Goal: Task Accomplishment & Management: Manage account settings

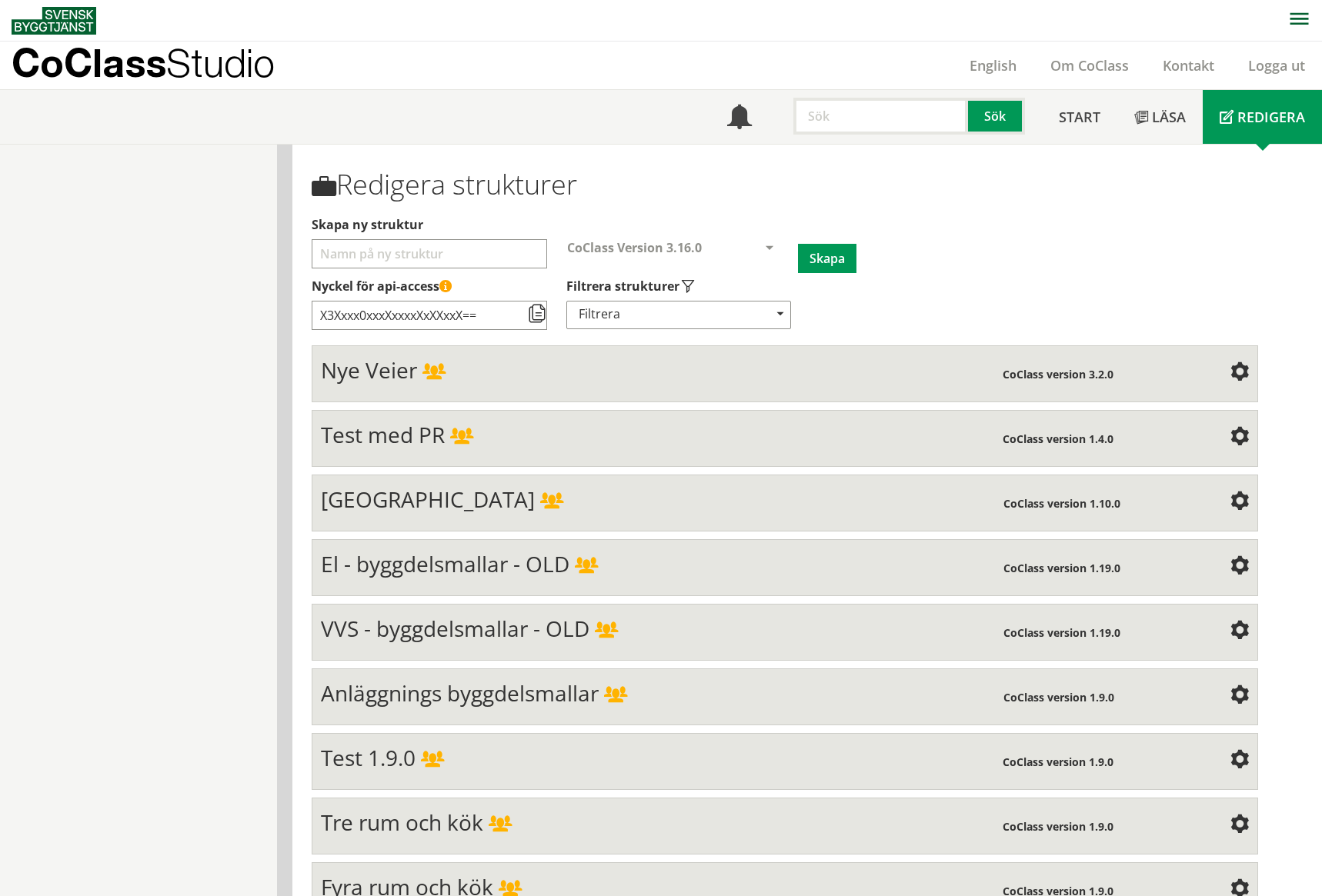
scroll to position [6206, 0]
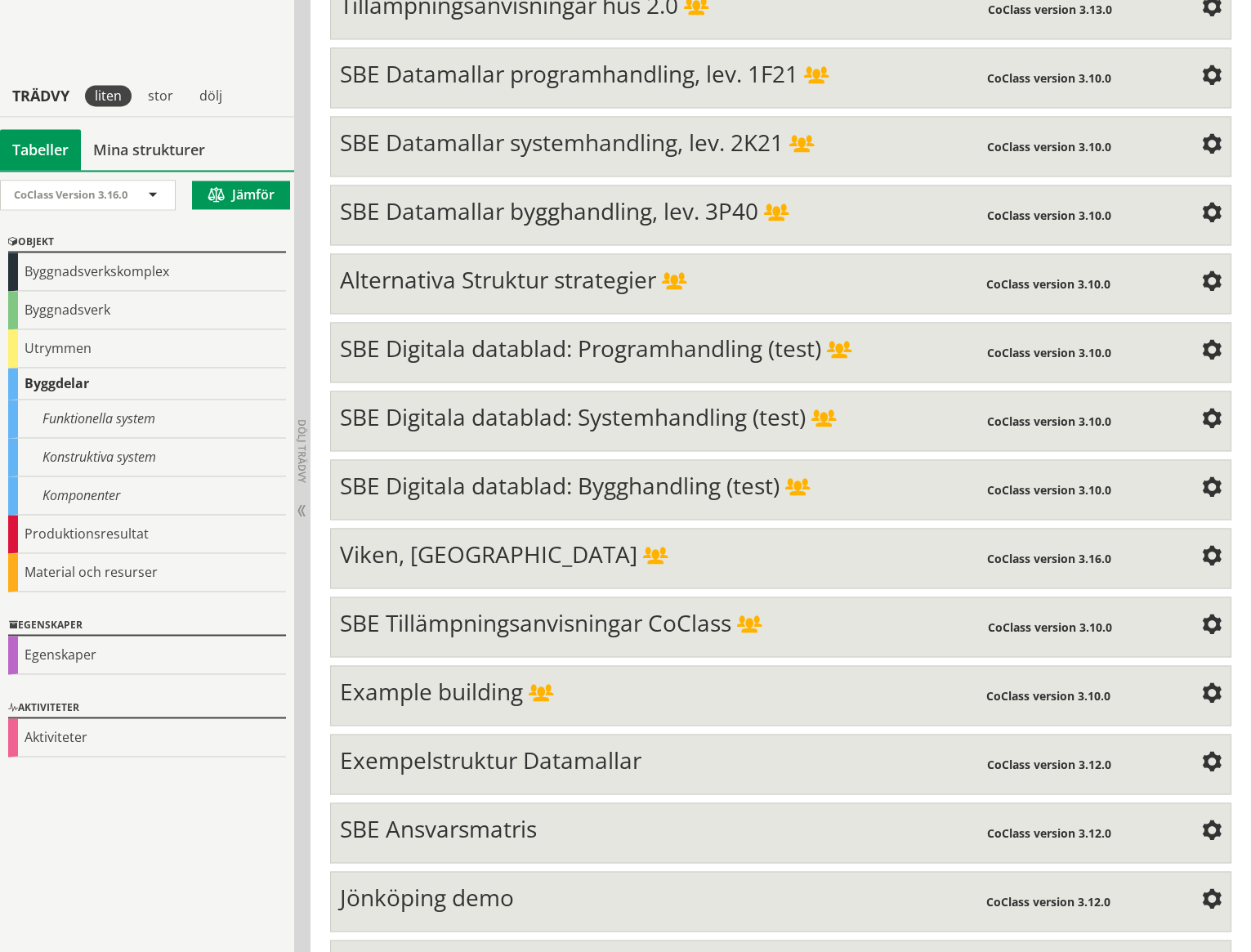
scroll to position [5887, 0]
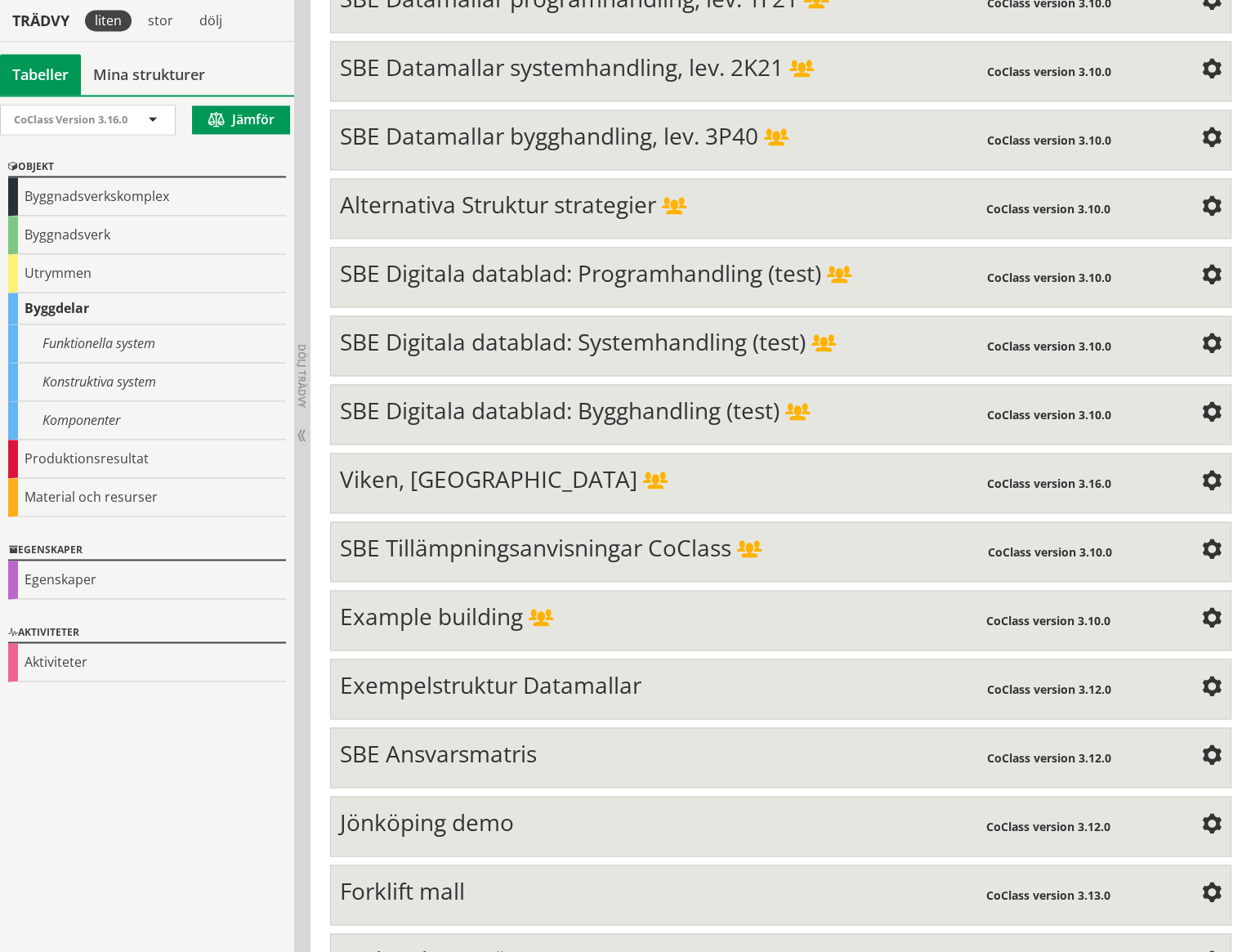
click at [455, 944] on span "Karlstads VA-nät" at bounding box center [428, 960] width 175 height 31
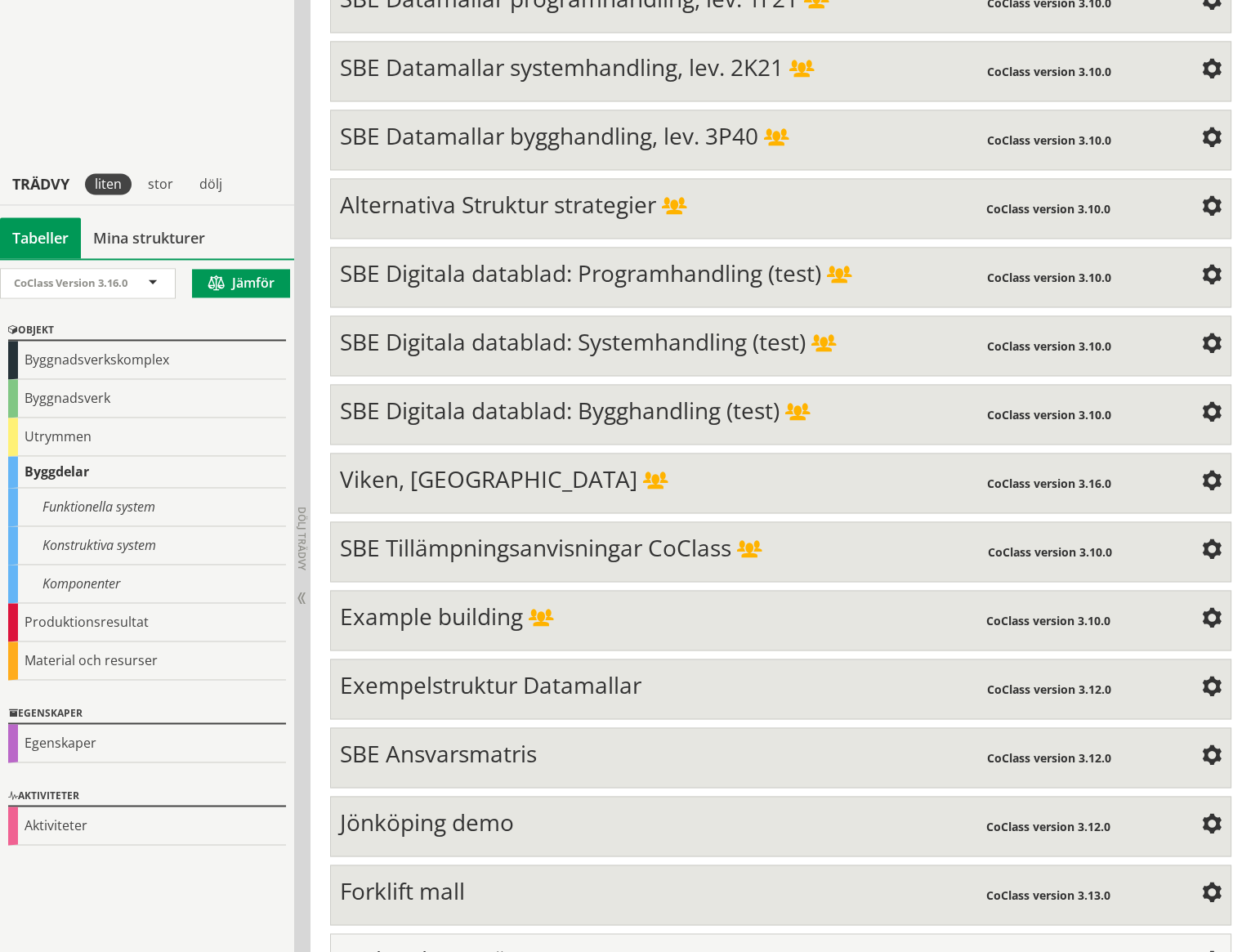
scroll to position [6050, 0]
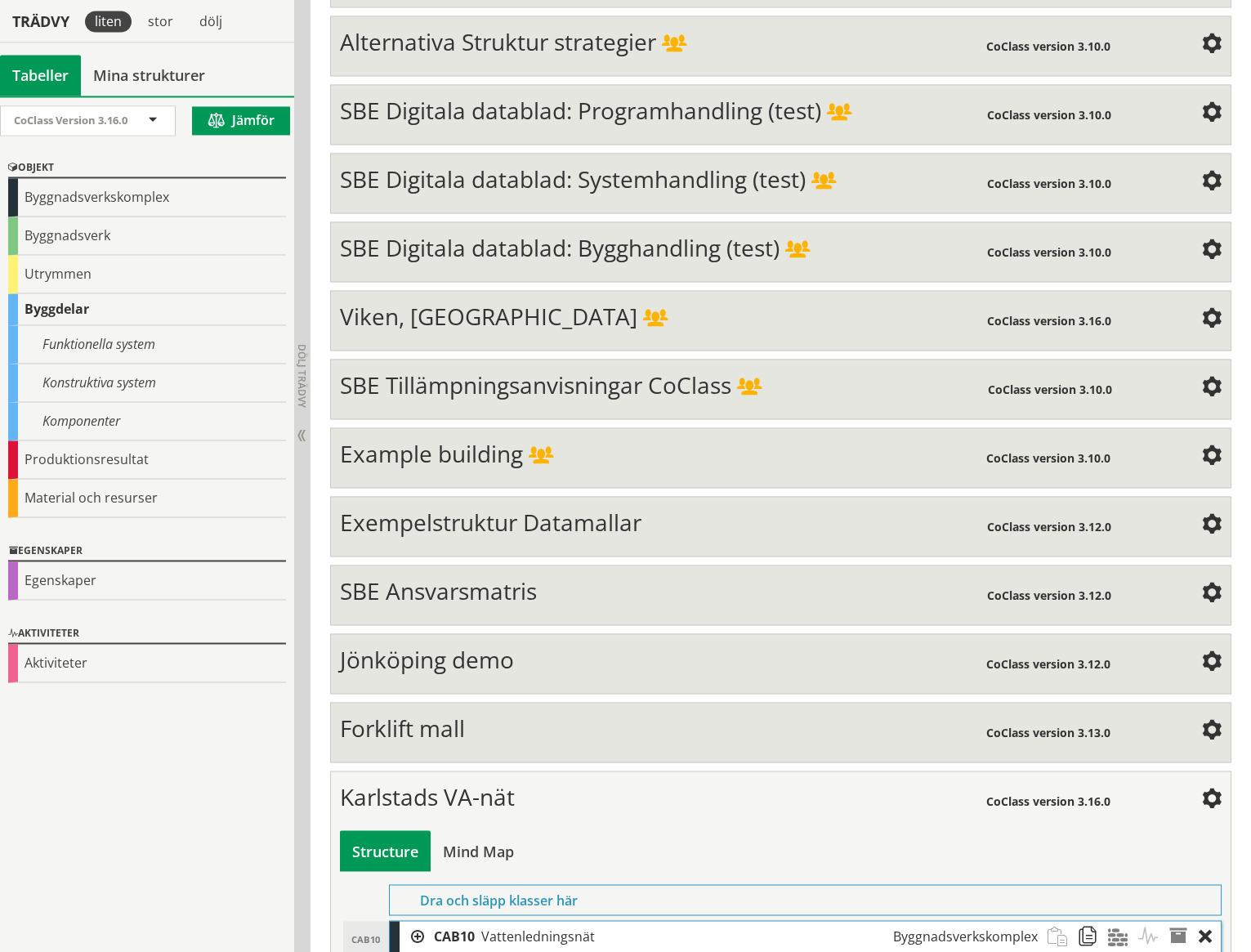
click at [419, 921] on div at bounding box center [412, 936] width 25 height 30
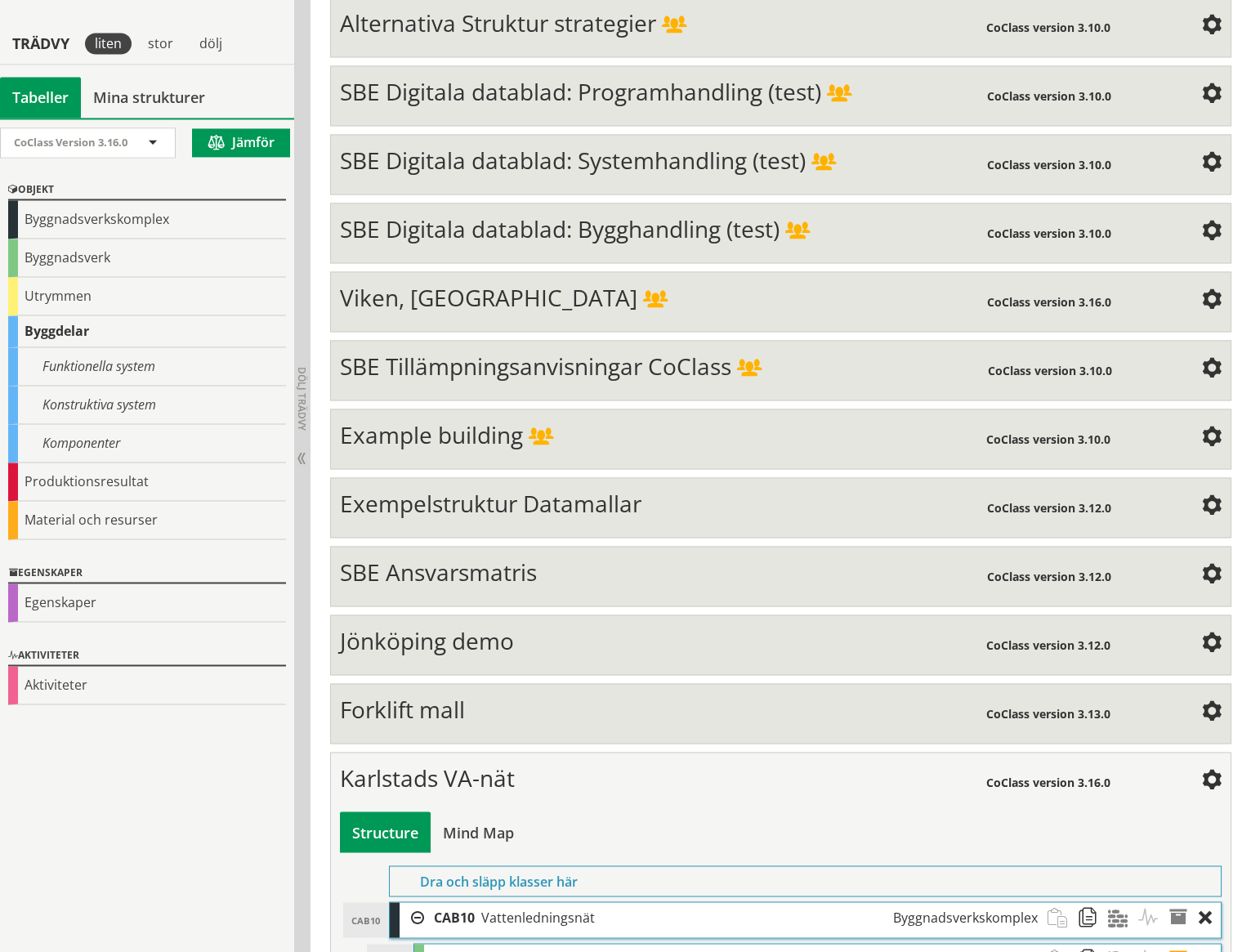
scroll to position [6092, 0]
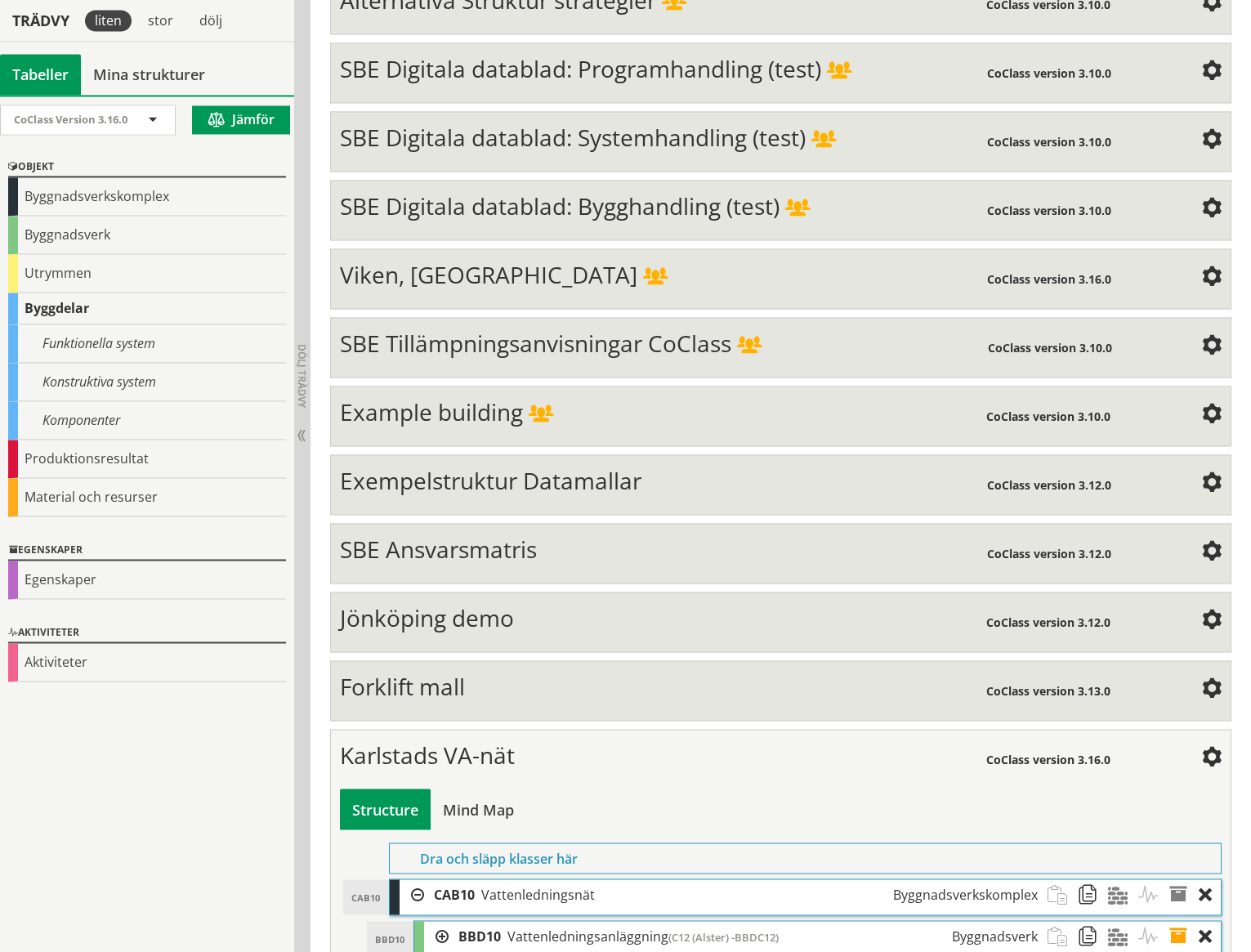
click at [1179, 921] on span at bounding box center [1183, 936] width 30 height 30
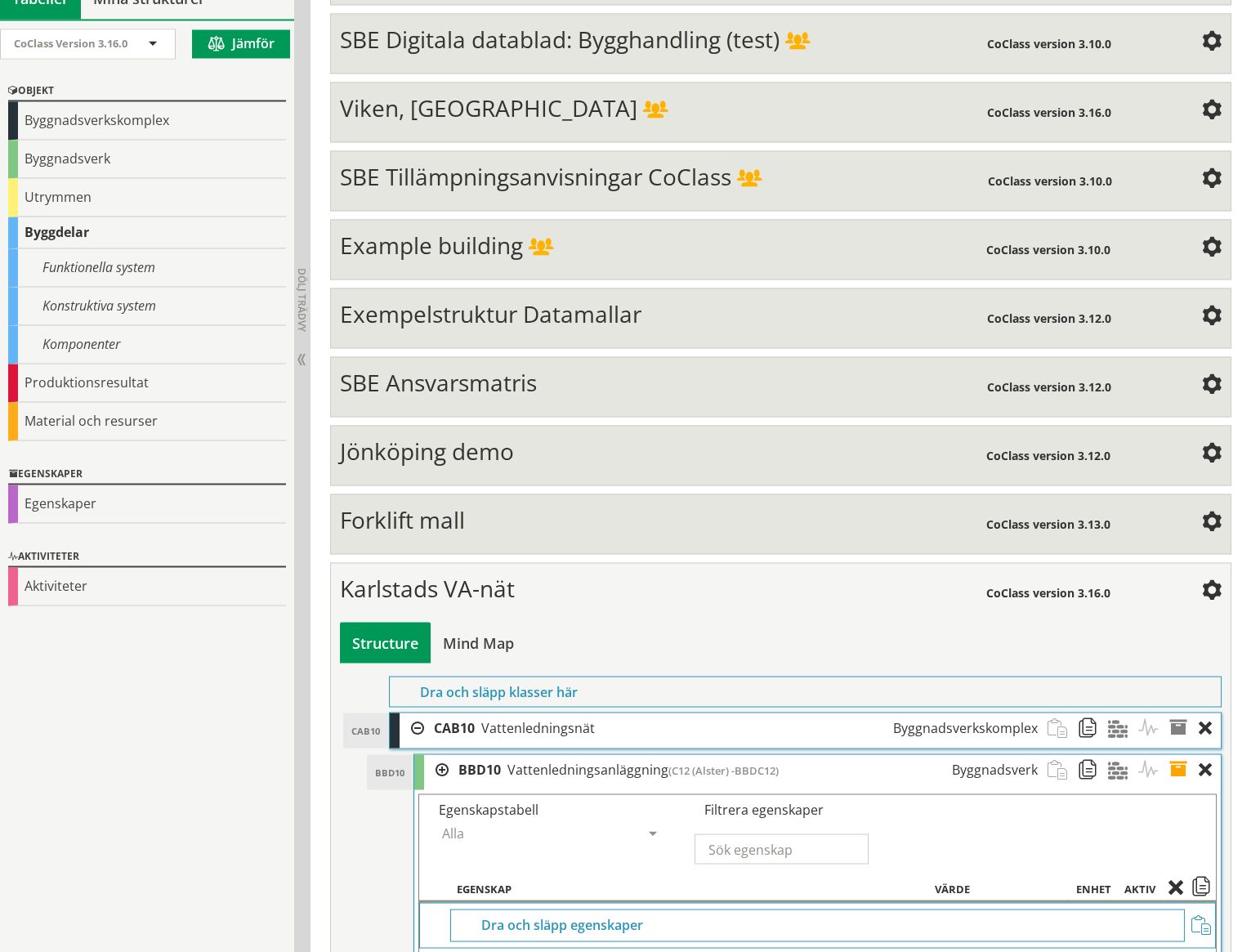
scroll to position [6328, 0]
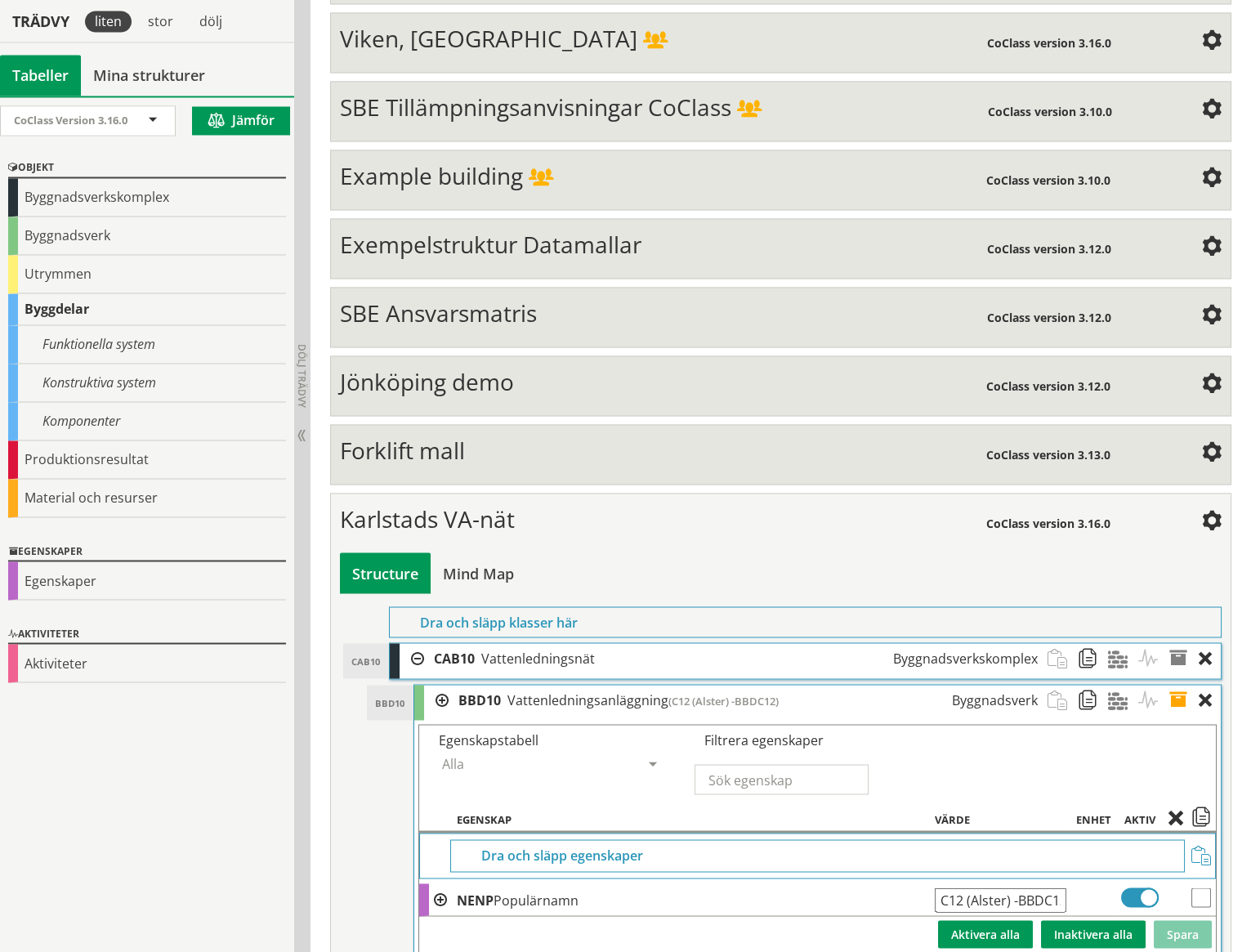
click at [1205, 888] on input "checkbox" at bounding box center [1201, 897] width 20 height 20
checkbox input "true"
click at [1201, 812] on span at bounding box center [1201, 819] width 20 height 15
click at [1184, 644] on span at bounding box center [1183, 658] width 30 height 30
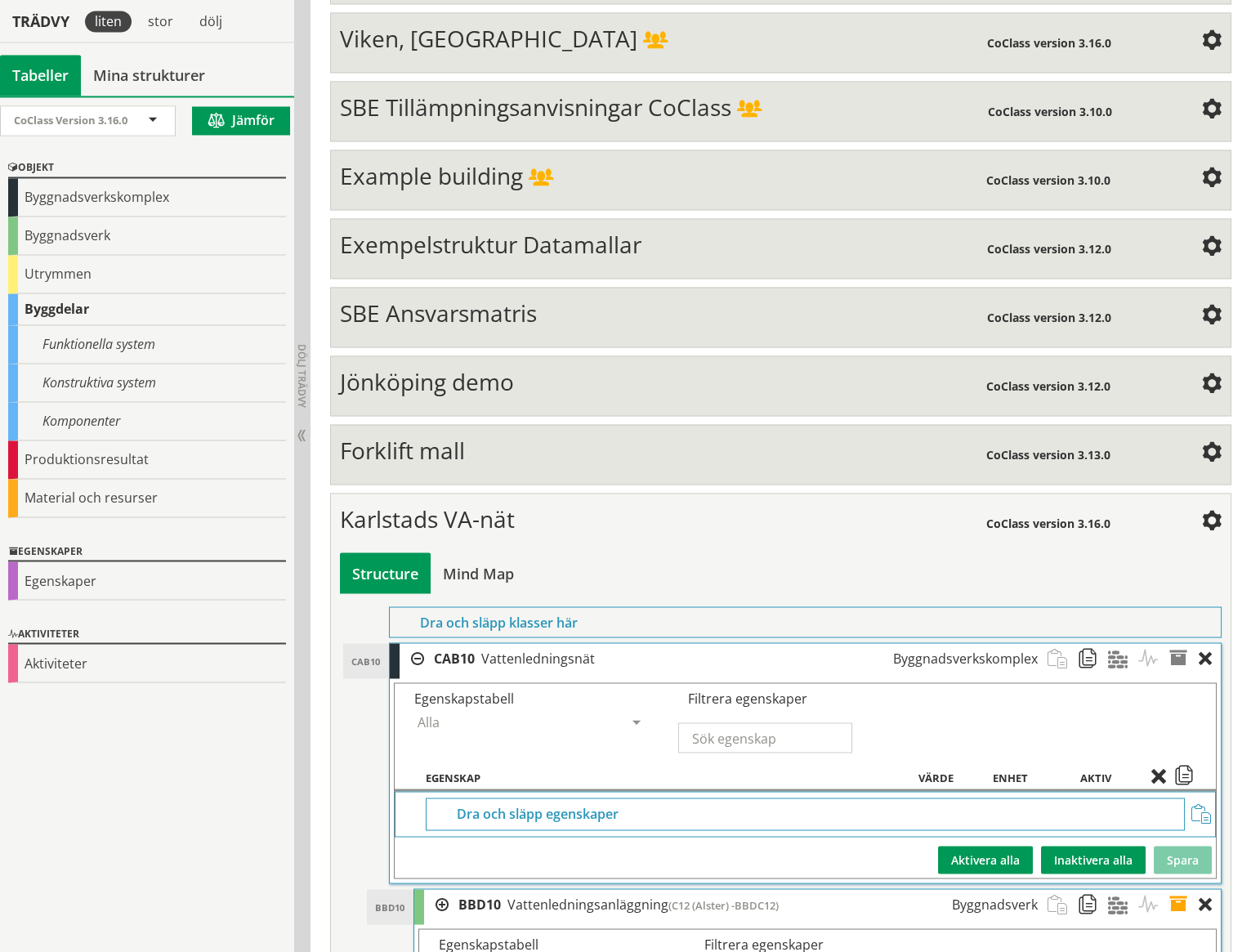
click at [1203, 804] on span at bounding box center [1201, 814] width 20 height 20
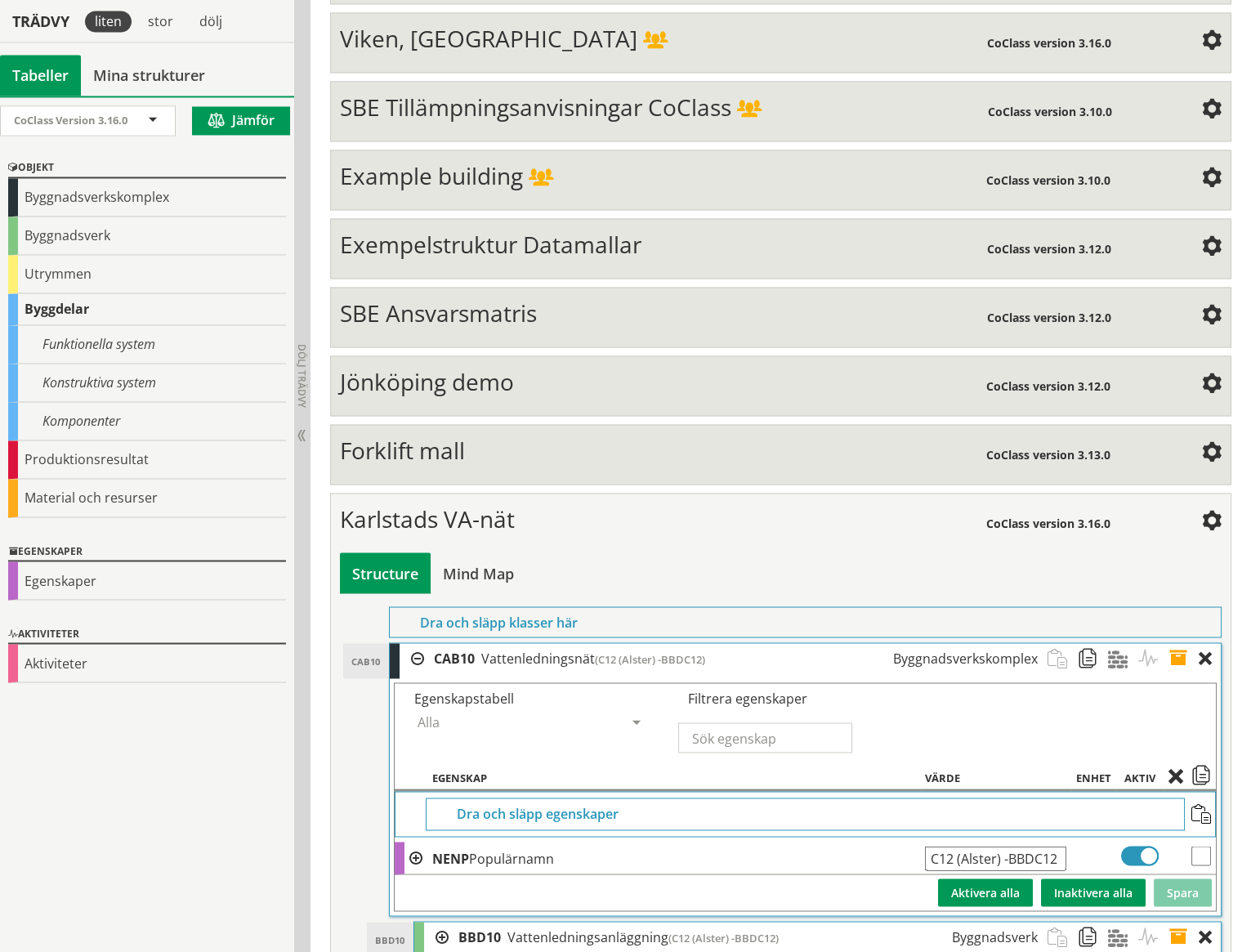
drag, startPoint x: 1063, startPoint y: 799, endPoint x: 927, endPoint y: 793, distance: 136.1
click at [927, 846] on input "C12 (Alster) -BBDC12" at bounding box center [996, 858] width 142 height 25
type input "[PERSON_NAME]"
click at [1182, 879] on button "Spara" at bounding box center [1183, 893] width 58 height 27
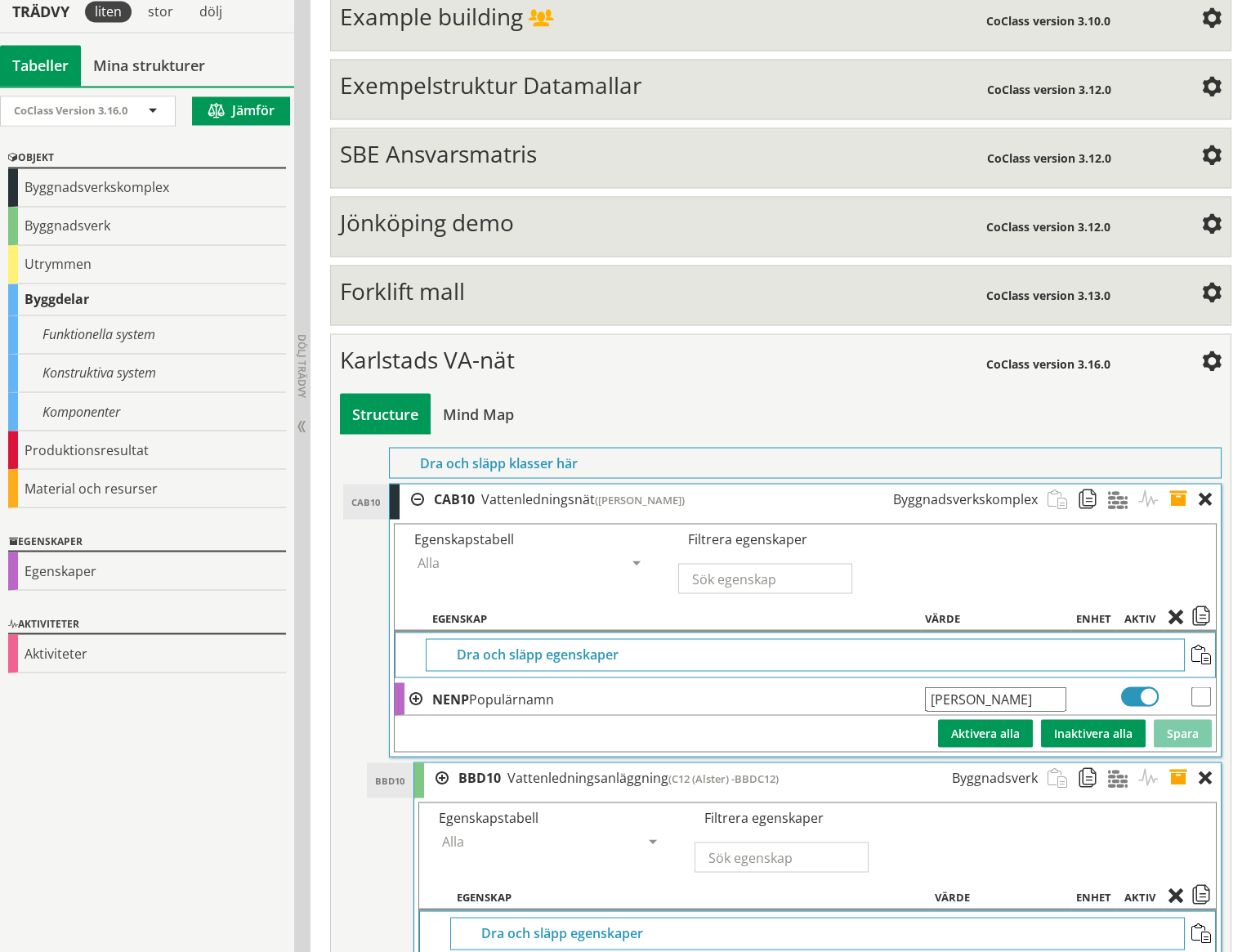
scroll to position [6564, 0]
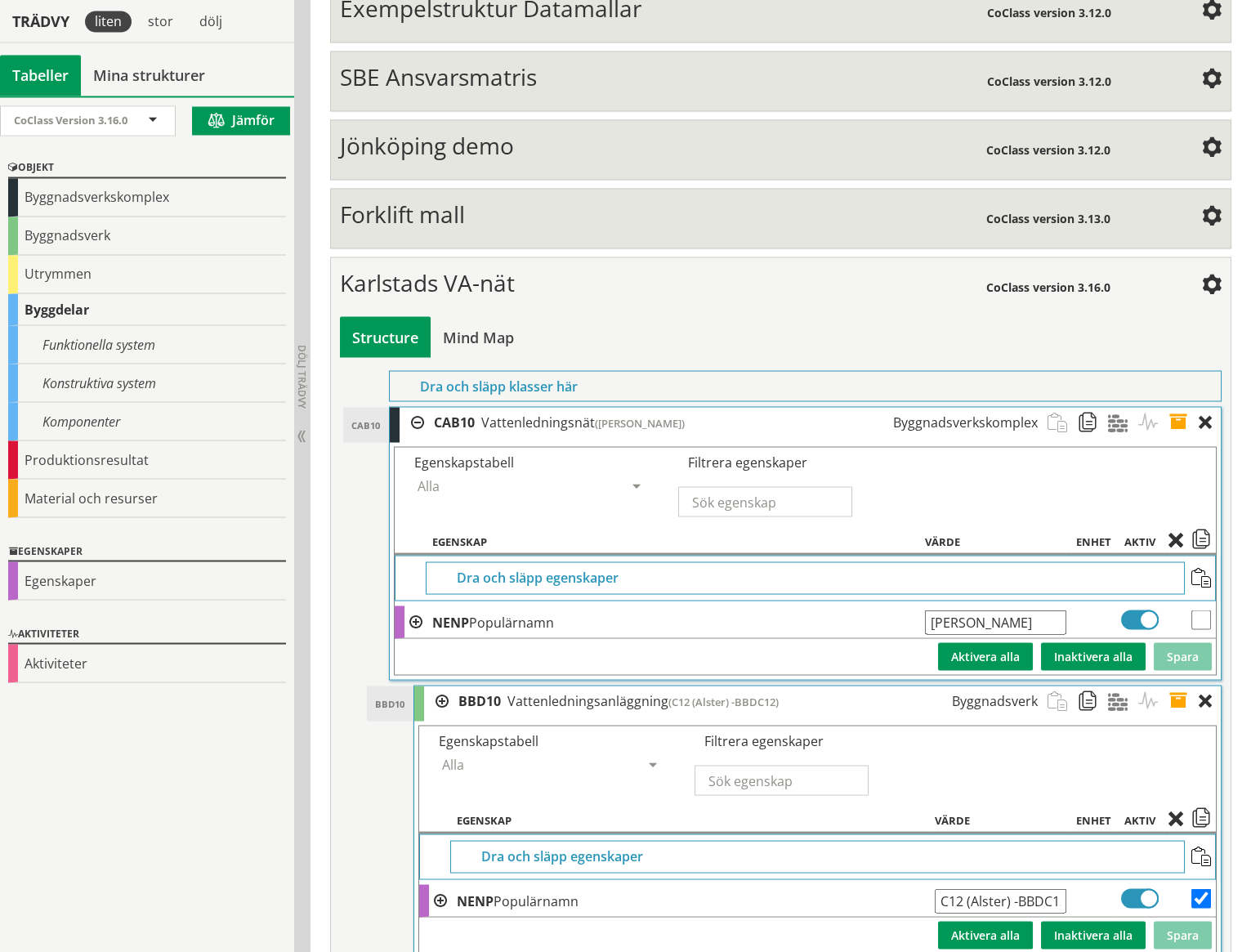
click at [971, 888] on input "C12 (Alster) -BBDC12" at bounding box center [1000, 900] width 131 height 25
click at [1043, 888] on input "0312 Alster -BBDC12" at bounding box center [1000, 900] width 131 height 25
type input "0312 Alster -BBD0312"
click at [1190, 921] on button "Spara" at bounding box center [1183, 935] width 58 height 27
click at [1181, 407] on span at bounding box center [1183, 422] width 30 height 30
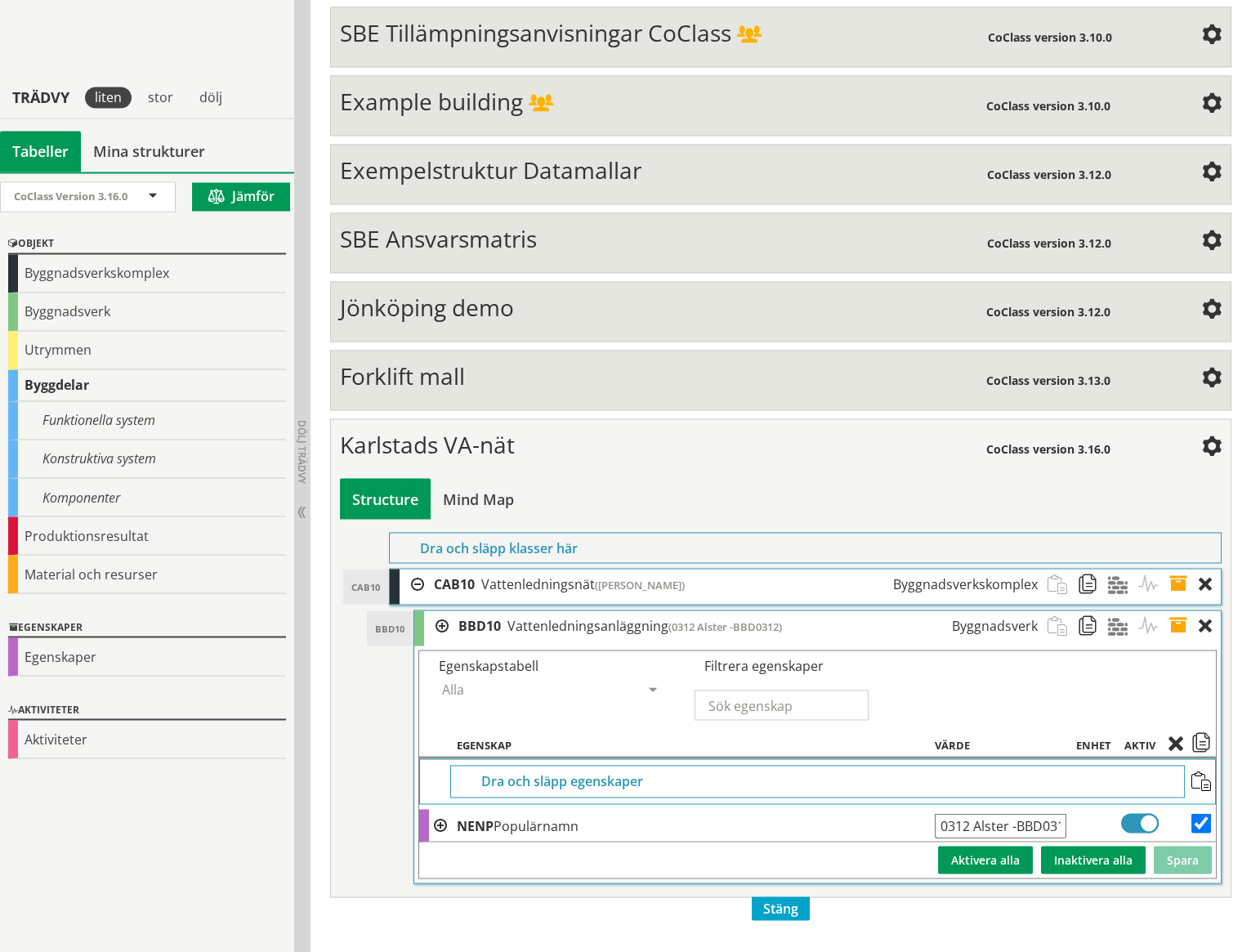
scroll to position [6328, 0]
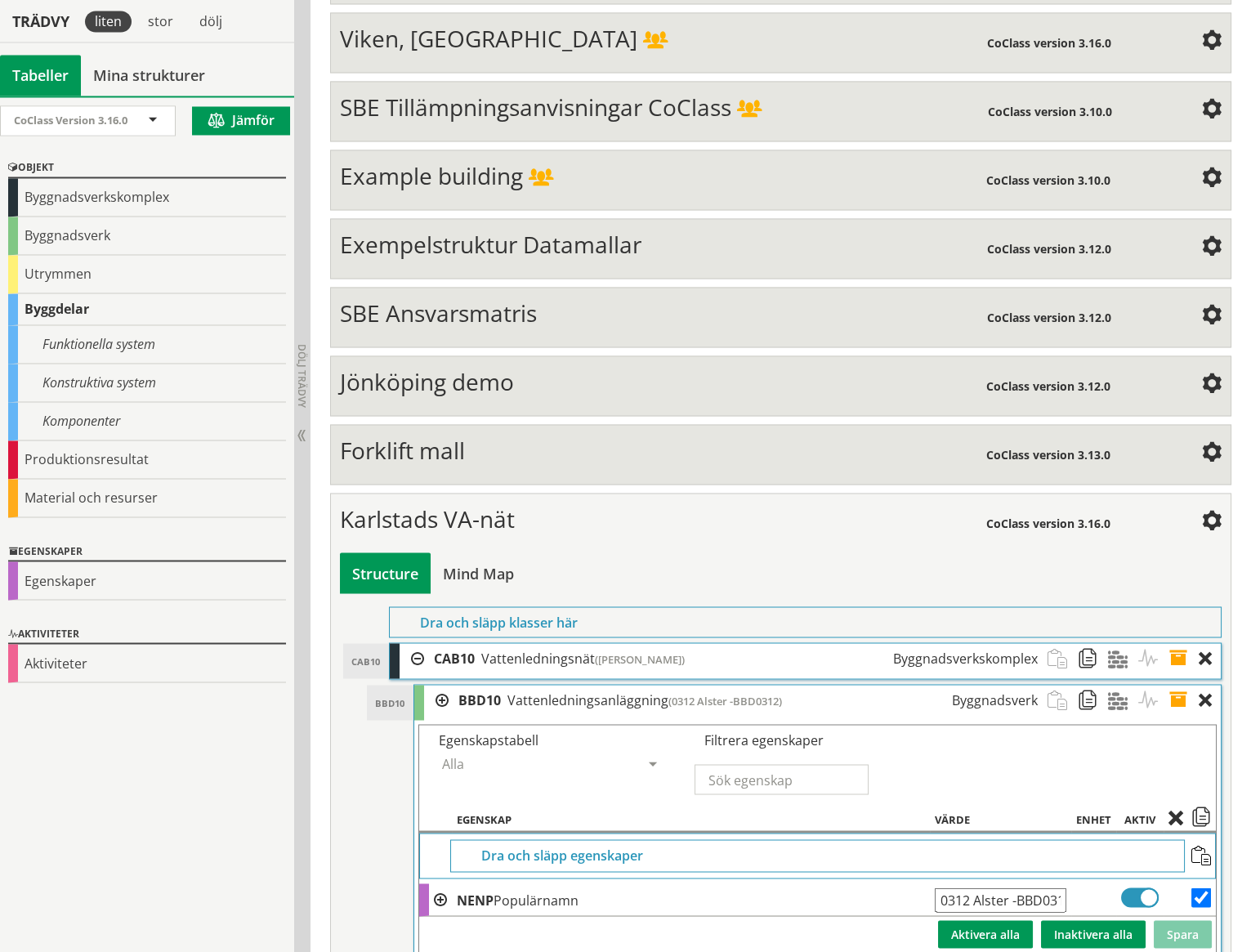
click at [1179, 685] on span at bounding box center [1183, 699] width 30 height 30
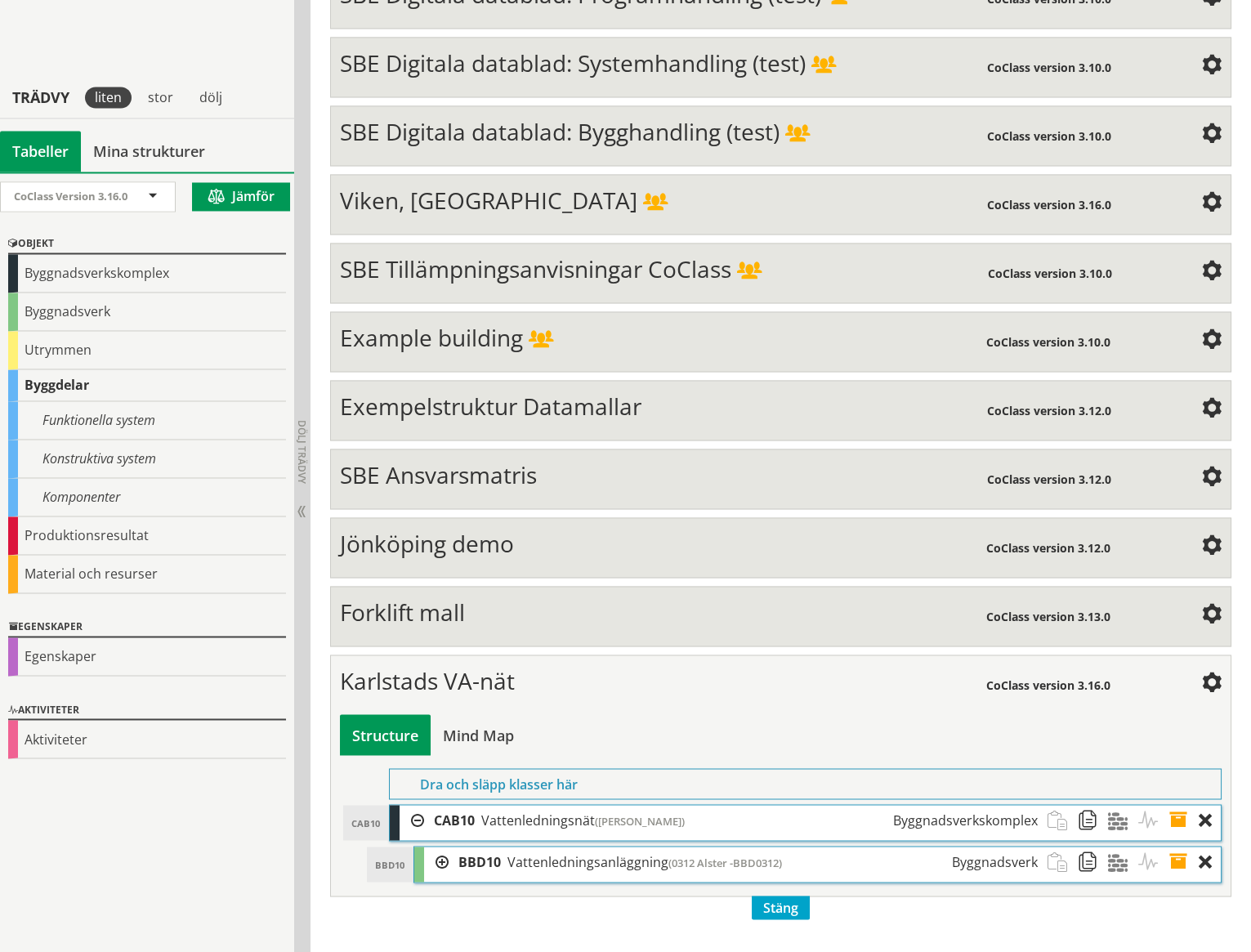
scroll to position [6092, 0]
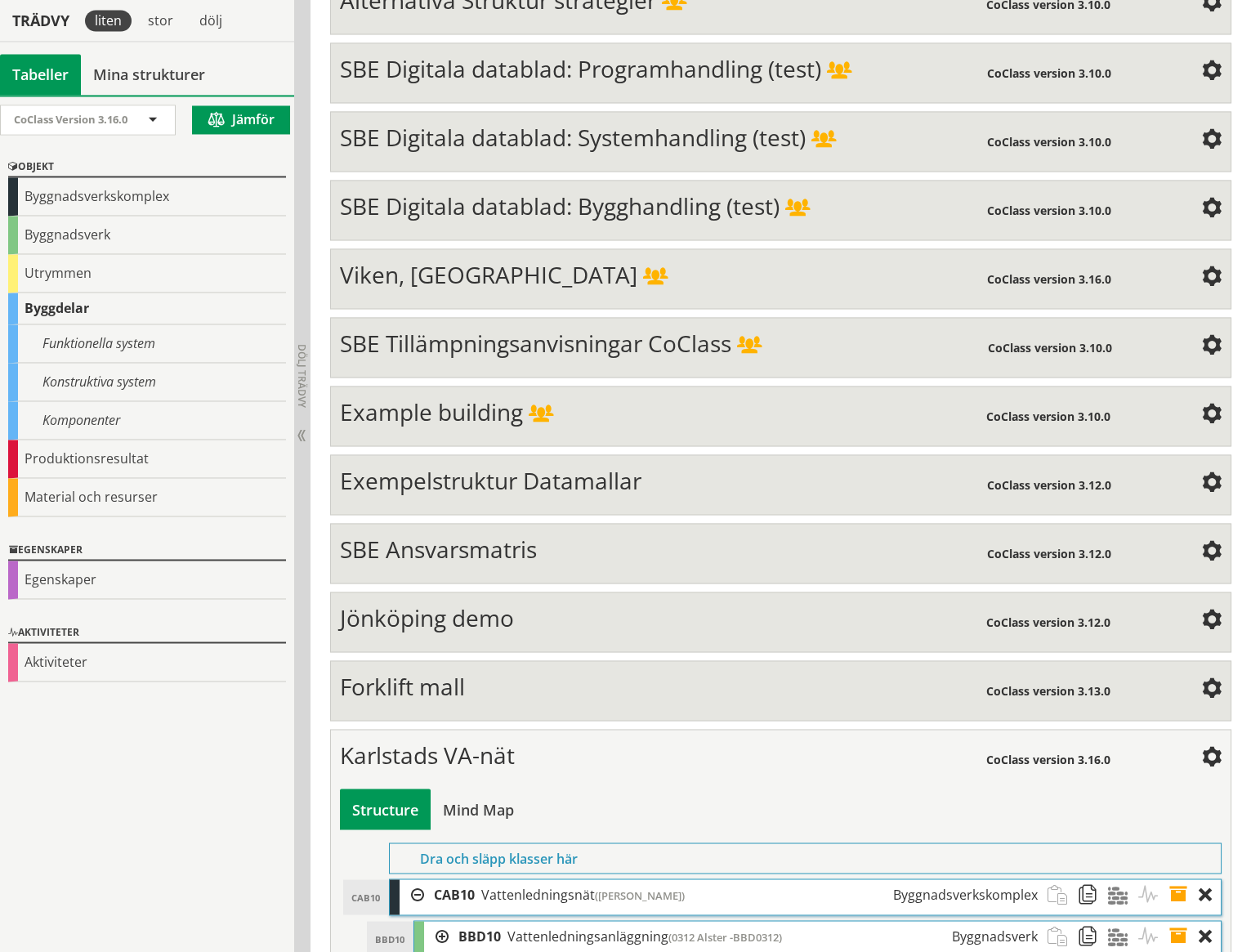
click at [441, 921] on div at bounding box center [436, 936] width 25 height 30
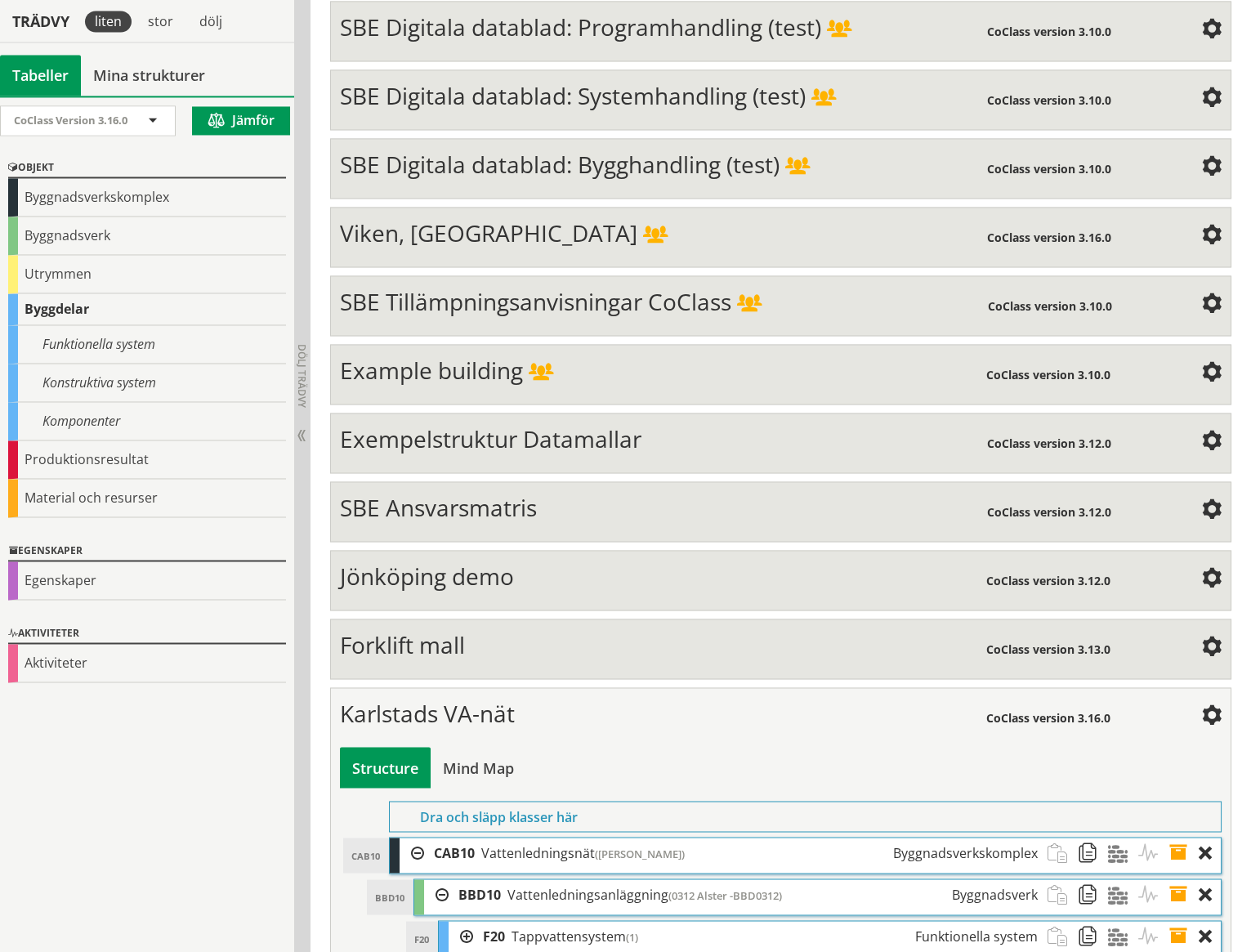
click at [467, 921] on div at bounding box center [461, 936] width 25 height 30
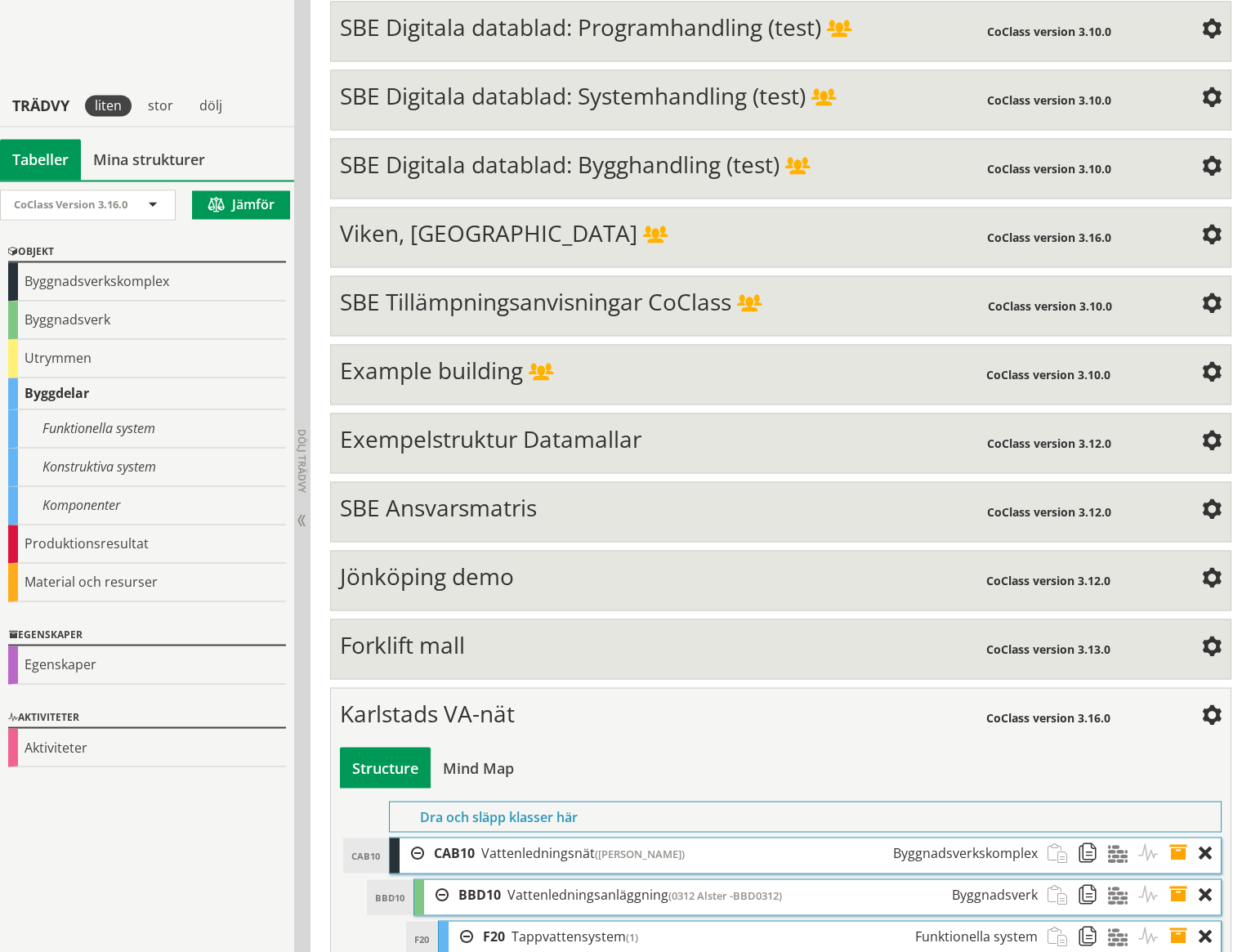
scroll to position [6235, 0]
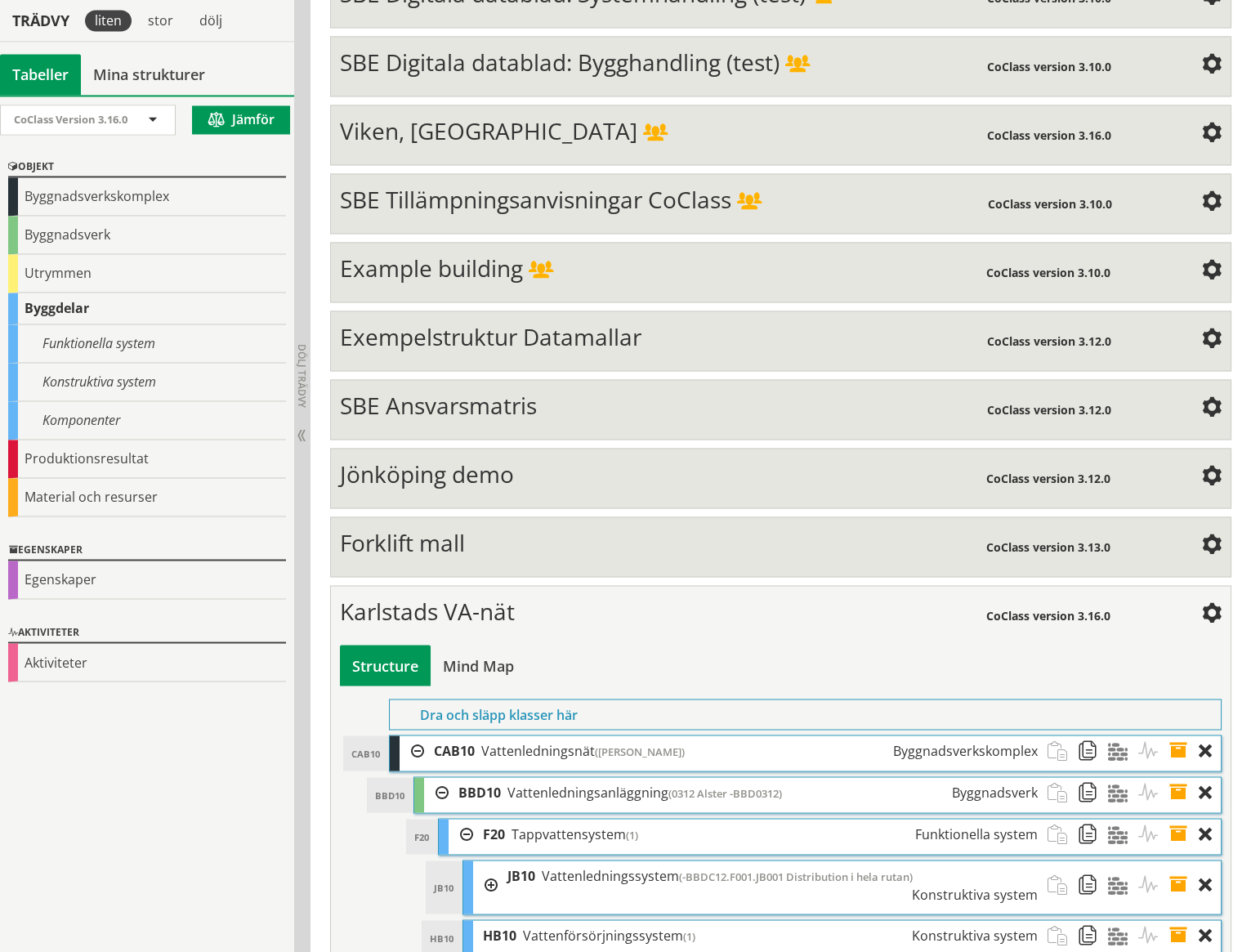
click at [1179, 819] on span at bounding box center [1183, 833] width 30 height 30
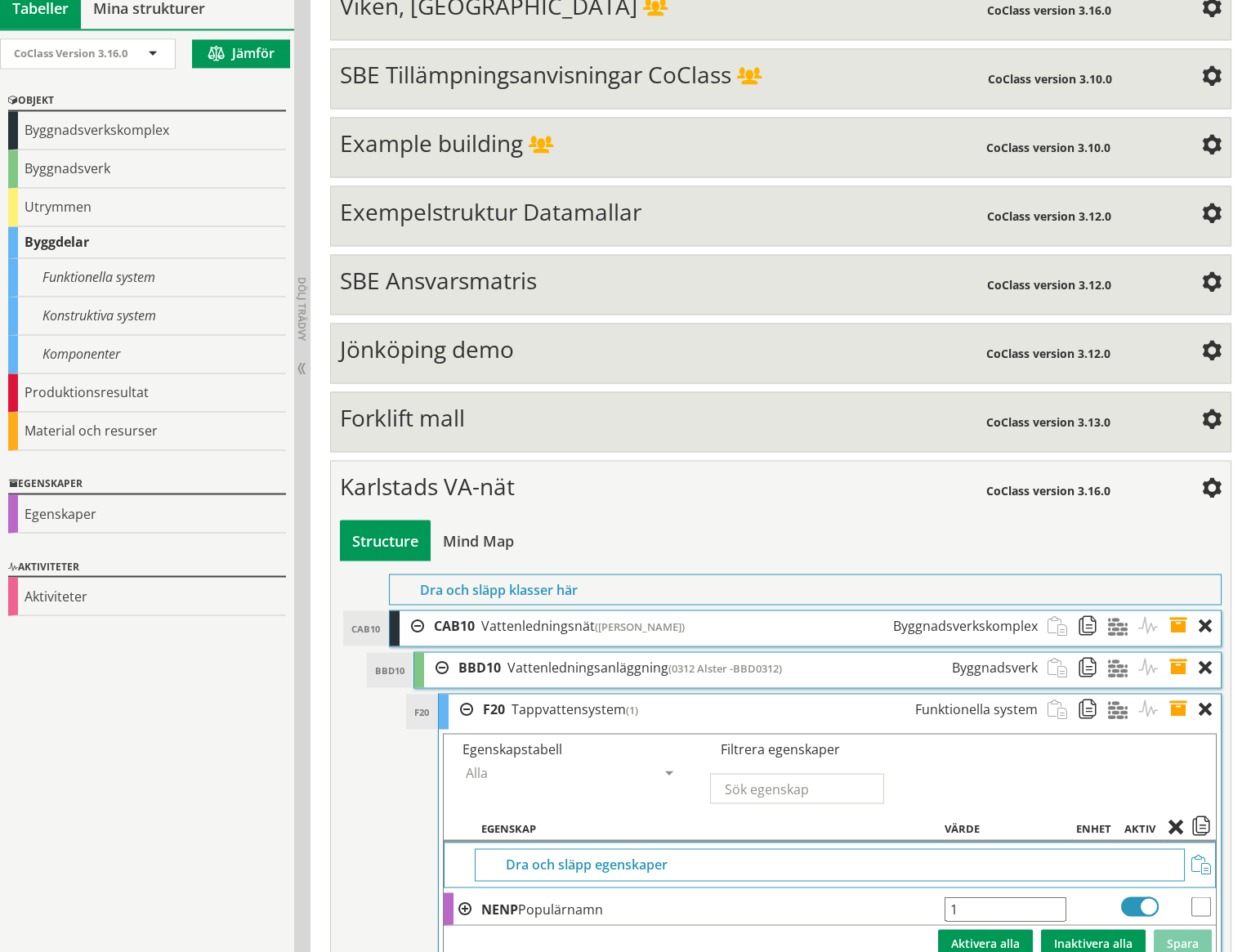
scroll to position [6437, 0]
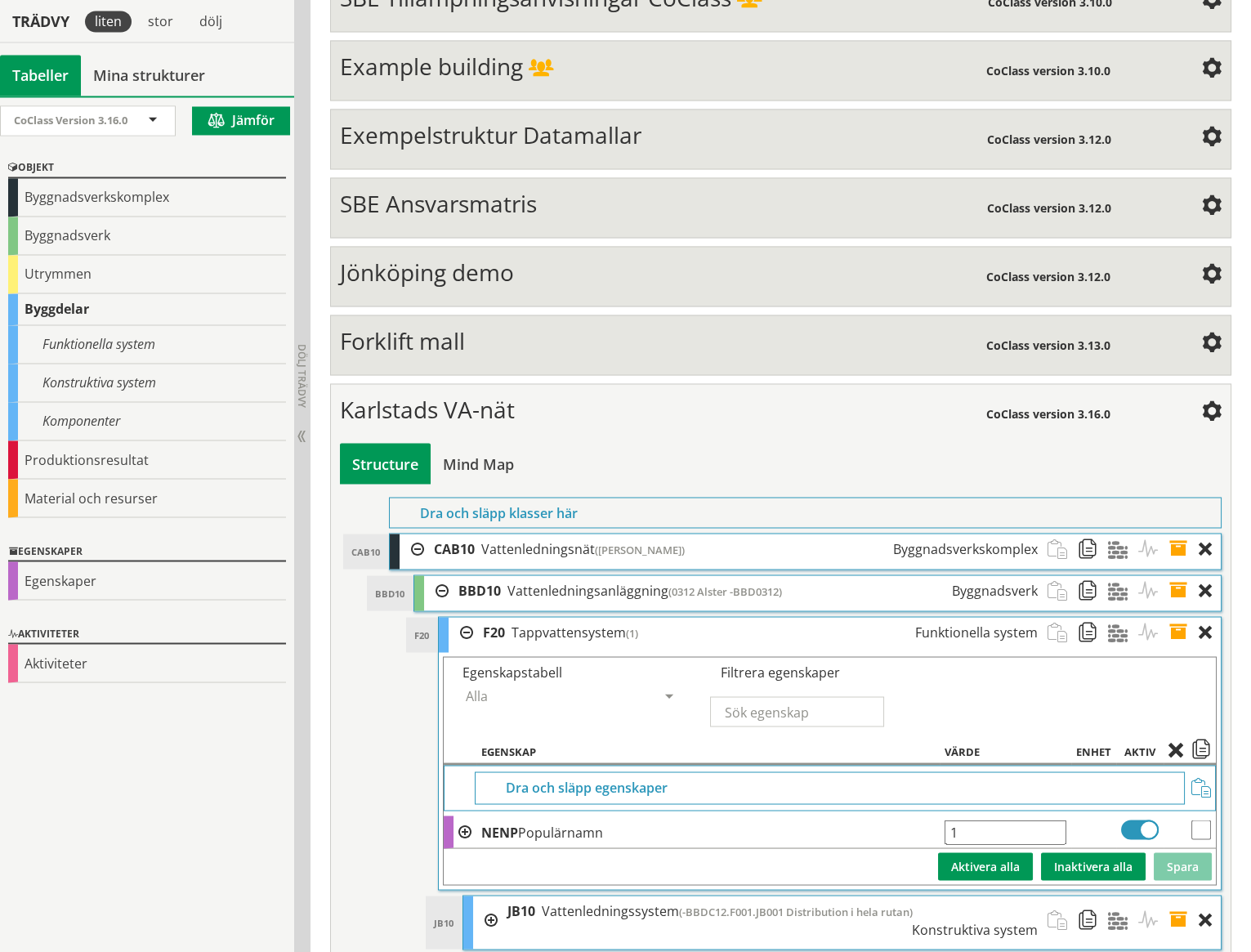
drag, startPoint x: 964, startPoint y: 774, endPoint x: 950, endPoint y: 773, distance: 14.0
click at [950, 820] on input "1" at bounding box center [1006, 832] width 122 height 25
type input "-BBD0312.F01%F20"
click at [1181, 852] on button "Spara" at bounding box center [1183, 866] width 58 height 27
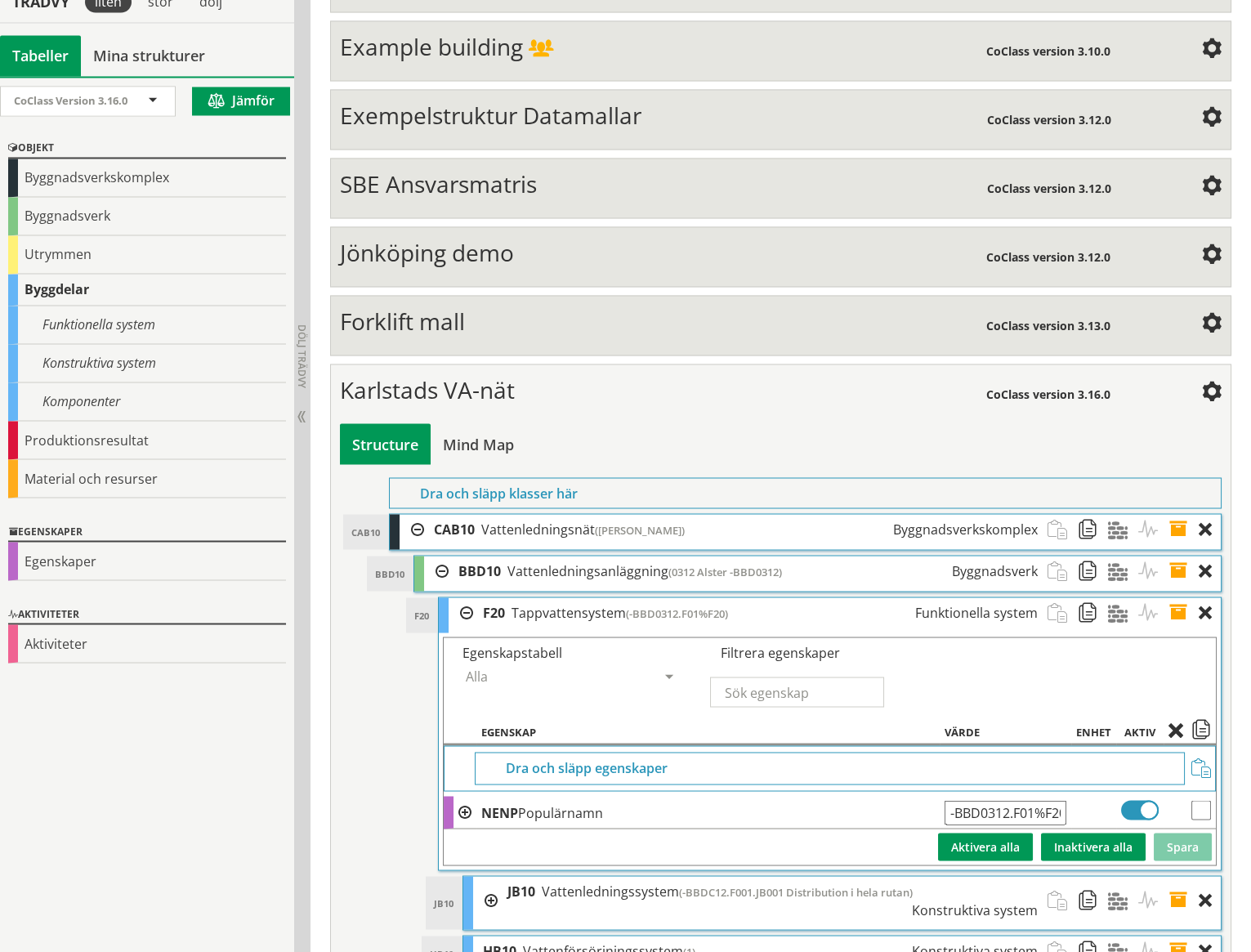
scroll to position [6471, 0]
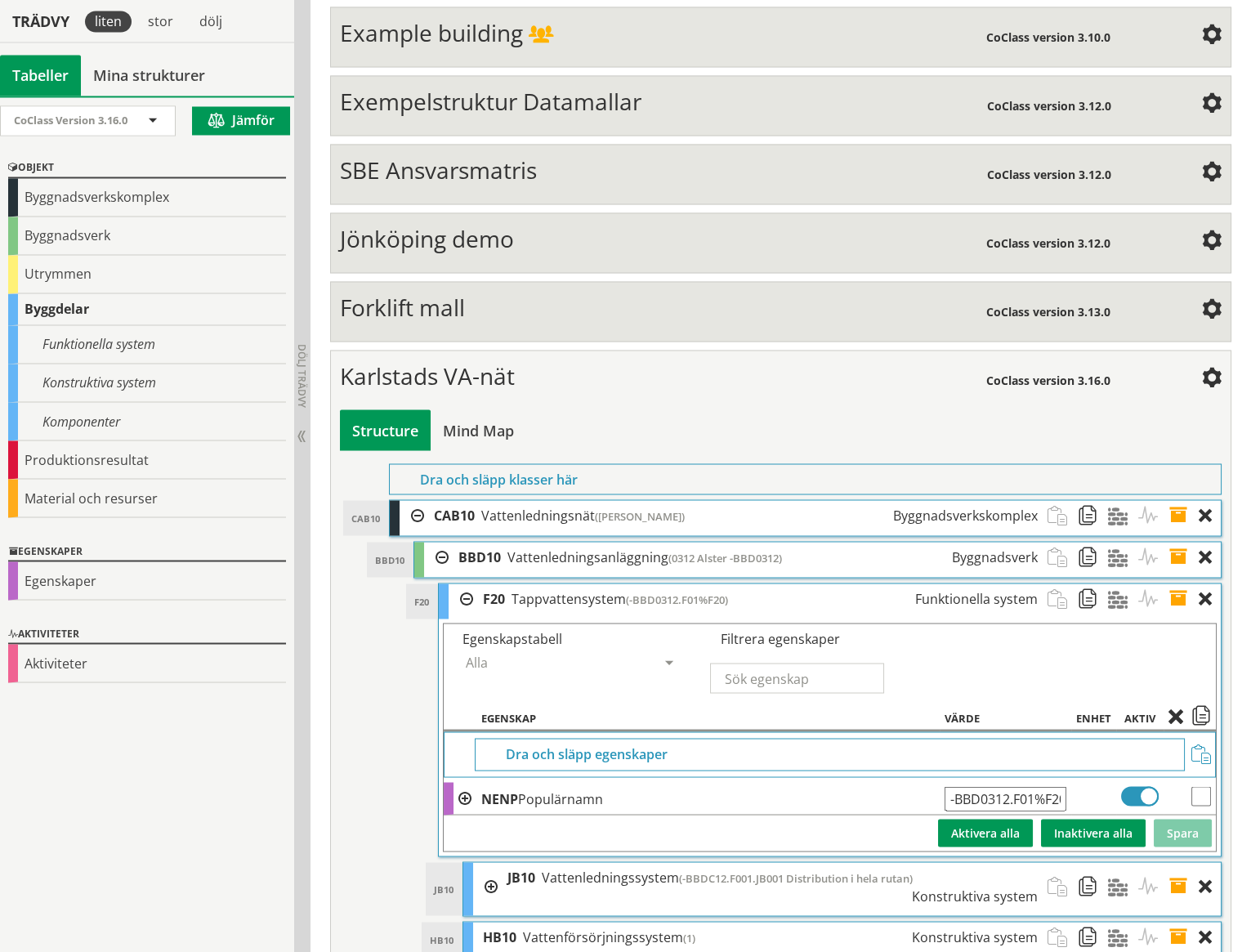
click at [758, 550] on span "(0312 Alster -BBD0312)" at bounding box center [725, 557] width 113 height 15
click at [1180, 542] on span at bounding box center [1183, 557] width 30 height 30
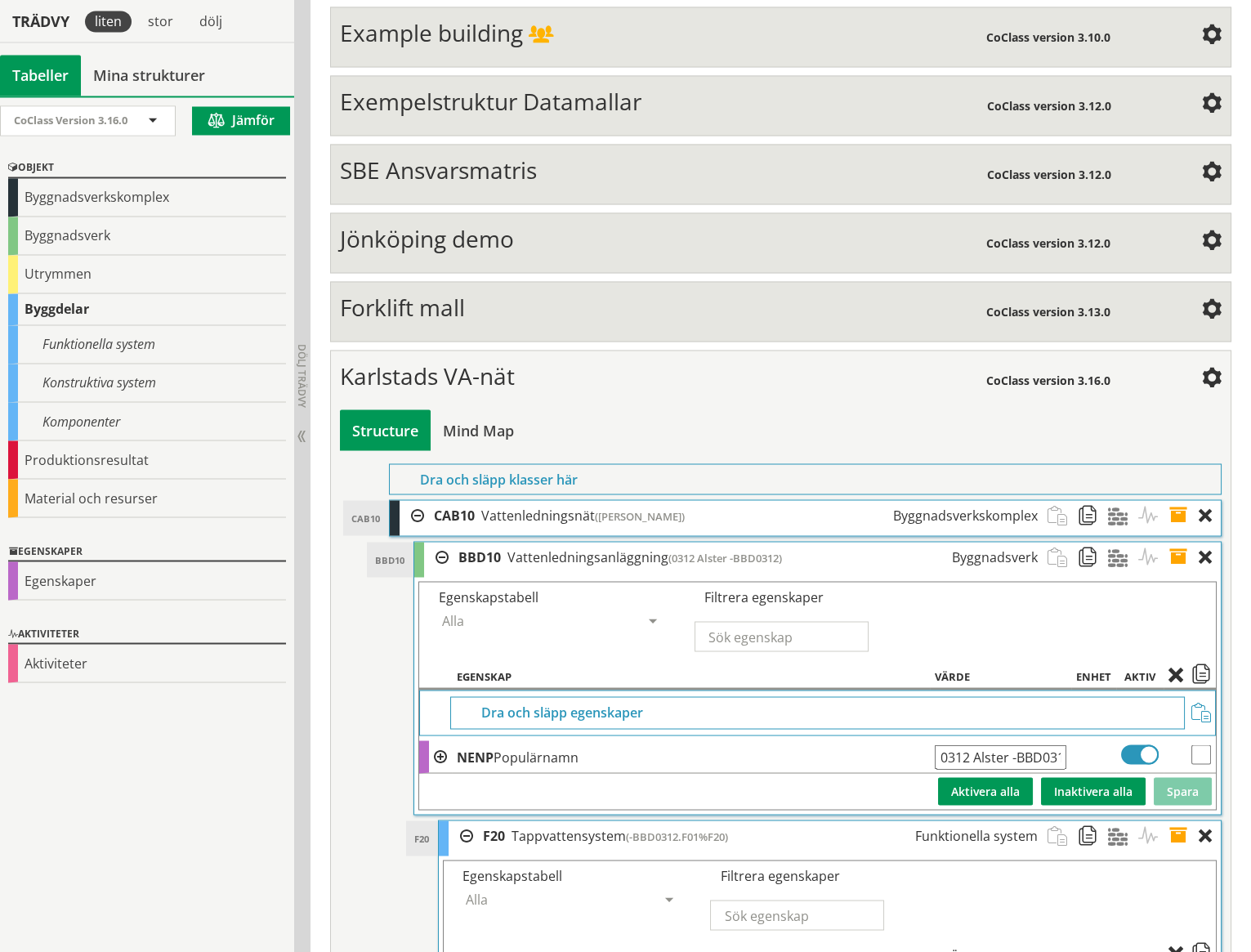
drag, startPoint x: 975, startPoint y: 698, endPoint x: 936, endPoint y: 696, distance: 39.1
click at [936, 745] on input "0312 Alster -BBD0312" at bounding box center [1000, 757] width 131 height 25
paste input "Alster"
type input "-BBD0312 Alster"
click at [1182, 778] on button "Spara" at bounding box center [1183, 791] width 58 height 27
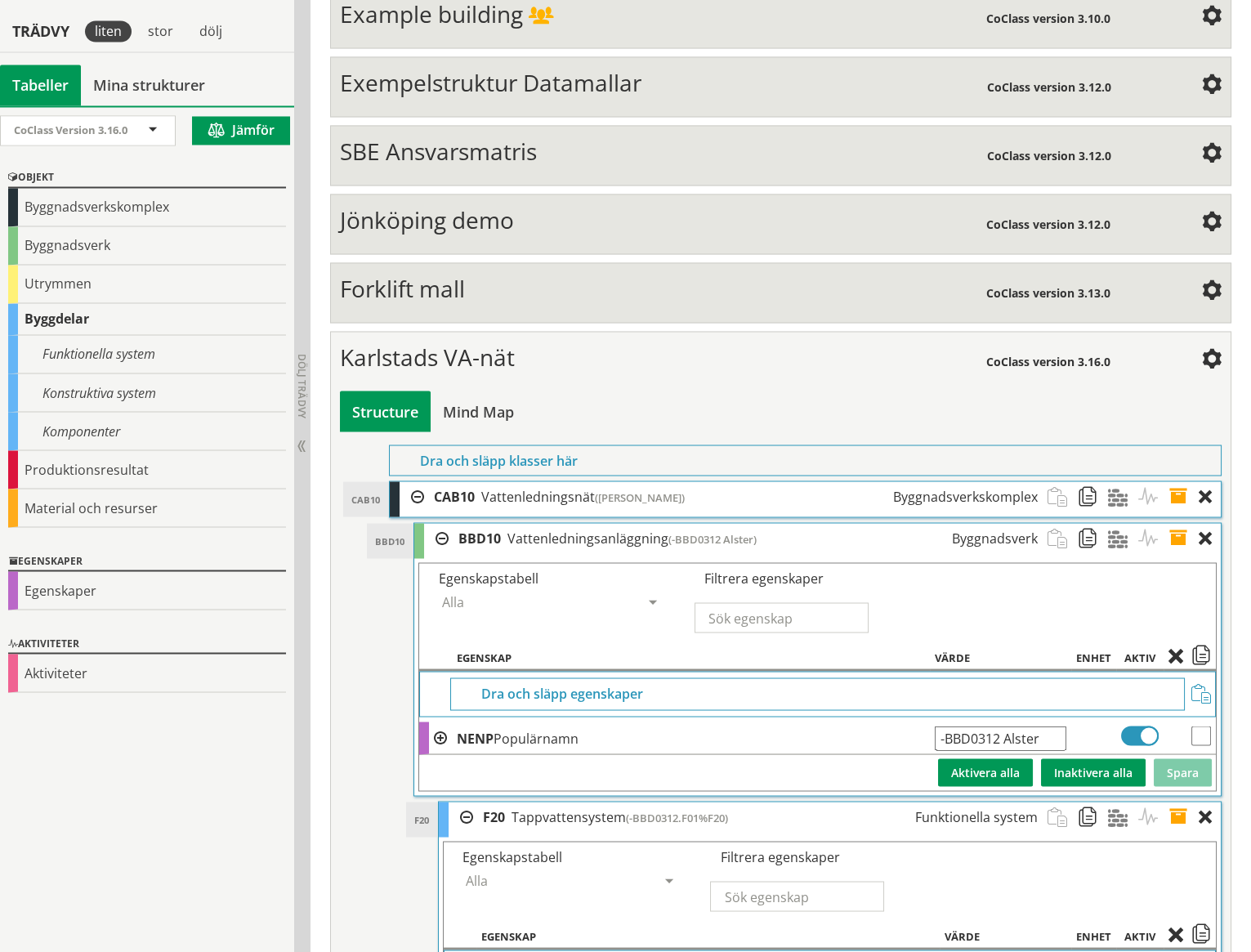
scroll to position [6509, 0]
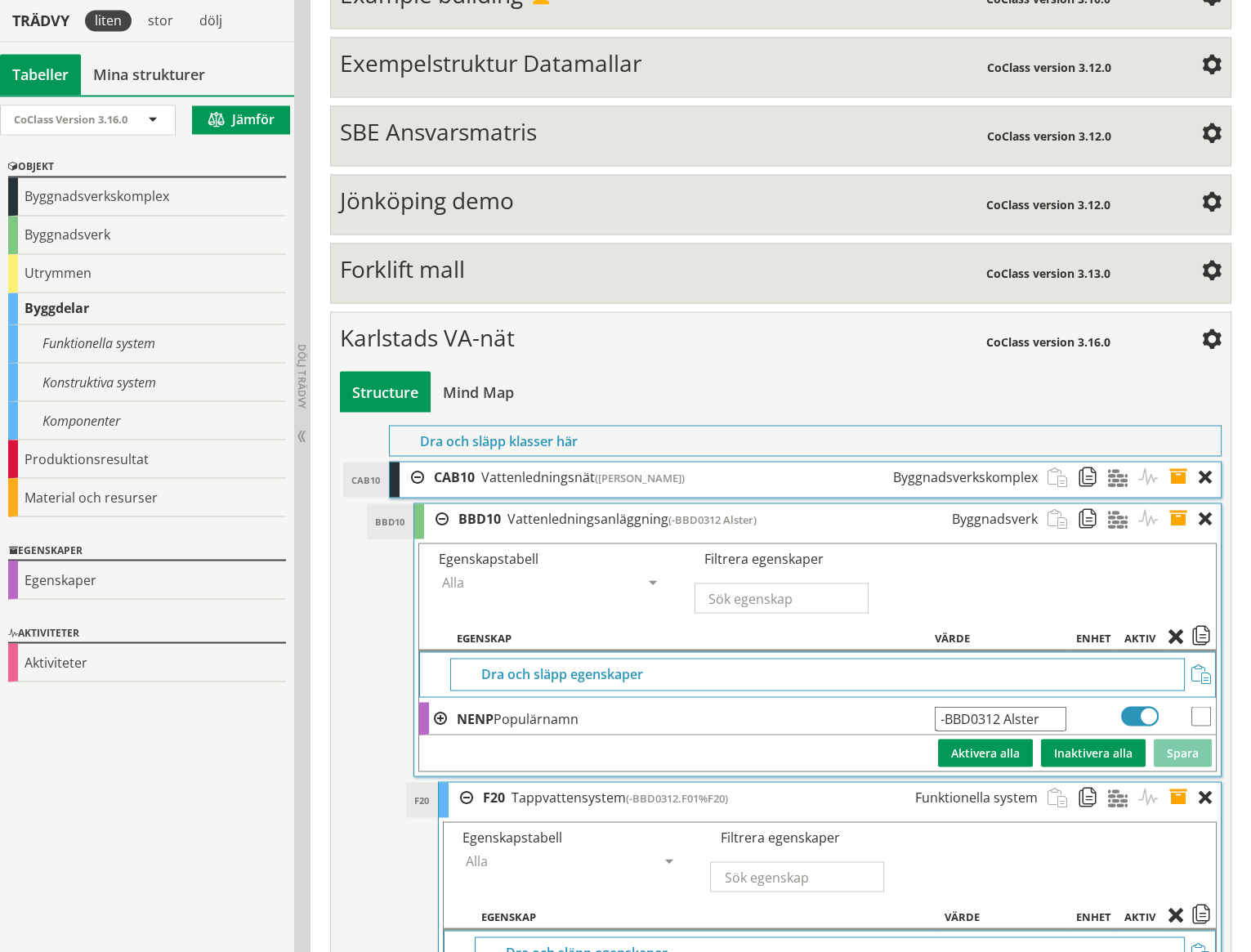
click at [1181, 503] on span at bounding box center [1183, 518] width 30 height 30
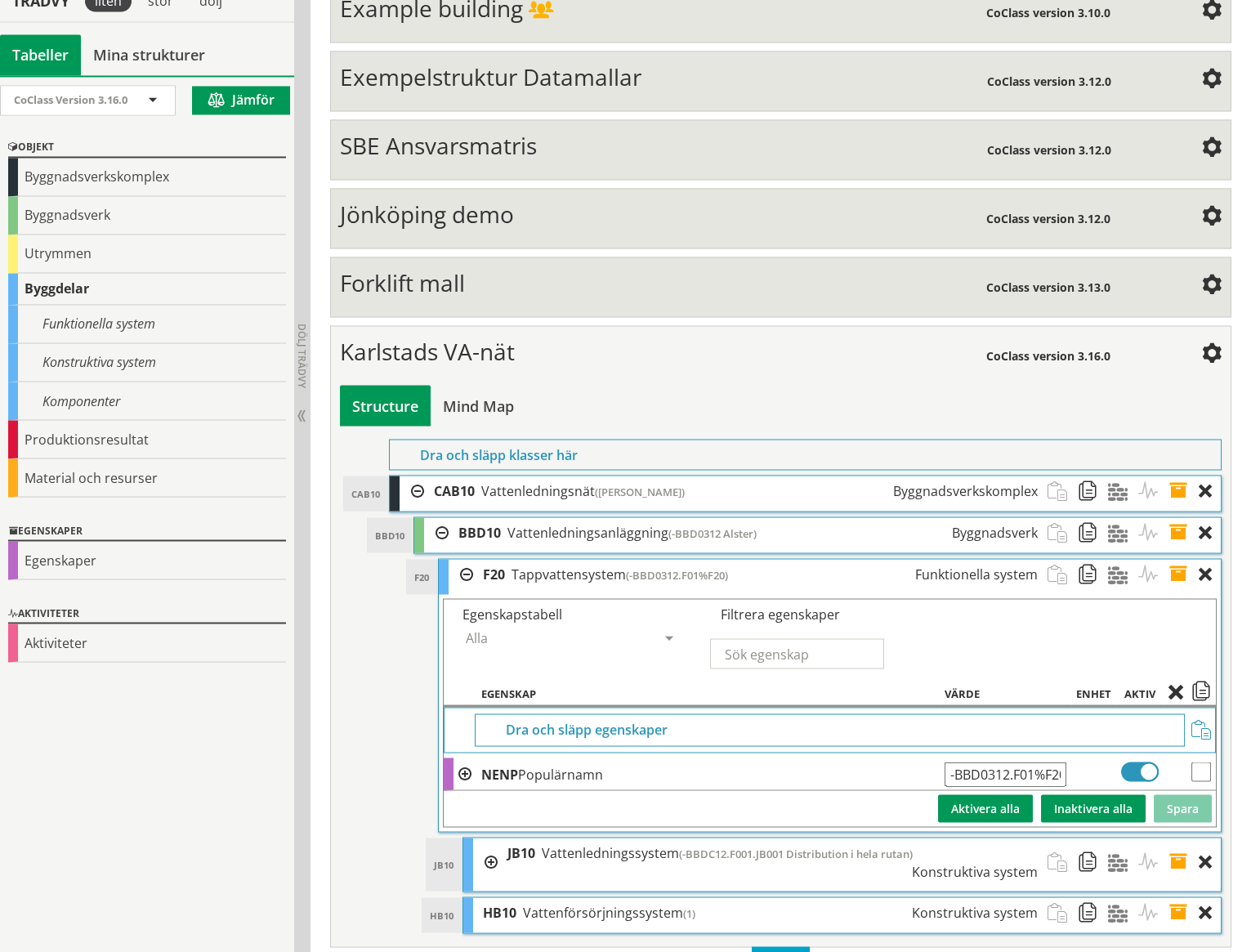
scroll to position [6471, 0]
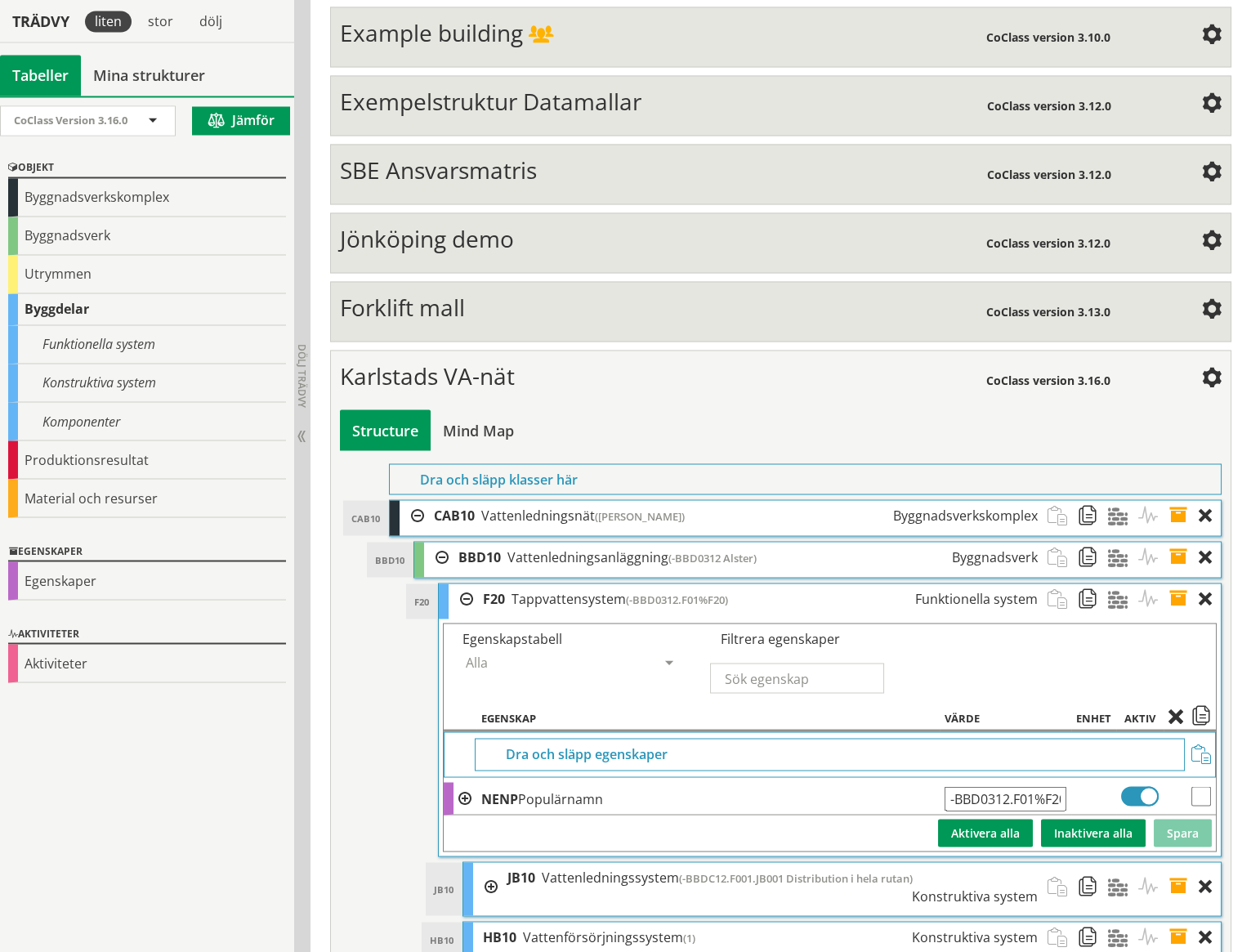
click at [1181, 583] on span at bounding box center [1183, 598] width 30 height 30
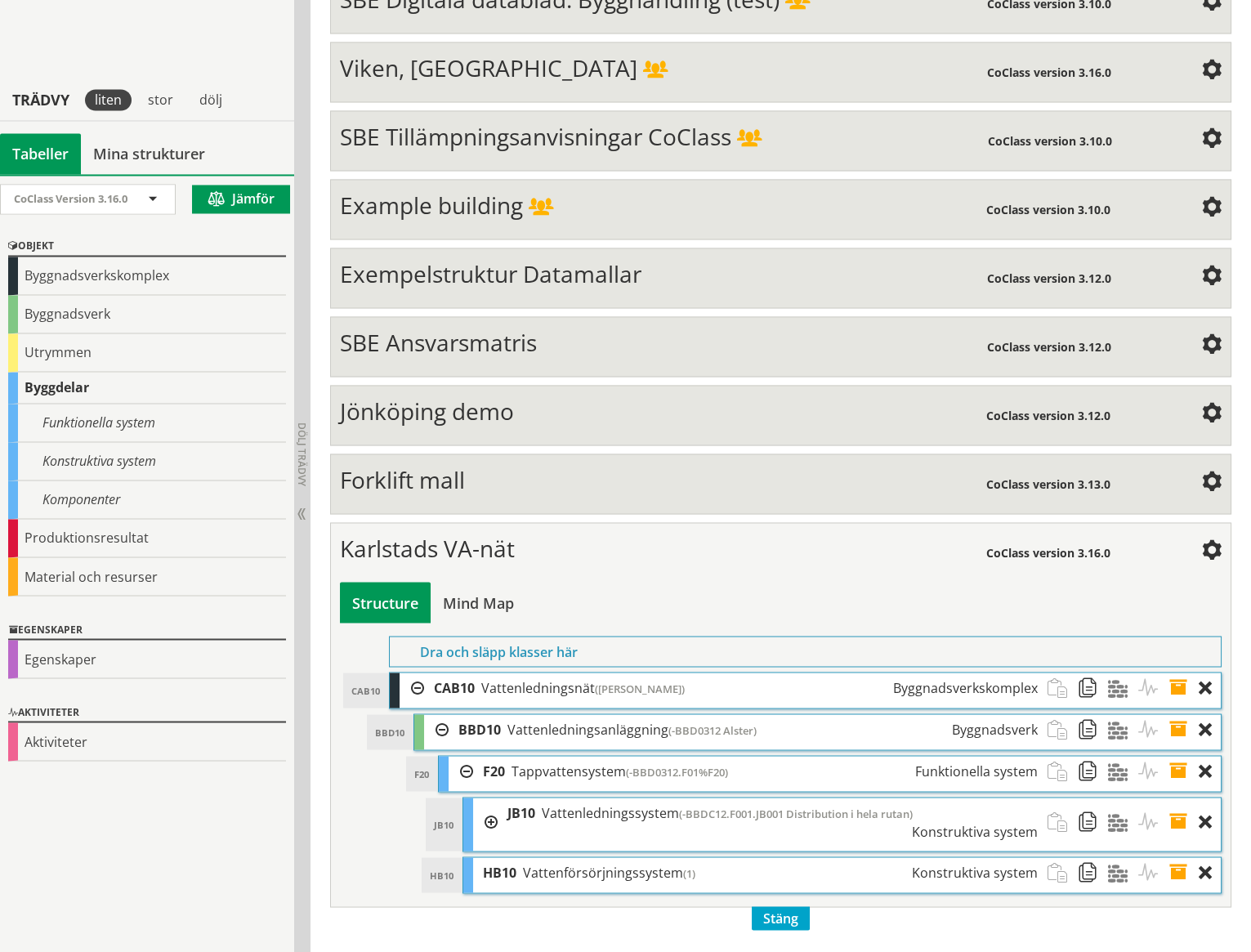
scroll to position [6235, 0]
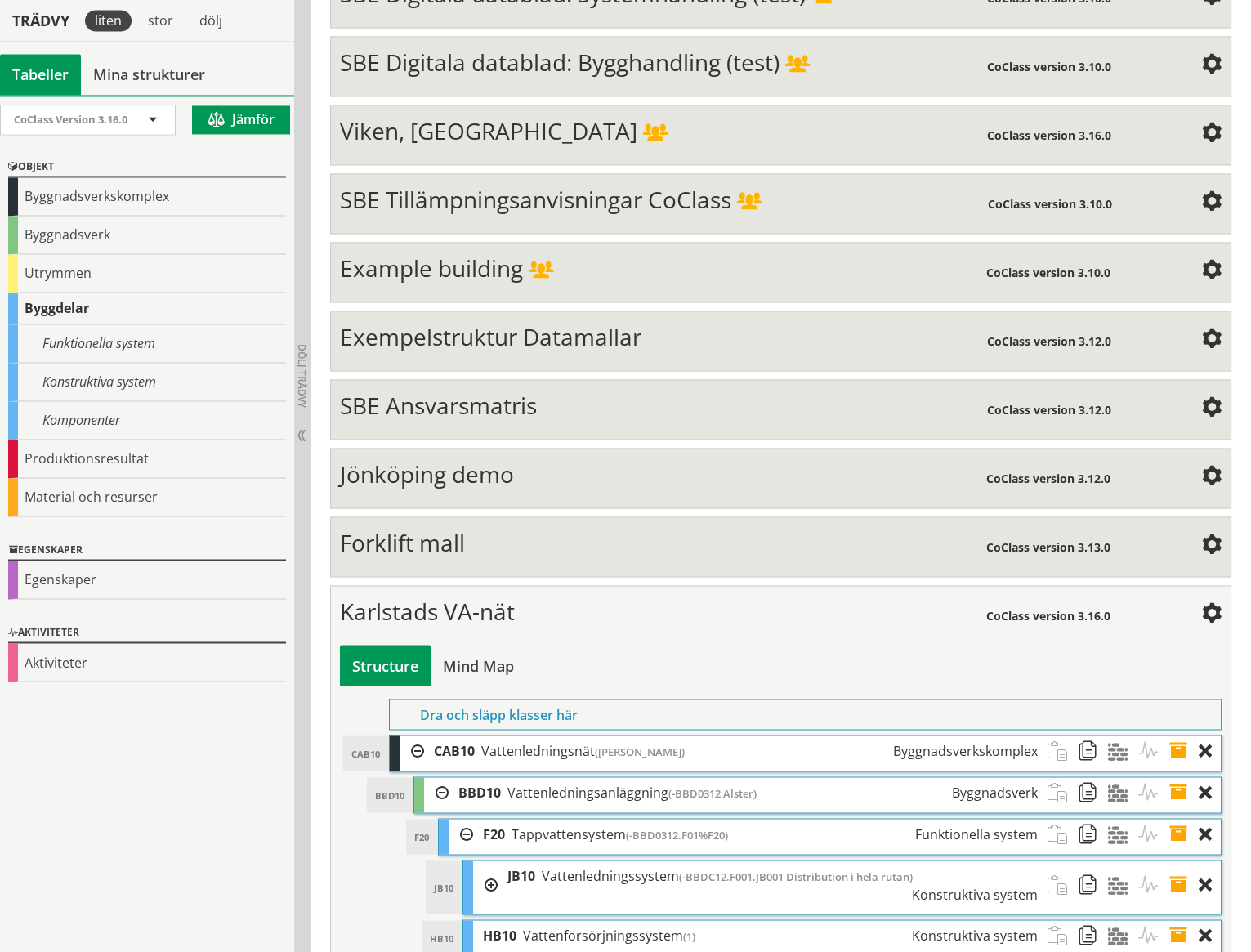
click at [492, 861] on div at bounding box center [485, 885] width 25 height 48
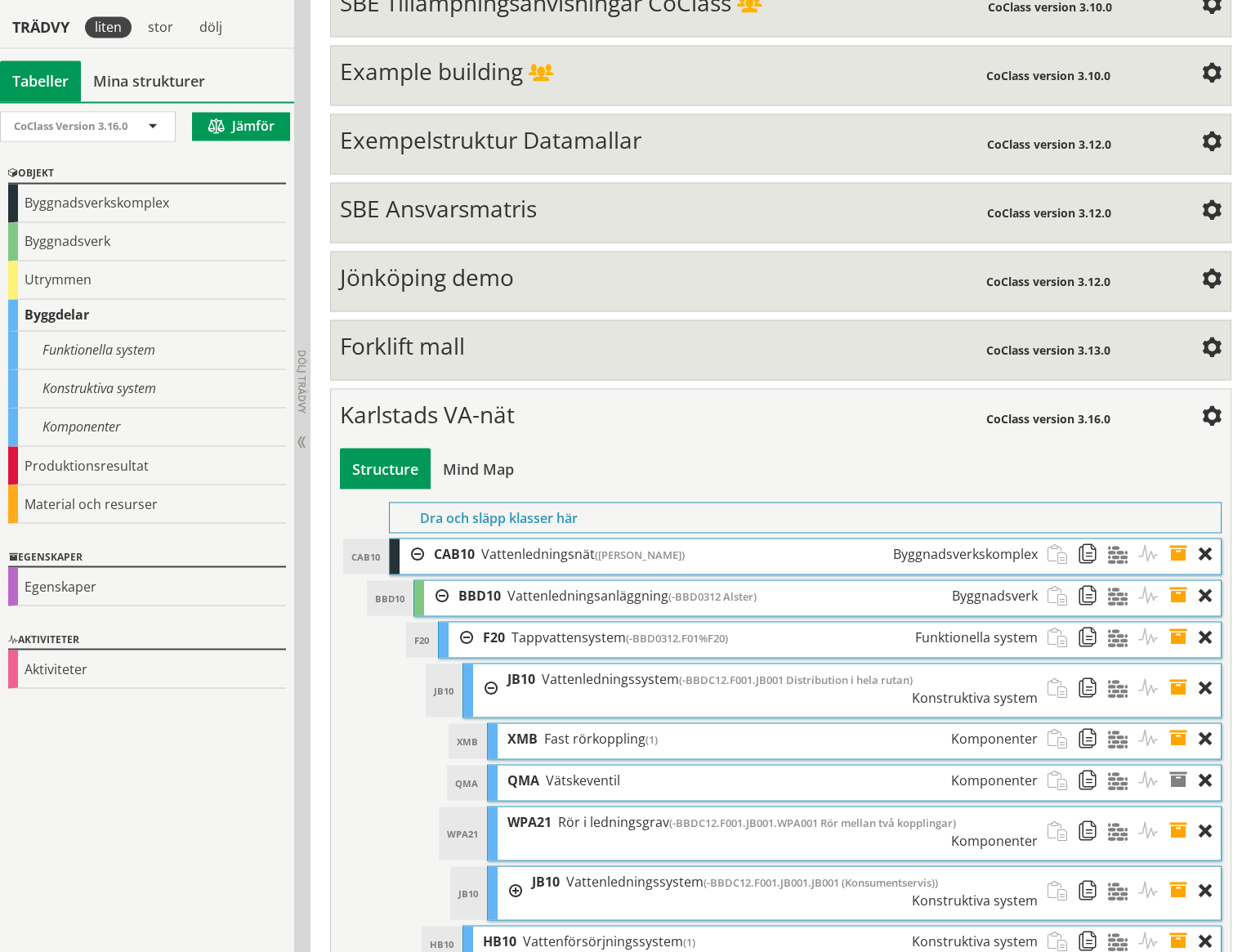
scroll to position [6438, 0]
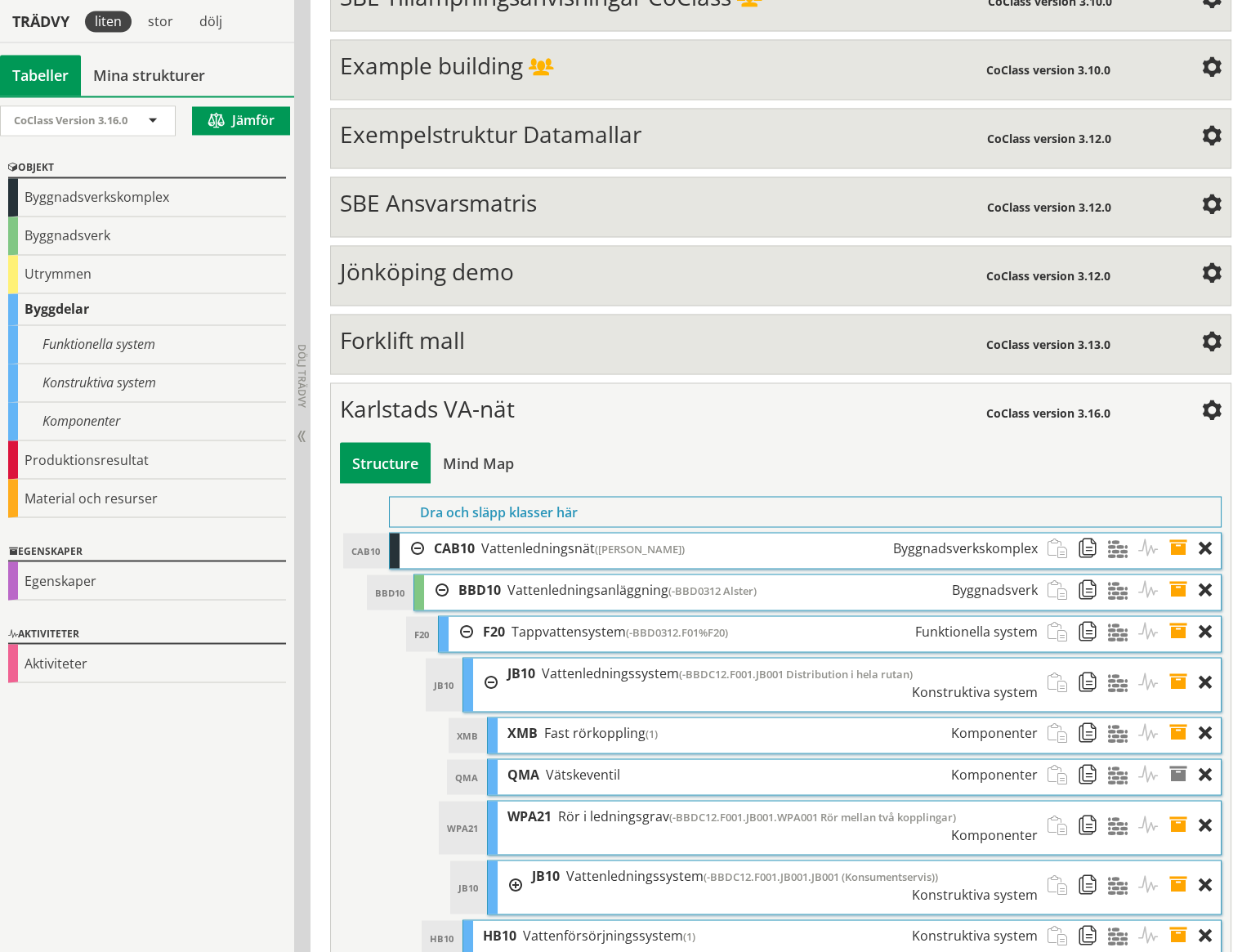
click at [813, 666] on span "(-BBDC12.F001.JB001 Distribution i hela rutan)" at bounding box center [796, 673] width 234 height 15
click at [1177, 658] on span at bounding box center [1183, 682] width 30 height 48
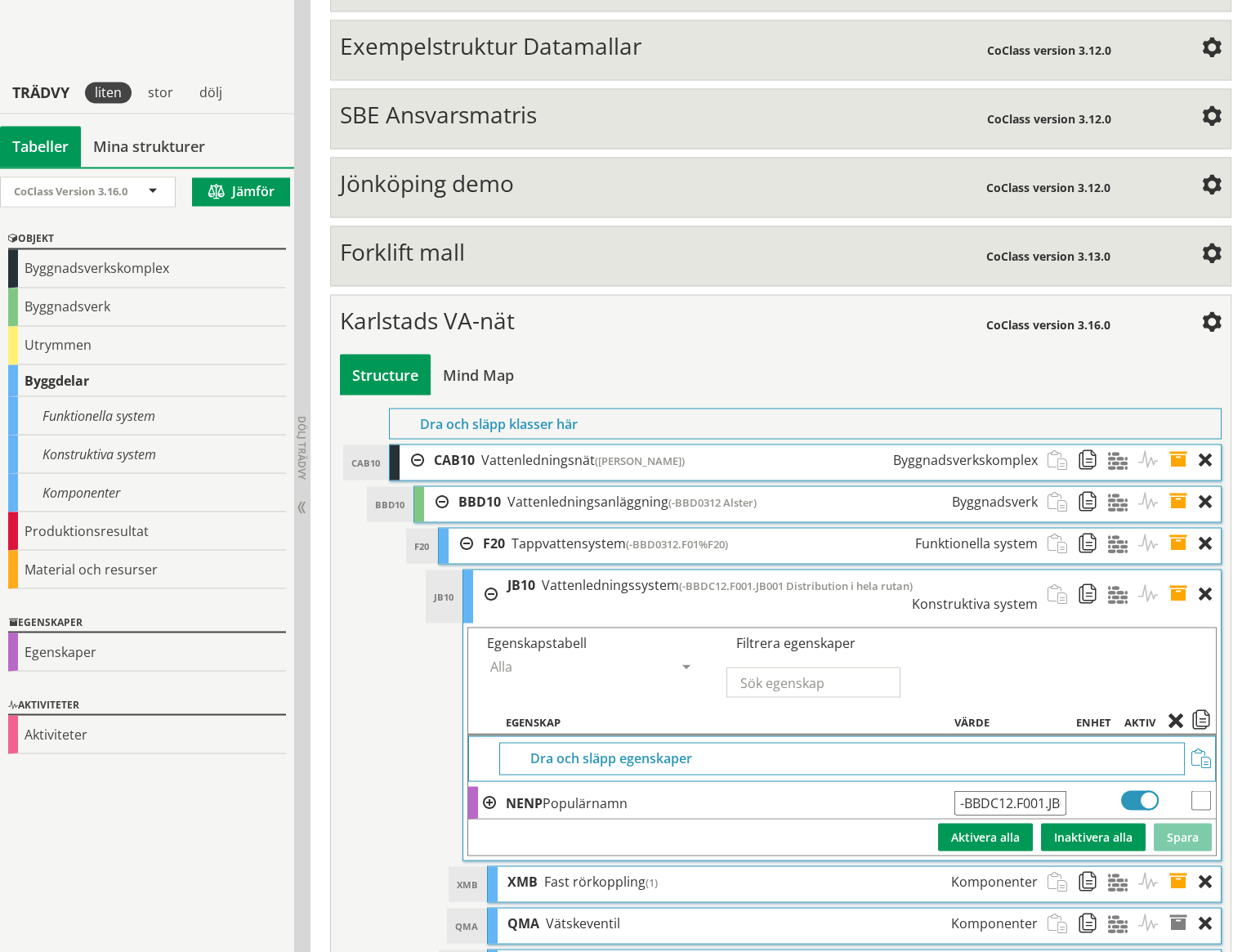
scroll to position [6598, 0]
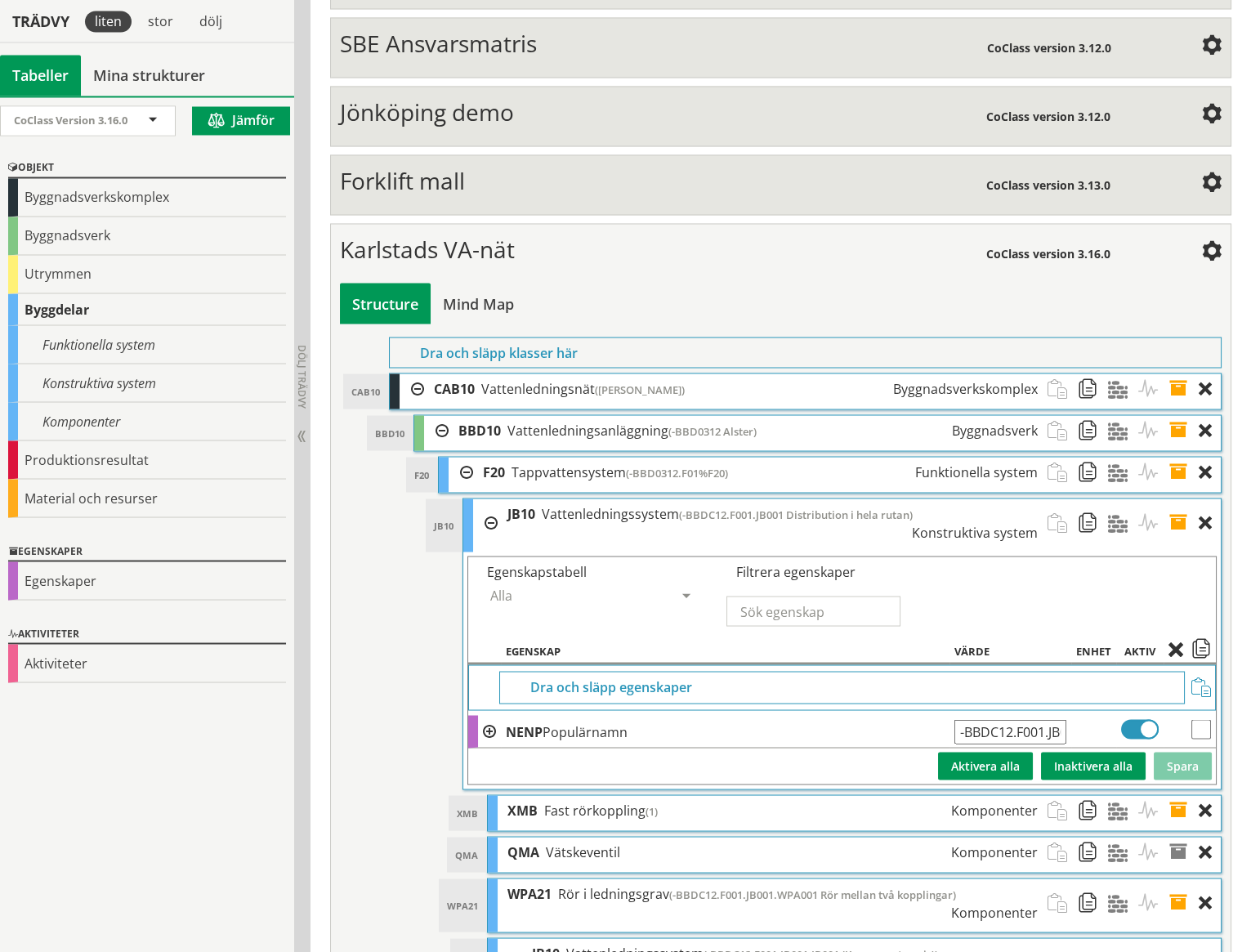
click at [1041, 719] on input "-BBDC12.F001.JB001 Distribution i hela rutan" at bounding box center [1010, 731] width 112 height 25
type input "-BBDC12.F01.JB01%JB10 Distribution i hela rutan"
click at [1194, 752] on button "Spara" at bounding box center [1183, 766] width 58 height 27
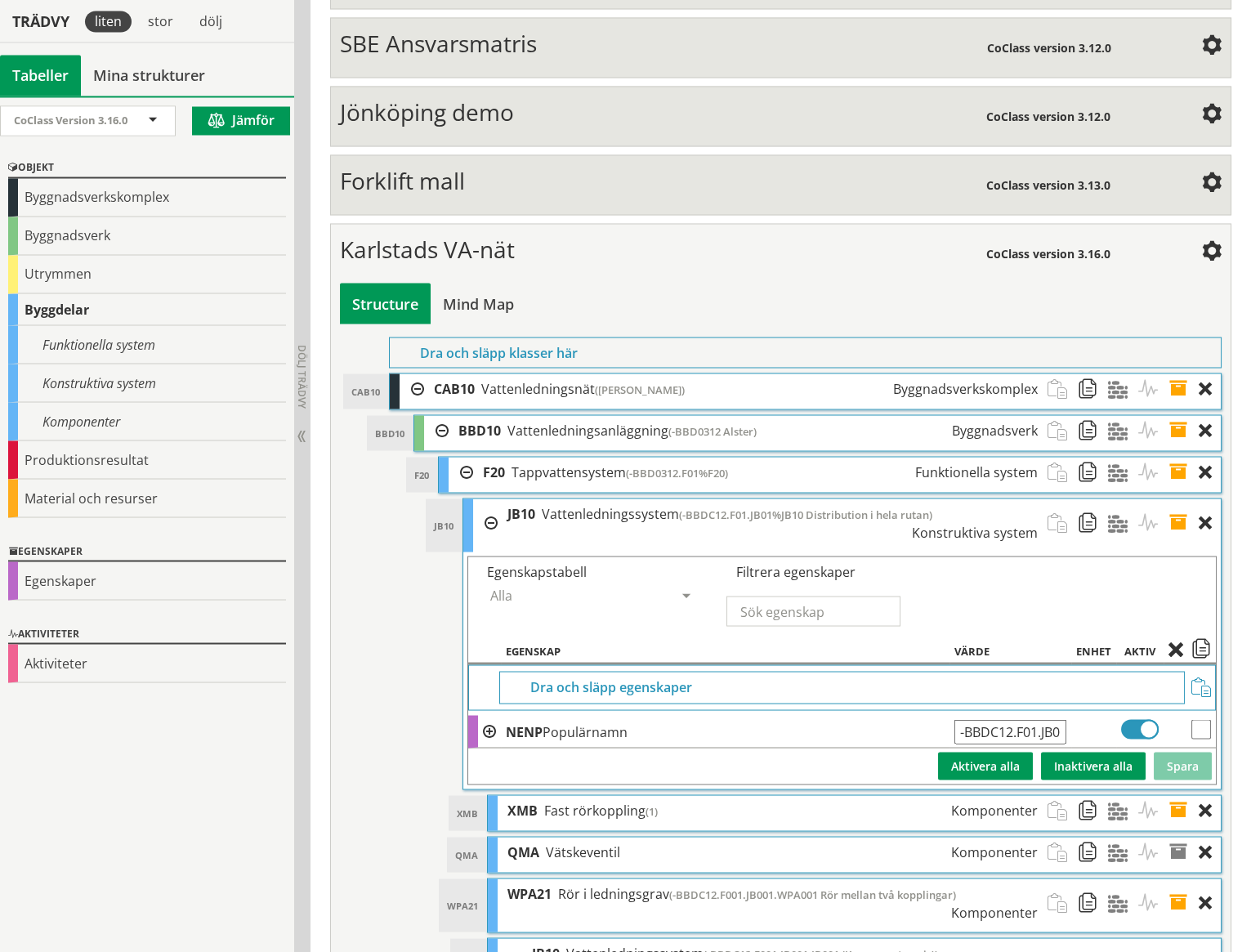
click at [744, 424] on span "(-BBD0312 Alster)" at bounding box center [712, 430] width 88 height 15
click at [1179, 415] on span at bounding box center [1183, 430] width 30 height 30
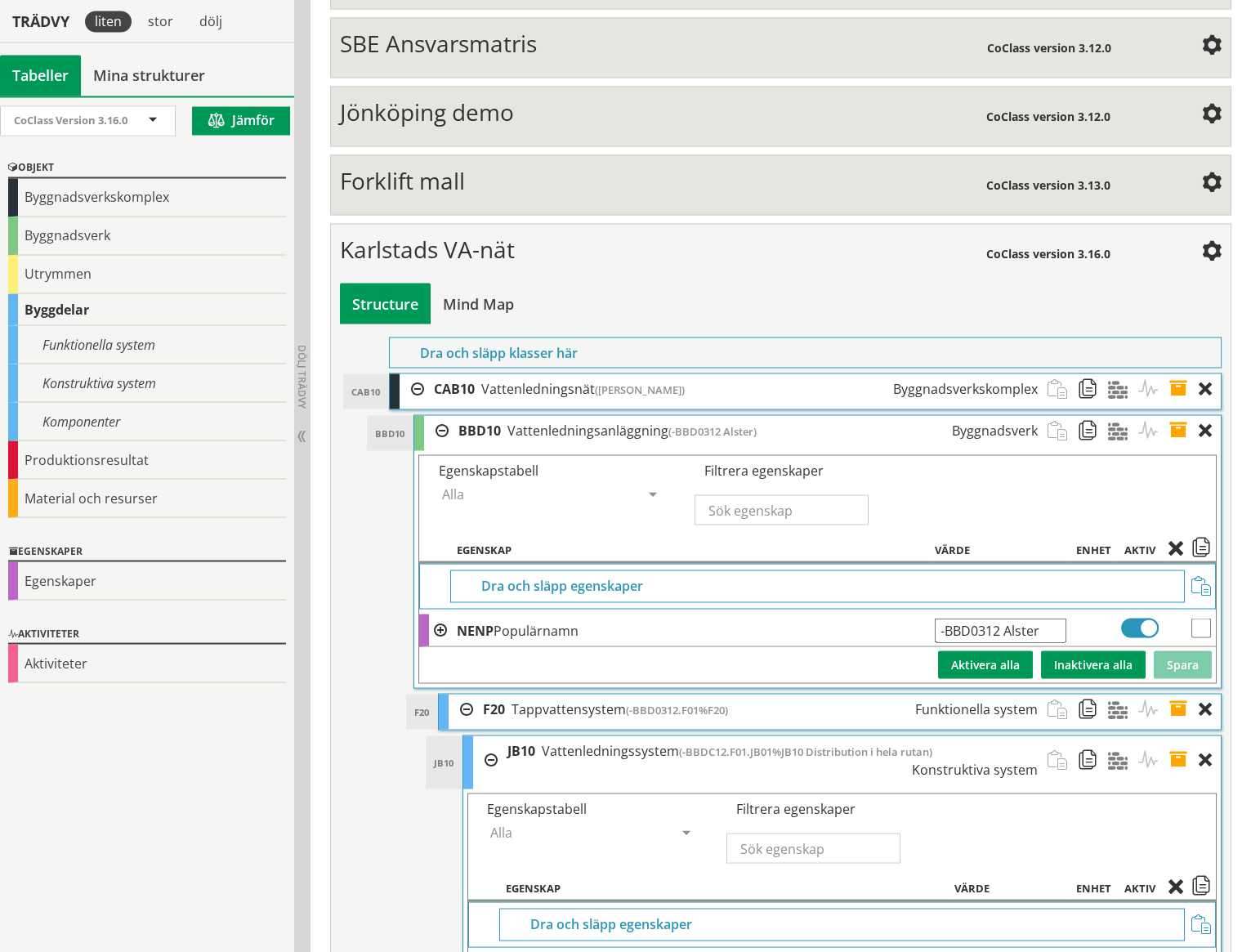
click at [1053, 618] on input "-BBD0312 Alster" at bounding box center [1000, 630] width 131 height 25
click at [969, 618] on input "-BBD0312 [GEOGRAPHIC_DATA], ruta 0312" at bounding box center [1000, 630] width 131 height 25
click at [970, 618] on input "-BBD0312 [GEOGRAPHIC_DATA], ruta 0312" at bounding box center [1000, 630] width 131 height 25
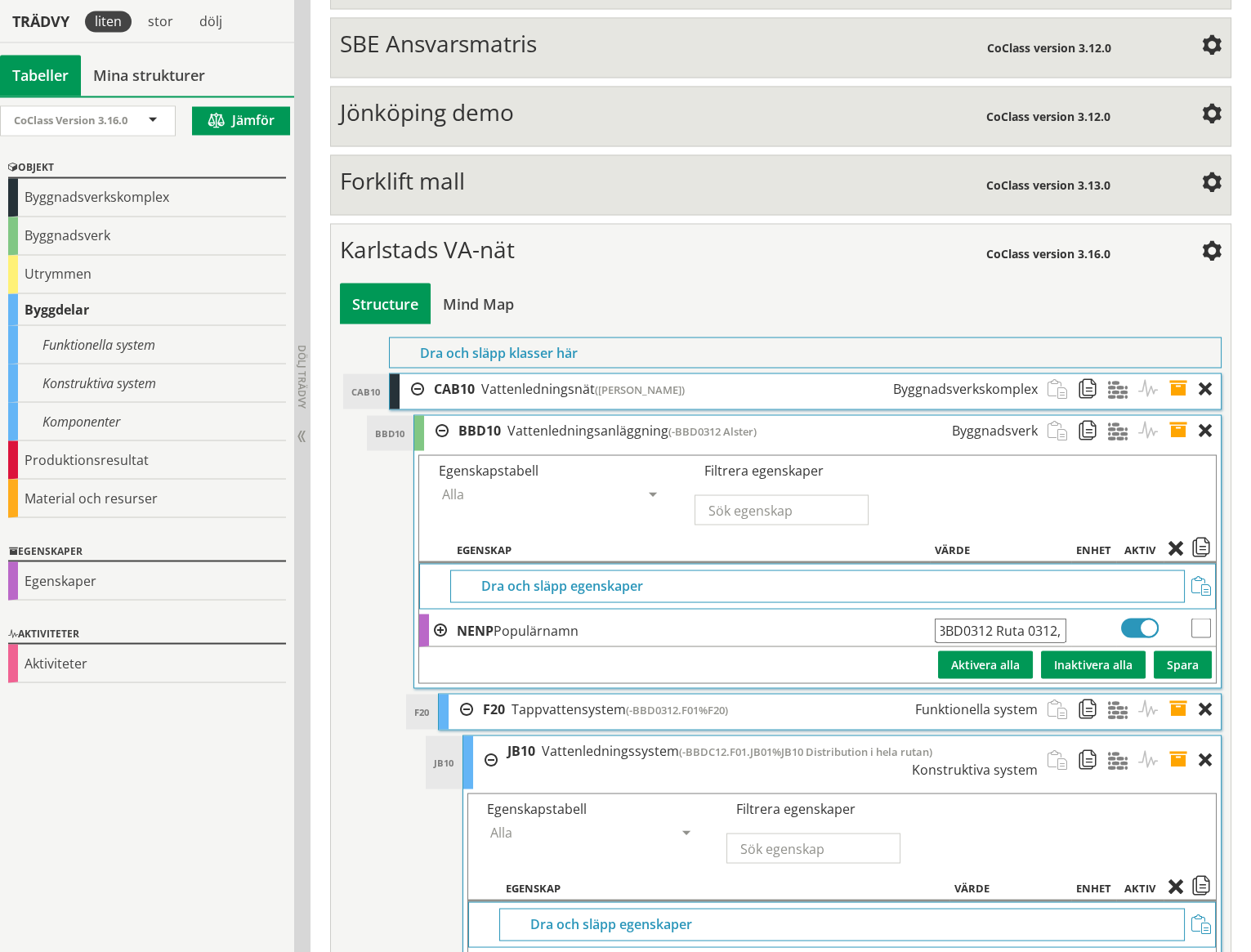
paste input "Alster"
type input "-BBD0312 Ruta 0312, [GEOGRAPHIC_DATA]"
click at [1171, 650] on button "Spara" at bounding box center [1183, 664] width 58 height 27
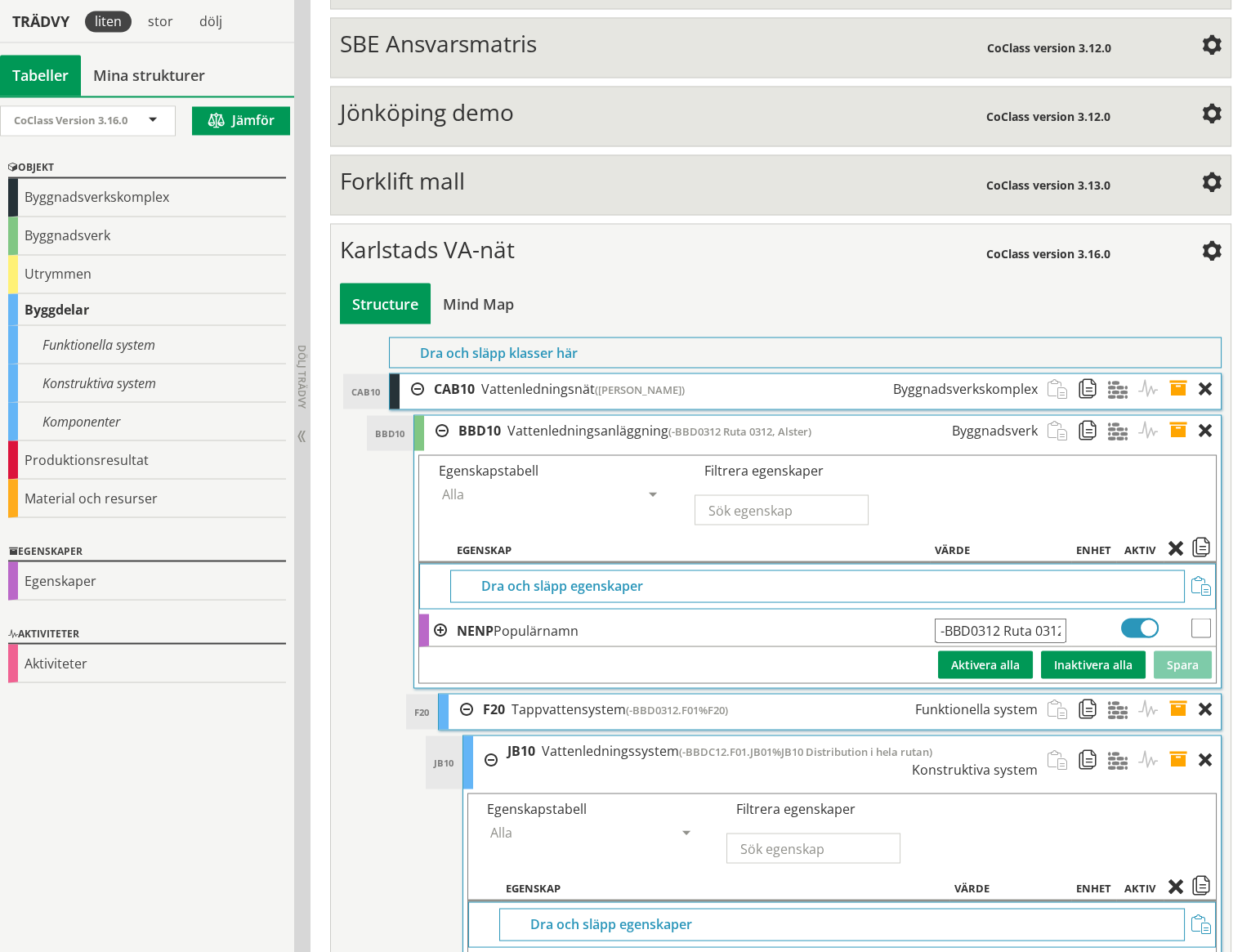
click at [1181, 415] on span at bounding box center [1183, 430] width 30 height 30
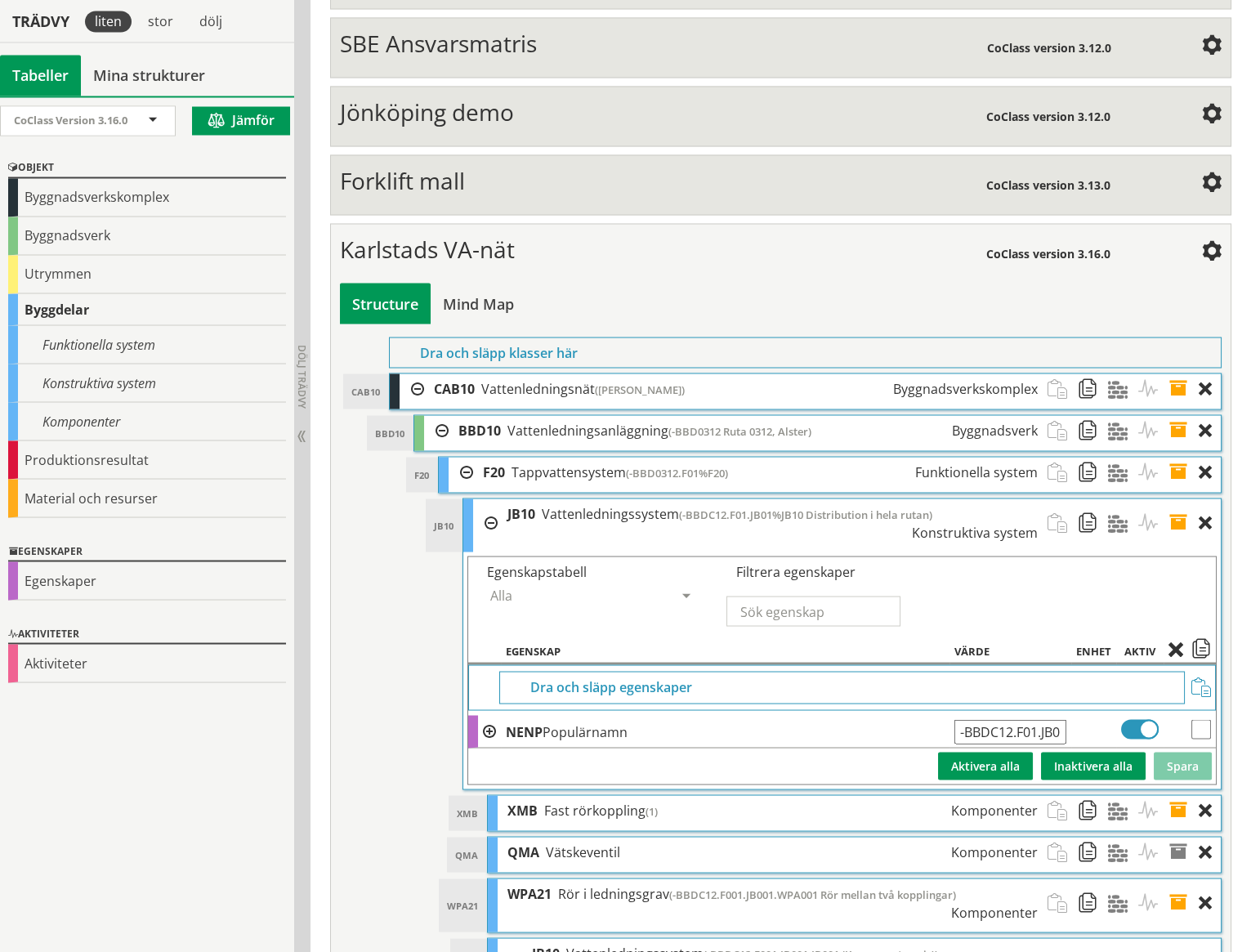
click at [1050, 719] on input "-BBDC12.F01.JB01%JB10 Distribution i hela rutan" at bounding box center [1010, 731] width 112 height 25
type input "-BBDC12.F01.JB01%JB10 Distribution i ruta 0312"
click at [1189, 752] on button "Spara" at bounding box center [1183, 766] width 58 height 27
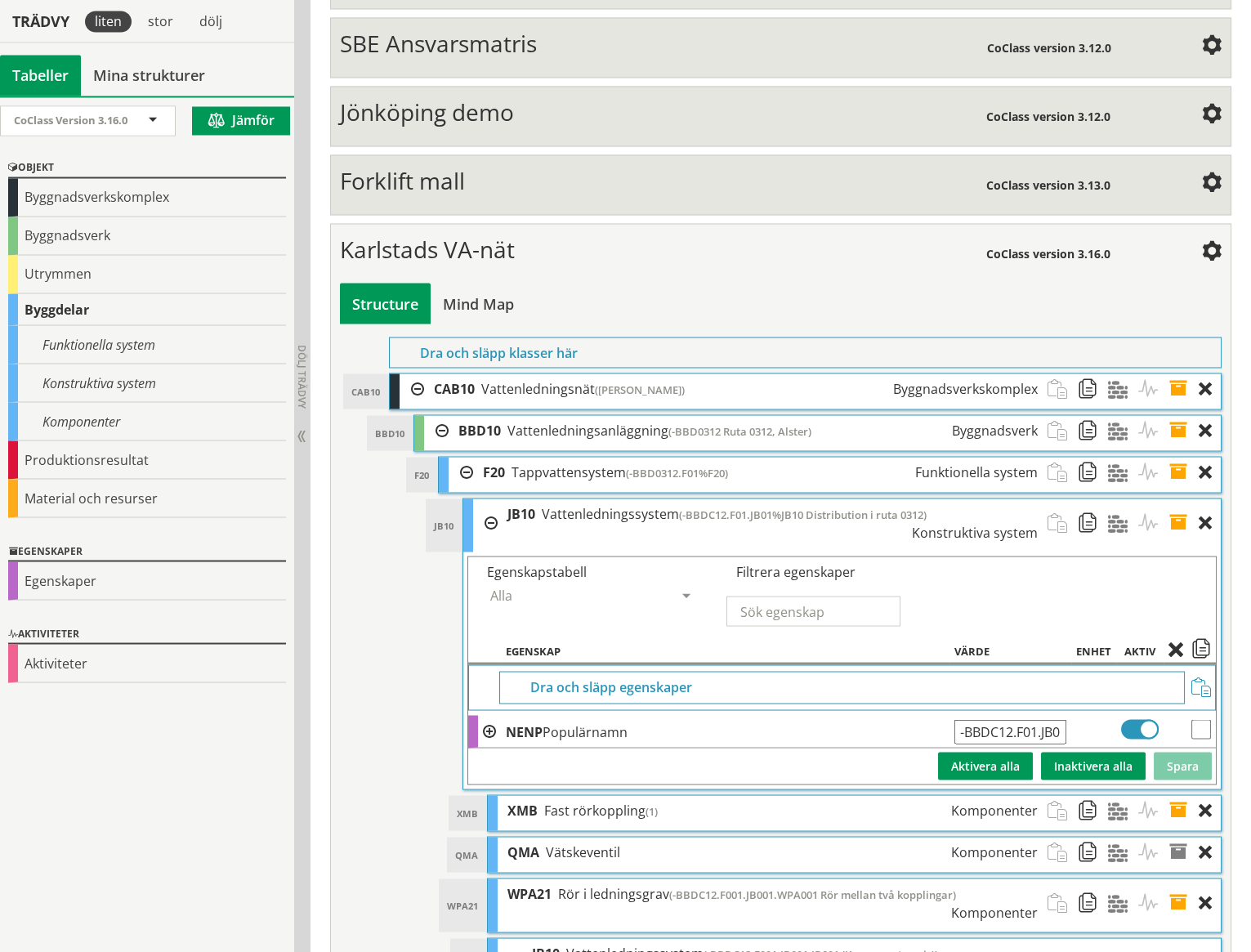
click at [1181, 498] on span at bounding box center [1183, 522] width 30 height 48
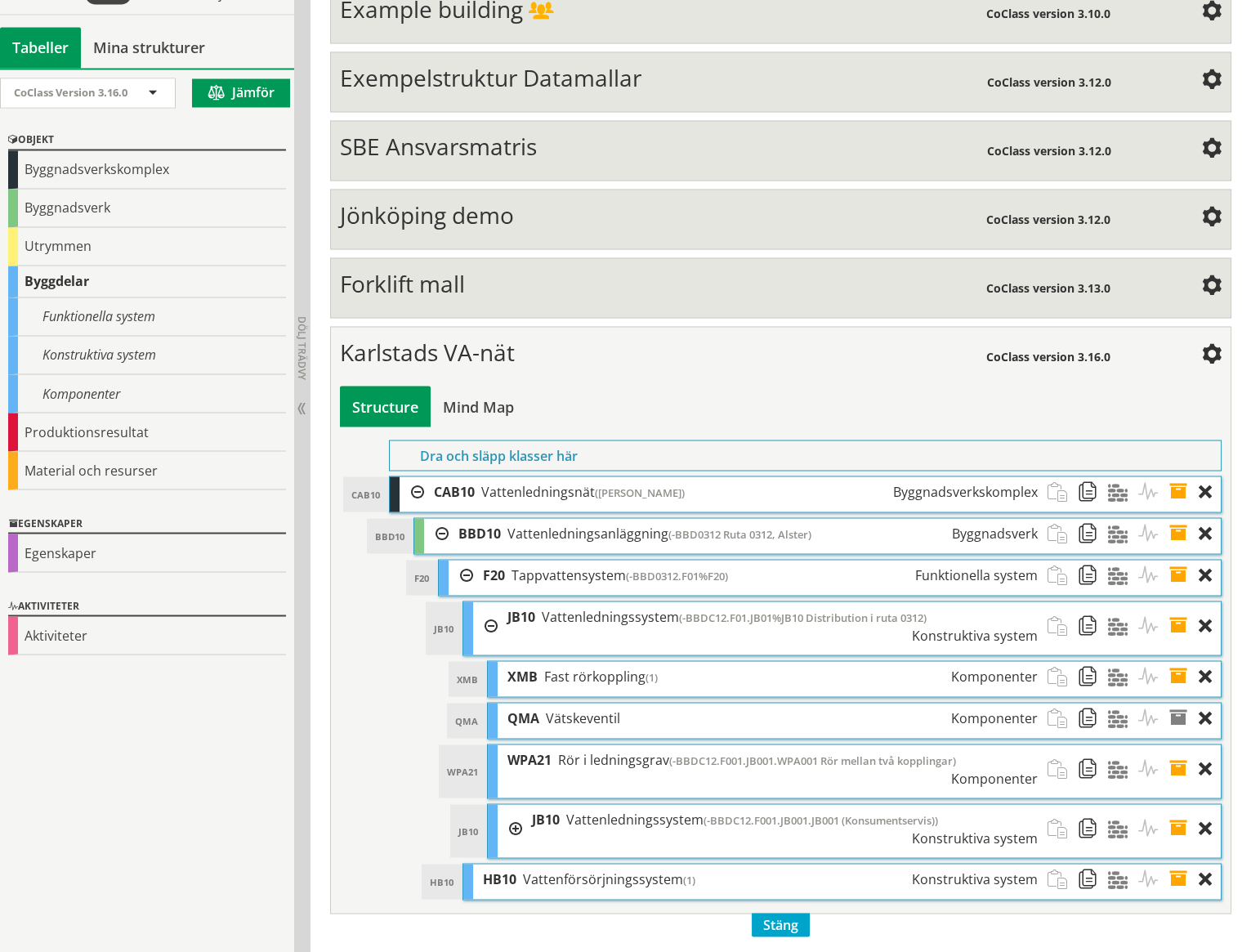
scroll to position [6438, 0]
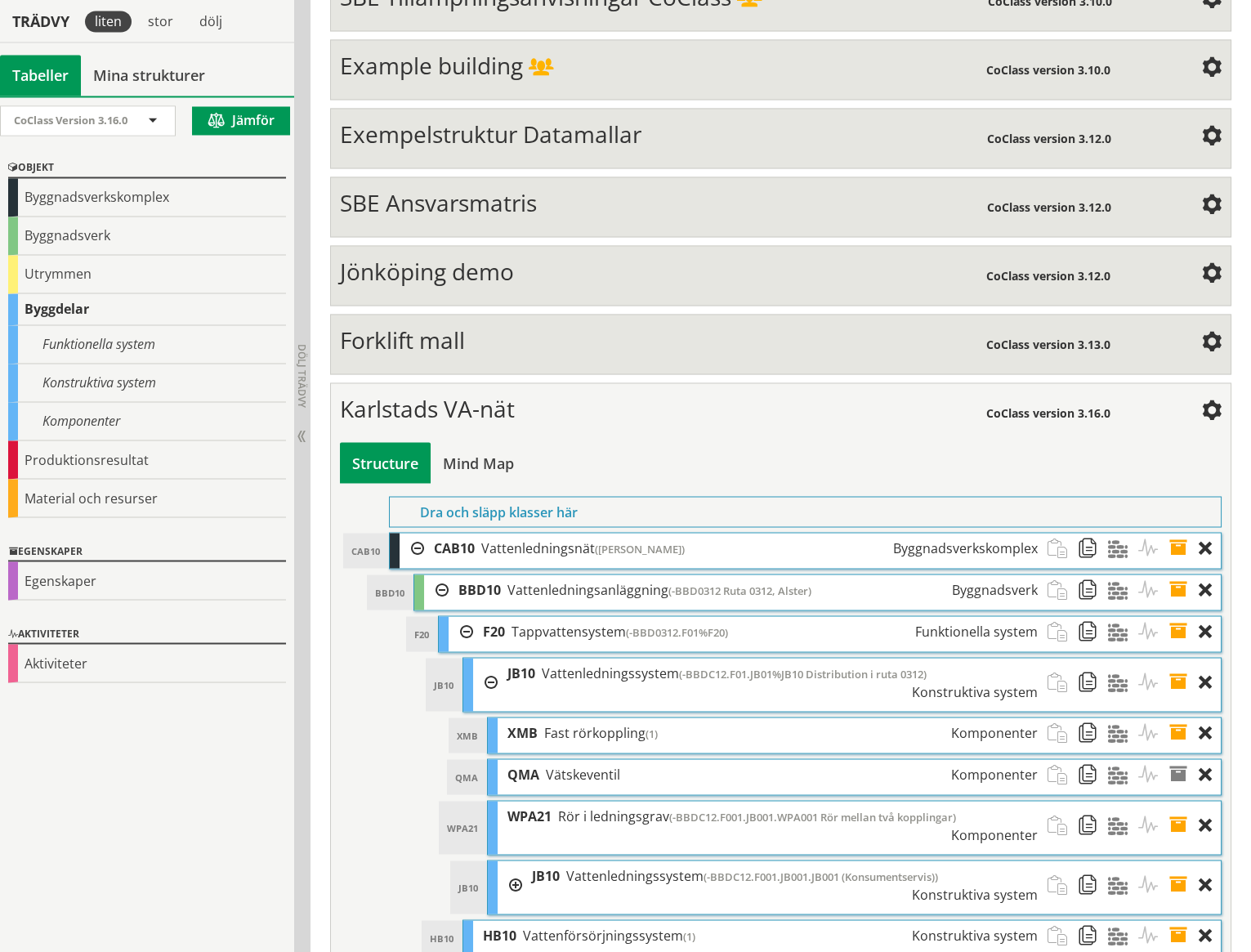
click at [1180, 717] on span at bounding box center [1183, 732] width 30 height 30
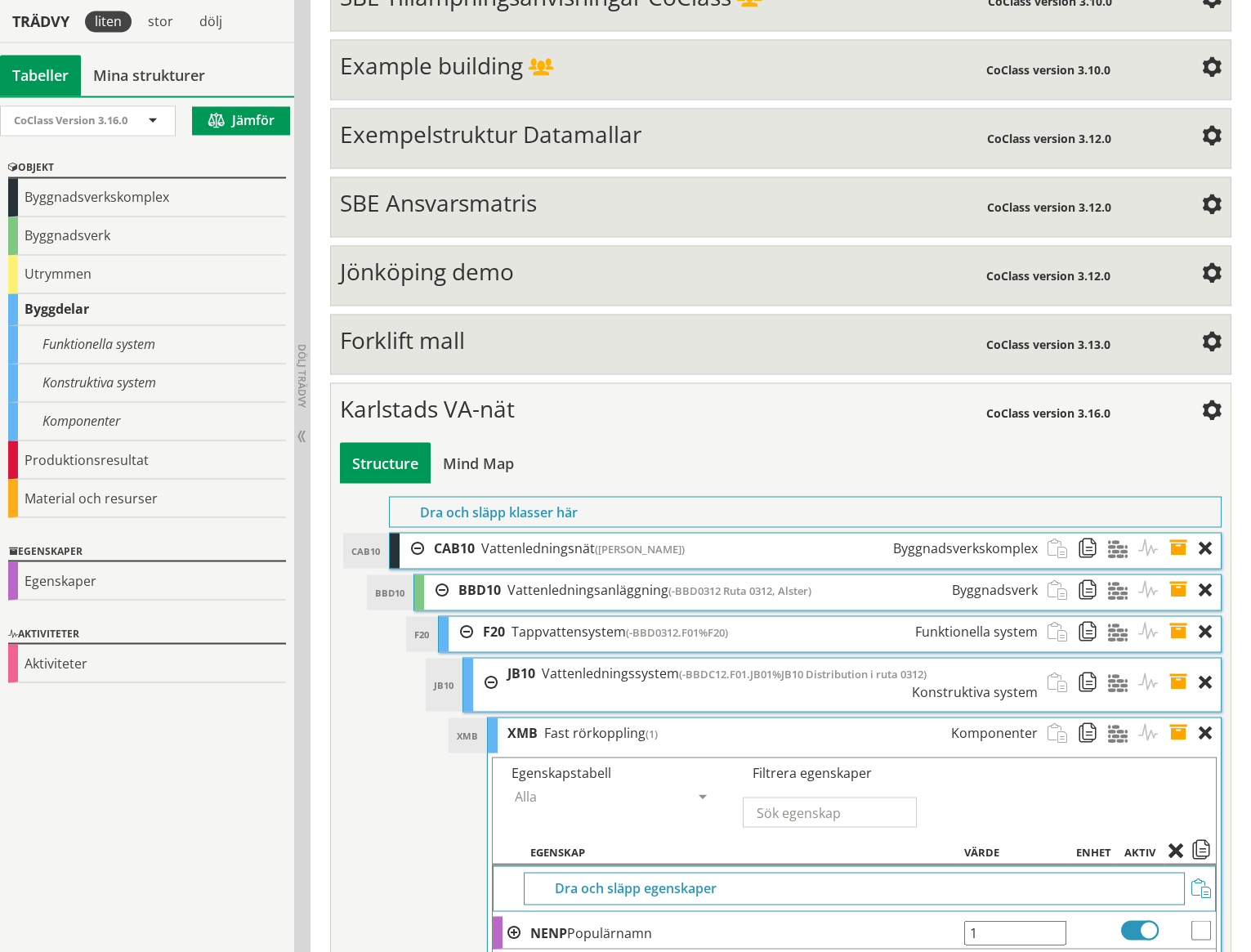
click at [996, 920] on input "1" at bounding box center [1015, 932] width 102 height 25
type input "-BBD0312.F01.JB01.XMB01"
click at [1178, 951] on button "Spara" at bounding box center [1183, 967] width 58 height 27
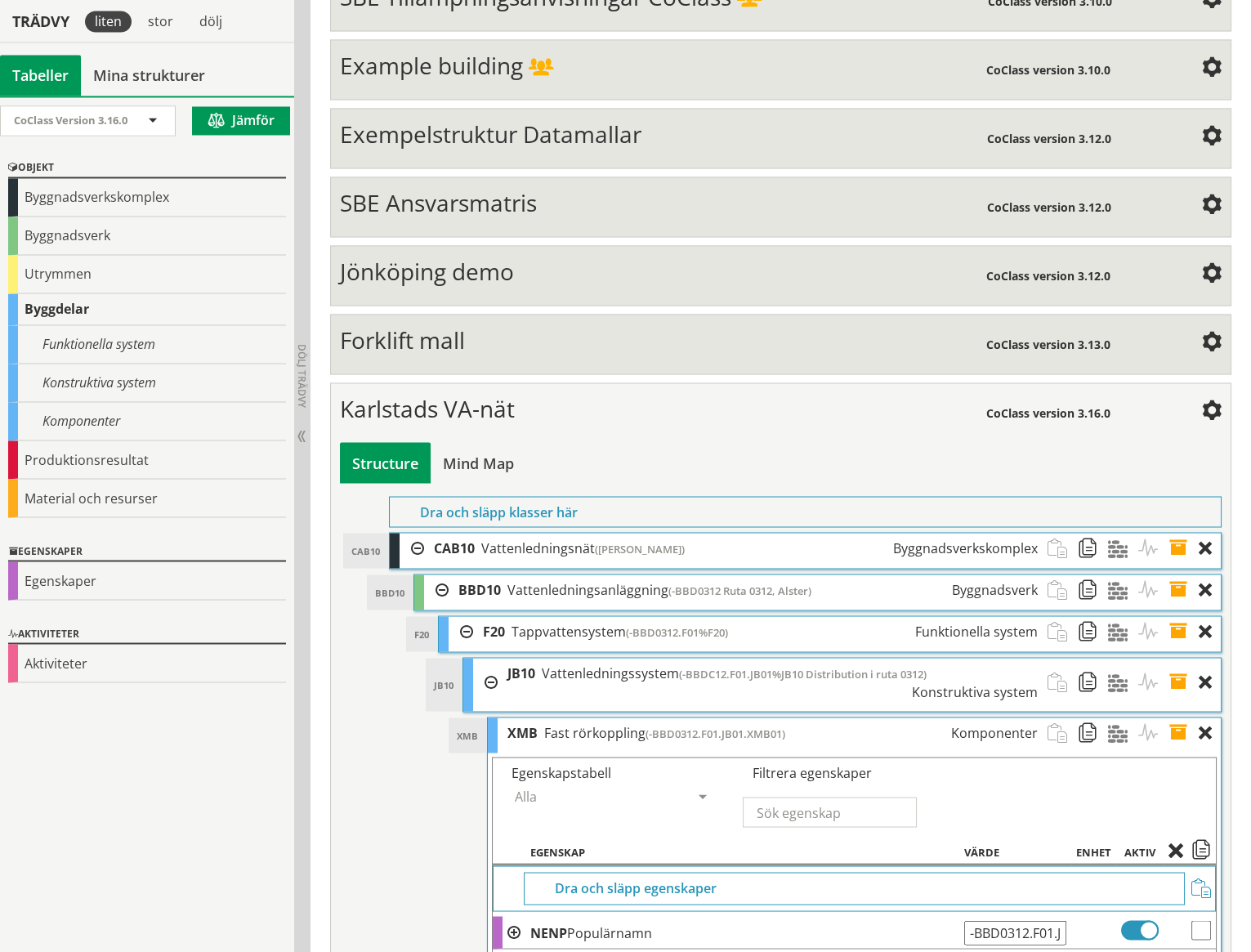
click at [738, 666] on span "(-BBDC12.F01.JB01%JB10 Distribution i ruta 0312)" at bounding box center [802, 673] width 247 height 15
click at [1179, 658] on span at bounding box center [1183, 682] width 30 height 48
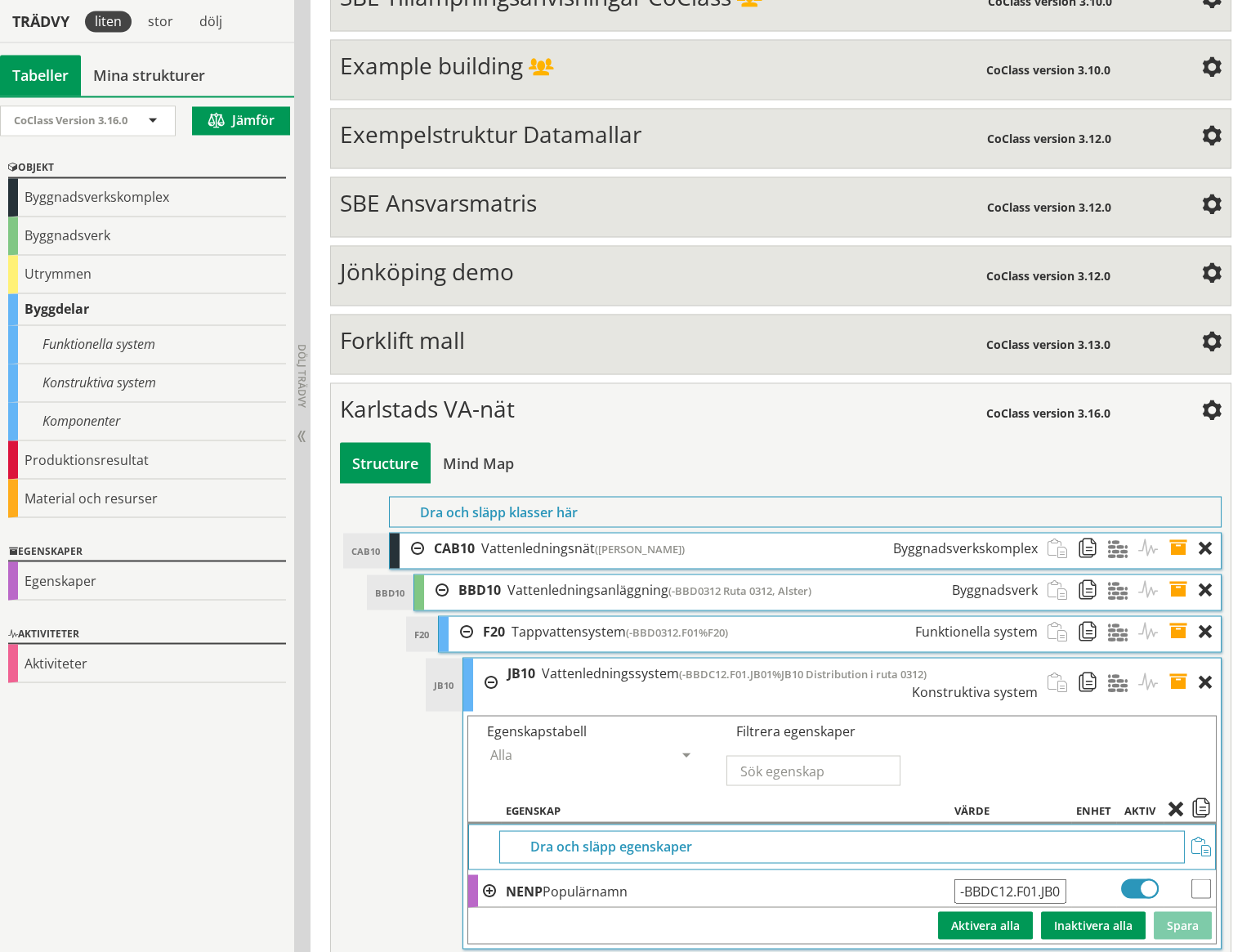
click at [999, 879] on input "-BBDC12.F01.JB01%JB10 Distribution i ruta 0312" at bounding box center [1010, 891] width 112 height 25
type input "-BBD0312.F01.JB01%JB10 Distribution i ruta 0312"
click at [1191, 912] on button "Spara" at bounding box center [1183, 925] width 58 height 27
click at [710, 583] on span "(-BBD0312 Ruta 0312, Alster)" at bounding box center [740, 589] width 143 height 15
click at [1181, 575] on span at bounding box center [1183, 589] width 30 height 30
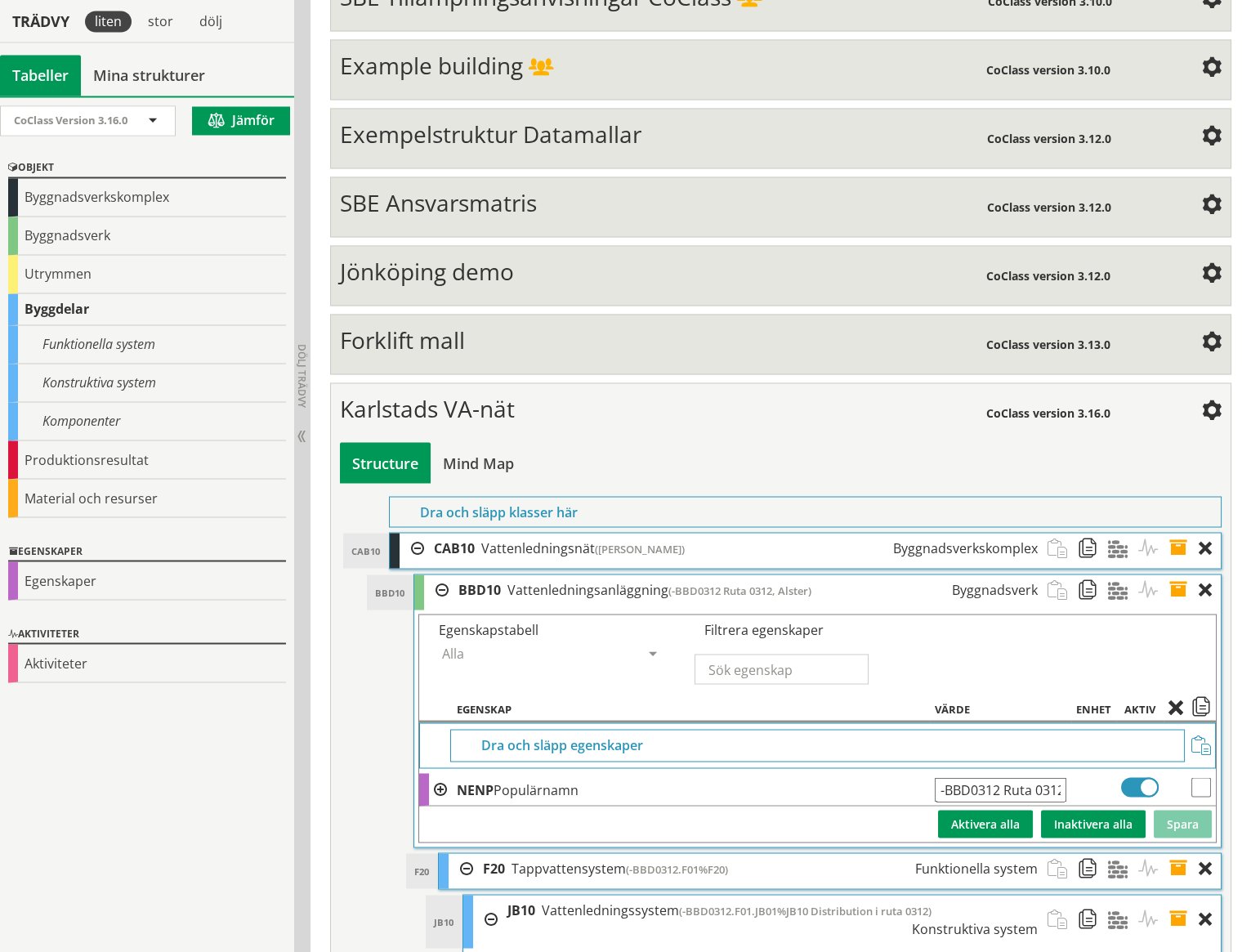
drag, startPoint x: 972, startPoint y: 729, endPoint x: 999, endPoint y: 728, distance: 27.0
click at [999, 778] on input "-BBD0312 Ruta 0312, [GEOGRAPHIC_DATA]" at bounding box center [1000, 790] width 131 height 25
click at [1186, 810] on button "Spara" at bounding box center [1183, 824] width 58 height 27
drag, startPoint x: 987, startPoint y: 732, endPoint x: 1021, endPoint y: 729, distance: 34.1
click at [1021, 778] on input "-BBD01++C12 Ruta C12, [GEOGRAPHIC_DATA]" at bounding box center [1000, 790] width 131 height 25
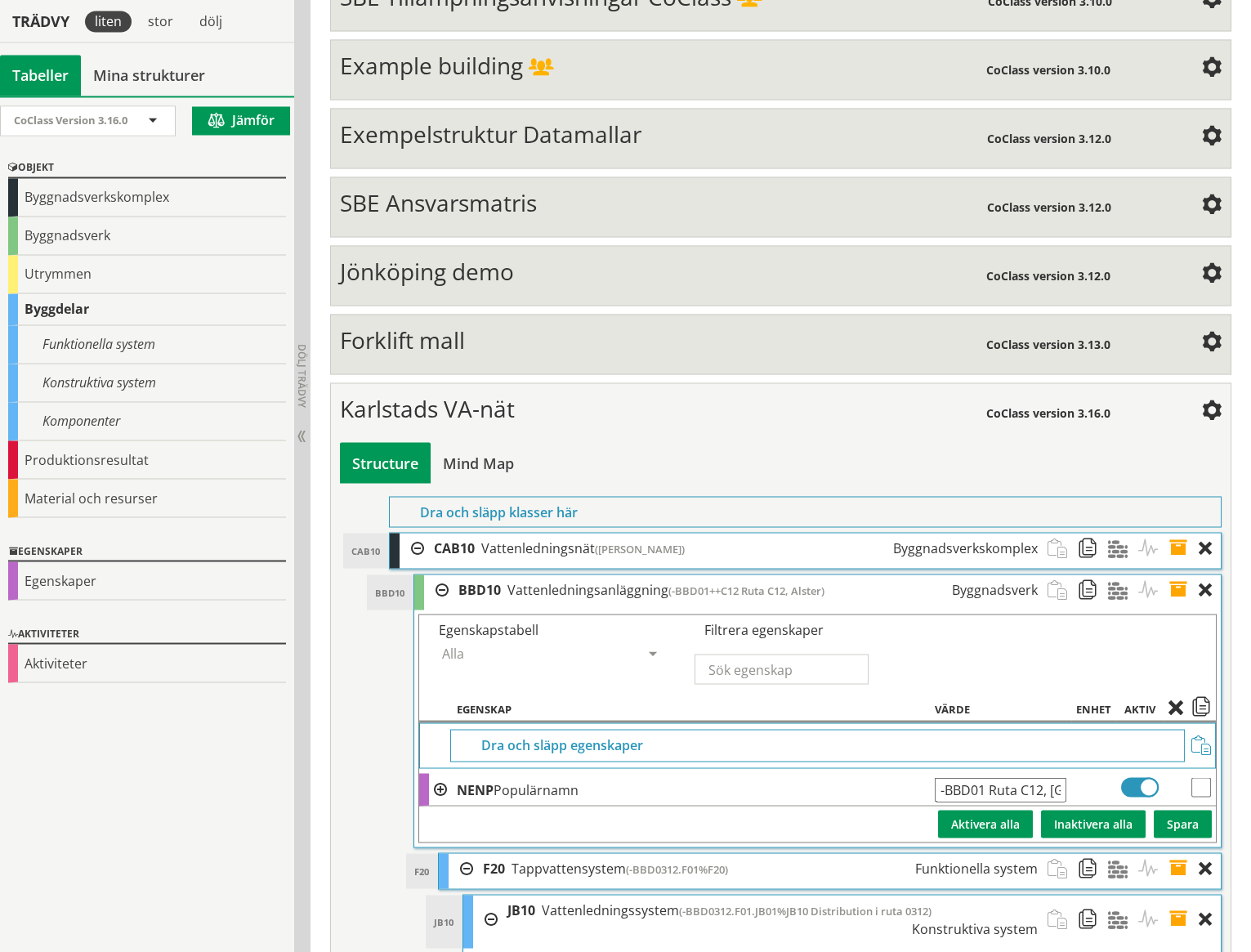
paste input "++C12"
type input "++C12/-BBD01 Ruta C12, Alster"
click at [1181, 810] on button "Spara" at bounding box center [1183, 824] width 58 height 27
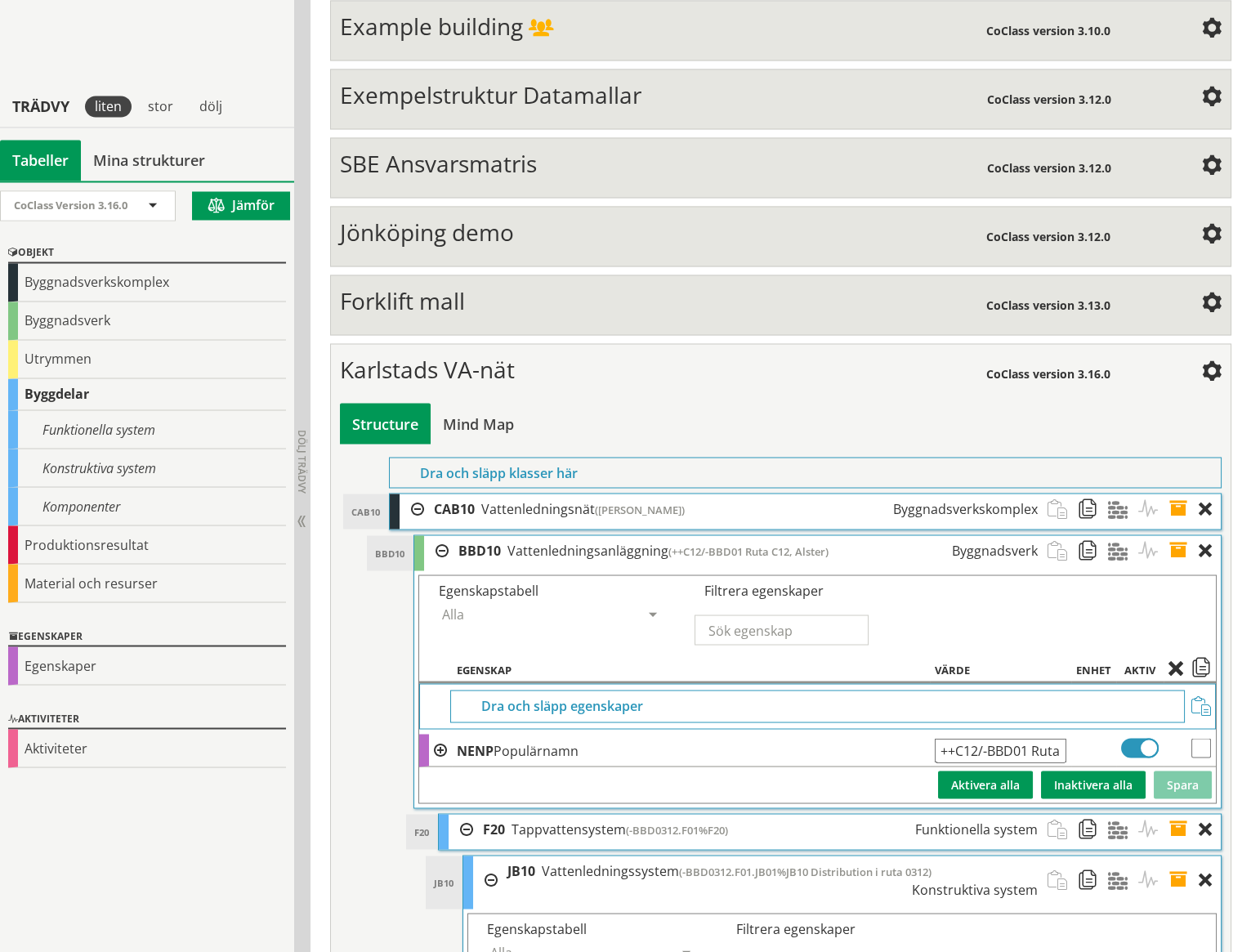
scroll to position [6792, 0]
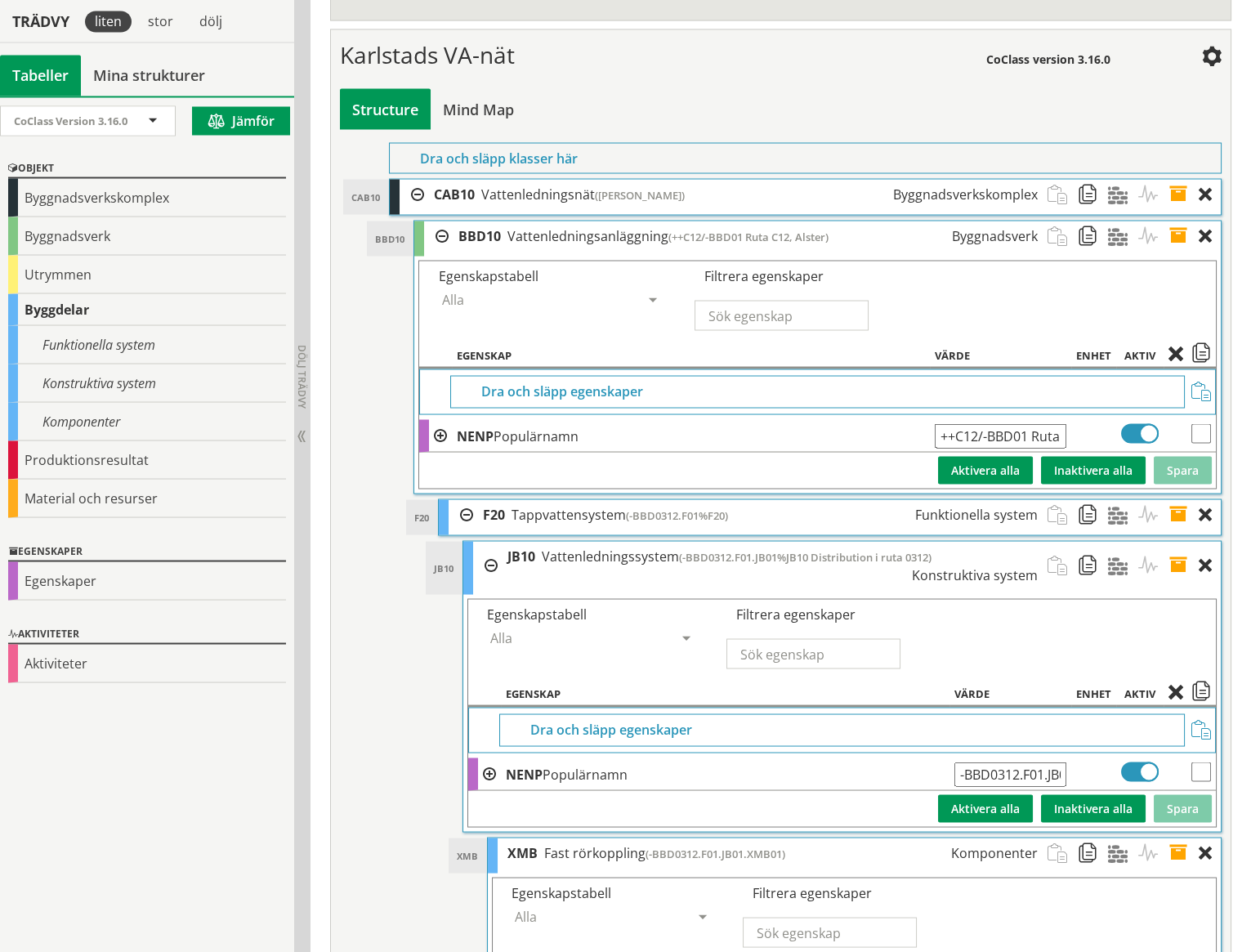
click at [961, 762] on input "-BBD0312.F01.JB01%JB10 Distribution i ruta 0312" at bounding box center [1010, 774] width 112 height 25
click at [1177, 795] on button "Spara" at bounding box center [1183, 809] width 58 height 27
click at [1046, 762] on input "++C12/-BBD01.F01.JB01%JB10 Distribution i ruta 0312" at bounding box center [1010, 774] width 112 height 25
type input "++C12/-BBD01.F01.JB01%JB10 Distribution i ruta C12"
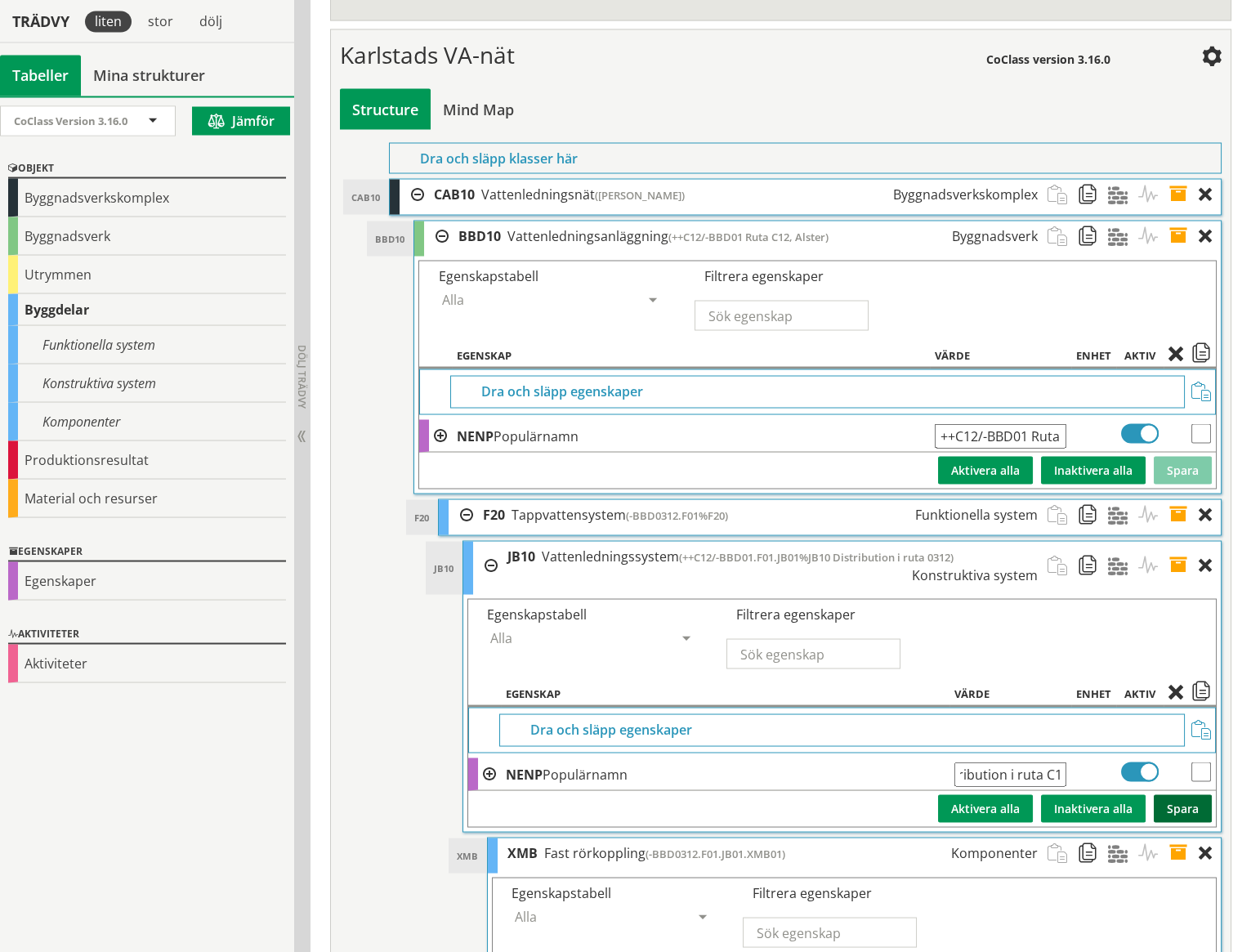
click at [1183, 795] on button "Spara" at bounding box center [1183, 809] width 58 height 27
click at [1046, 762] on input "++C12/-BBD01.F01.JB01%JB10 Distribution i ruta C12" at bounding box center [1010, 774] width 112 height 25
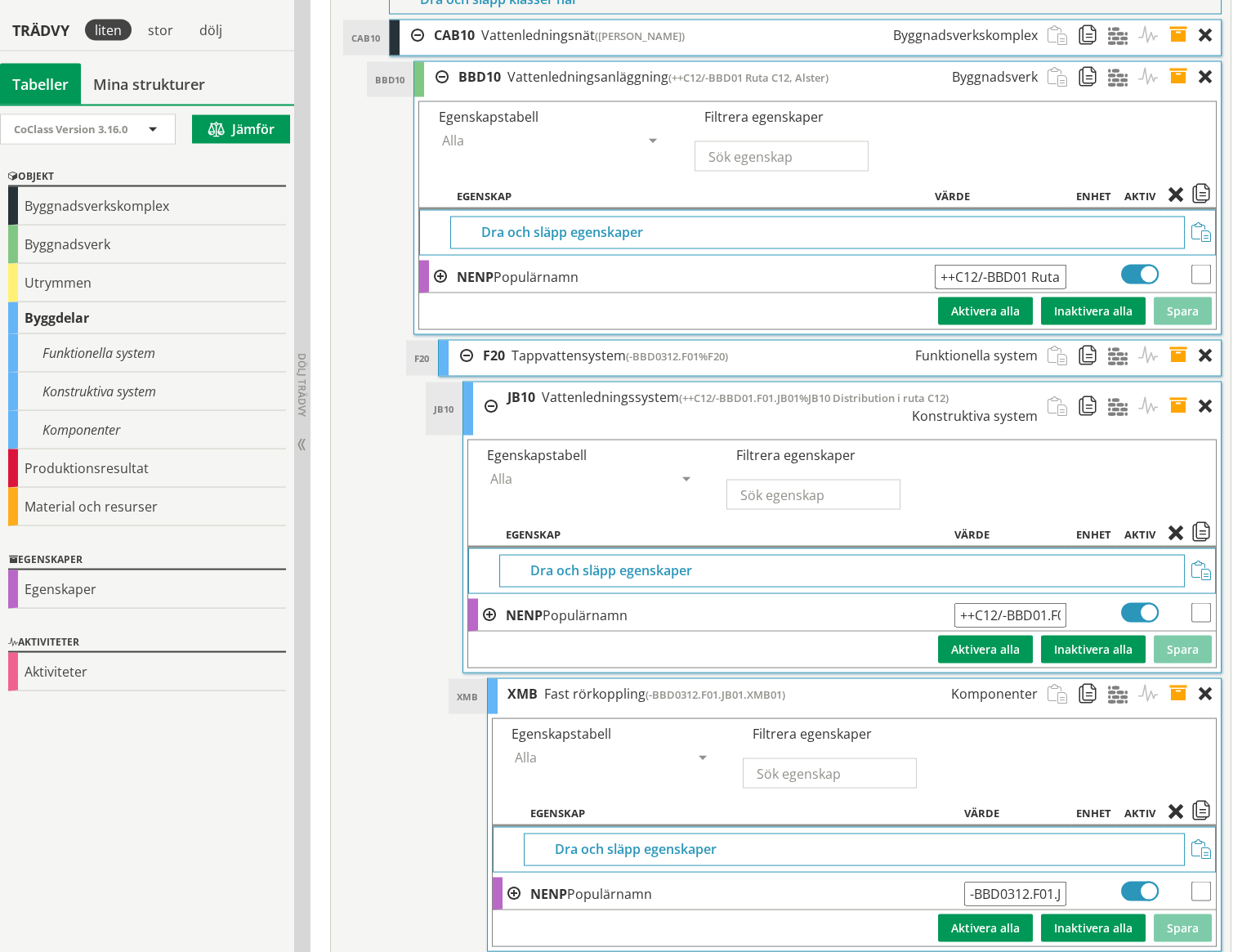
scroll to position [6960, 0]
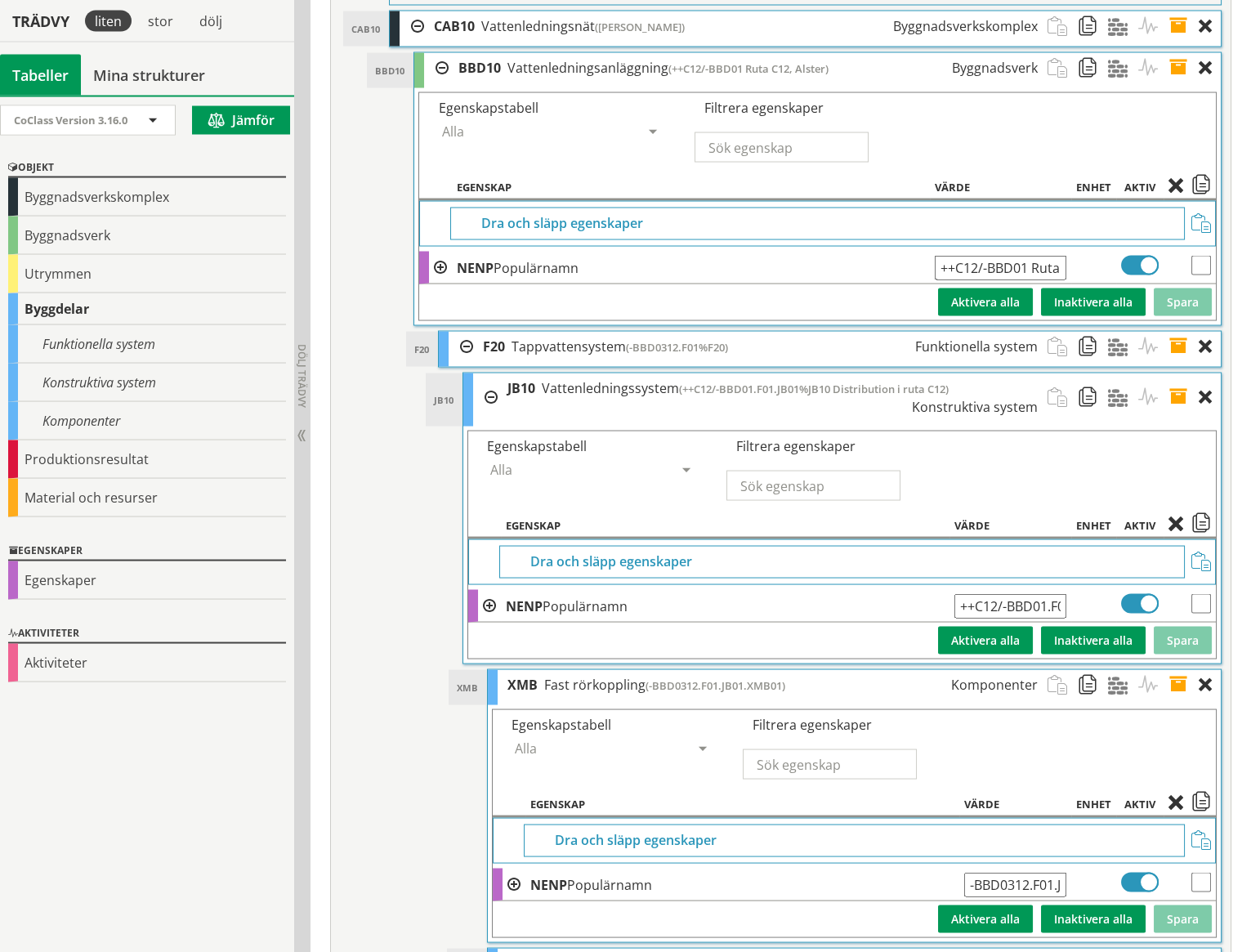
click at [972, 873] on input "-BBD0312.F01.JB01.XMB01" at bounding box center [1015, 885] width 102 height 25
type input "++C12/-BBD01.F01.JB01.XMB01"
click at [1191, 906] on button "Spara" at bounding box center [1183, 919] width 58 height 27
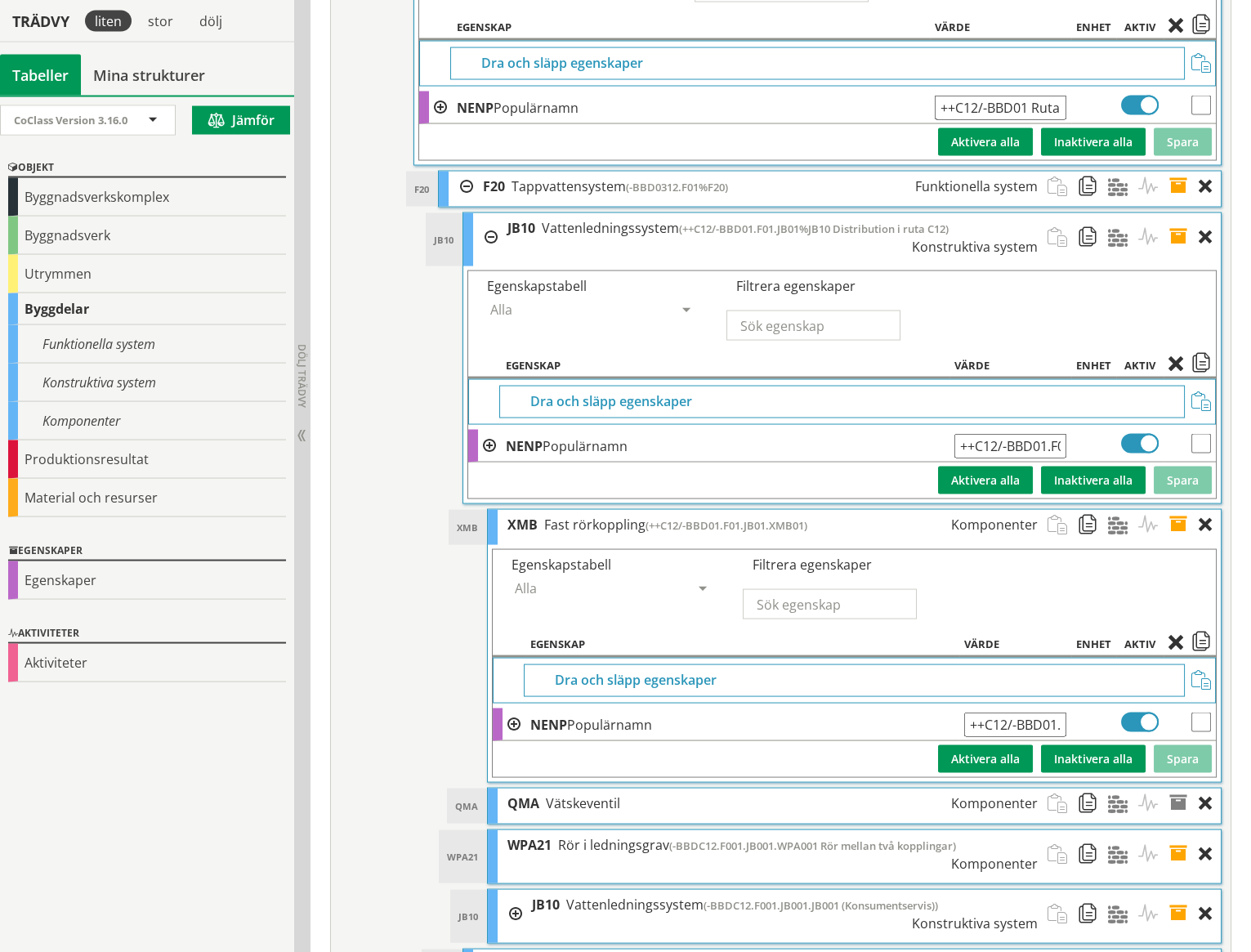
scroll to position [7147, 0]
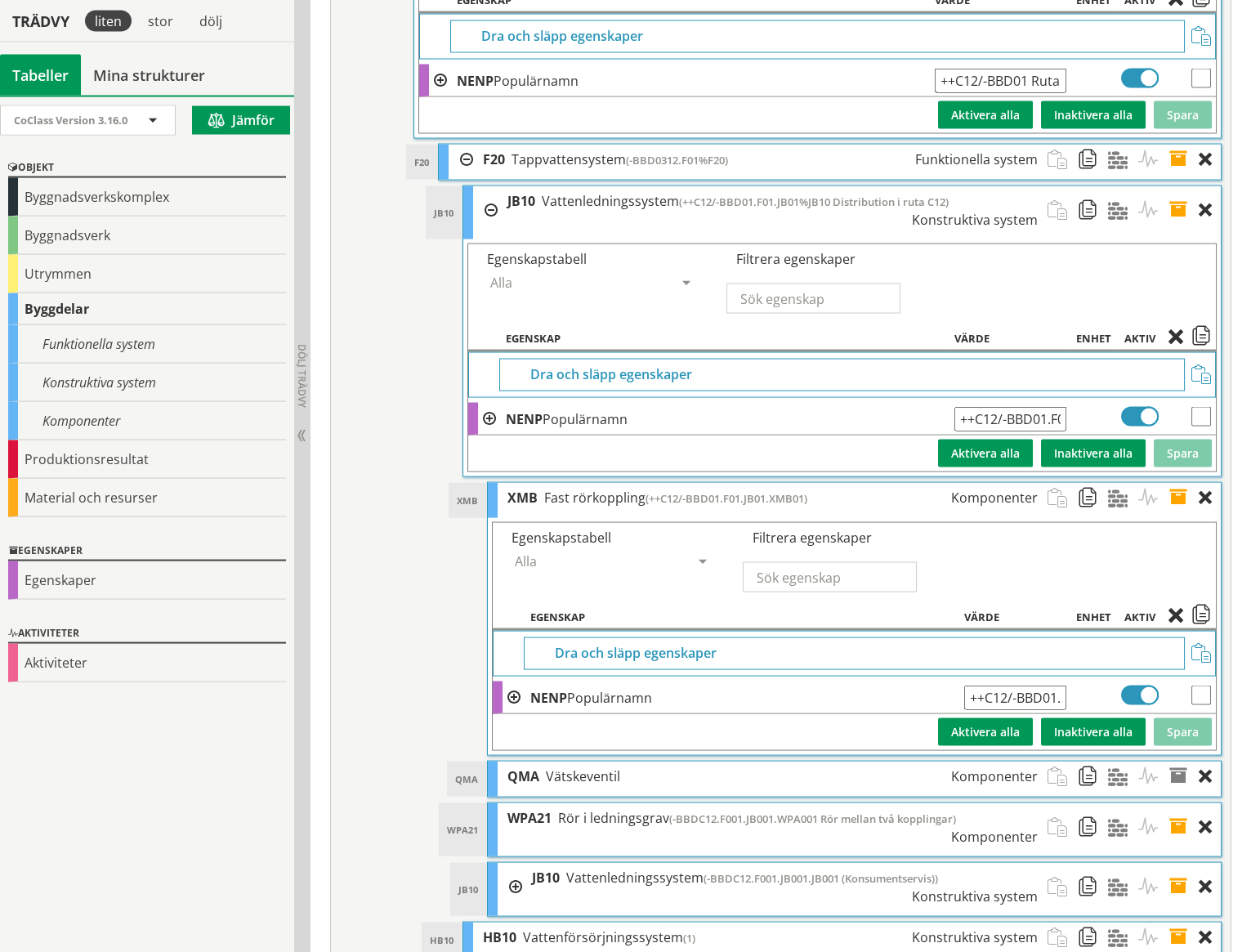
click at [1202, 686] on input "checkbox" at bounding box center [1201, 695] width 20 height 20
checkbox input "true"
click at [1202, 610] on span at bounding box center [1201, 617] width 20 height 15
click at [1182, 762] on span at bounding box center [1183, 777] width 30 height 30
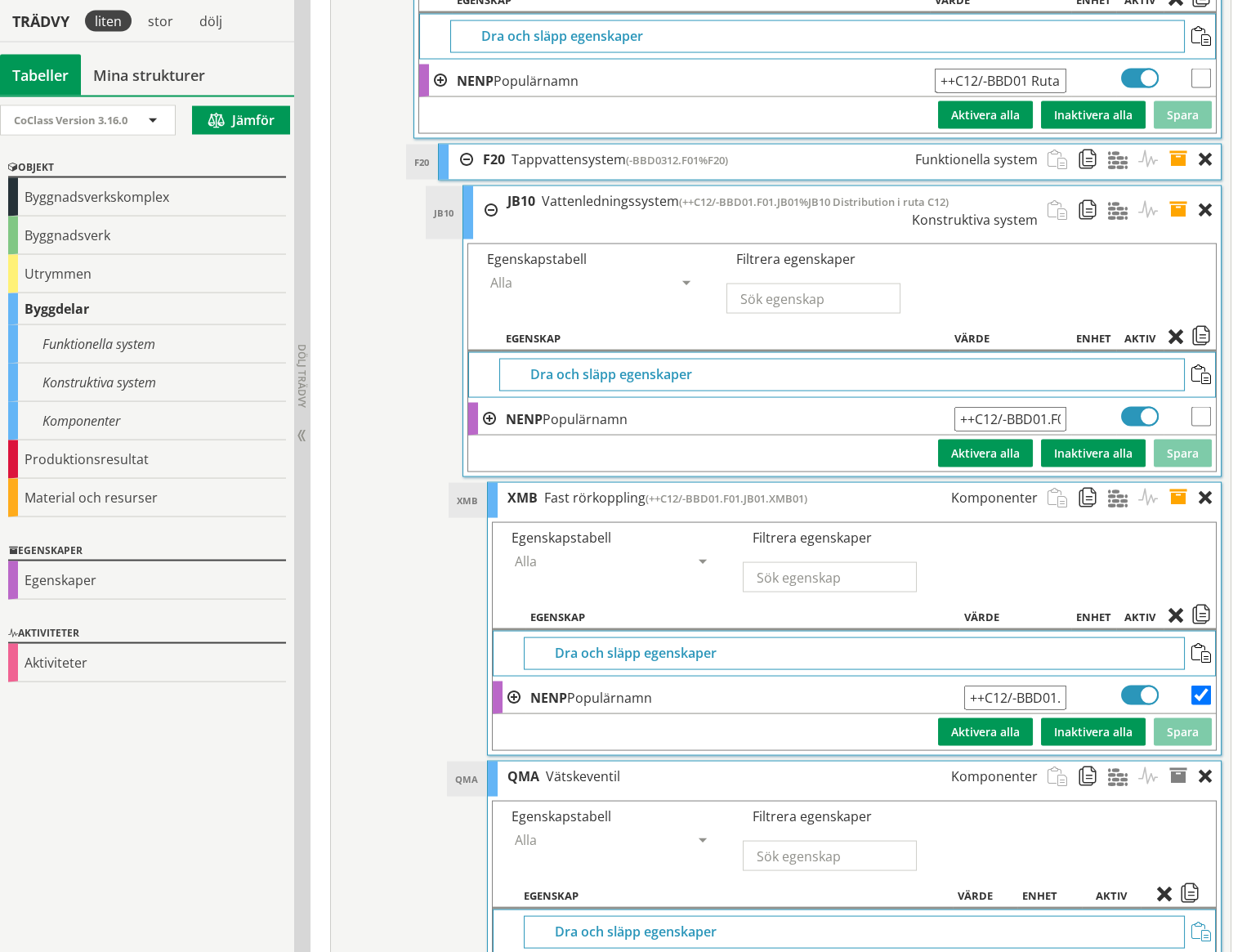
click at [1199, 923] on span at bounding box center [1201, 932] width 20 height 20
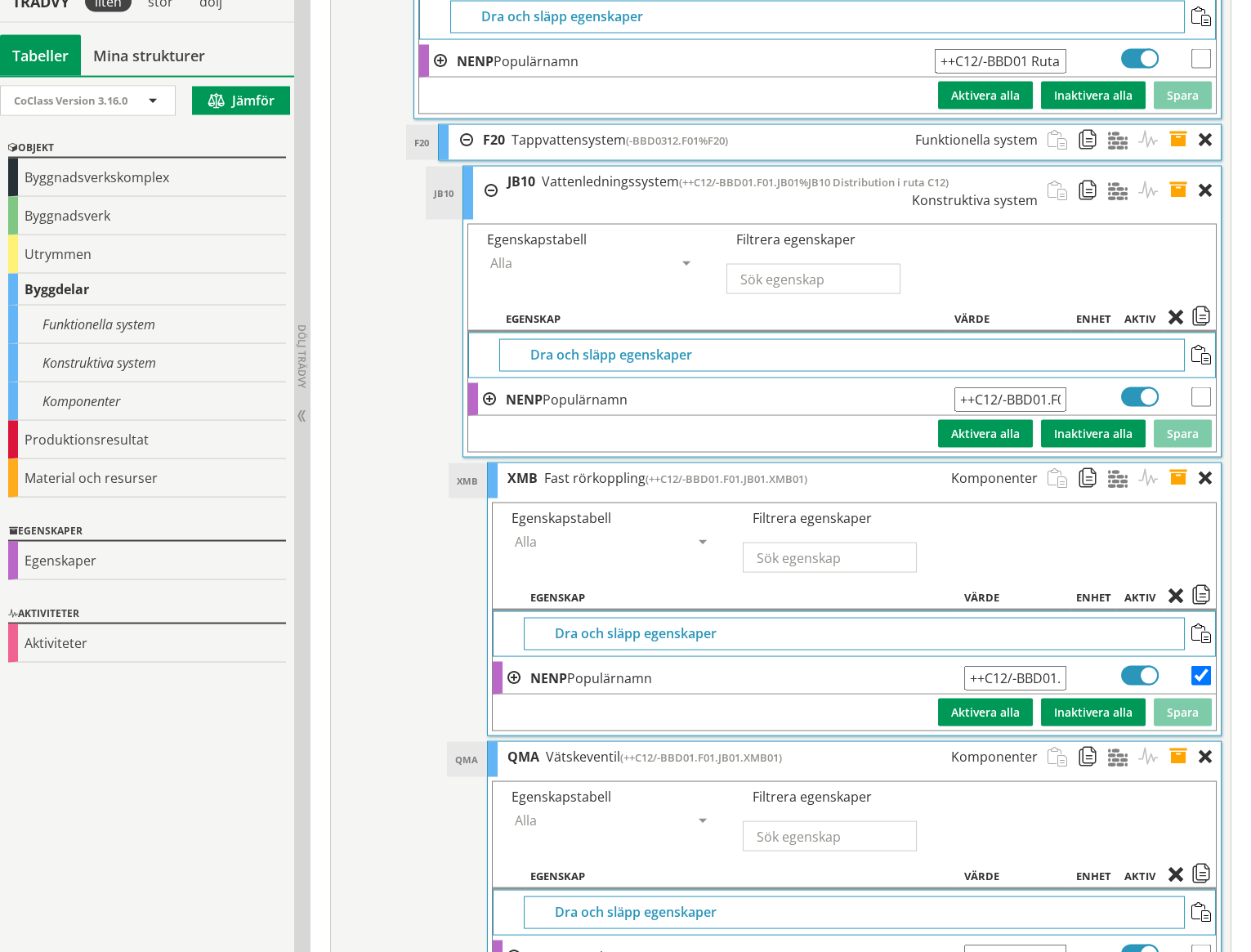
scroll to position [7383, 0]
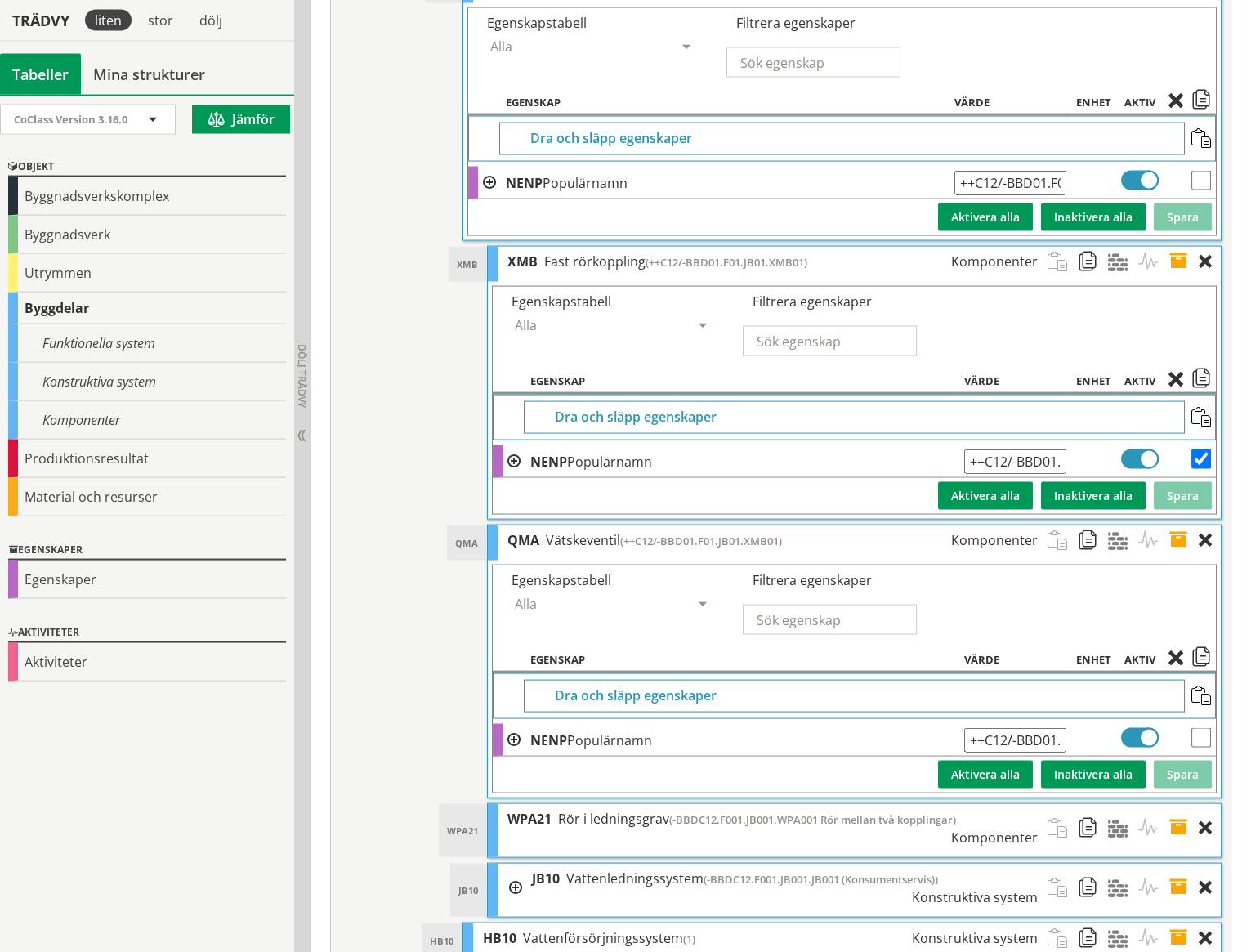
click at [1049, 729] on input "++C12/-BBD01.F01.JB01.XMB01" at bounding box center [1015, 741] width 102 height 25
type input "++C12/-BBD01.F01.JB01.QMA01"
click at [1184, 761] on button "Spara" at bounding box center [1183, 775] width 58 height 27
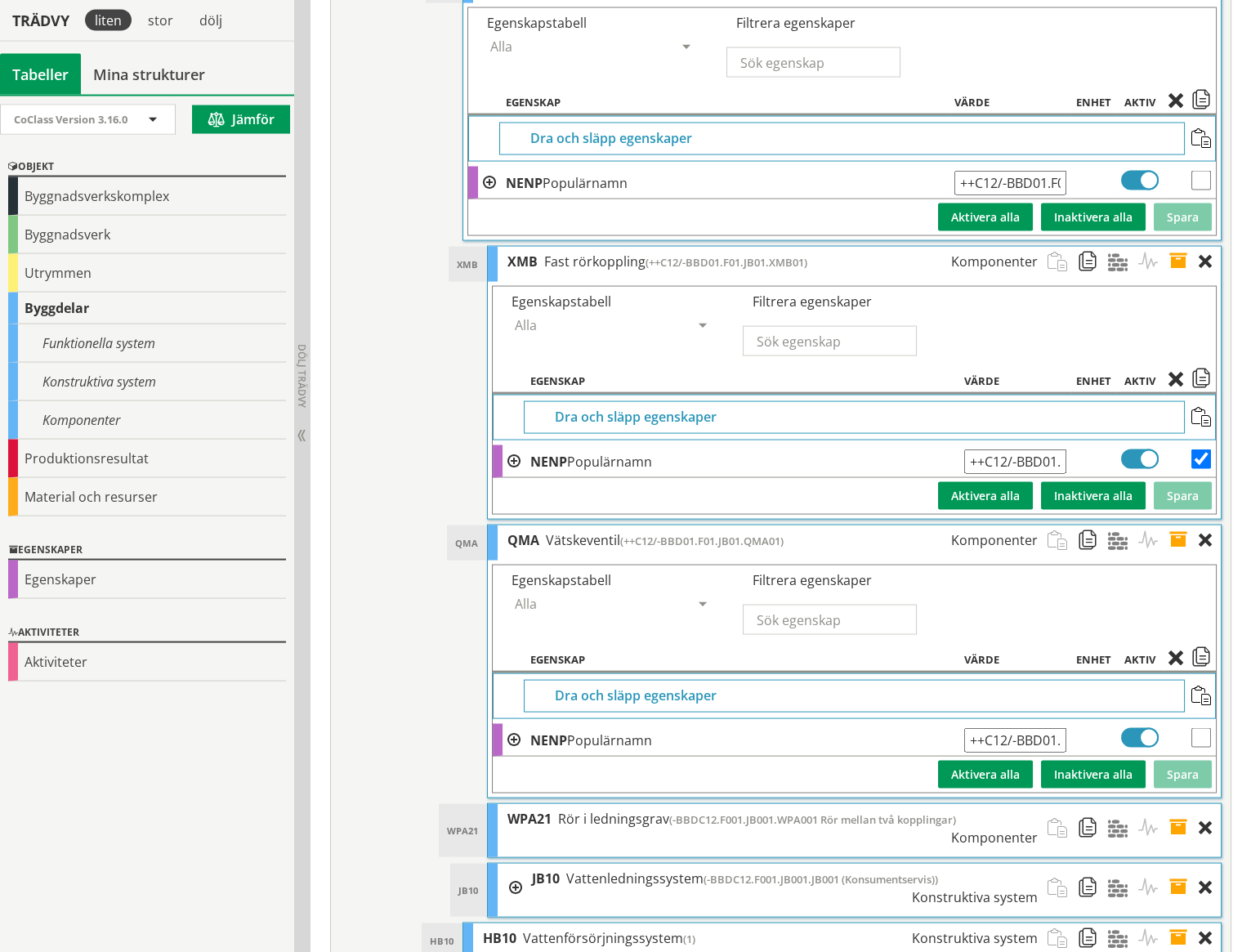
click at [1179, 804] on span at bounding box center [1183, 828] width 30 height 48
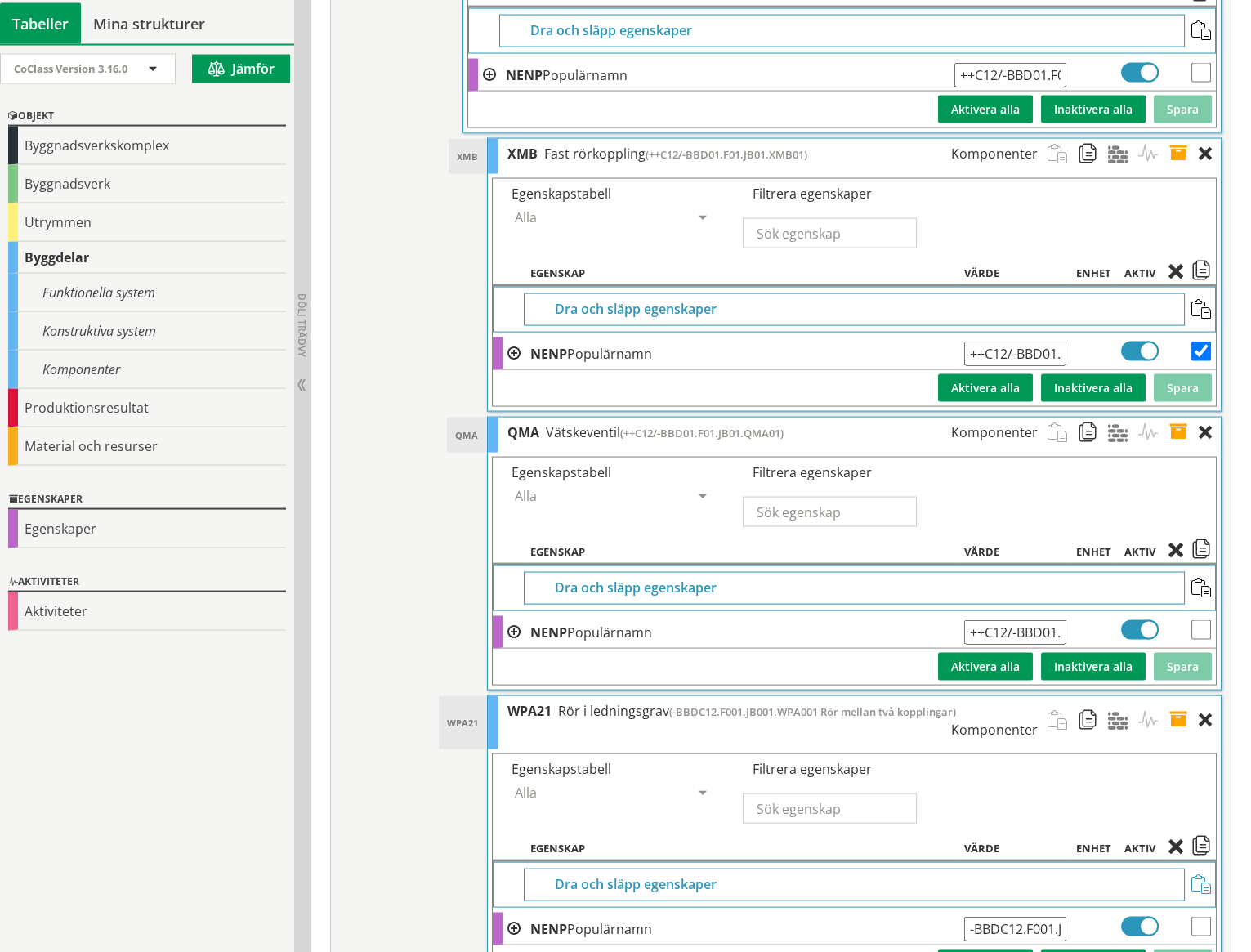
scroll to position [7552, 0]
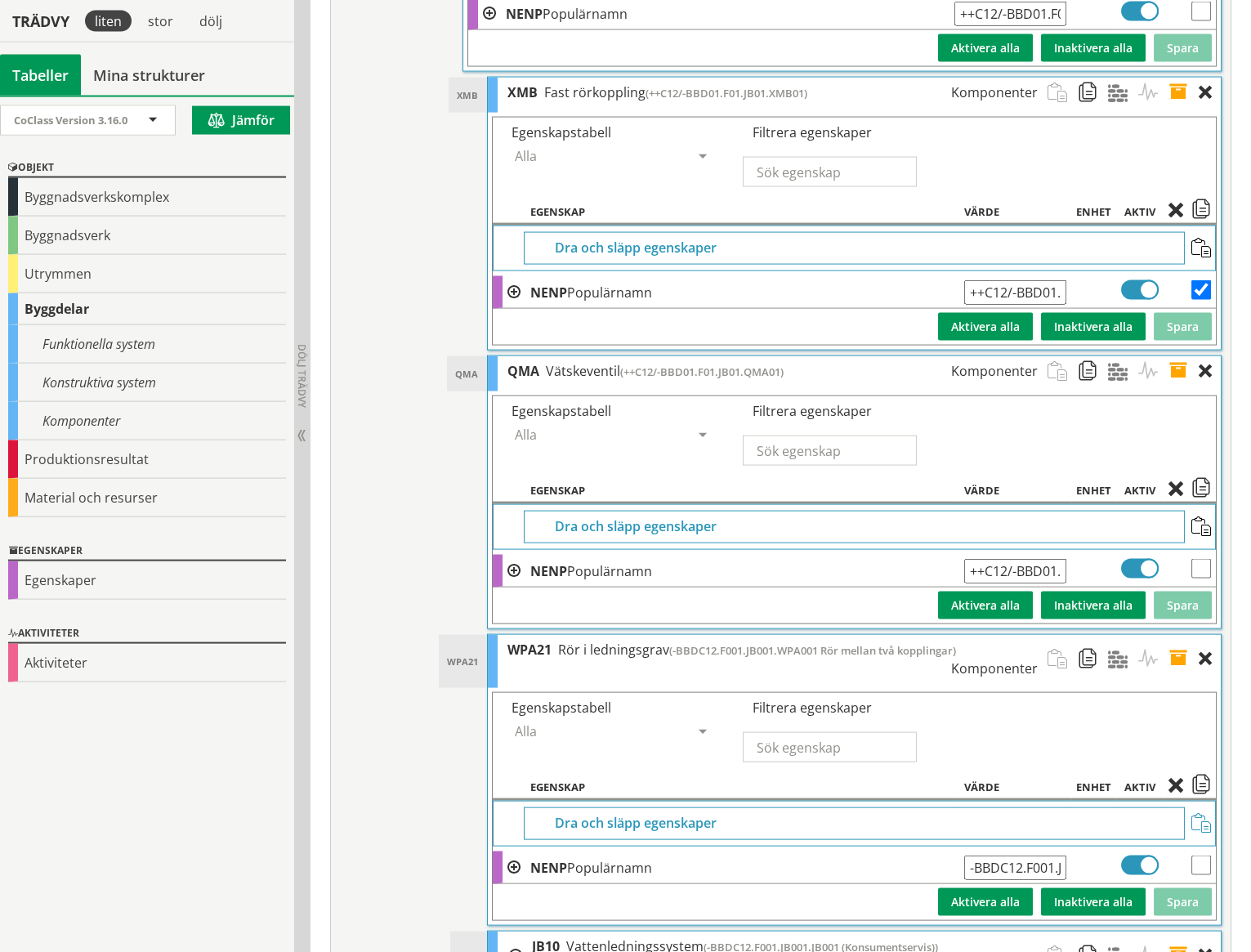
click at [969, 856] on input "-BBDC12.F001.JB001.WPA001 Rör mellan två kopplingar" at bounding box center [1015, 868] width 102 height 25
type input "++C12/-BBD01.F001.JB001.WPA01%WPA21 Rör mellan två kopplingar"
click at [1181, 888] on button "Spara" at bounding box center [1183, 902] width 58 height 27
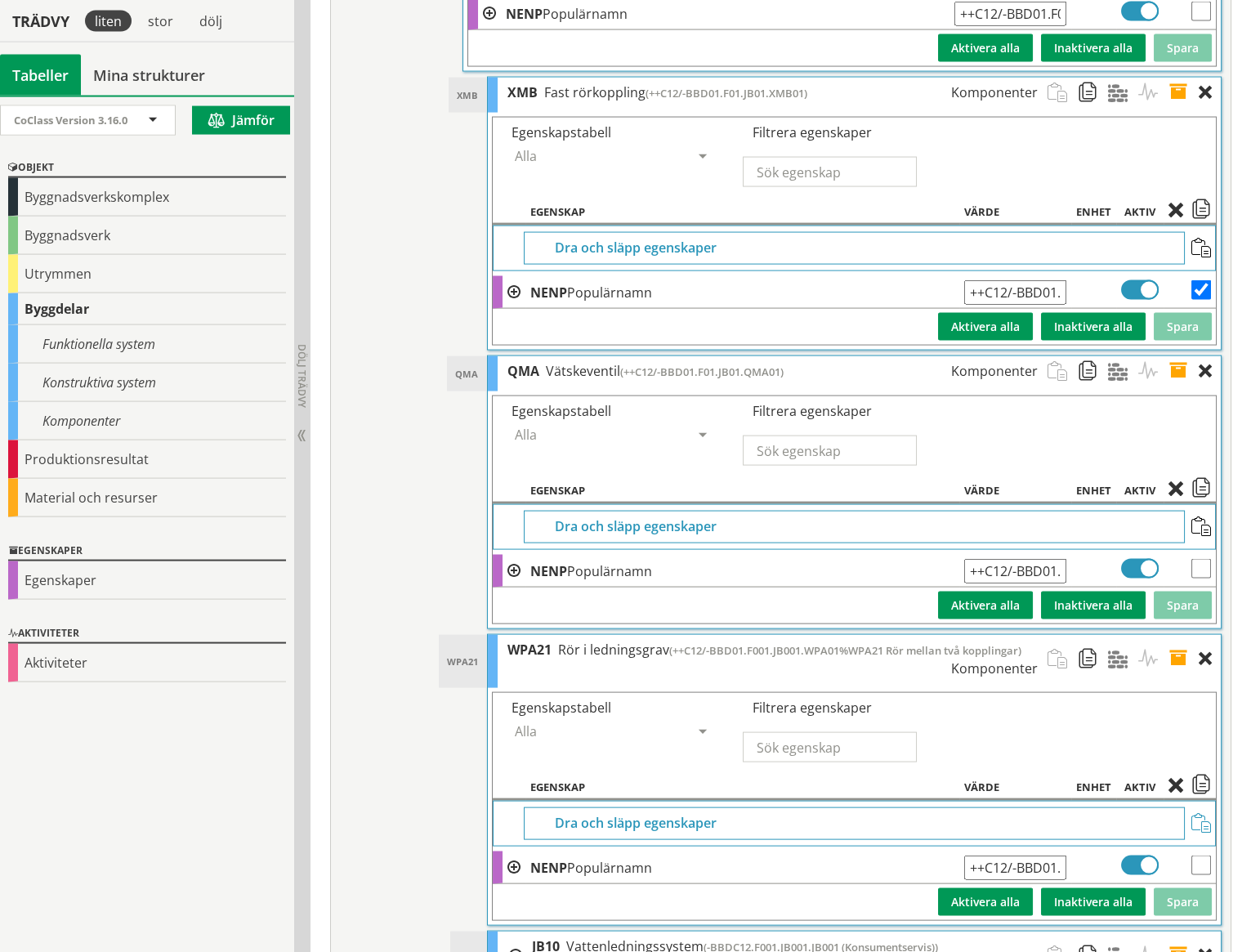
click at [1089, 357] on span at bounding box center [1093, 371] width 30 height 30
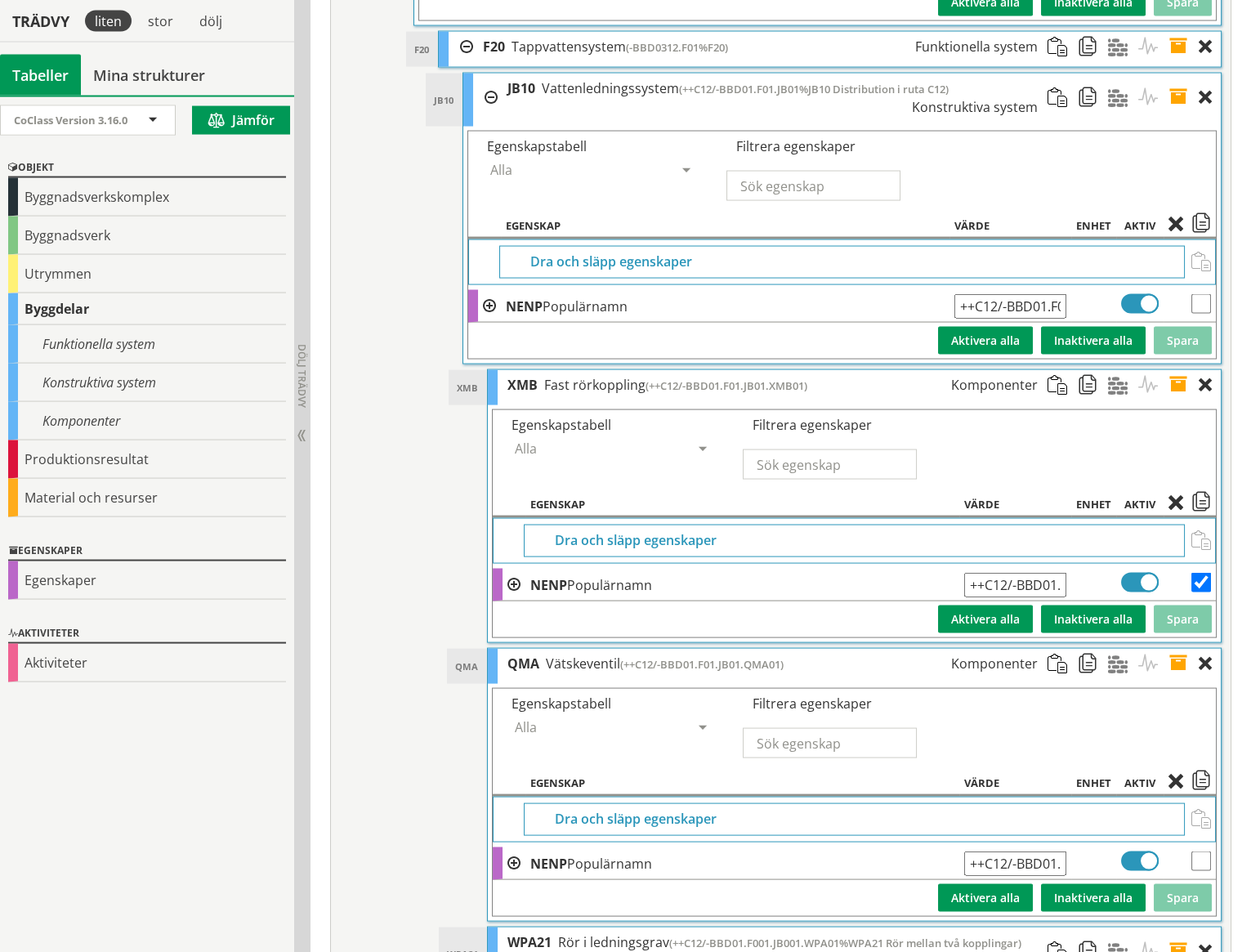
scroll to position [7240, 0]
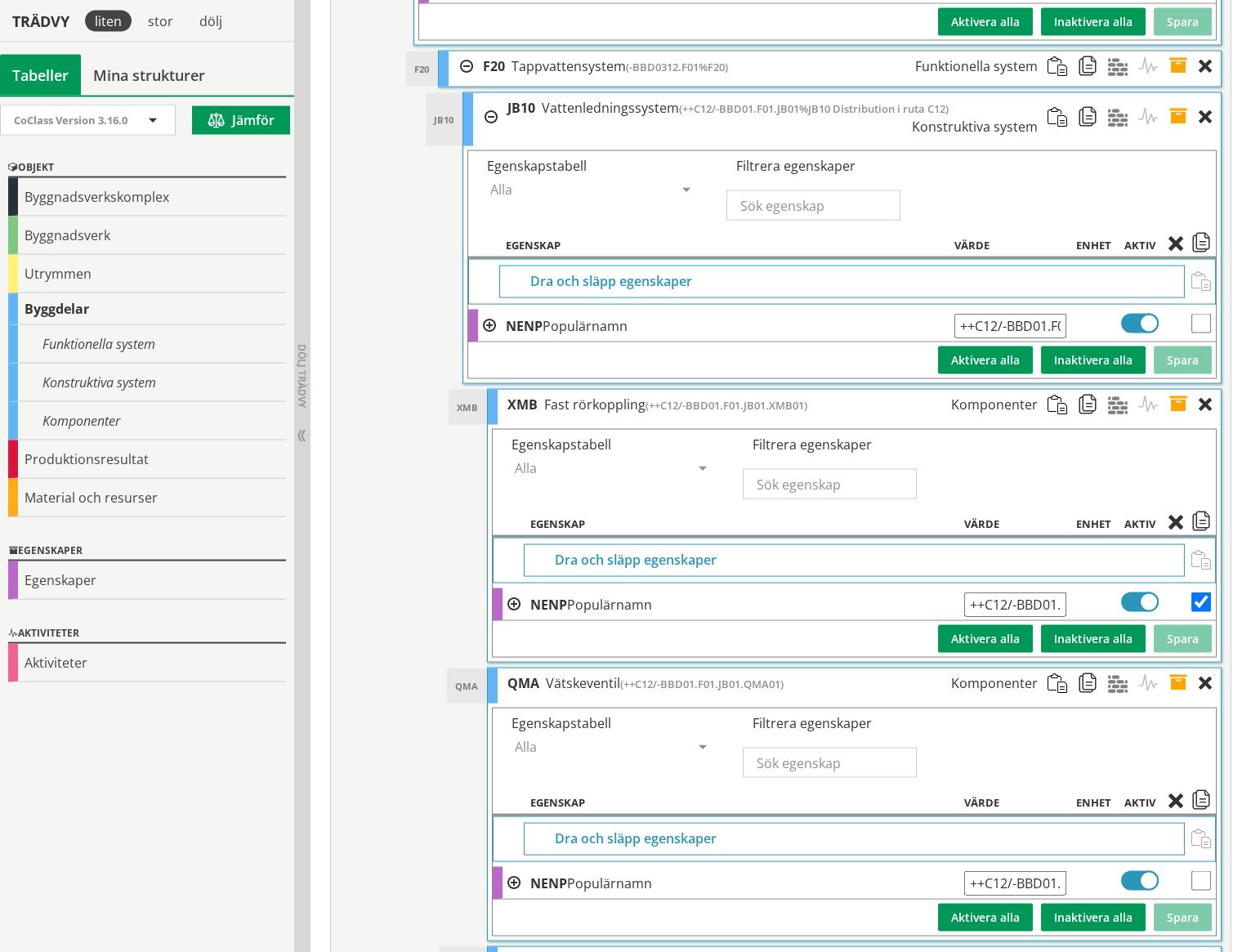
click at [1061, 93] on span at bounding box center [1063, 117] width 30 height 48
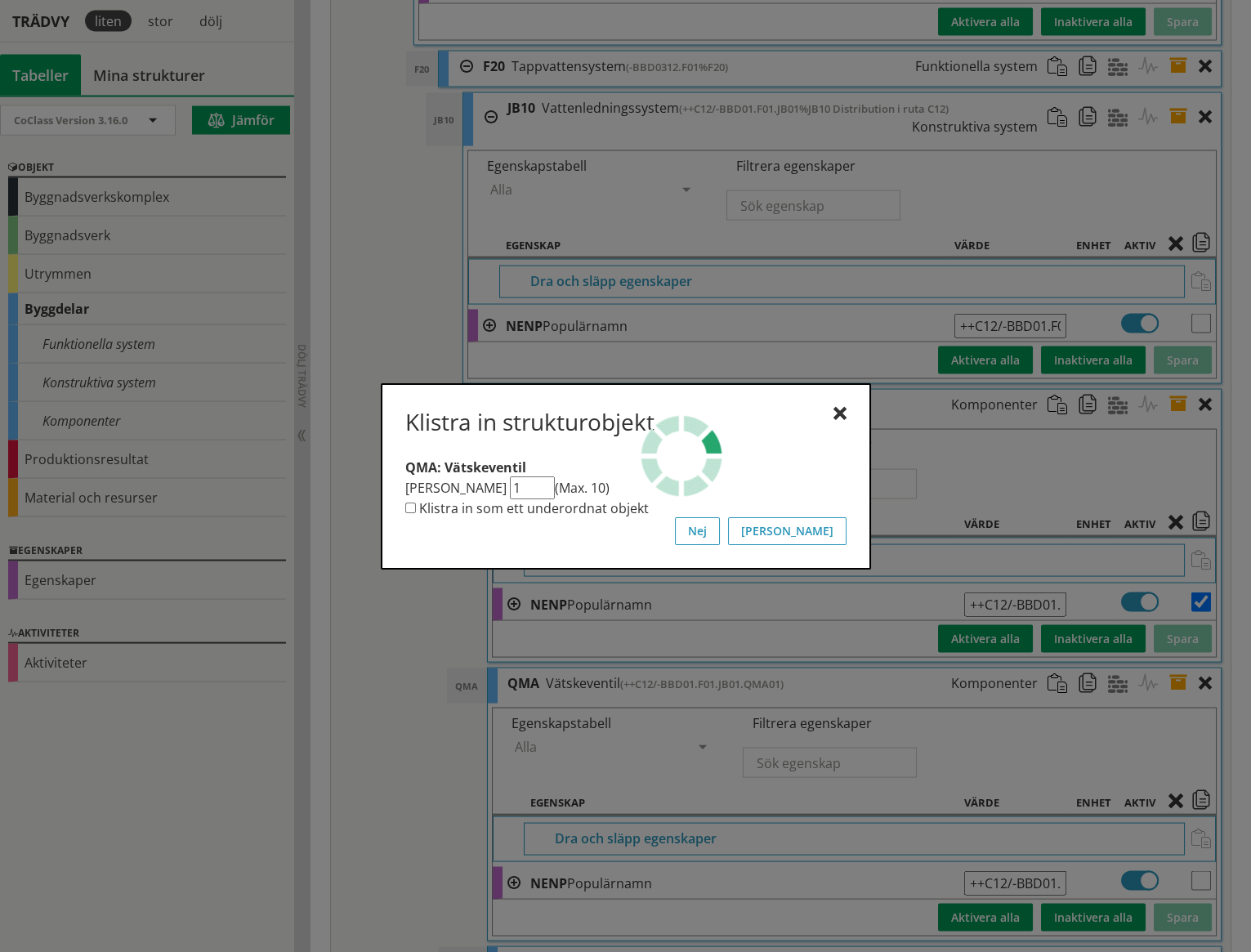
click at [613, 509] on label "Klistra in som ett underordnat objekt" at bounding box center [534, 508] width 229 height 18
click at [416, 509] on input "Klistra in som ett underordnat objekt" at bounding box center [411, 508] width 10 height 10
checkbox input "true"
click at [835, 534] on button "[PERSON_NAME]" at bounding box center [788, 531] width 119 height 27
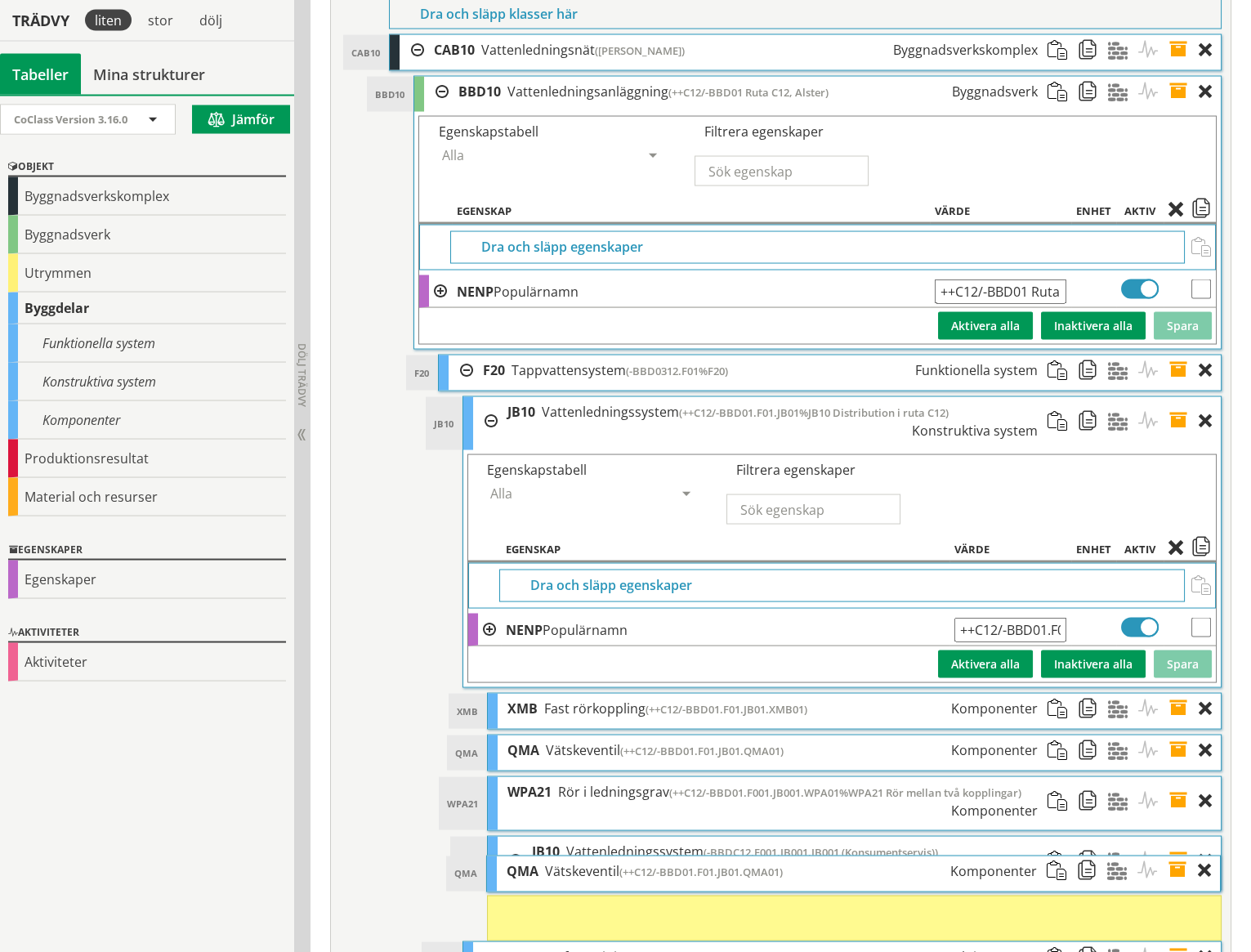
scroll to position [6935, 0]
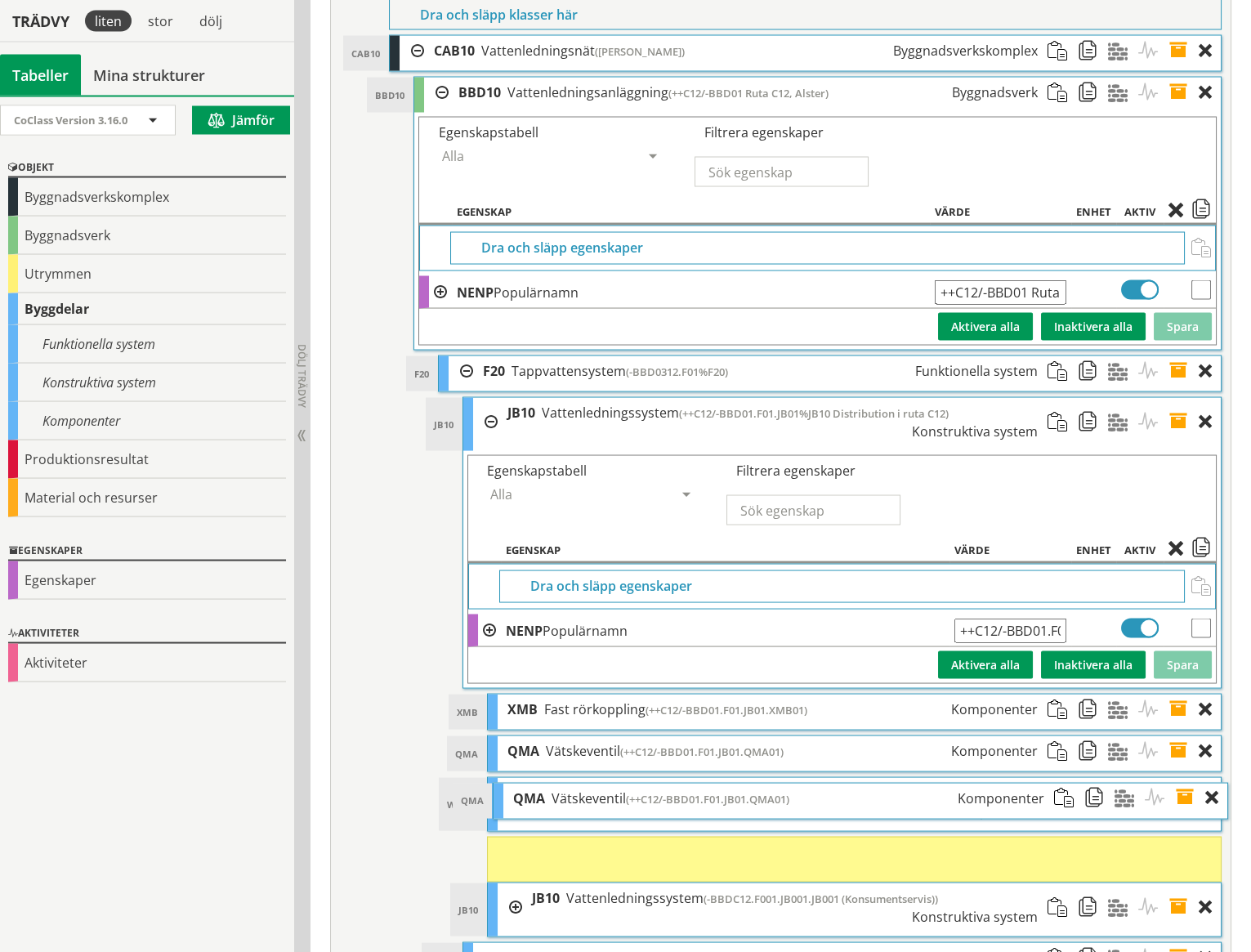
drag, startPoint x: 669, startPoint y: 854, endPoint x: 674, endPoint y: 777, distance: 77.2
click at [674, 777] on ol "XMB XMB Fast rörkoppling (++C12/-BBD01.F01.JB01.XMB01) Komponenter Dra och släp…" at bounding box center [854, 815] width 735 height 243
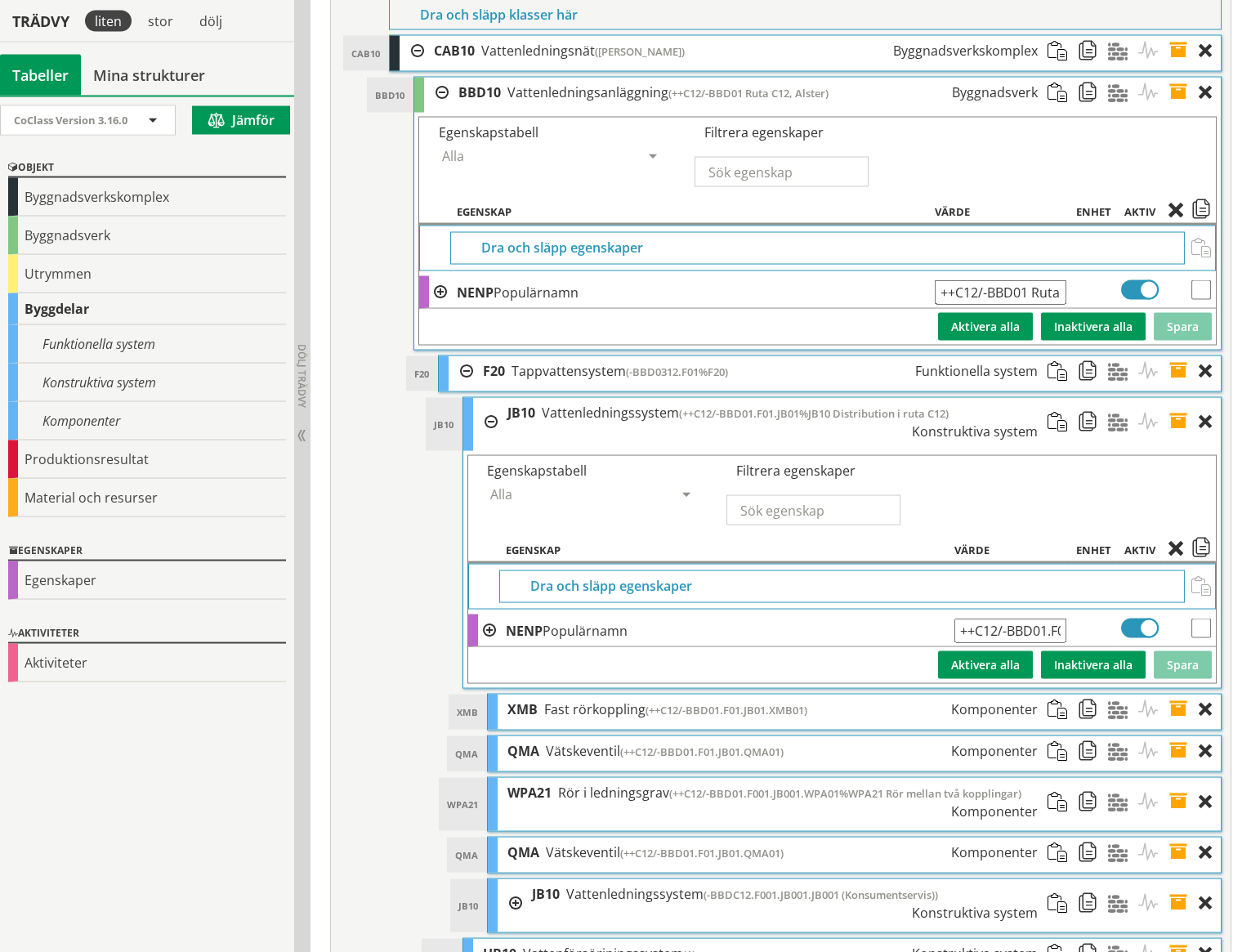
click at [1180, 838] on span at bounding box center [1183, 852] width 30 height 30
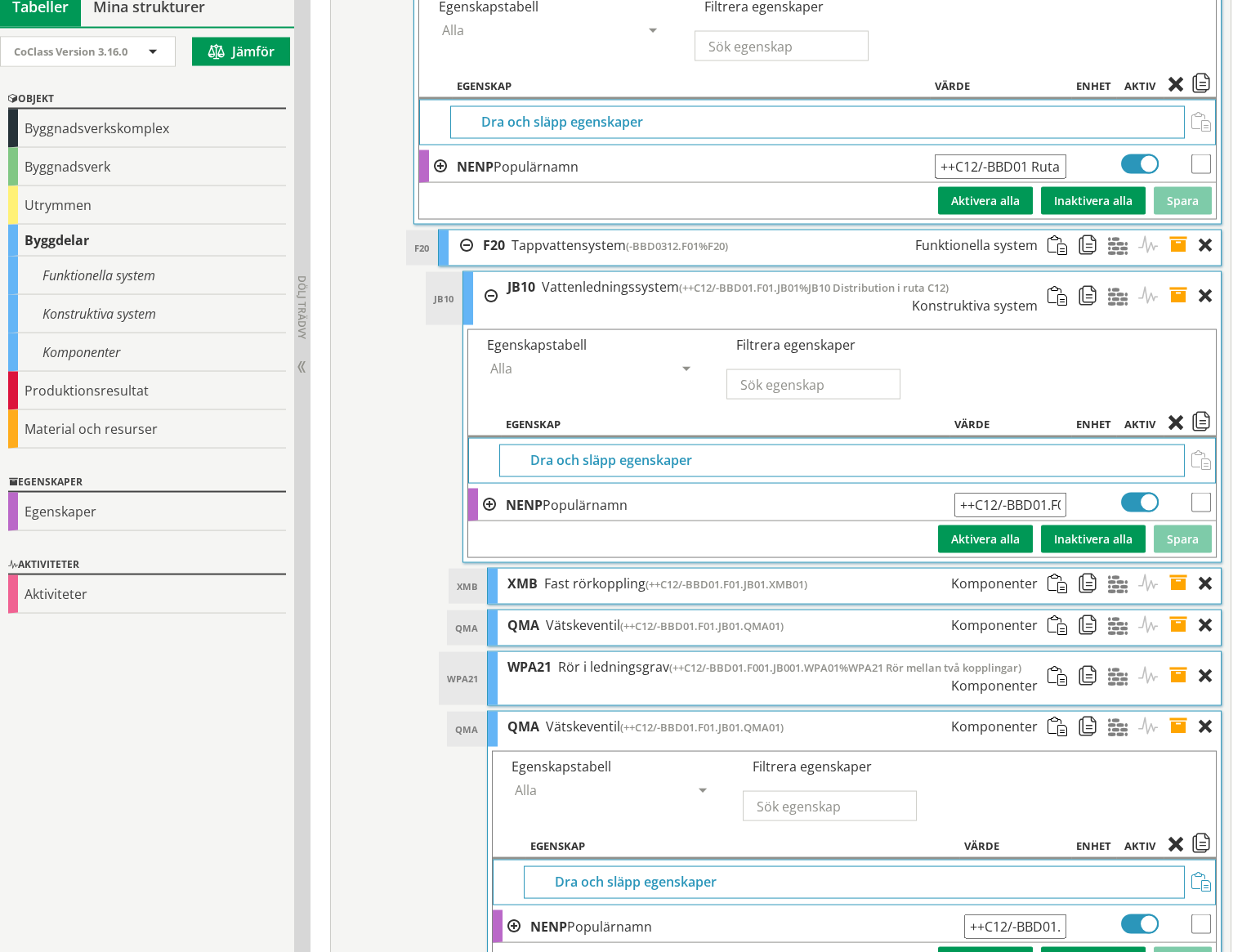
scroll to position [7070, 0]
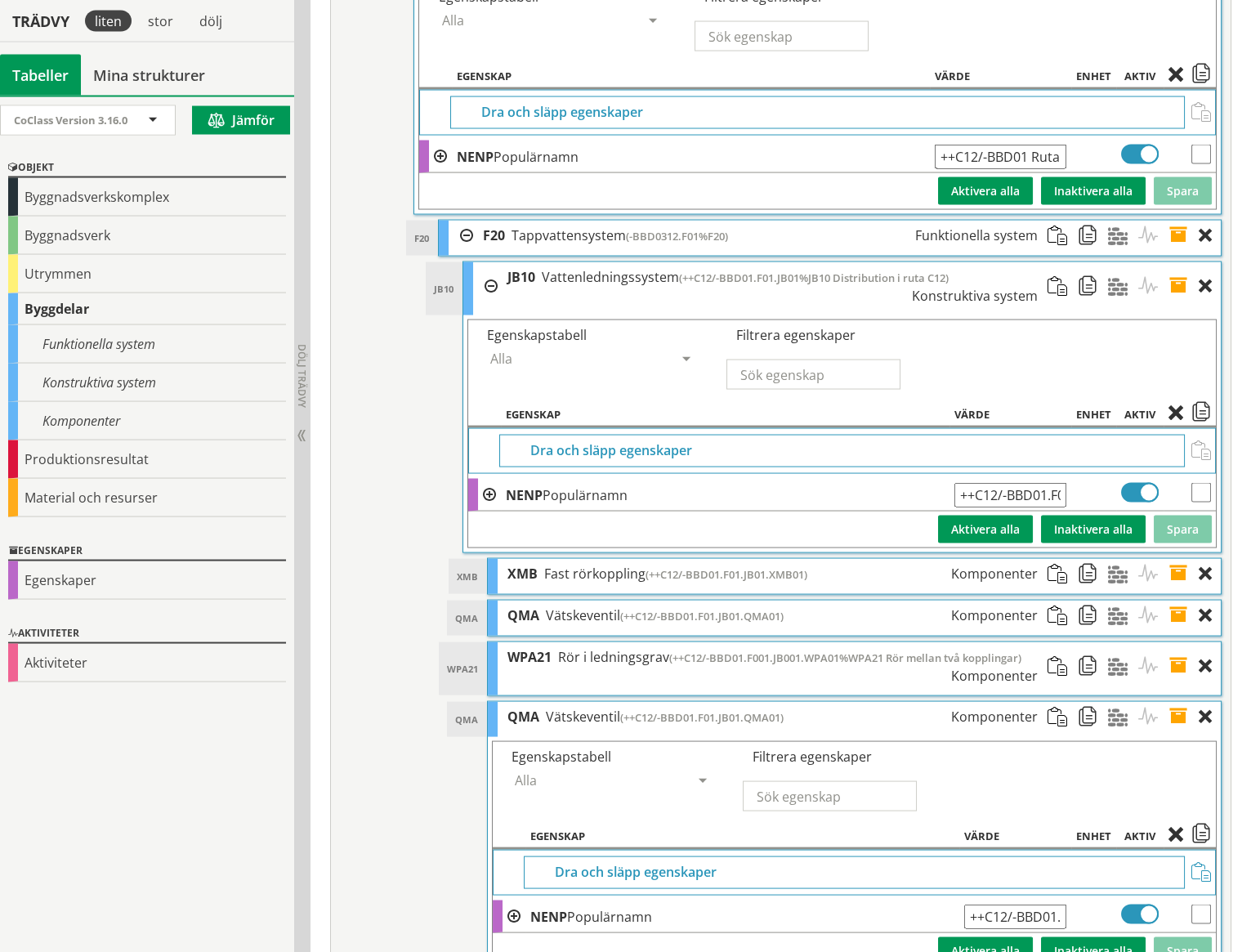
click at [1055, 905] on input "++C12/-BBD01.F01.JB01.QMA01" at bounding box center [1015, 917] width 102 height 25
type input "++C12/-BBD01.F01.JB01.QMA02"
click at [1182, 937] on button "Spara" at bounding box center [1183, 951] width 58 height 27
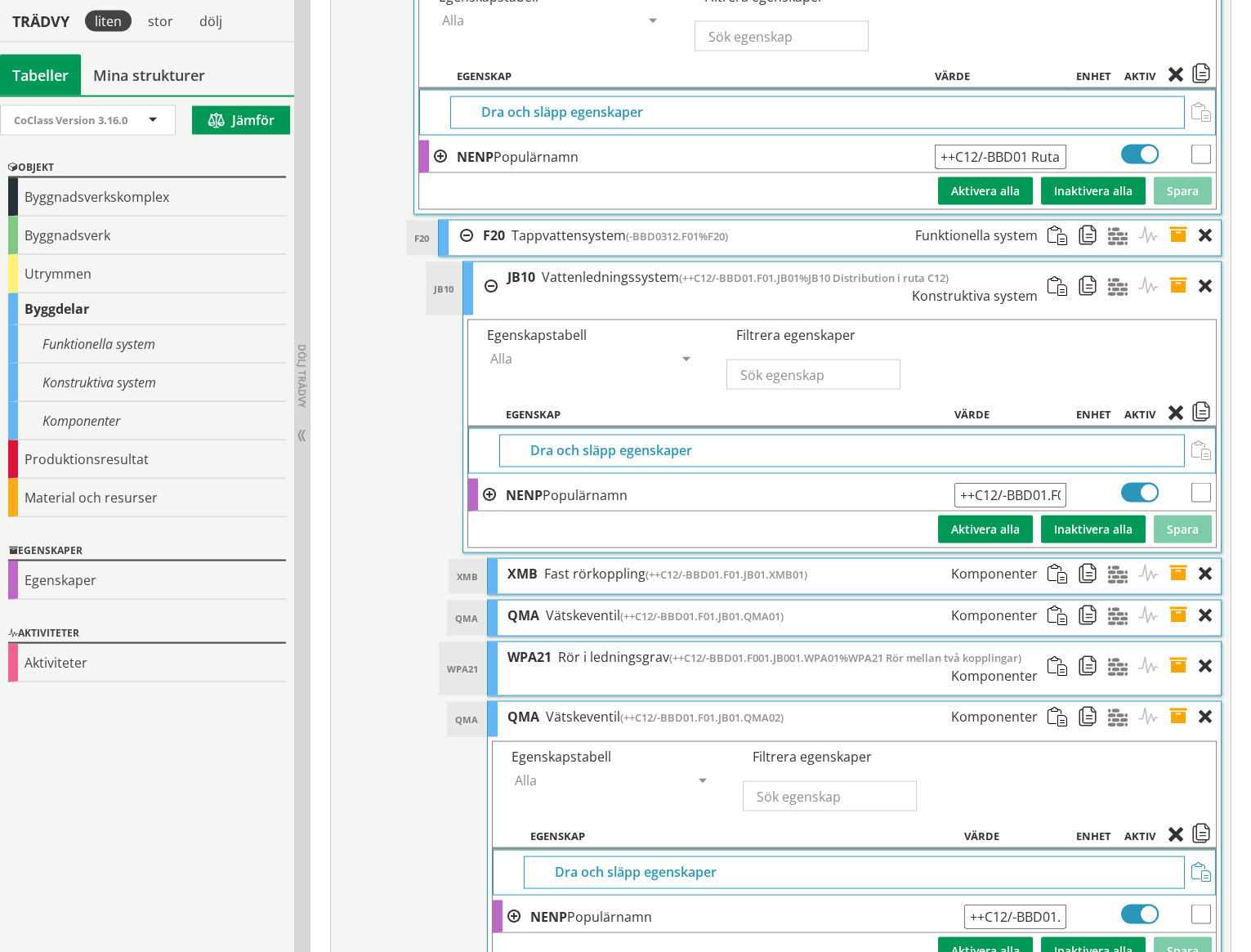
click at [1179, 702] on span at bounding box center [1183, 717] width 30 height 30
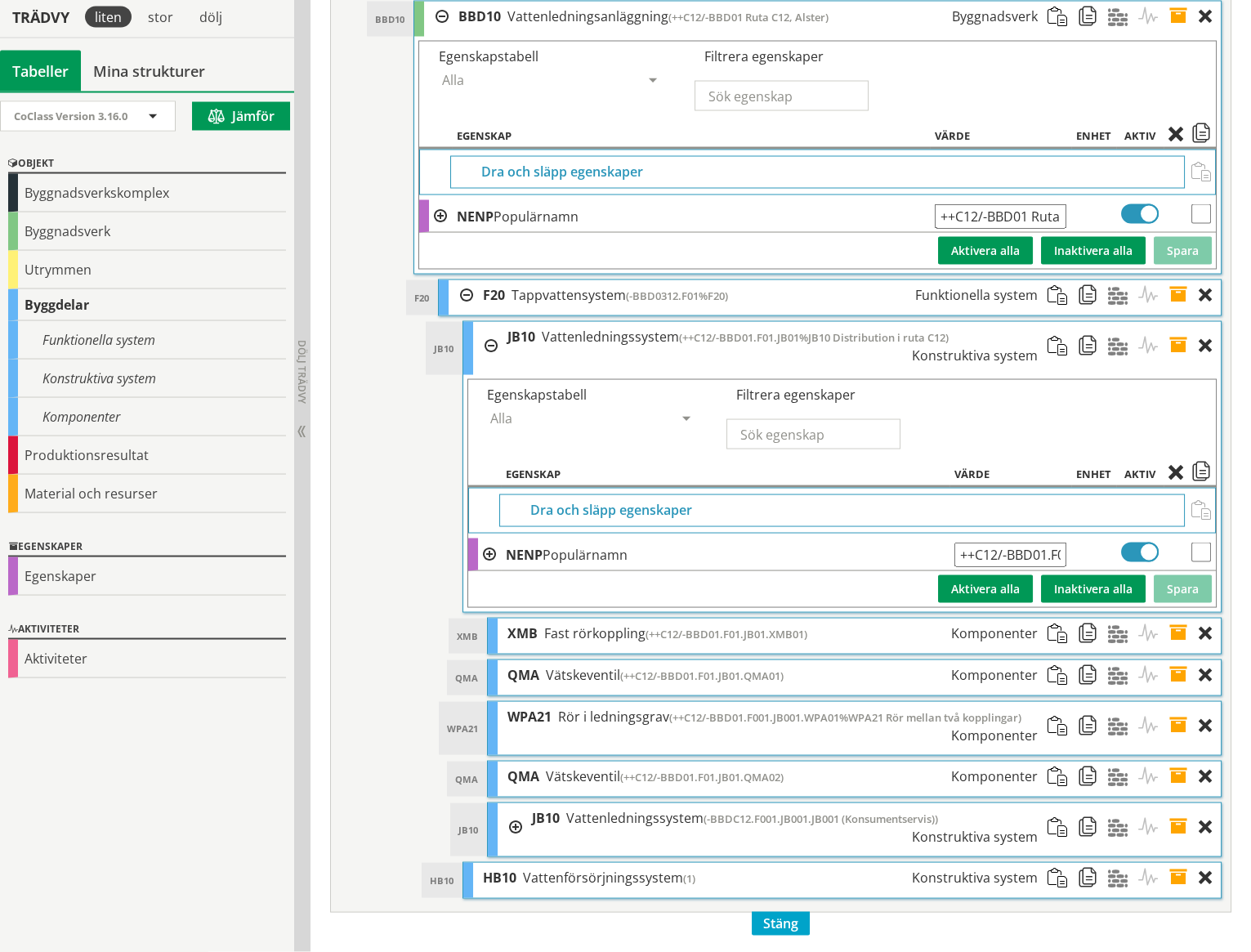
scroll to position [6952, 0]
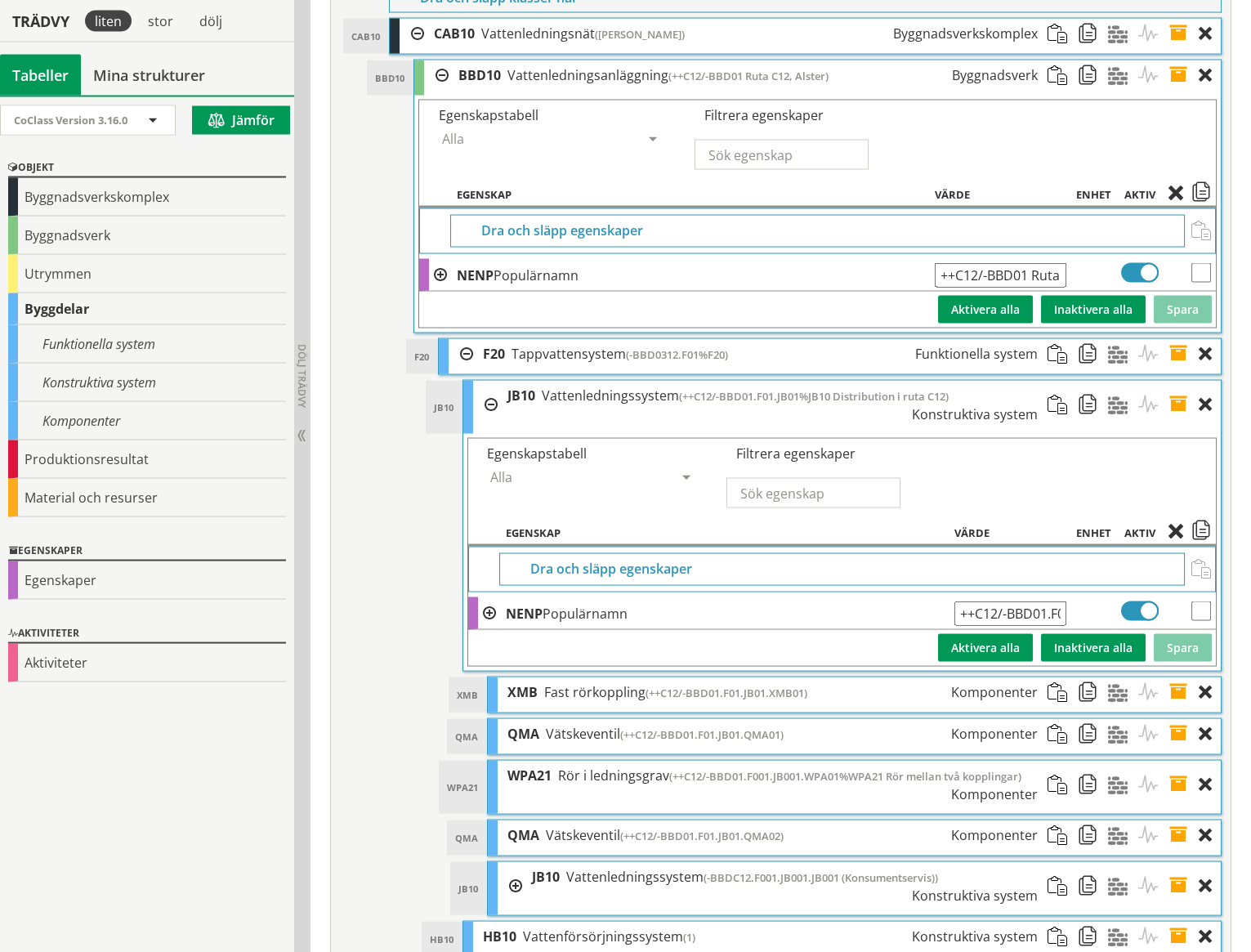
click at [1182, 863] on span at bounding box center [1183, 887] width 30 height 48
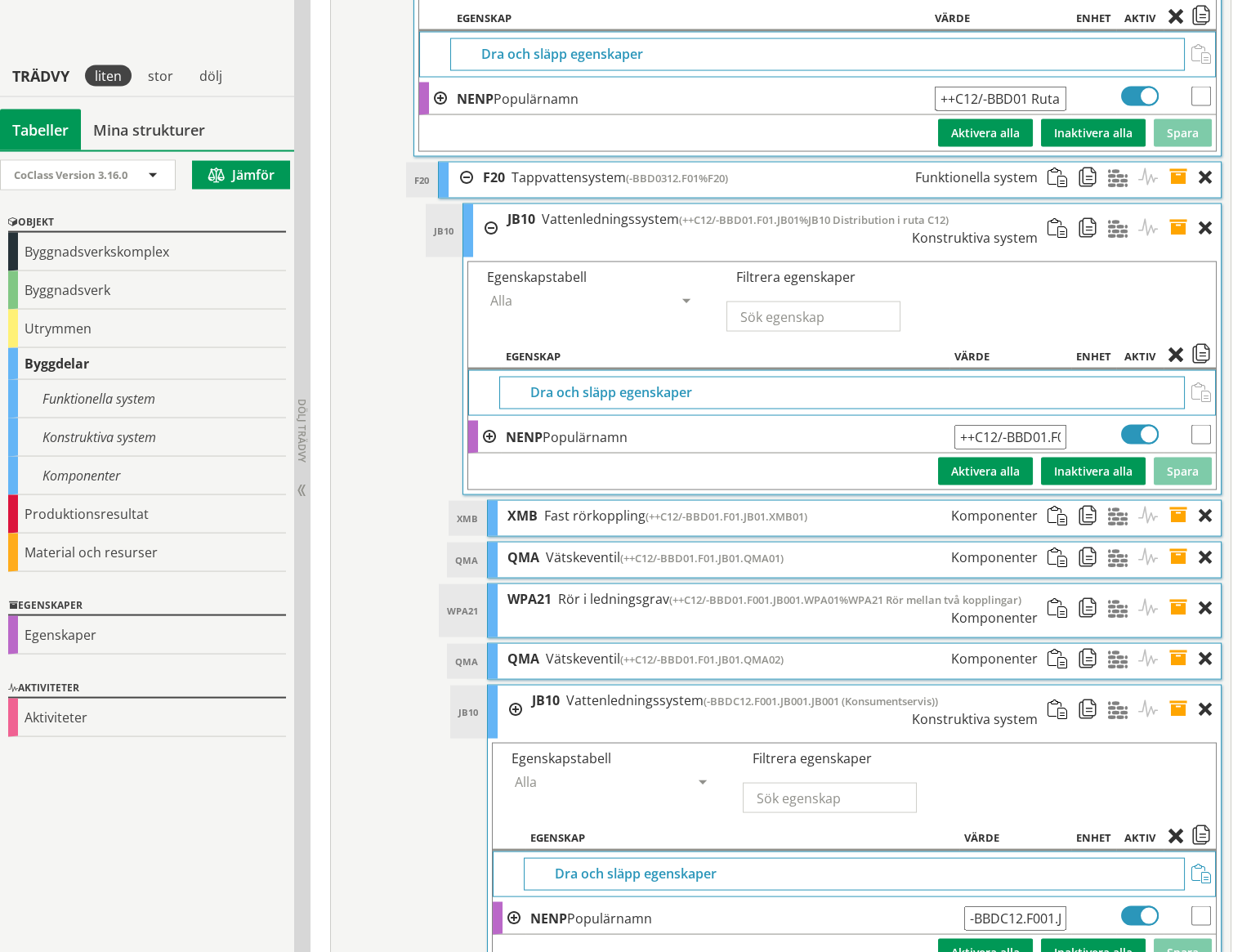
scroll to position [7188, 0]
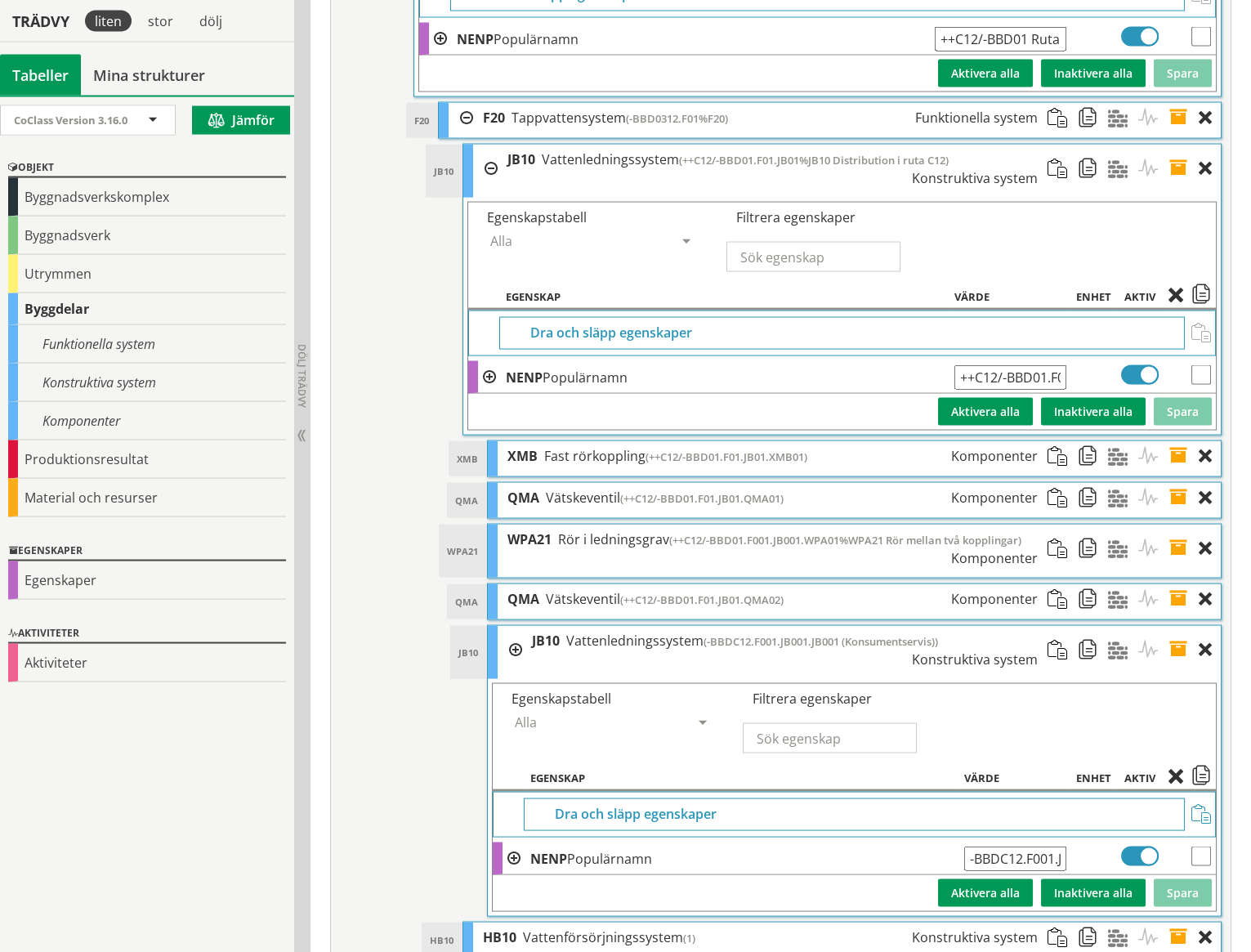
click at [970, 846] on input "-BBDC12.F001.JB001.JB001 (Konsumentservis)" at bounding box center [1015, 858] width 102 height 25
type input "++C12/-BBD01.F01.JB01.JB01 Konsumentservis"
click at [1189, 880] on button "Spara" at bounding box center [1183, 894] width 58 height 27
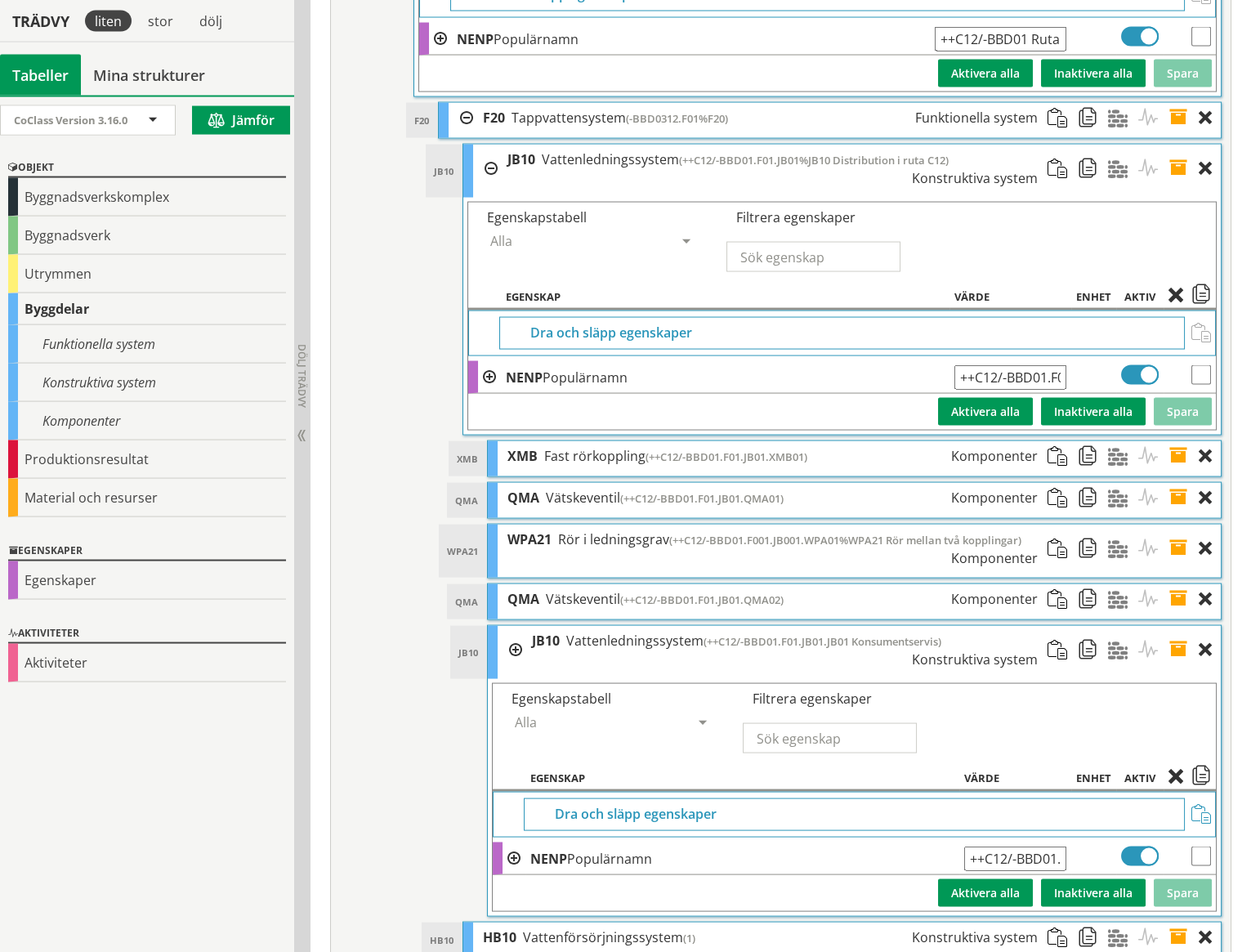
click at [970, 533] on span "(++C12/-BBD01.F001.JB001.WPA01%WPA21 Rör mellan två kopplingar)" at bounding box center [845, 540] width 352 height 15
click at [1181, 525] on span at bounding box center [1183, 549] width 30 height 48
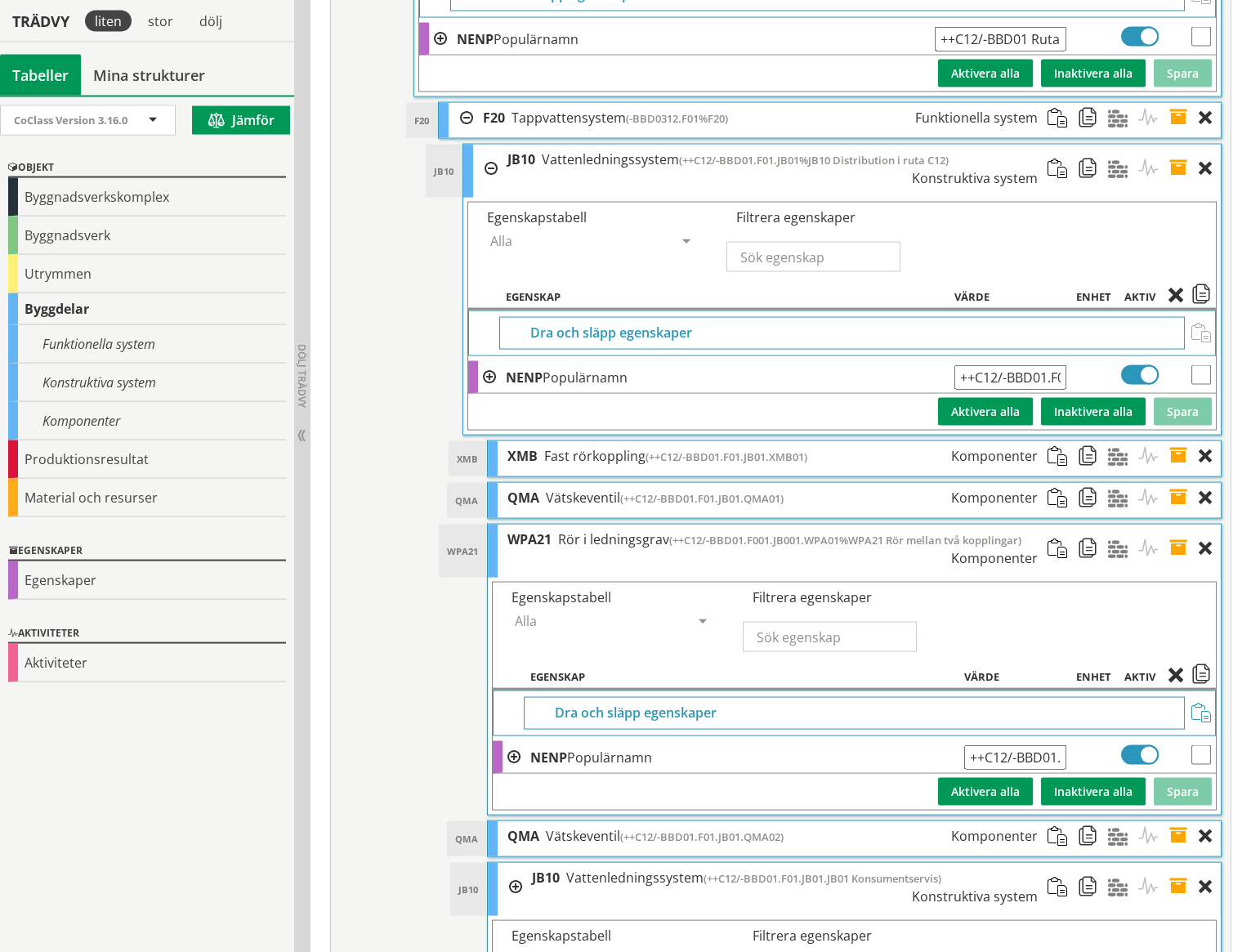
click at [1027, 746] on input "++C12/-BBD01.F001.JB001.WPA01%WPA21 Rör mellan två kopplingar" at bounding box center [1015, 758] width 102 height 25
type input "++C12/-BBD01.F001.JB001.WPA01%WPA21 Rör i Skottspolsliden"
click at [1185, 778] on button "Spara" at bounding box center [1183, 792] width 58 height 27
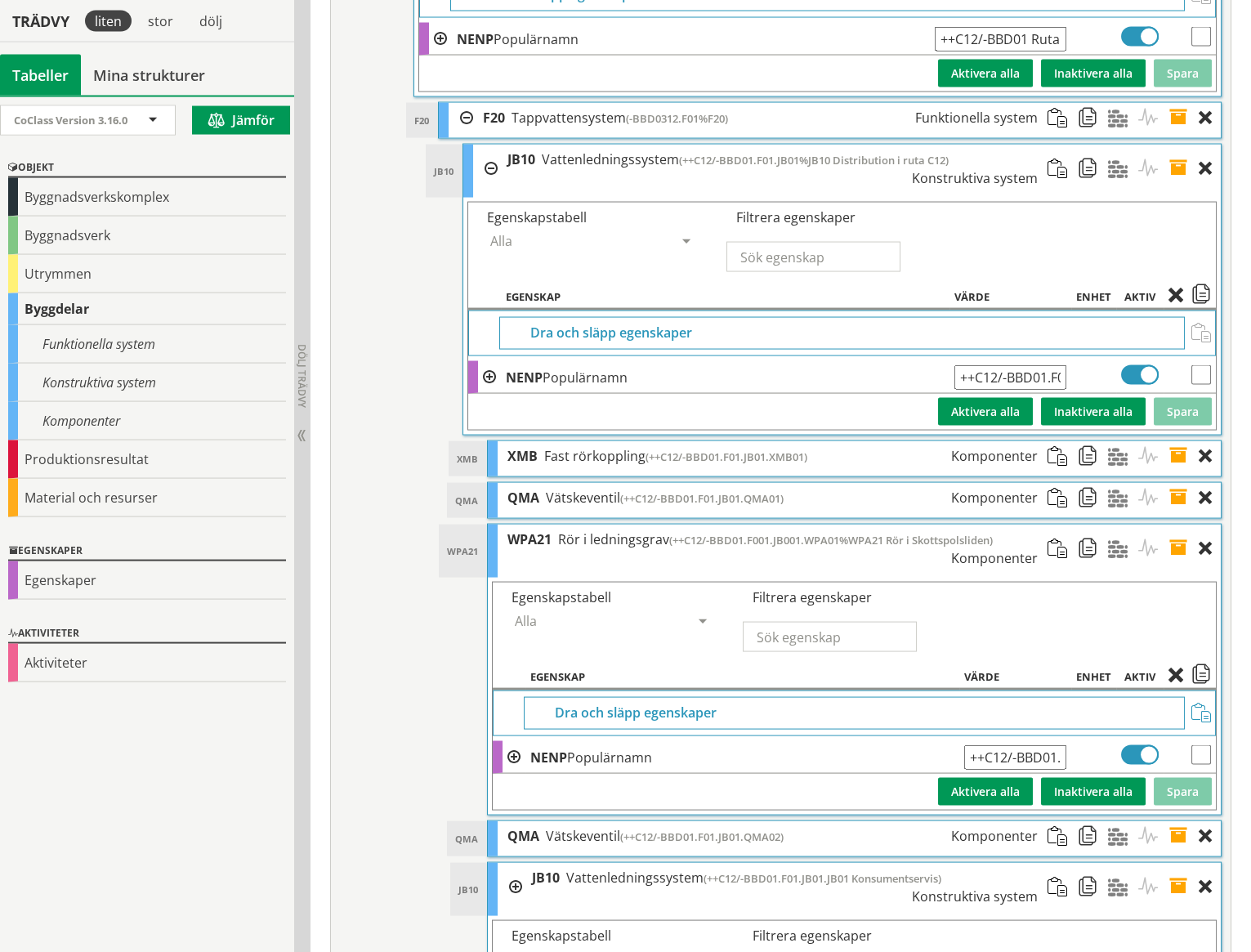
click at [1180, 525] on span at bounding box center [1183, 549] width 30 height 48
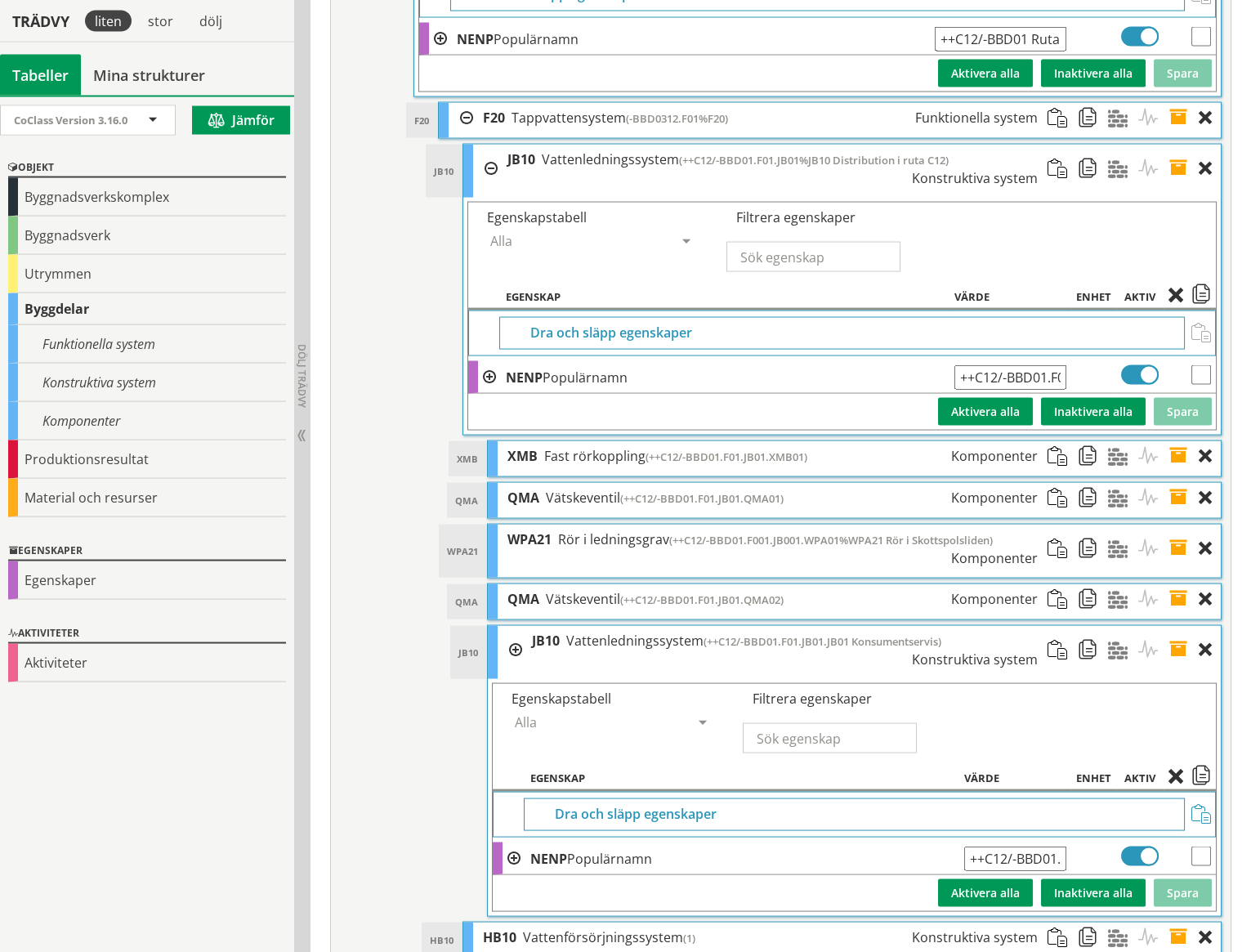
click at [907, 634] on span "(++C12/-BBD01.F01.JB01.JB01 Konsumentservis)" at bounding box center [822, 641] width 238 height 15
click at [1034, 846] on input "++C12/-BBD01.F01.JB01.JB01 Konsumentservis" at bounding box center [1015, 858] width 102 height 25
type input "++C12/-BBD01.F01.JB01.JB01 Servis Skottspolsliden 2"
click at [1180, 880] on button "Spara" at bounding box center [1183, 894] width 58 height 27
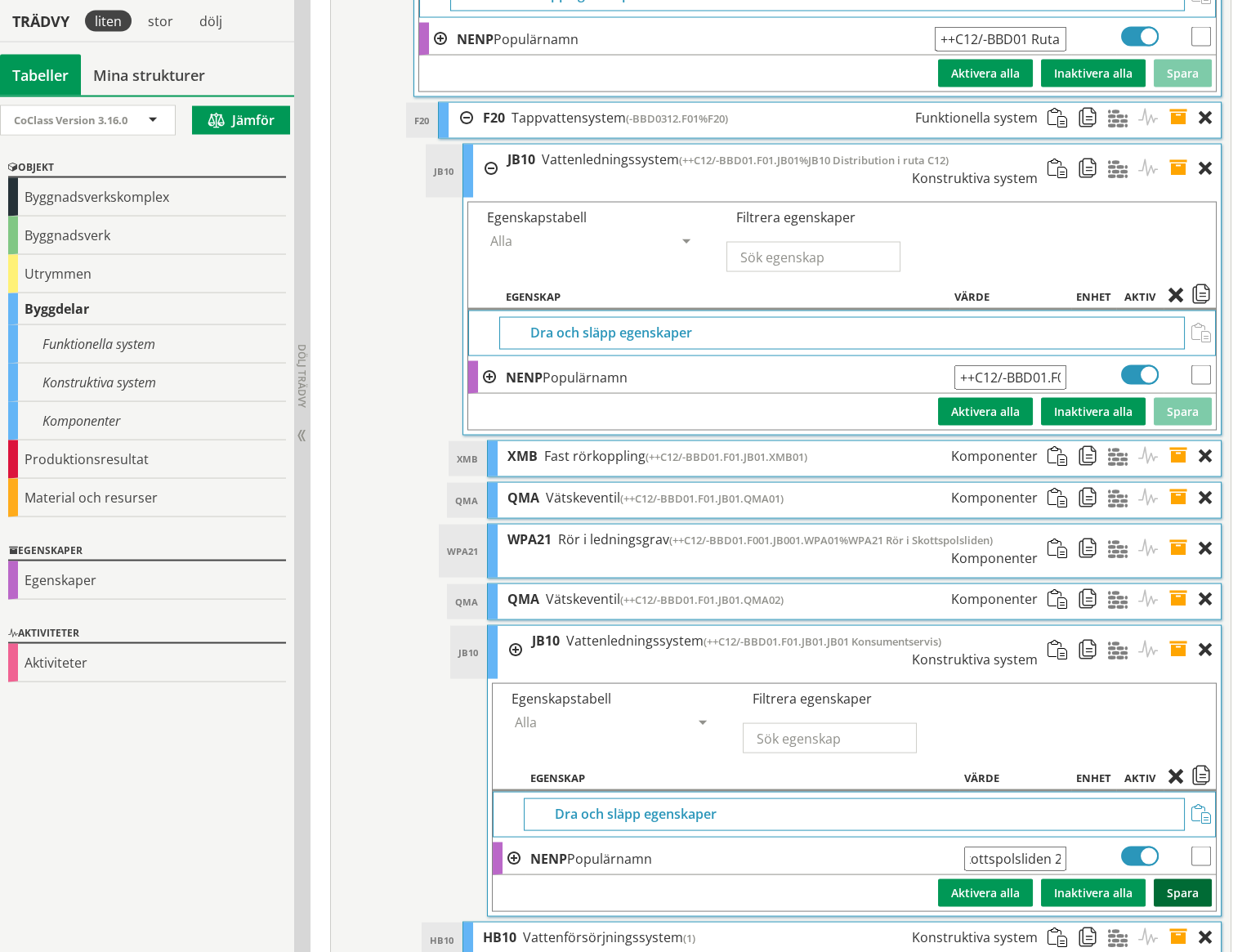
scroll to position [0, 0]
click at [1180, 626] on span at bounding box center [1183, 650] width 30 height 48
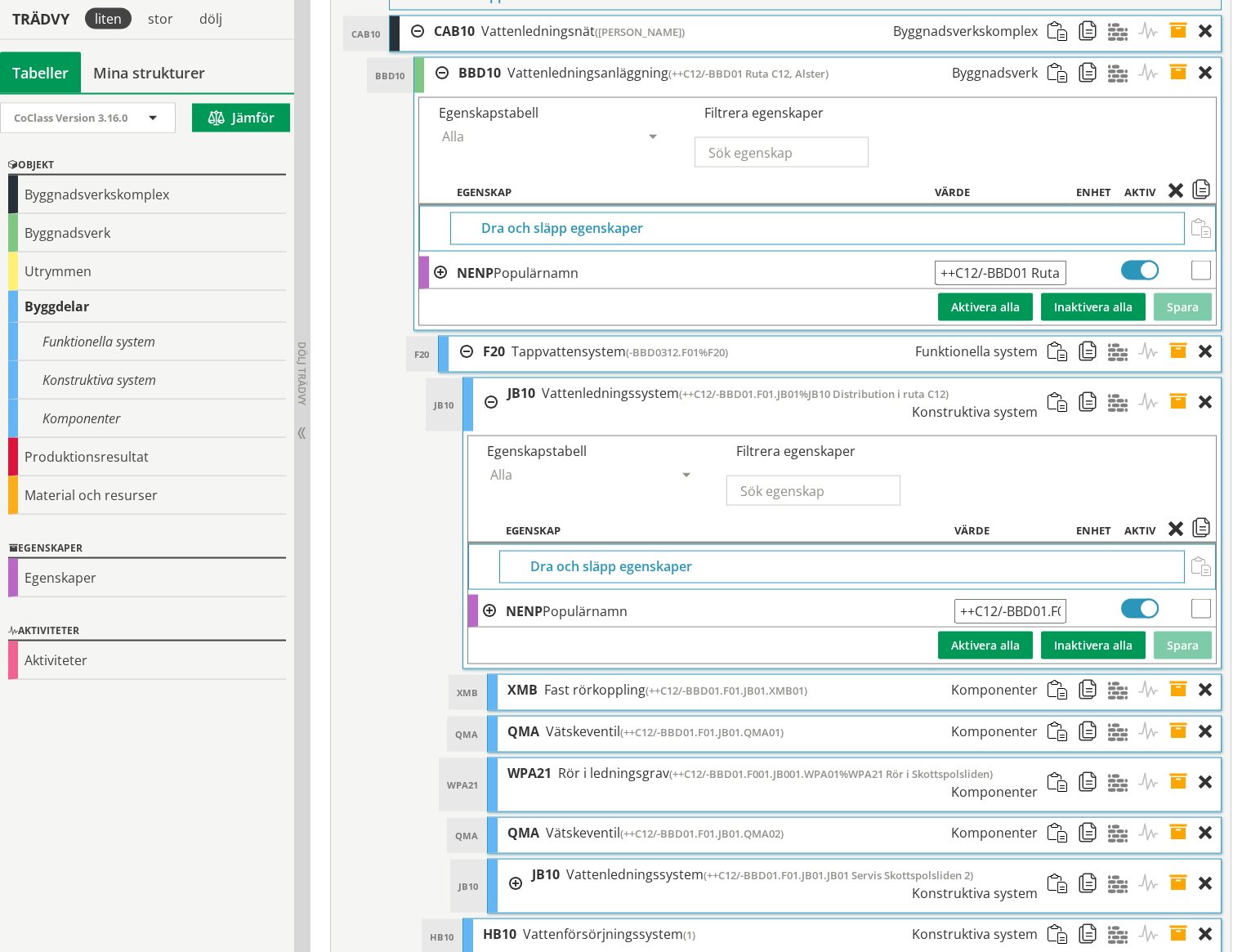
scroll to position [6952, 0]
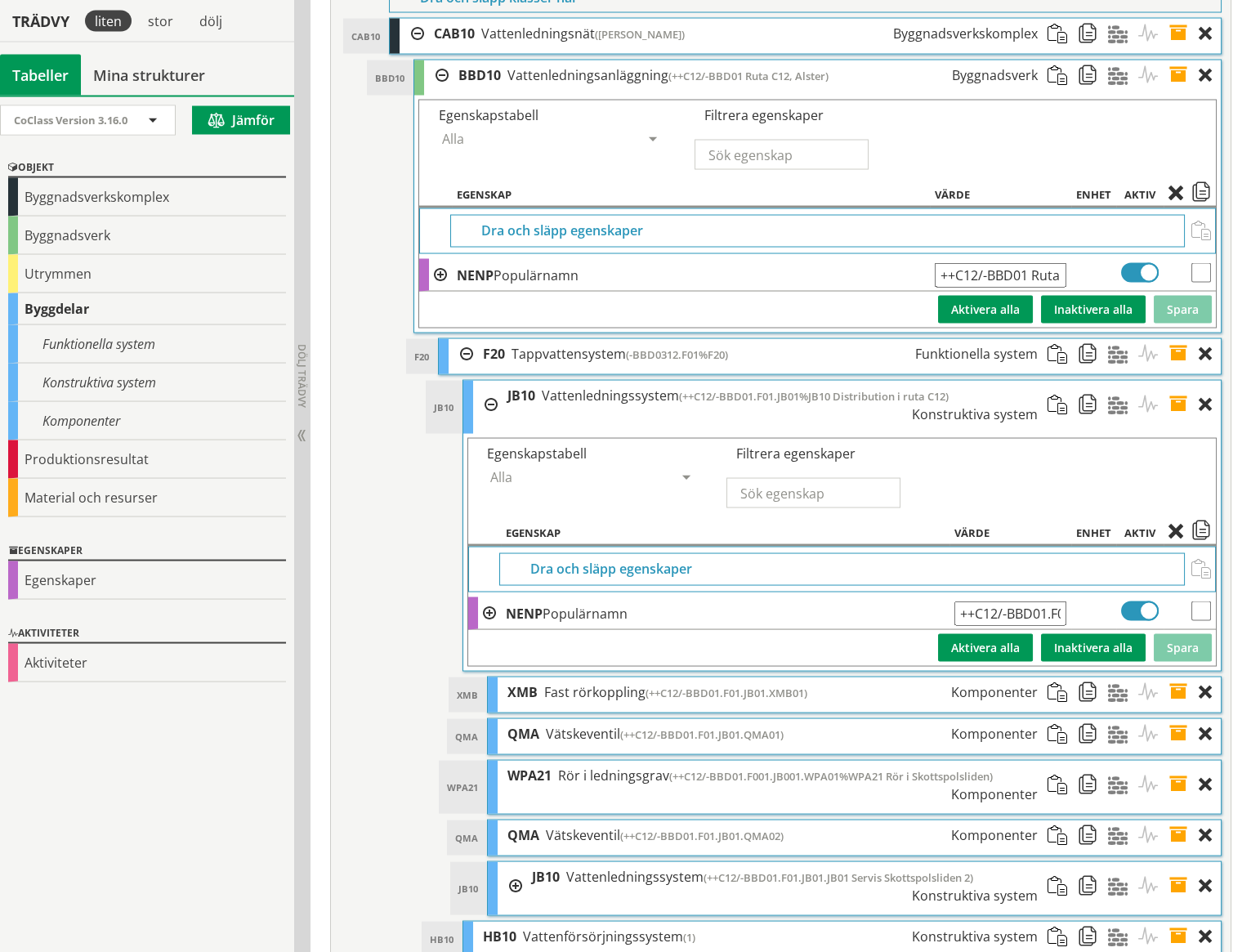
click at [519, 863] on div at bounding box center [510, 887] width 25 height 48
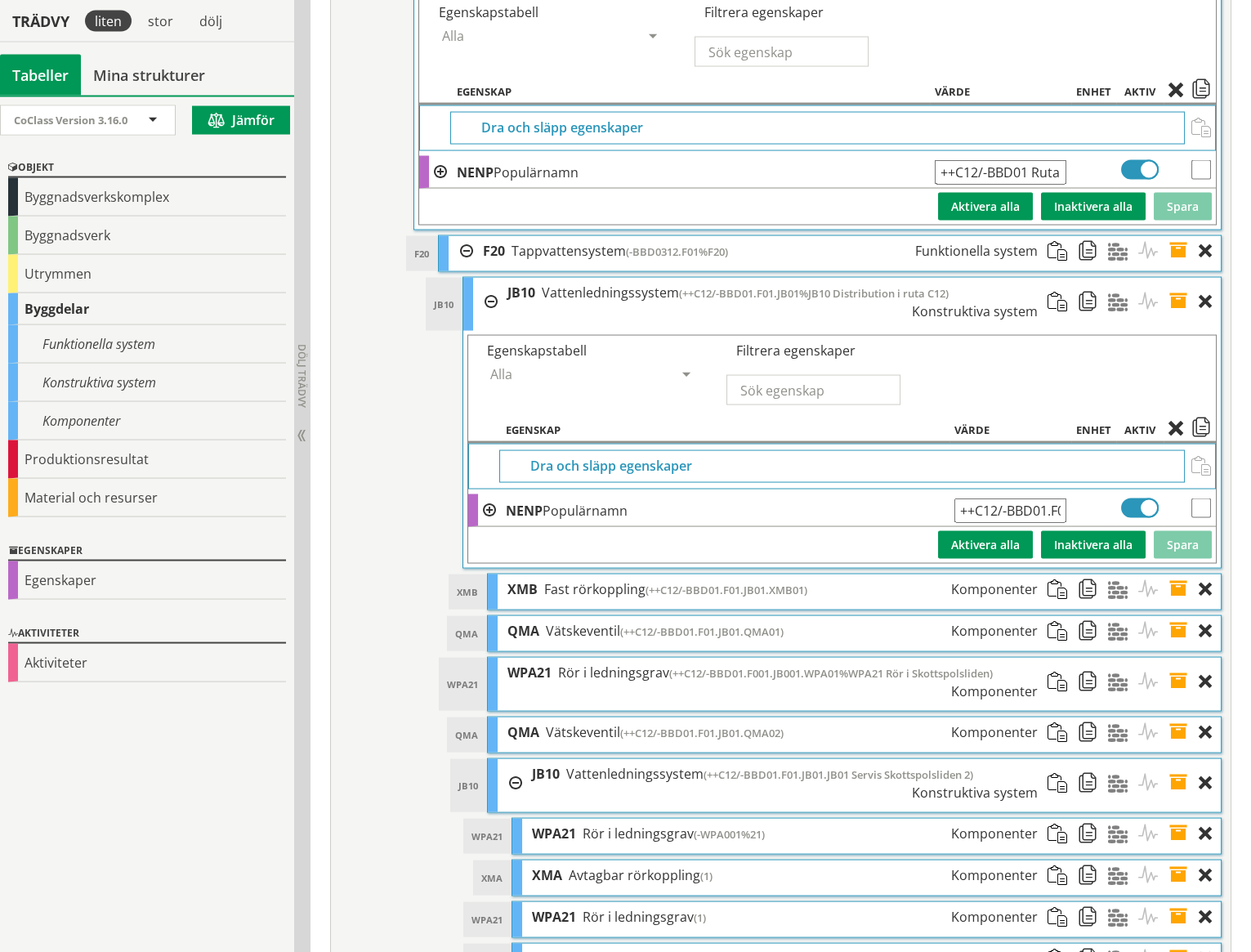
scroll to position [7131, 0]
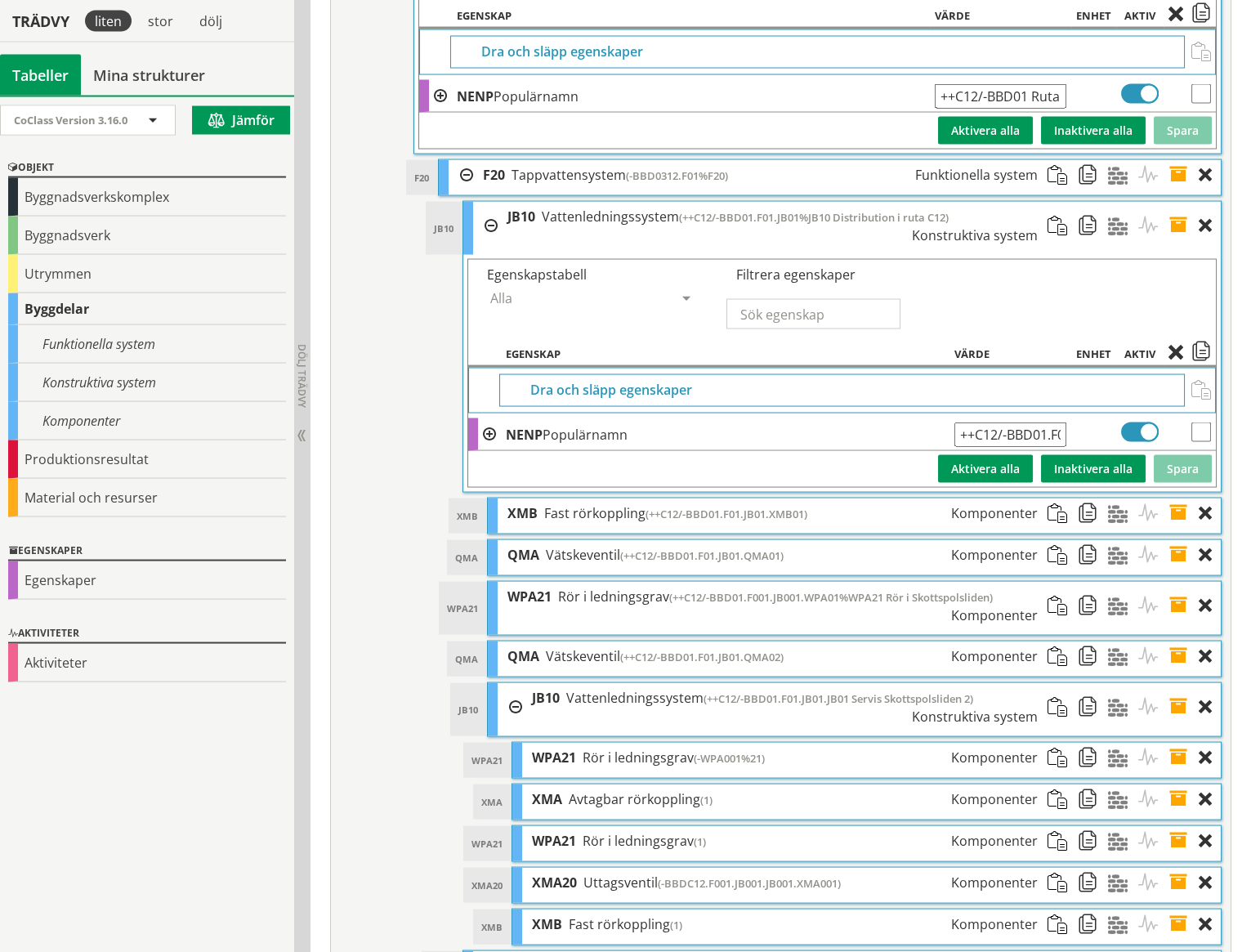
click at [1088, 784] on span at bounding box center [1093, 799] width 30 height 30
click at [1056, 202] on span at bounding box center [1063, 226] width 30 height 48
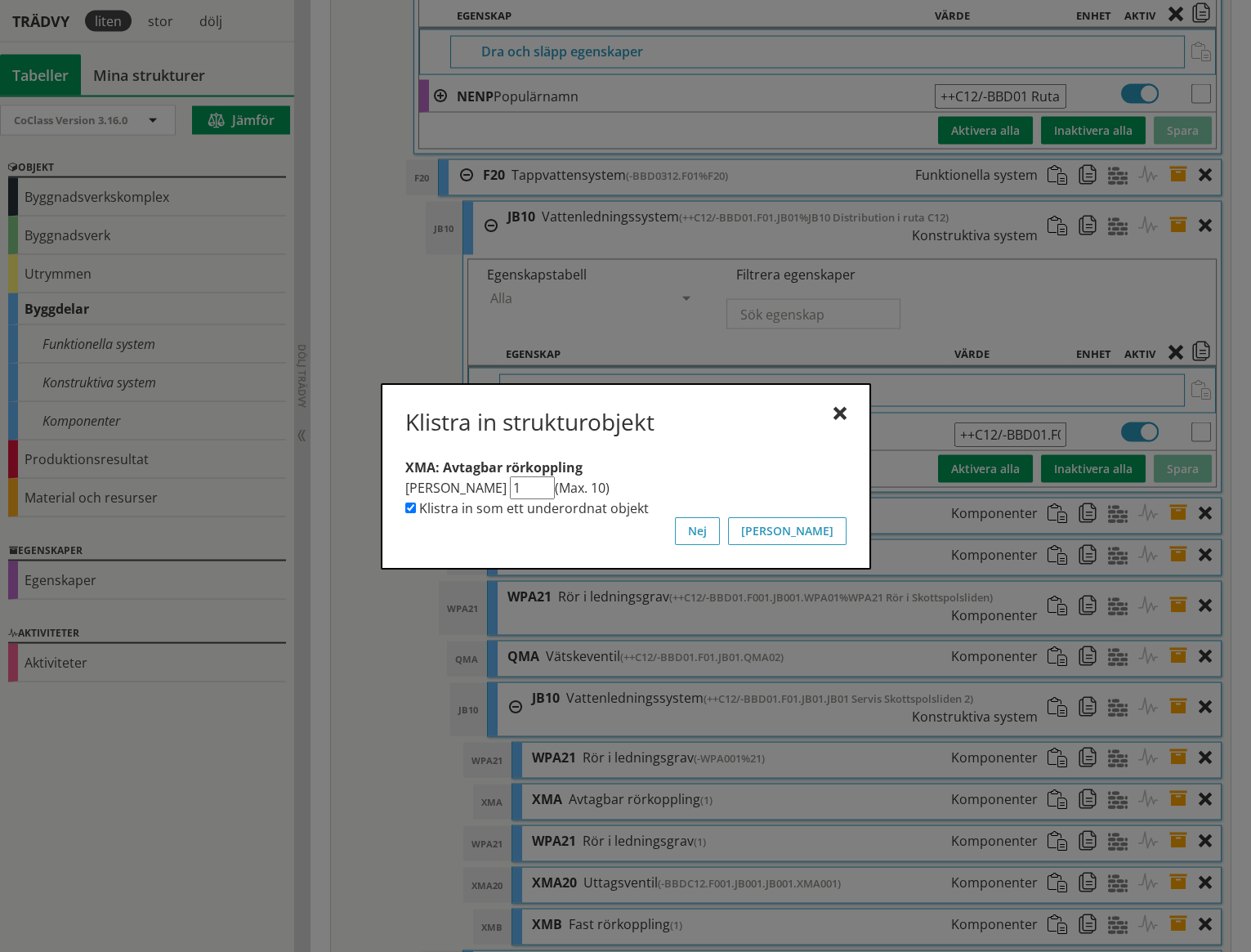
click at [516, 492] on input "1" at bounding box center [533, 488] width 45 height 23
type input "2"
click at [524, 482] on input "2" at bounding box center [533, 488] width 45 height 23
click at [835, 528] on button "[PERSON_NAME]" at bounding box center [788, 531] width 119 height 27
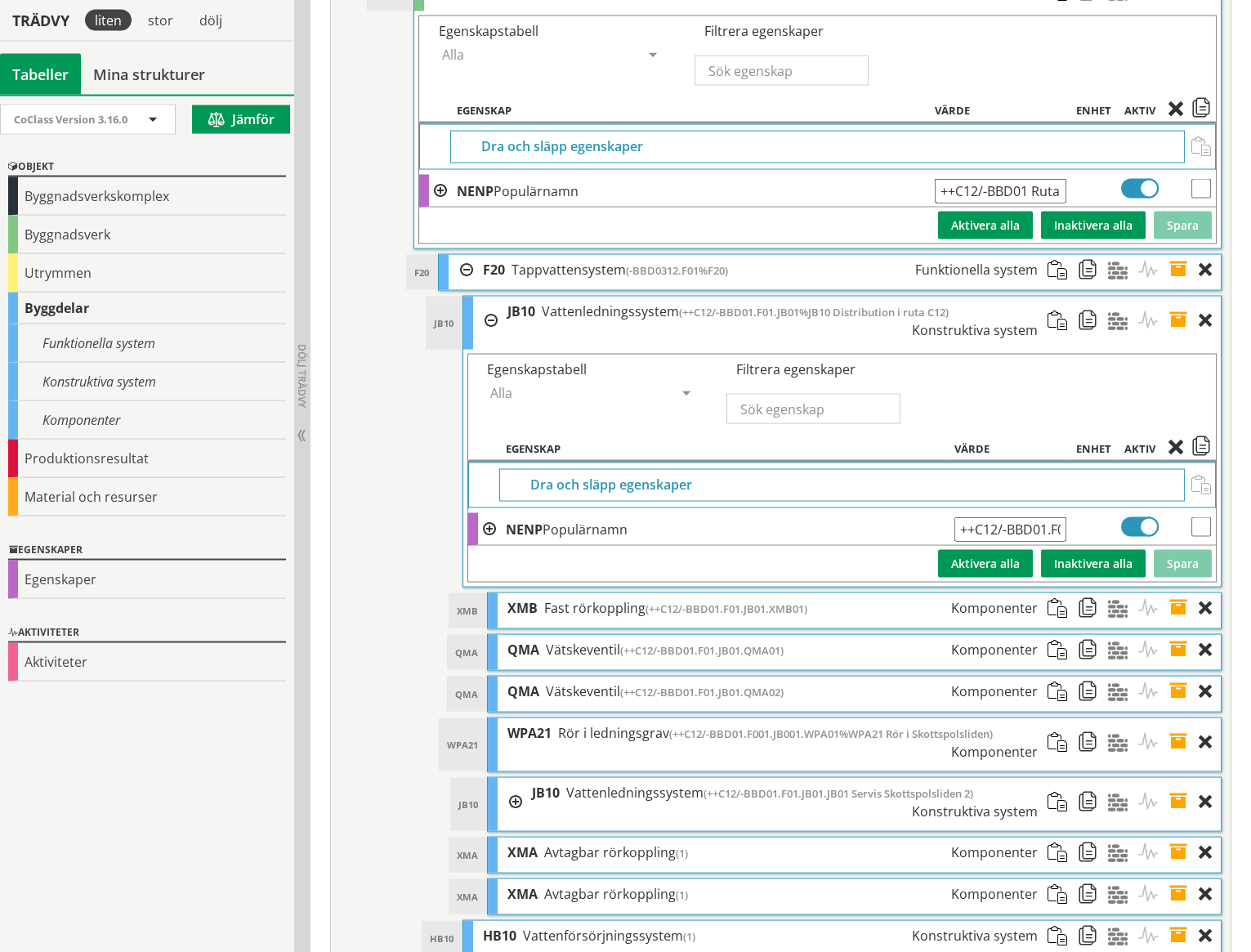
scroll to position [7035, 0]
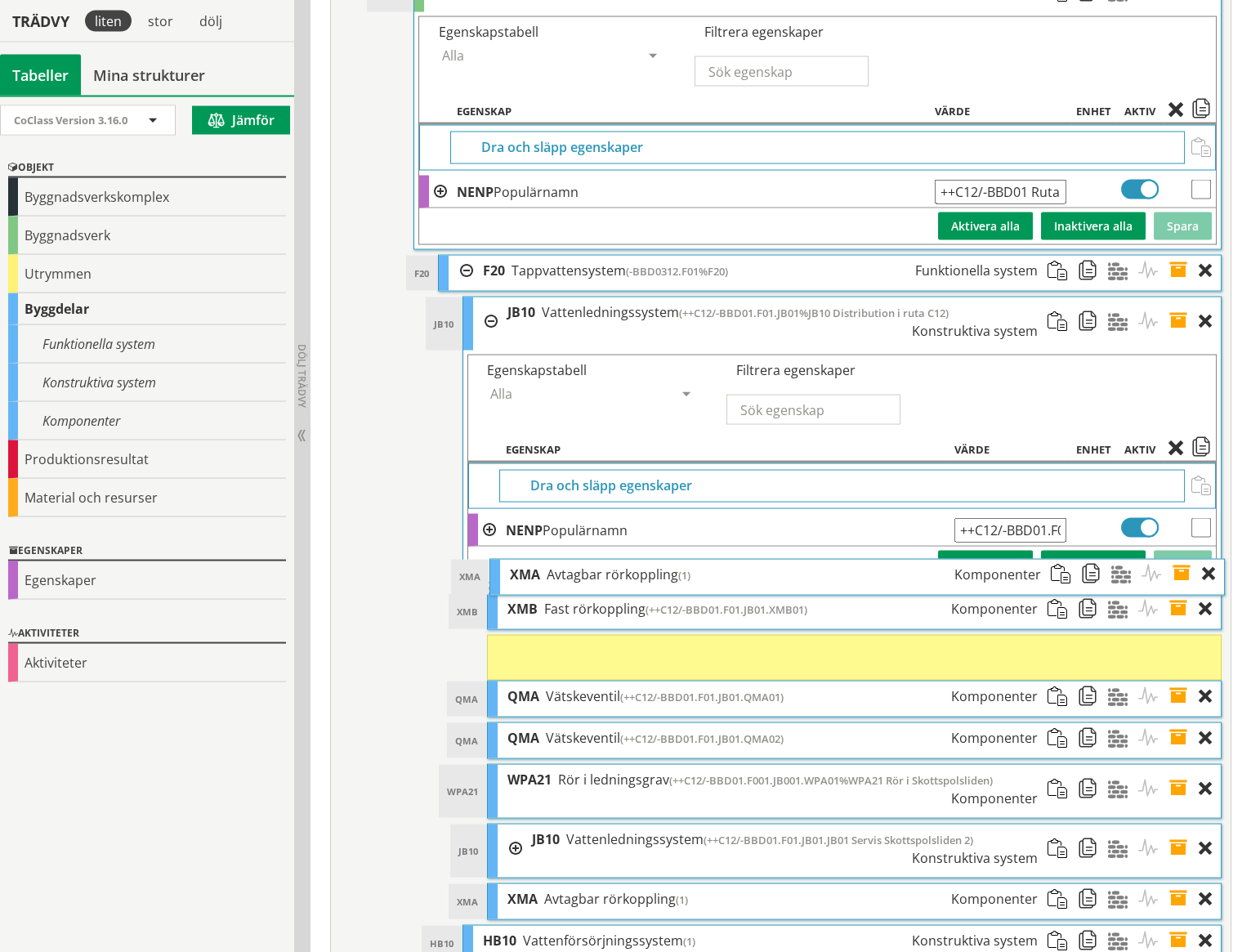
drag, startPoint x: 699, startPoint y: 801, endPoint x: 701, endPoint y: 577, distance: 224.0
click at [701, 594] on ol "XMB XMB Fast rörkoppling (++C12/-BBD01.F01.JB01.XMB01) Komponenter Dra och släp…" at bounding box center [854, 757] width 735 height 327
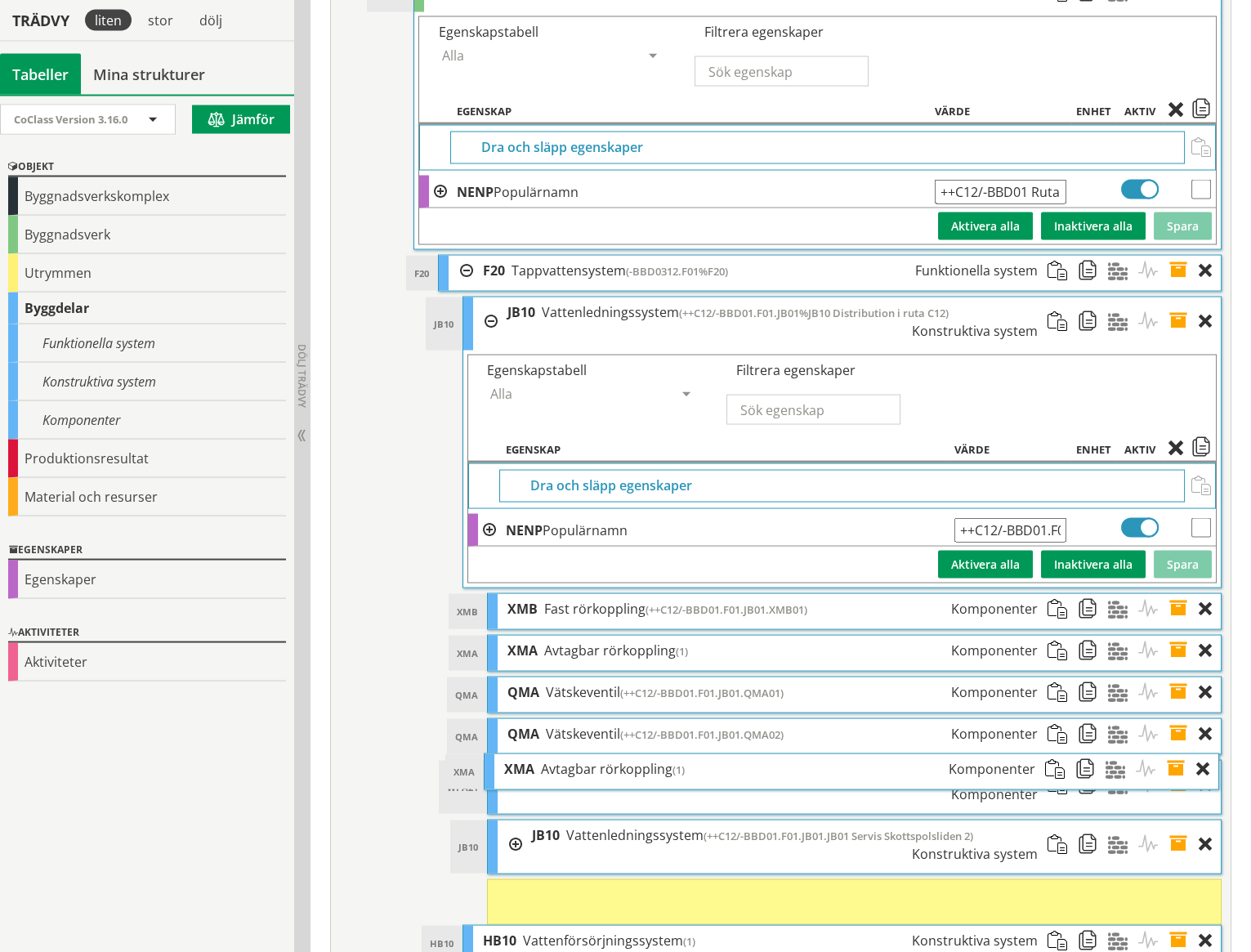
drag, startPoint x: 675, startPoint y: 843, endPoint x: 671, endPoint y: 771, distance: 72.1
click at [671, 771] on ol "XMB XMB Fast rörkoppling (++C12/-BBD01.F01.JB01.XMB01) Komponenter Dra och släp…" at bounding box center [854, 760] width 735 height 332
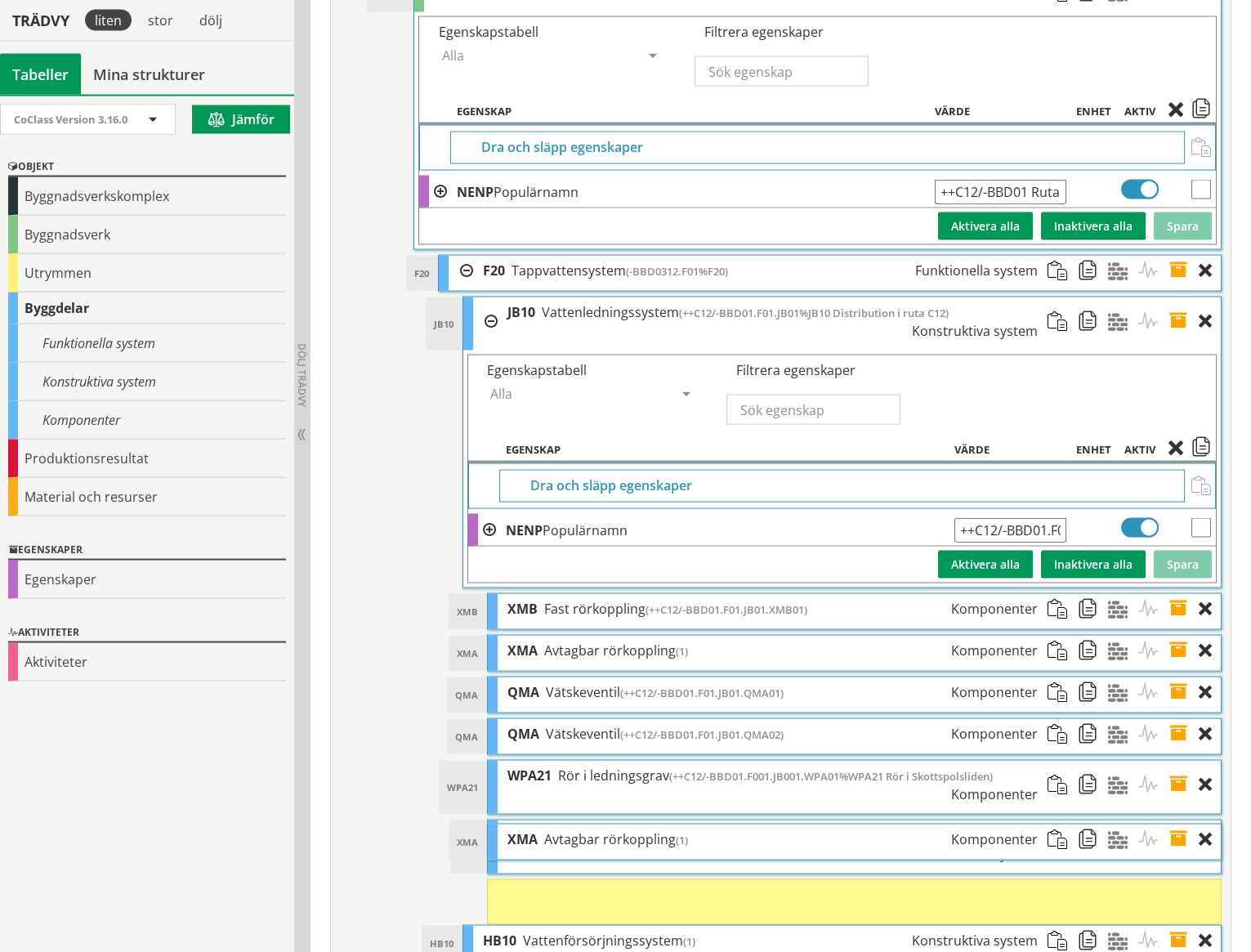
scroll to position [7034, 0]
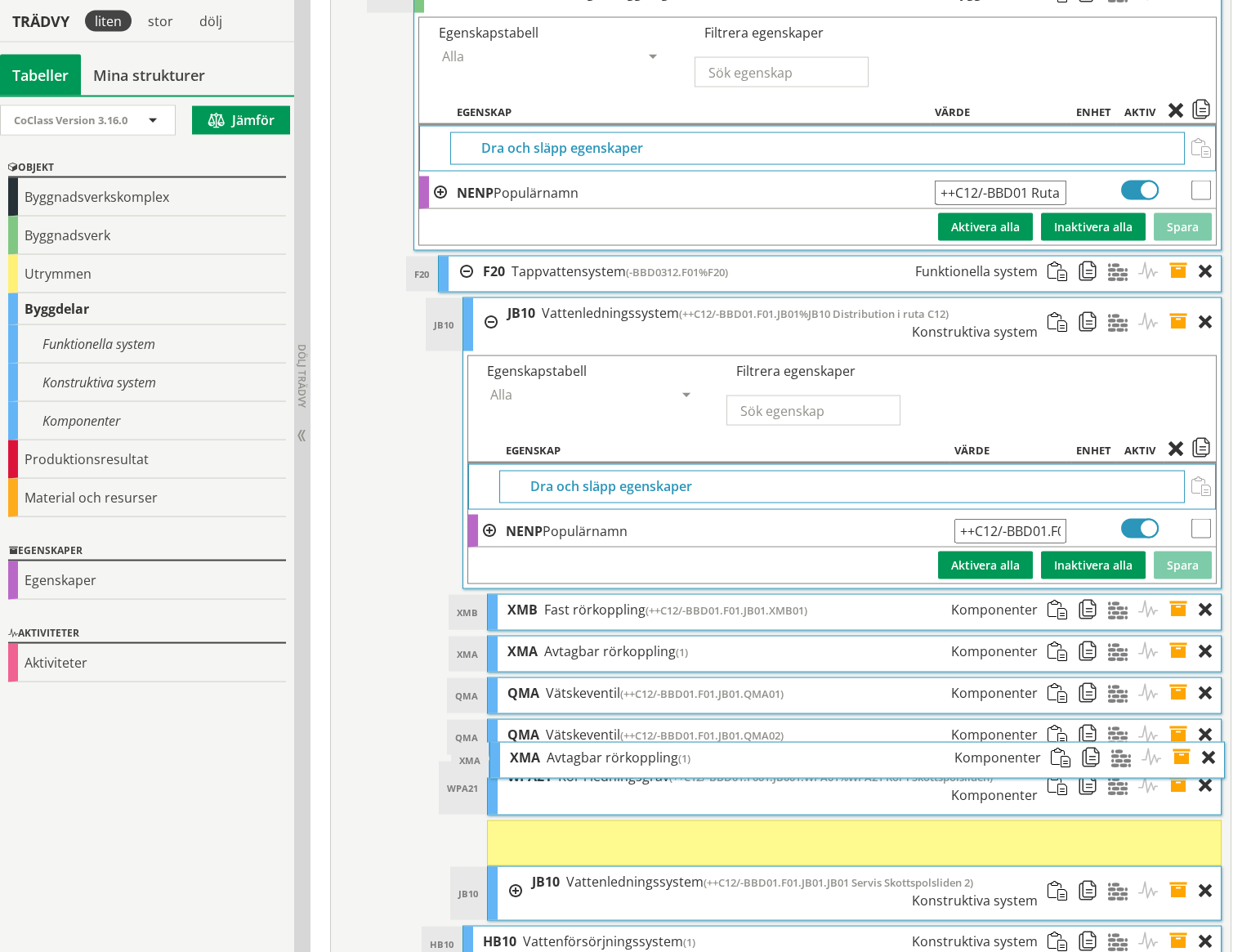
drag, startPoint x: 646, startPoint y: 839, endPoint x: 648, endPoint y: 755, distance: 84.0
click at [648, 755] on ol "XMB XMB Fast rörkoppling (++C12/-BBD01.F01.JB01.XMB01) Komponenter Dra och släp…" at bounding box center [854, 758] width 735 height 327
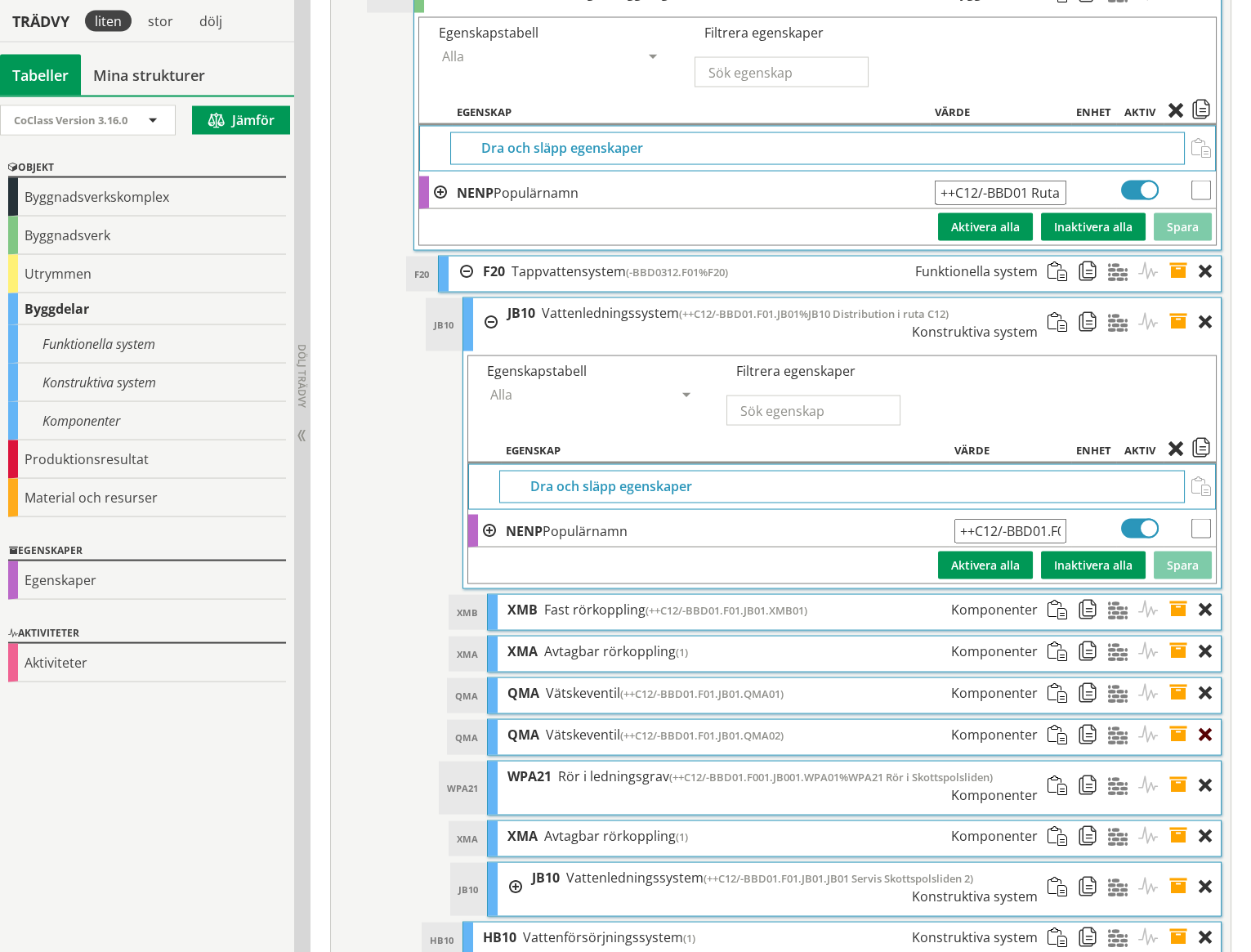
click at [1205, 720] on div at bounding box center [1210, 735] width 22 height 30
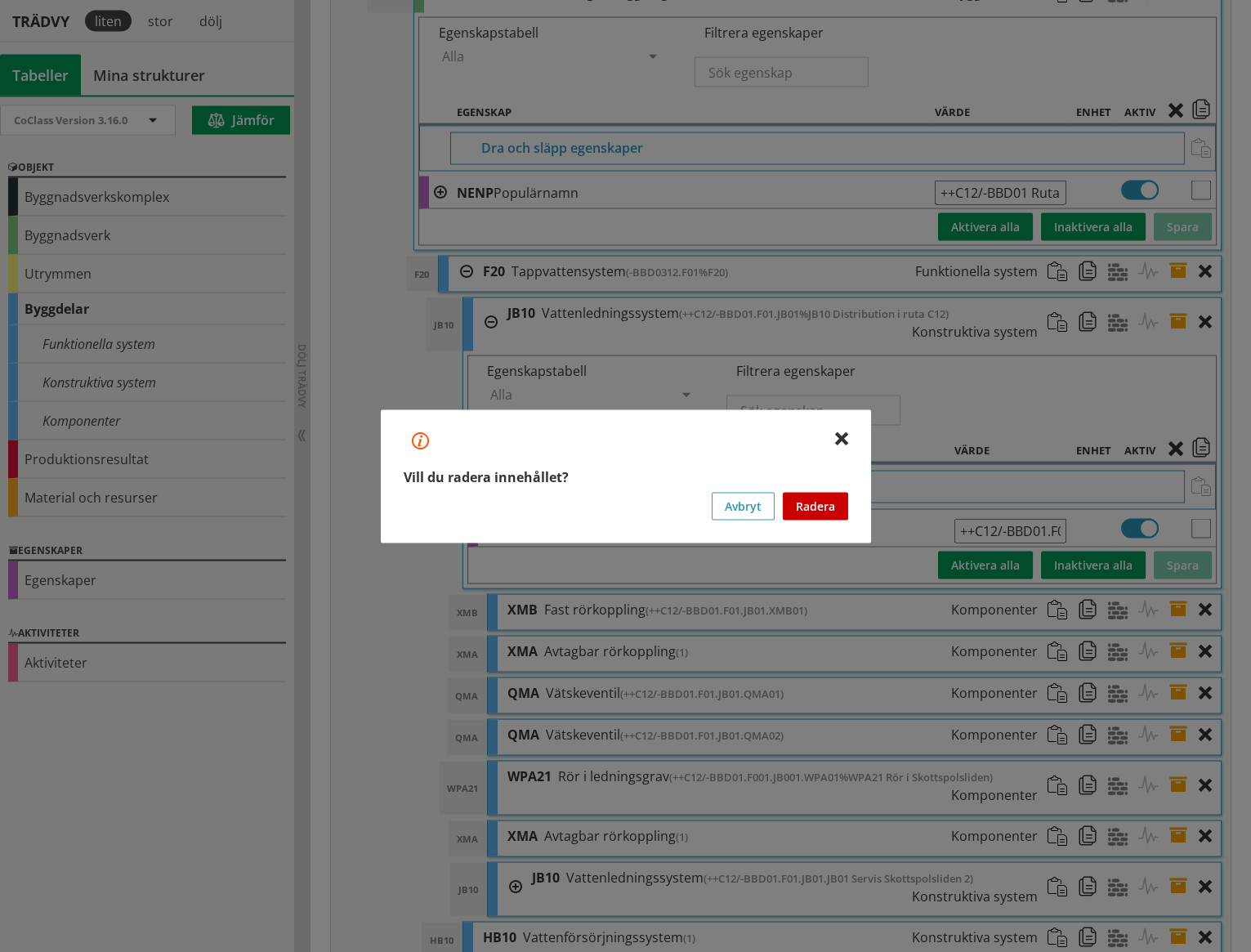
click at [830, 504] on button "Radera" at bounding box center [815, 506] width 65 height 27
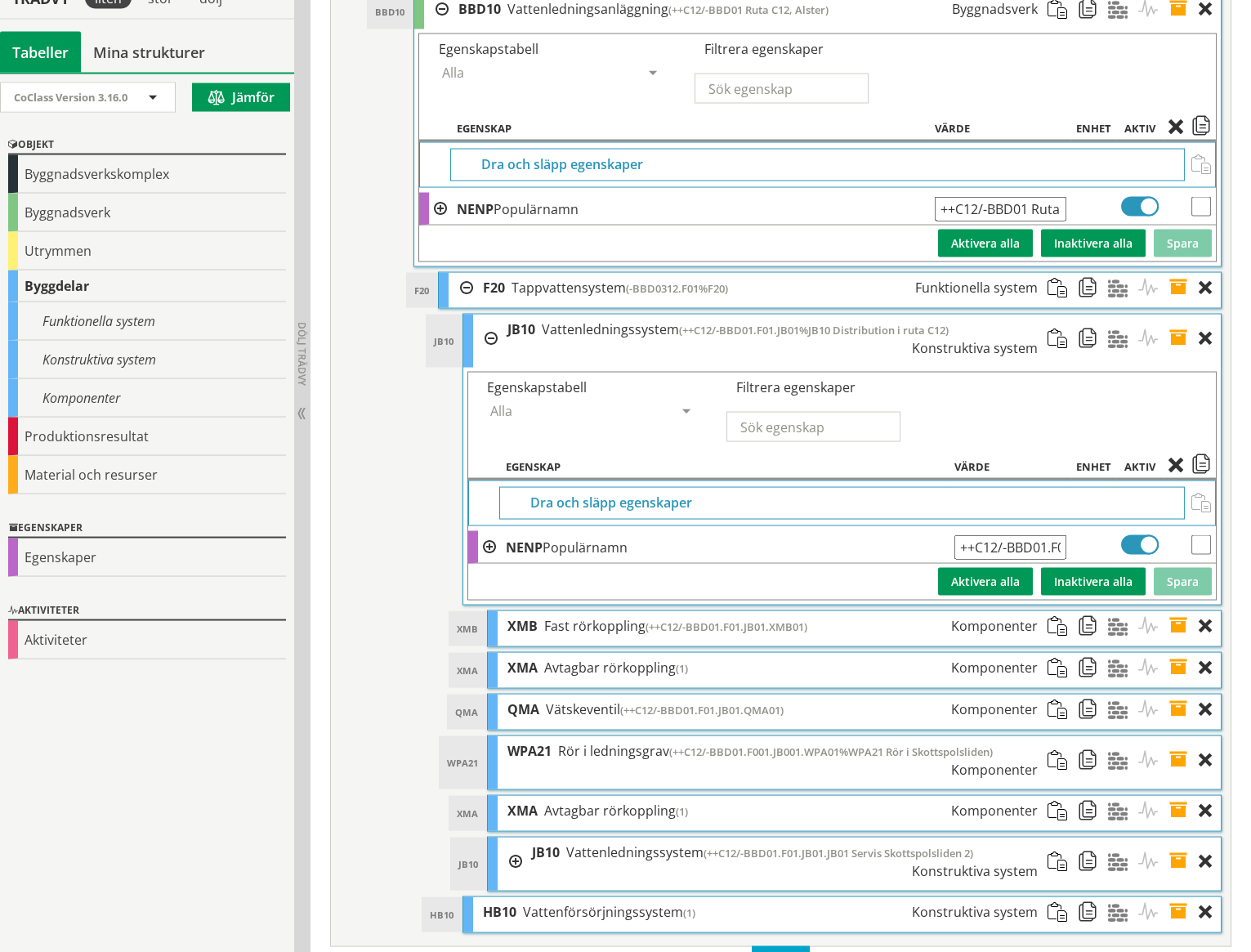
scroll to position [6994, 0]
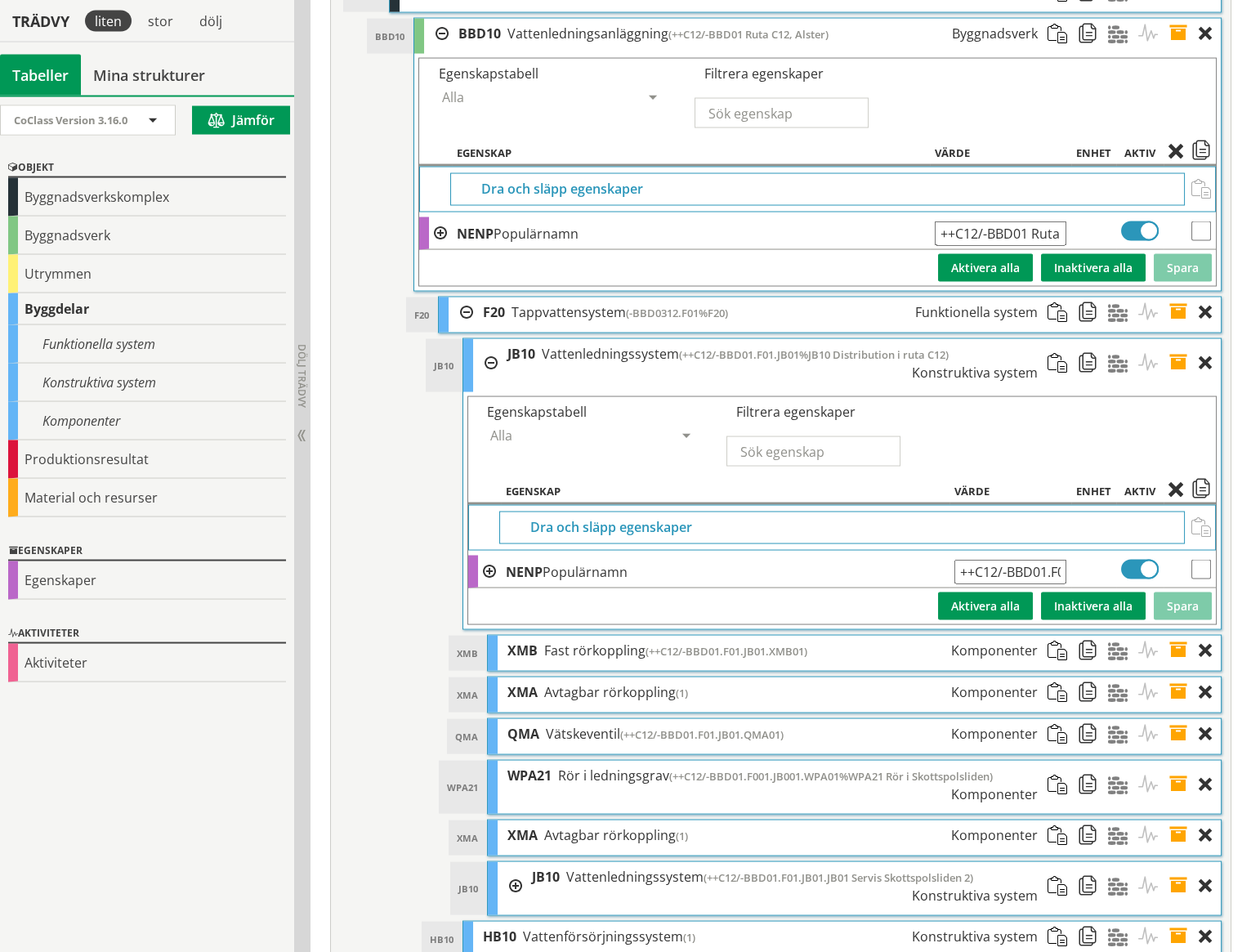
click at [1180, 636] on span at bounding box center [1183, 650] width 30 height 30
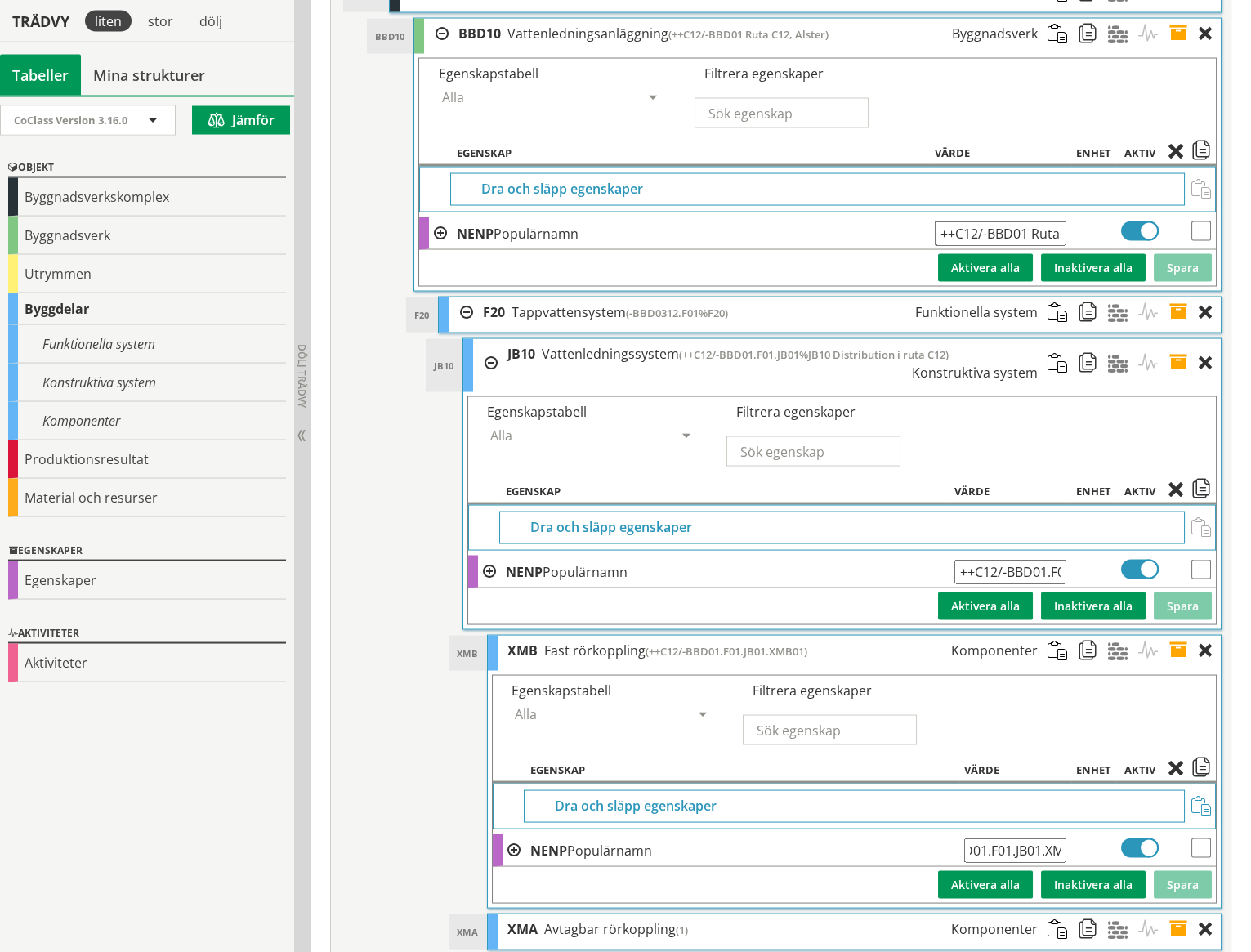
scroll to position [0, 97]
drag, startPoint x: 970, startPoint y: 794, endPoint x: 1139, endPoint y: 789, distance: 169.1
click at [1139, 834] on tr "NENP Populärnamn ++C12/-BBD01.F01.JB01.XMB01 Ange giltig String." at bounding box center [855, 851] width 723 height 33
click at [1205, 636] on div at bounding box center [1210, 650] width 22 height 30
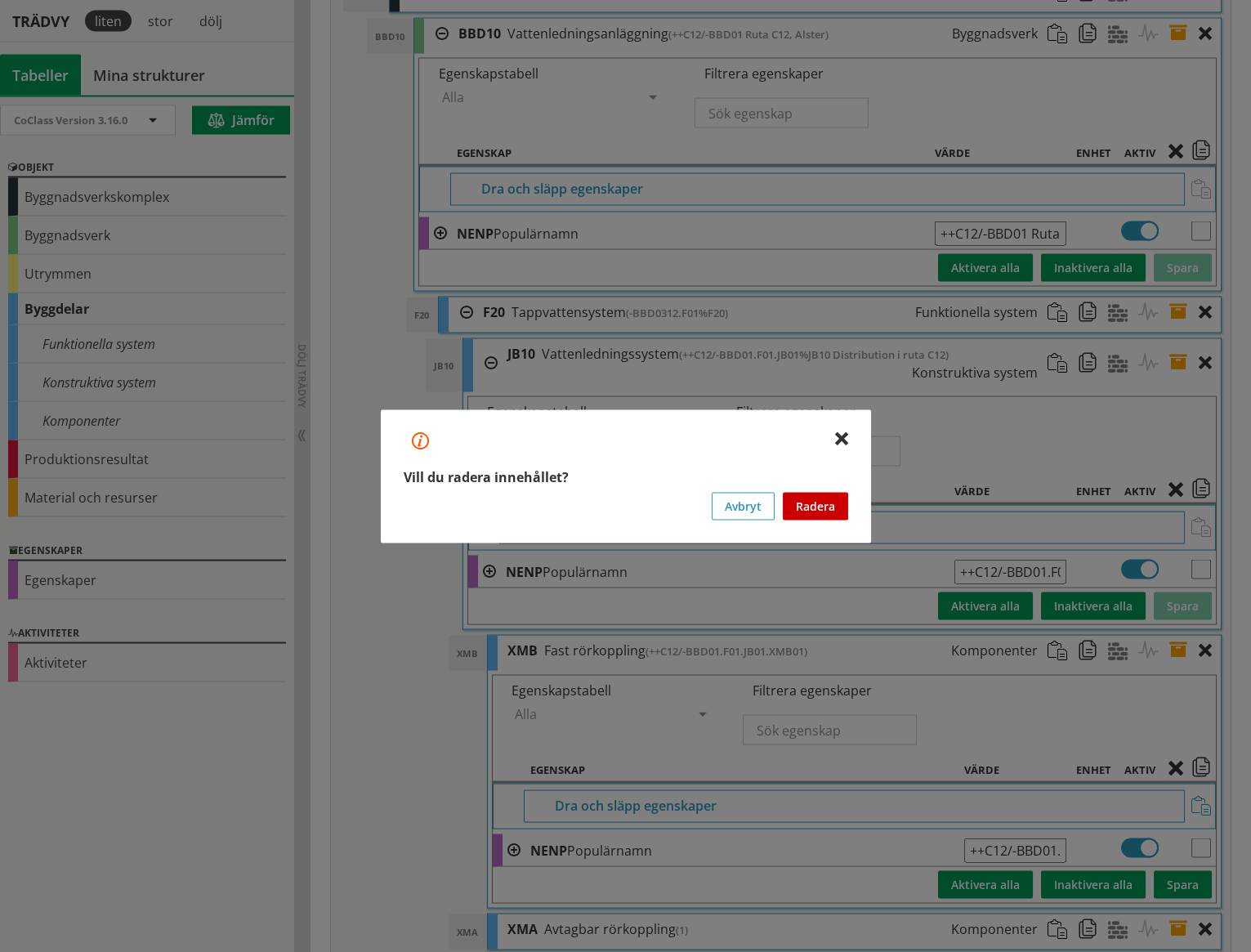
click at [819, 503] on button "Radera" at bounding box center [815, 506] width 65 height 27
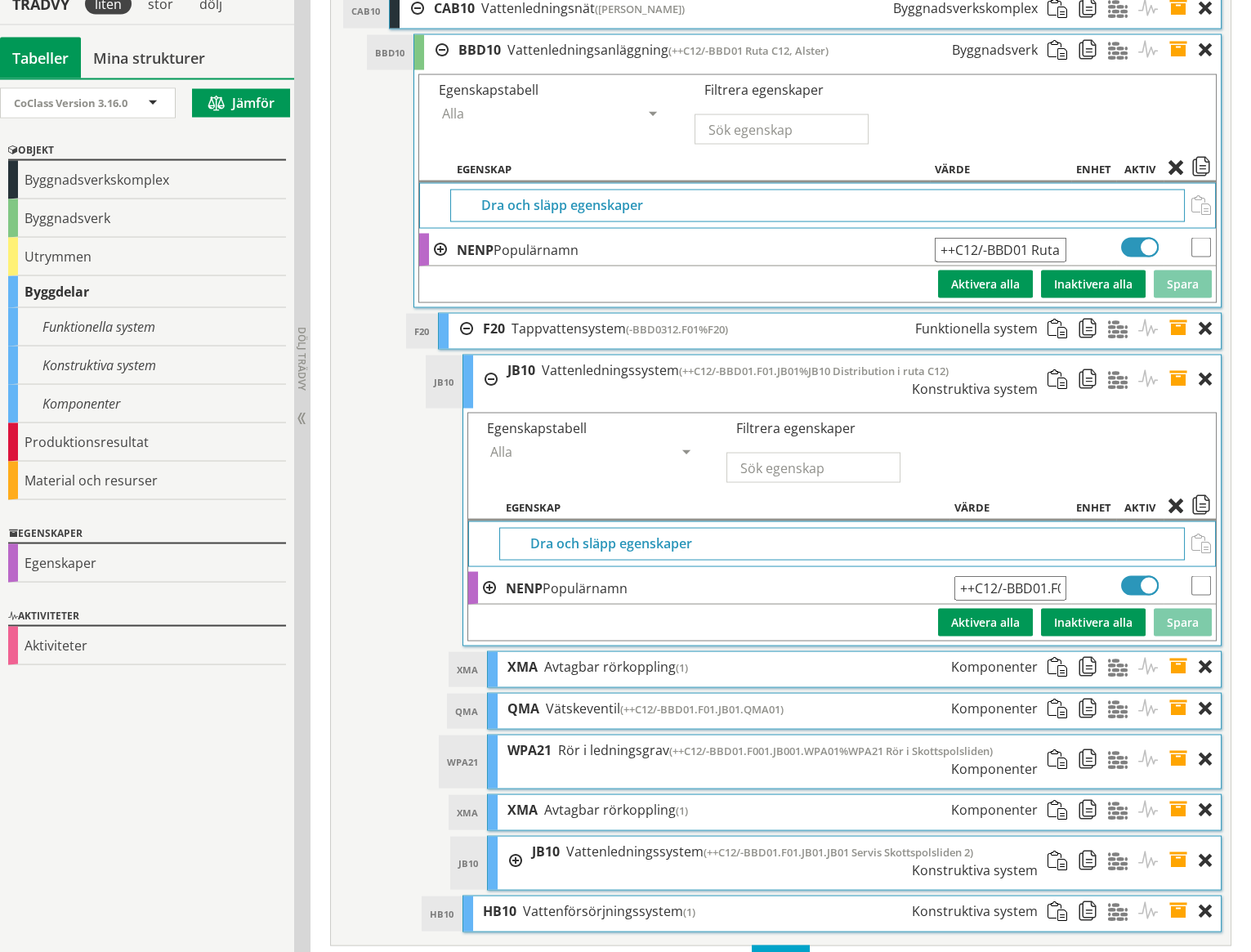
scroll to position [6952, 0]
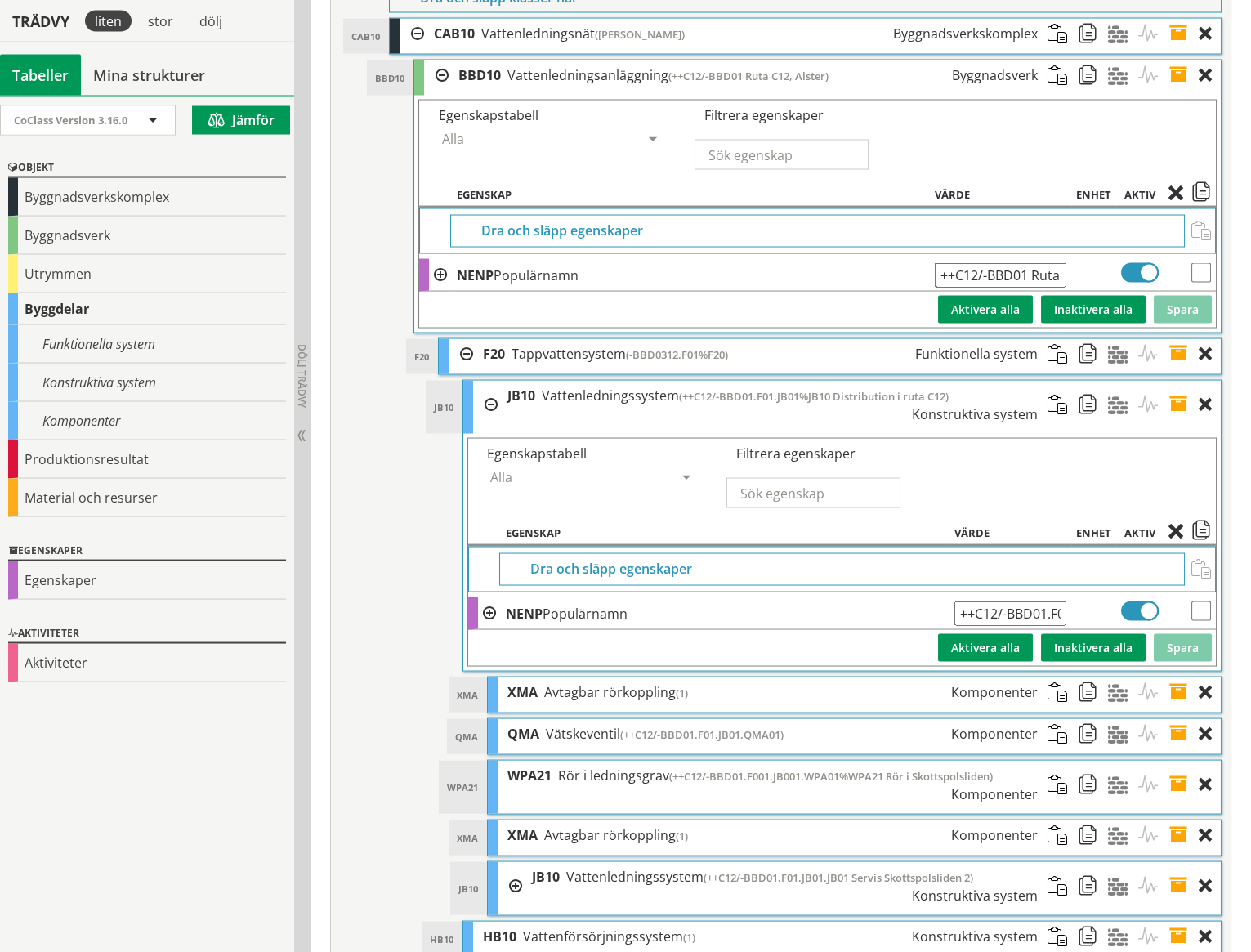
click at [1180, 678] on span at bounding box center [1183, 693] width 30 height 30
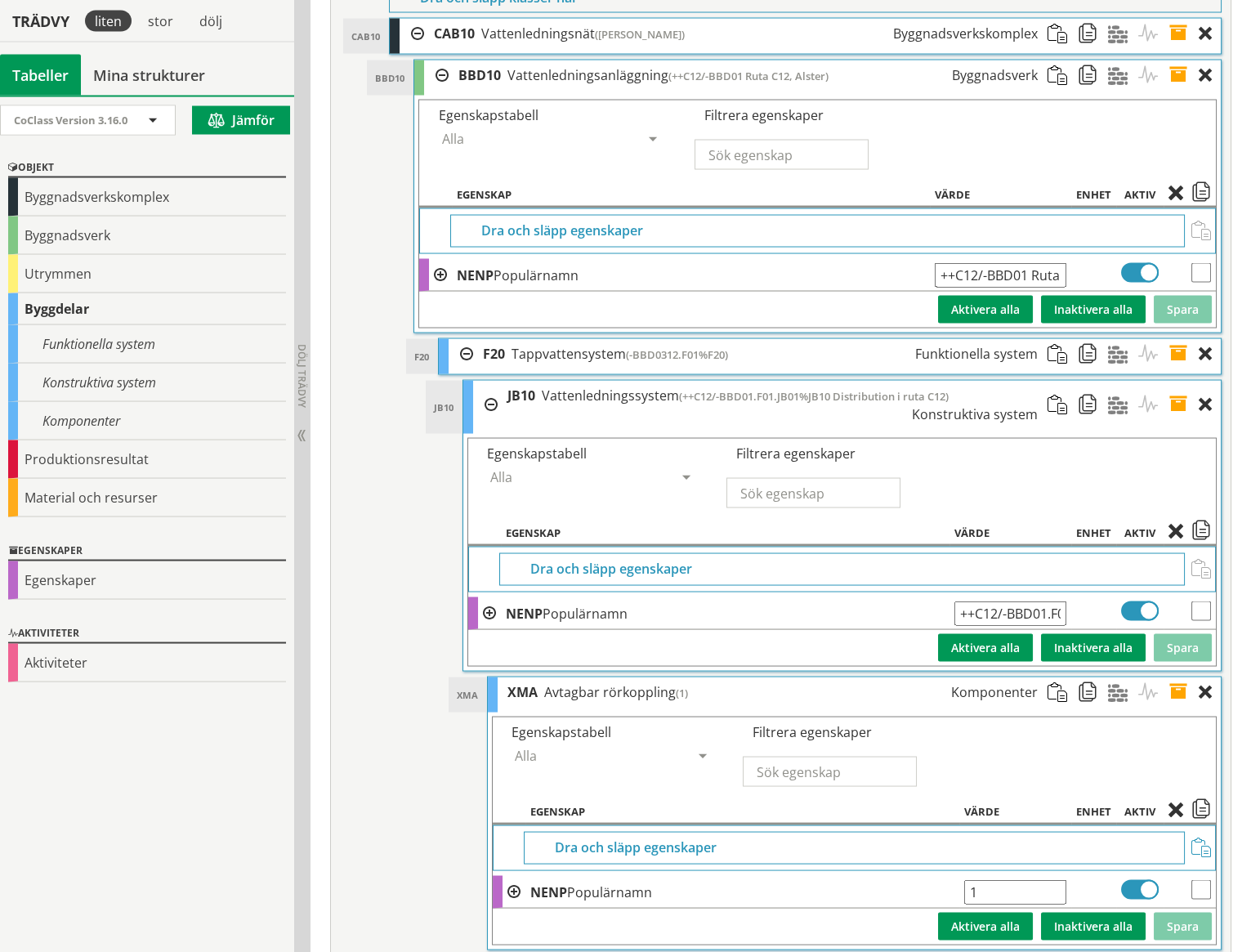
click at [985, 880] on input "1" at bounding box center [1015, 892] width 102 height 25
paste input "++C12/-BBD01.F01.JB01.XMB01"
type input "++C12/-BBD01.F01.JB01.XMA01"
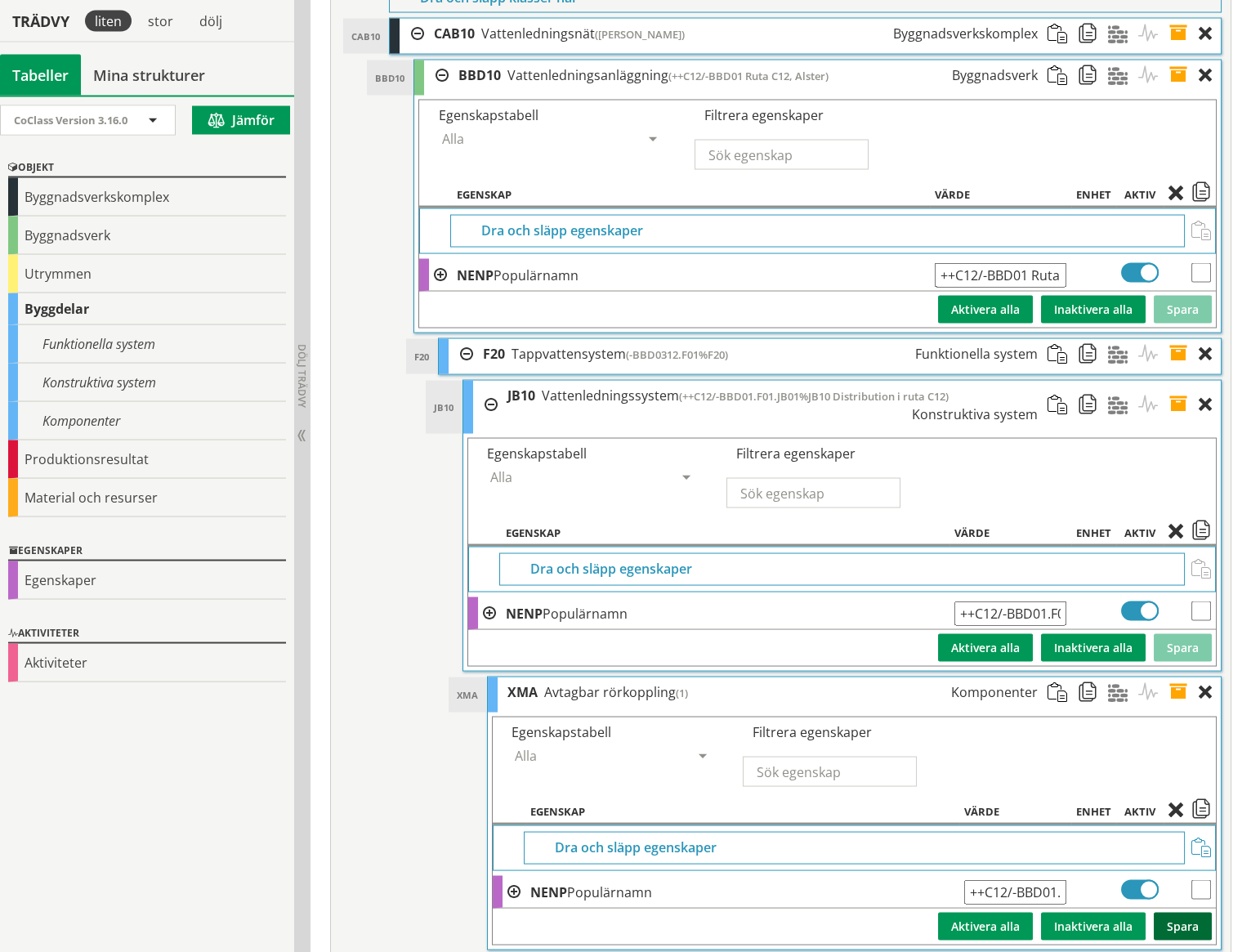
click at [1169, 913] on button "Spara" at bounding box center [1183, 927] width 58 height 27
drag, startPoint x: 970, startPoint y: 833, endPoint x: 1139, endPoint y: 842, distance: 169.2
click at [1139, 876] on tr "NENP Populärnamn ++C12/-BBD01.F01.JB01.XMA01 Ange giltig String." at bounding box center [855, 893] width 723 height 33
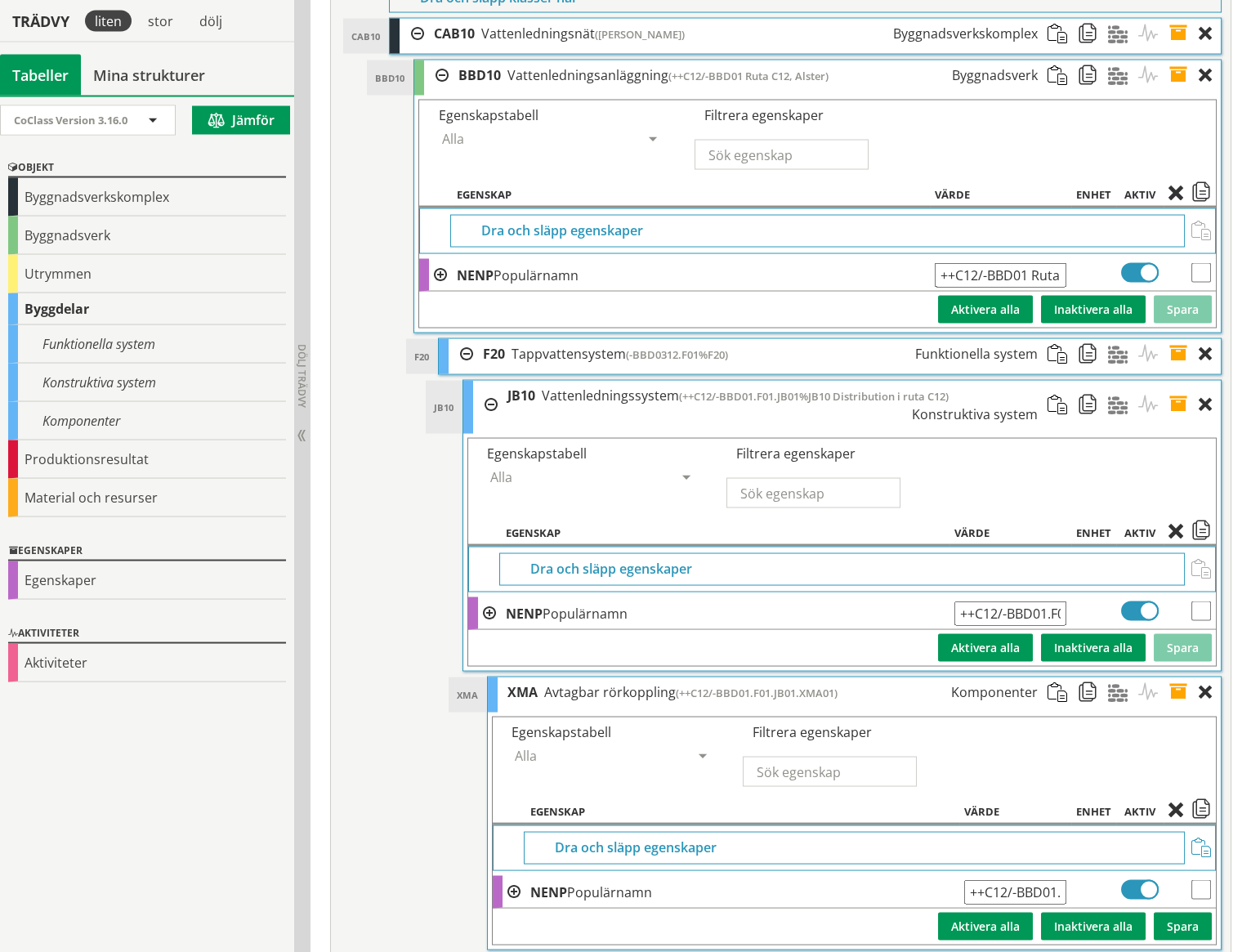
click at [1181, 678] on span at bounding box center [1183, 693] width 30 height 30
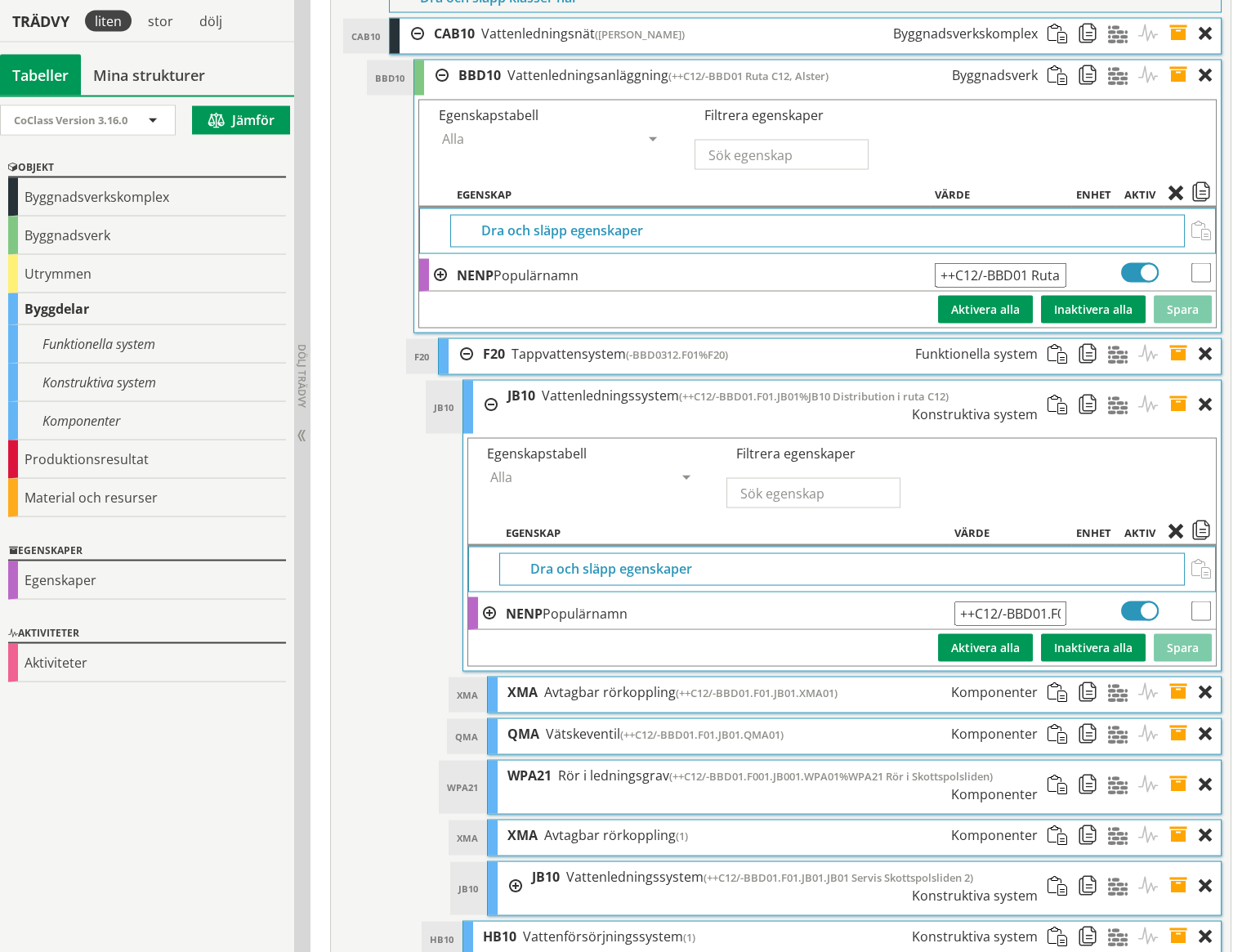
click at [1180, 821] on span at bounding box center [1183, 835] width 30 height 30
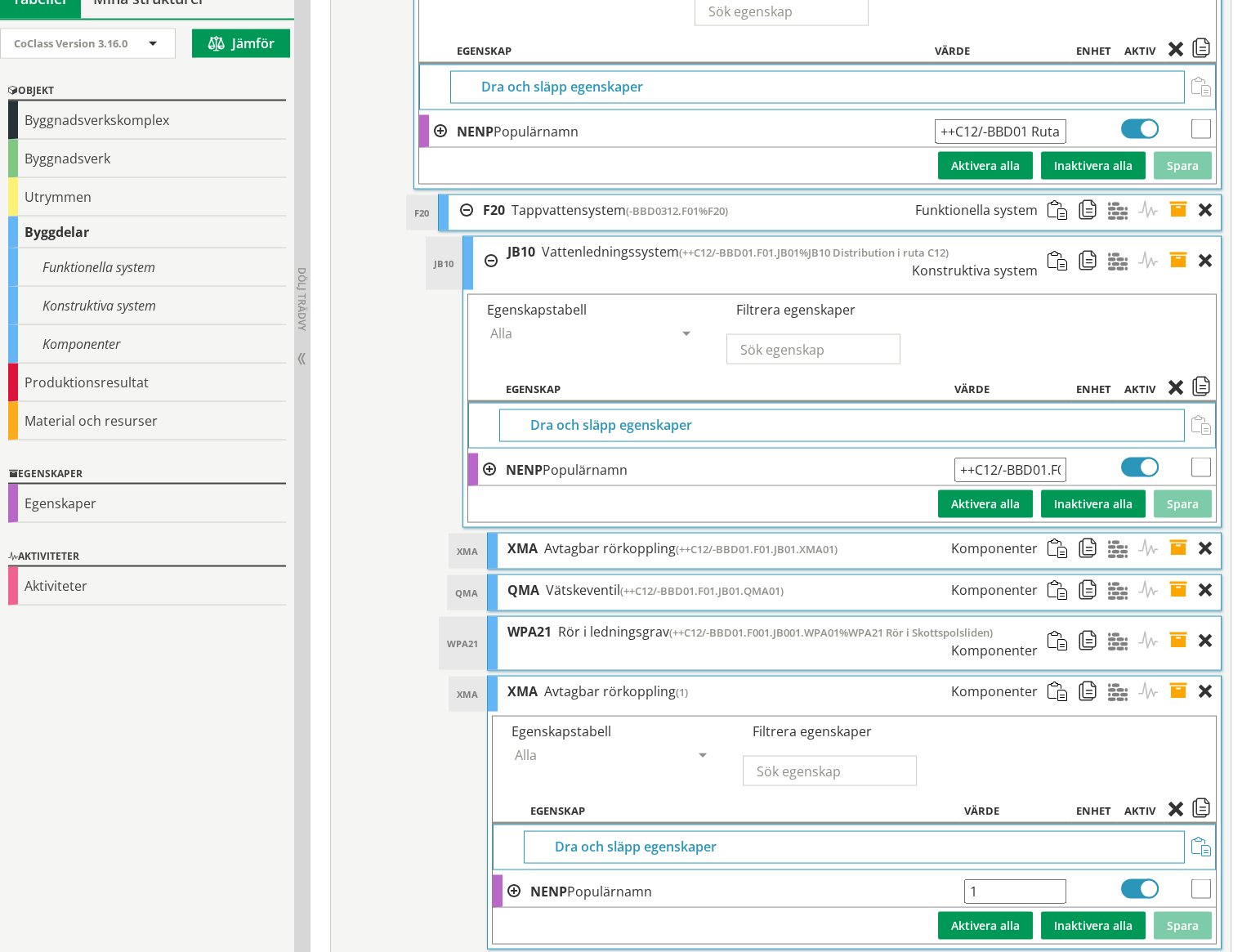
scroll to position [7106, 0]
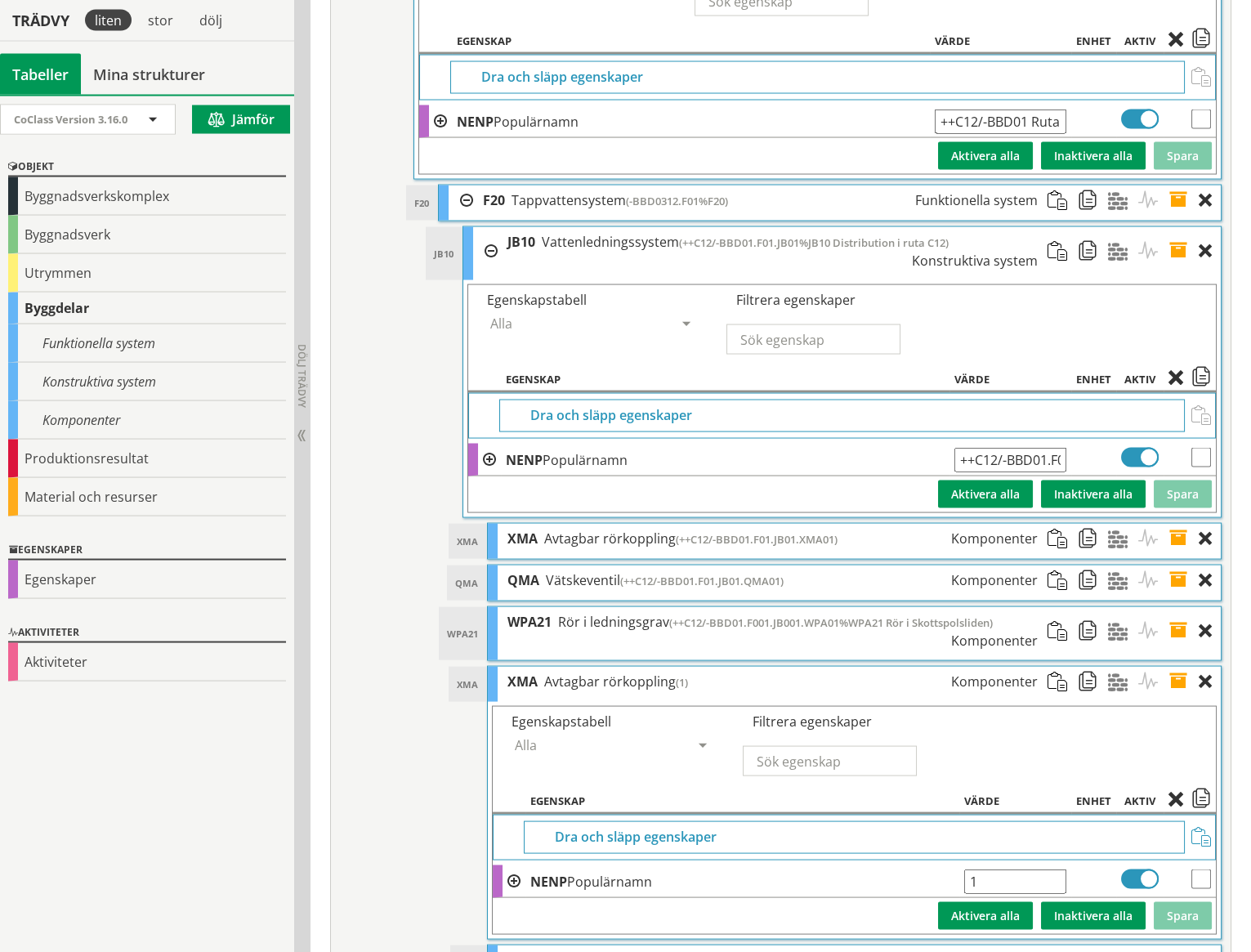
click at [992, 870] on input "1" at bounding box center [1015, 882] width 102 height 25
paste input "++C12/-BBD01.F01.JB01.XMA01"
type input "++C12/-BBD01.F01.JB01.XMA02"
click at [1188, 902] on button "Spara" at bounding box center [1183, 916] width 58 height 27
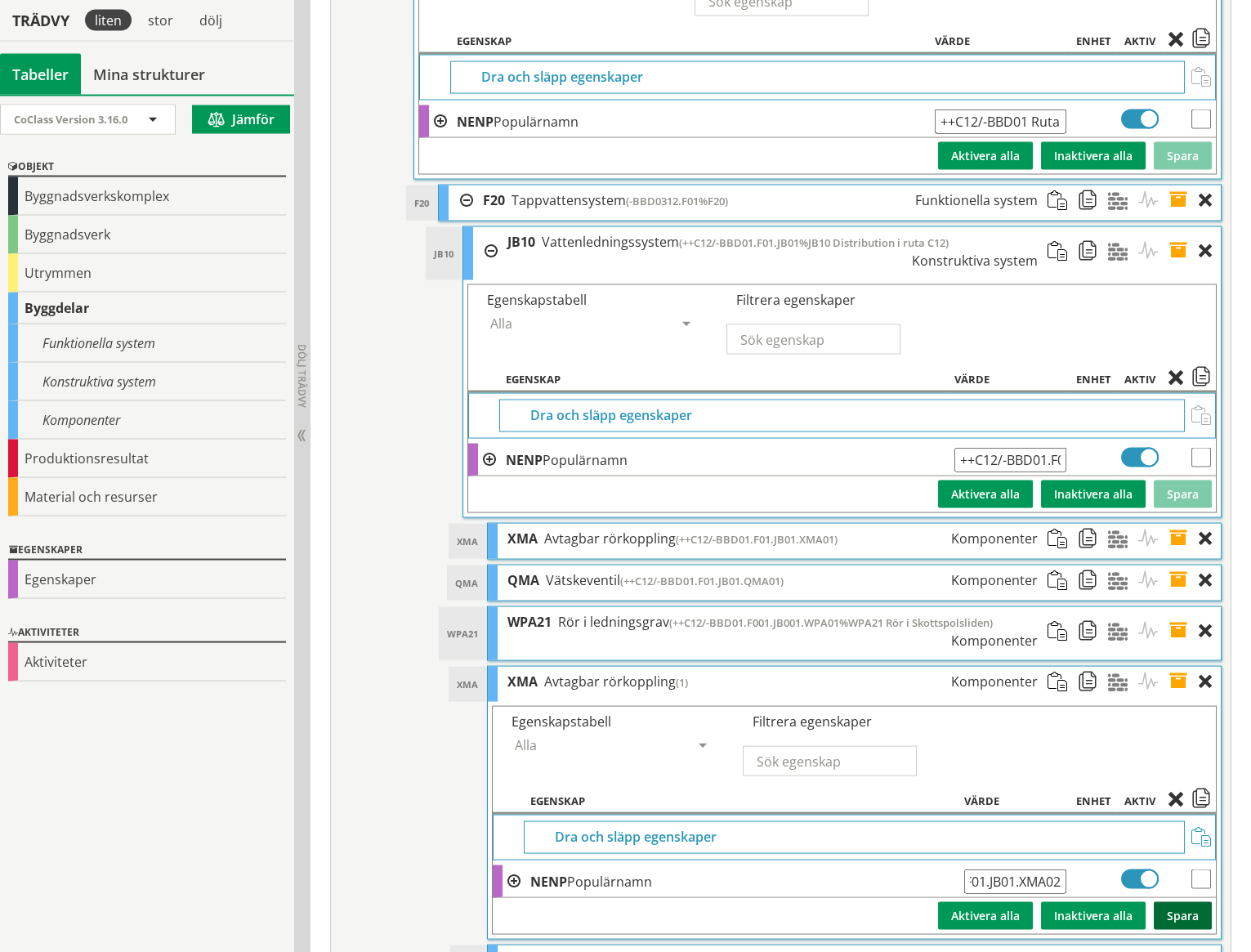
scroll to position [0, 0]
click at [1182, 667] on span at bounding box center [1183, 681] width 30 height 30
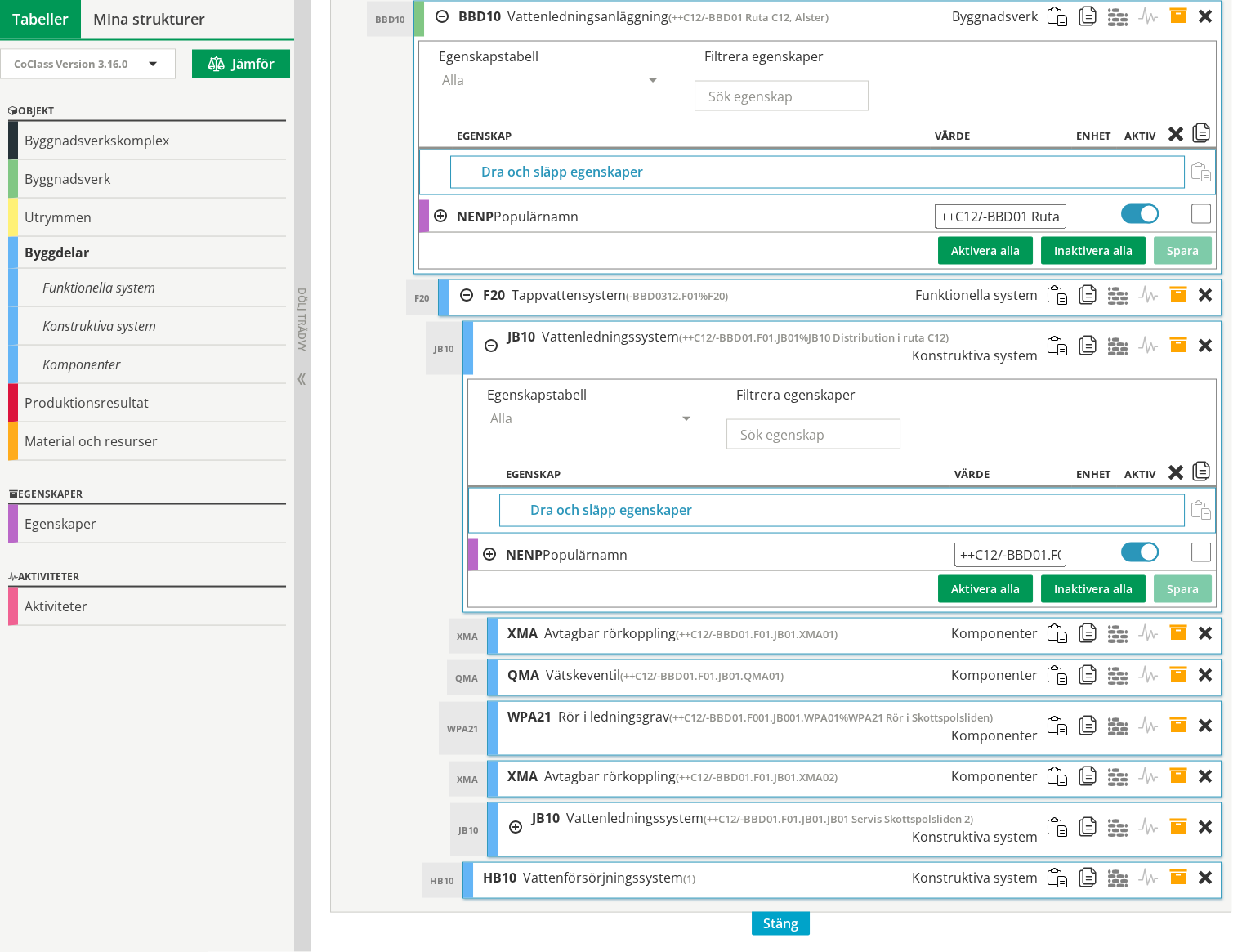
scroll to position [6952, 0]
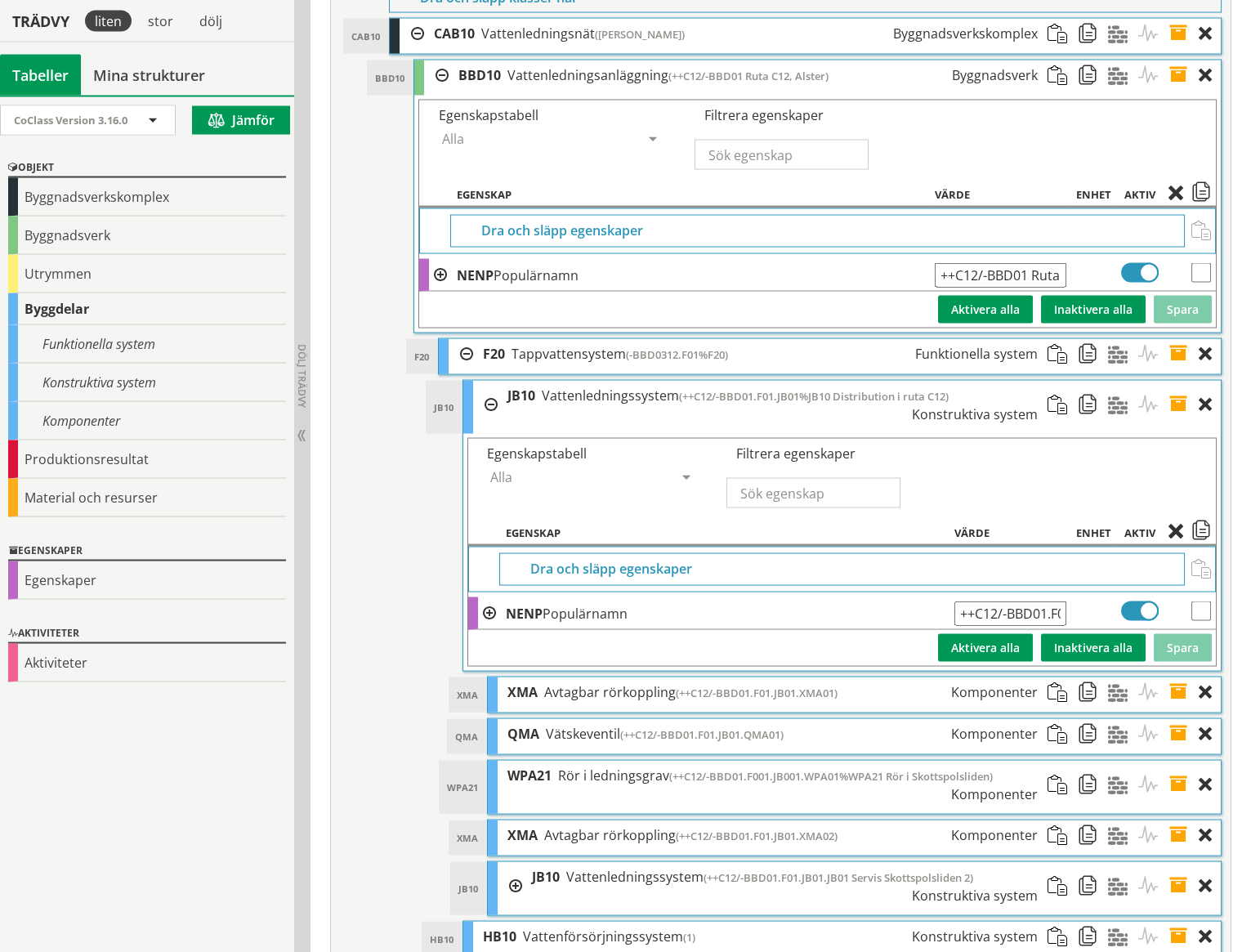
click at [516, 863] on div at bounding box center [510, 887] width 25 height 48
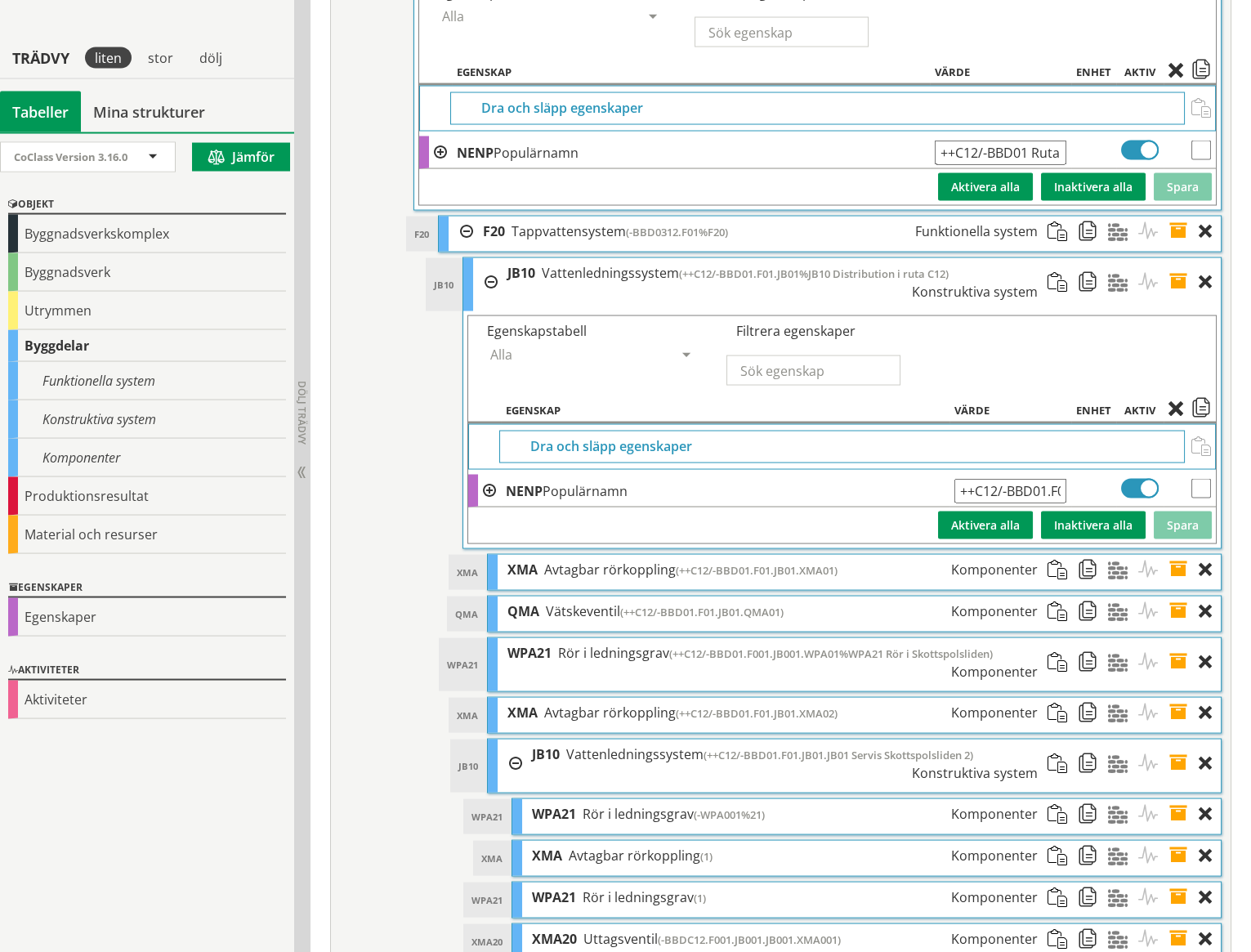
scroll to position [7161, 0]
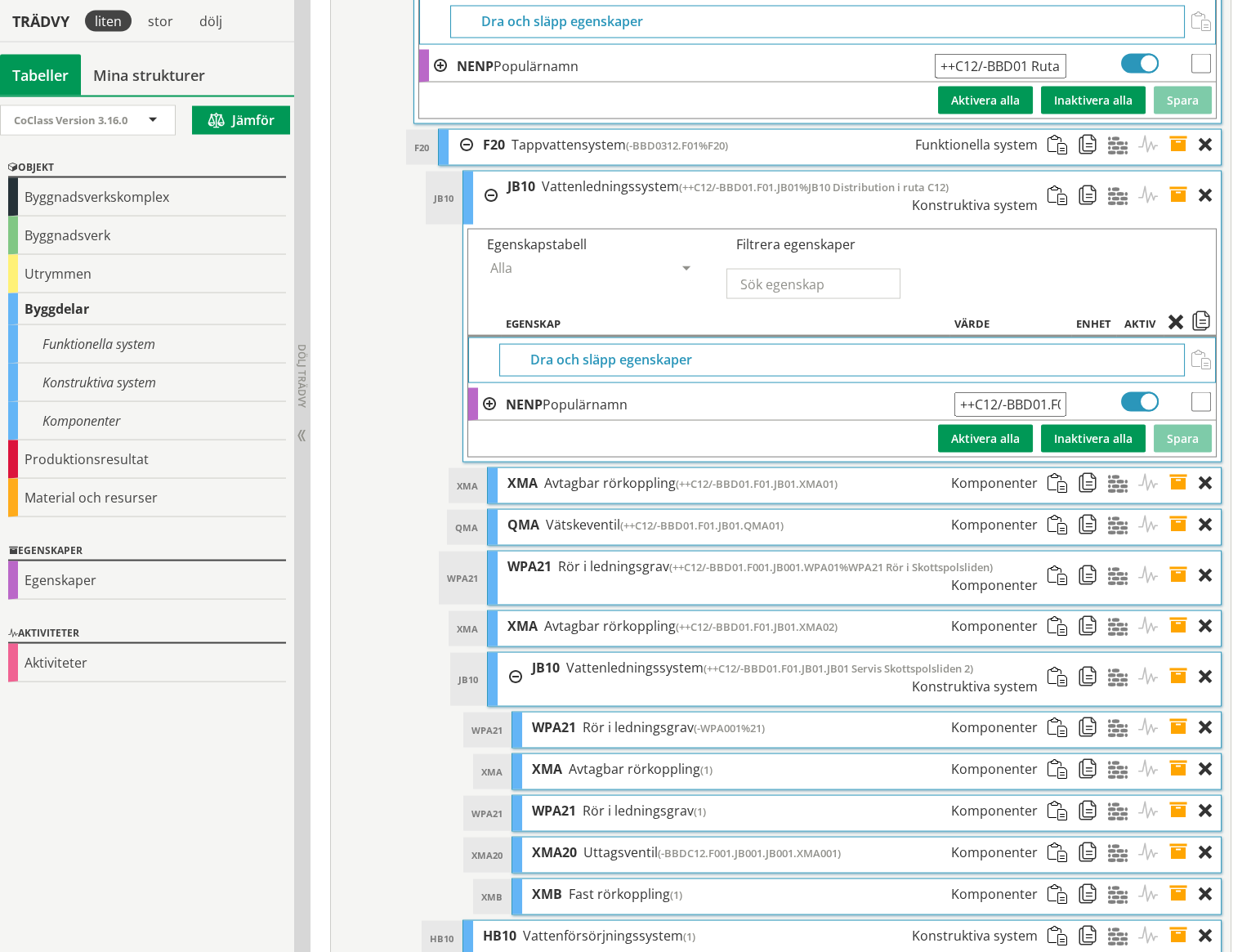
click at [1179, 653] on span at bounding box center [1183, 677] width 30 height 48
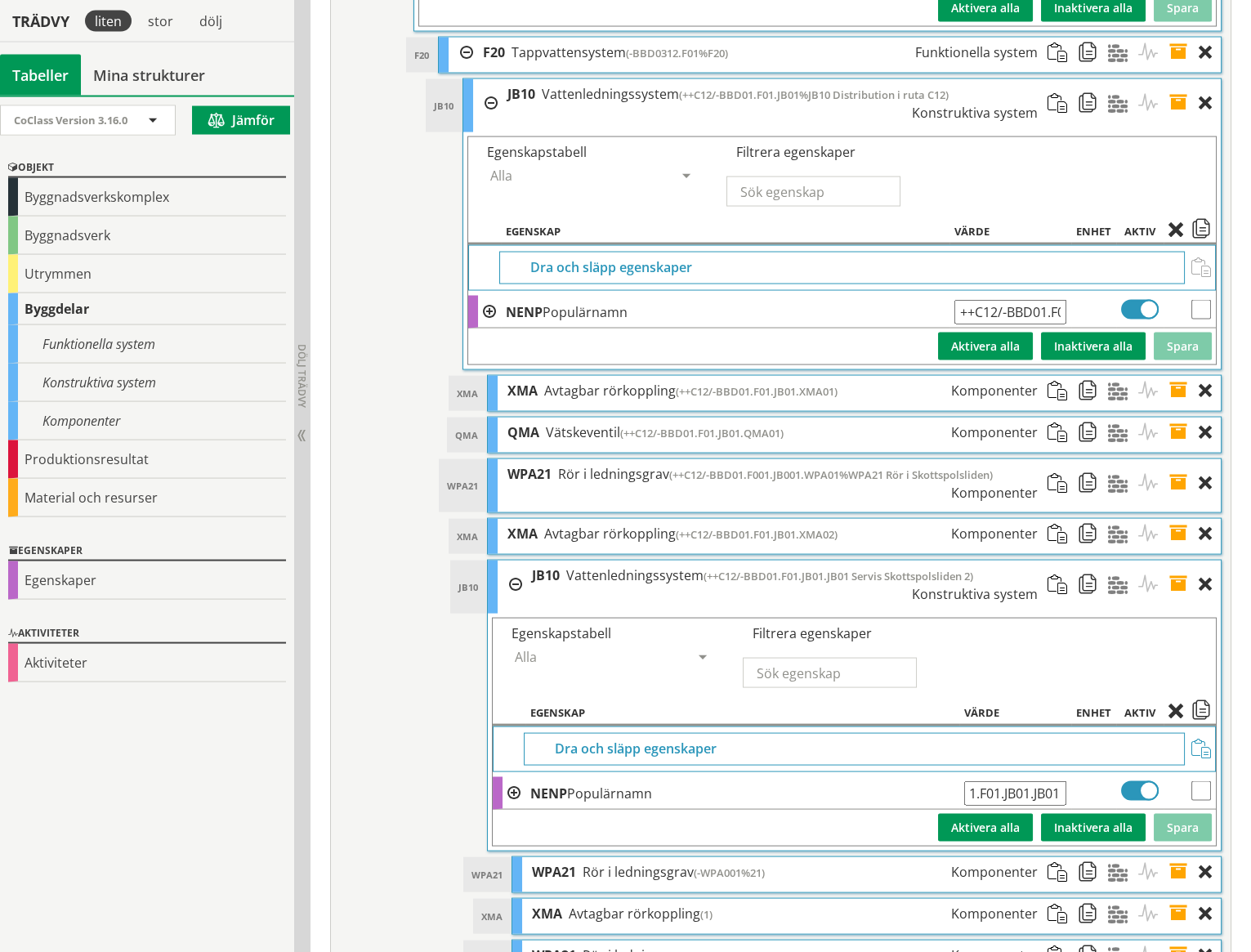
scroll to position [0, 91]
drag, startPoint x: 969, startPoint y: 732, endPoint x: 1049, endPoint y: 735, distance: 80.1
click at [1049, 781] on input "++C12/-BBD01.F01.JB01.JB01 Servis Skottspolsliden 2" at bounding box center [1015, 793] width 102 height 25
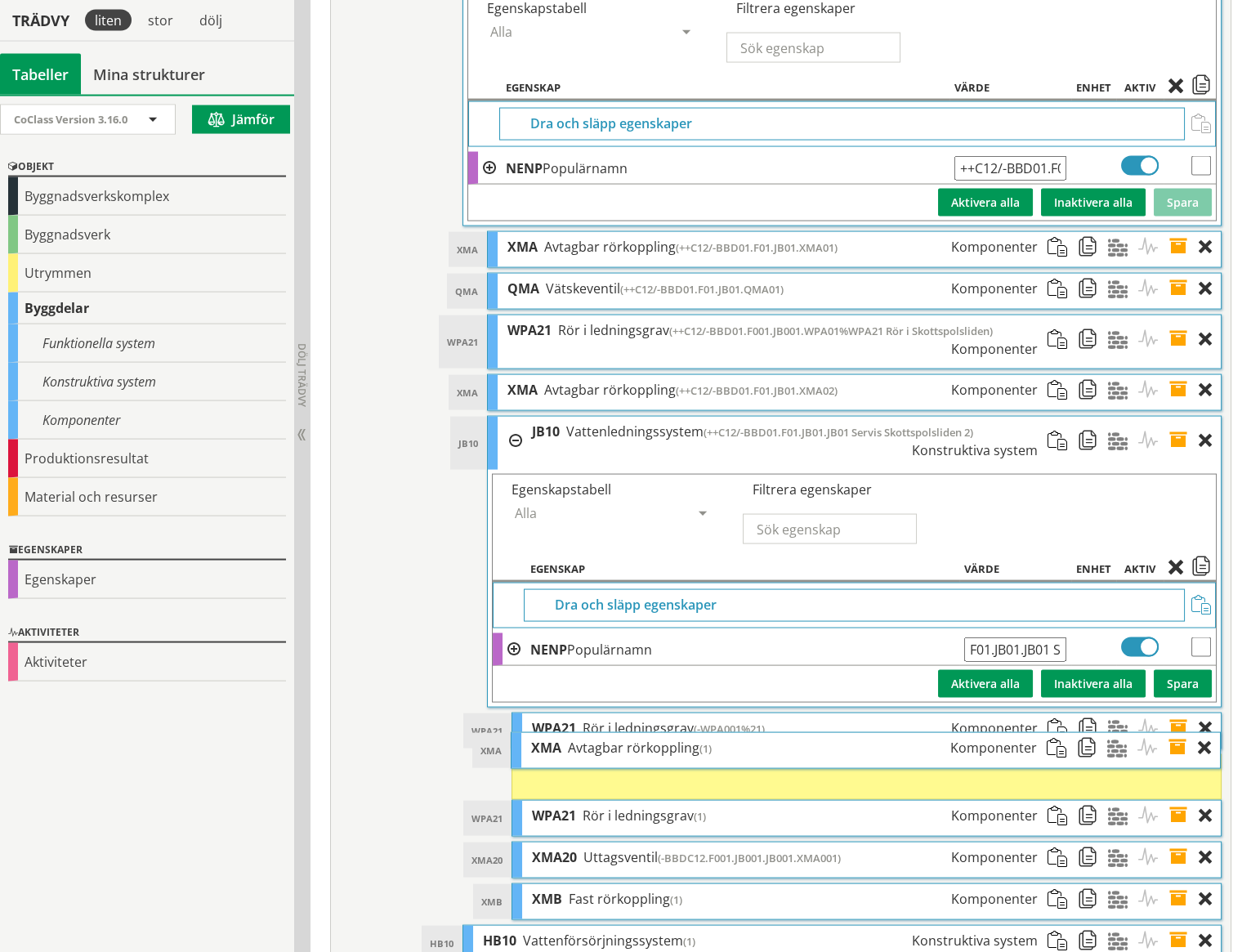
scroll to position [7397, 0]
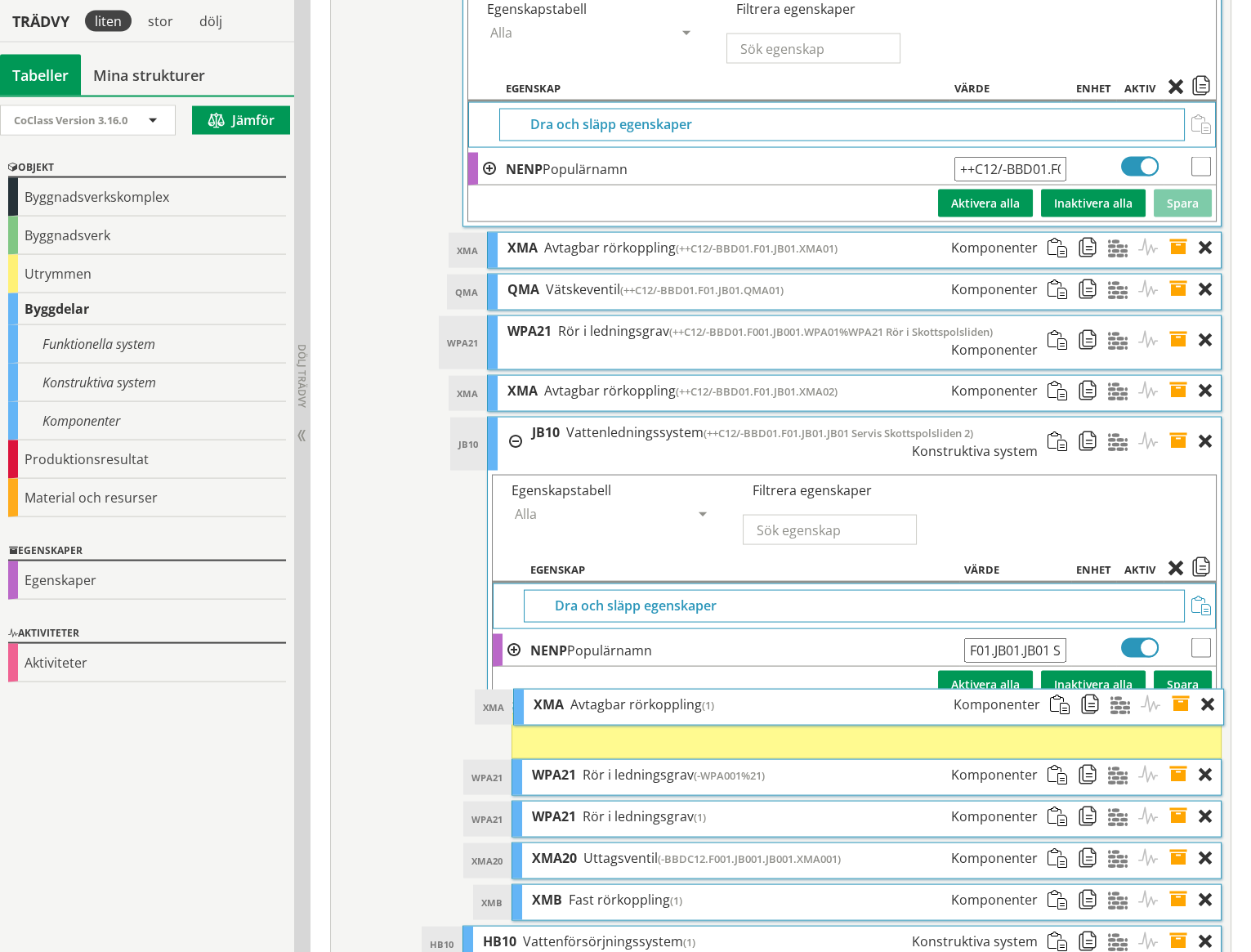
drag, startPoint x: 878, startPoint y: 715, endPoint x: 879, endPoint y: 705, distance: 10.0
click at [879, 713] on ol "WPA21 WPA21 Rör i ledningsgrav (-WPA001%21) Komponenter Dra och släpp Aktivitet…" at bounding box center [866, 817] width 711 height 208
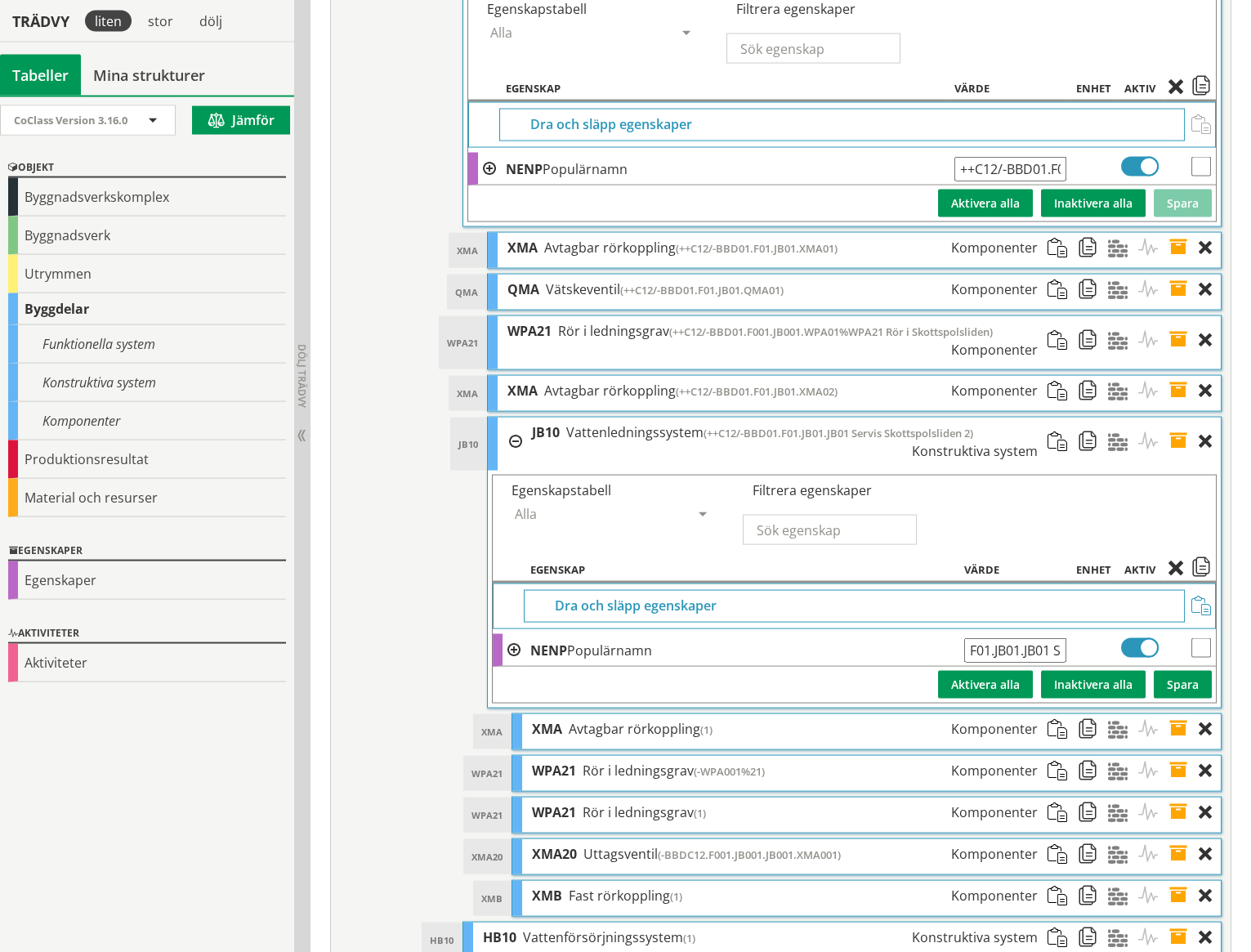
scroll to position [0, 0]
click at [1177, 714] on span at bounding box center [1183, 729] width 30 height 30
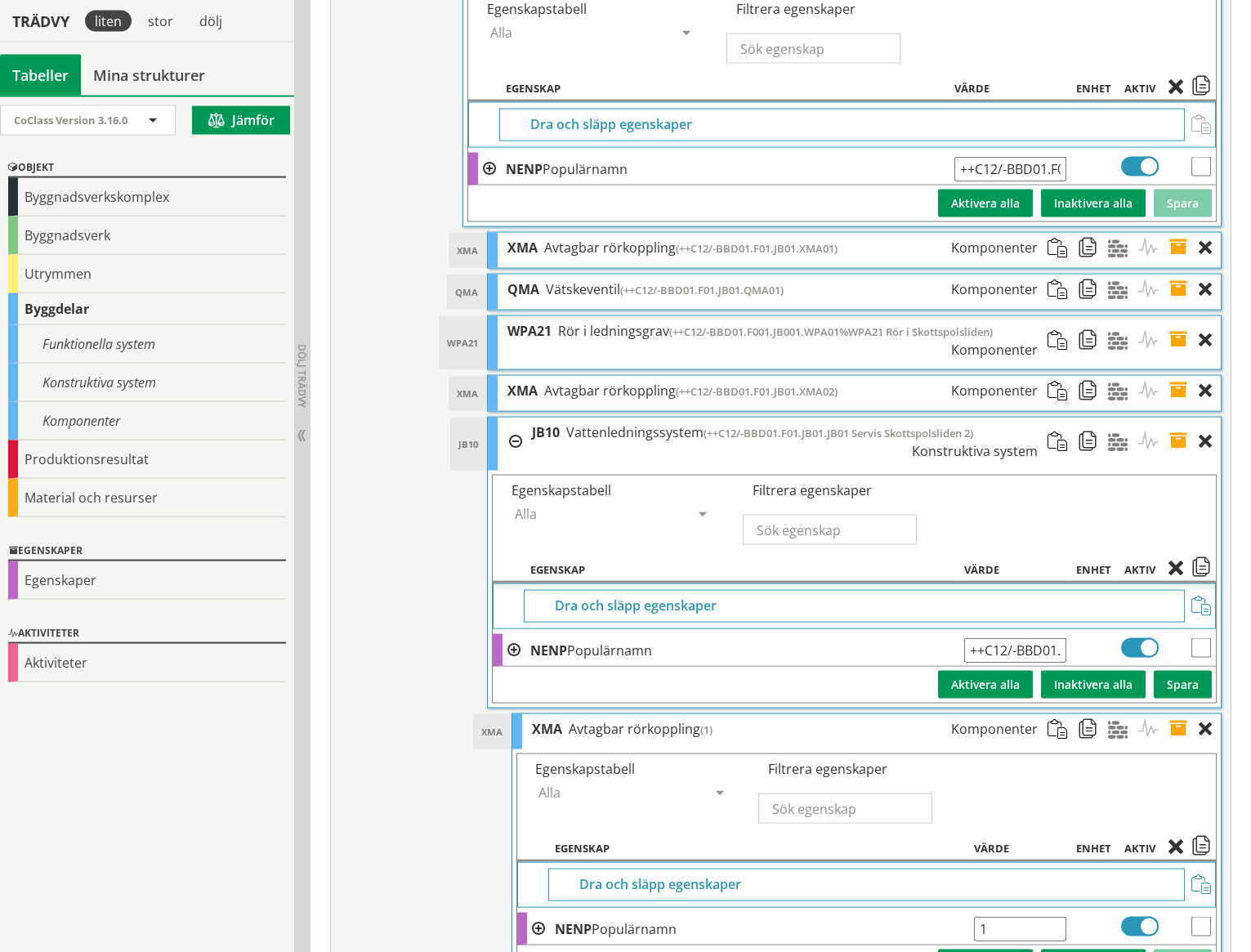
click at [998, 917] on input "1" at bounding box center [1020, 929] width 92 height 25
paste input "++C12/-BBD01.F01.JB01.JB01"
type input "++C12/-BBD01.F01.JB01.JB01.XMA01"
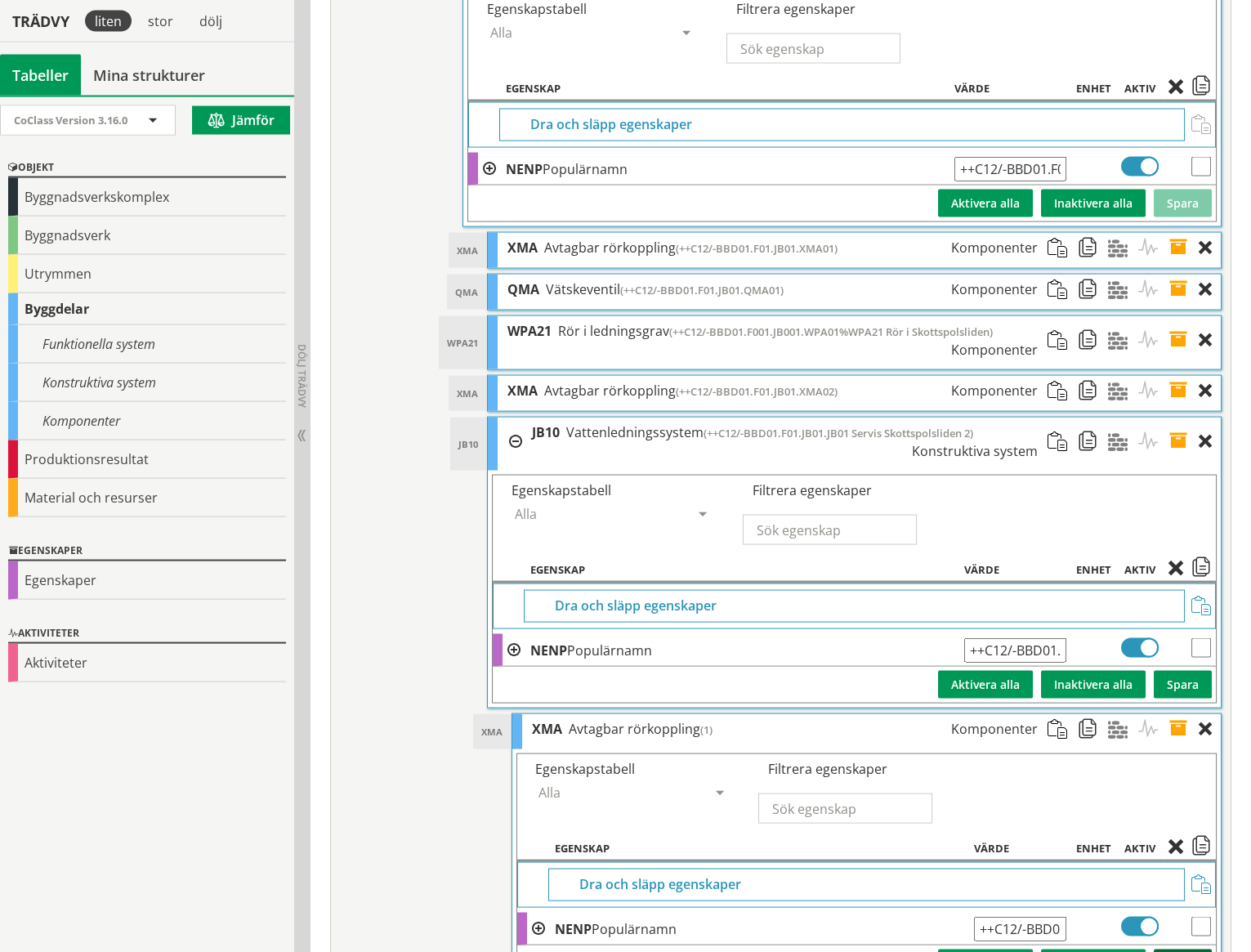
click at [1187, 949] on button "Spara" at bounding box center [1183, 963] width 58 height 27
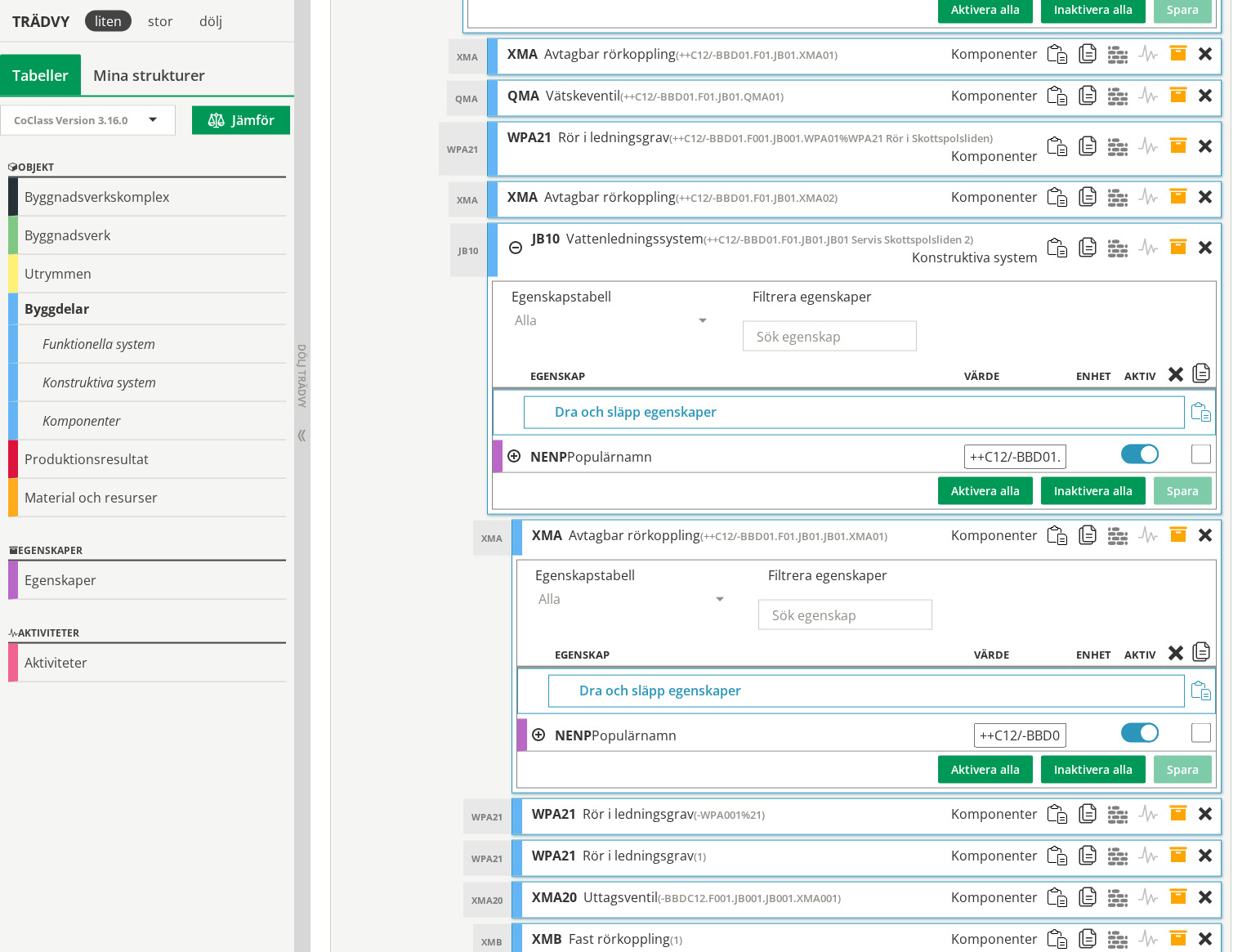
scroll to position [7601, 0]
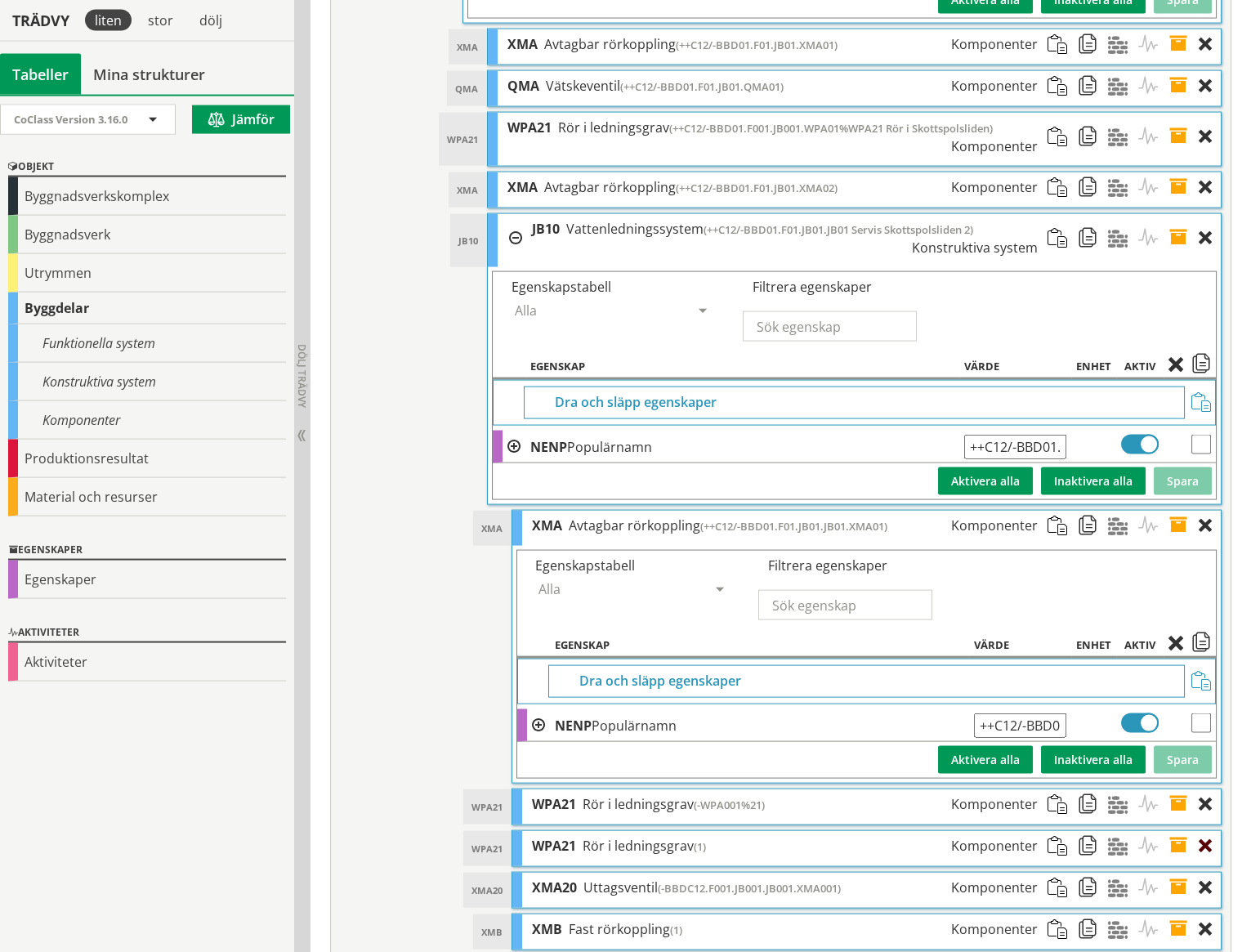
click at [1205, 831] on div at bounding box center [1210, 845] width 22 height 30
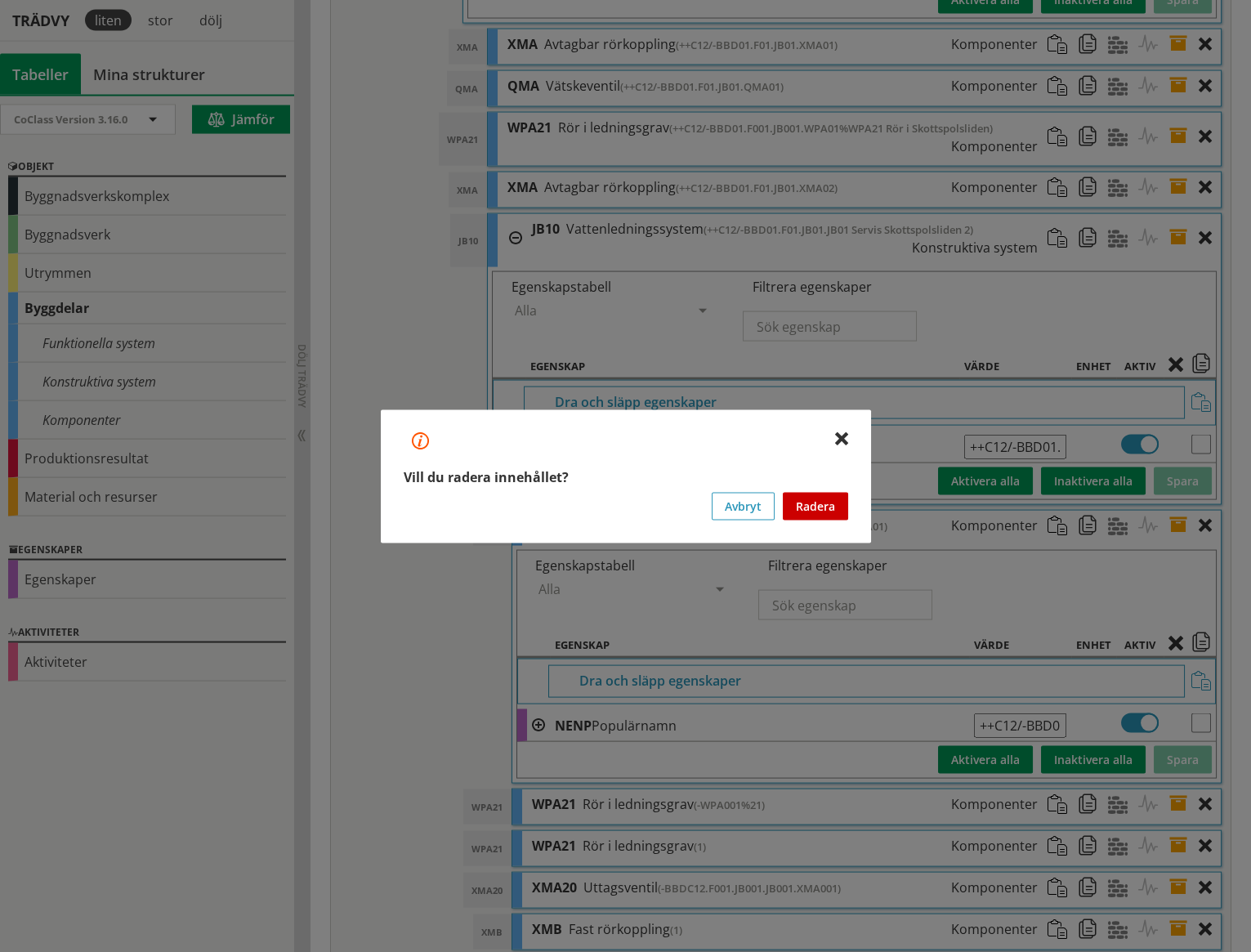
click at [828, 511] on button "Radera" at bounding box center [815, 506] width 65 height 27
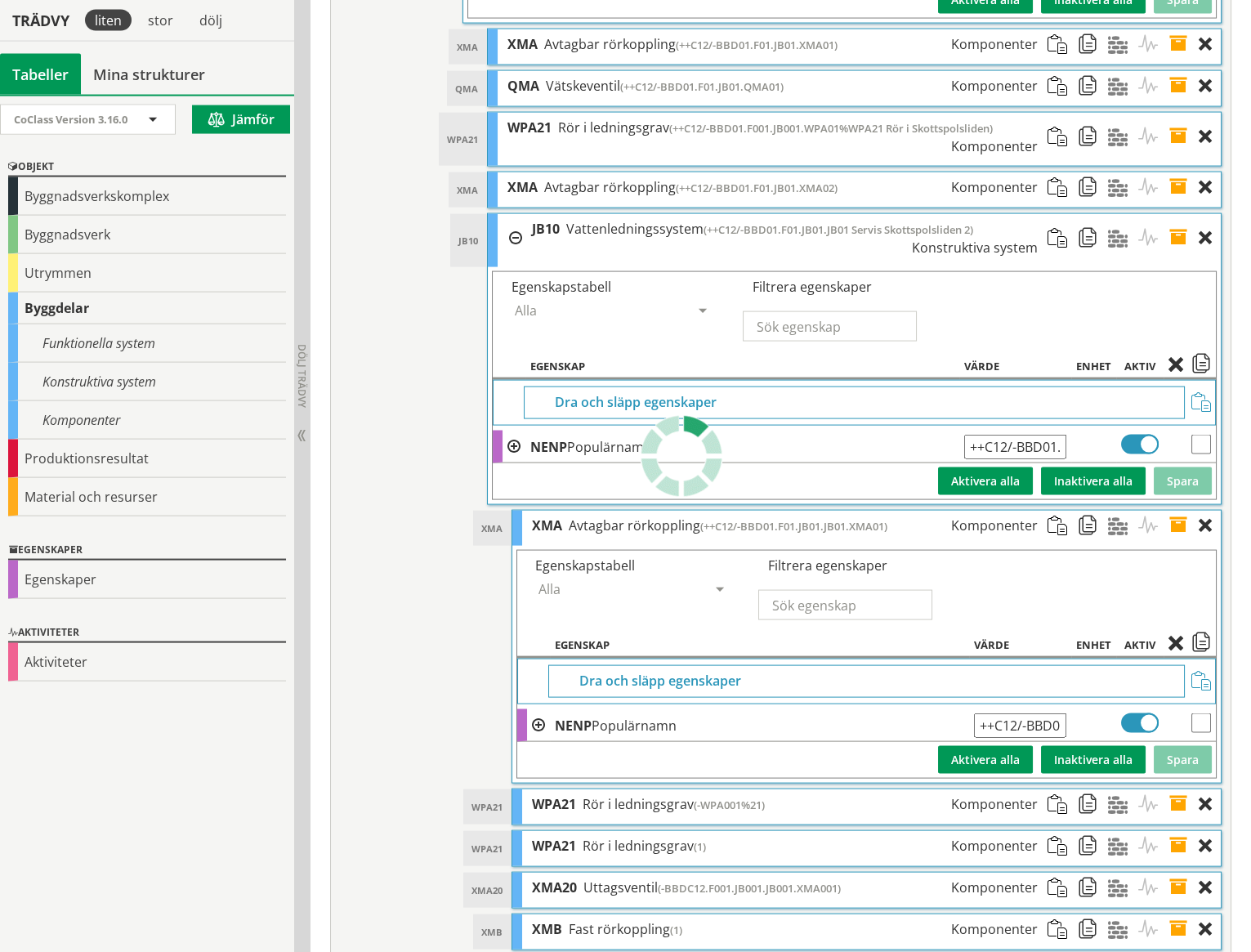
scroll to position [7592, 0]
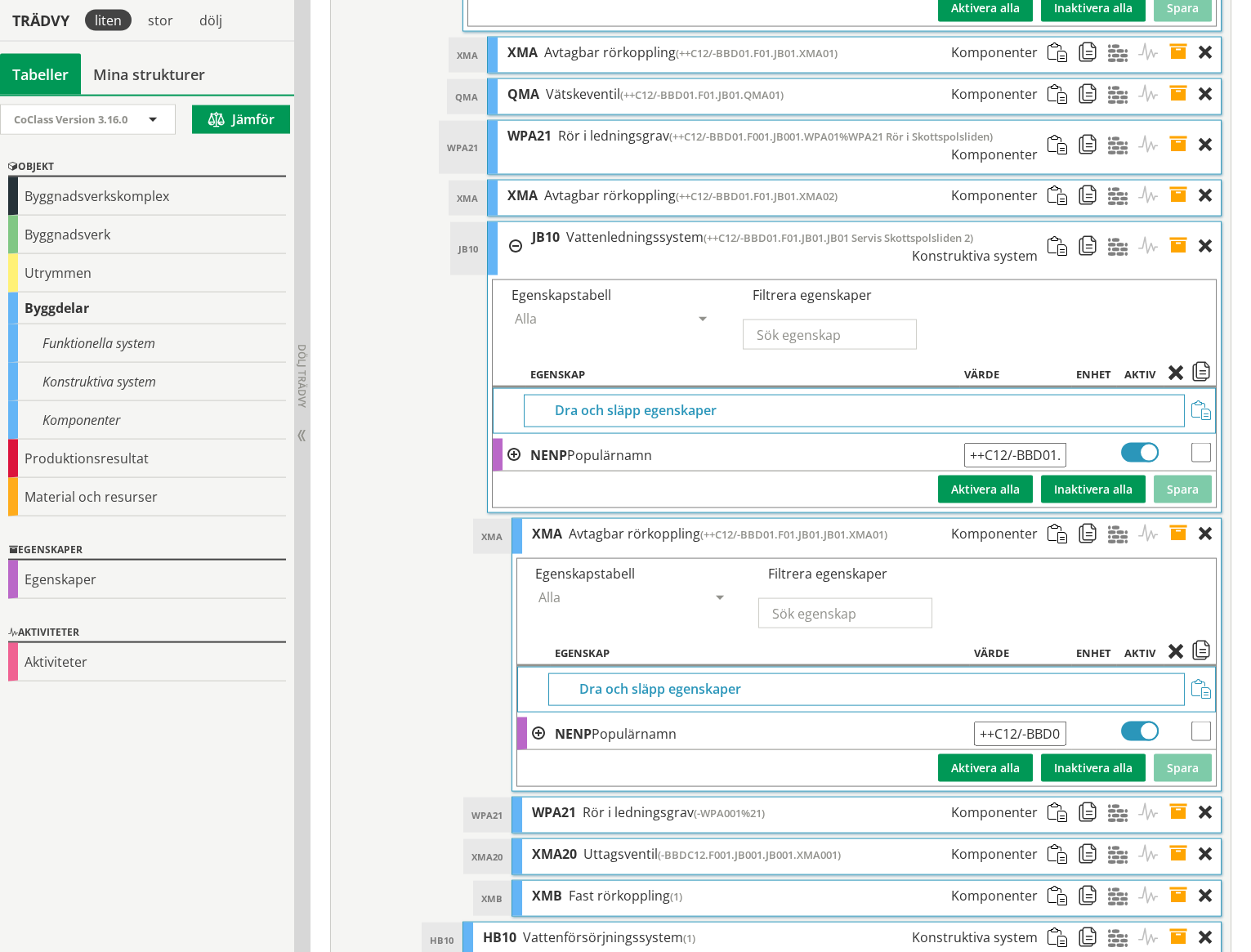
click at [1180, 797] on span at bounding box center [1183, 812] width 30 height 30
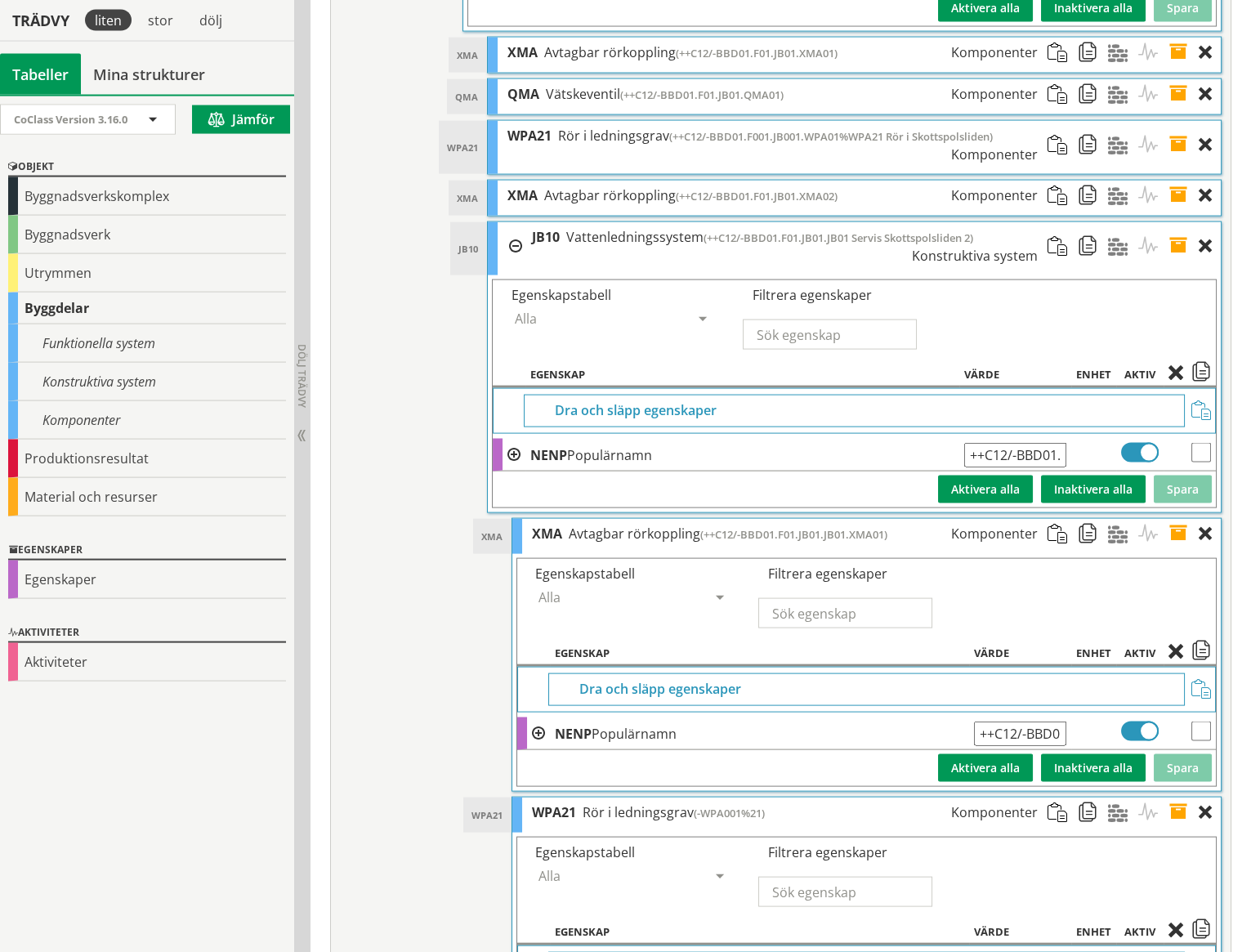
scroll to position [7828, 0]
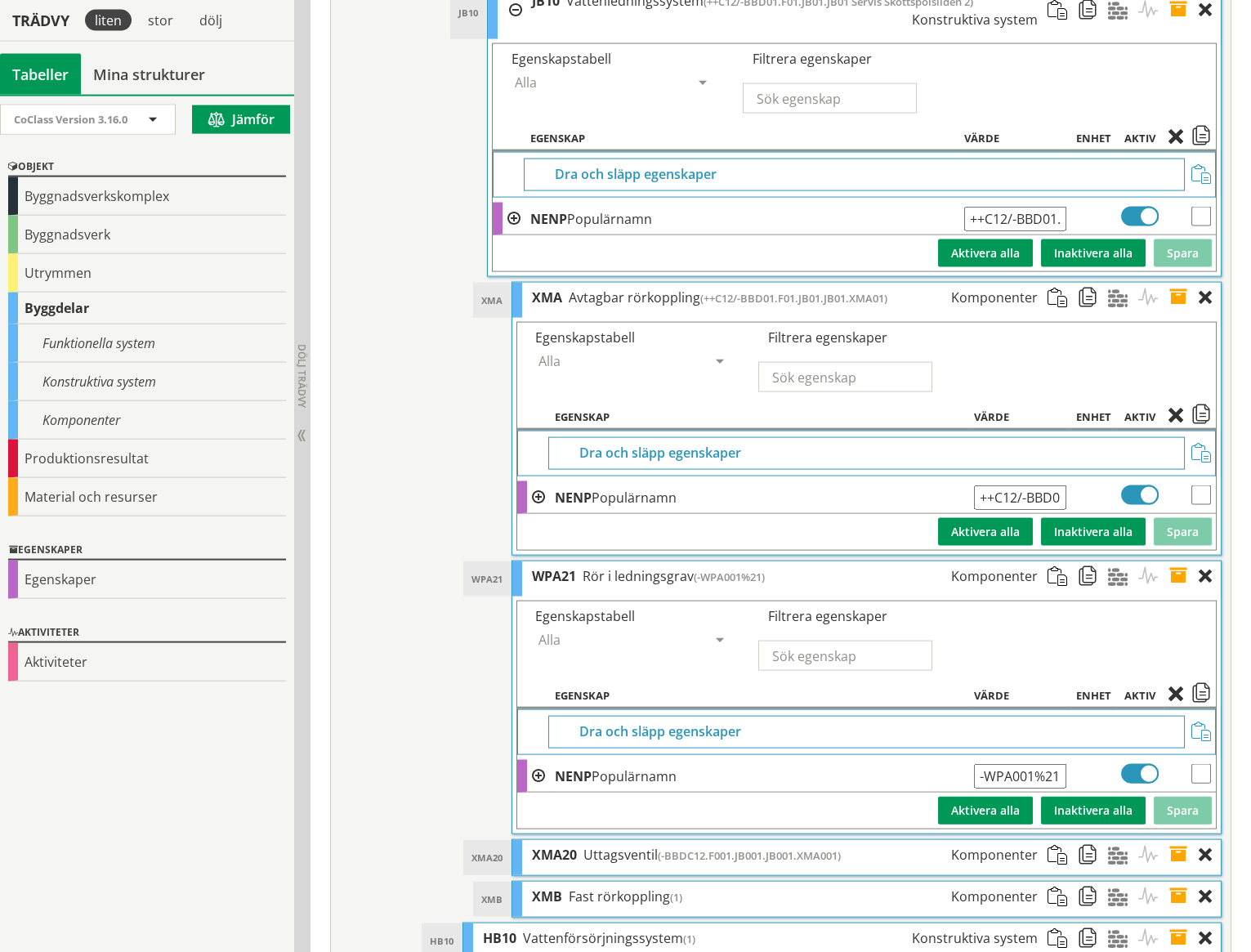
click at [979, 764] on input "-WPA001%21" at bounding box center [1020, 776] width 92 height 25
paste input "++C12/-BBD01.F01.JB01.JB01"
type input "++C12/-BBD01.F01.JB01.JB01.WPA01%WPA21"
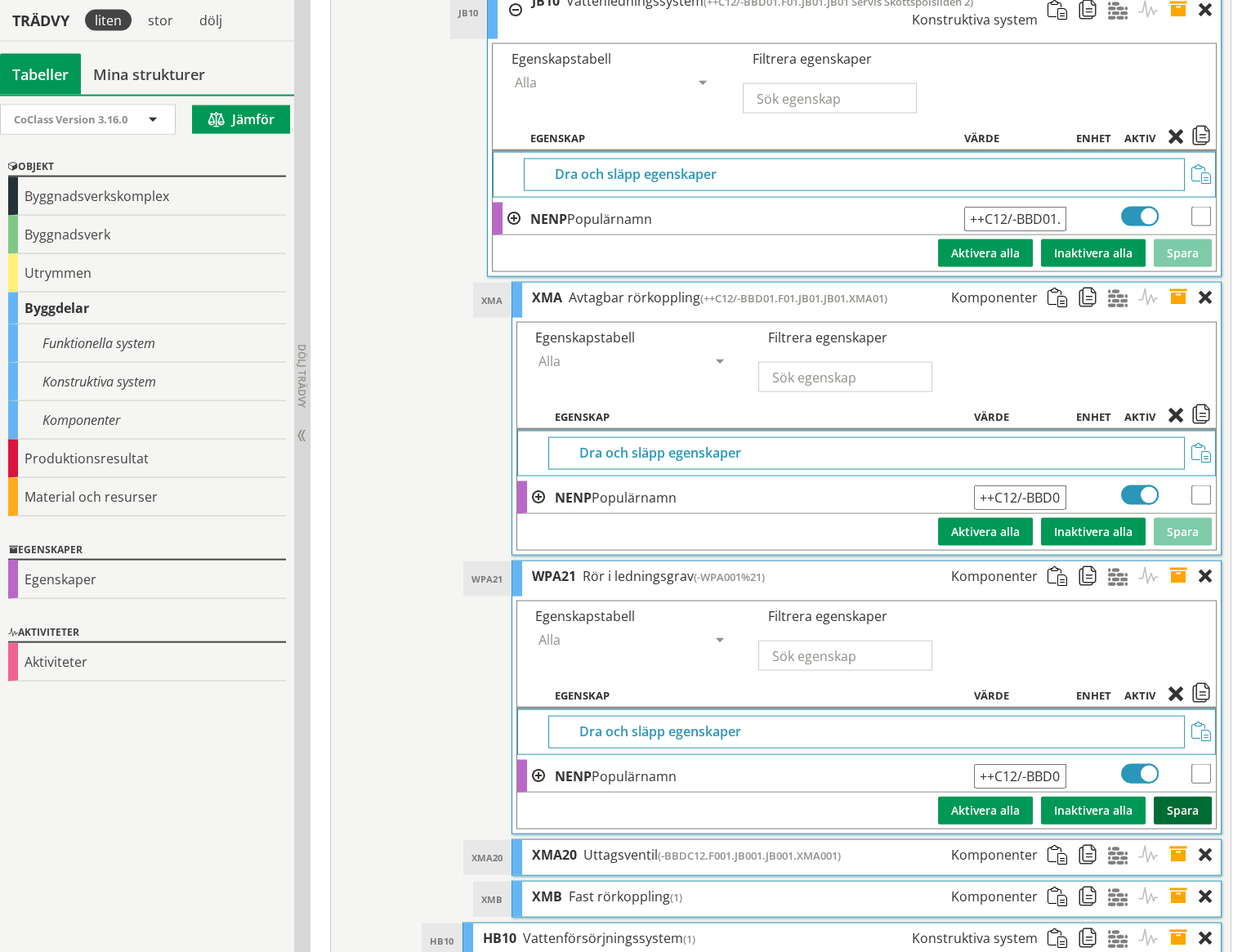
click at [1175, 796] on button "Spara" at bounding box center [1183, 810] width 58 height 27
click at [1175, 562] on span at bounding box center [1183, 577] width 30 height 30
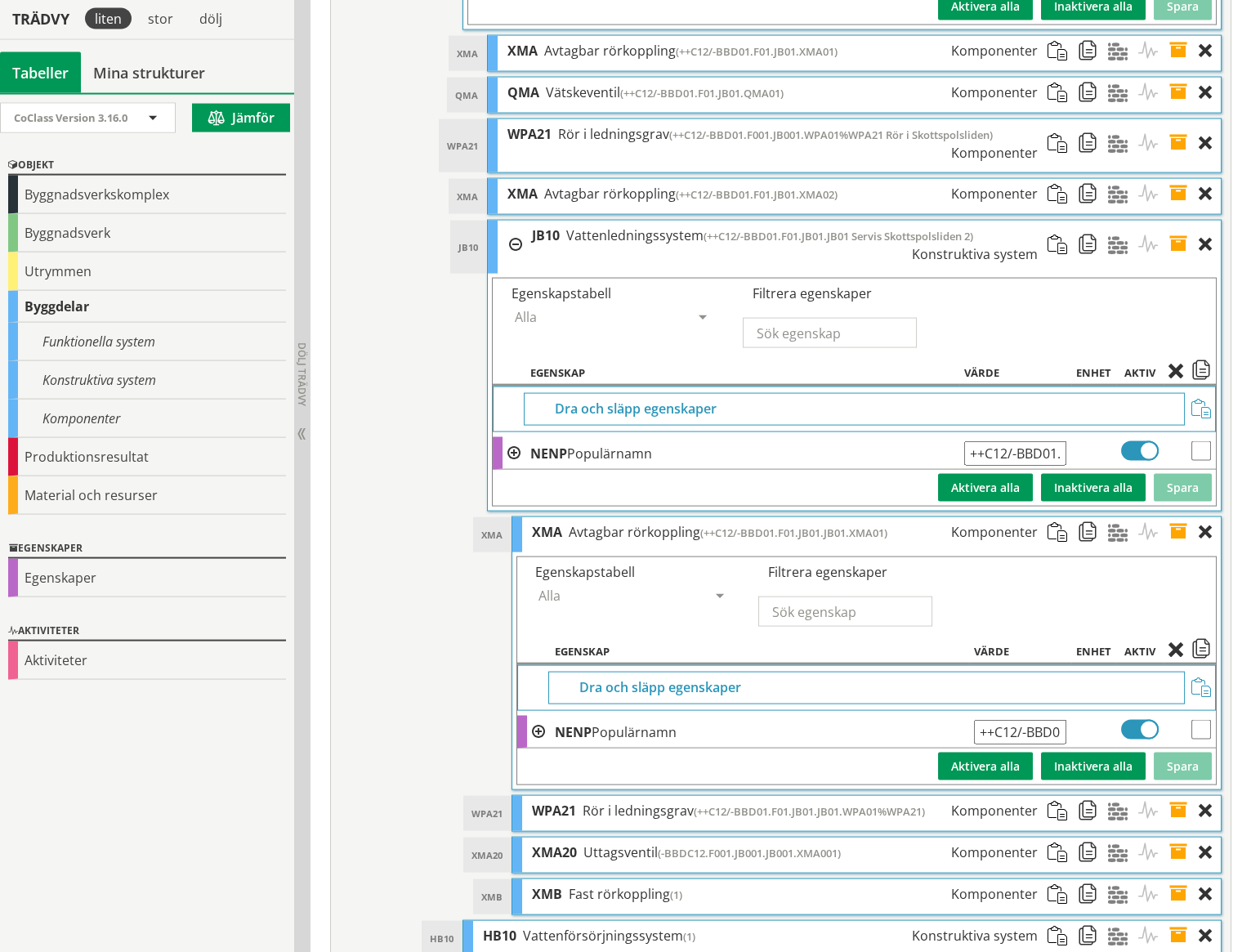
scroll to position [7592, 0]
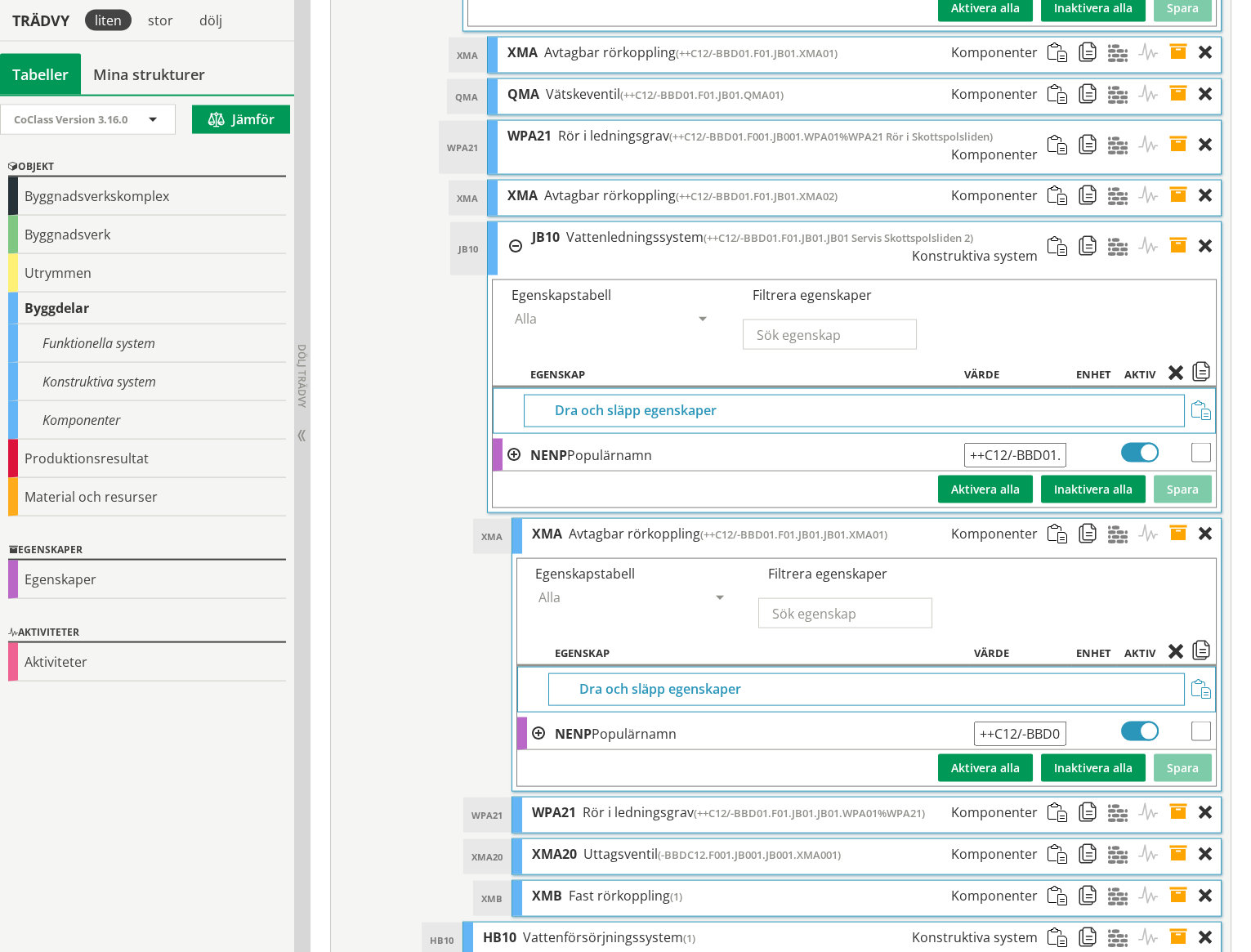
click at [1090, 79] on span at bounding box center [1093, 94] width 30 height 30
click at [1059, 223] on span at bounding box center [1063, 247] width 30 height 48
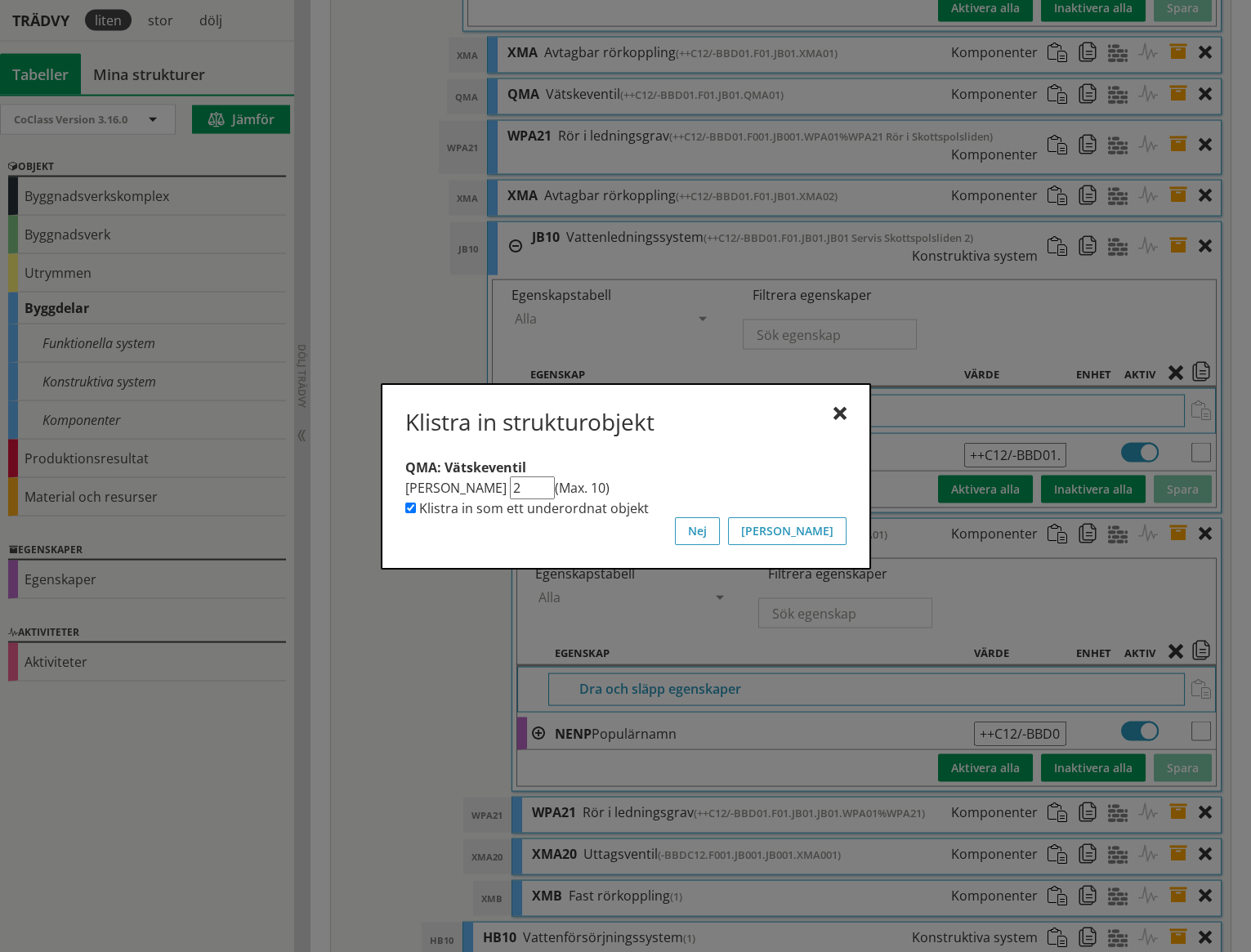
click at [511, 491] on input "2" at bounding box center [533, 488] width 45 height 23
type input "1"
click at [521, 494] on input "1" at bounding box center [533, 488] width 45 height 23
click at [832, 528] on button "[PERSON_NAME]" at bounding box center [788, 531] width 119 height 27
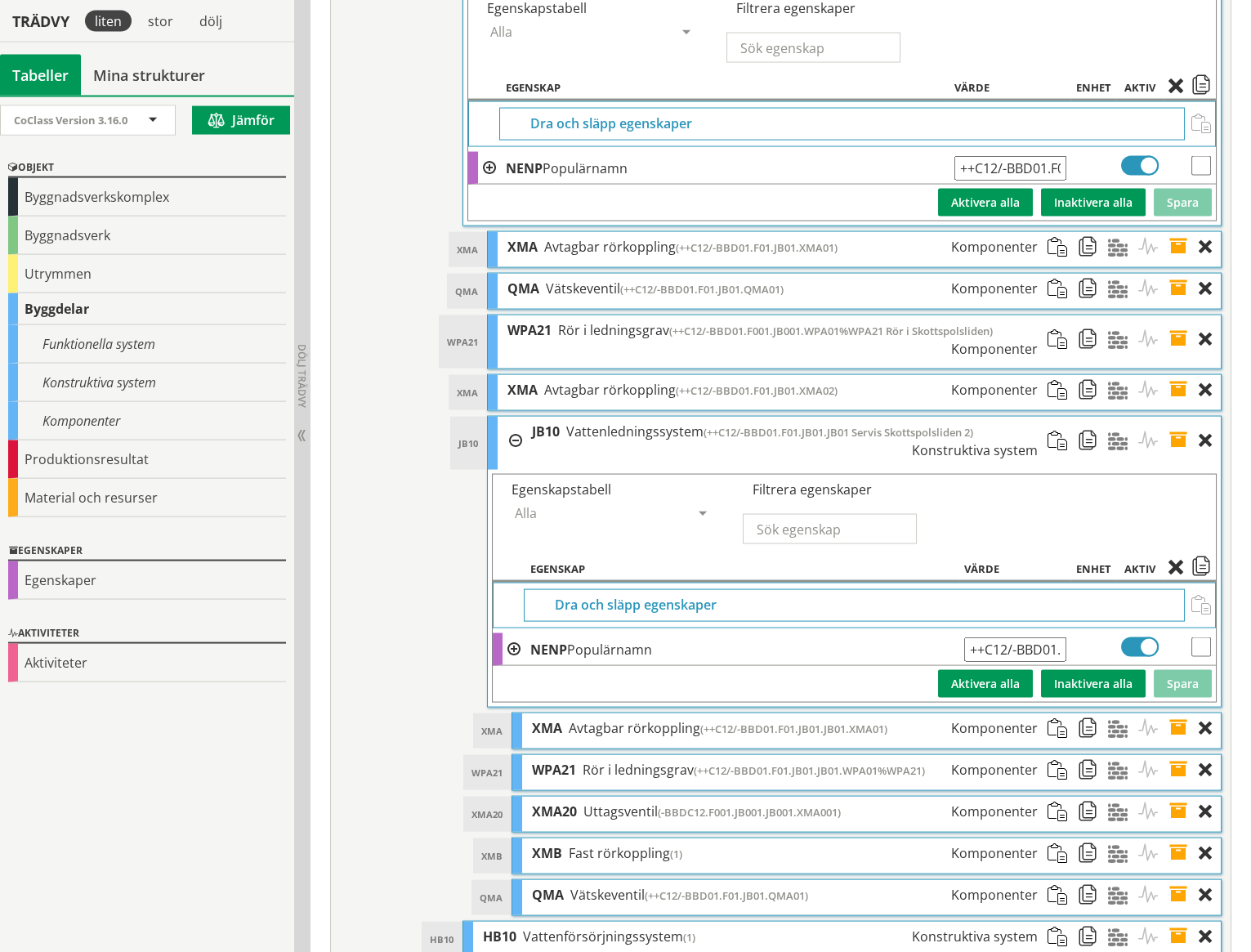
scroll to position [7397, 0]
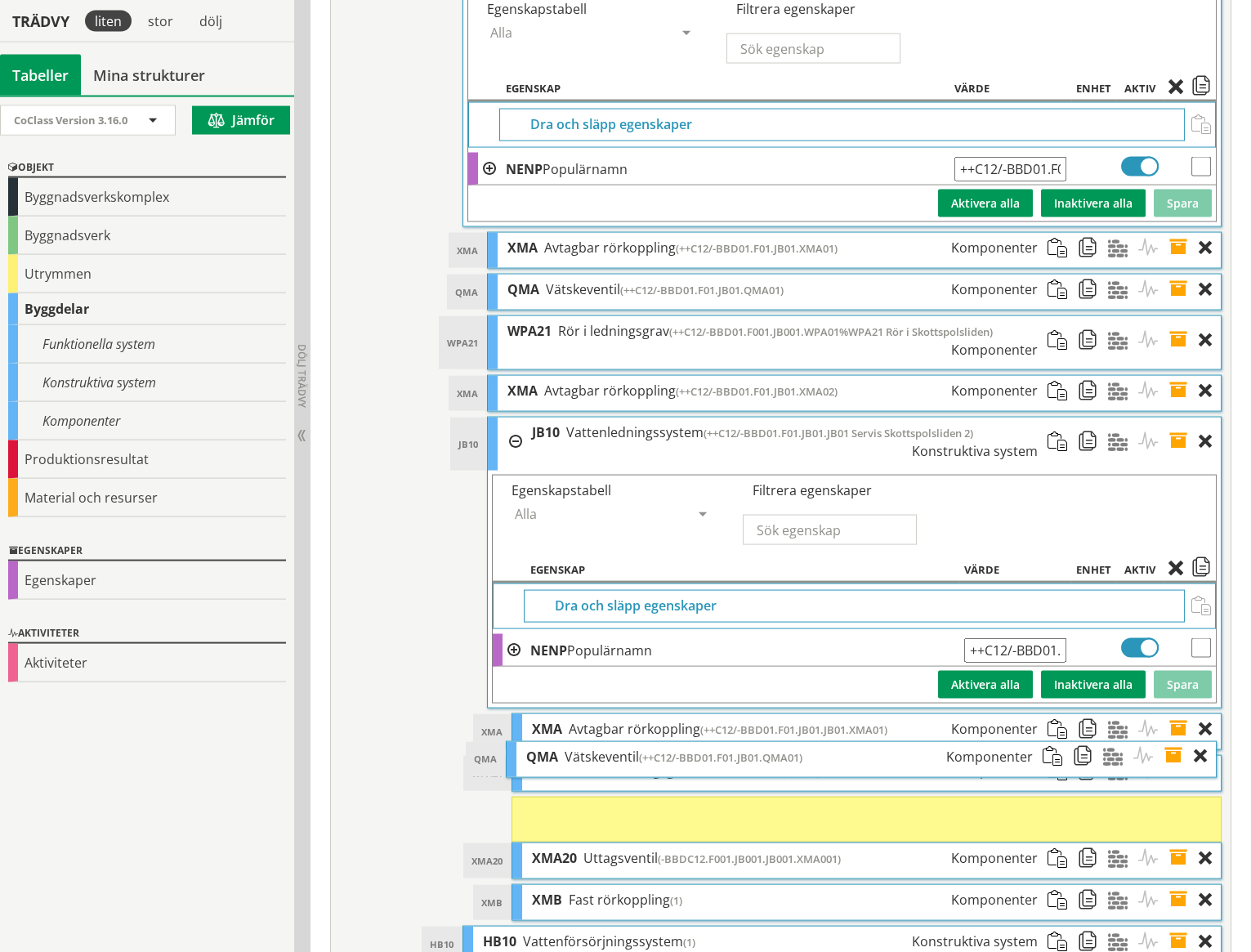
drag, startPoint x: 836, startPoint y: 834, endPoint x: 830, endPoint y: 749, distance: 85.2
click at [830, 749] on ol "XMA XMA Avtagbar rörkoppling (++C12/-BBD01.F01.JB01.JB01.XMA01) Komponenter Dra…" at bounding box center [866, 817] width 711 height 208
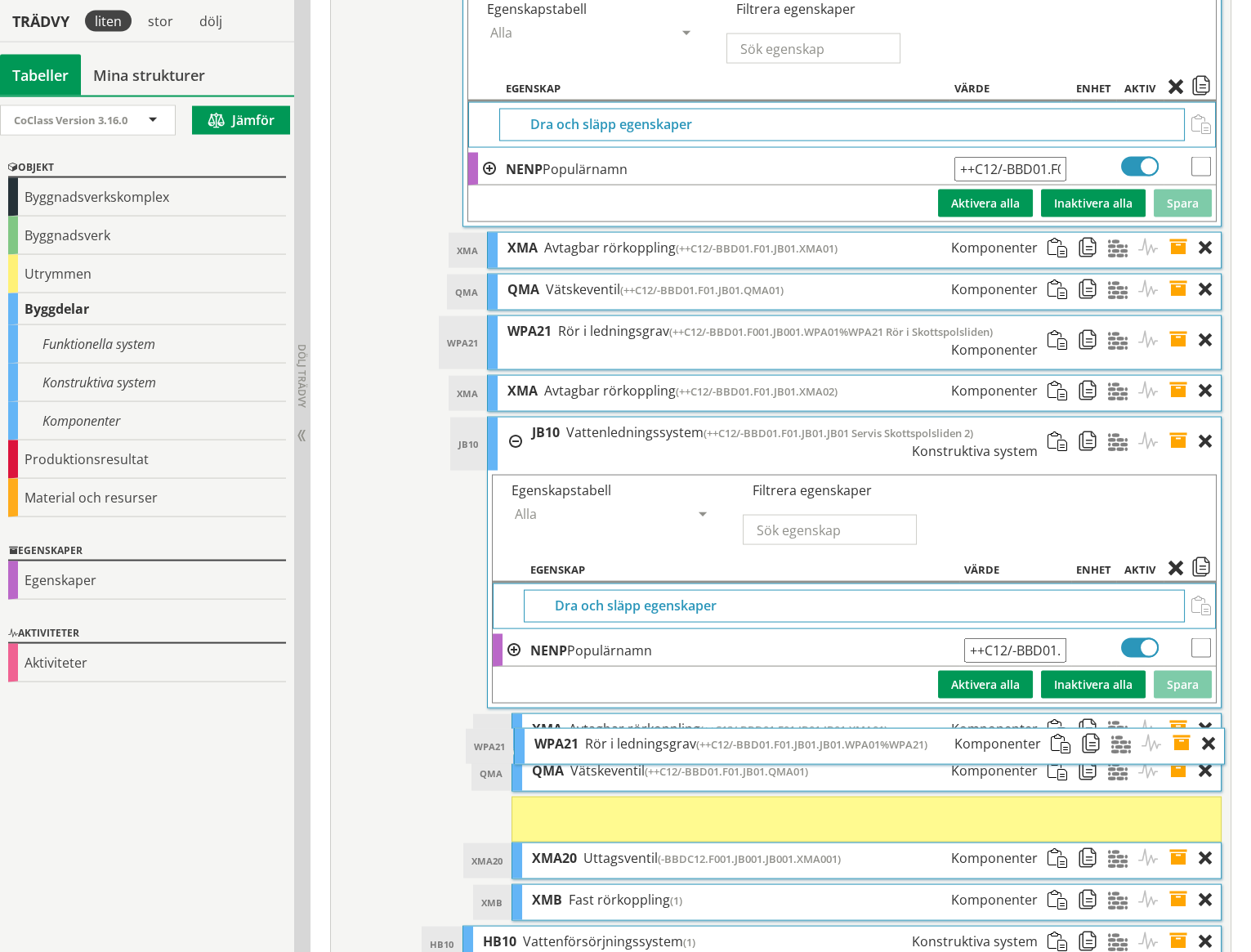
drag, startPoint x: 700, startPoint y: 711, endPoint x: 702, endPoint y: 738, distance: 27.1
click at [702, 738] on ol "XMA XMA Avtagbar rörkoppling (++C12/-BBD01.F01.JB01.JB01.XMA01) Komponenter Dra…" at bounding box center [866, 817] width 711 height 208
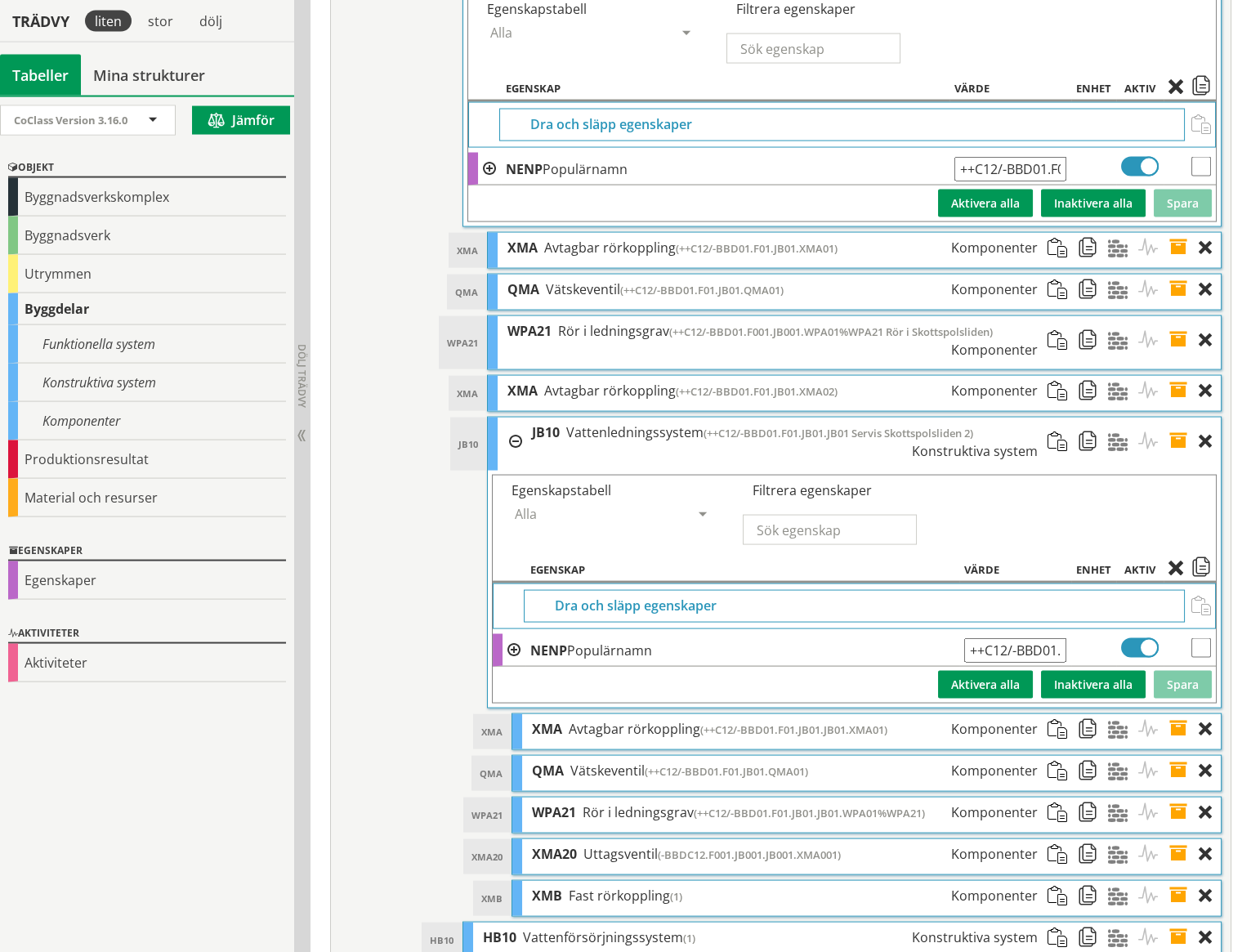
click at [1179, 756] on span at bounding box center [1183, 771] width 30 height 30
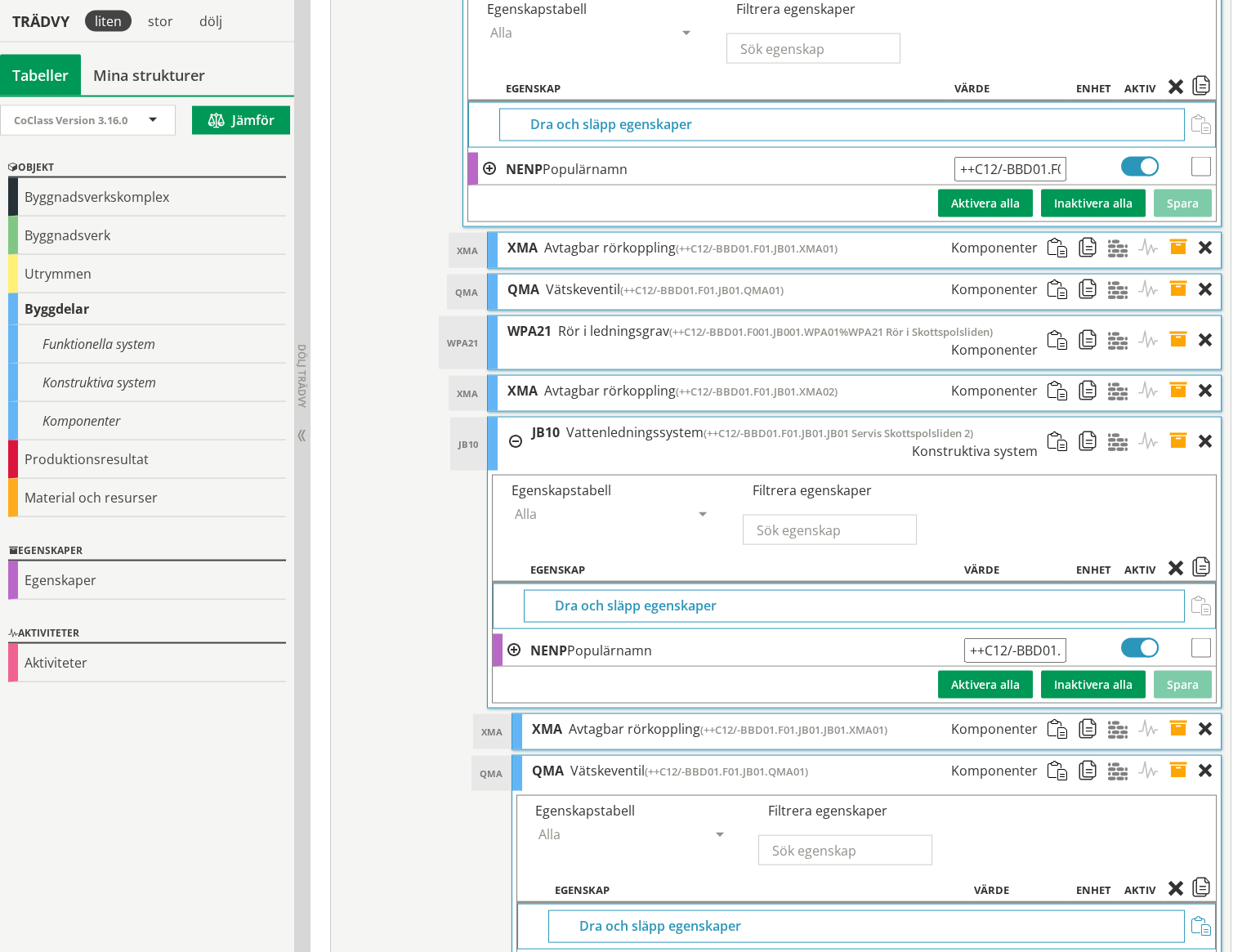
click at [1053, 951] on input "++C12/-BBD01.F01.JB01.QMA01" at bounding box center [1020, 971] width 92 height 25
type input "++C12/-BBD01.F01.JB01.JB01.QMA01"
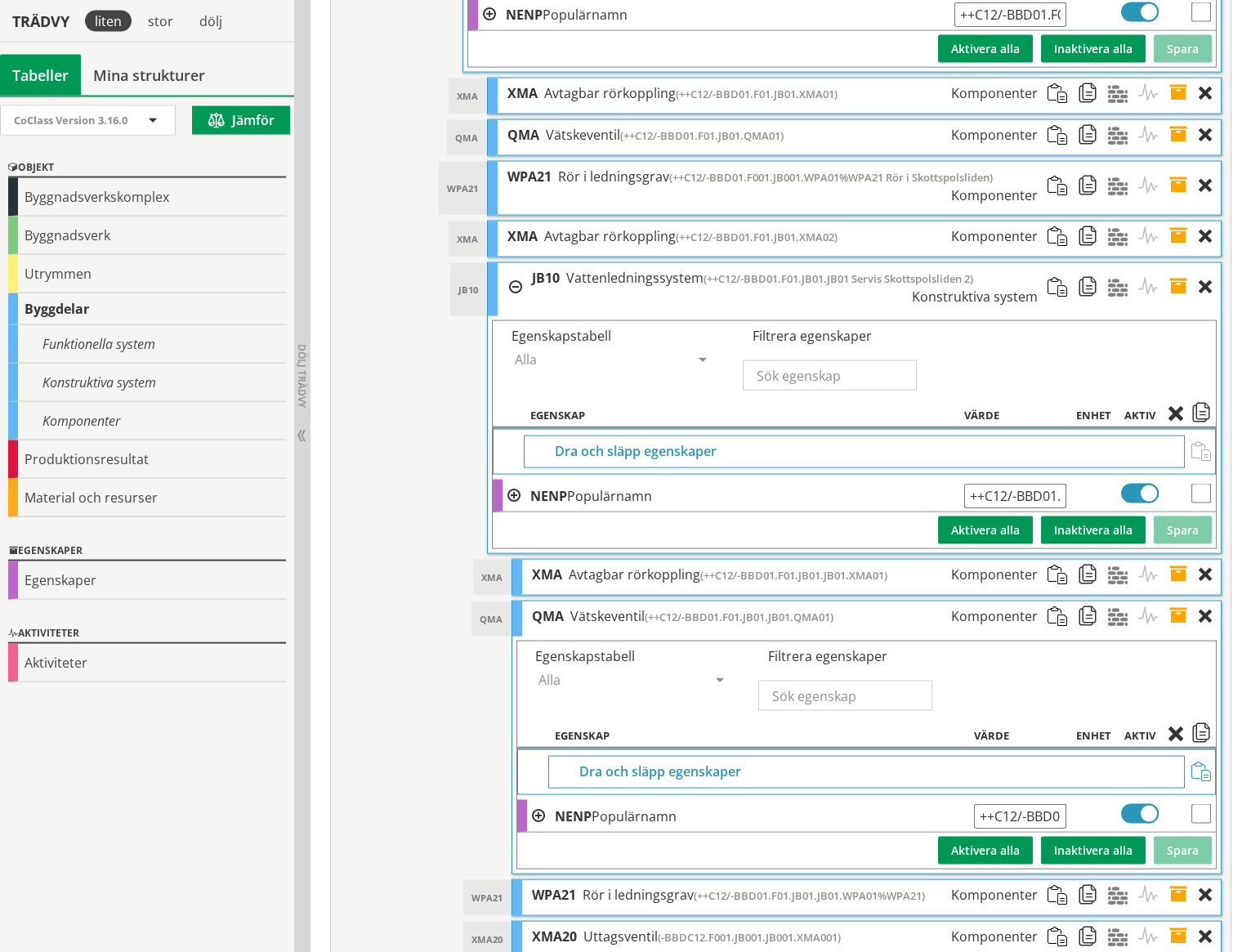
scroll to position [7561, 0]
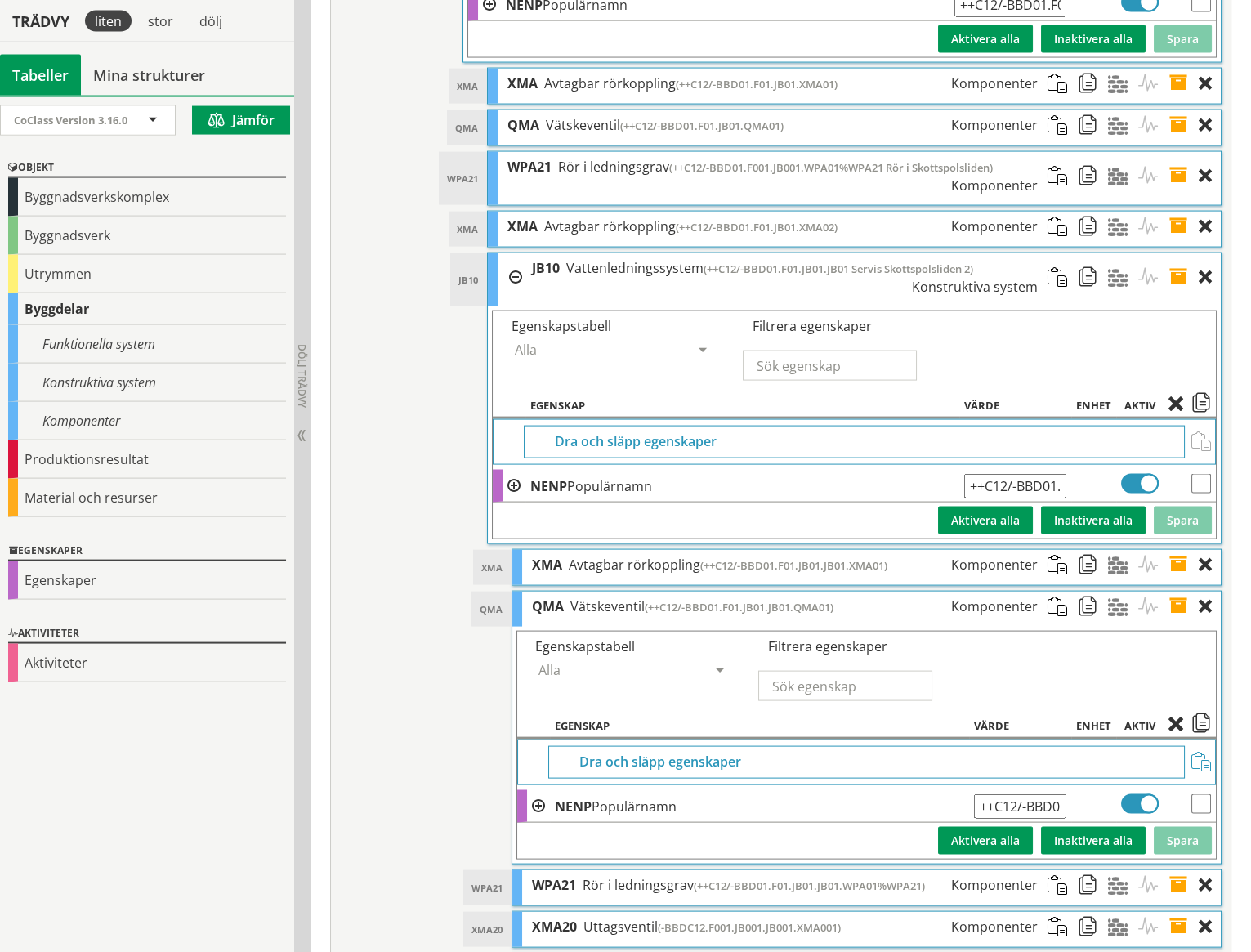
click at [1180, 592] on span at bounding box center [1183, 607] width 30 height 30
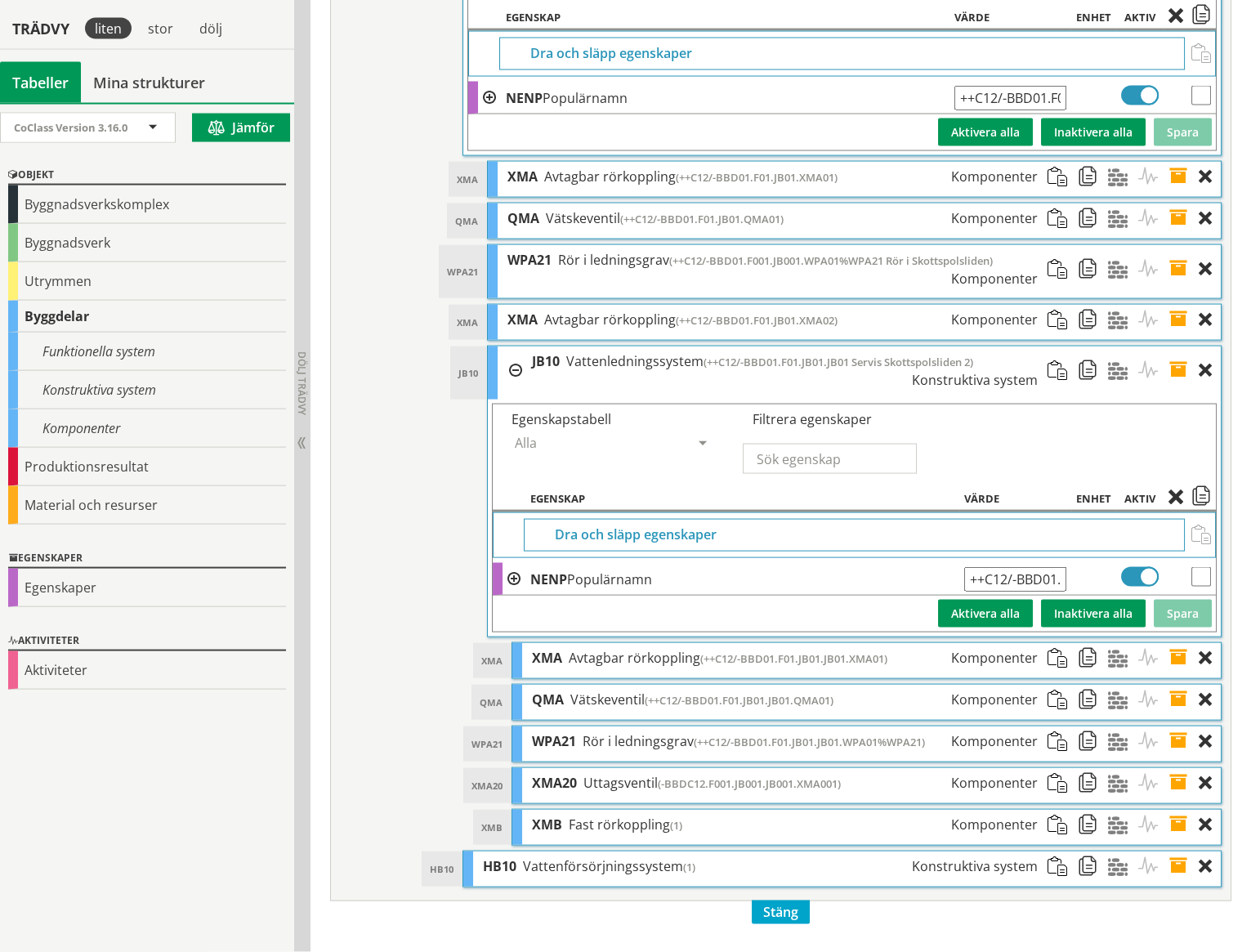
scroll to position [7398, 0]
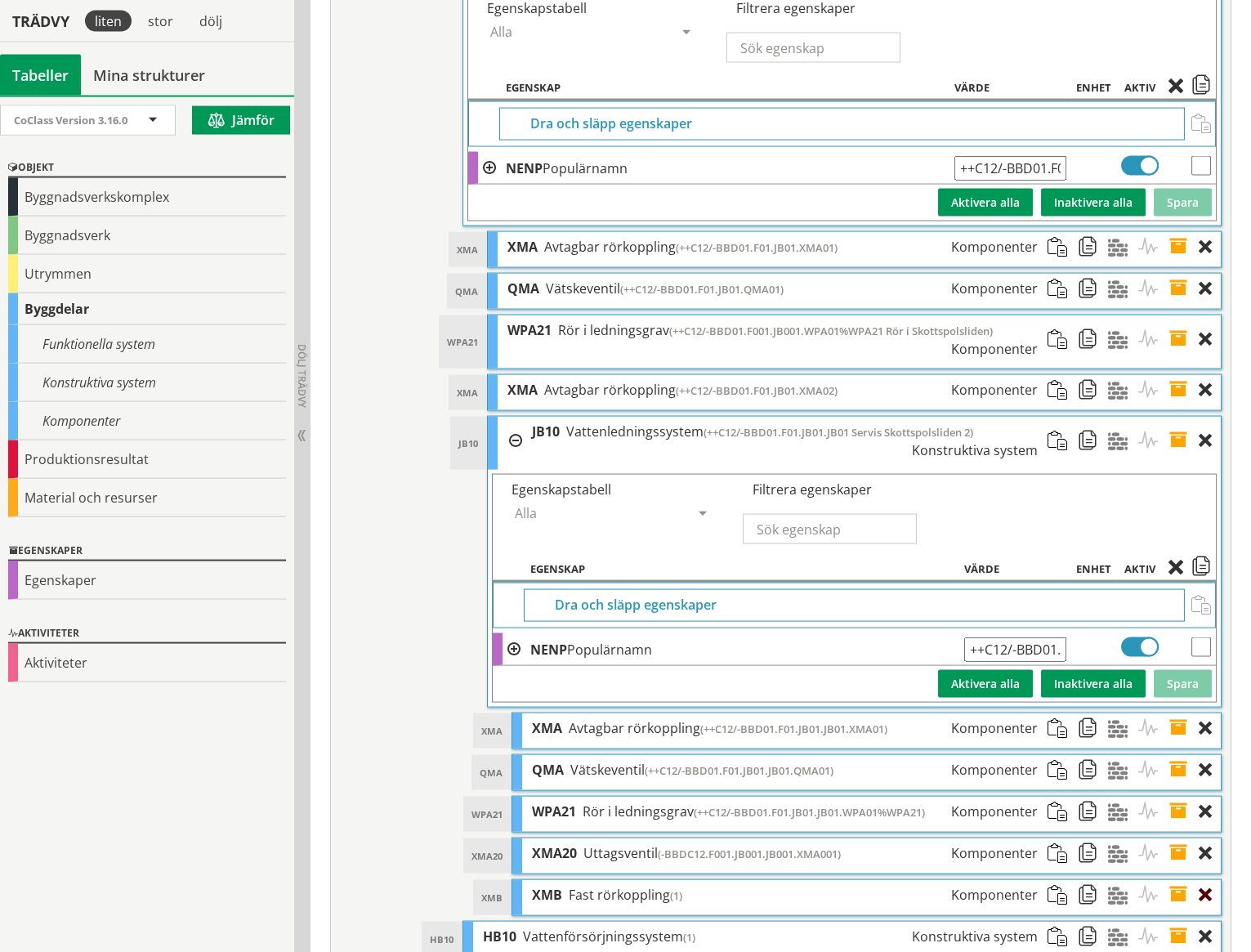
click at [1209, 880] on div at bounding box center [1210, 894] width 22 height 30
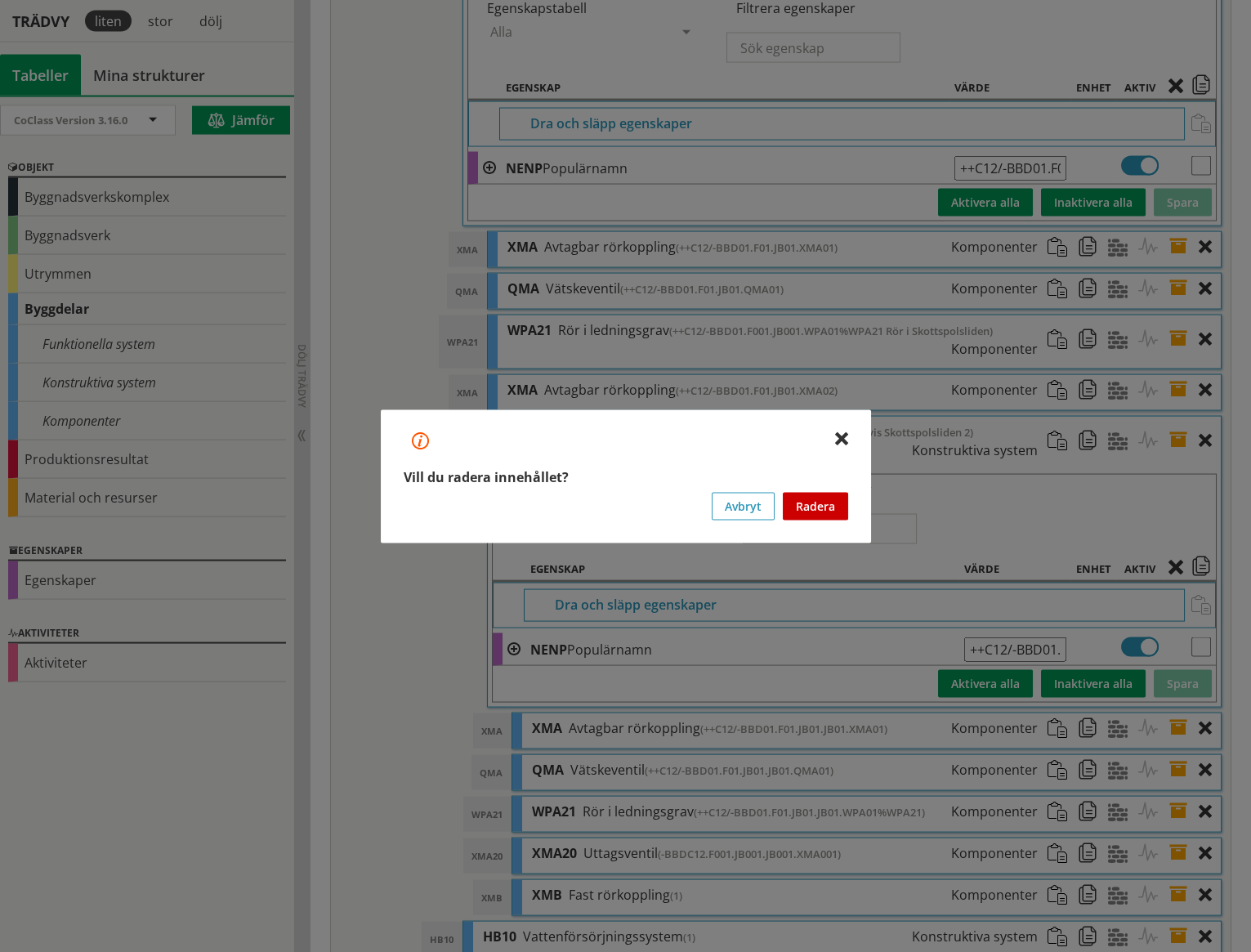
click at [821, 503] on button "Radera" at bounding box center [815, 506] width 65 height 27
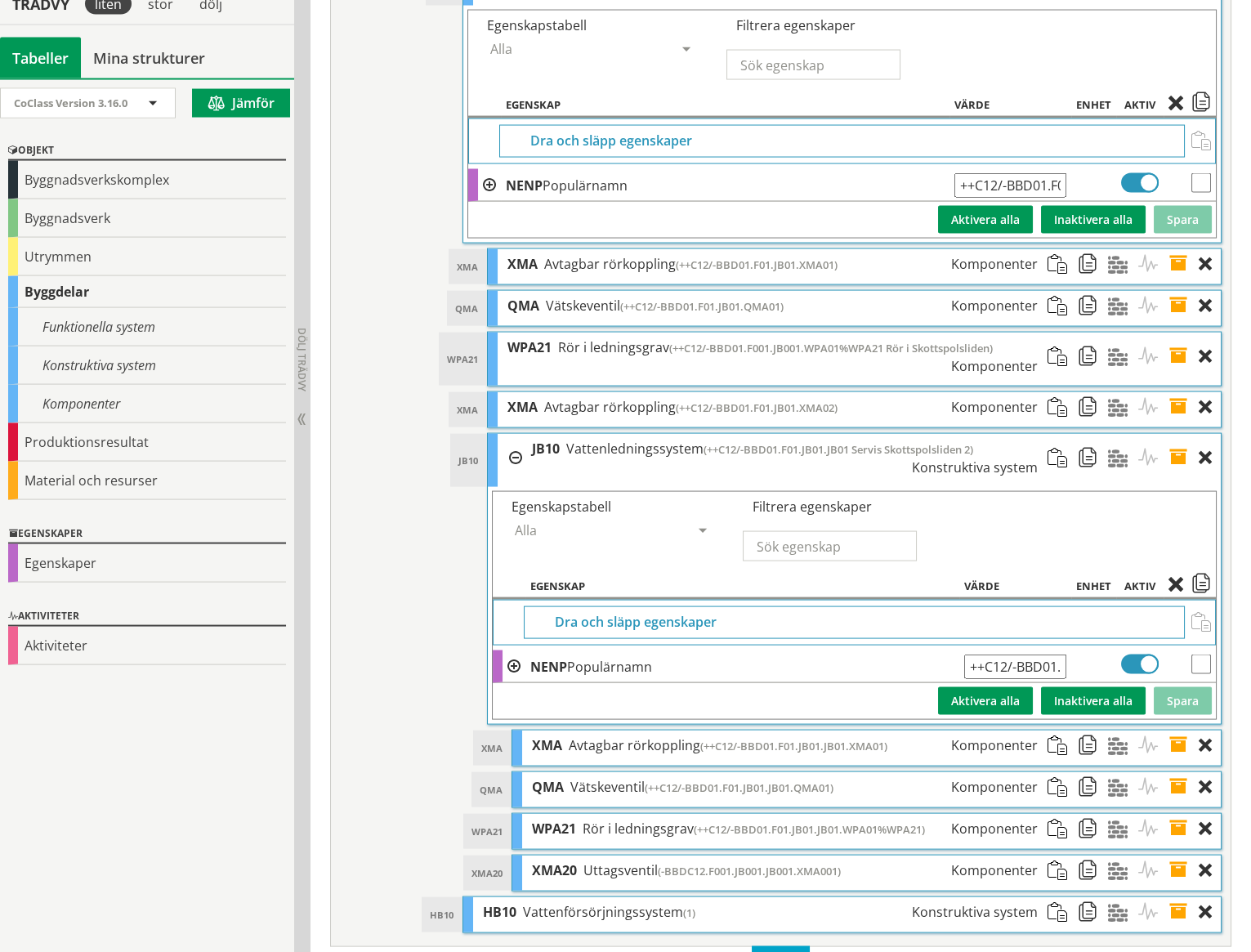
scroll to position [7356, 0]
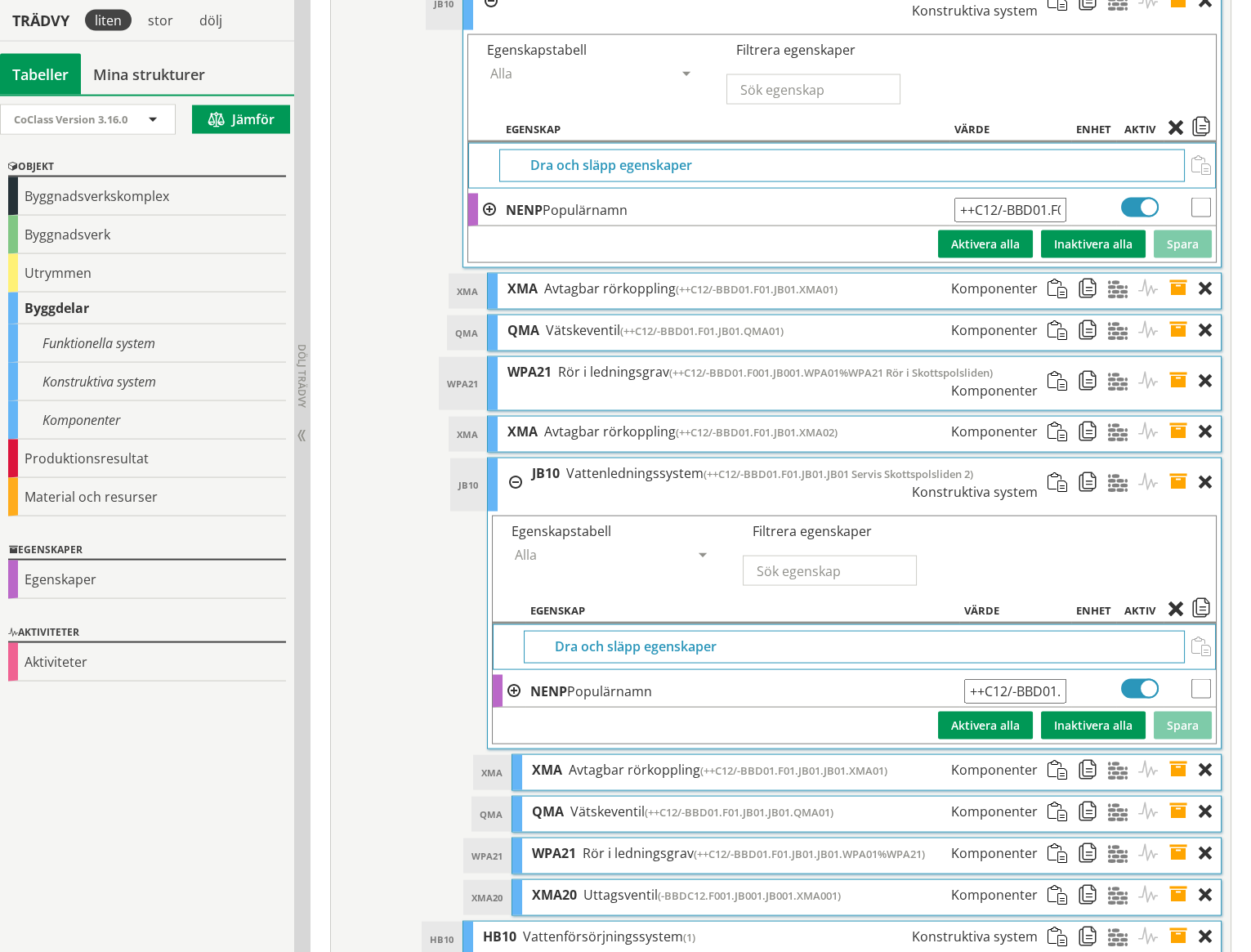
click at [1091, 755] on span at bounding box center [1093, 770] width 30 height 30
click at [1063, 459] on span at bounding box center [1063, 483] width 30 height 48
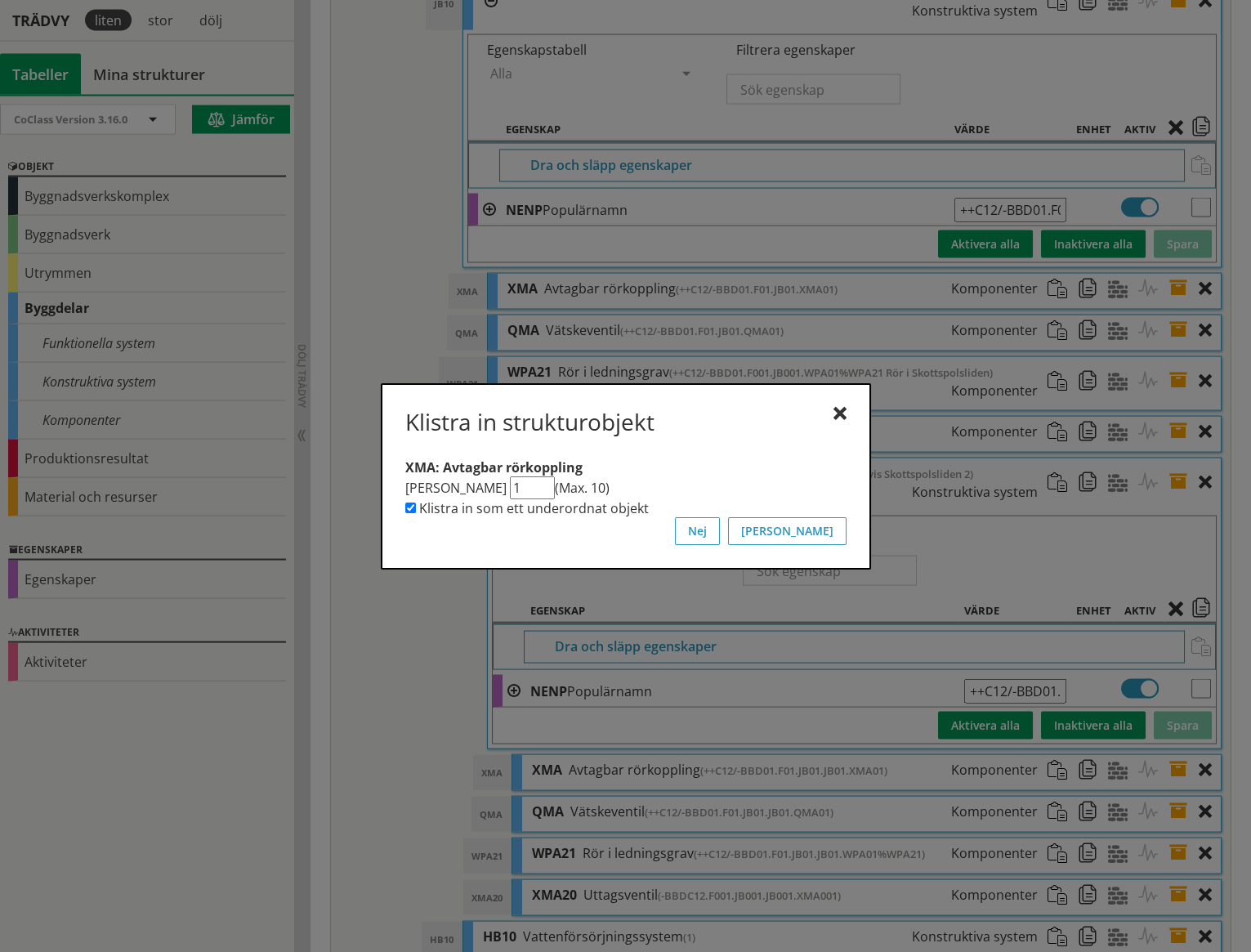
click at [833, 530] on button "[PERSON_NAME]" at bounding box center [788, 531] width 119 height 27
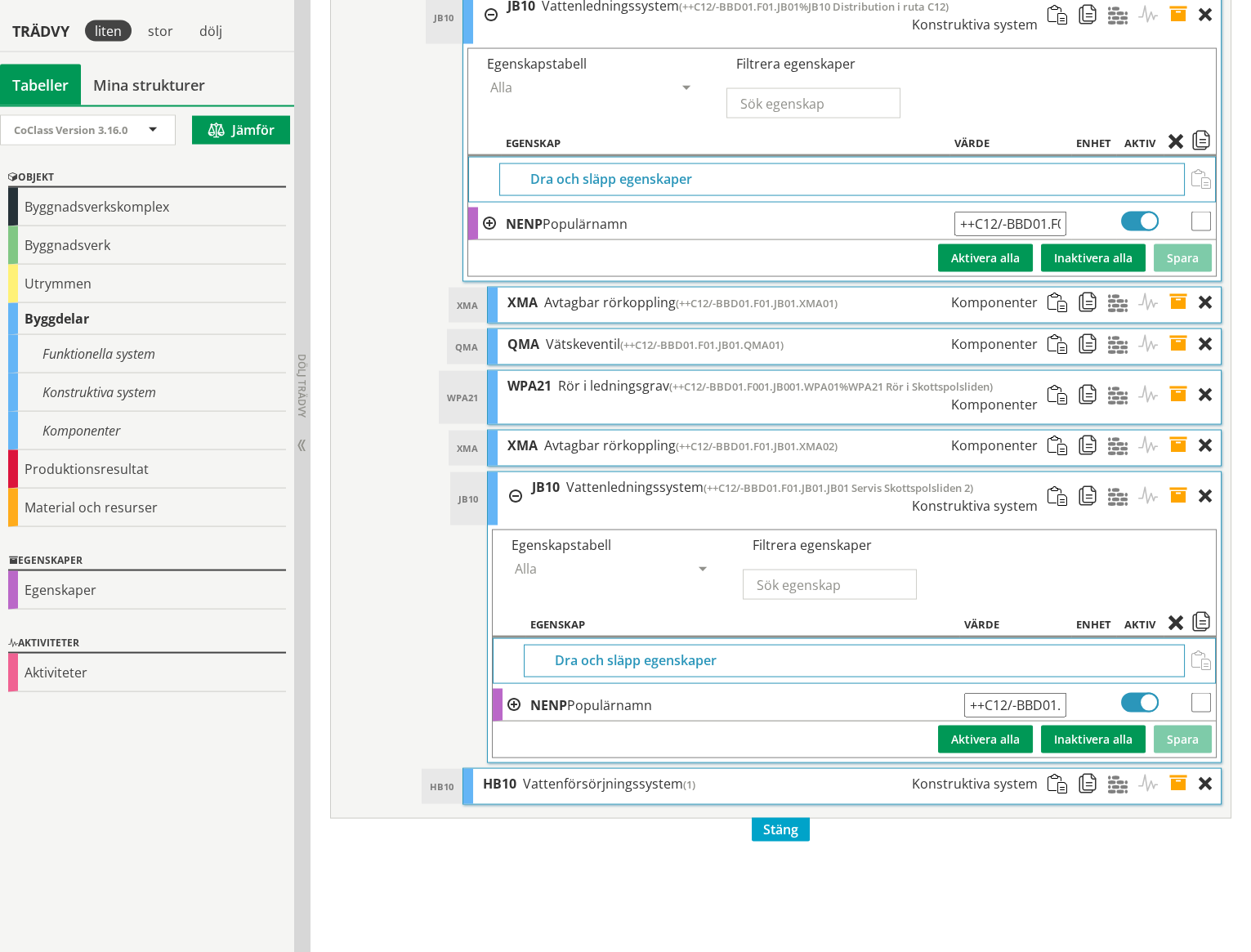
scroll to position [7335, 0]
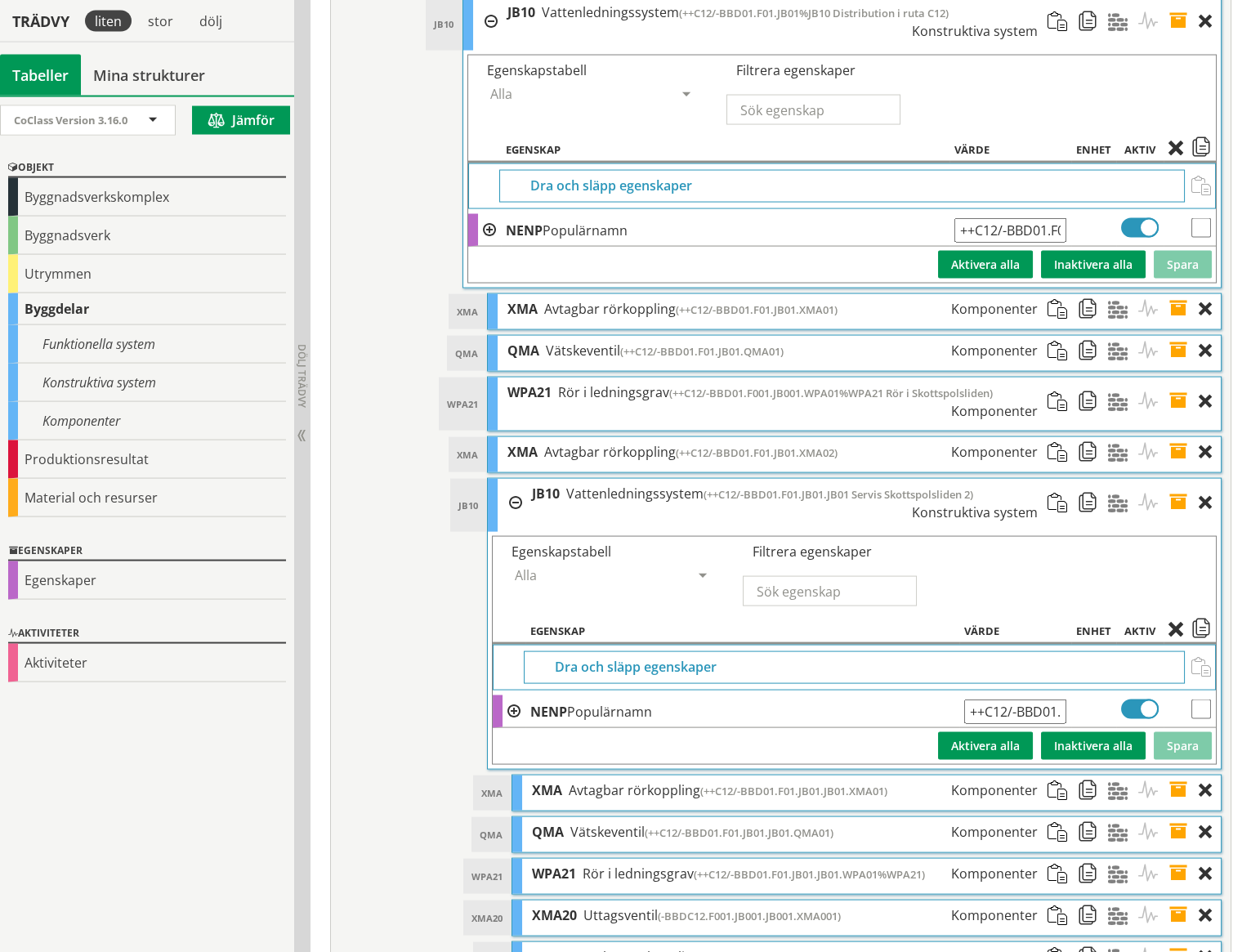
click at [1178, 943] on span at bounding box center [1183, 957] width 30 height 30
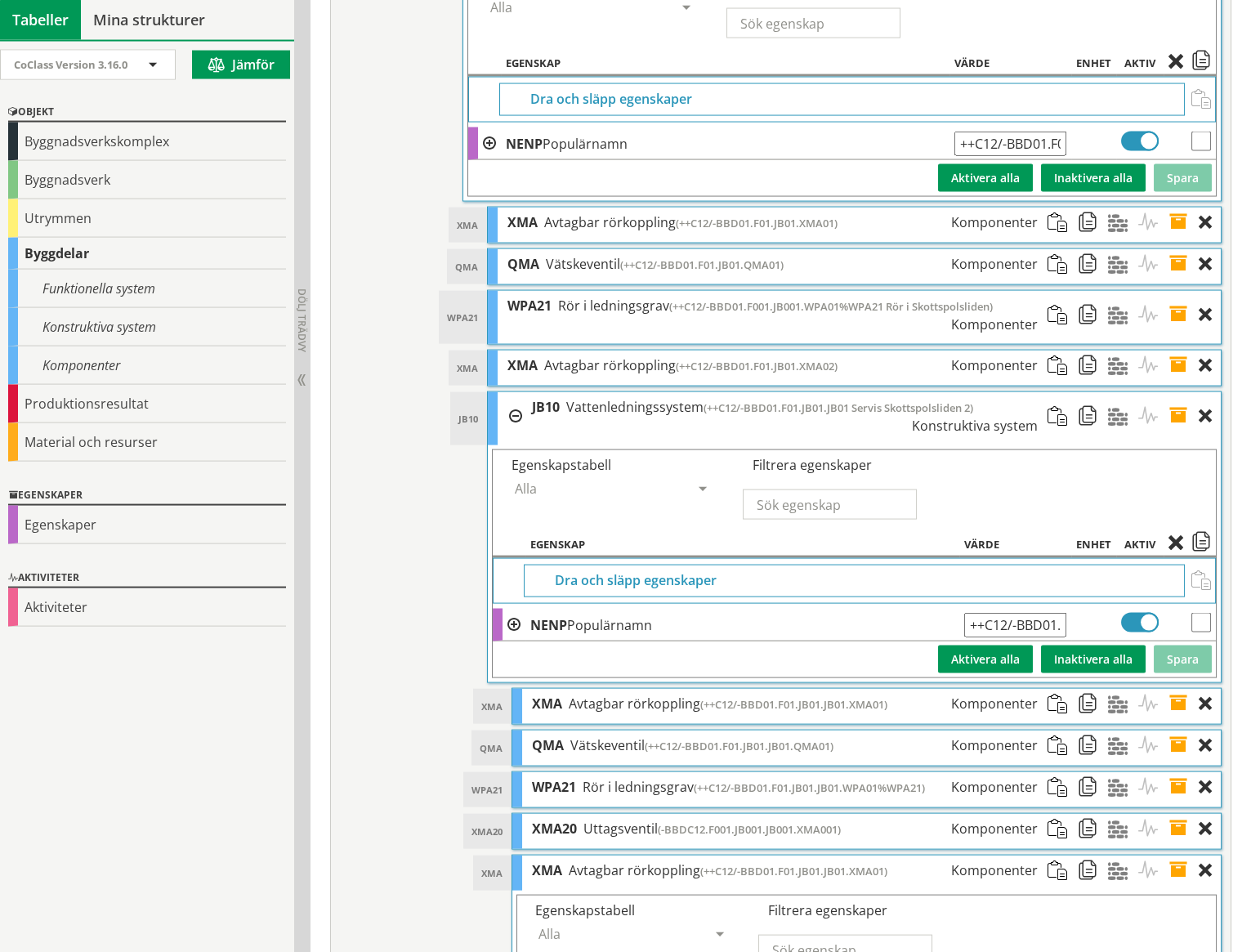
scroll to position [7576, 0]
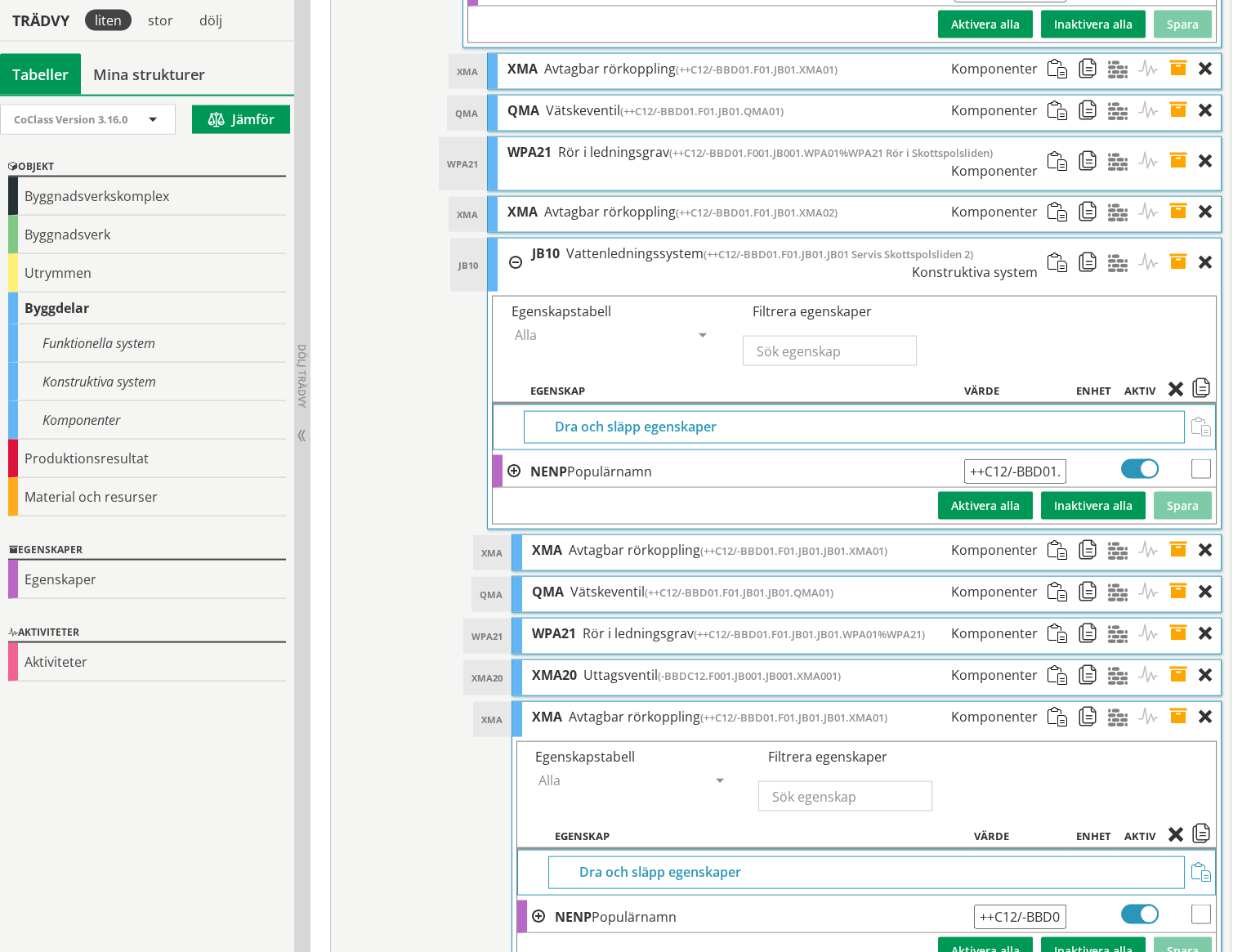
click at [1057, 905] on input "++C12/-BBD01.F01.JB01.JB01.XMA01" at bounding box center [1020, 917] width 92 height 25
type input "++C12/-BBD01.F01.JB01.JB01.XMA02"
click at [1196, 937] on button "Spara" at bounding box center [1183, 951] width 58 height 27
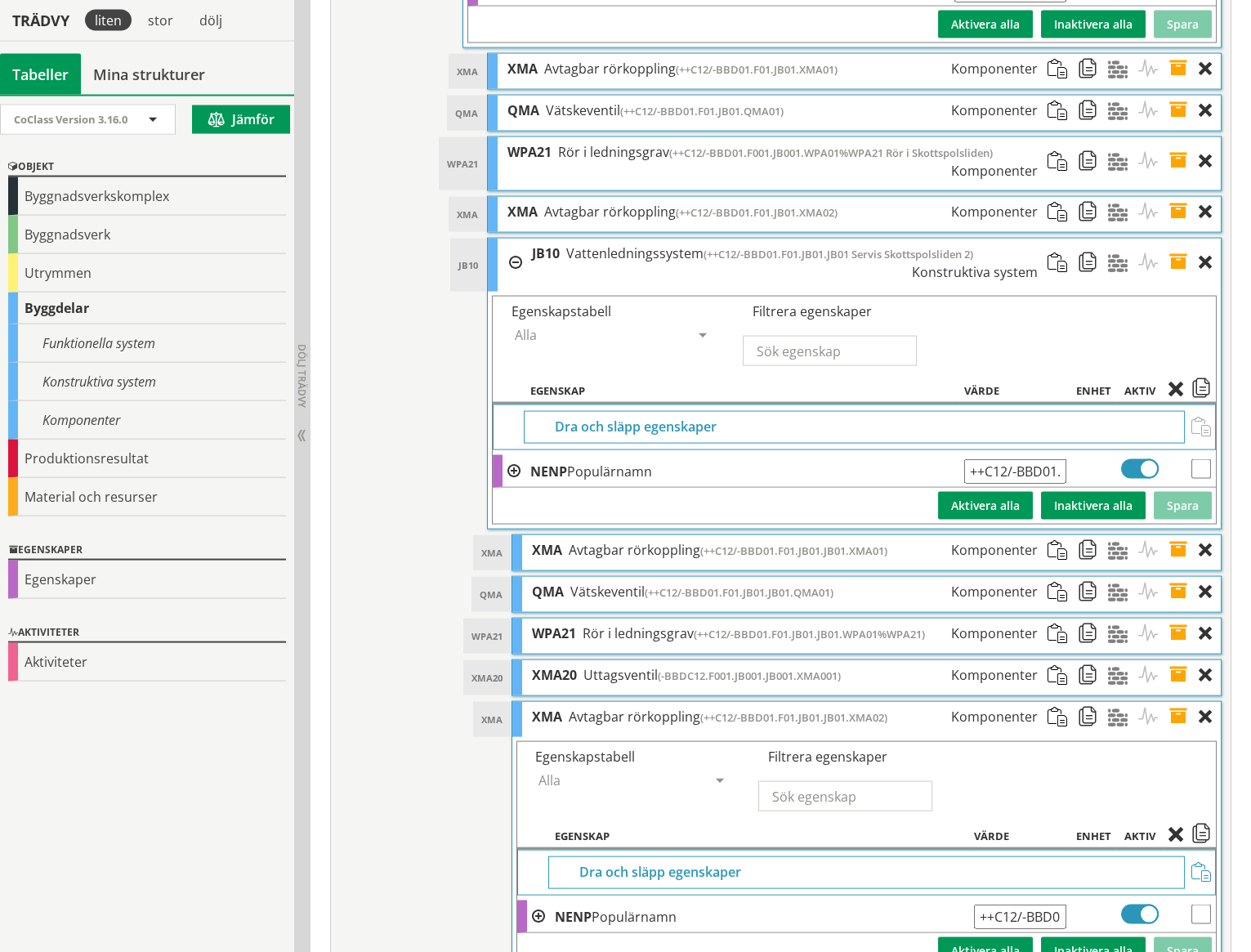
click at [1180, 702] on span at bounding box center [1183, 717] width 30 height 30
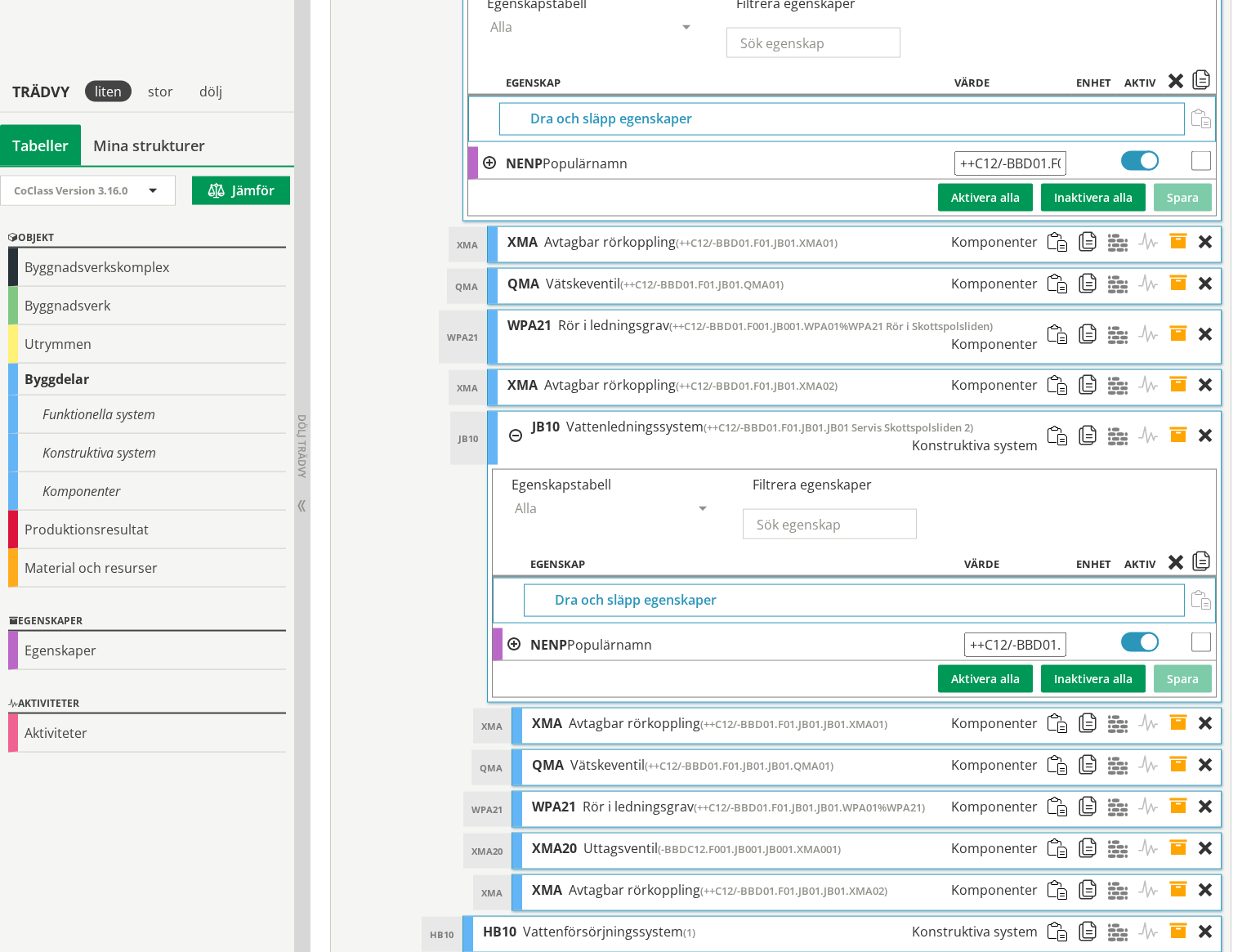
scroll to position [7398, 0]
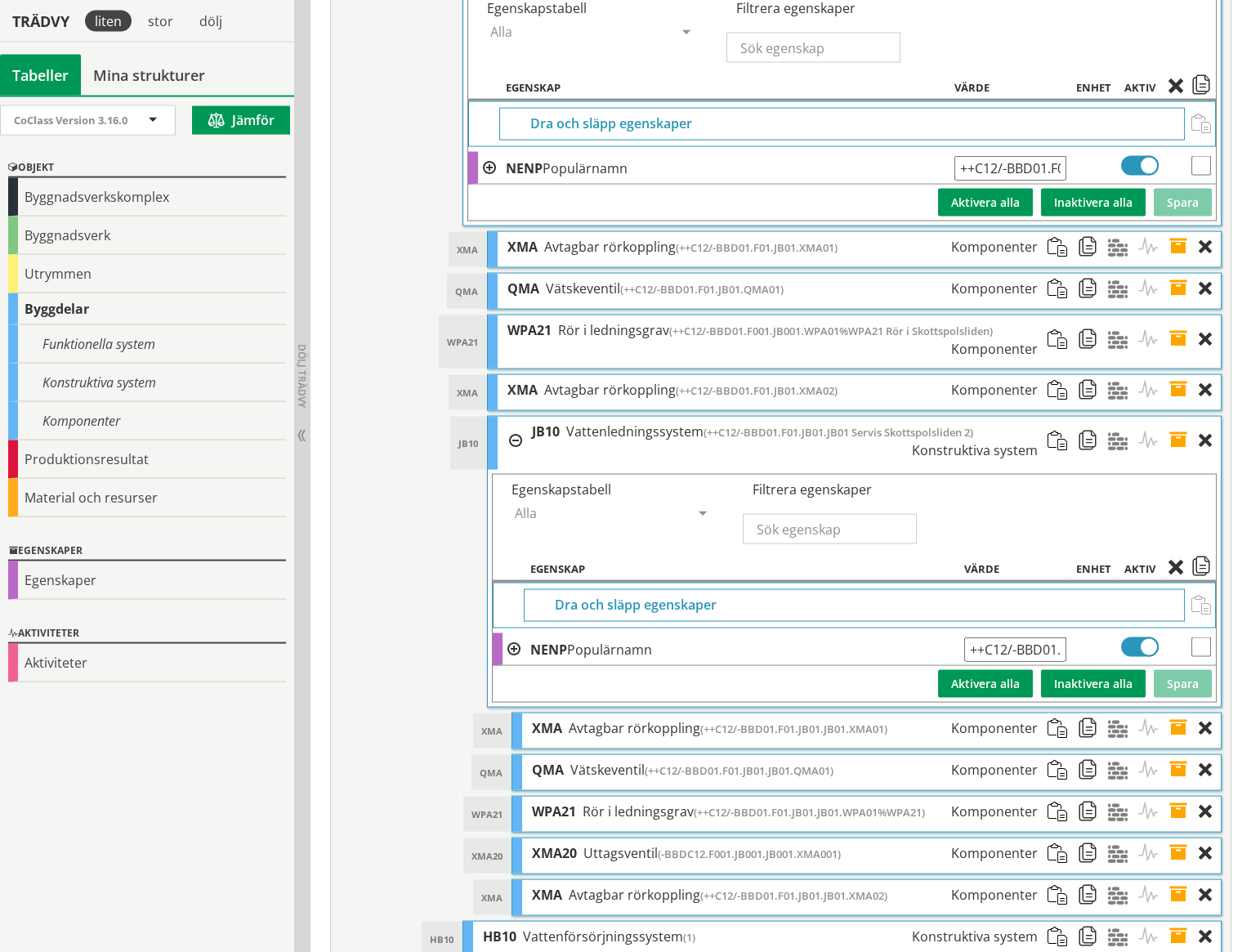
click at [516, 417] on div at bounding box center [510, 441] width 25 height 48
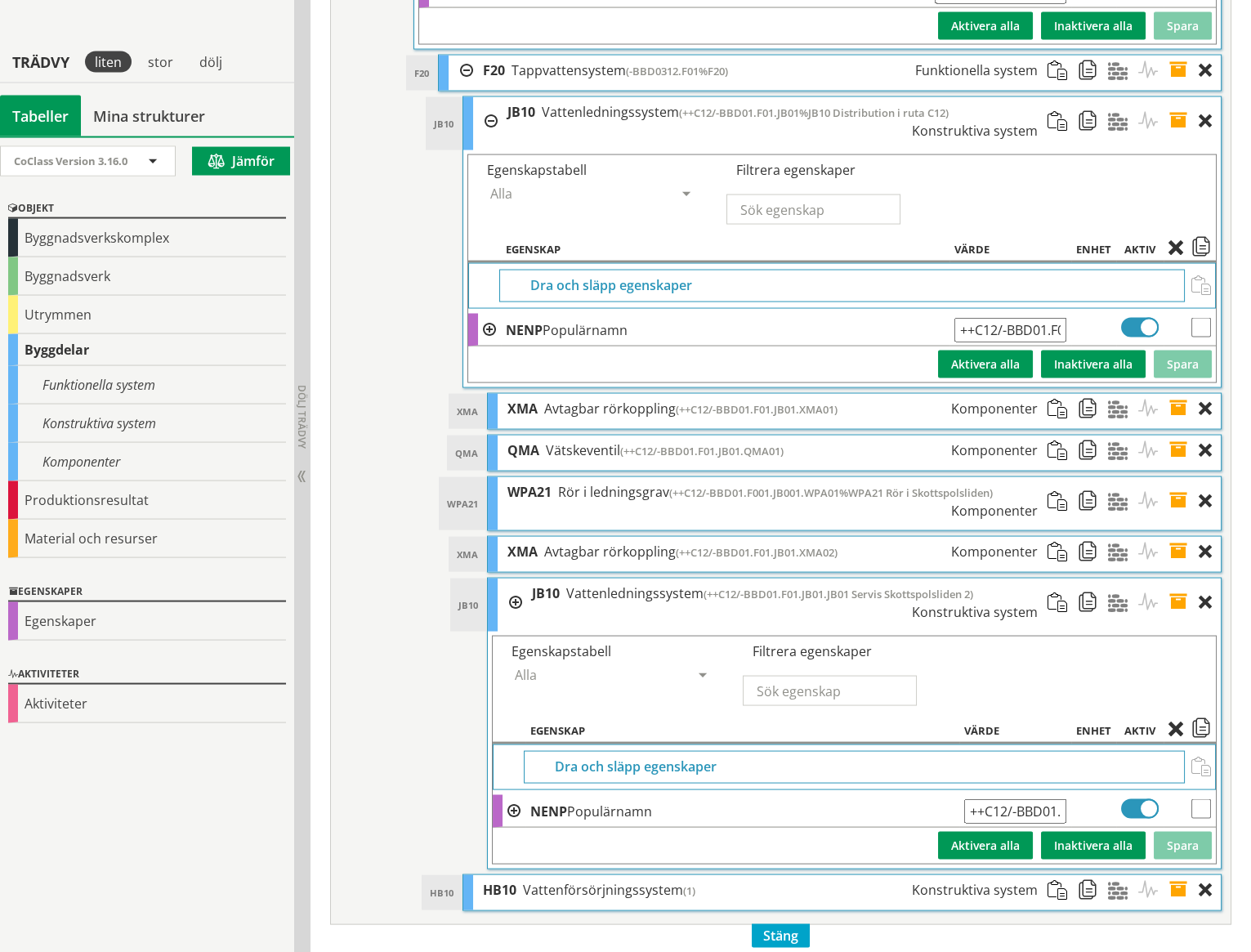
scroll to position [7188, 0]
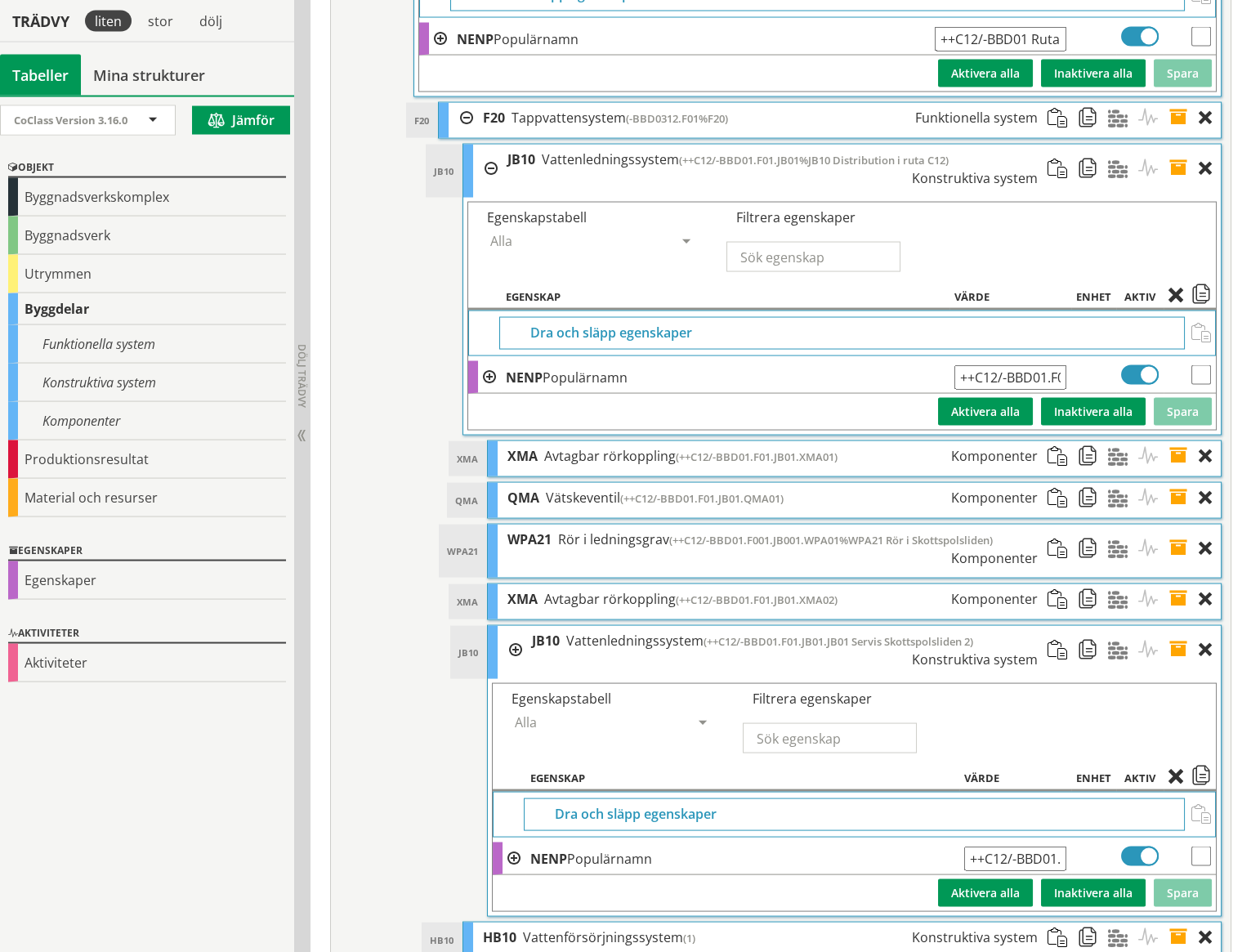
click at [1177, 626] on span at bounding box center [1183, 650] width 30 height 48
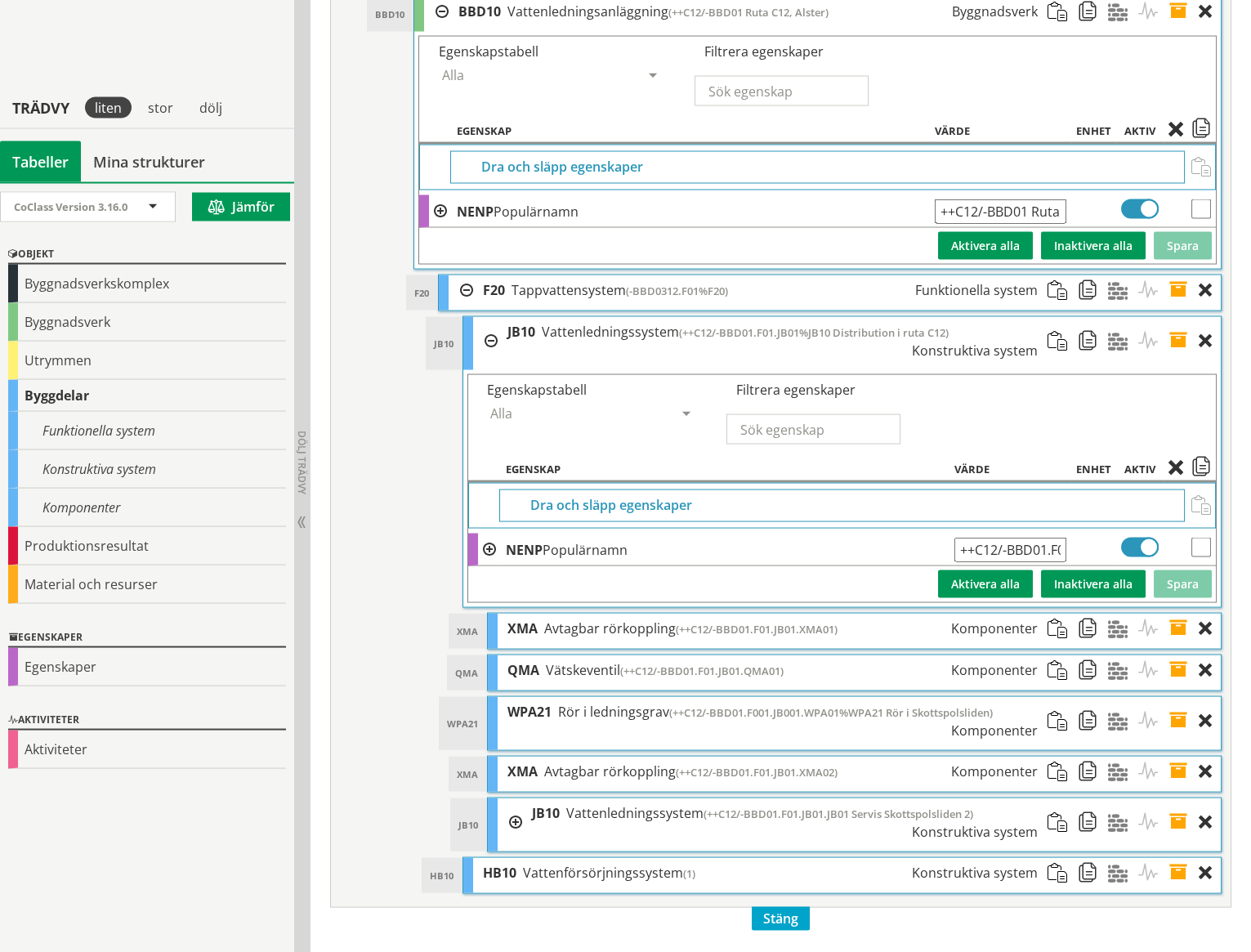
scroll to position [6952, 0]
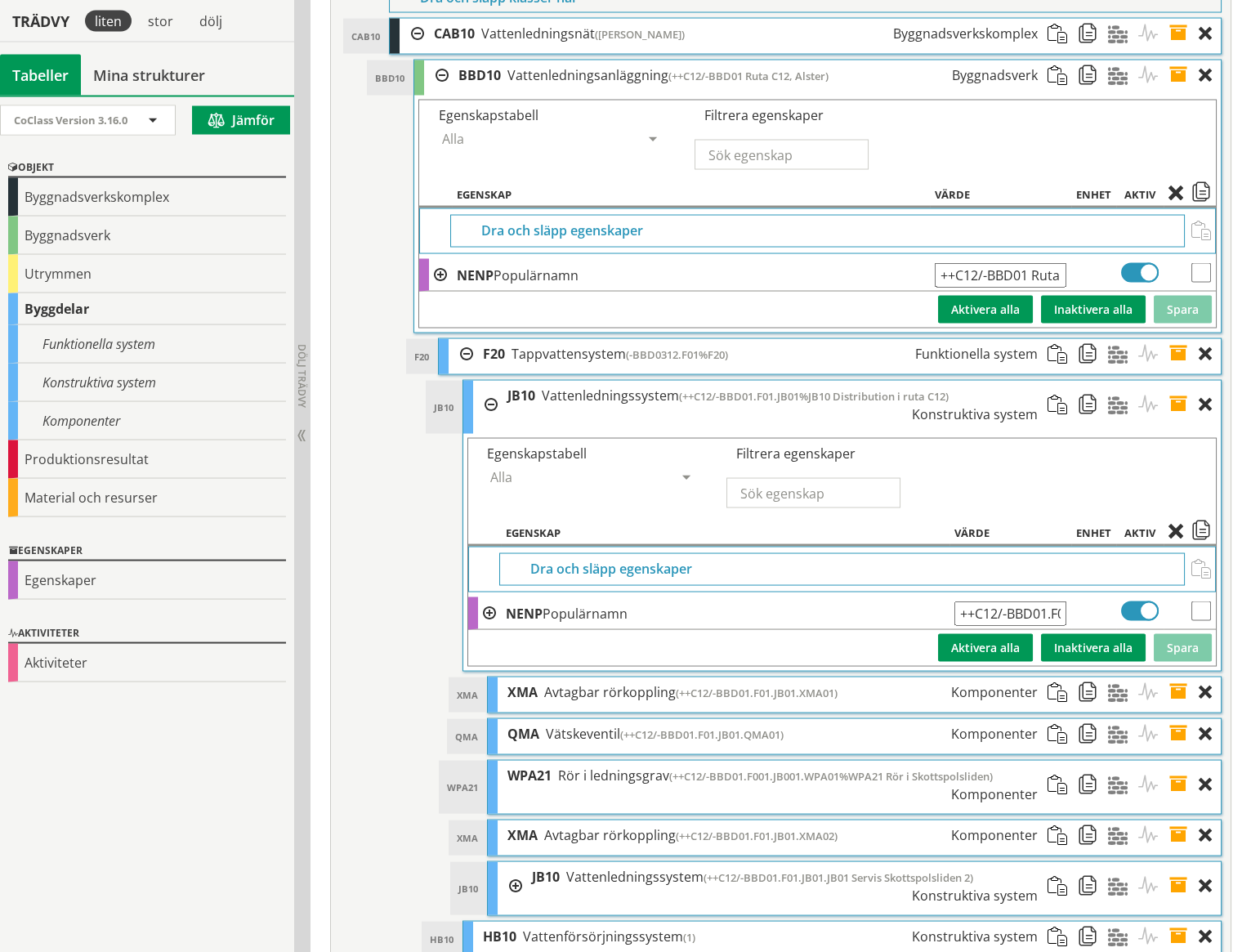
click at [1089, 863] on span at bounding box center [1093, 887] width 30 height 48
click at [1182, 381] on span at bounding box center [1183, 405] width 30 height 48
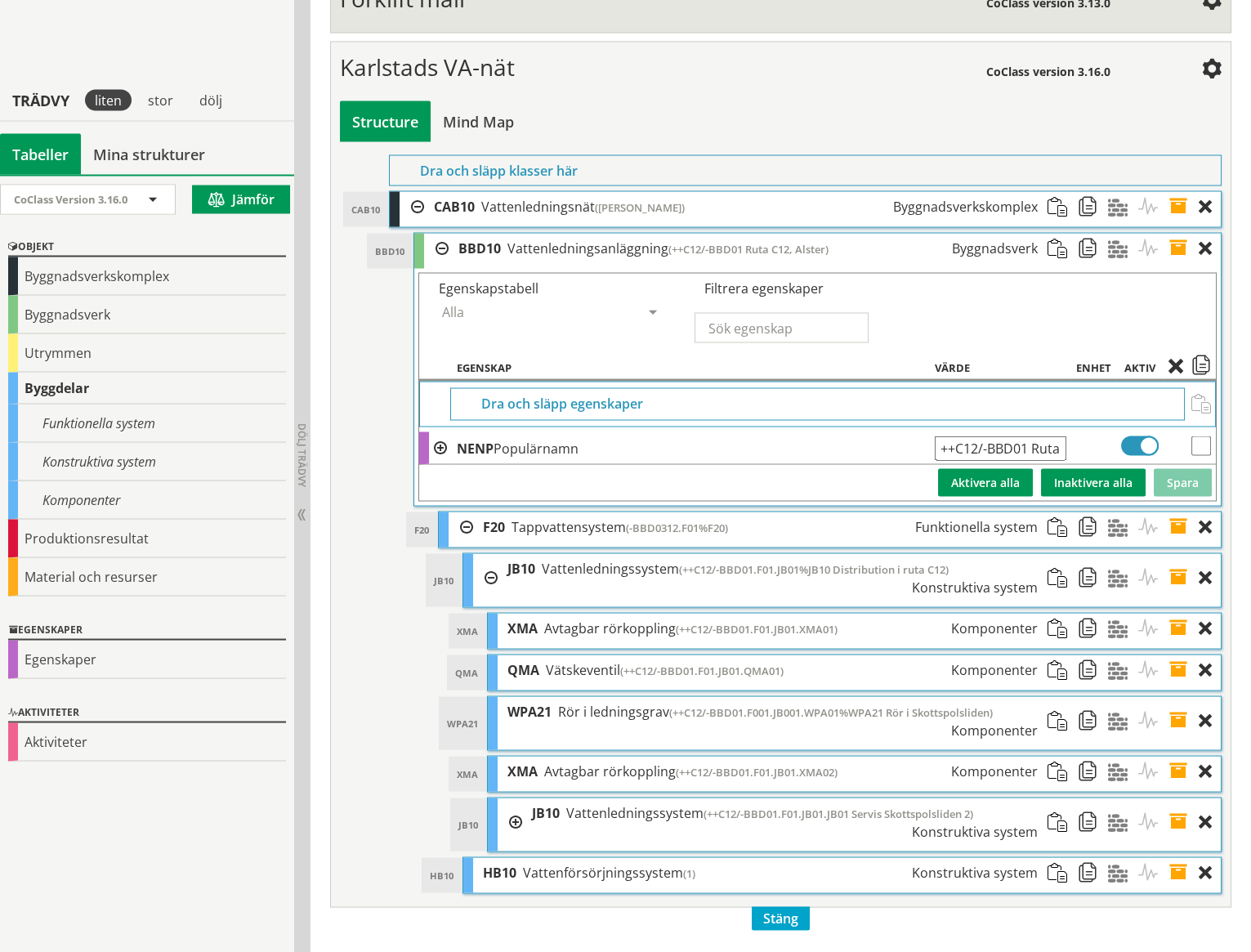
scroll to position [6716, 0]
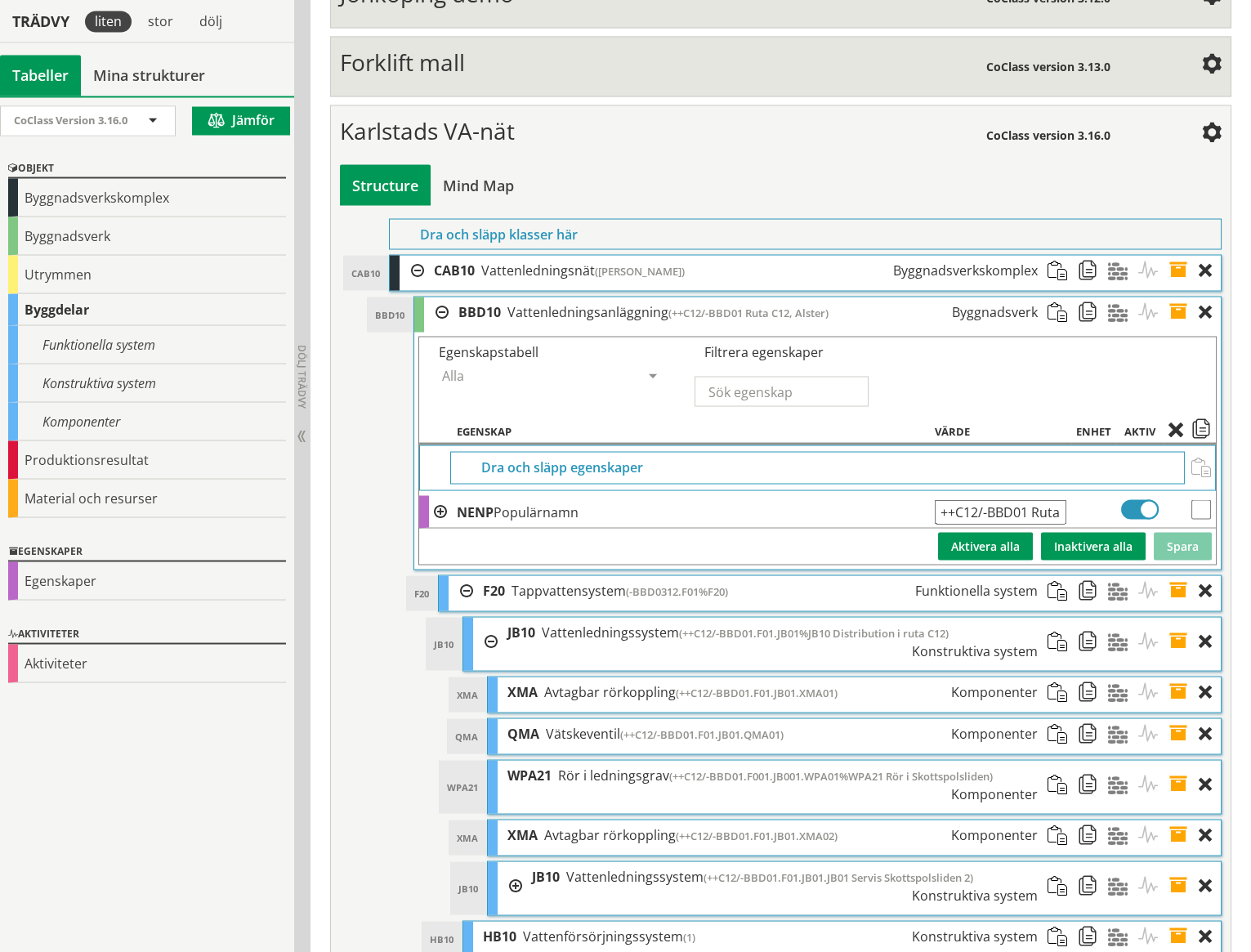
click at [1057, 617] on span at bounding box center [1063, 641] width 30 height 48
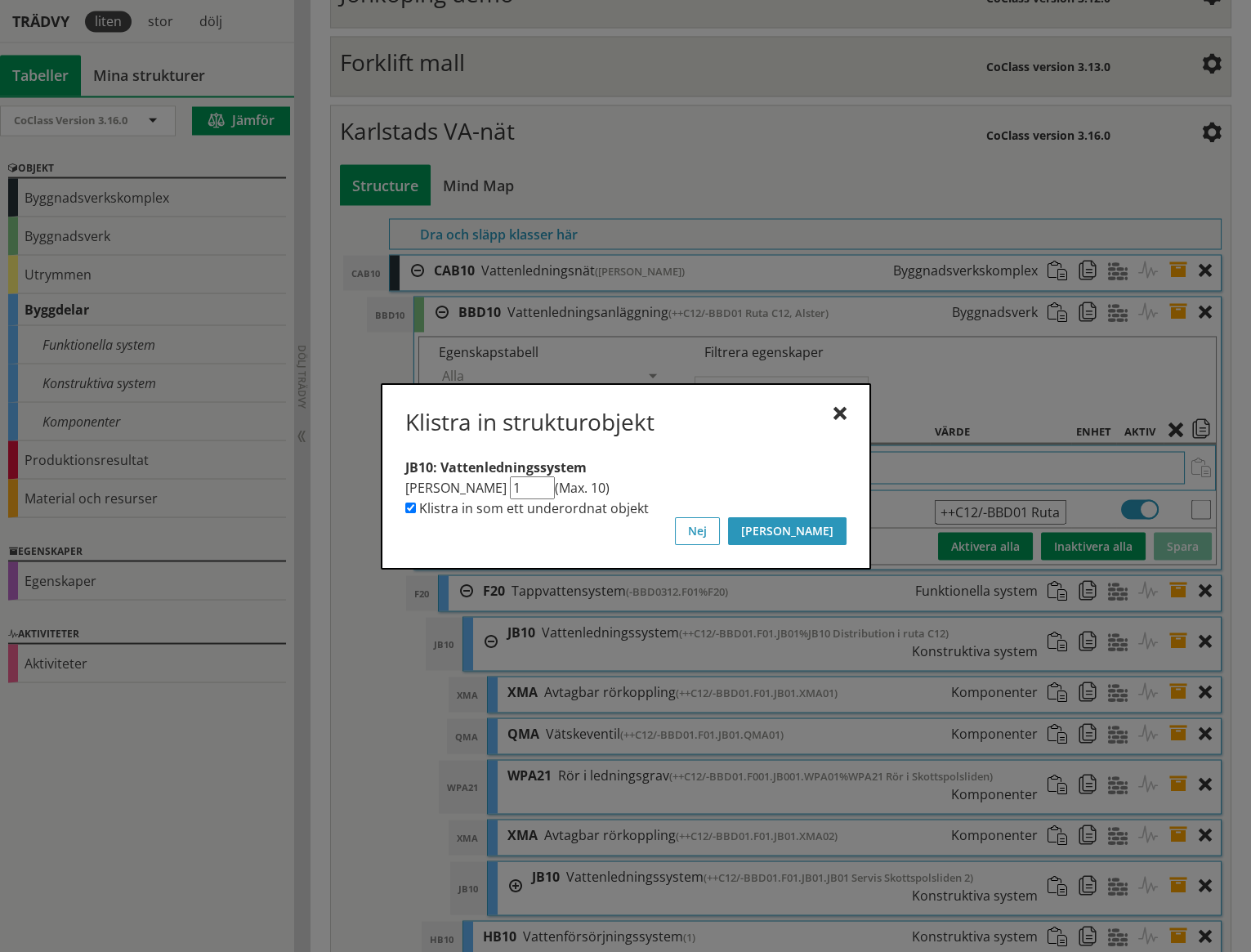
click at [833, 534] on button "[PERSON_NAME]" at bounding box center [788, 531] width 119 height 27
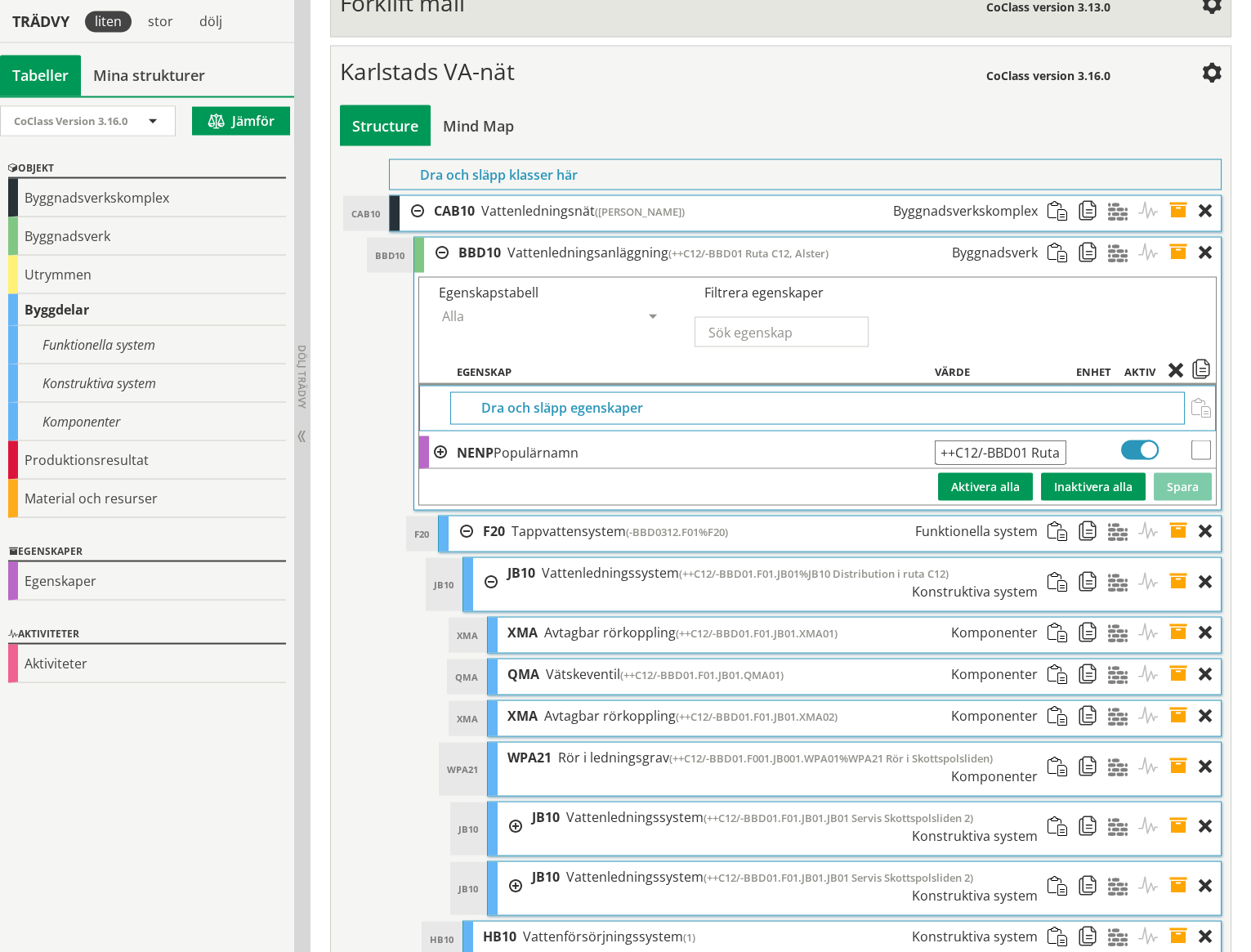
scroll to position [6776, 0]
click at [1180, 862] on span at bounding box center [1183, 886] width 30 height 48
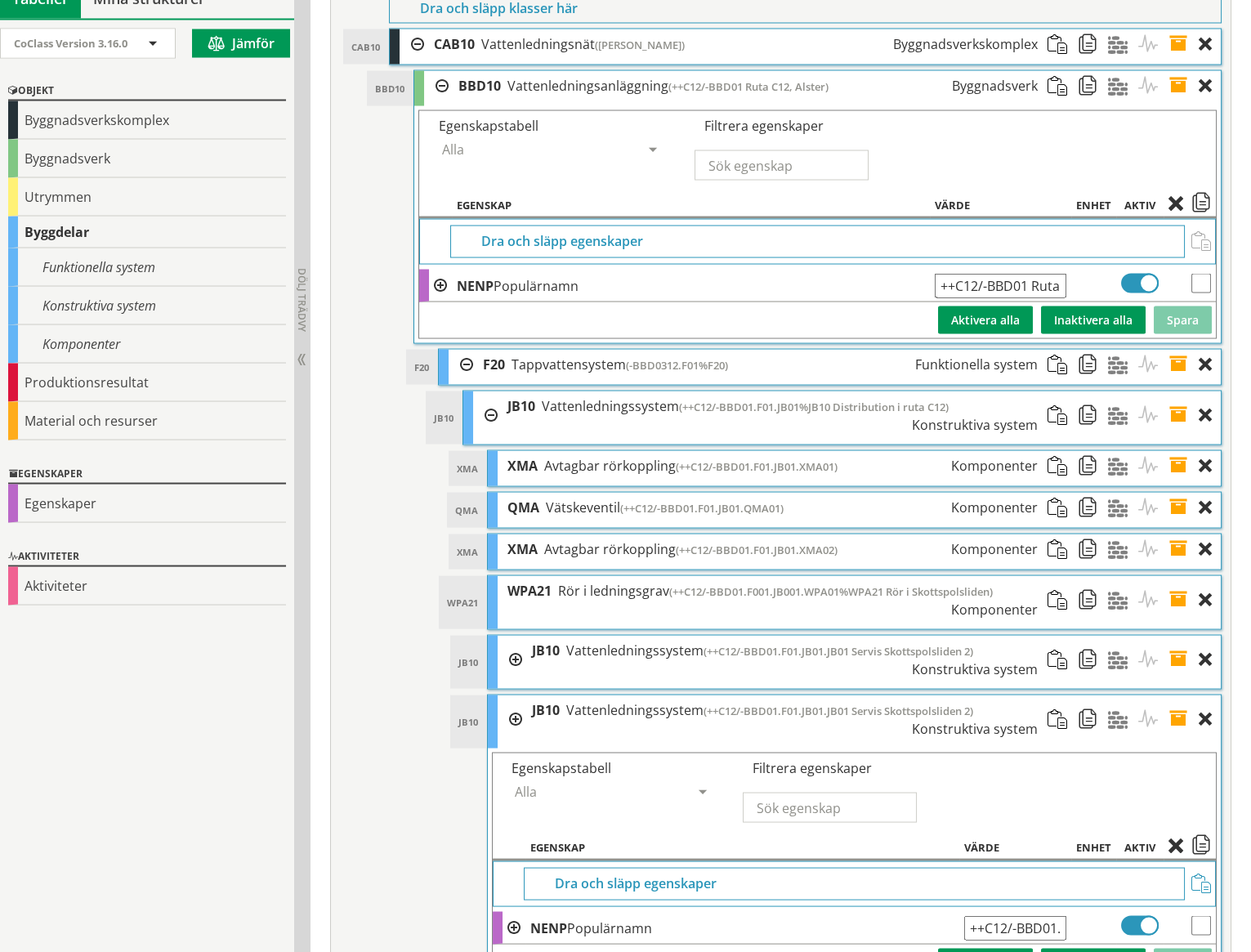
scroll to position [7013, 0]
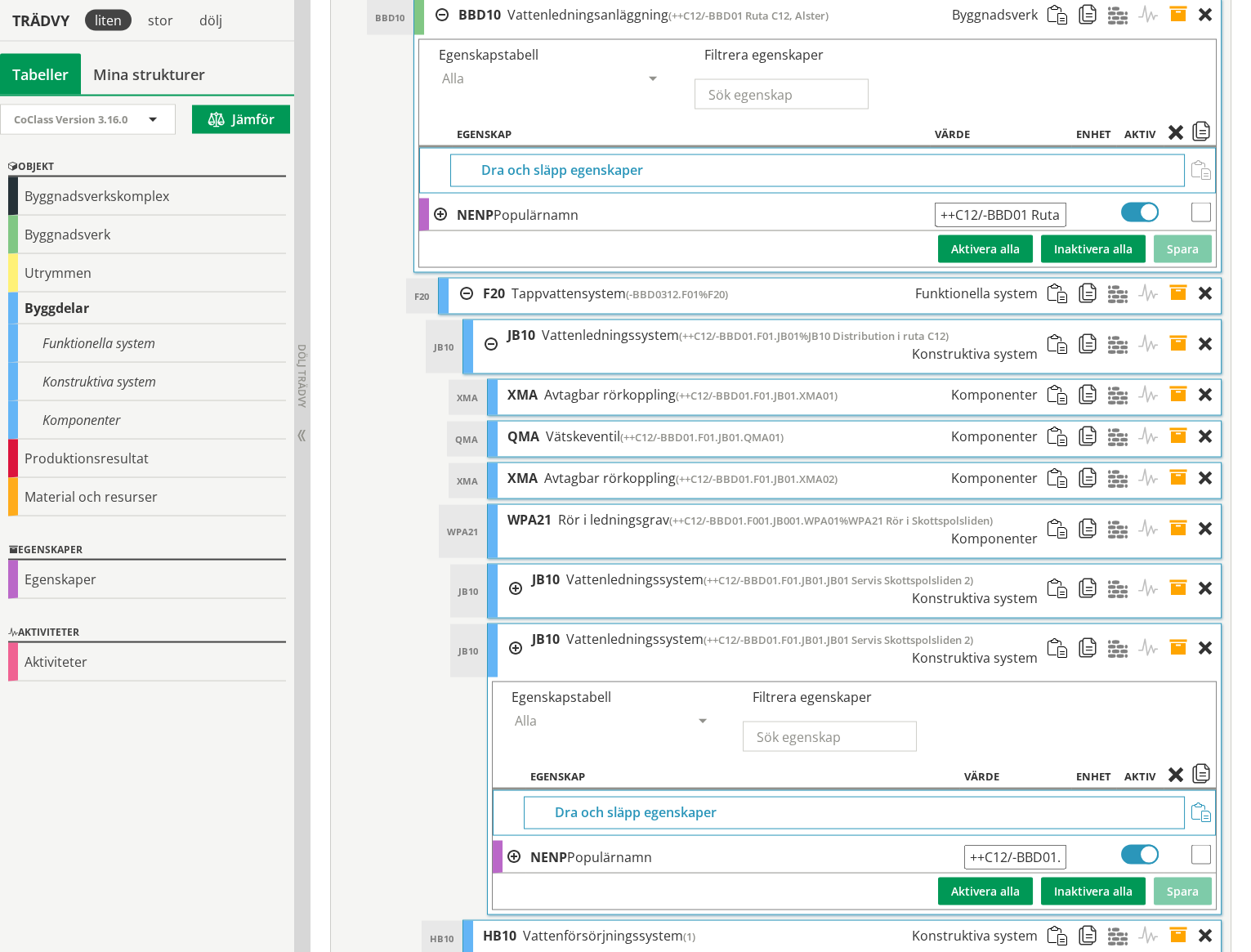
click at [1048, 845] on input "++C12/-BBD01.F01.JB01.JB01 Servis Skottspolsliden 2" at bounding box center [1015, 857] width 102 height 25
click at [1199, 878] on button "Spara" at bounding box center [1183, 892] width 58 height 27
click at [512, 564] on div at bounding box center [510, 589] width 25 height 48
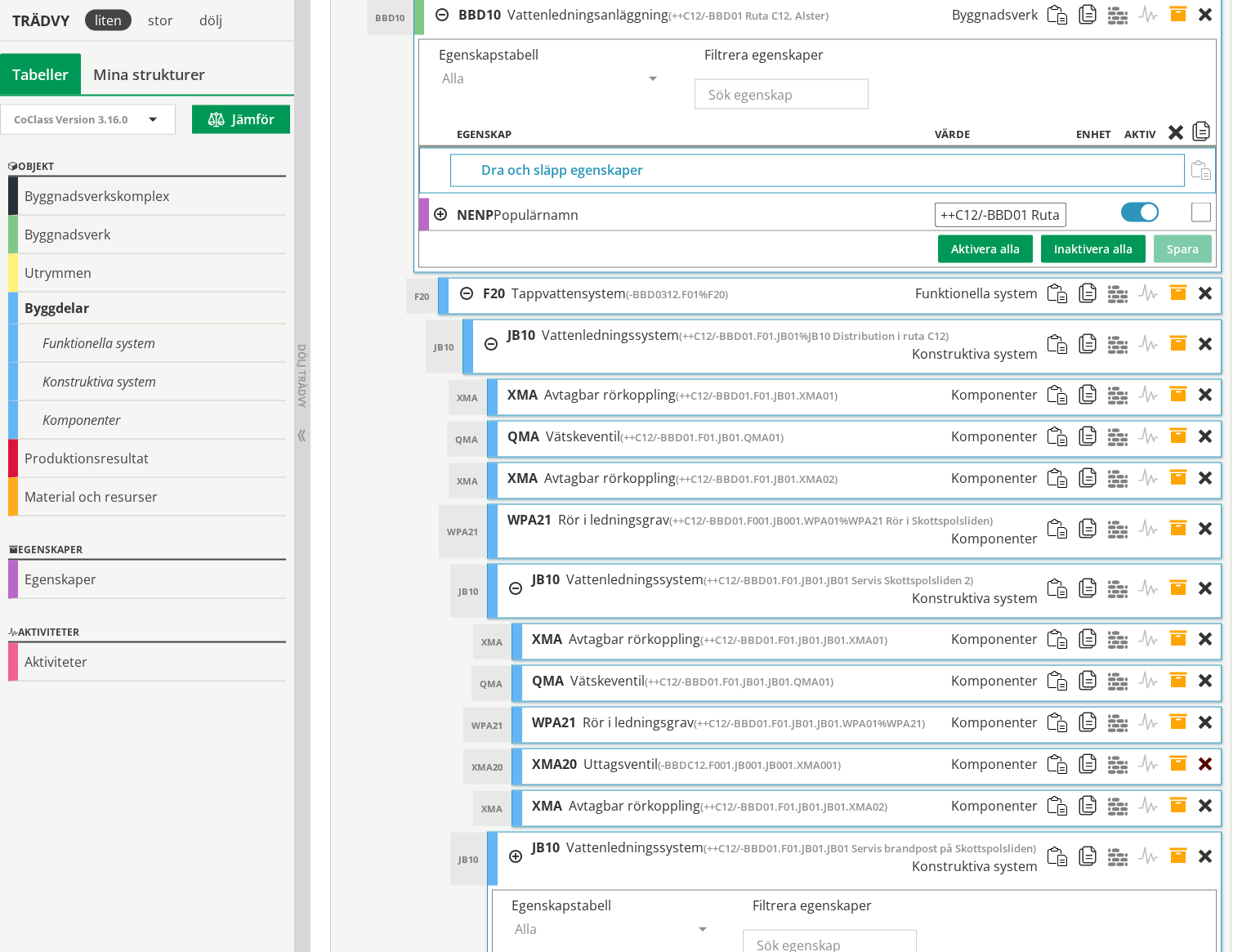
click at [1208, 749] on div at bounding box center [1210, 764] width 22 height 30
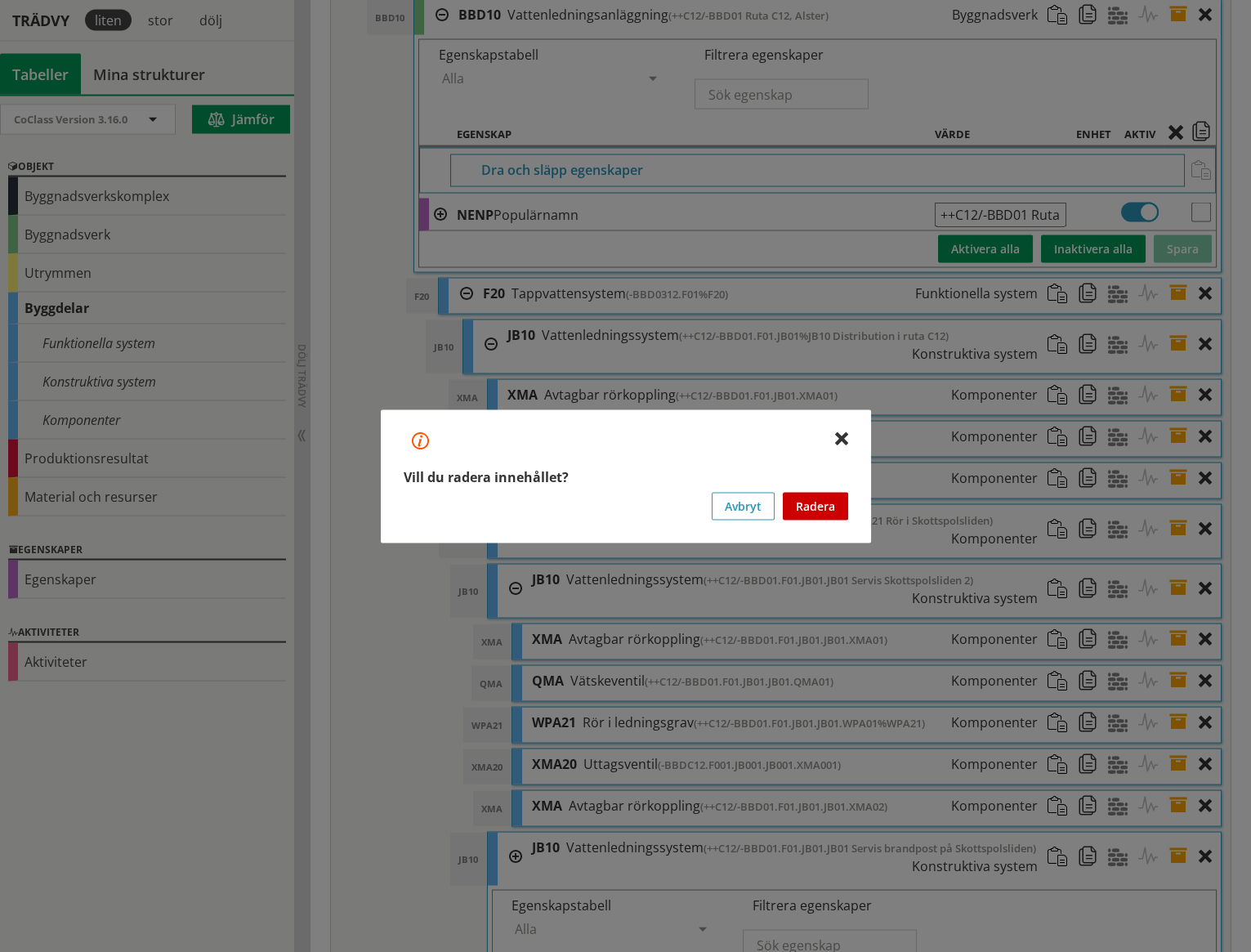
click at [821, 504] on button "Radera" at bounding box center [815, 506] width 65 height 27
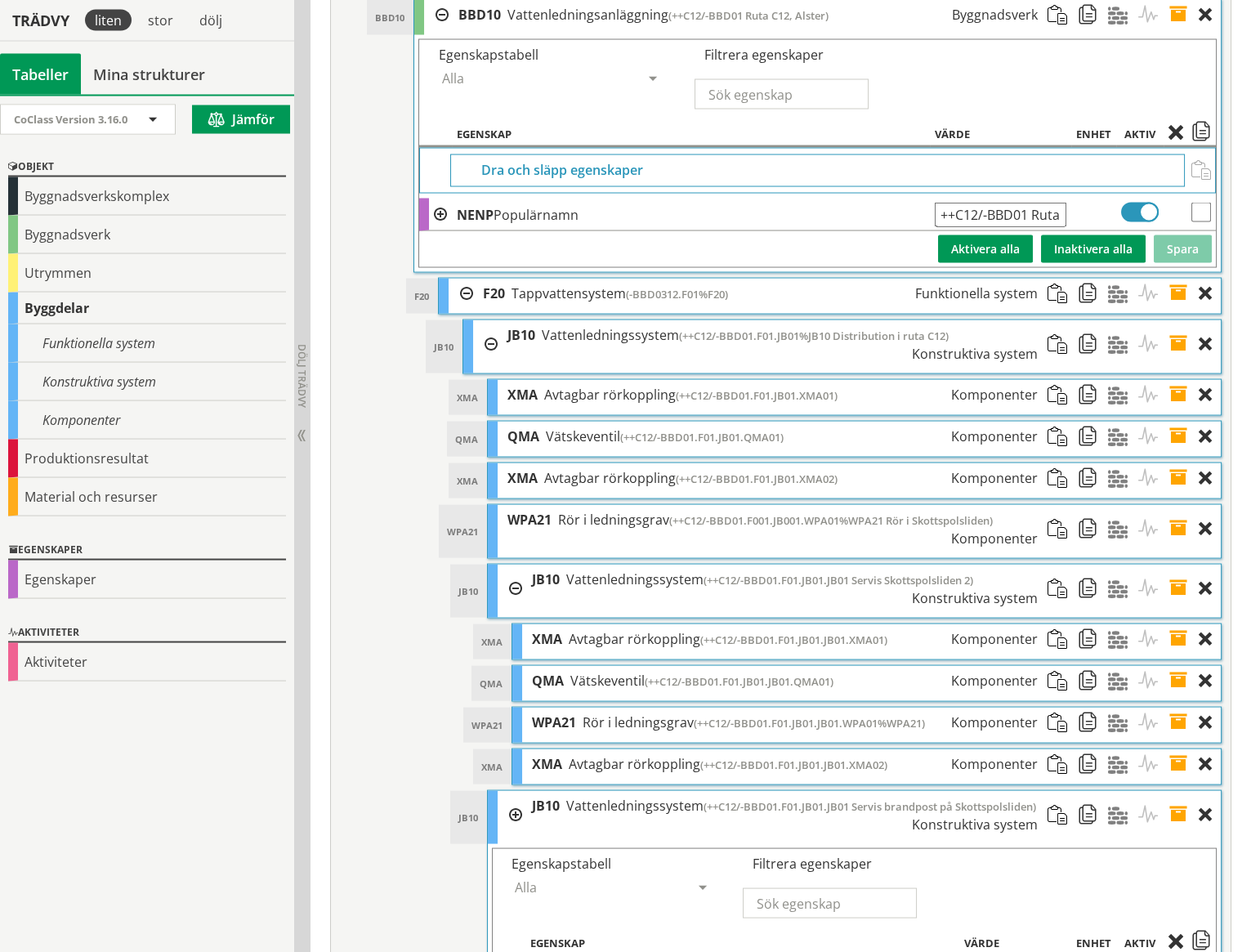
click at [517, 564] on div at bounding box center [510, 589] width 25 height 48
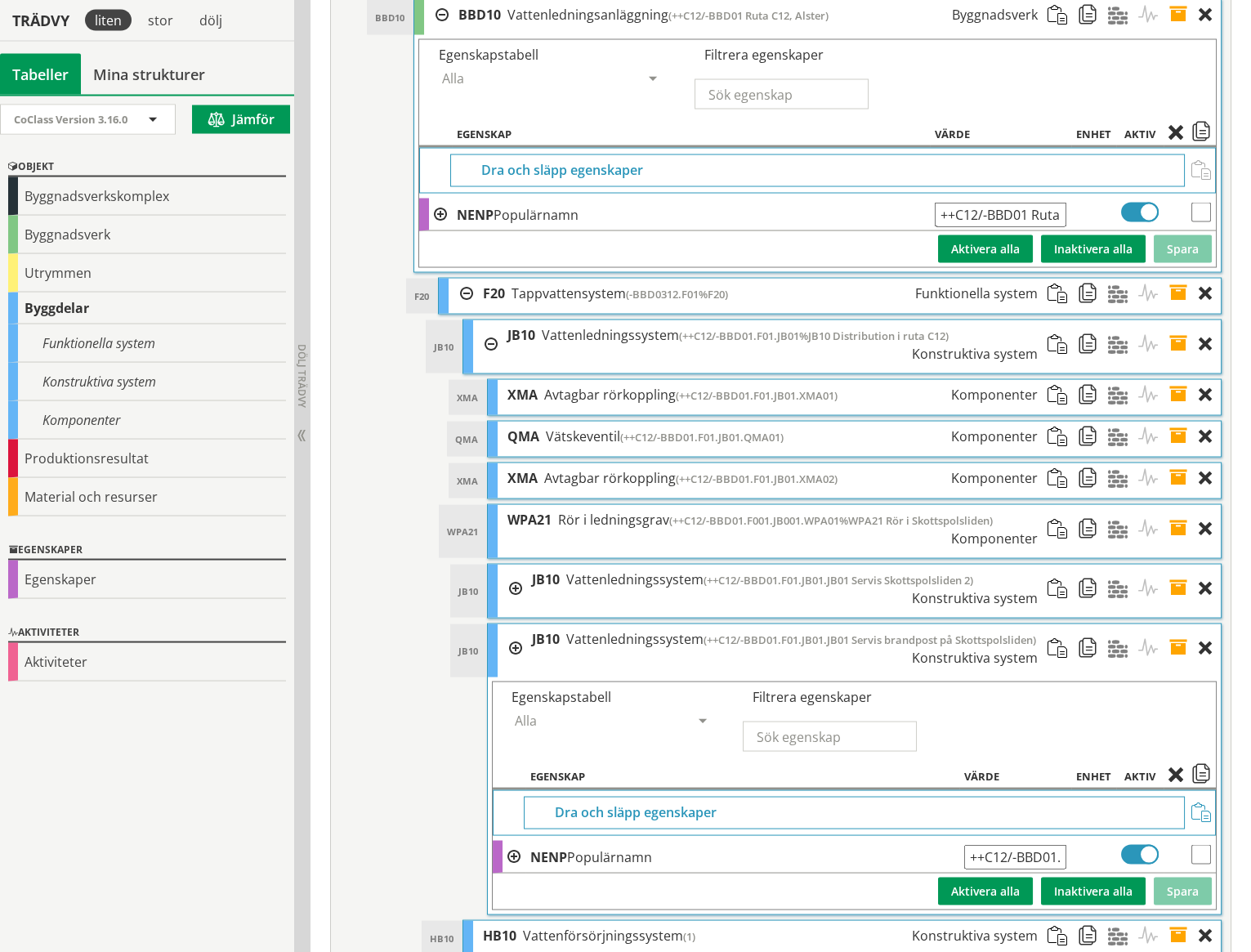
click at [1052, 845] on input "++C12/-BBD01.F01.JB01.JB01 Servis brandpost på Skottspolsliden" at bounding box center [1015, 857] width 102 height 25
type input "++C12/-BBD01.F01.JB01.JB02 Servis brandpost på Skottspolsliden"
click at [1176, 878] on button "Spara" at bounding box center [1183, 892] width 58 height 27
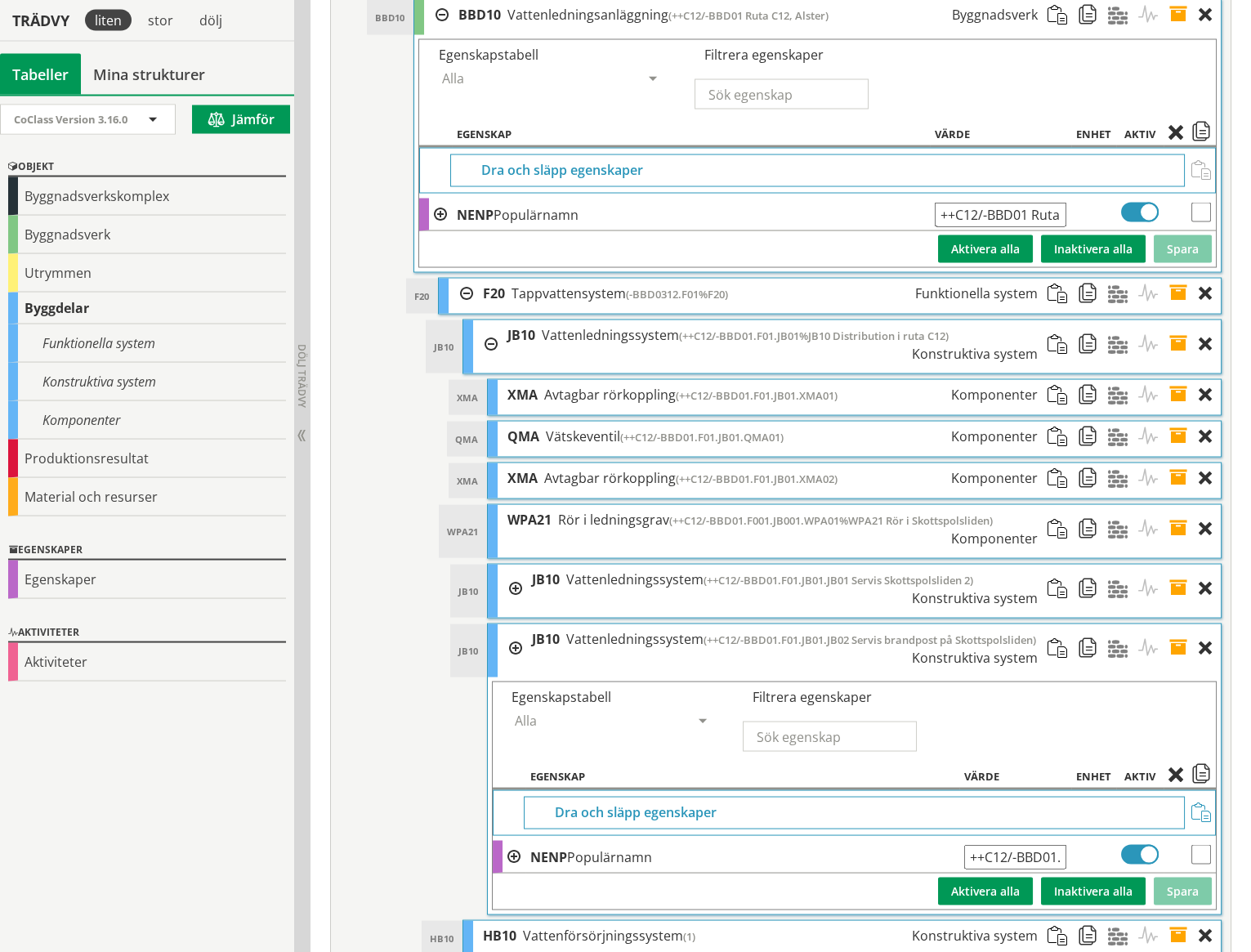
click at [1177, 625] on span at bounding box center [1183, 649] width 30 height 48
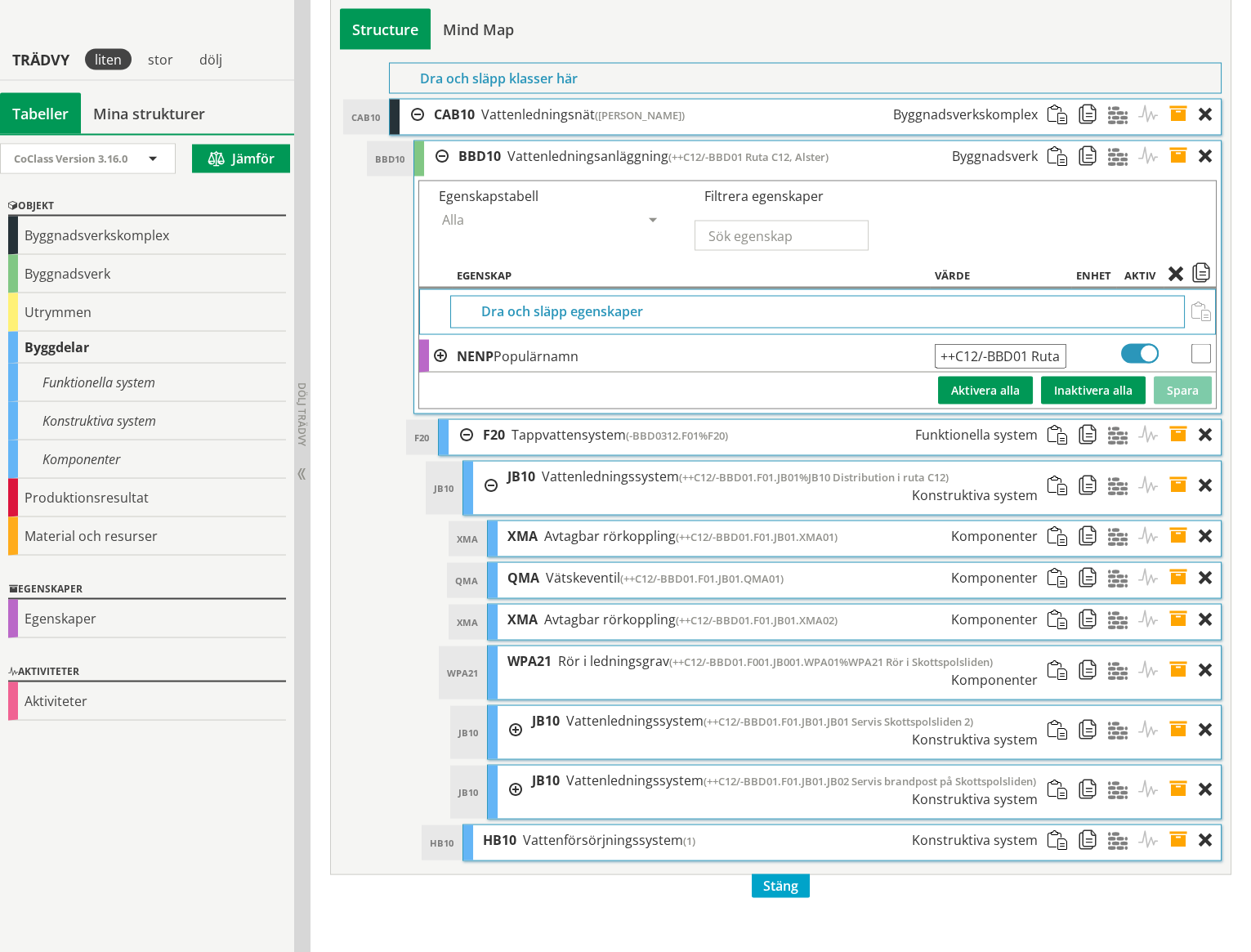
scroll to position [6777, 0]
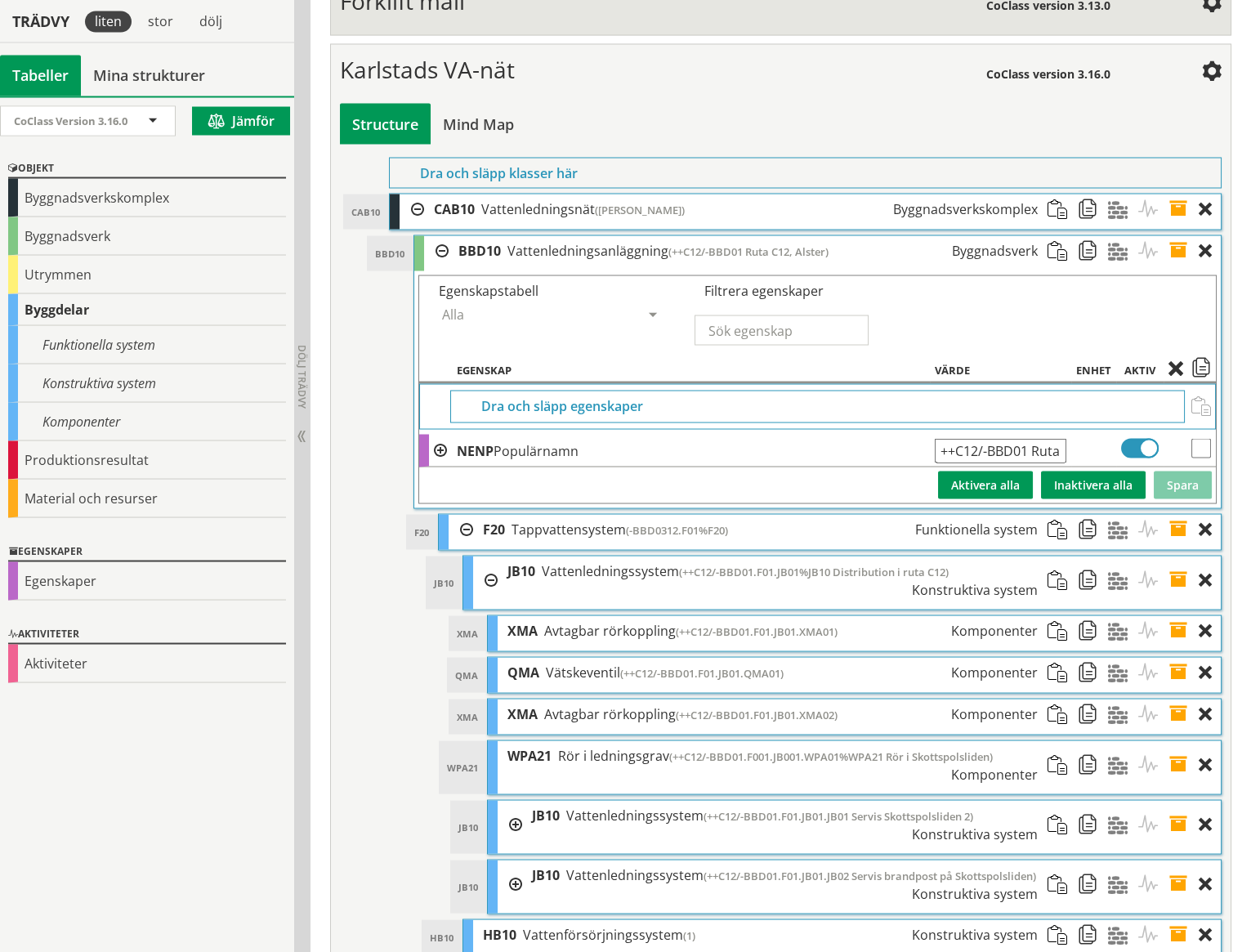
click at [516, 860] on div at bounding box center [510, 884] width 25 height 48
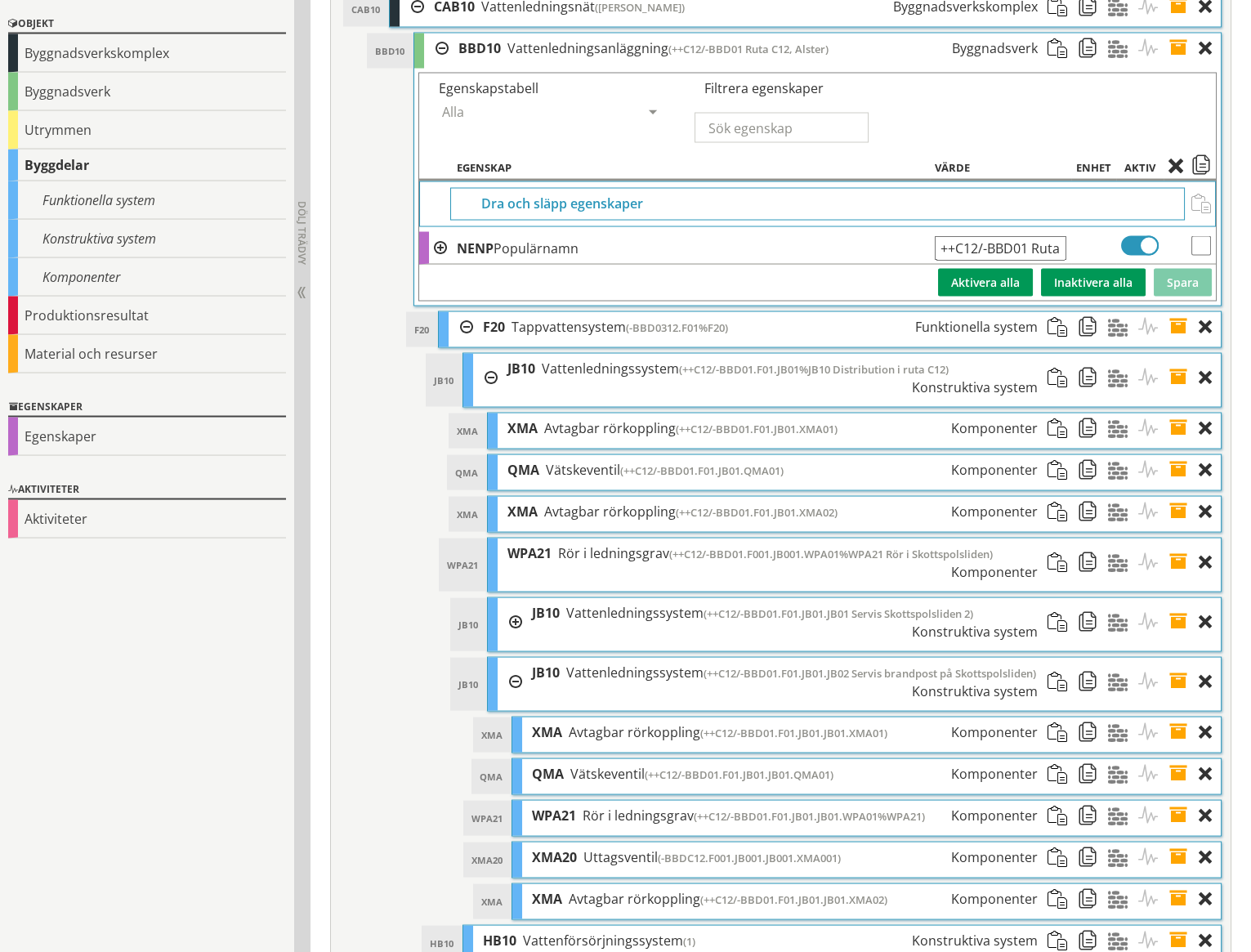
scroll to position [6986, 0]
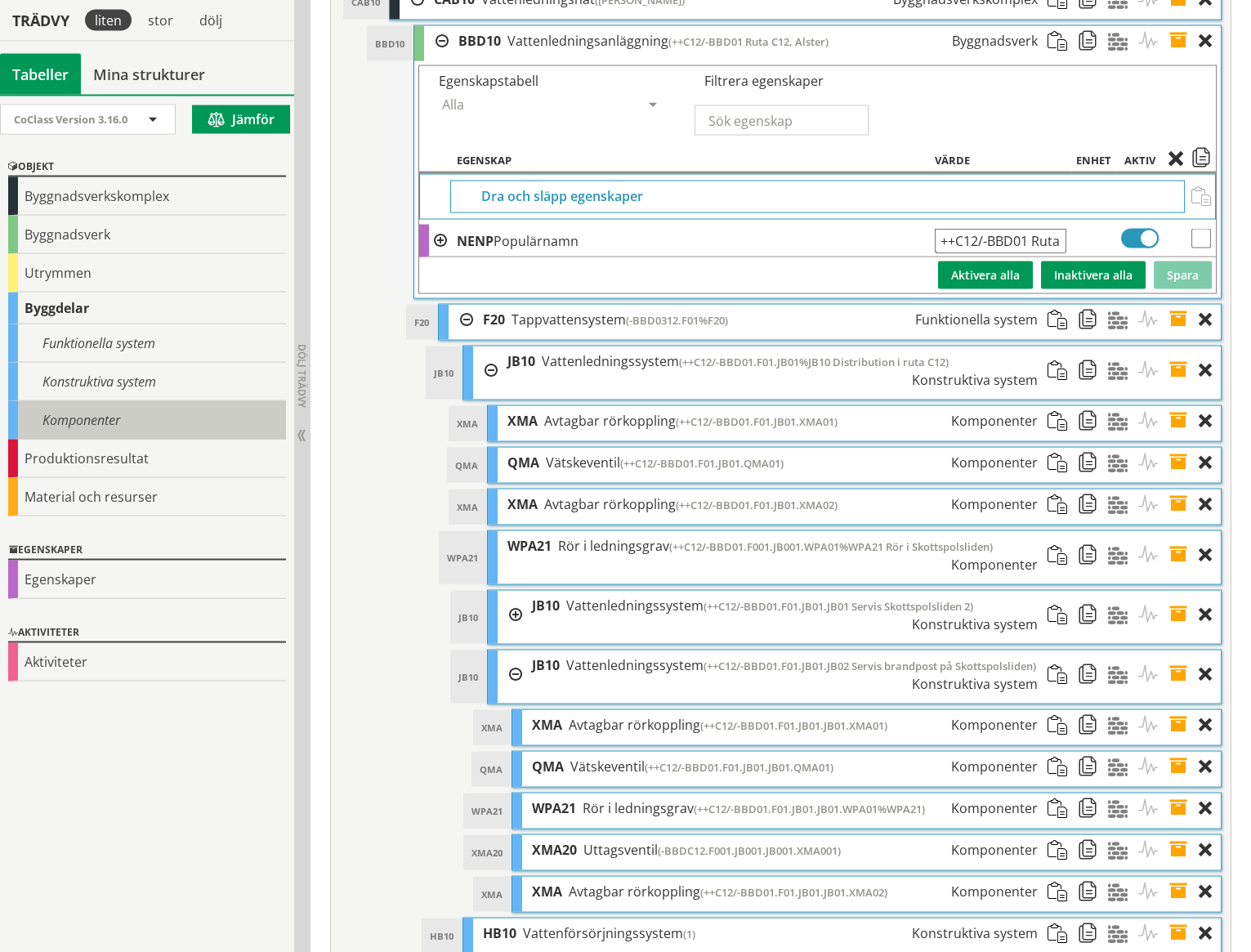
click at [109, 418] on div "Komponenter" at bounding box center [147, 420] width 278 height 39
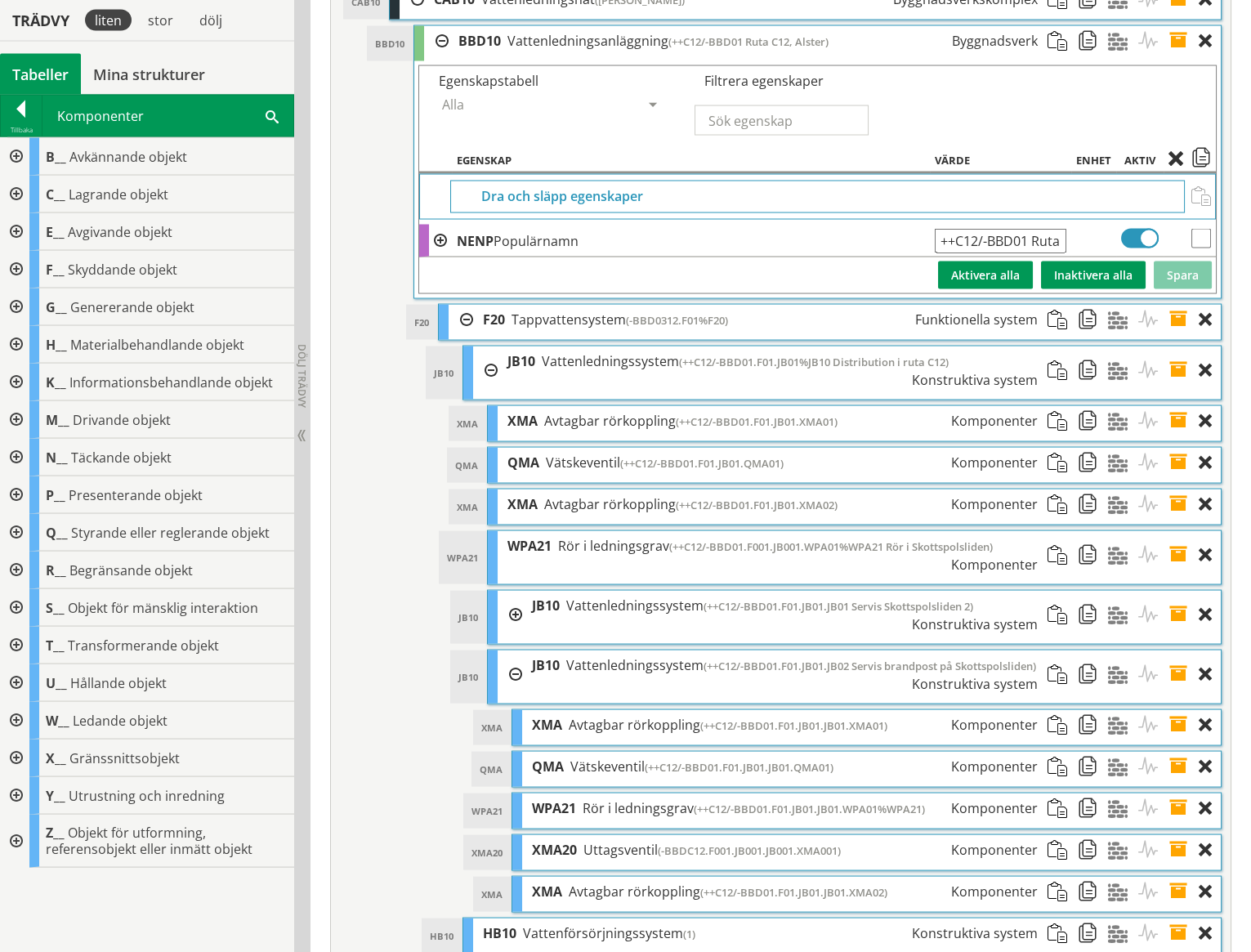
click at [16, 756] on div at bounding box center [15, 759] width 29 height 38
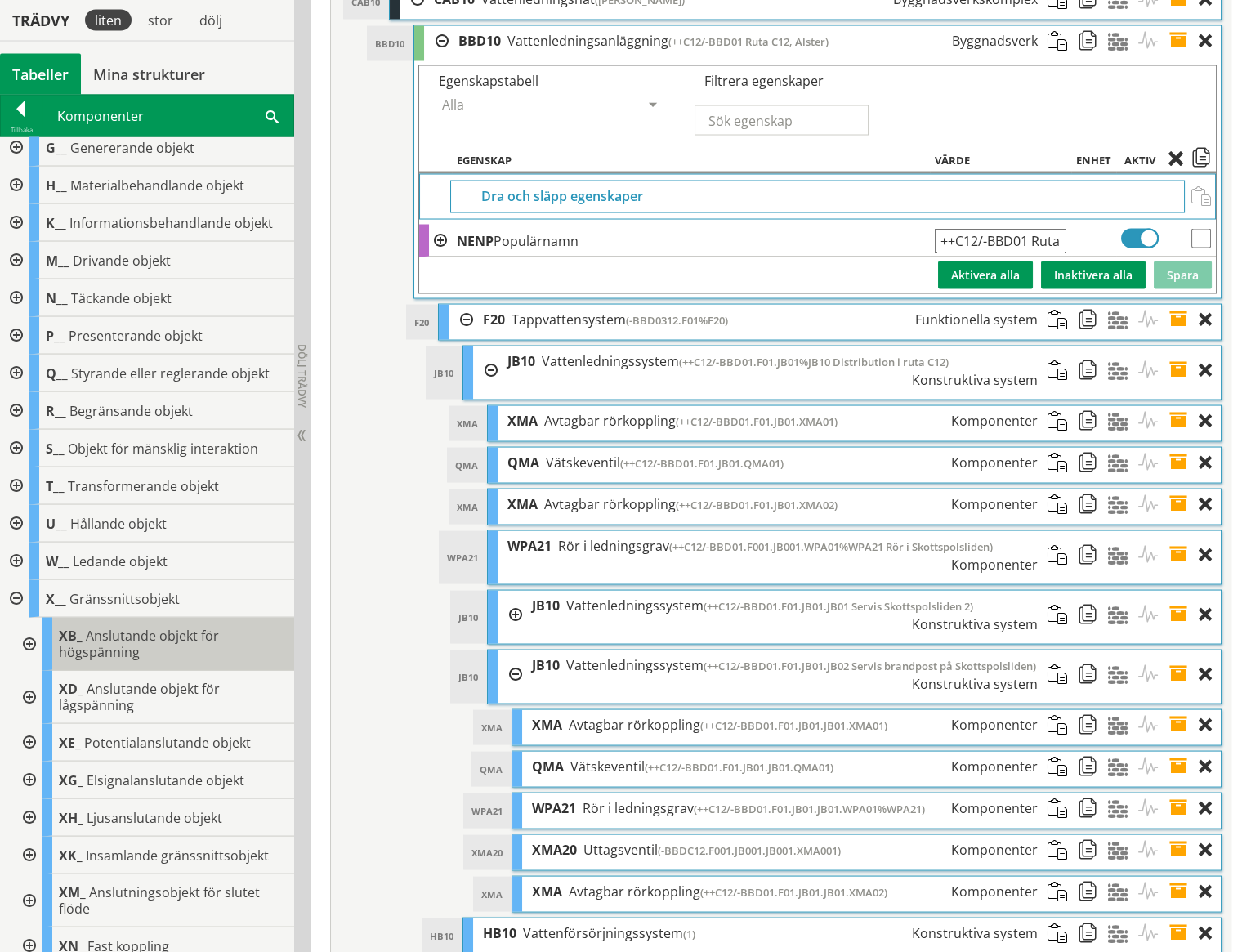
scroll to position [397, 0]
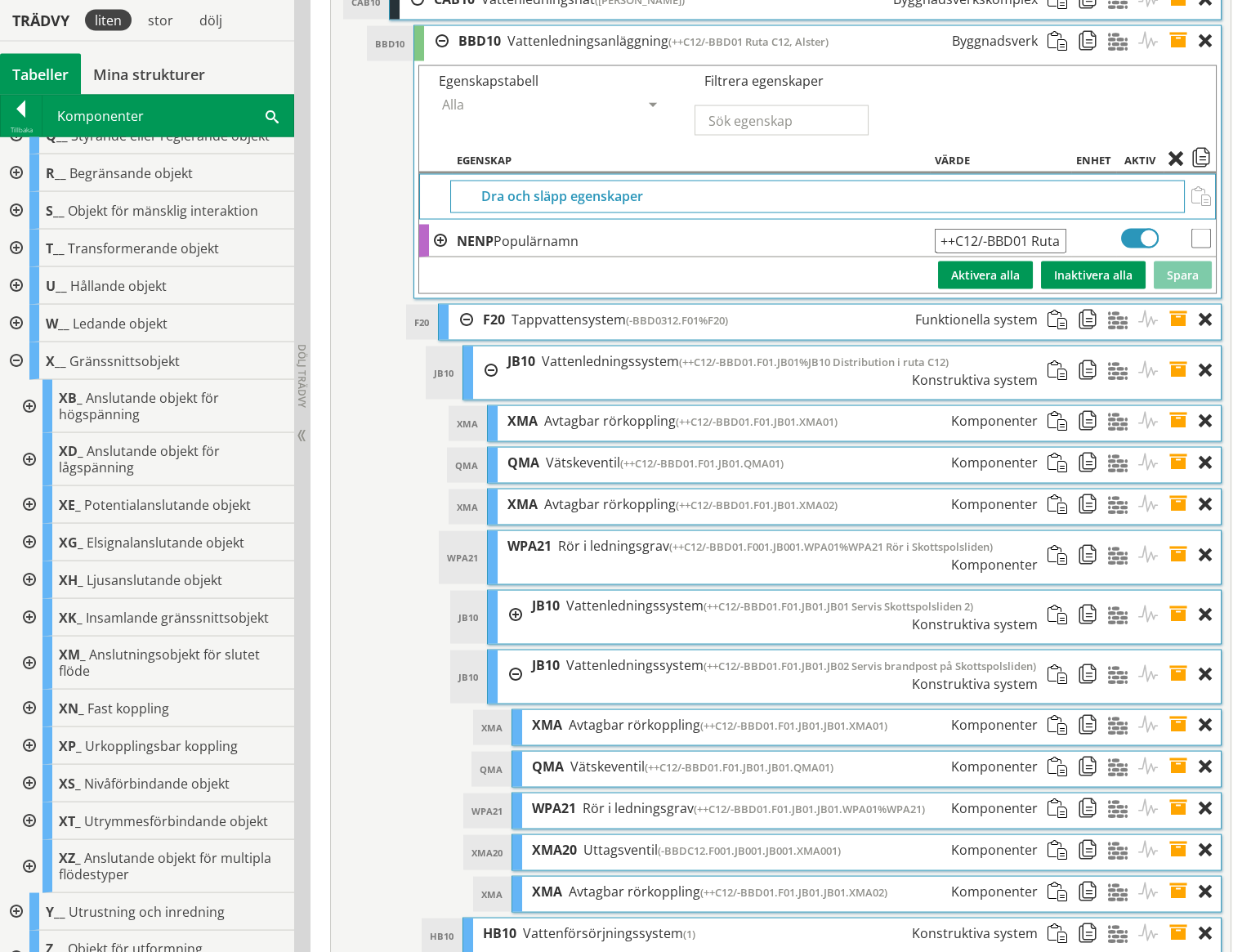
click at [27, 657] on div at bounding box center [27, 663] width 29 height 53
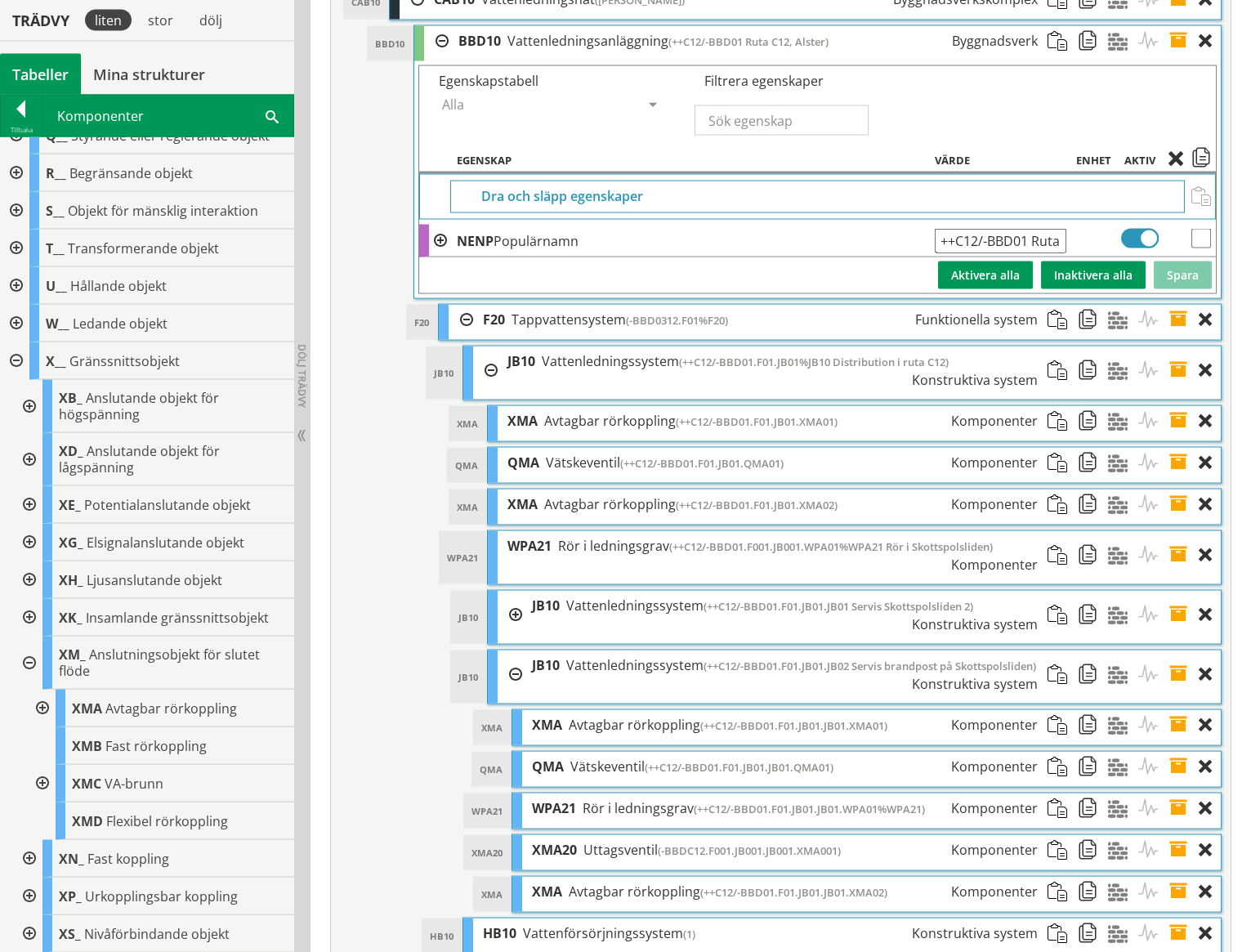
click at [41, 706] on div at bounding box center [40, 709] width 29 height 38
click at [55, 782] on div at bounding box center [54, 784] width 29 height 38
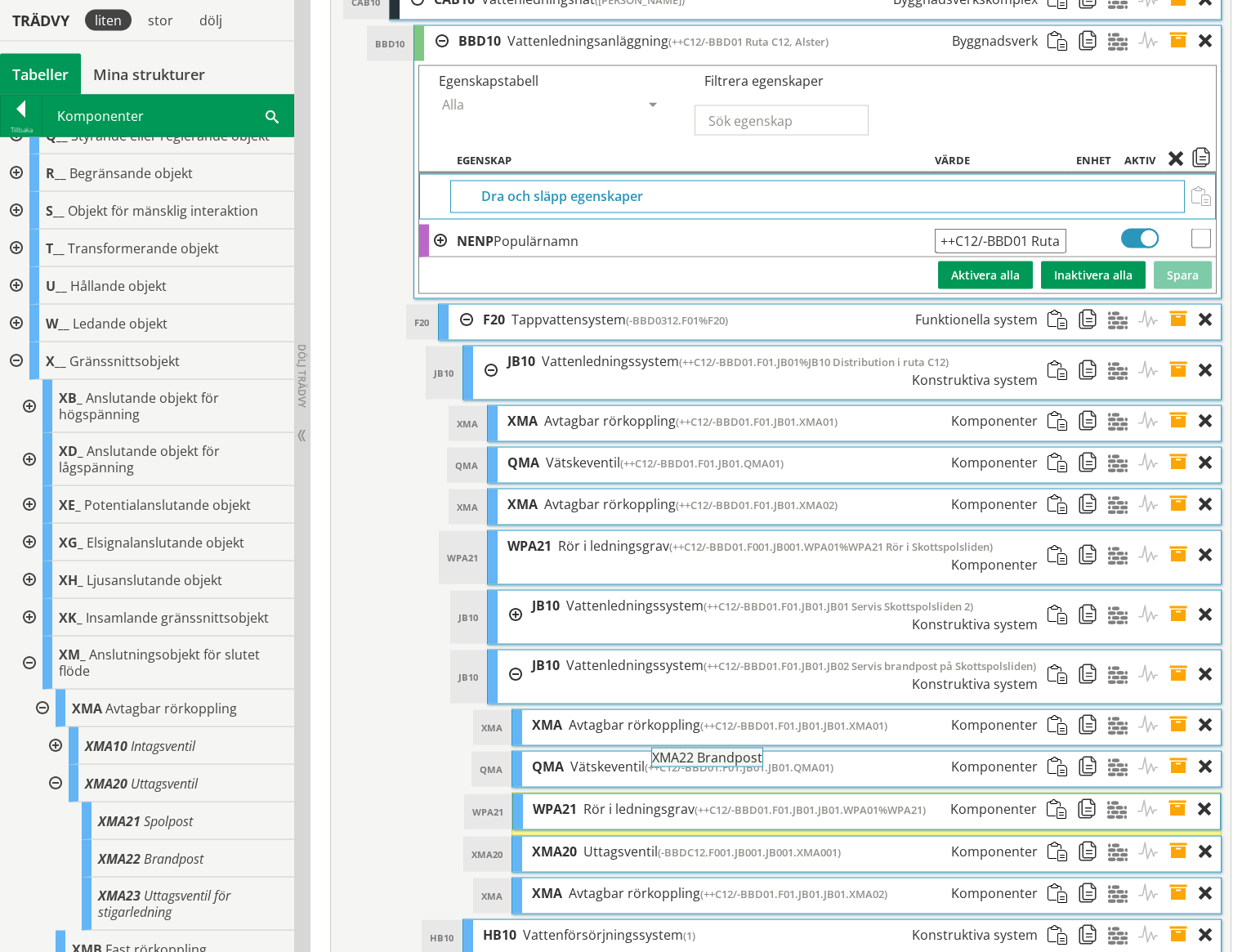
drag, startPoint x: 147, startPoint y: 857, endPoint x: 747, endPoint y: 766, distance: 606.9
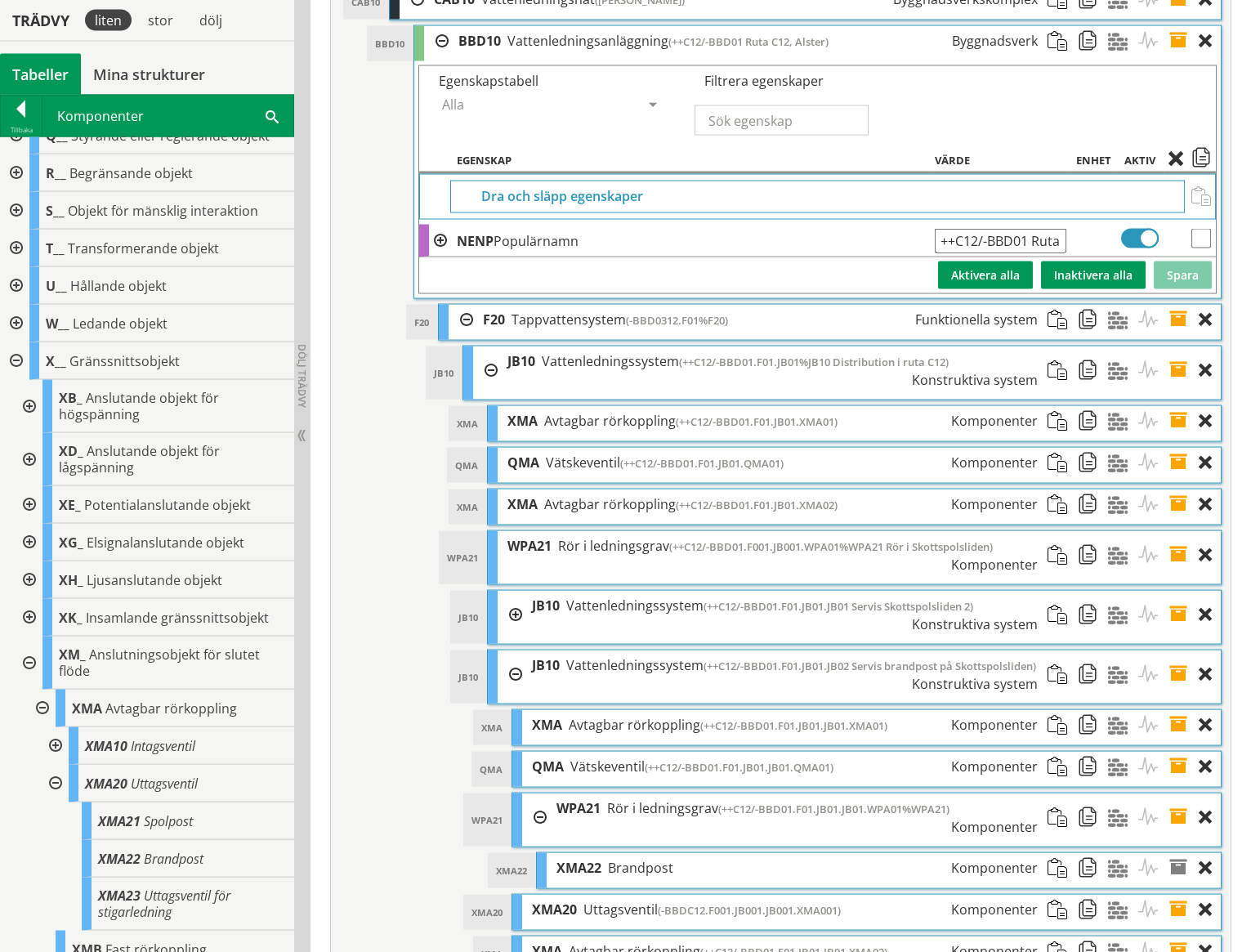
scroll to position [6985, 0]
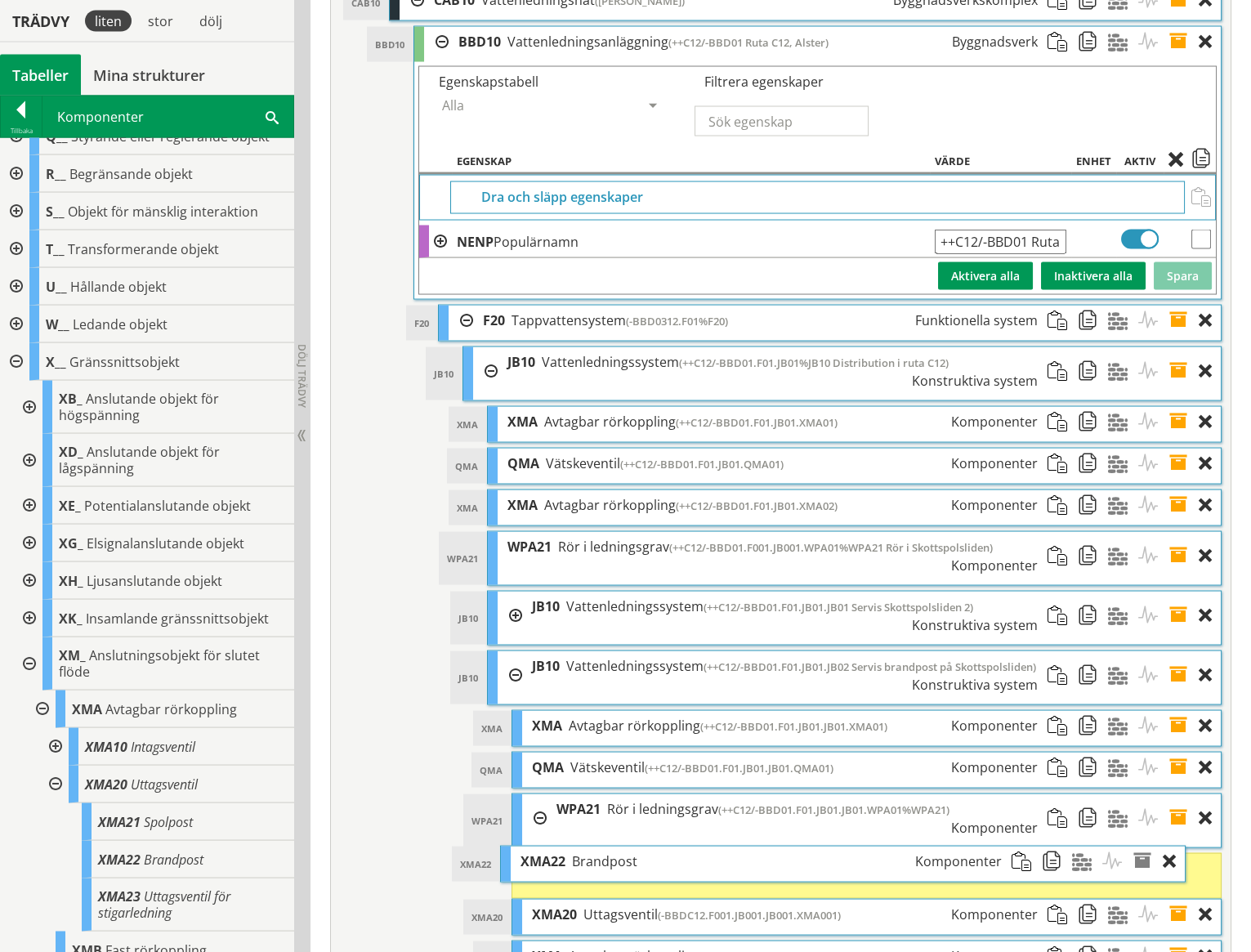
drag, startPoint x: 696, startPoint y: 805, endPoint x: 661, endPoint y: 815, distance: 36.4
click at [661, 846] on div "XMA22 Brandpost Komponenter" at bounding box center [762, 861] width 502 height 30
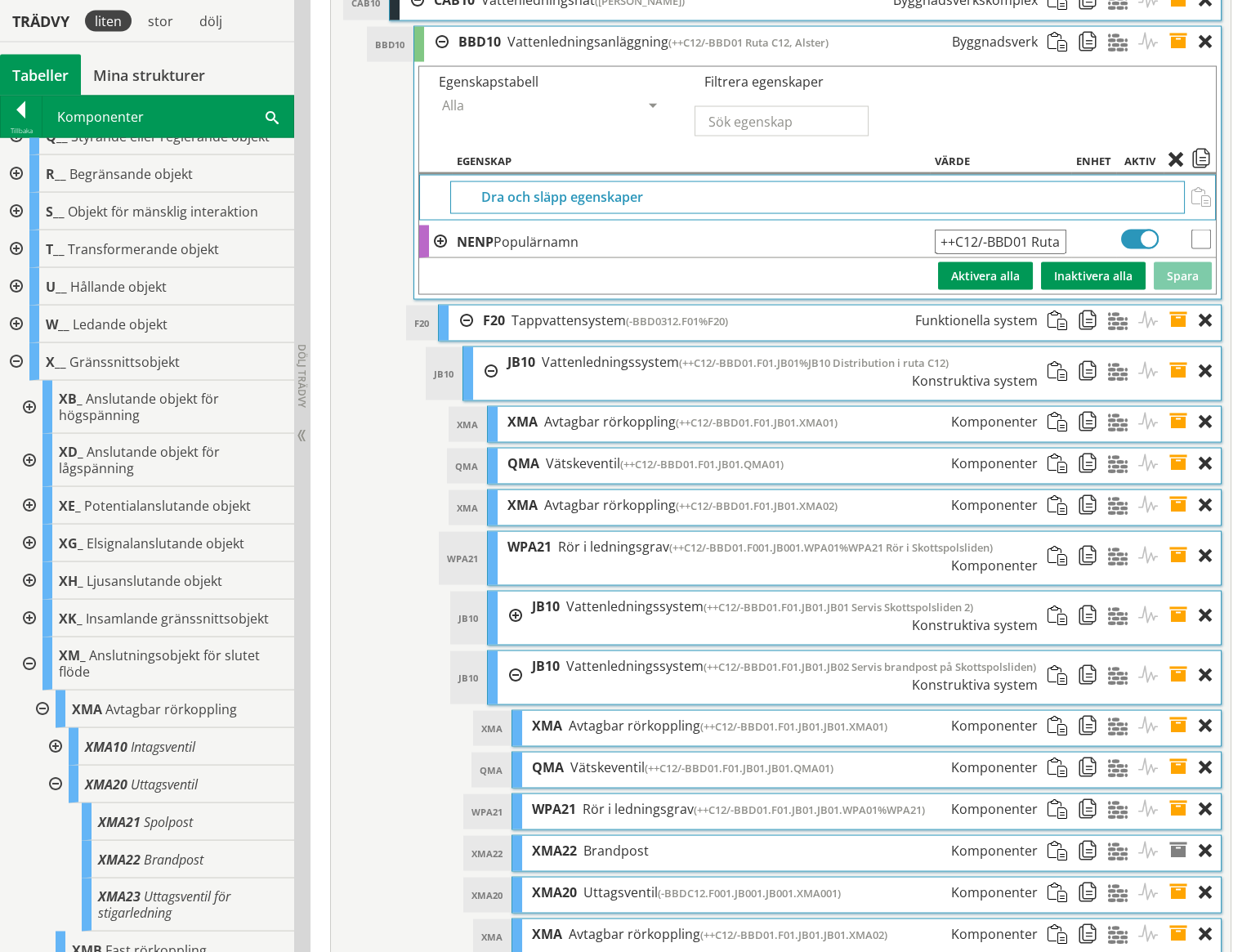
click at [1176, 878] on span at bounding box center [1183, 893] width 30 height 30
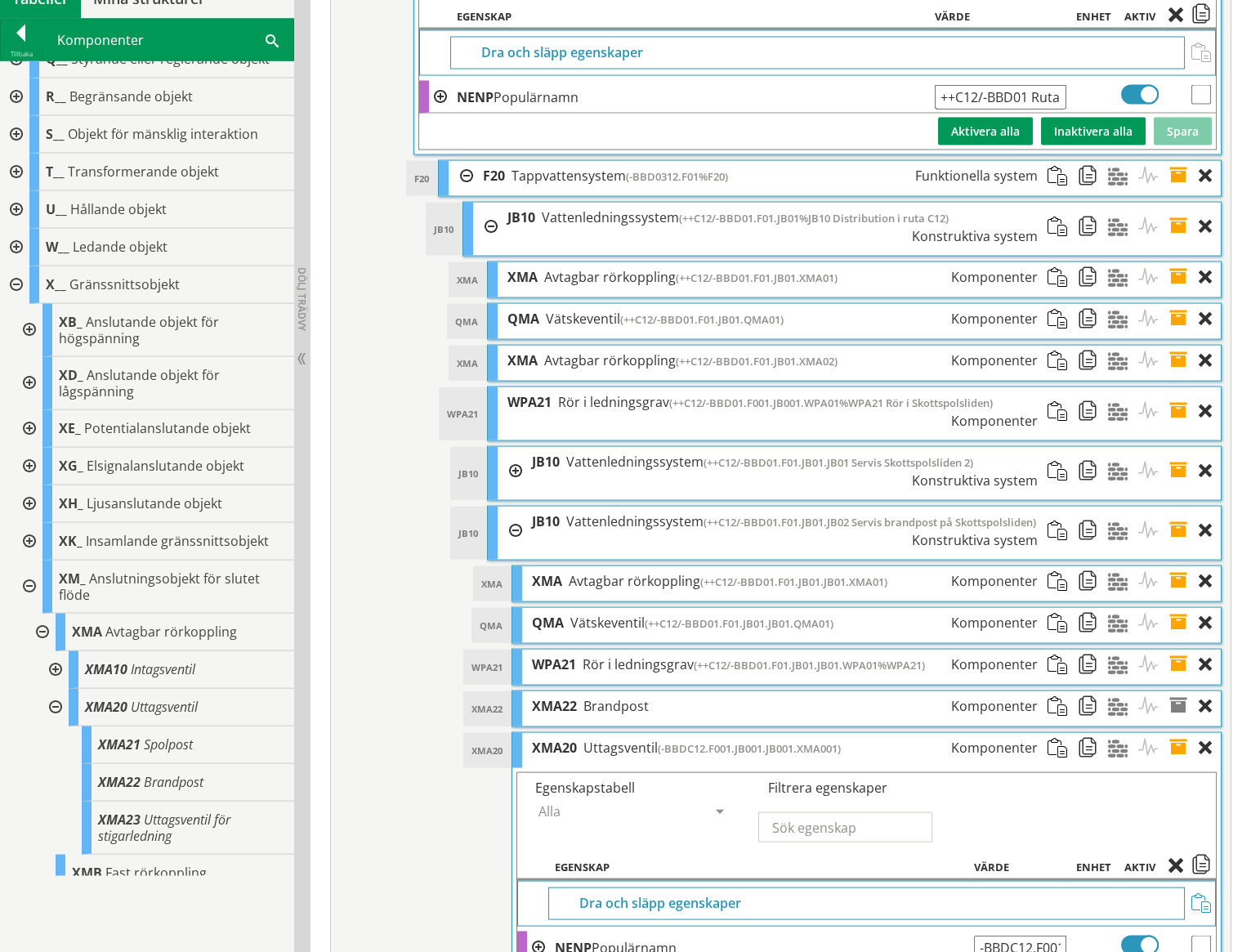
scroll to position [7206, 0]
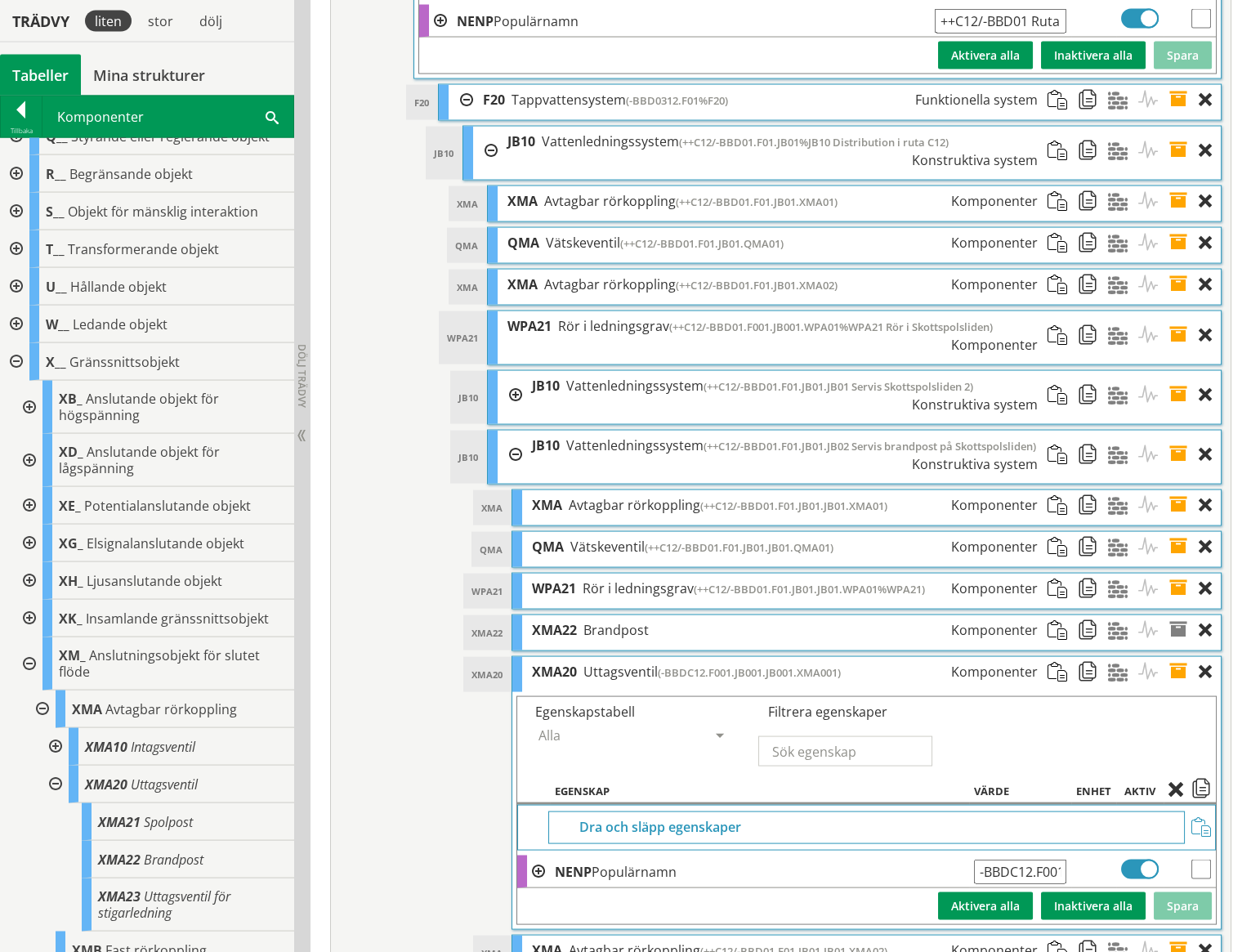
click at [1198, 860] on input "checkbox" at bounding box center [1201, 870] width 20 height 20
checkbox input "true"
click at [1200, 818] on span at bounding box center [1201, 827] width 20 height 20
click at [1200, 784] on span at bounding box center [1201, 790] width 20 height 15
click at [1181, 615] on span at bounding box center [1183, 630] width 30 height 30
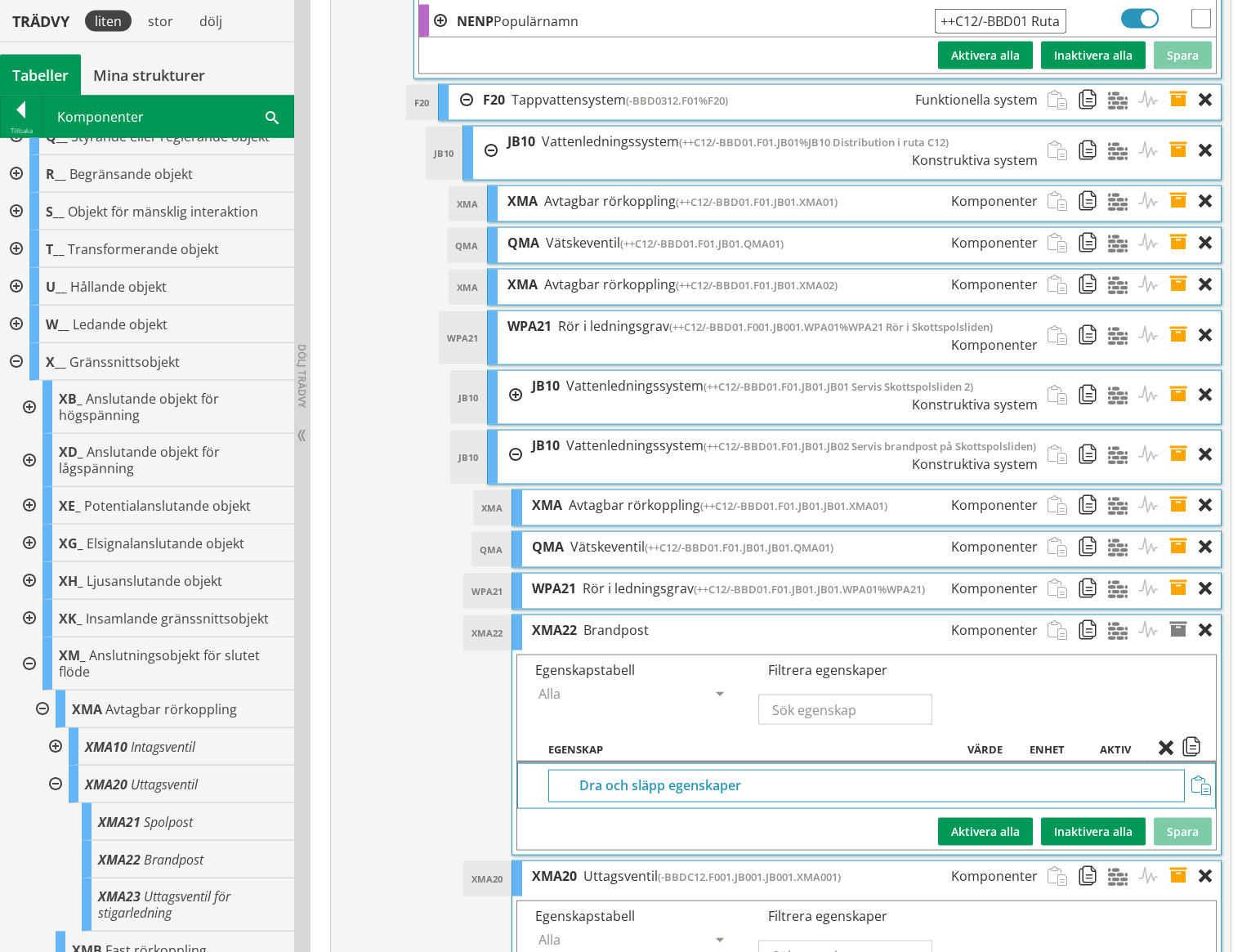
click at [1197, 777] on span at bounding box center [1201, 786] width 20 height 20
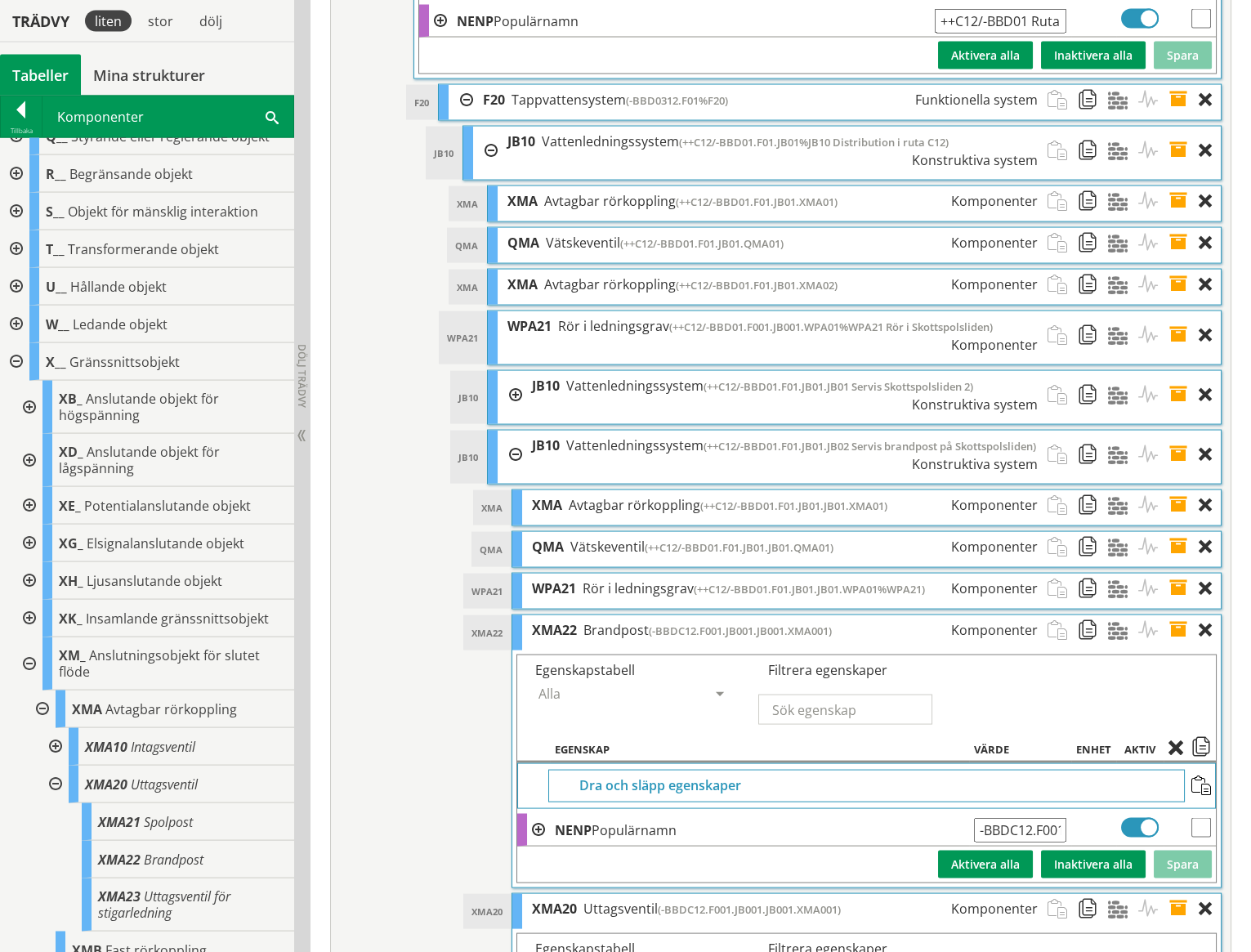
click at [1022, 818] on input "-BBDC12.F001.JB001.JB001.XMA001" at bounding box center [1020, 830] width 92 height 25
type input "-BBDC12.F001.JB001.JB001.XMA01%XMA22"
click at [1179, 851] on button "Spara" at bounding box center [1183, 864] width 58 height 27
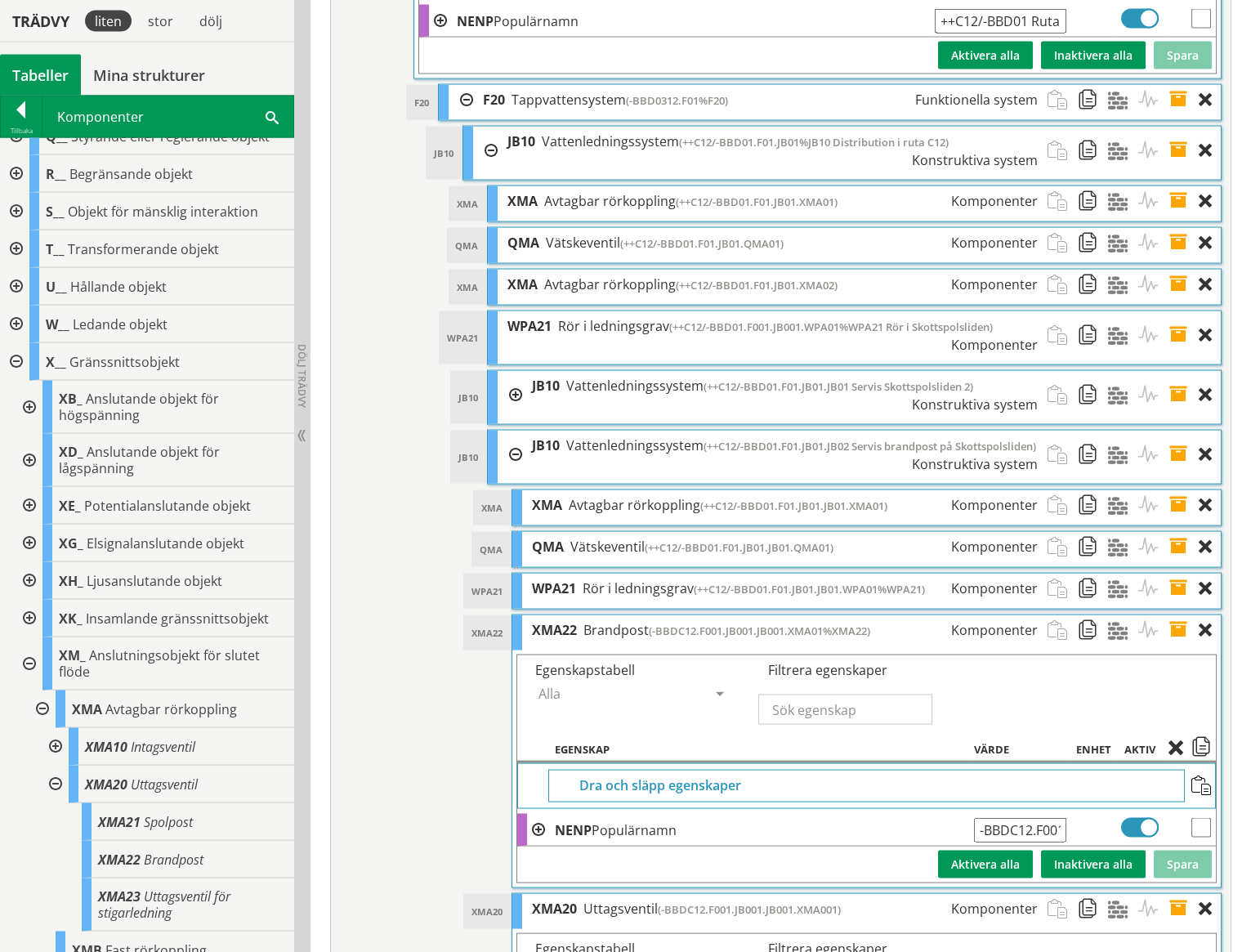
click at [1182, 615] on span at bounding box center [1183, 630] width 30 height 30
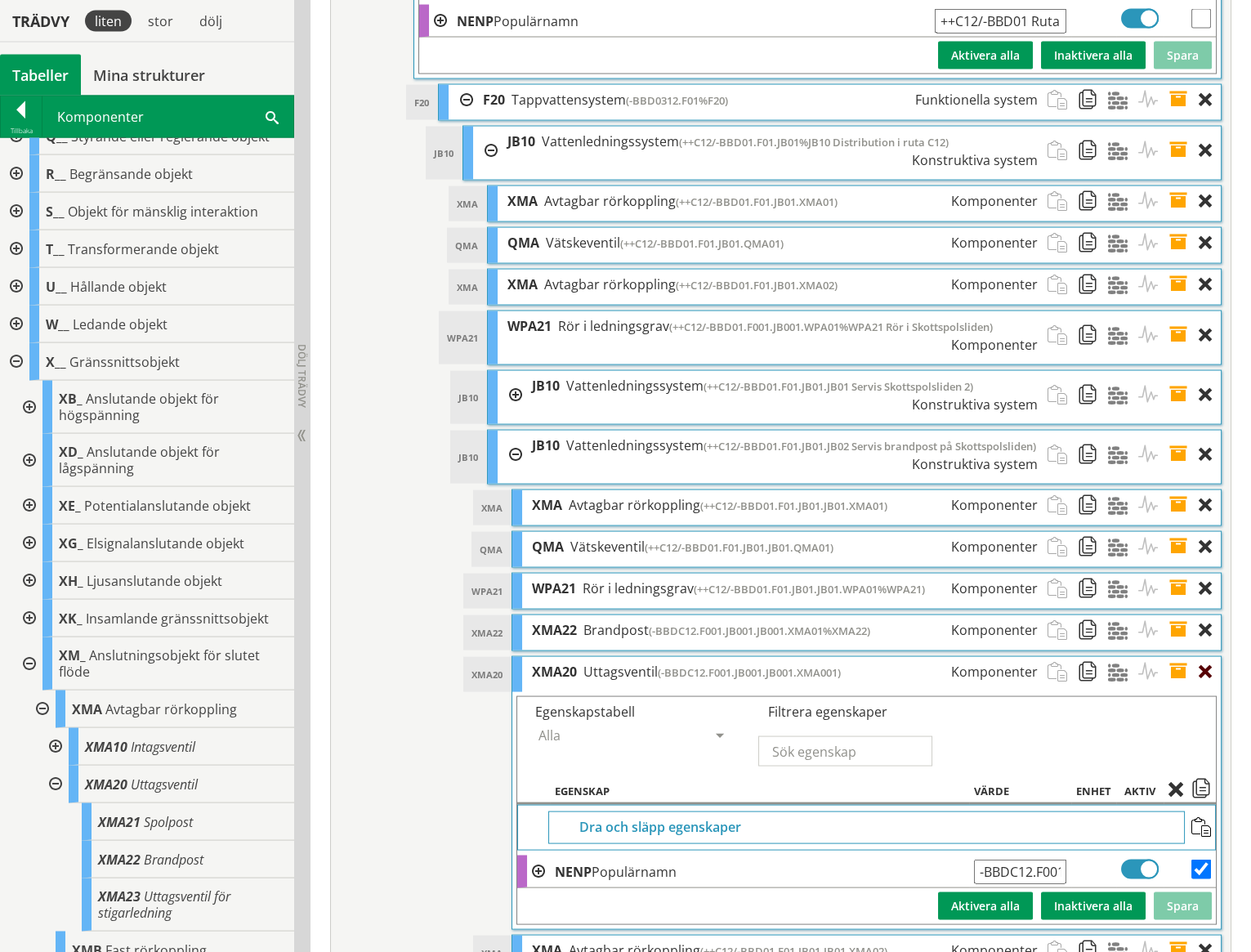
click at [1205, 657] on div at bounding box center [1210, 672] width 22 height 30
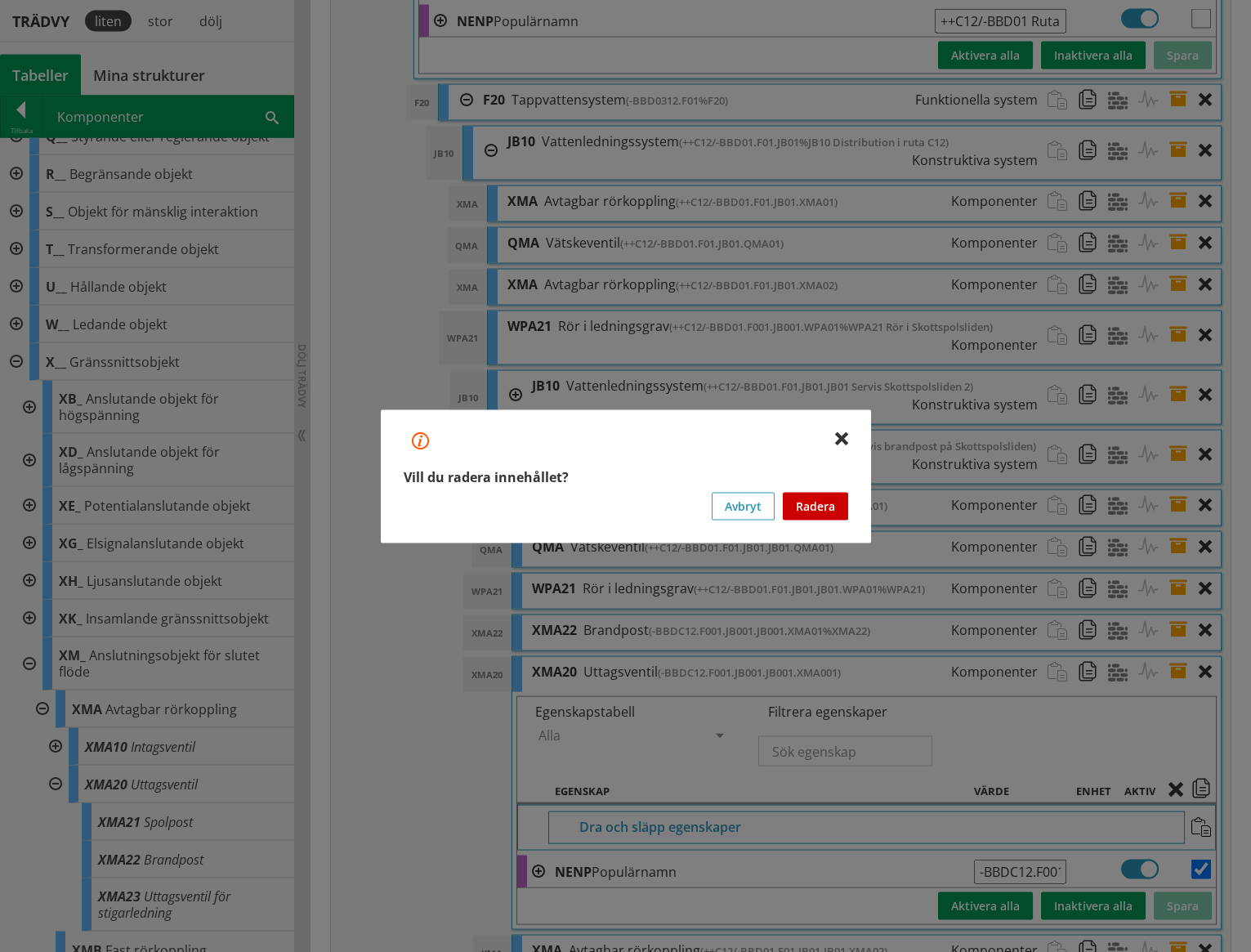
click at [832, 509] on button "Radera" at bounding box center [815, 506] width 65 height 27
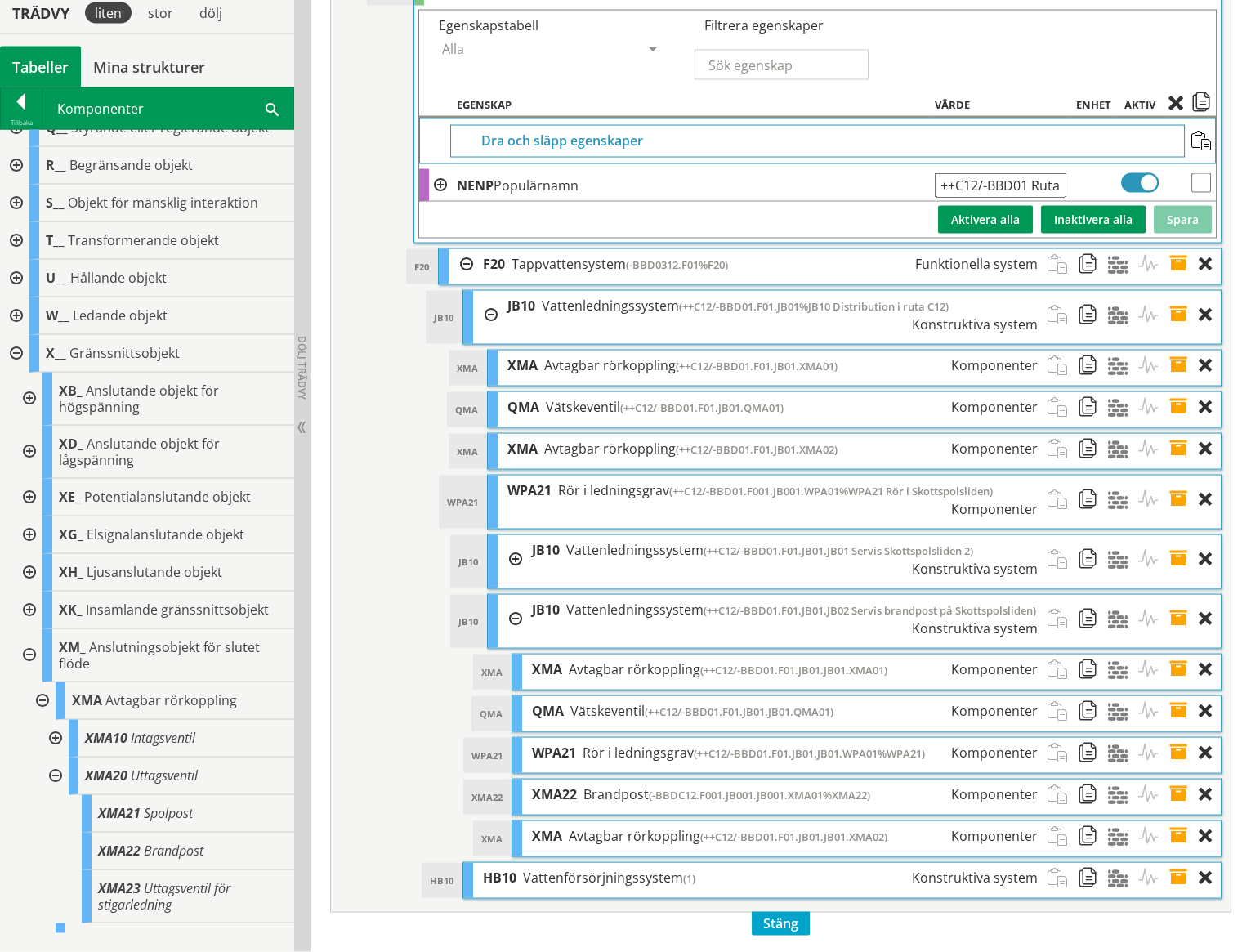
scroll to position [6986, 0]
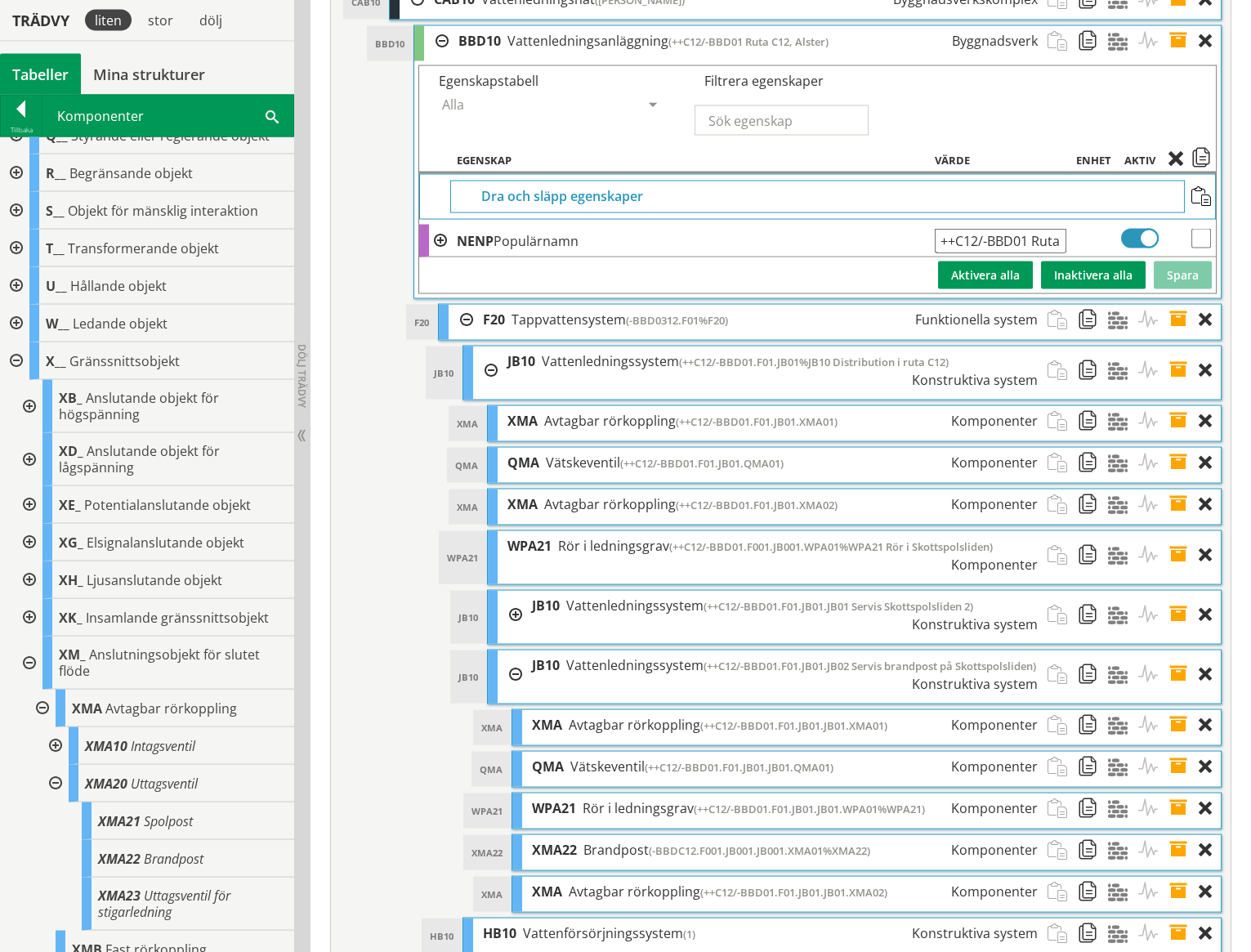
click at [516, 591] on div at bounding box center [510, 615] width 25 height 48
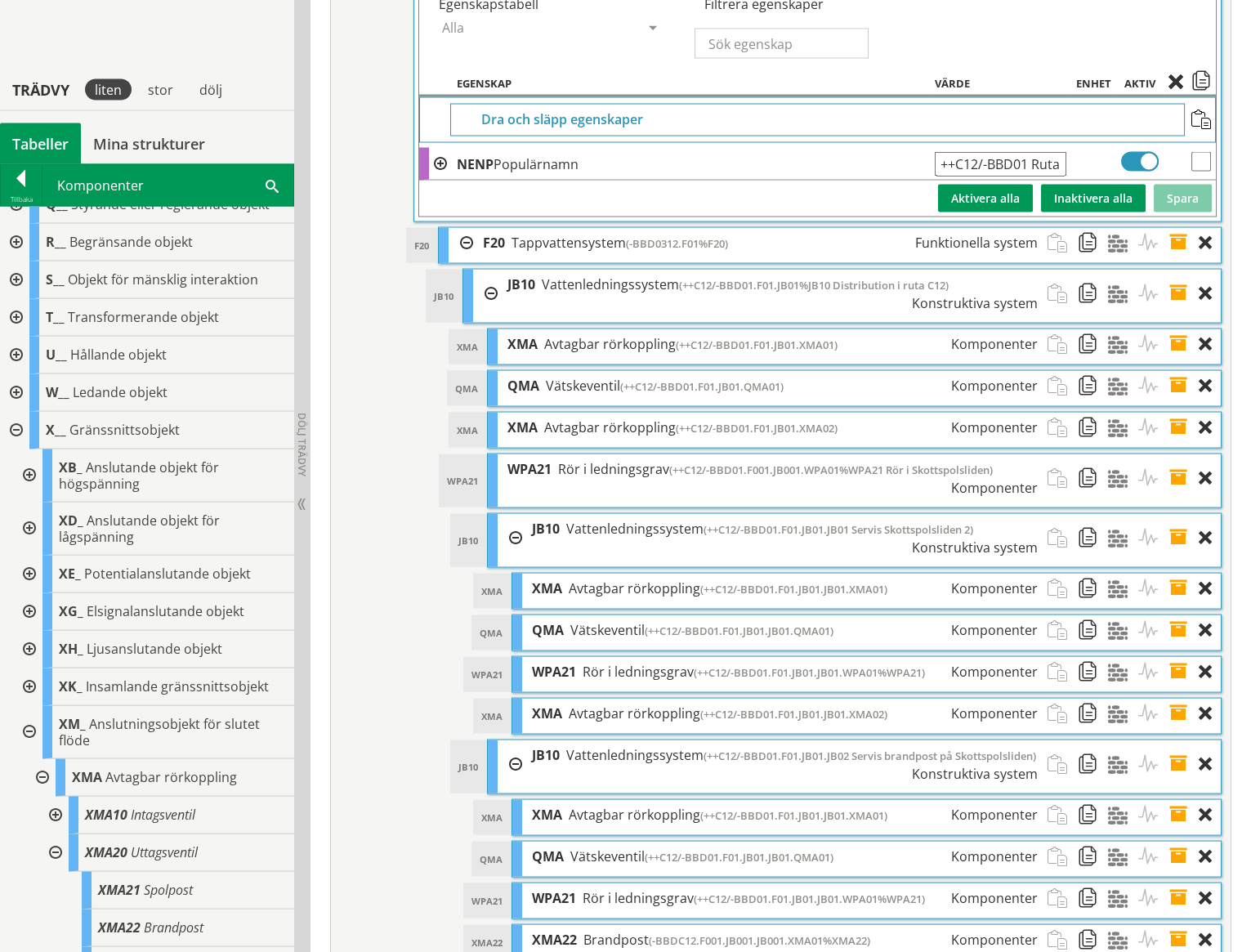
scroll to position [7132, 0]
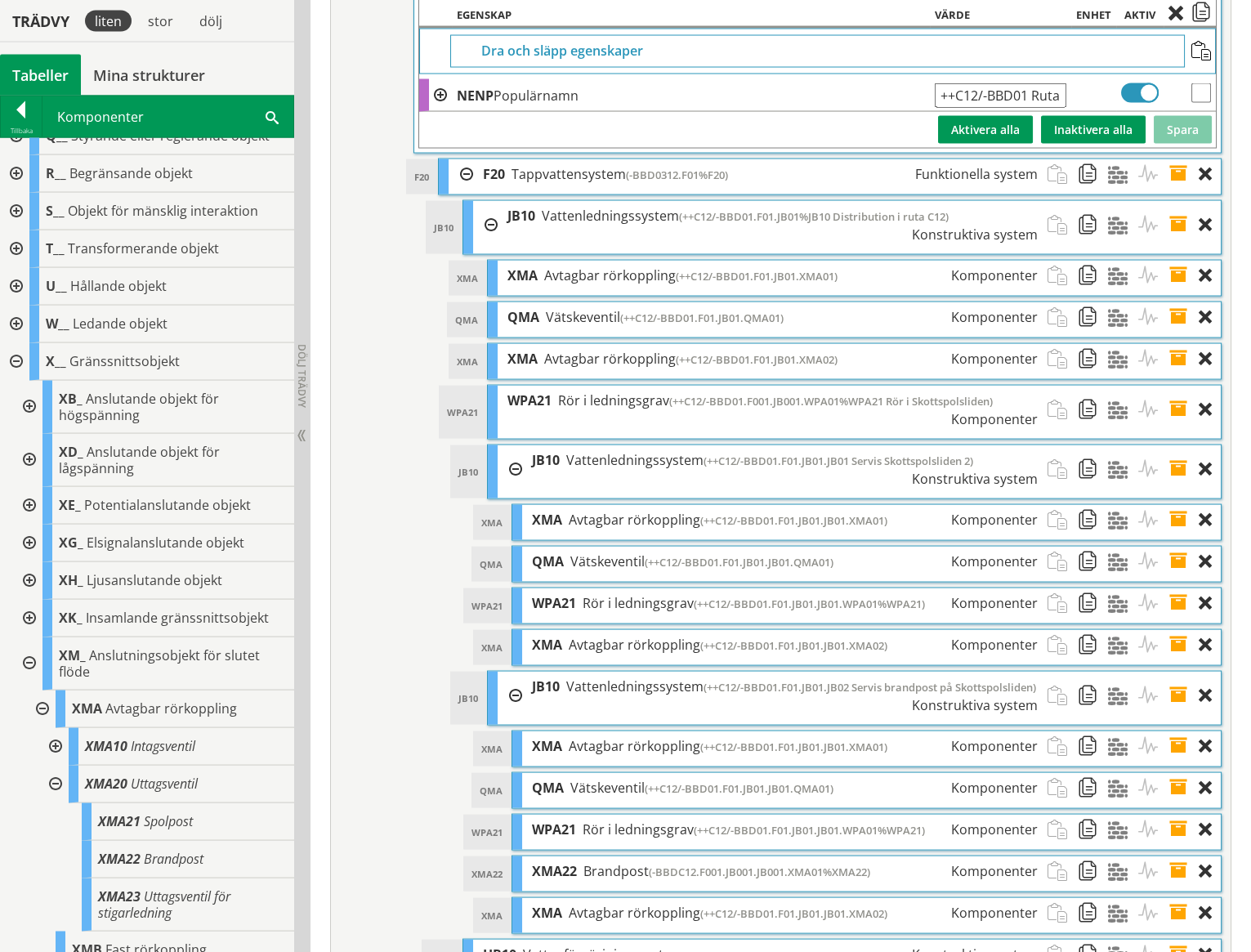
click at [1178, 857] on span at bounding box center [1183, 871] width 30 height 30
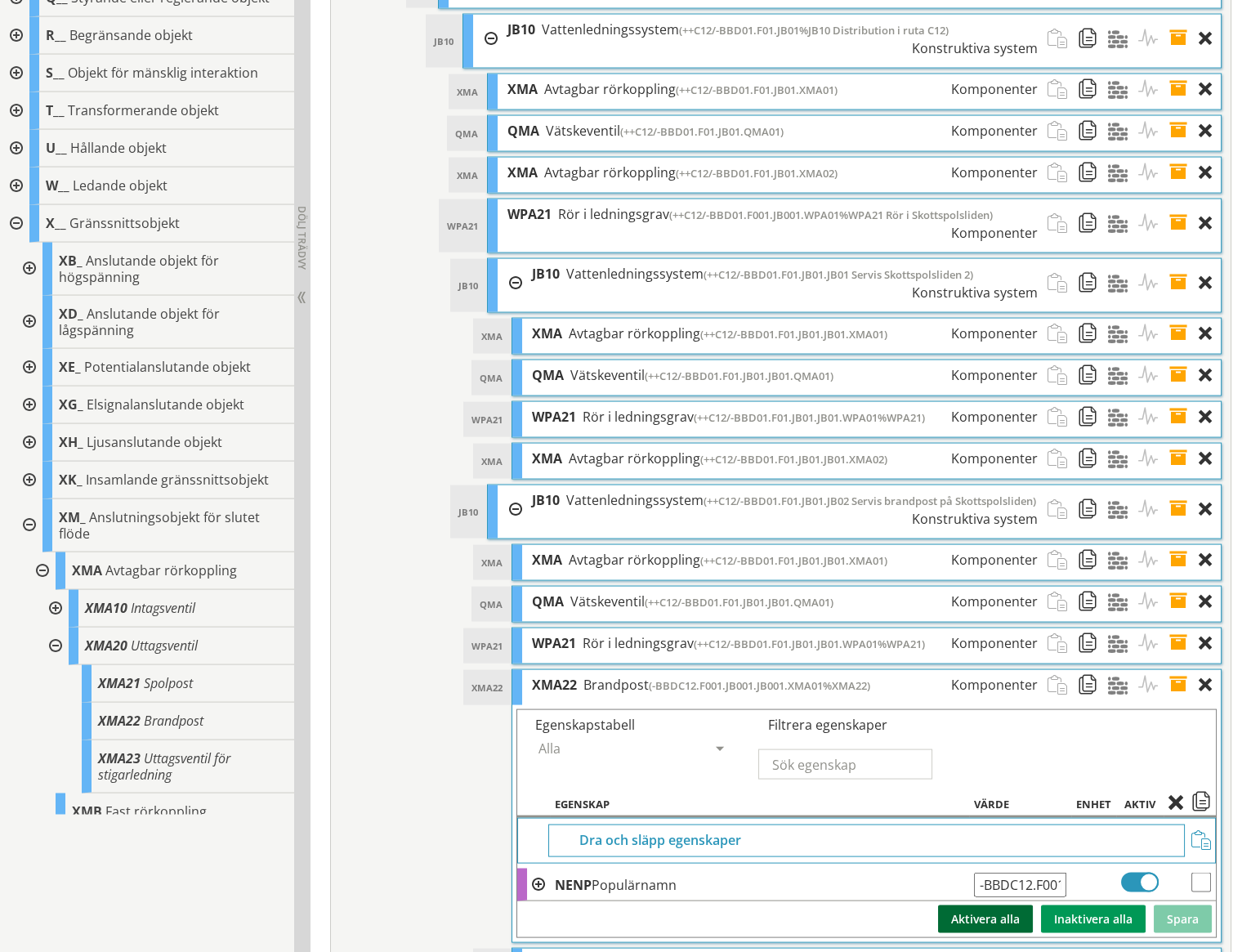
scroll to position [7389, 0]
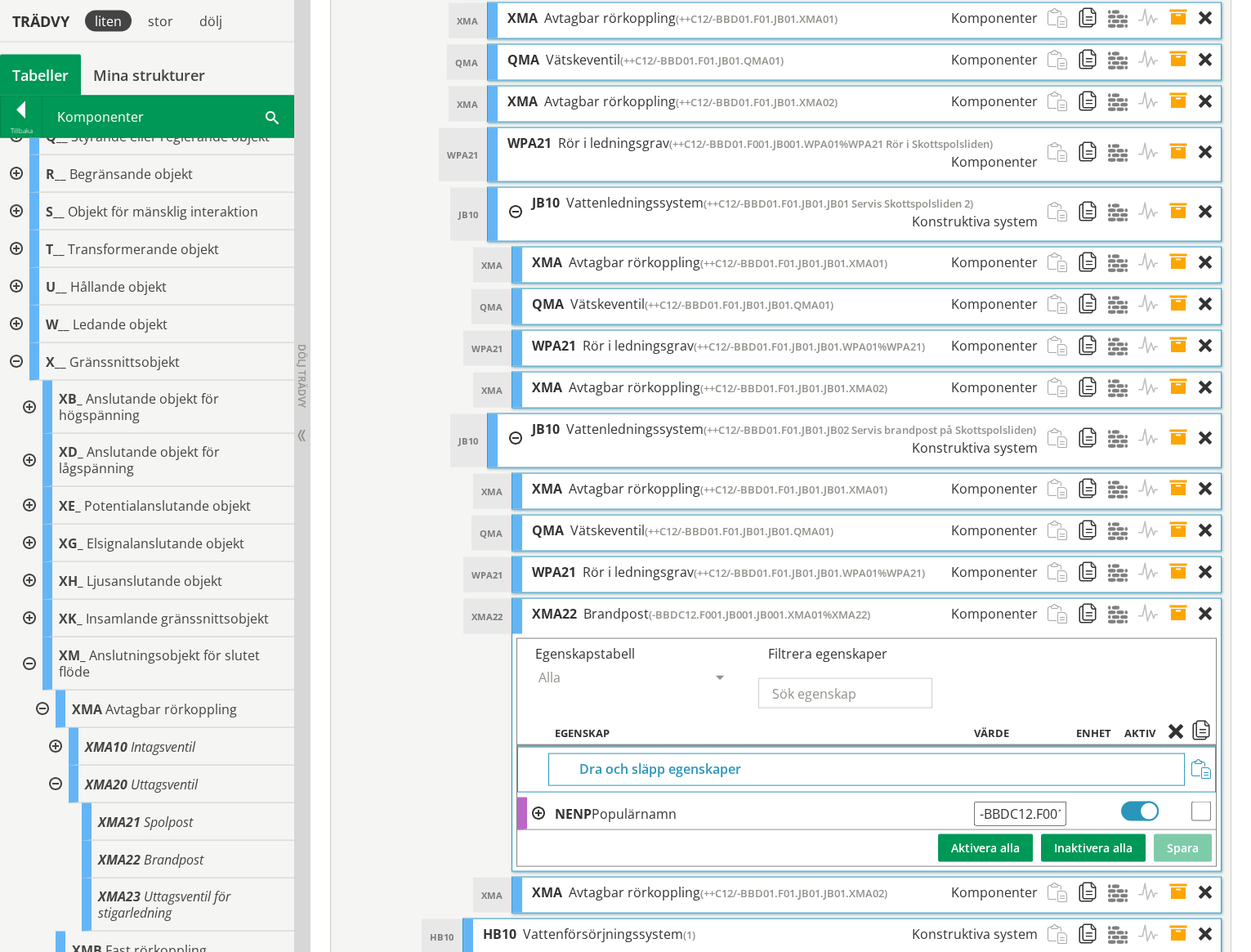
click at [979, 802] on input "-BBDC12.F001.JB001.JB001.XMA01%XMA22" at bounding box center [1020, 814] width 92 height 25
click at [1176, 834] on button "Spara" at bounding box center [1183, 848] width 58 height 27
drag, startPoint x: 1057, startPoint y: 760, endPoint x: 1073, endPoint y: 769, distance: 18.4
click at [1057, 802] on input "++C12/-BBD01.F01.JB01.JB01.XMA01%XMA22" at bounding box center [1020, 814] width 92 height 25
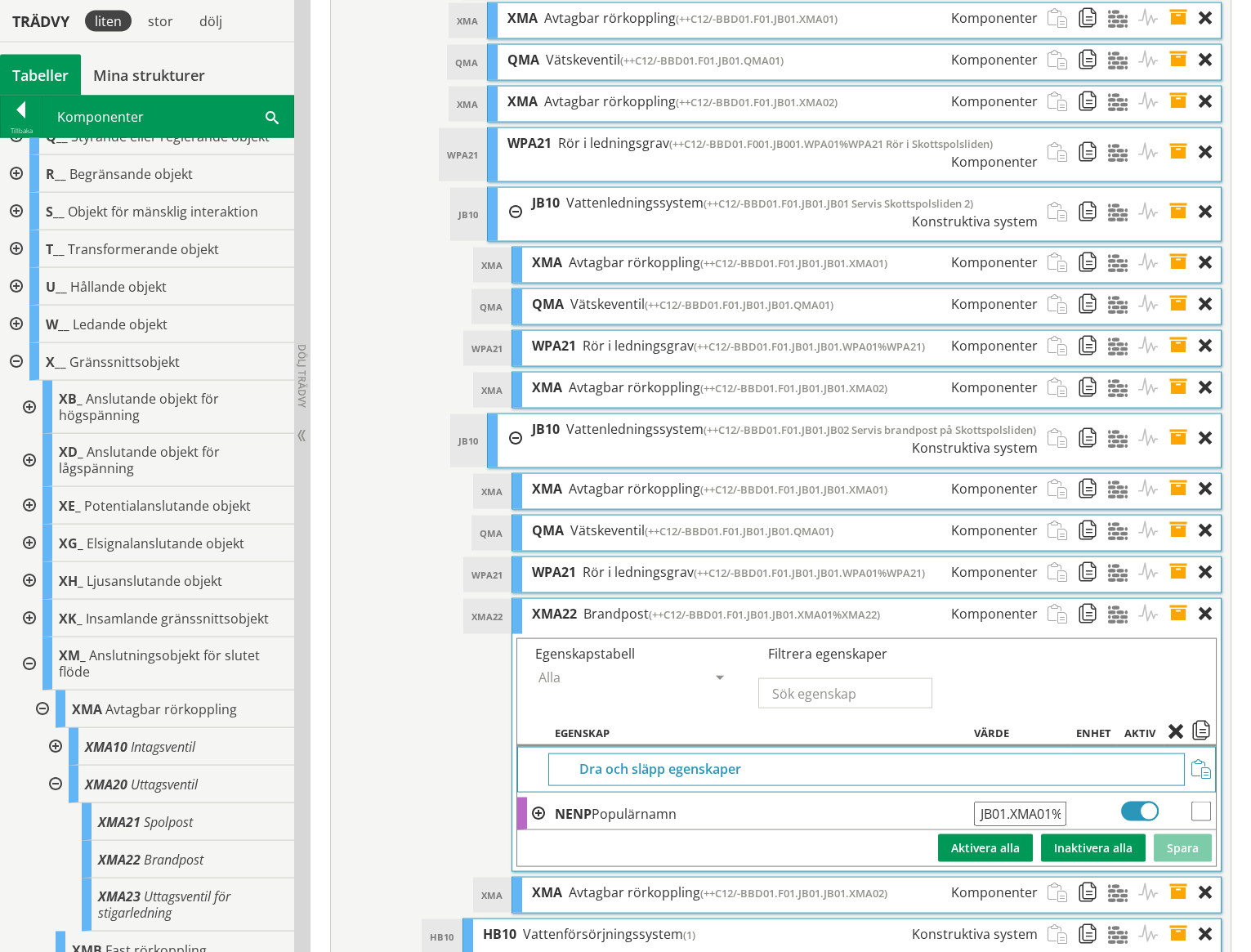
scroll to position [0, 190]
type input "++C12/-BBD01.F01.JB01.JB01.XMA01/%XMA22"
click at [1178, 834] on button "Spara" at bounding box center [1183, 848] width 58 height 27
click at [1180, 558] on span at bounding box center [1183, 572] width 30 height 30
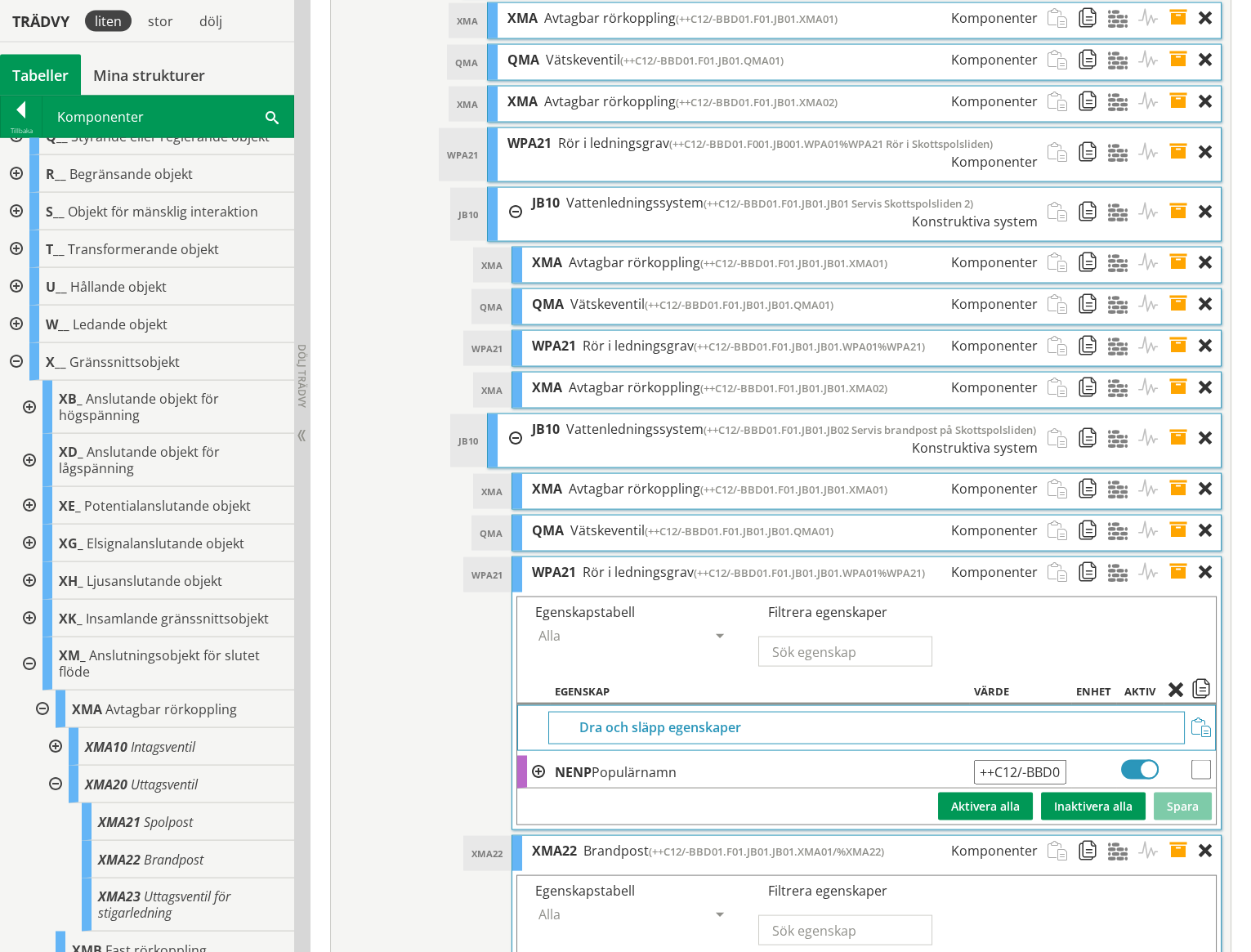
click at [1038, 760] on input "++C12/-BBD01.F01.JB01.JB01.WPA01%WPA21" at bounding box center [1020, 772] width 92 height 25
type input "++C12/-BBD01.F01.JB01.JB01.WPA01/%WPA21"
click at [1181, 793] on button "Spara" at bounding box center [1183, 807] width 58 height 27
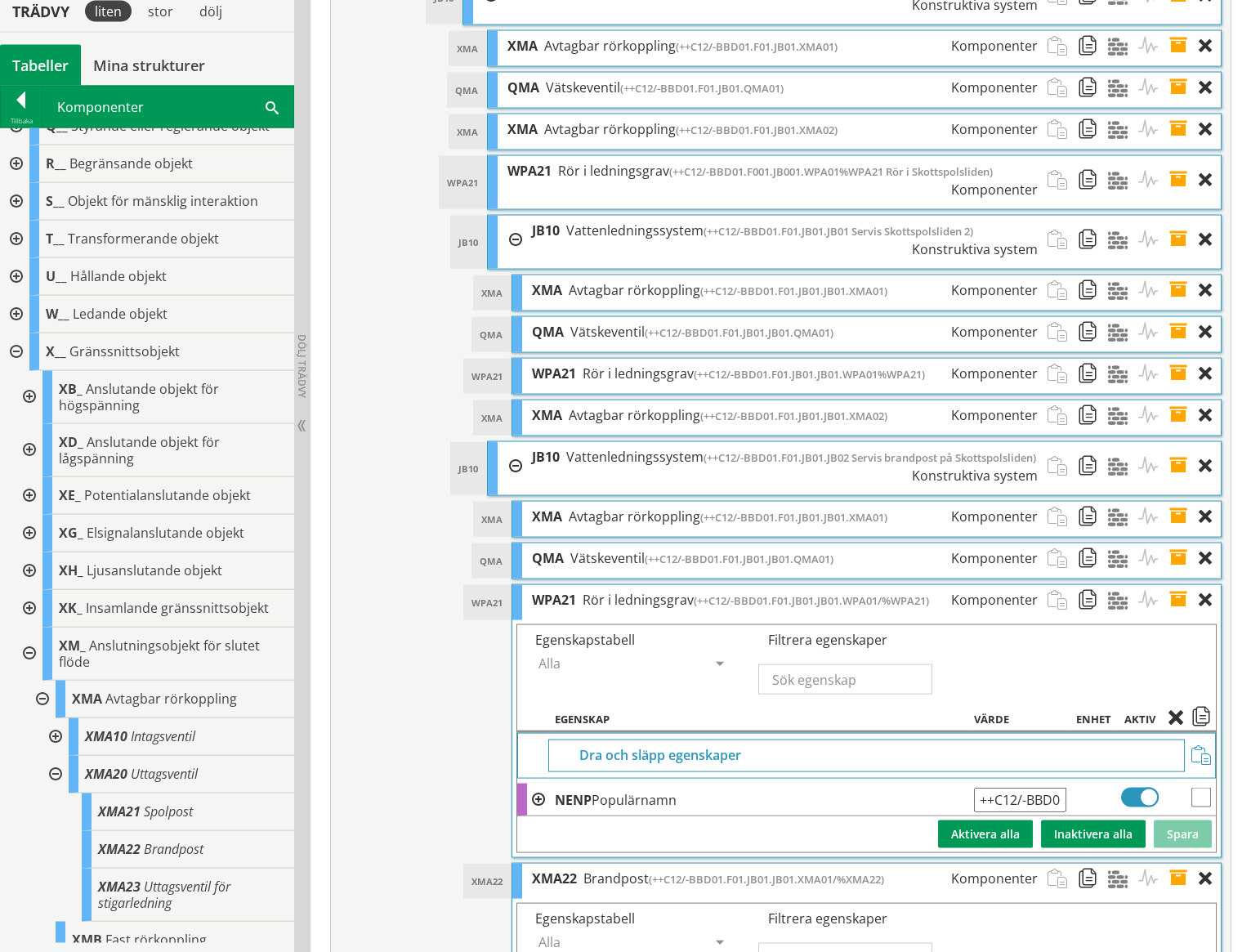
scroll to position [7352, 0]
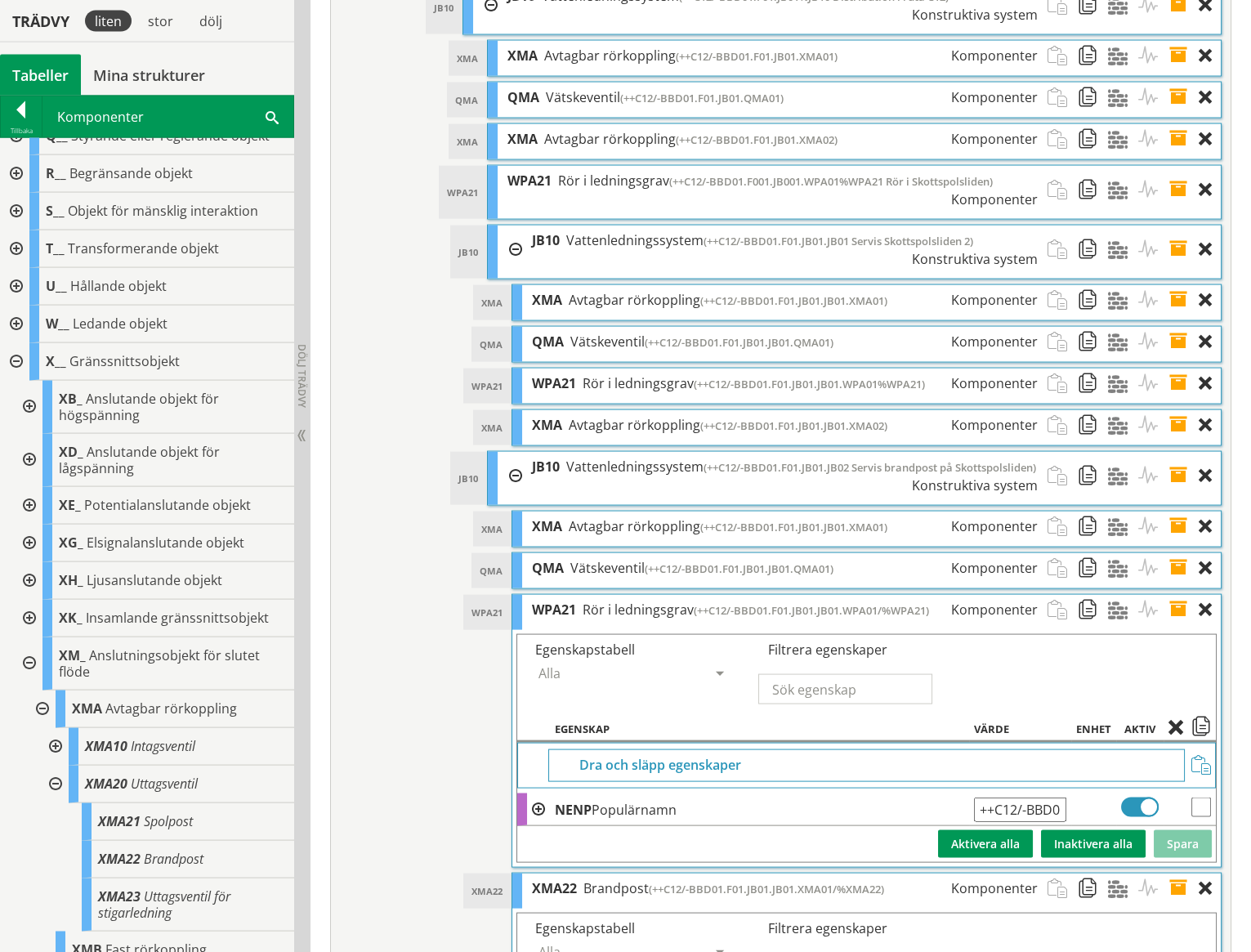
click at [840, 461] on span "(++C12/-BBD01.F01.JB01.JB02 Servis brandpost på Skottspolsliden)" at bounding box center [870, 467] width 333 height 15
click at [1183, 452] on span at bounding box center [1183, 476] width 30 height 48
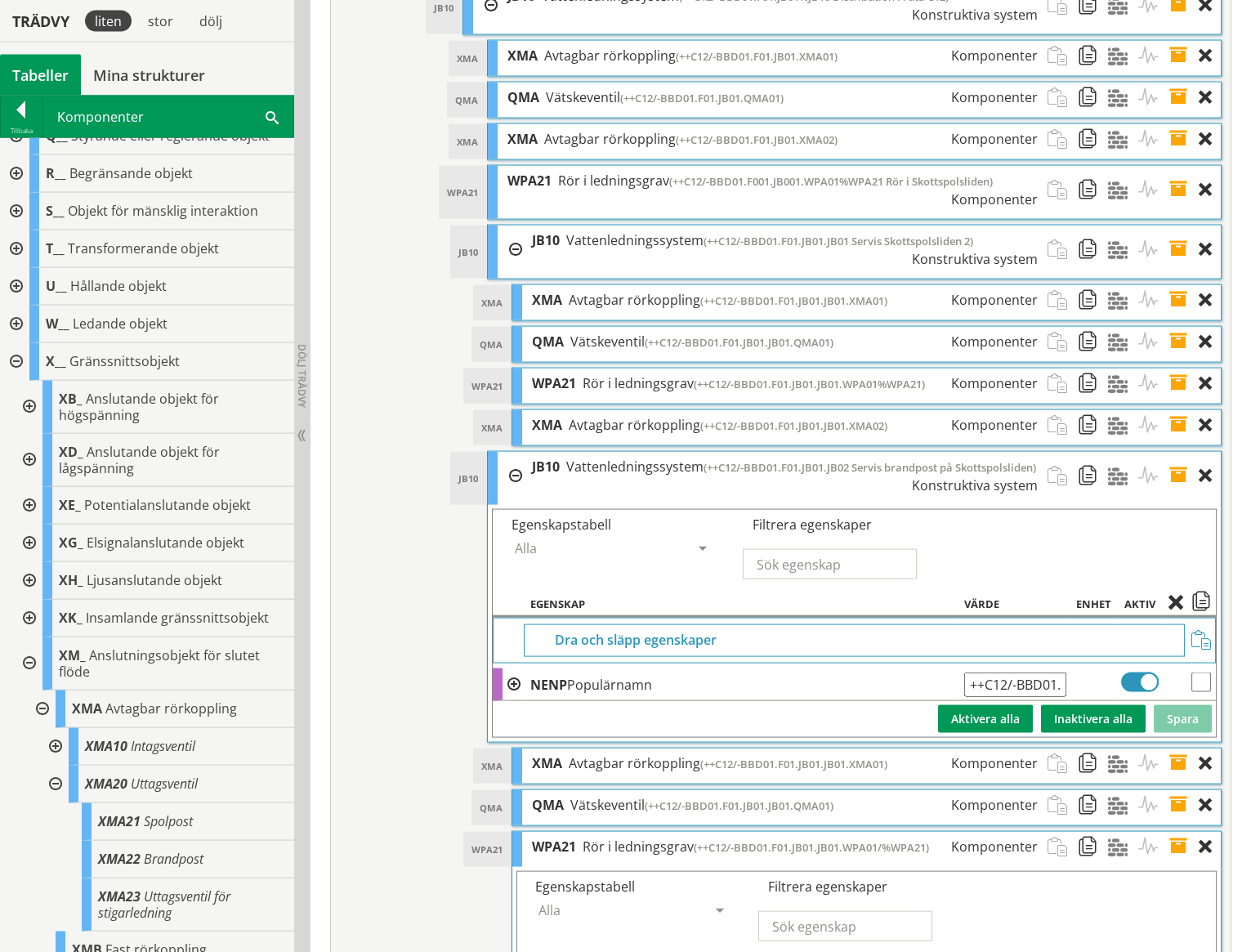
click at [1026, 673] on input "++C12/-BBD01.F01.JB01.JB02 Servis brandpost på Skottspolsliden" at bounding box center [1015, 685] width 102 height 25
type input "++C12/-BBD01.F01.JB01.JB02/%JB10 Servis brandpost på Skottspolsliden"
click at [1186, 705] on button "Spara" at bounding box center [1183, 719] width 58 height 27
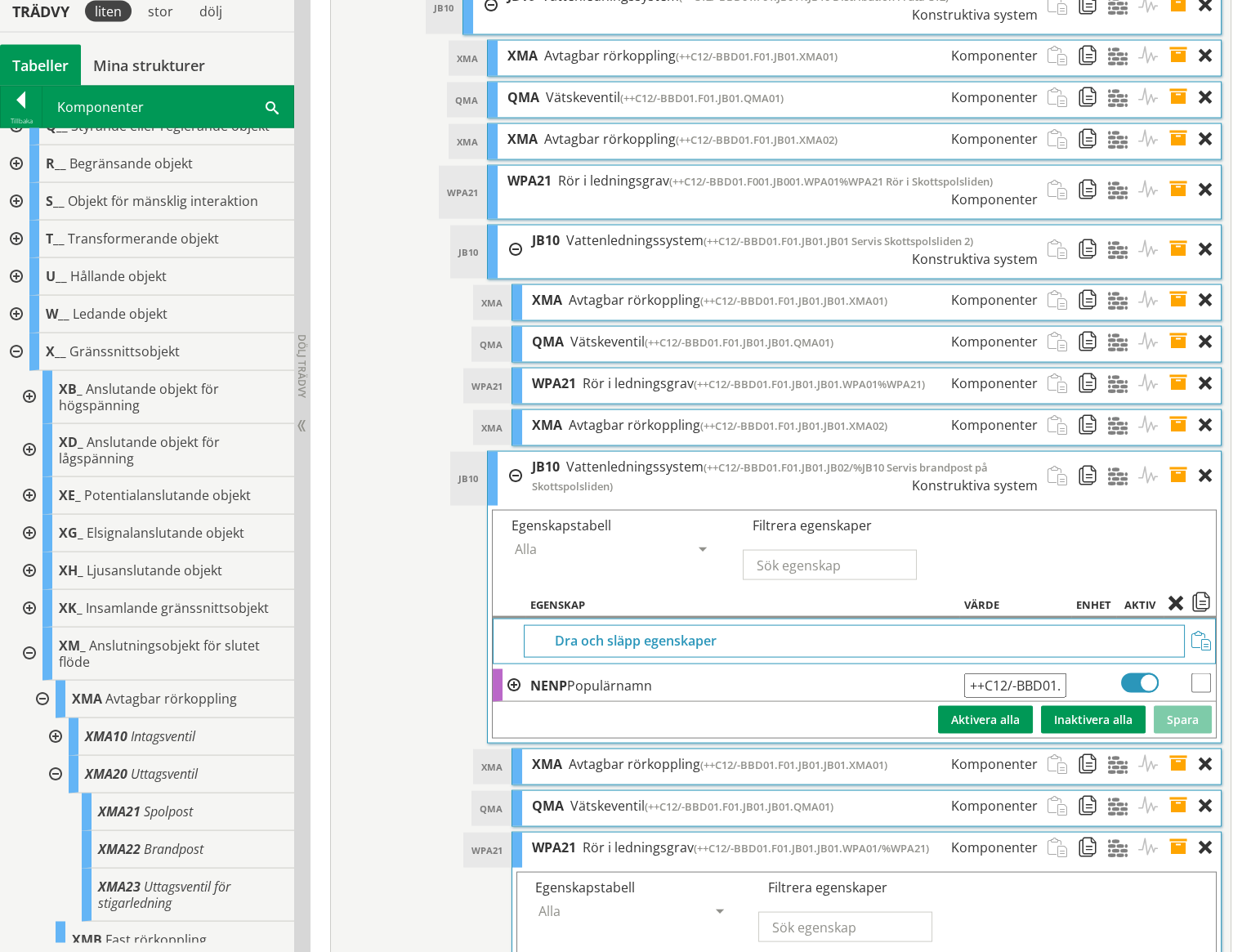
scroll to position [7342, 0]
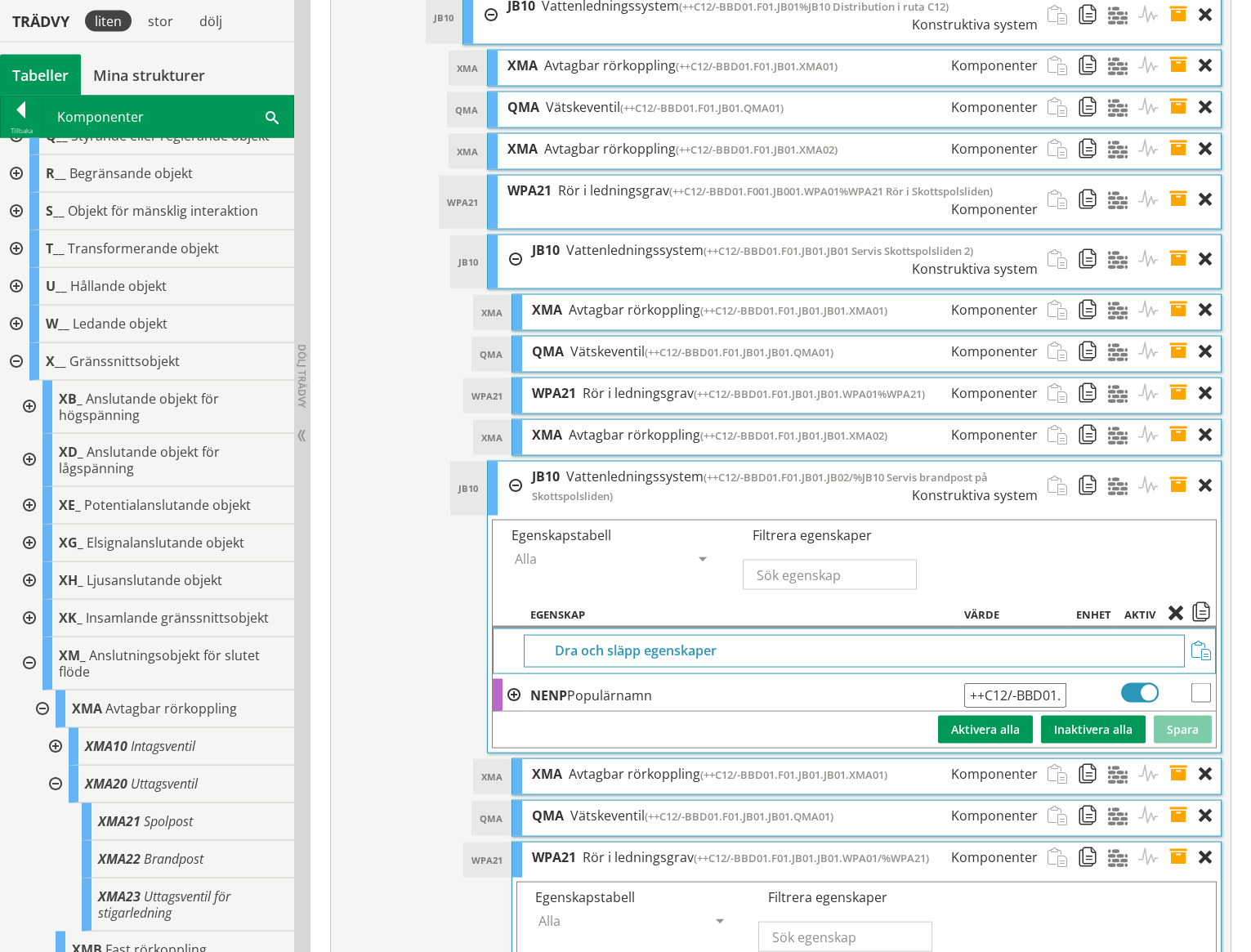
click at [1181, 378] on span at bounding box center [1183, 393] width 30 height 30
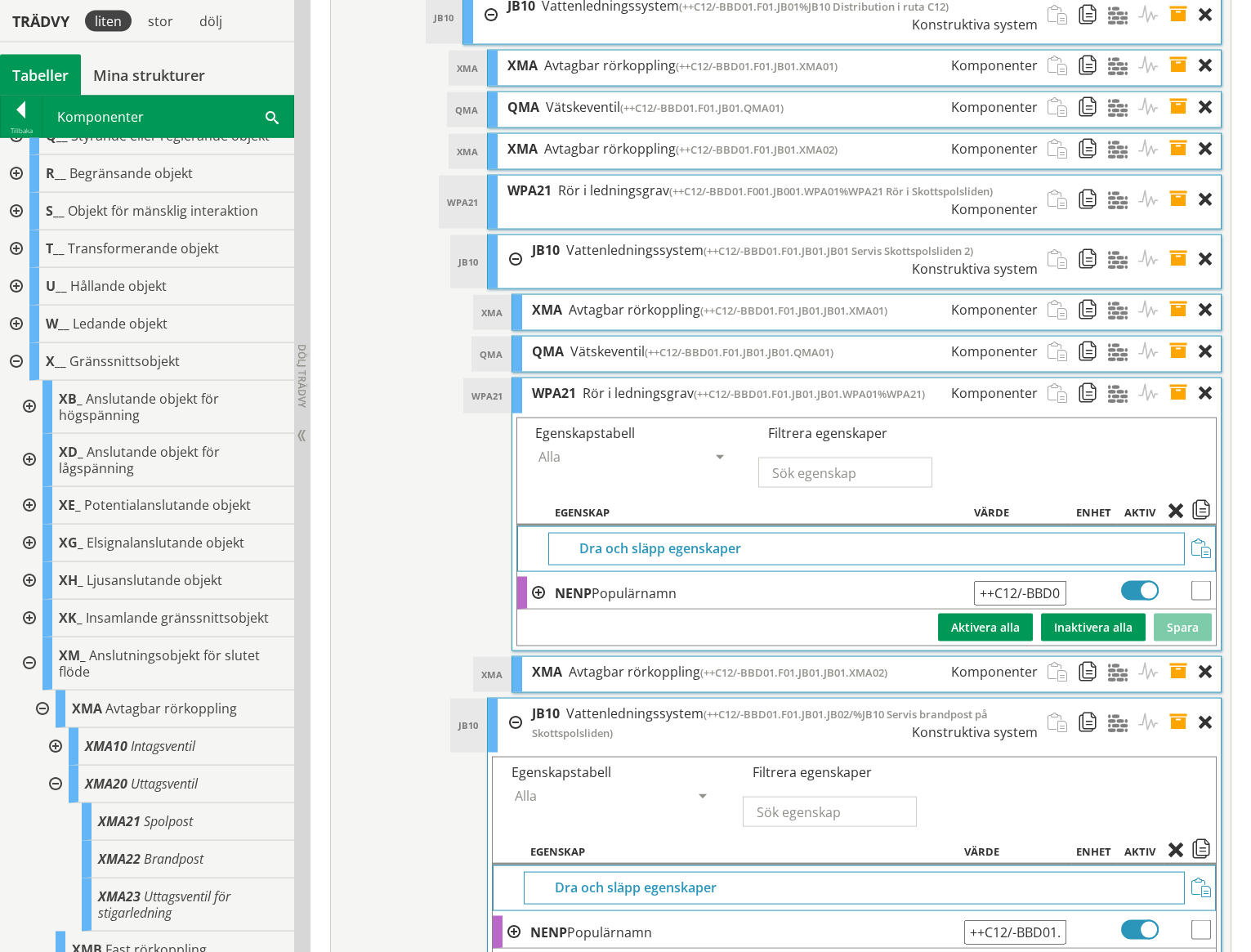
click at [1037, 581] on input "++C12/-BBD01.F01.JB01.JB01.WPA01%WPA21" at bounding box center [1020, 593] width 92 height 25
type input "++C12/-BBD01.F01.JB01.JB01.WPA01/%WPA21"
click at [1180, 613] on button "Spara" at bounding box center [1183, 627] width 58 height 27
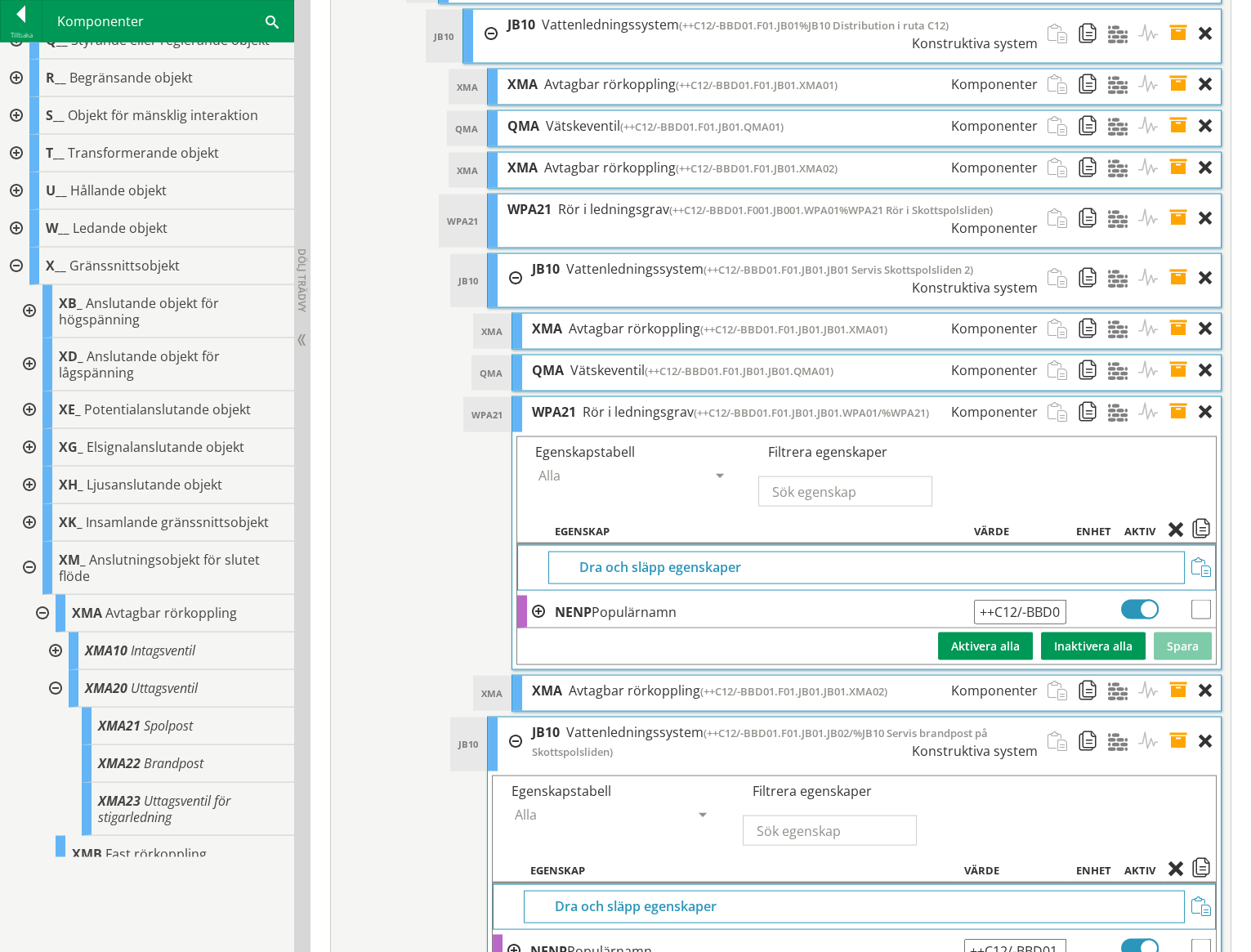
scroll to position [7228, 0]
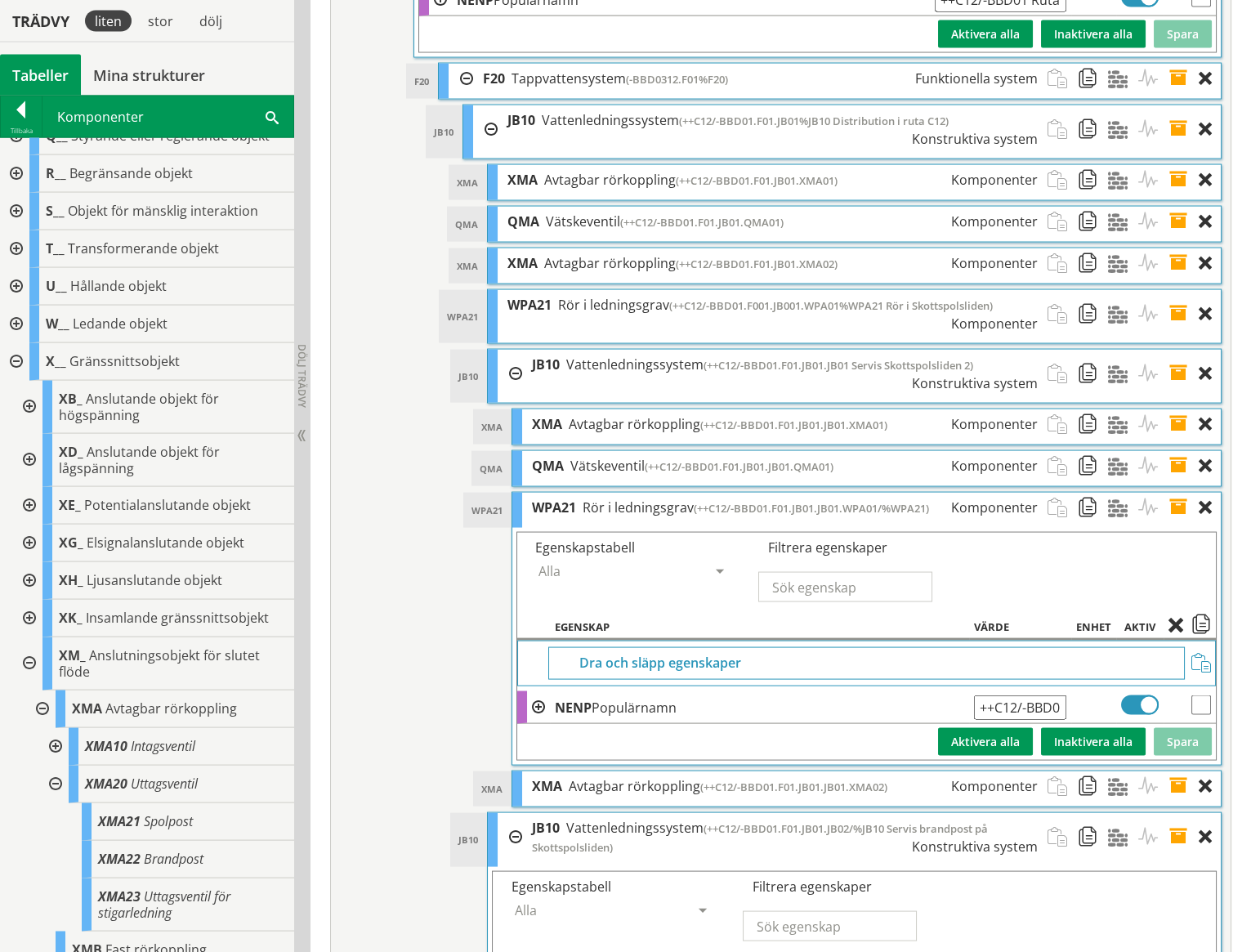
click at [1180, 350] on span at bounding box center [1183, 374] width 30 height 48
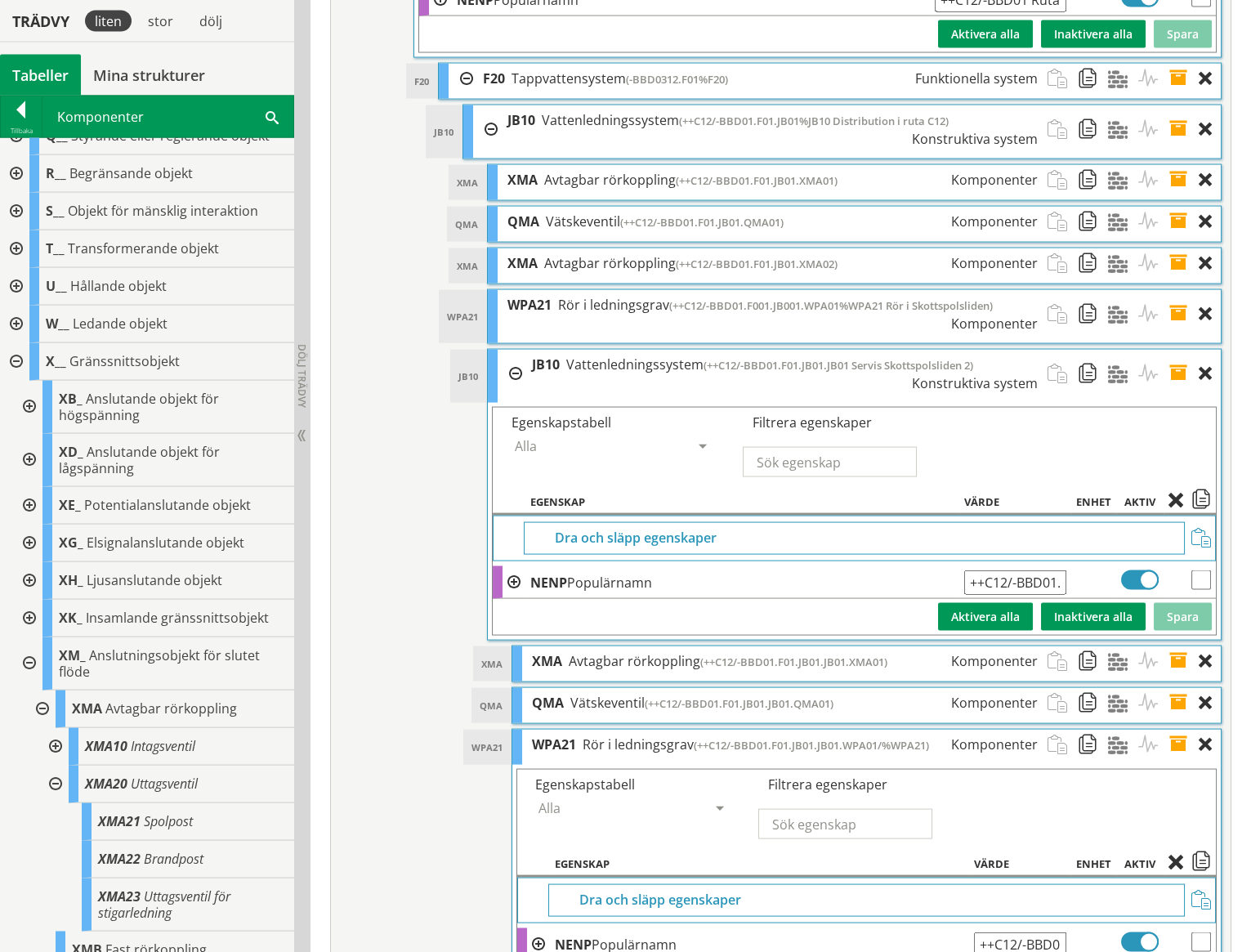
click at [1062, 571] on input "++C12/-BBD01.F01.JB01.JB01 Servis Skottspolsliden 2" at bounding box center [1015, 583] width 102 height 25
type input "++C12/-BBD01.F01.JB01.JB01/%JB10 Servis Skottspolsliden 2"
click at [1169, 603] on button "Spara" at bounding box center [1183, 617] width 58 height 27
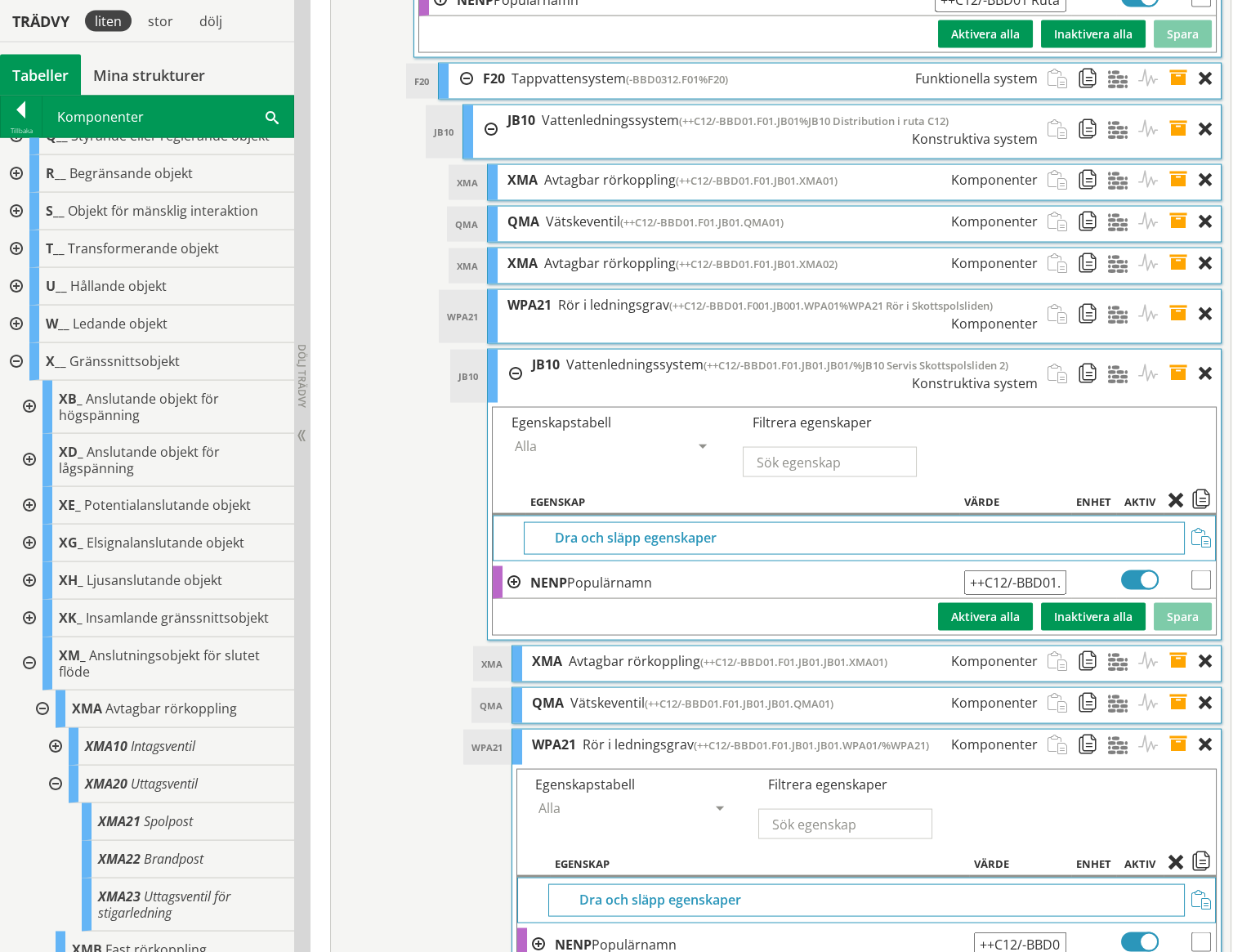
click at [1181, 290] on span at bounding box center [1183, 314] width 30 height 48
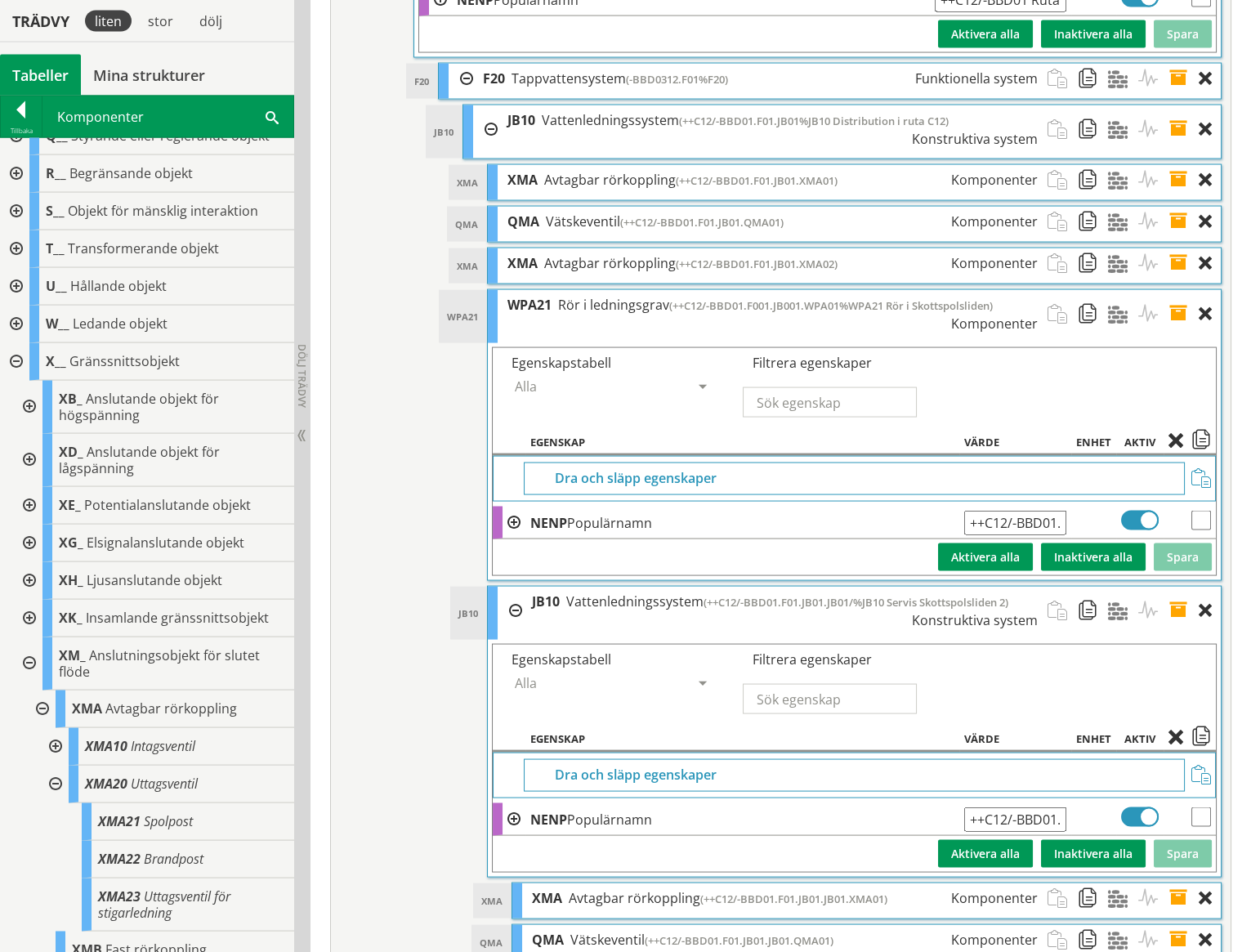
click at [1058, 511] on input "++C12/-BBD01.F001.JB001.WPA01%WPA21 Rör i Skottspolsliden" at bounding box center [1015, 523] width 102 height 25
type input "++C12/-BBD01.F001.JB001.WPA01/%WPA21 Rör i Skottspolsliden"
click at [1176, 544] on button "Spara" at bounding box center [1183, 558] width 58 height 27
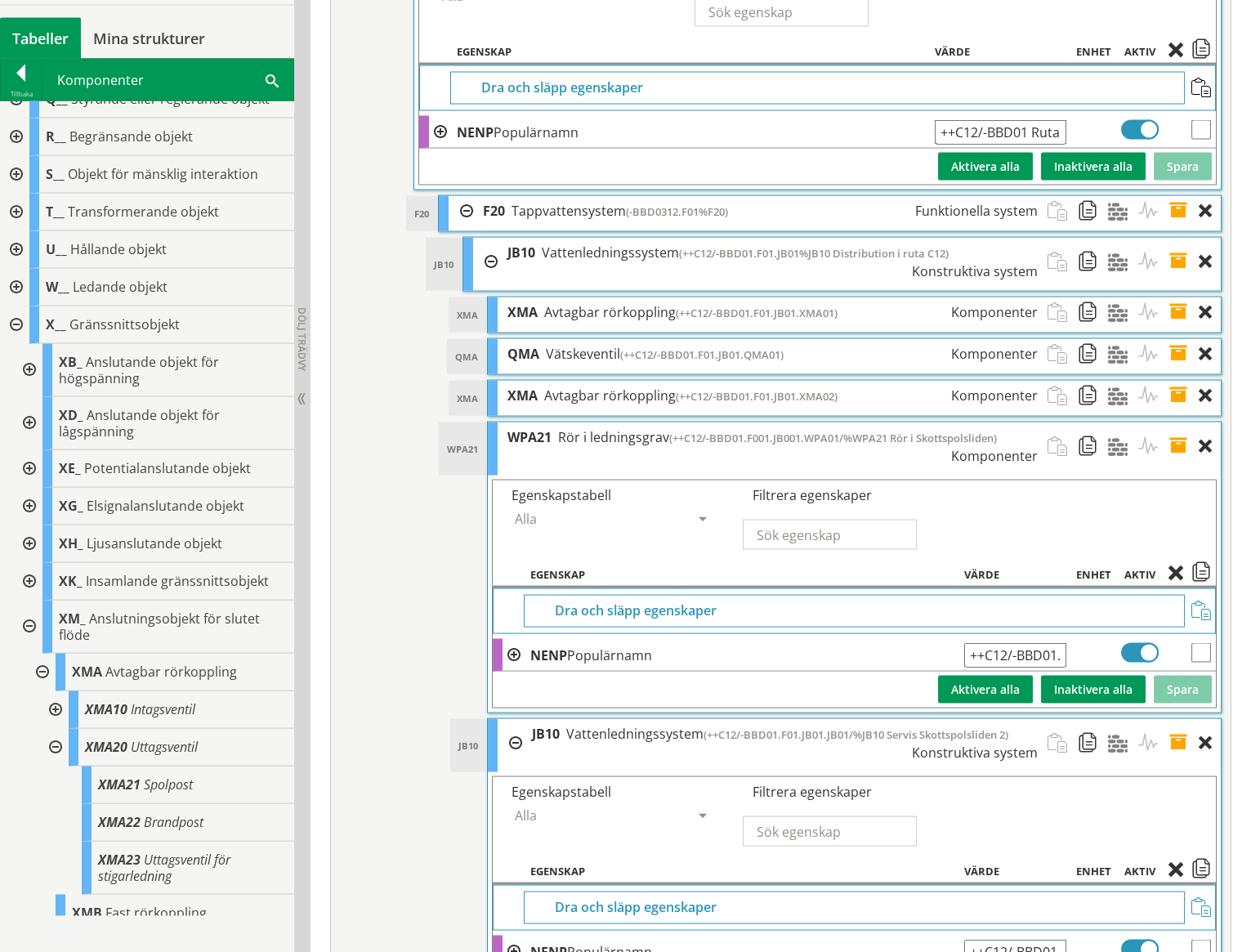
scroll to position [7058, 0]
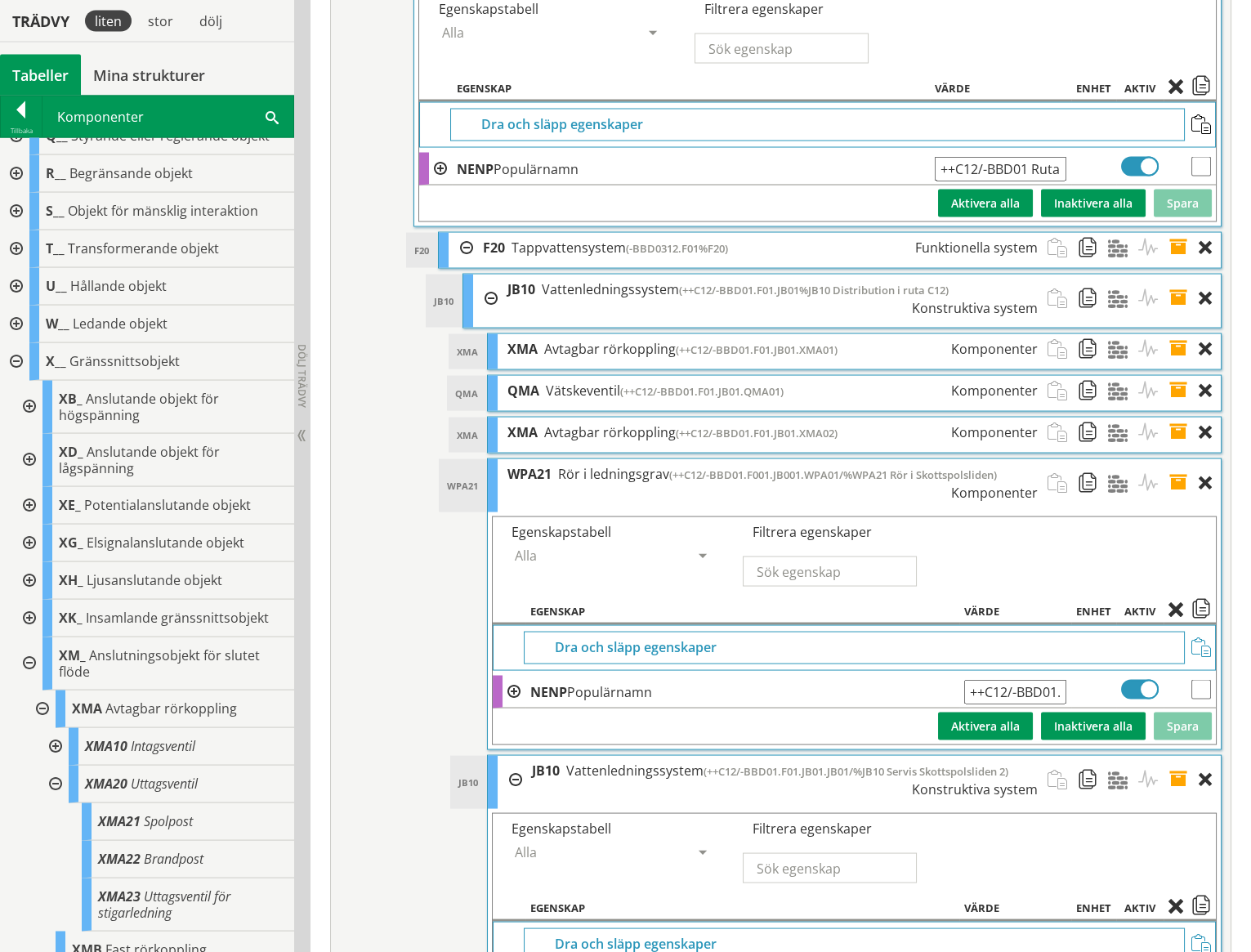
click at [1176, 275] on span at bounding box center [1183, 299] width 30 height 48
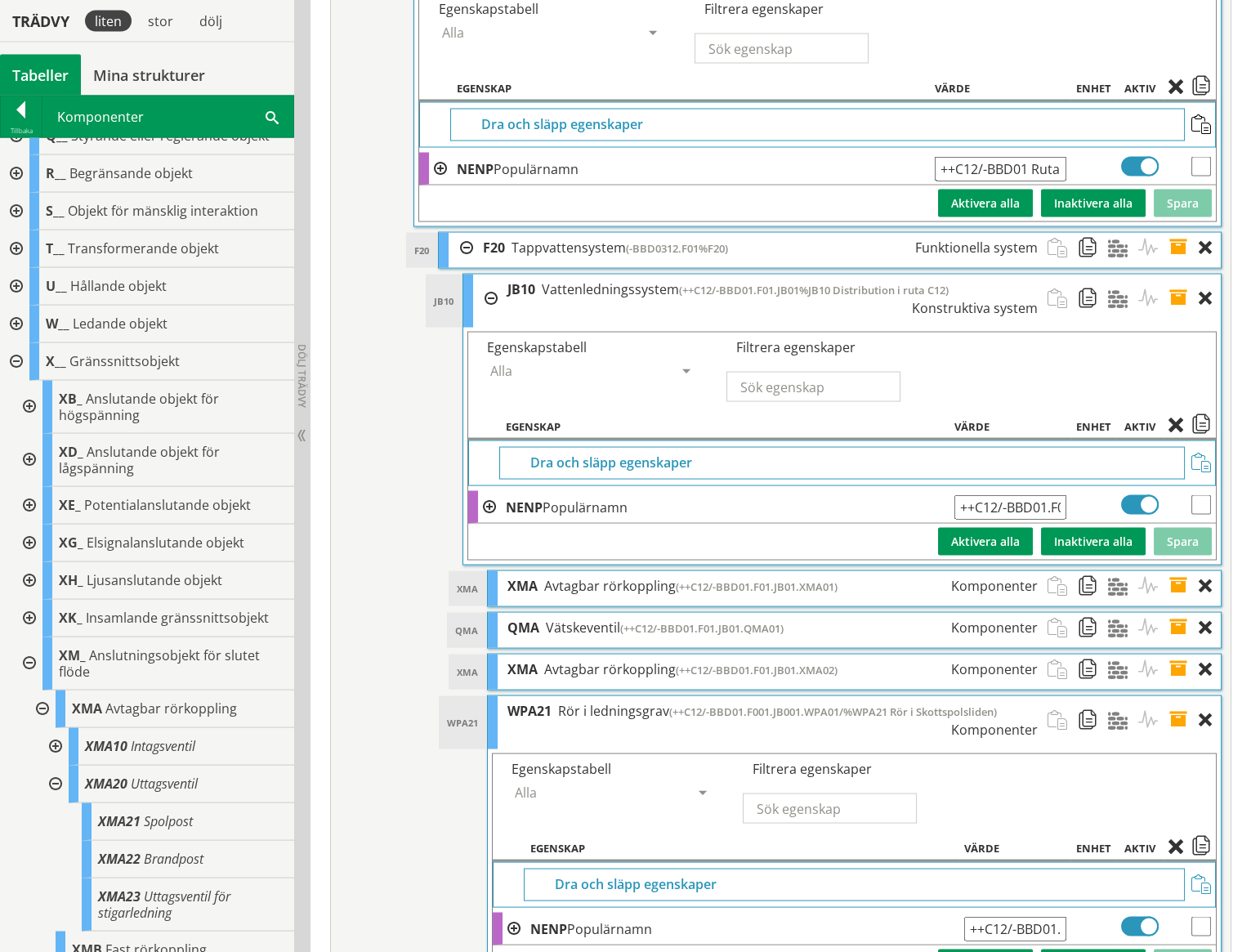
click at [1046, 495] on input "++C12/-BBD01.F01.JB01%JB10 Distribution i ruta C12" at bounding box center [1010, 507] width 112 height 25
type input "++C12/-BBD01.F01.JB01/%JB10 Distribution i ruta C12"
click at [1175, 528] on button "Spara" at bounding box center [1183, 542] width 58 height 27
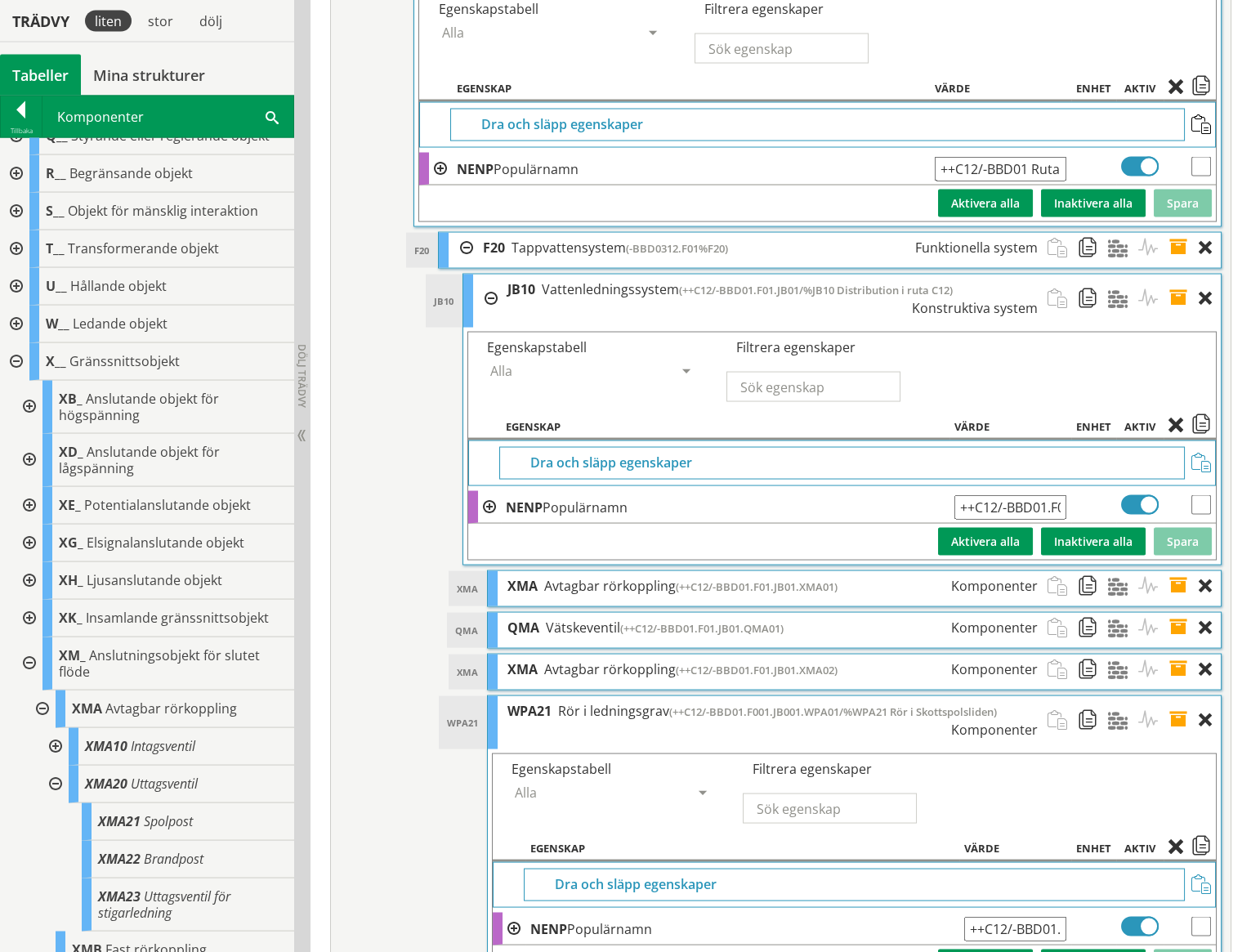
click at [1183, 233] on span at bounding box center [1183, 247] width 30 height 30
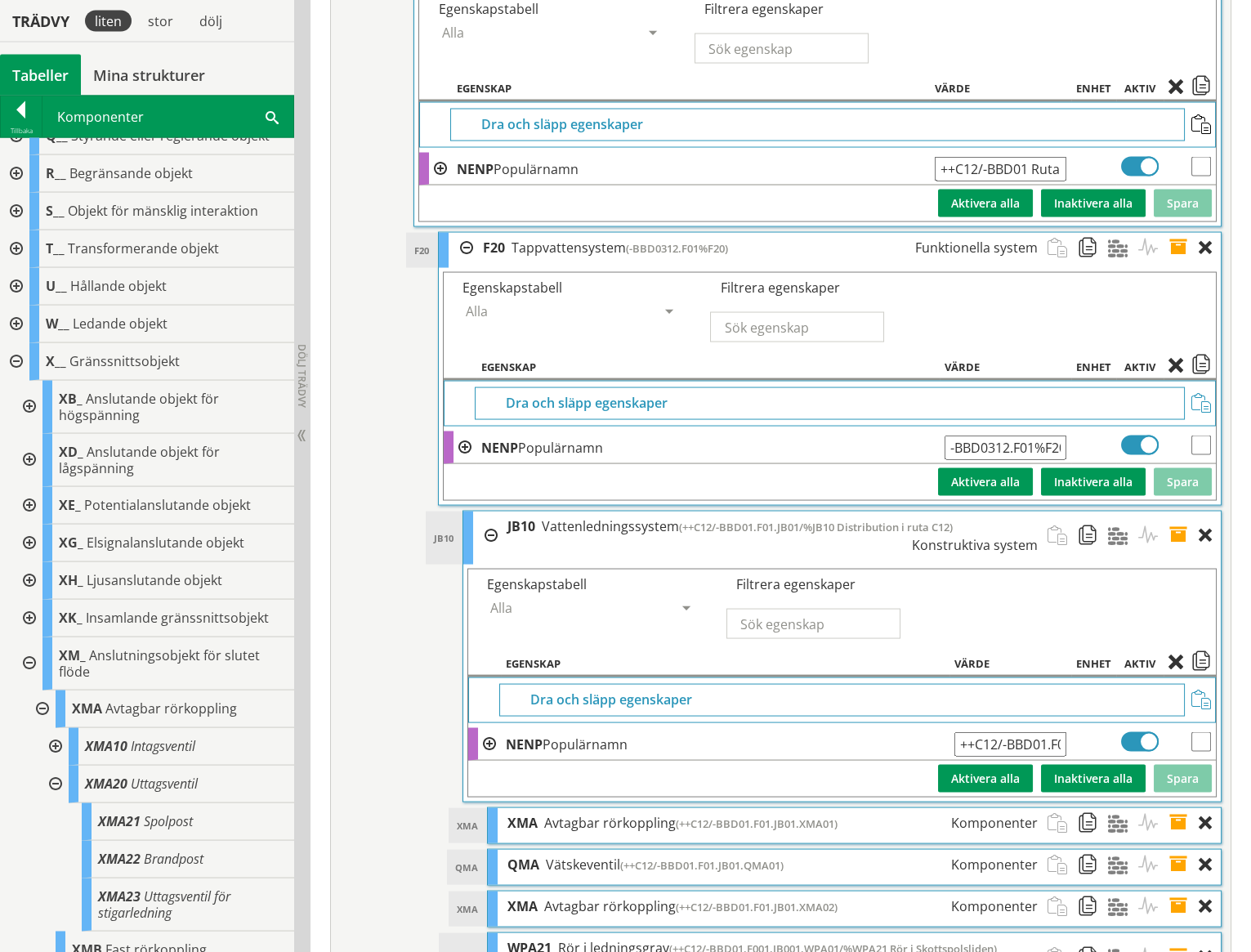
click at [1035, 436] on input "-BBD0312.F01%F20" at bounding box center [1006, 448] width 122 height 25
type input "++C12/-BBD01.F01/%F20"
click at [1193, 468] on button "Spara" at bounding box center [1183, 482] width 58 height 27
click at [1172, 233] on span at bounding box center [1183, 247] width 30 height 30
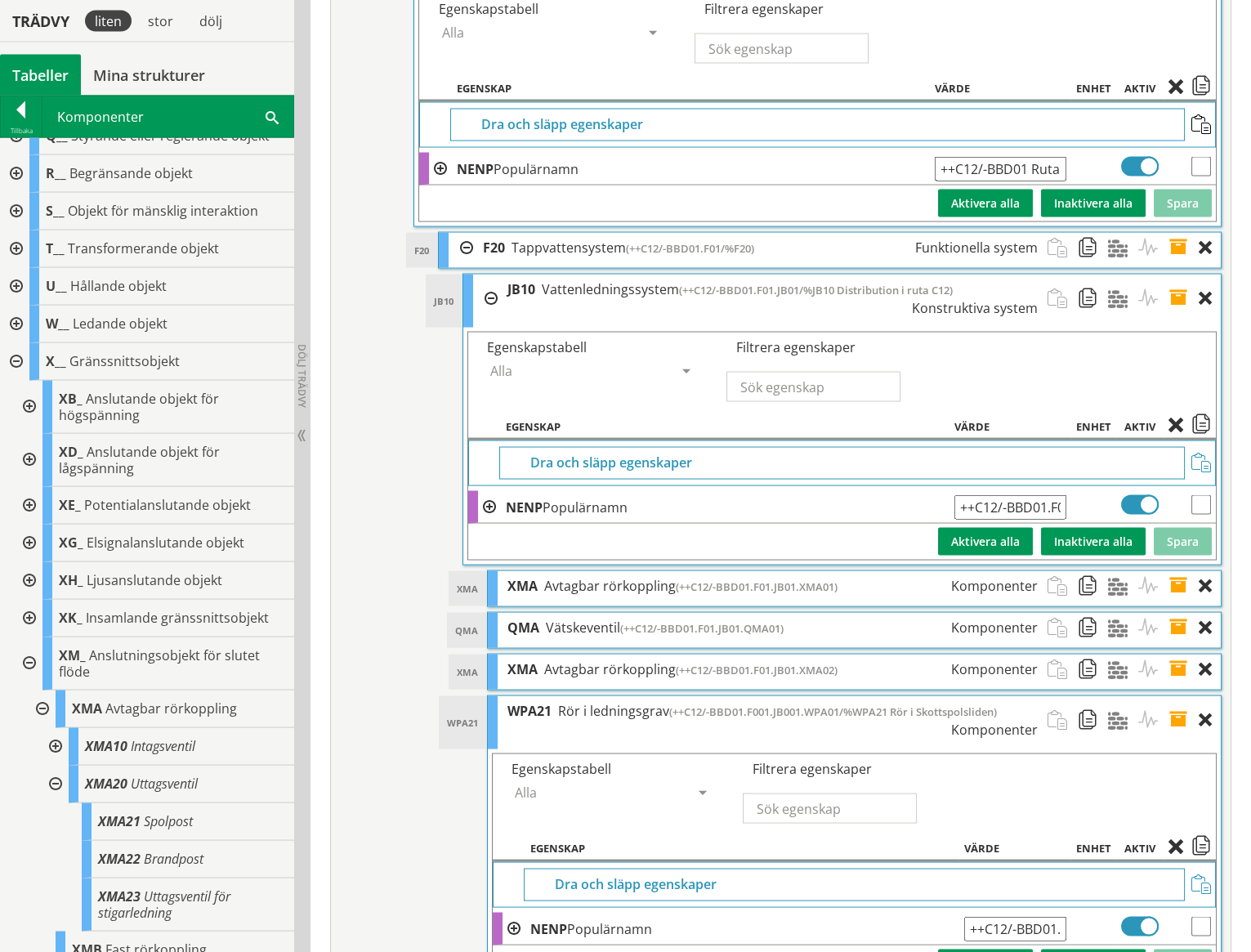
click at [1177, 275] on span at bounding box center [1183, 299] width 30 height 48
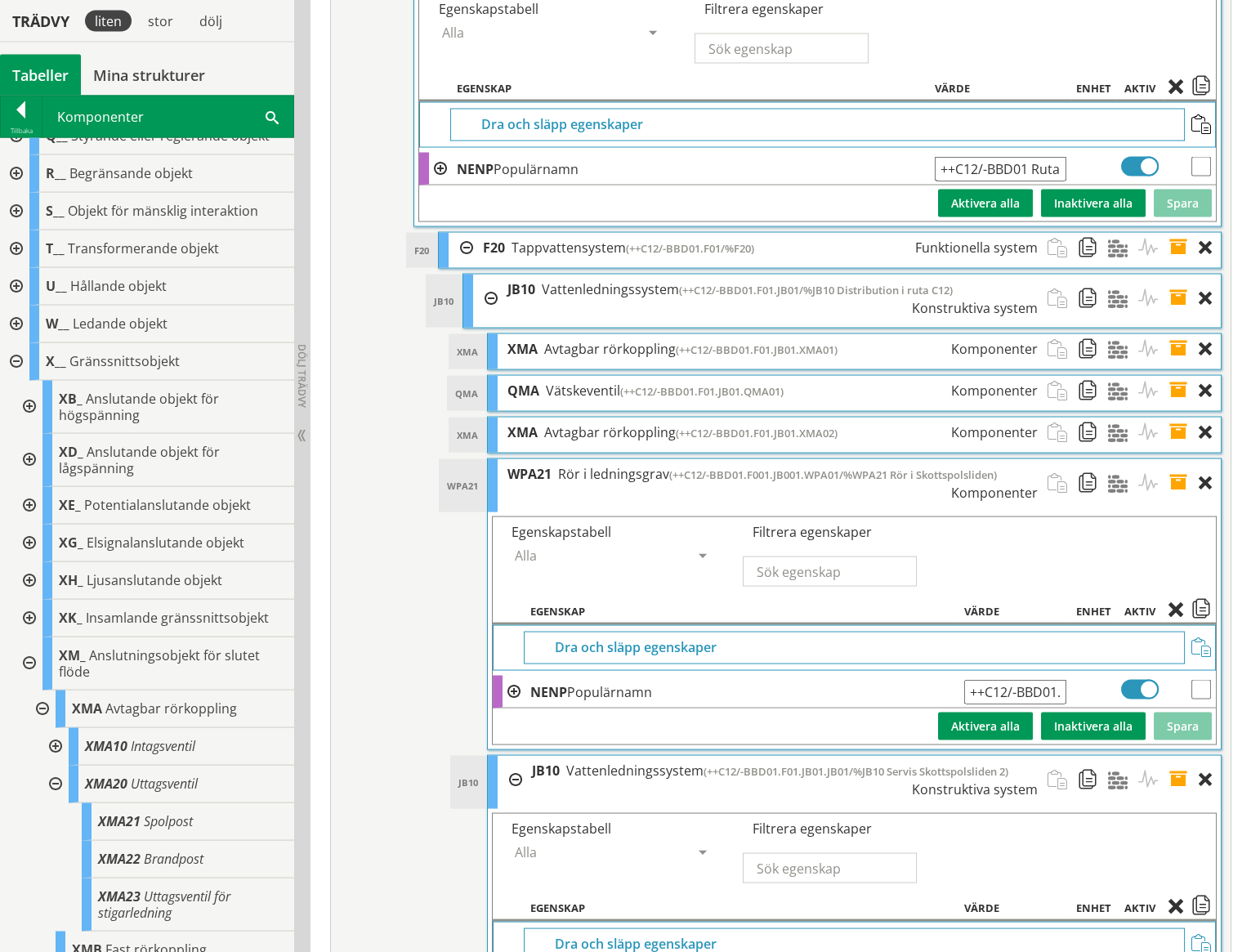
click at [1181, 460] on span at bounding box center [1183, 484] width 30 height 48
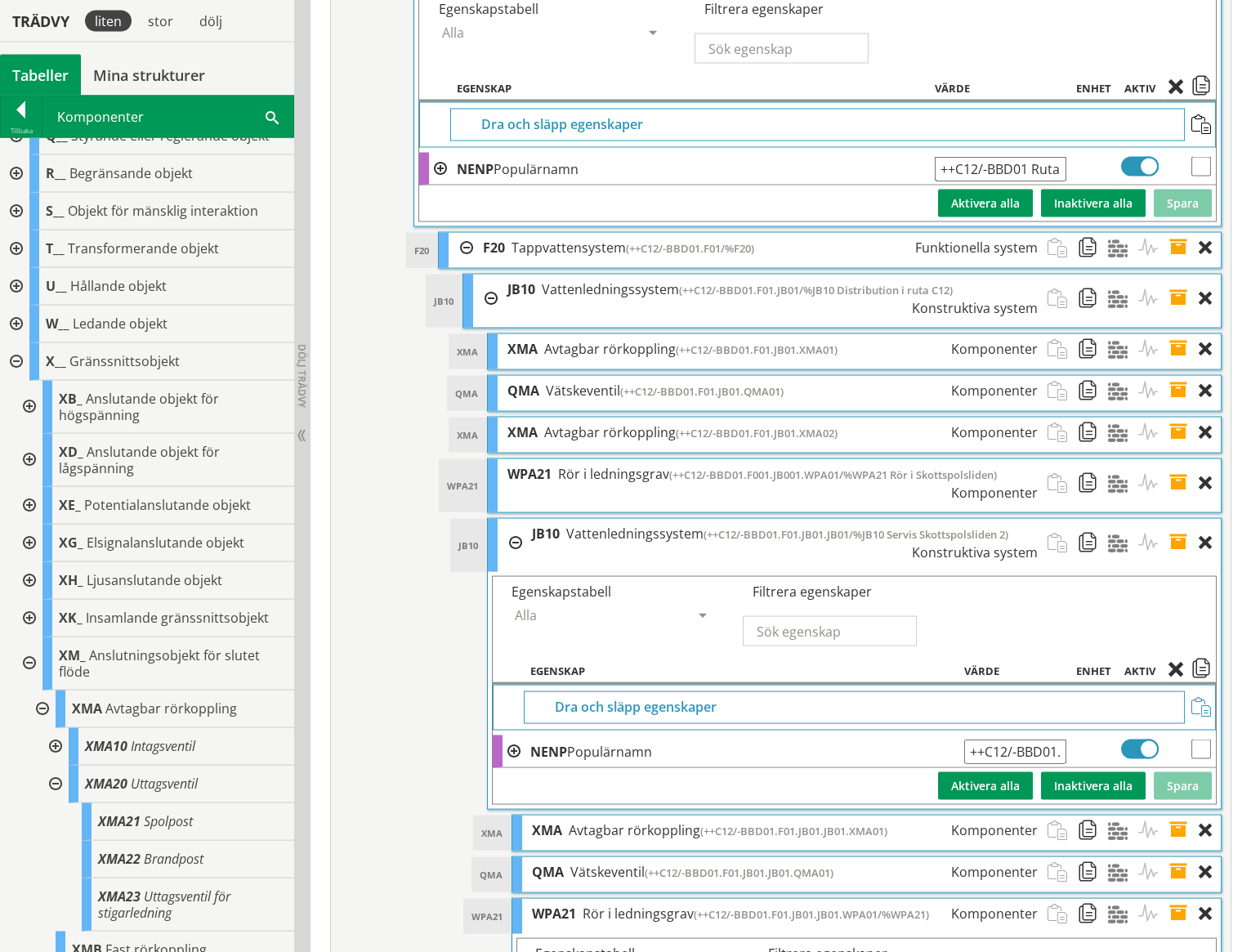
click at [1180, 519] on span at bounding box center [1183, 543] width 30 height 48
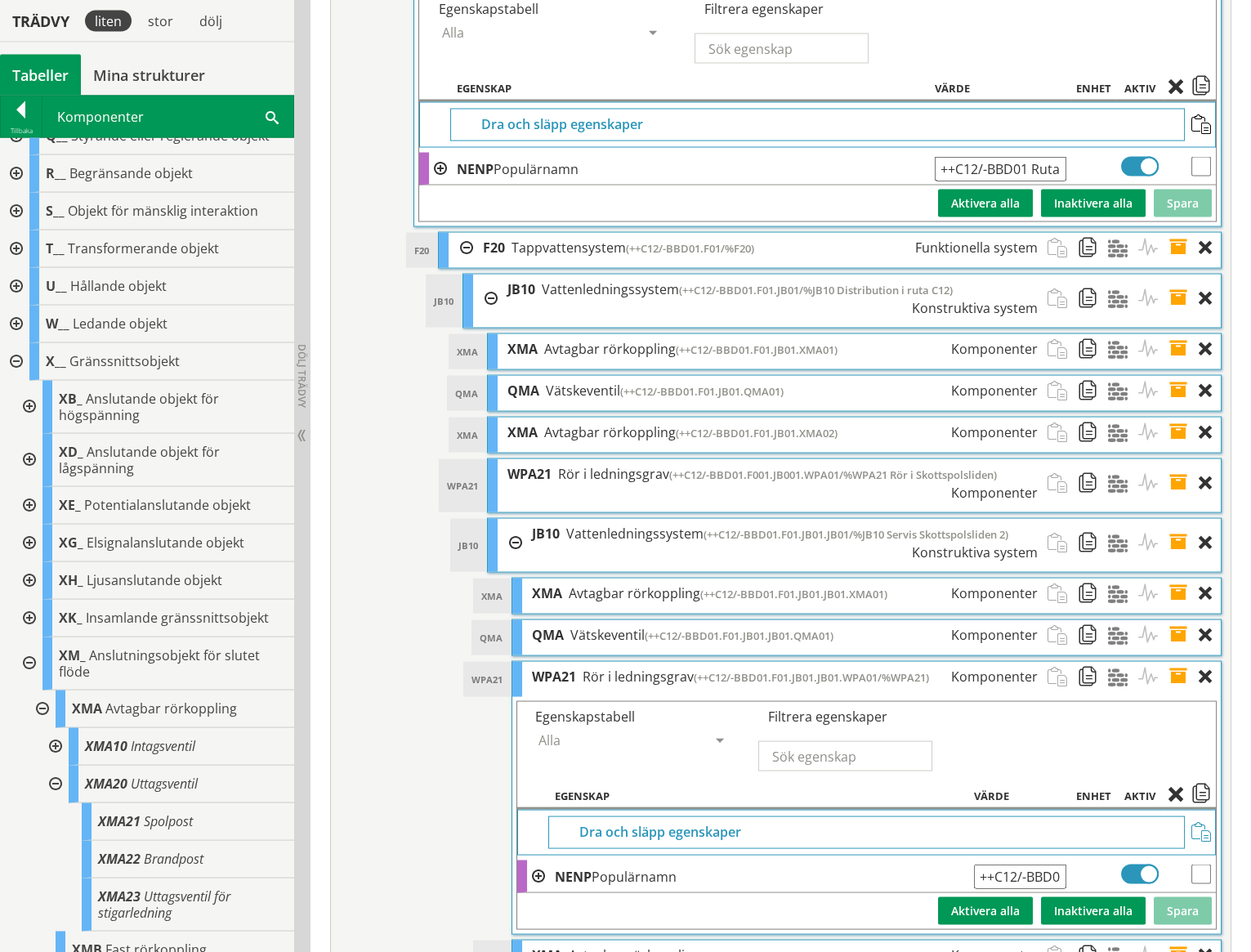
click at [1182, 662] on span at bounding box center [1183, 677] width 30 height 30
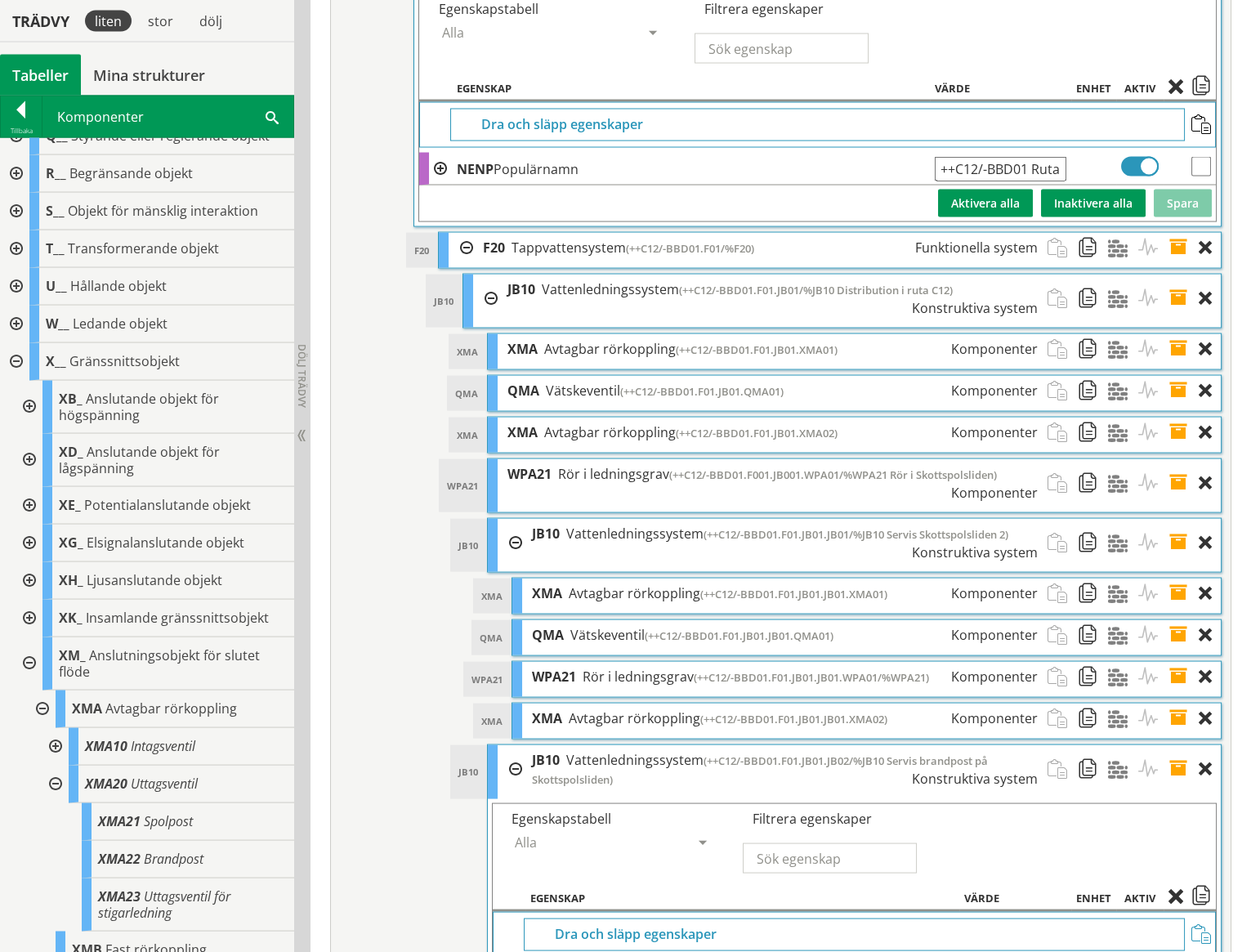
click at [1182, 746] on span at bounding box center [1183, 770] width 30 height 49
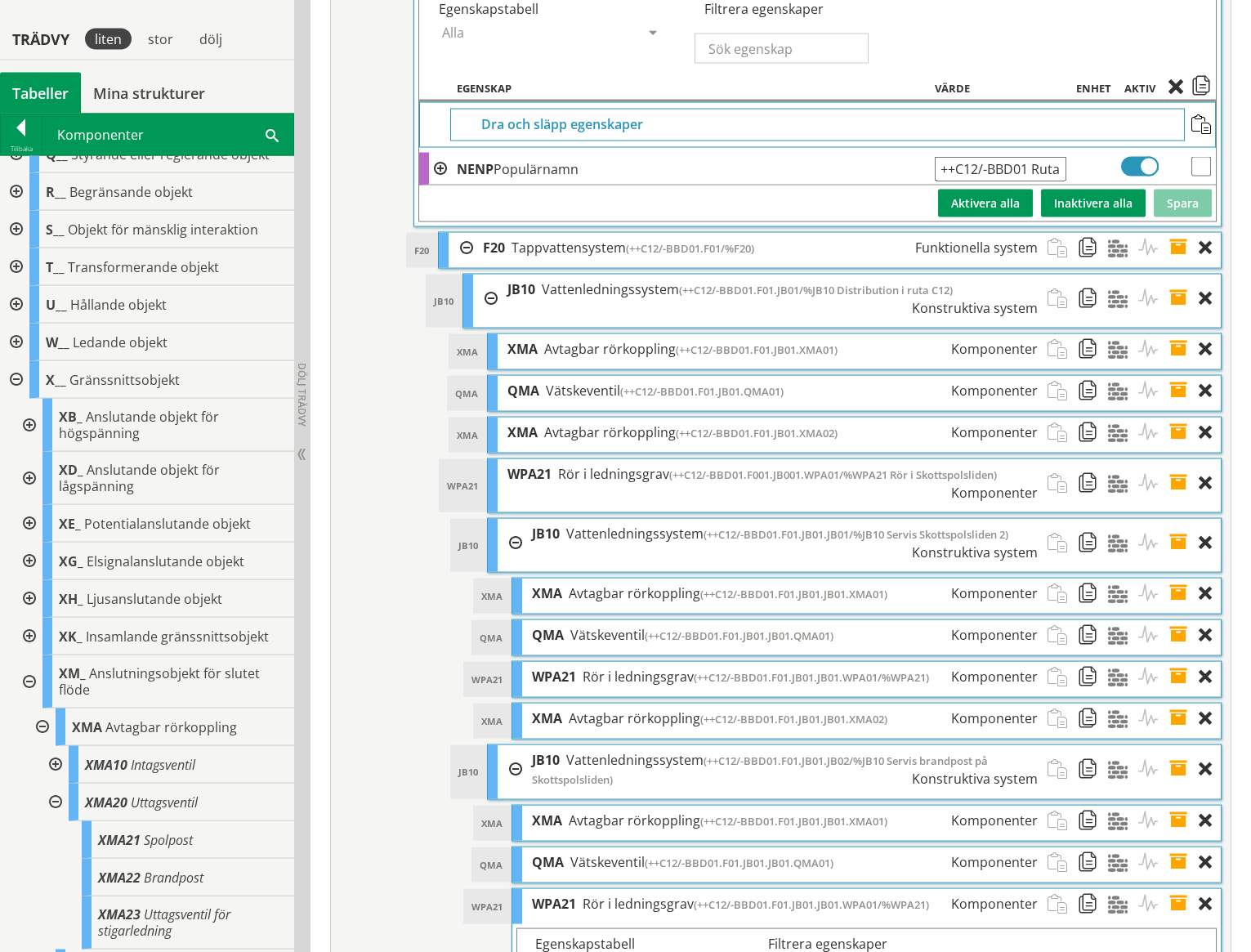
scroll to position [7250, 0]
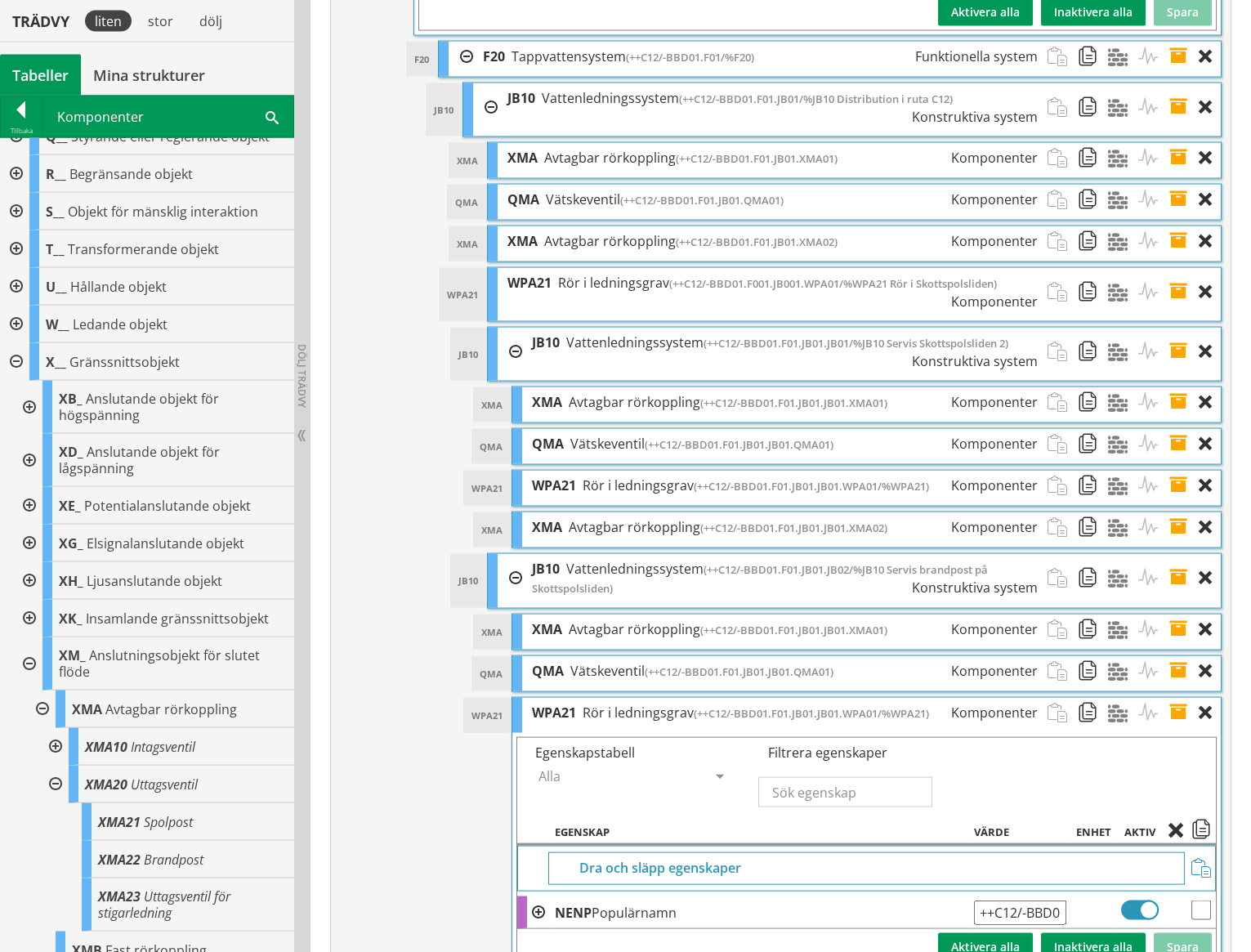
click at [1181, 698] on span at bounding box center [1183, 712] width 30 height 30
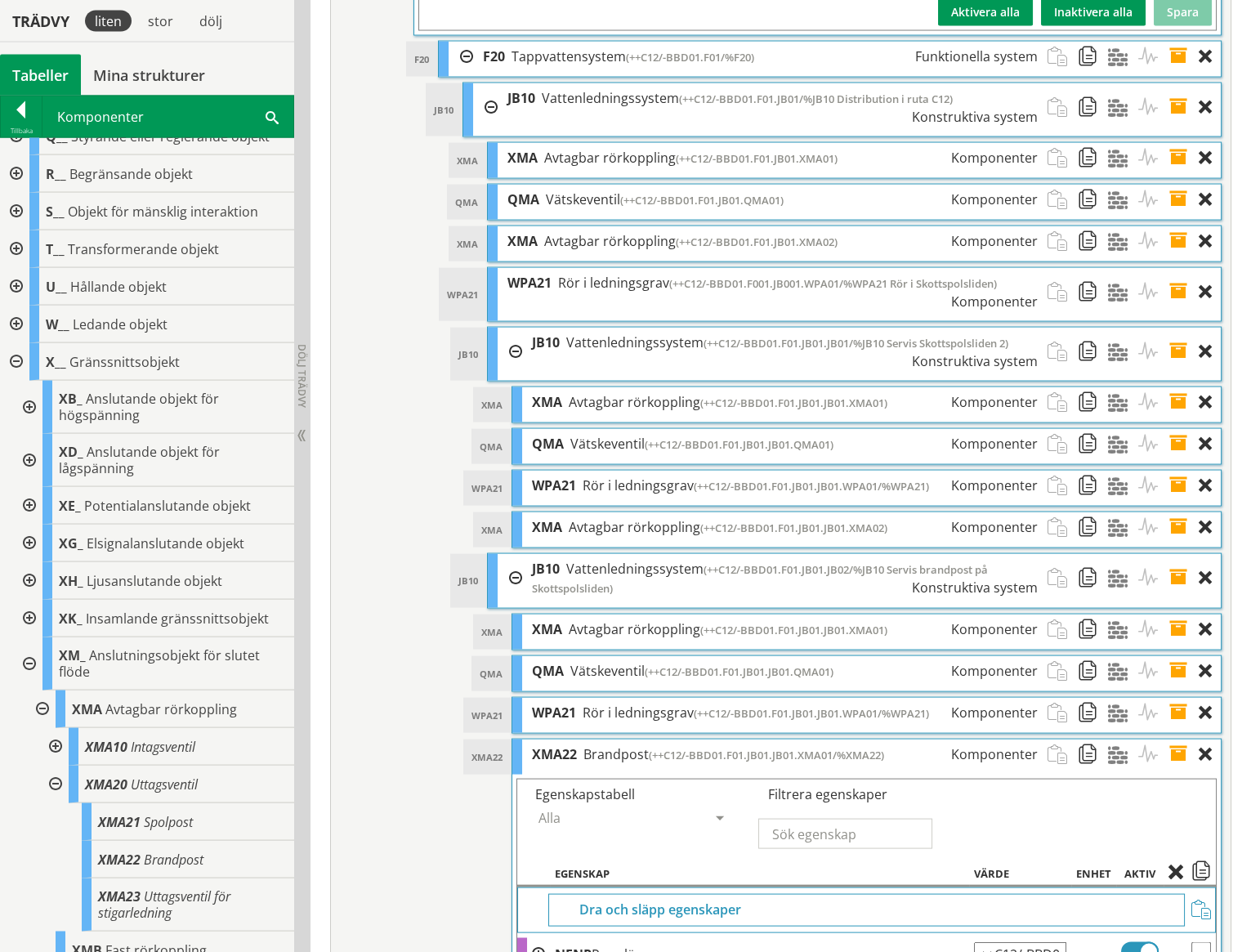
click at [1182, 740] on span at bounding box center [1183, 754] width 30 height 30
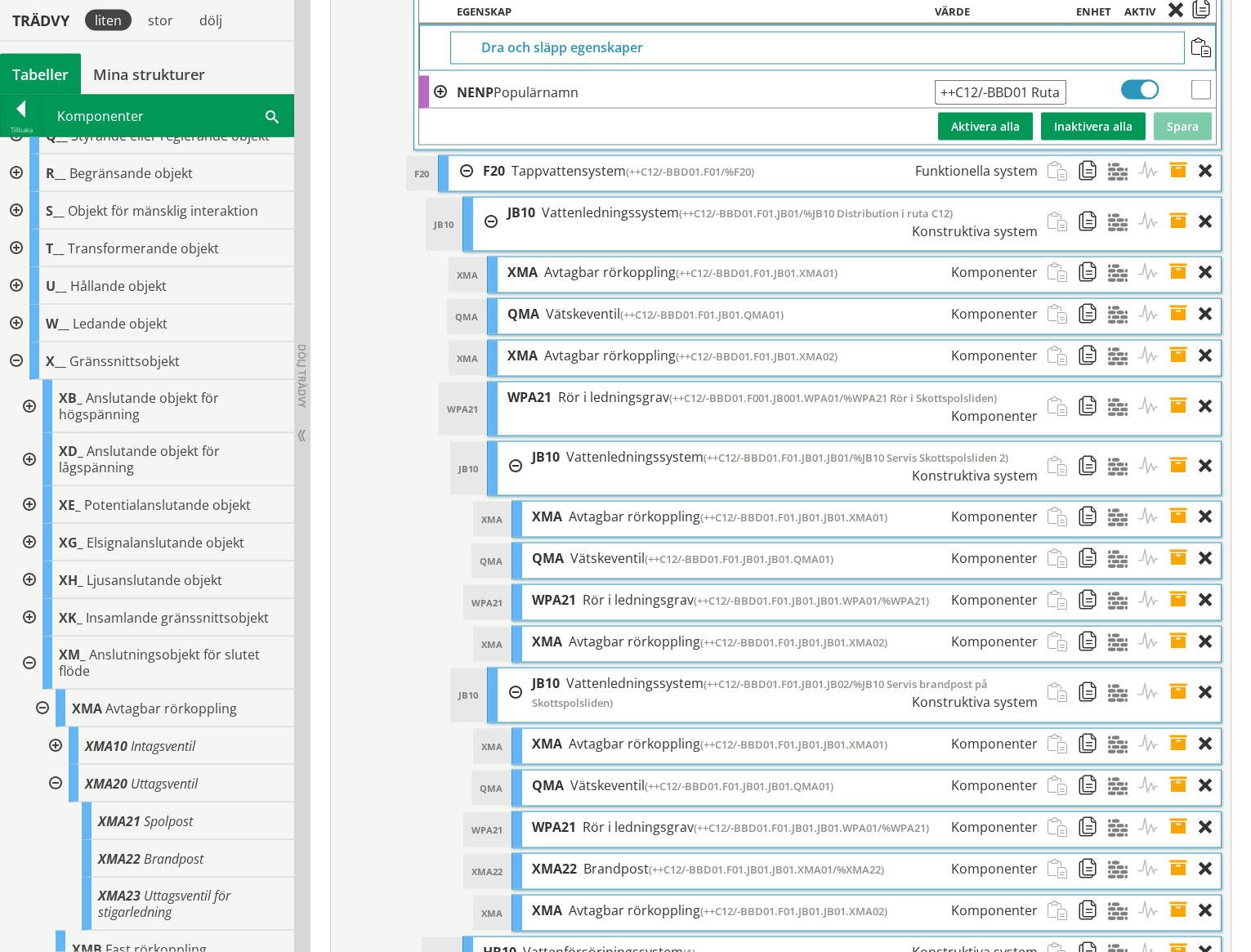
scroll to position [7125, 0]
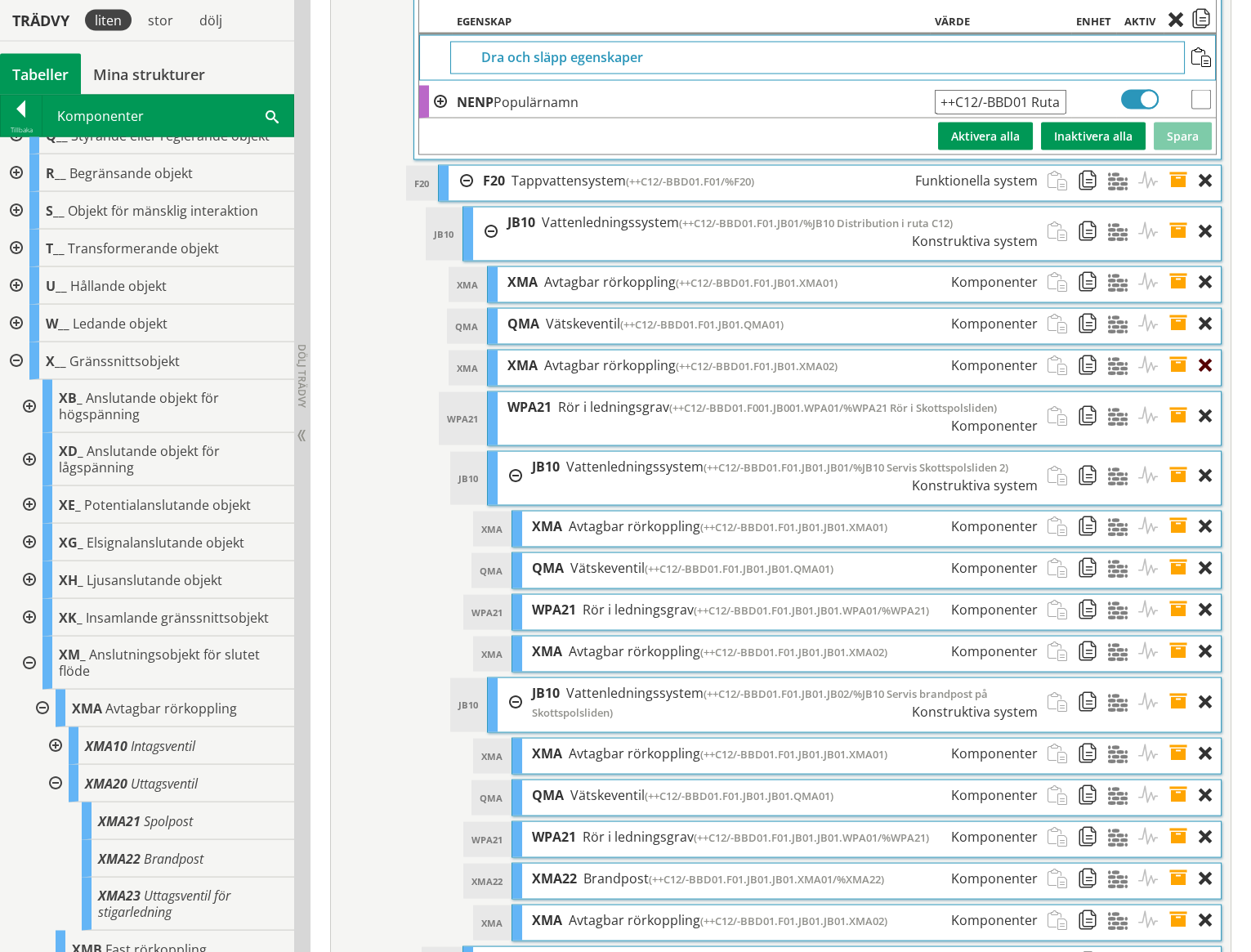
click at [1207, 351] on div at bounding box center [1210, 365] width 22 height 30
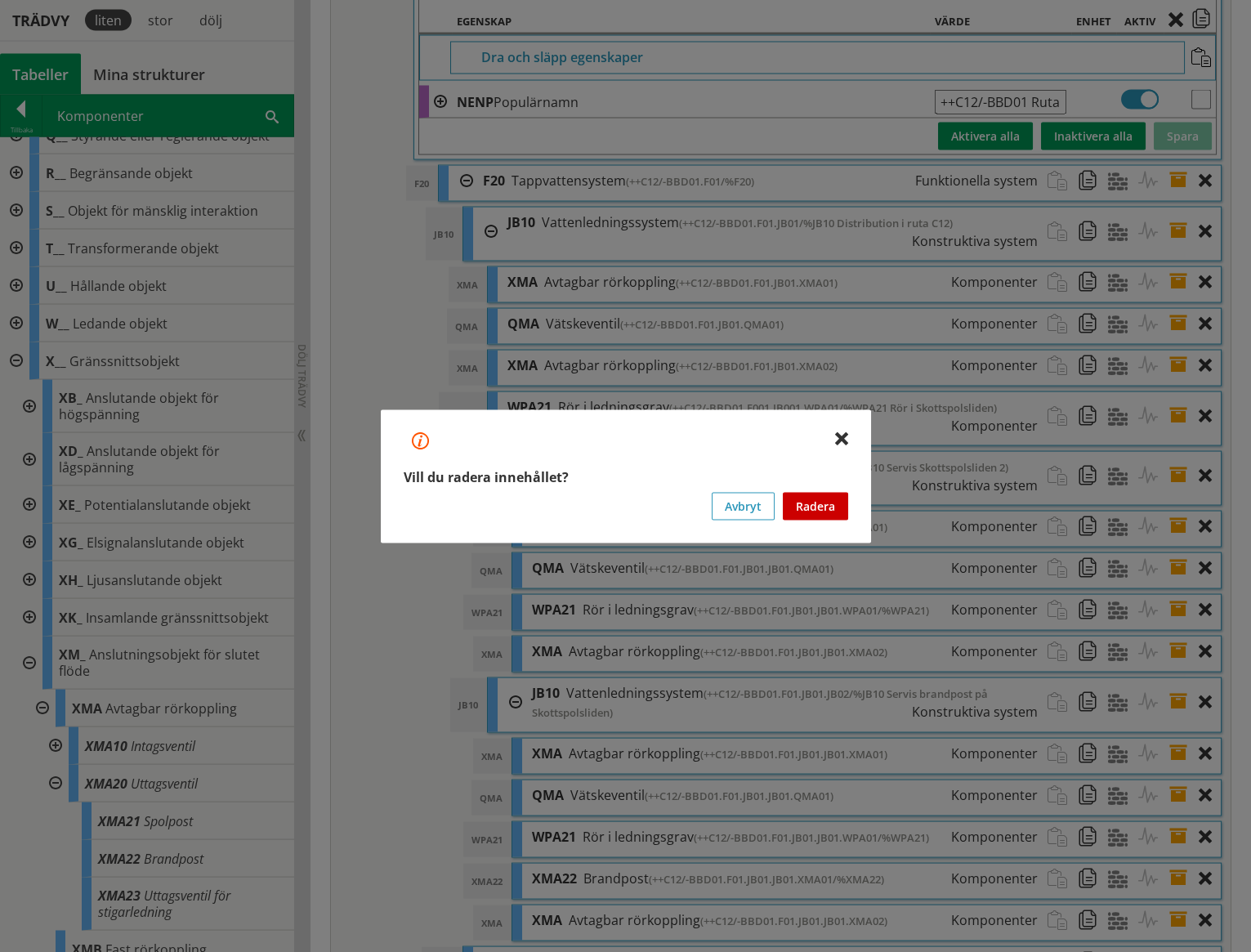
click at [817, 509] on button "Radera" at bounding box center [815, 506] width 65 height 27
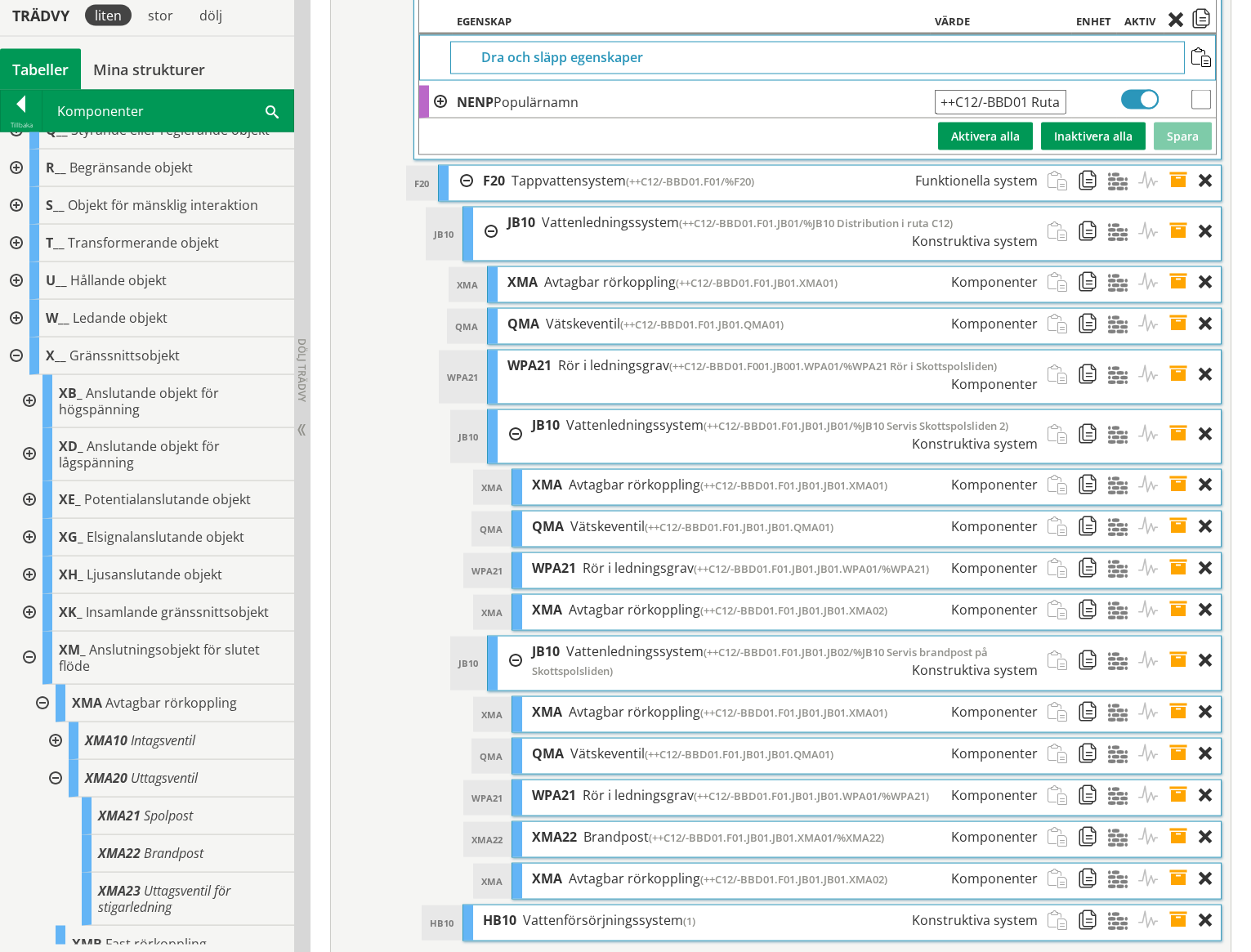
scroll to position [7112, 0]
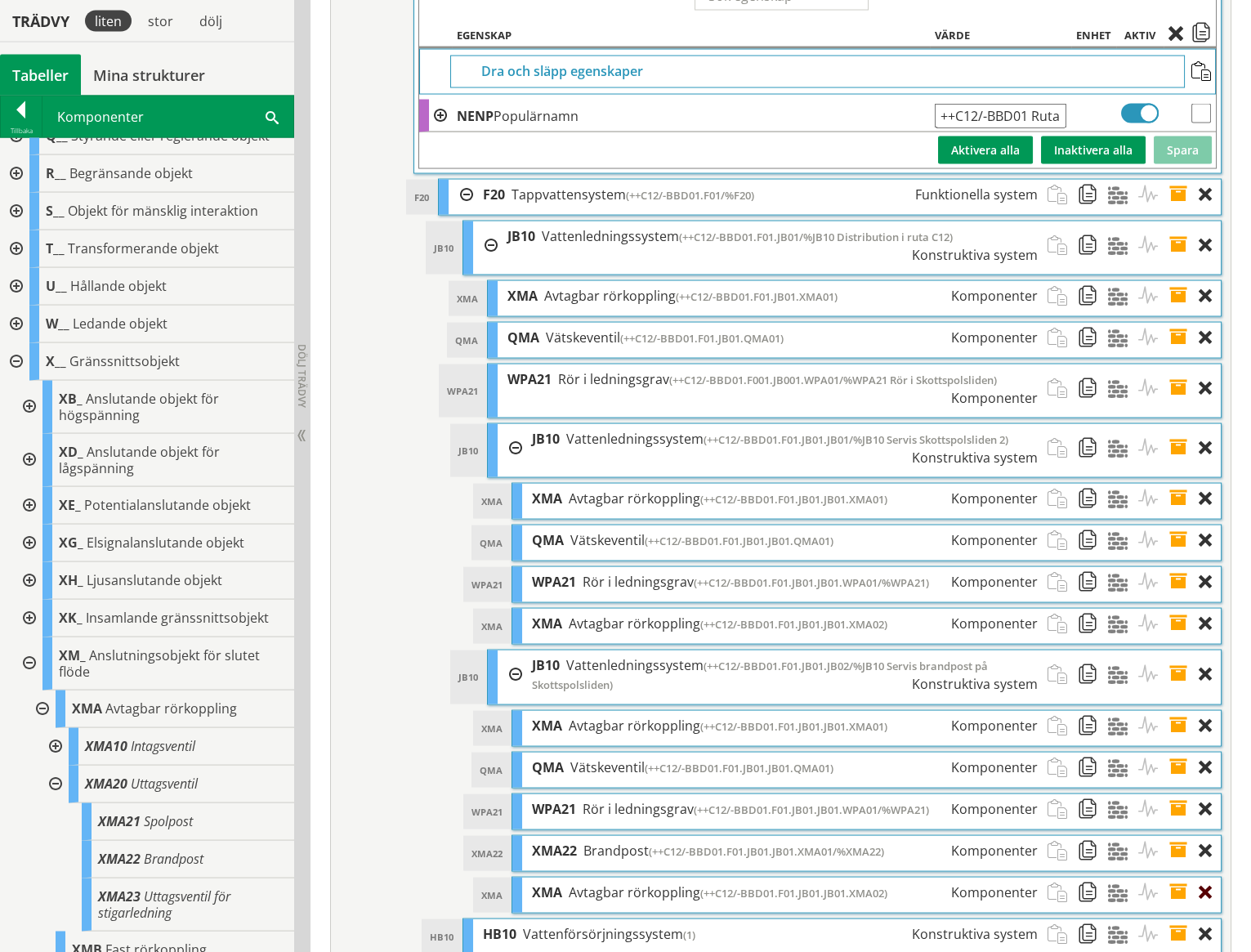
click at [1206, 878] on div at bounding box center [1210, 893] width 22 height 30
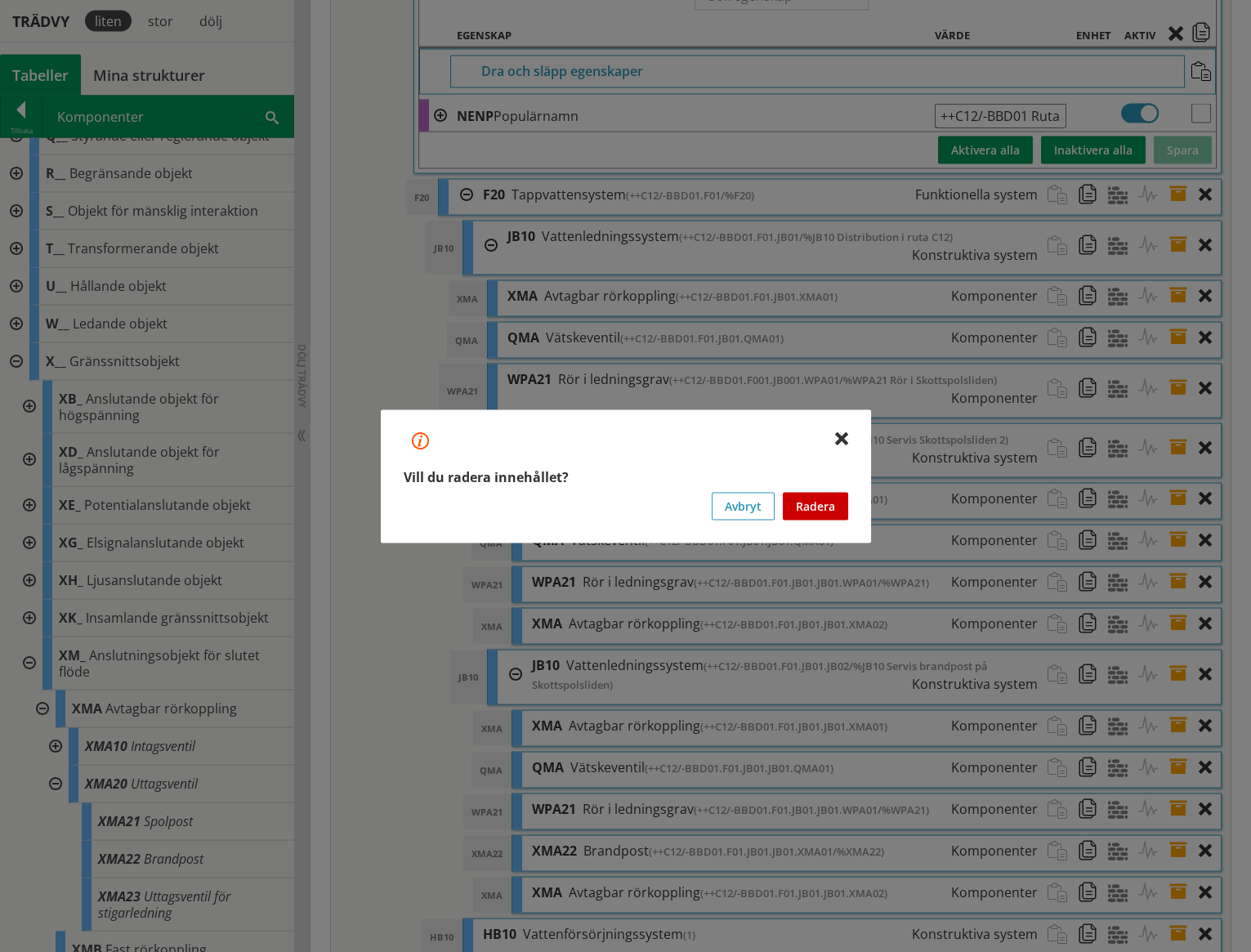
click at [825, 504] on button "Radera" at bounding box center [815, 506] width 65 height 27
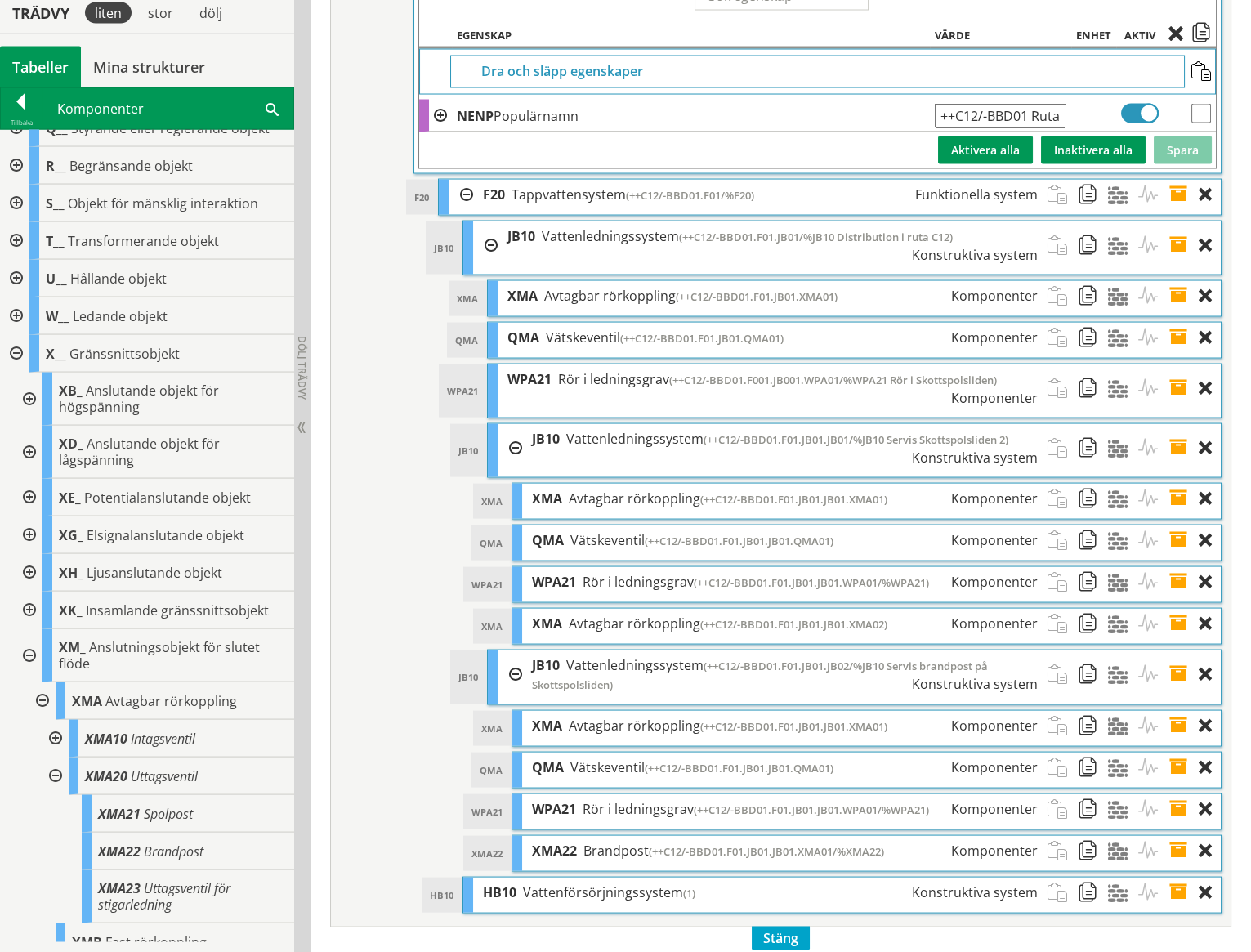
scroll to position [7070, 0]
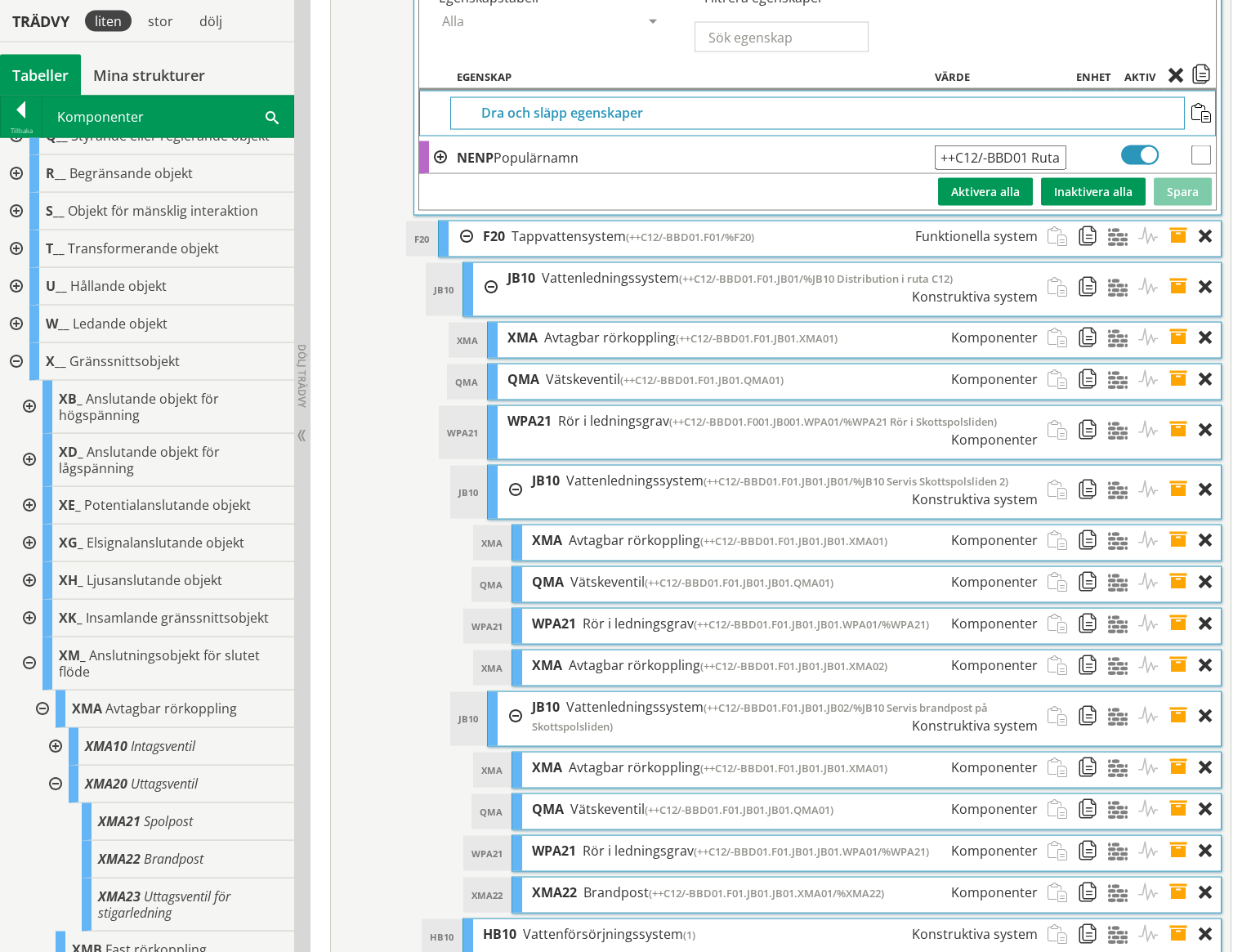
click at [20, 107] on div at bounding box center [21, 113] width 41 height 23
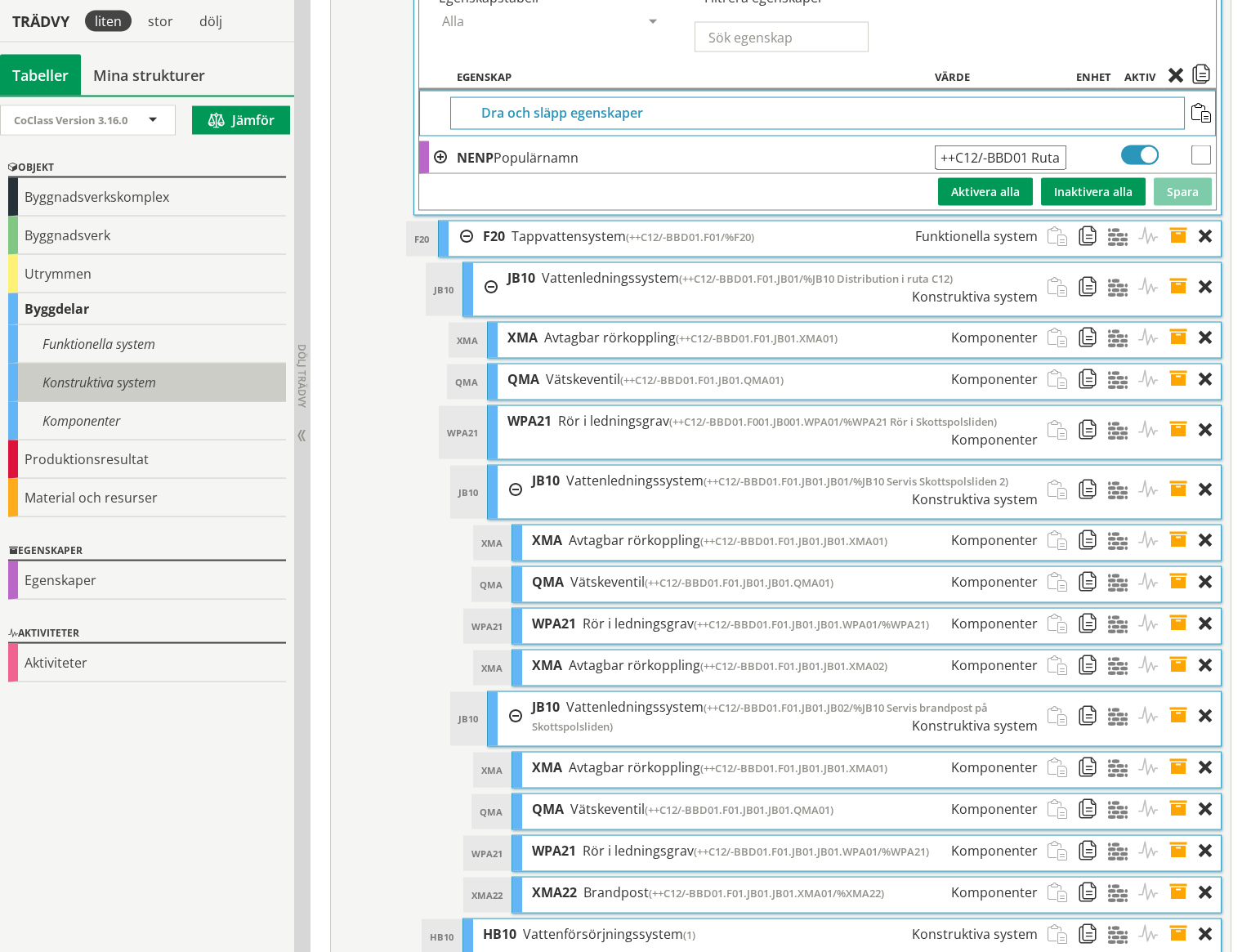
click at [83, 388] on div "Konstruktiva system" at bounding box center [147, 382] width 278 height 39
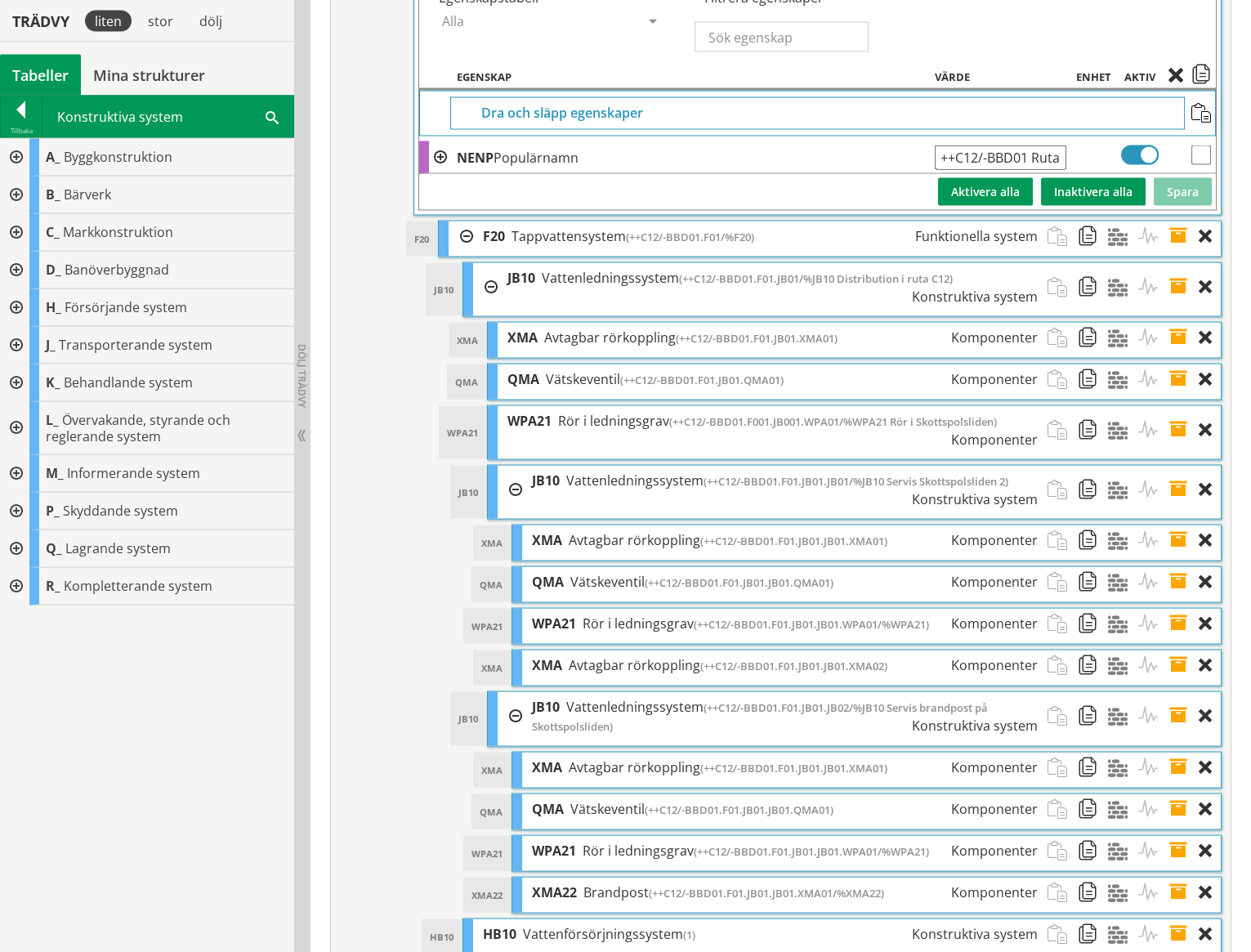
click at [17, 342] on div at bounding box center [15, 346] width 29 height 38
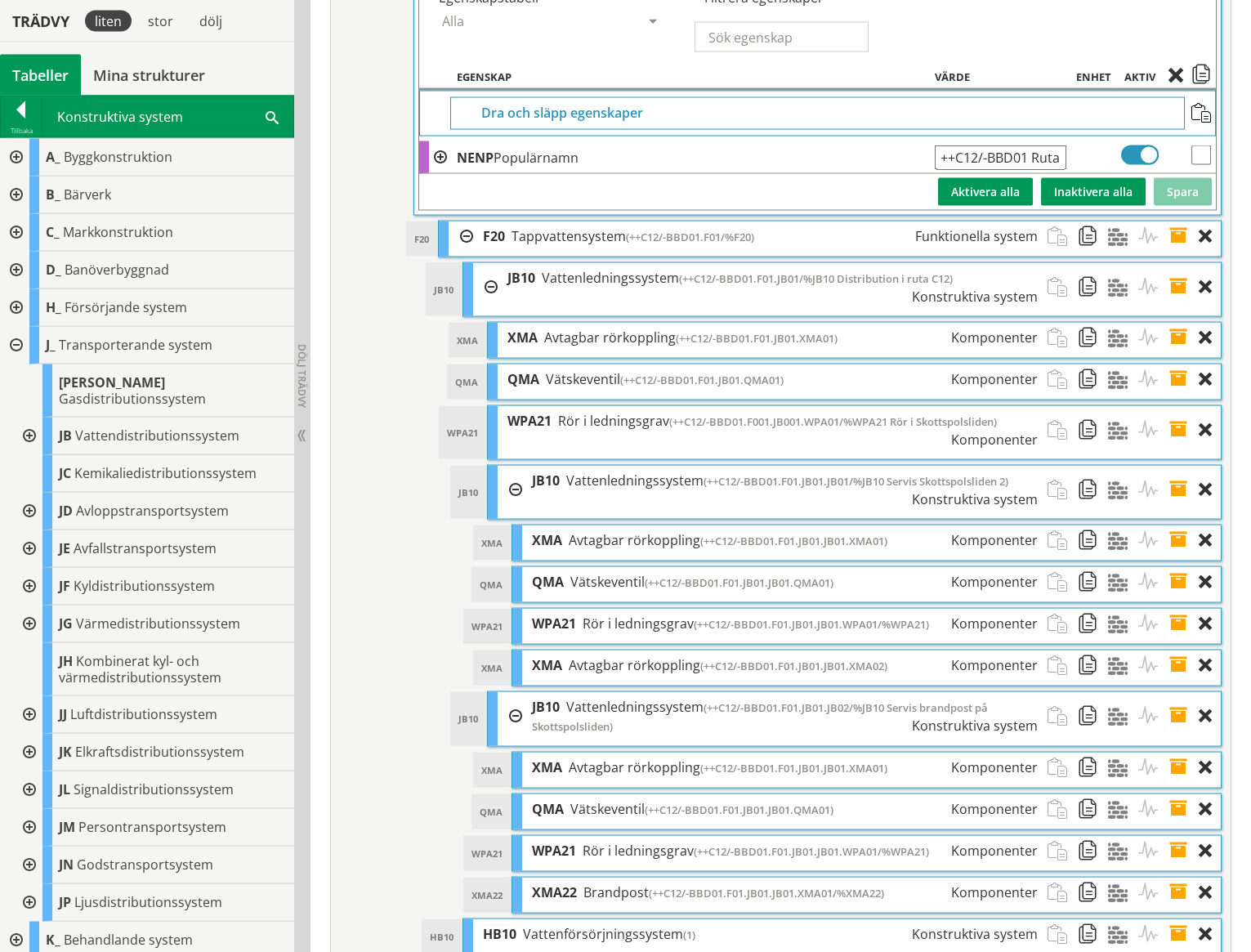
click at [32, 418] on div at bounding box center [27, 436] width 29 height 38
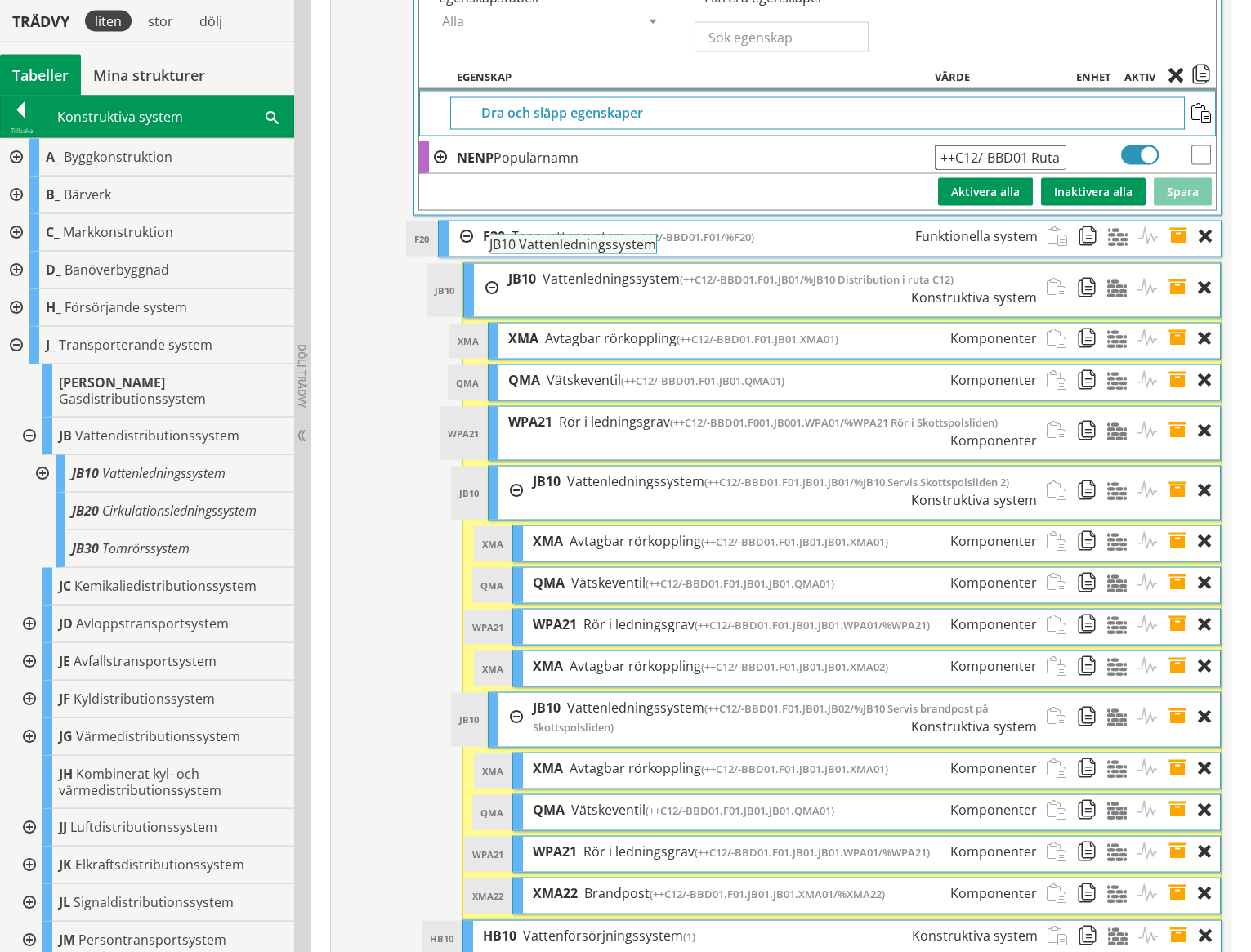
drag, startPoint x: 103, startPoint y: 454, endPoint x: 565, endPoint y: 250, distance: 505.0
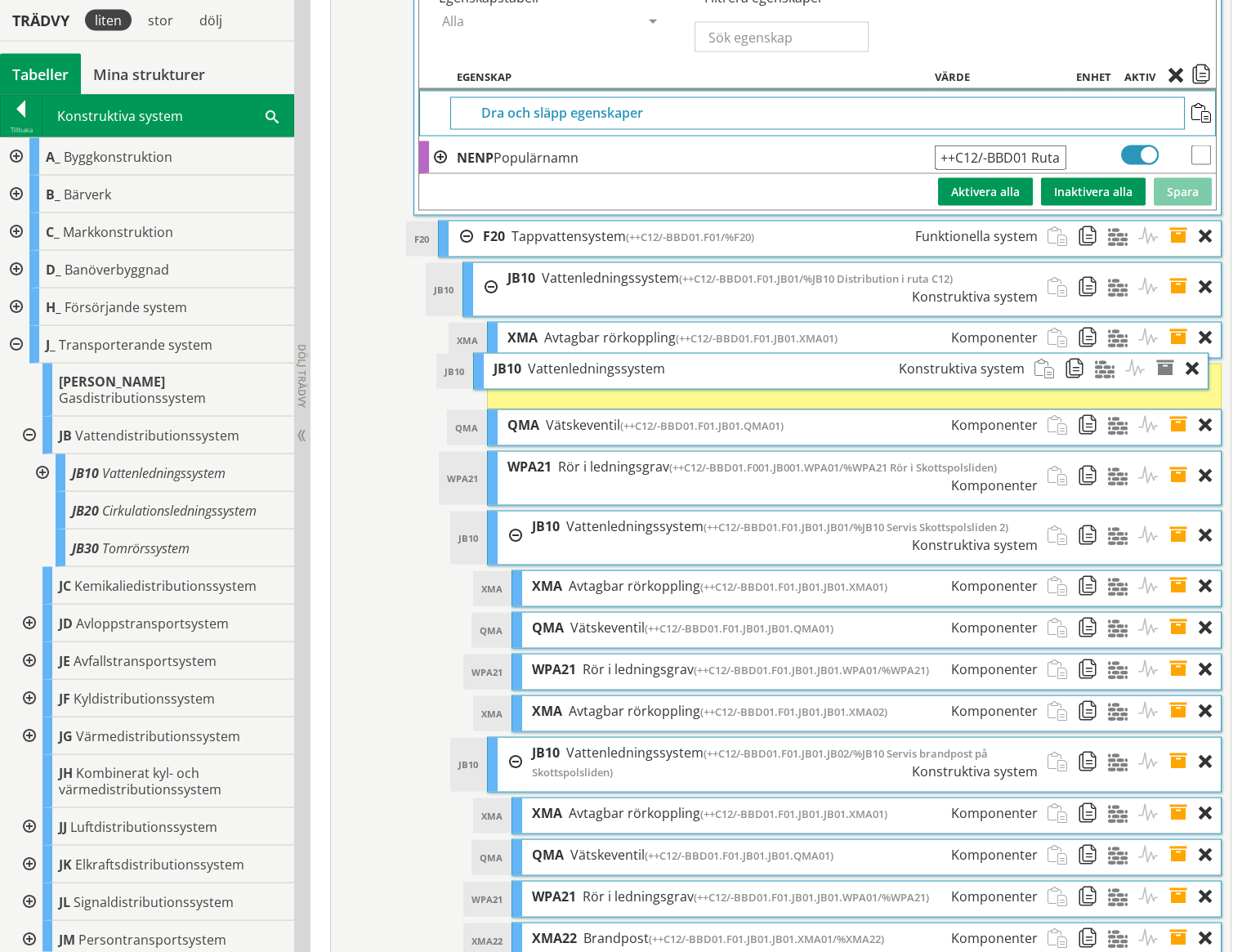
drag, startPoint x: 595, startPoint y: 881, endPoint x: 579, endPoint y: 351, distance: 530.2
click at [579, 351] on ol "XMA XMA Avtagbar rörkoppling (++C12/-BBD01.F01.JB01.XMA01) Komponenter Dra och …" at bounding box center [854, 641] width 735 height 638
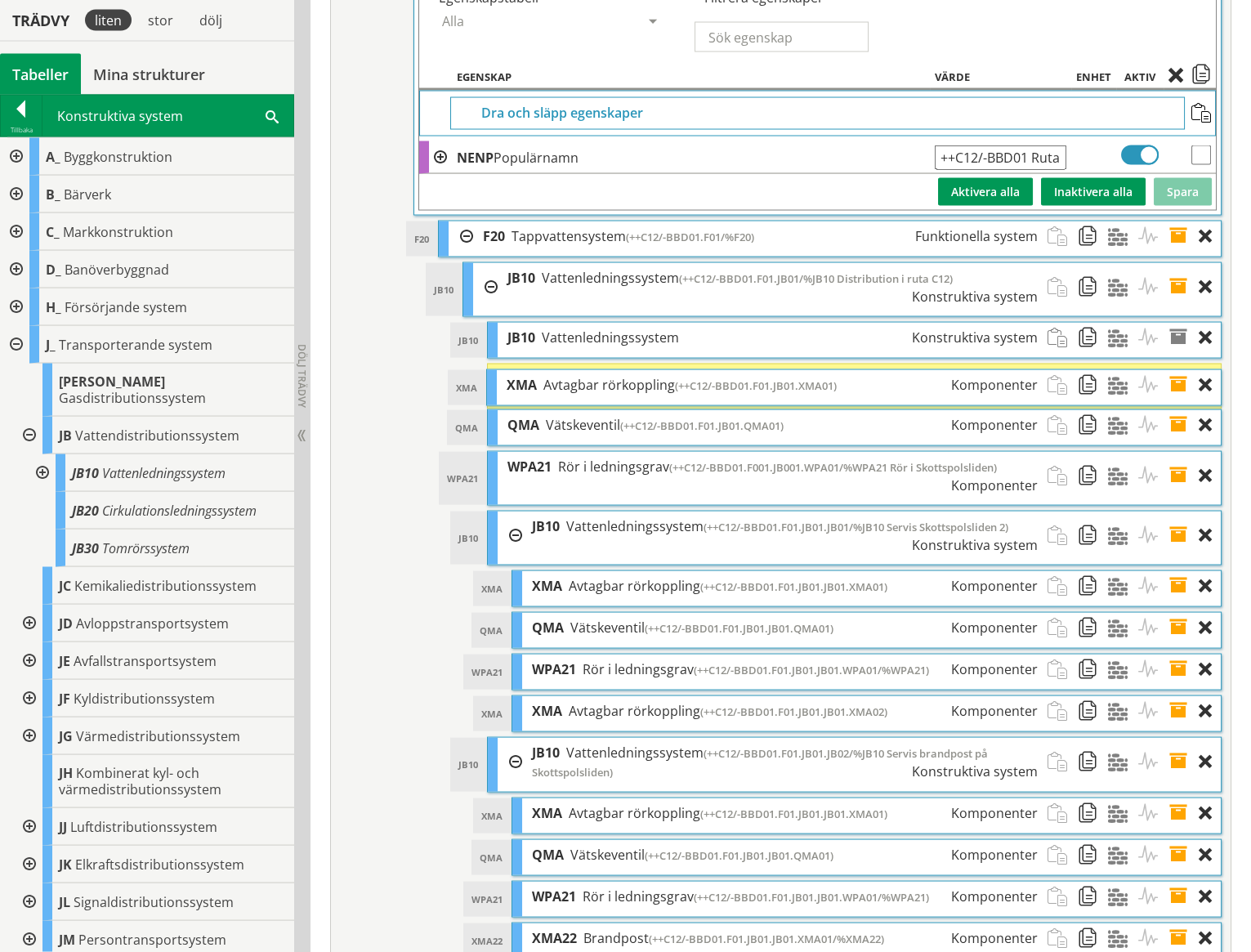
drag, startPoint x: 583, startPoint y: 280, endPoint x: 582, endPoint y: 345, distance: 65.0
click at [582, 370] on div "XMA XMA Avtagbar rörkoppling (++C12/-BBD01.F01.JB01.XMA01) Komponenter" at bounding box center [854, 388] width 734 height 35
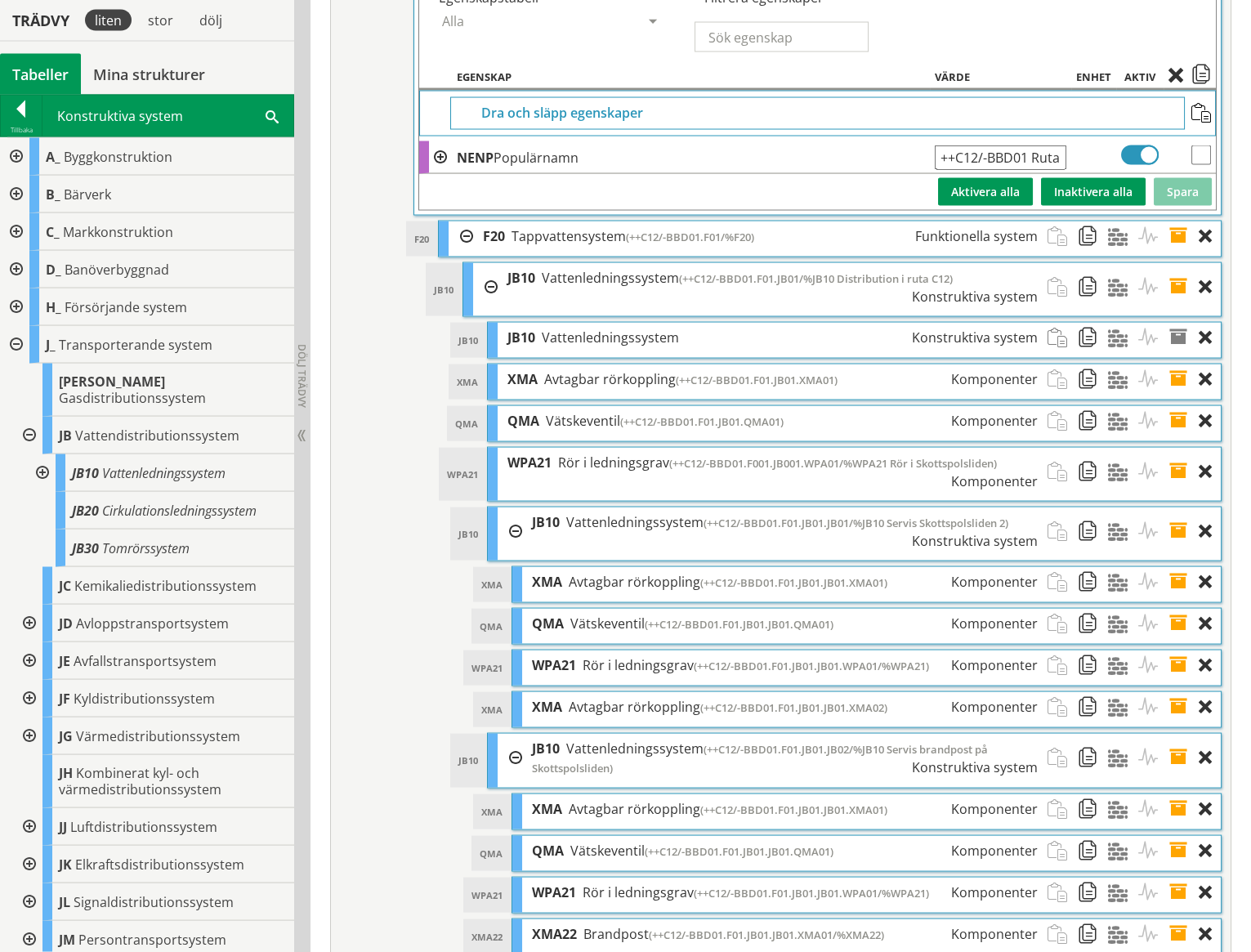
click at [434, 333] on li "BBD10 BBD10 Vattenledningsanläggning (++C12/-BBD01 Ruta C12, Alster) Byggnadsve…" at bounding box center [817, 469] width 809 height 1055
click at [1178, 448] on span at bounding box center [1183, 472] width 30 height 48
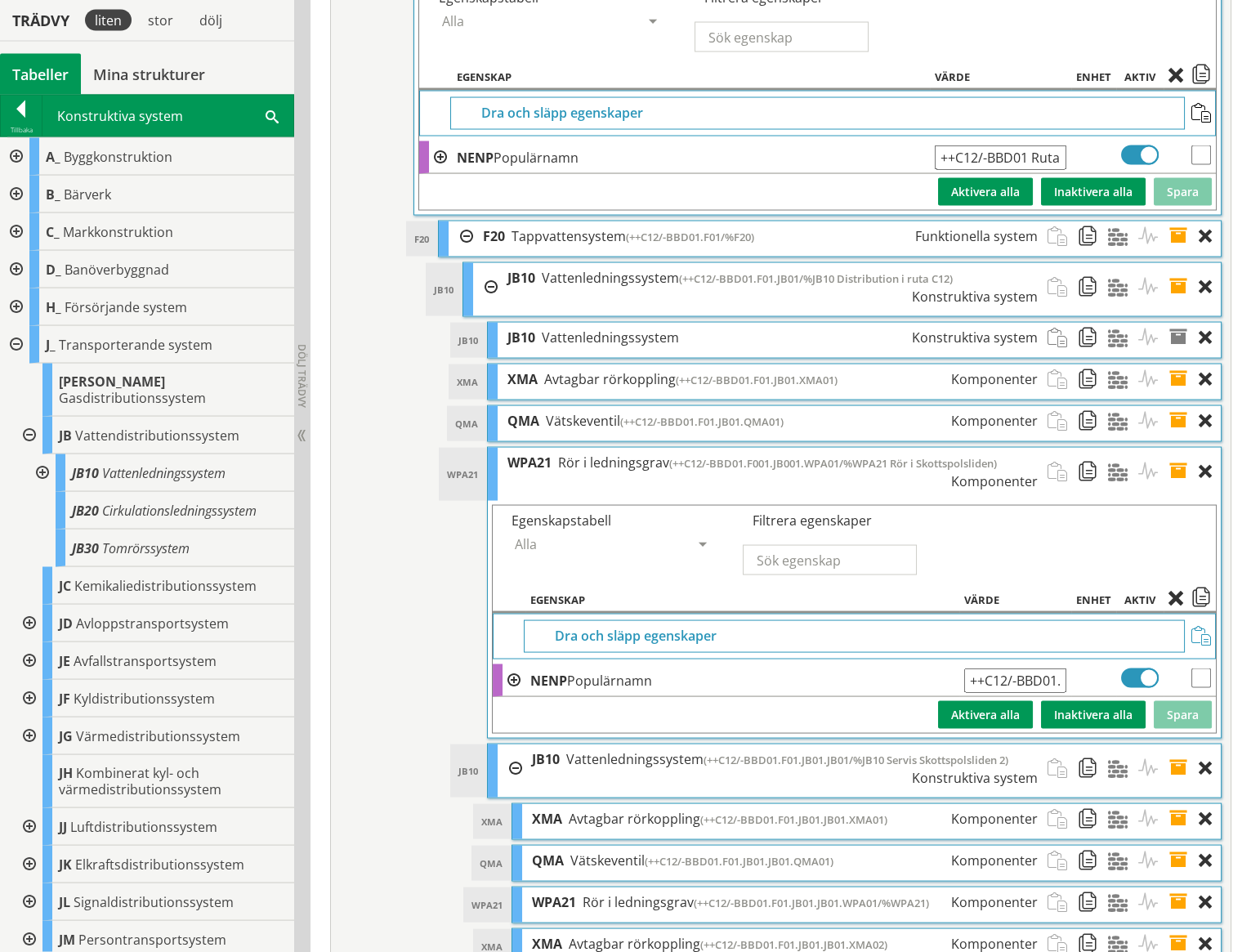
click at [1199, 668] on input "checkbox" at bounding box center [1201, 678] width 20 height 20
checkbox input "true"
click at [1199, 593] on span at bounding box center [1201, 600] width 20 height 15
click at [1178, 323] on span at bounding box center [1183, 338] width 30 height 30
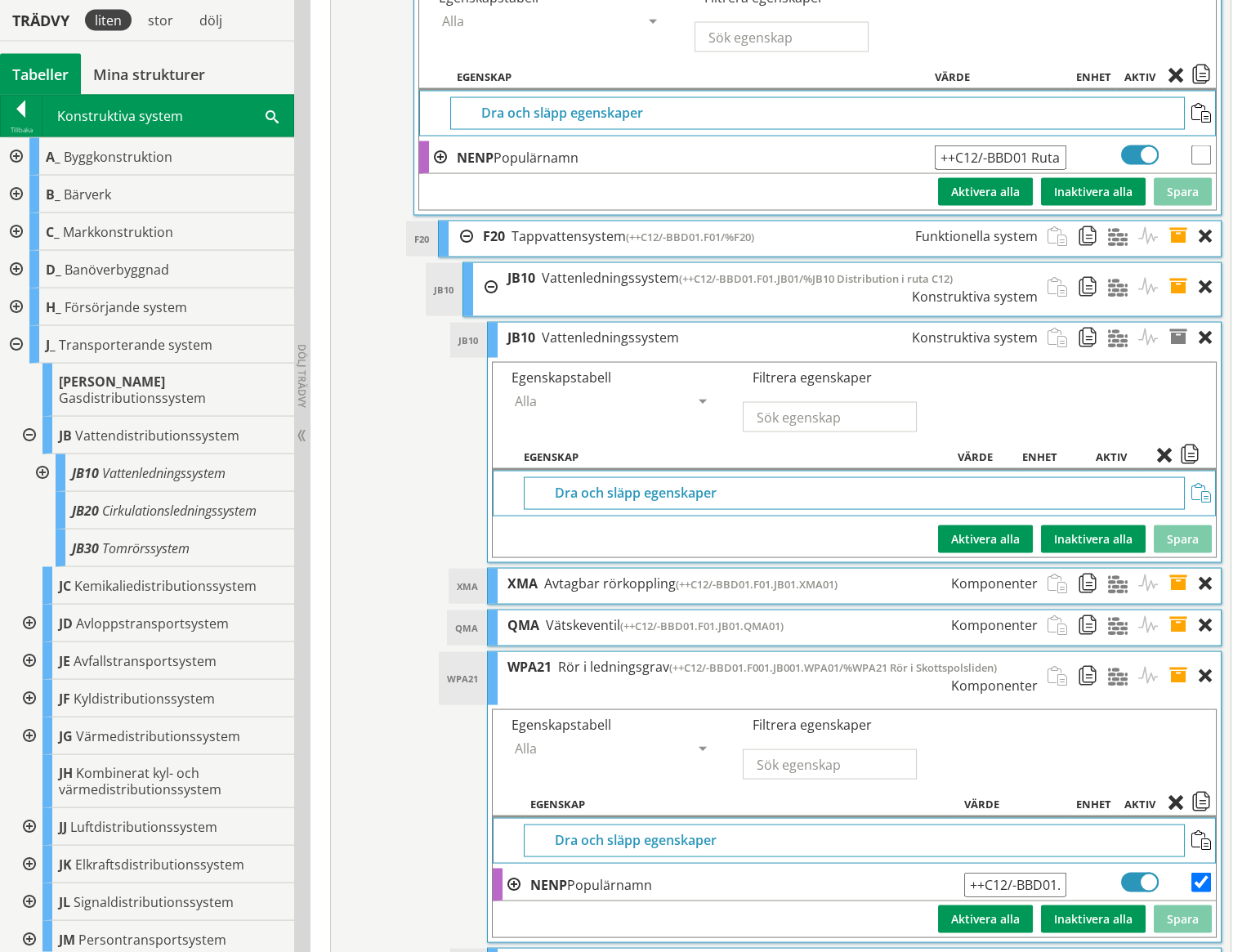
click at [1200, 484] on span at bounding box center [1201, 493] width 20 height 20
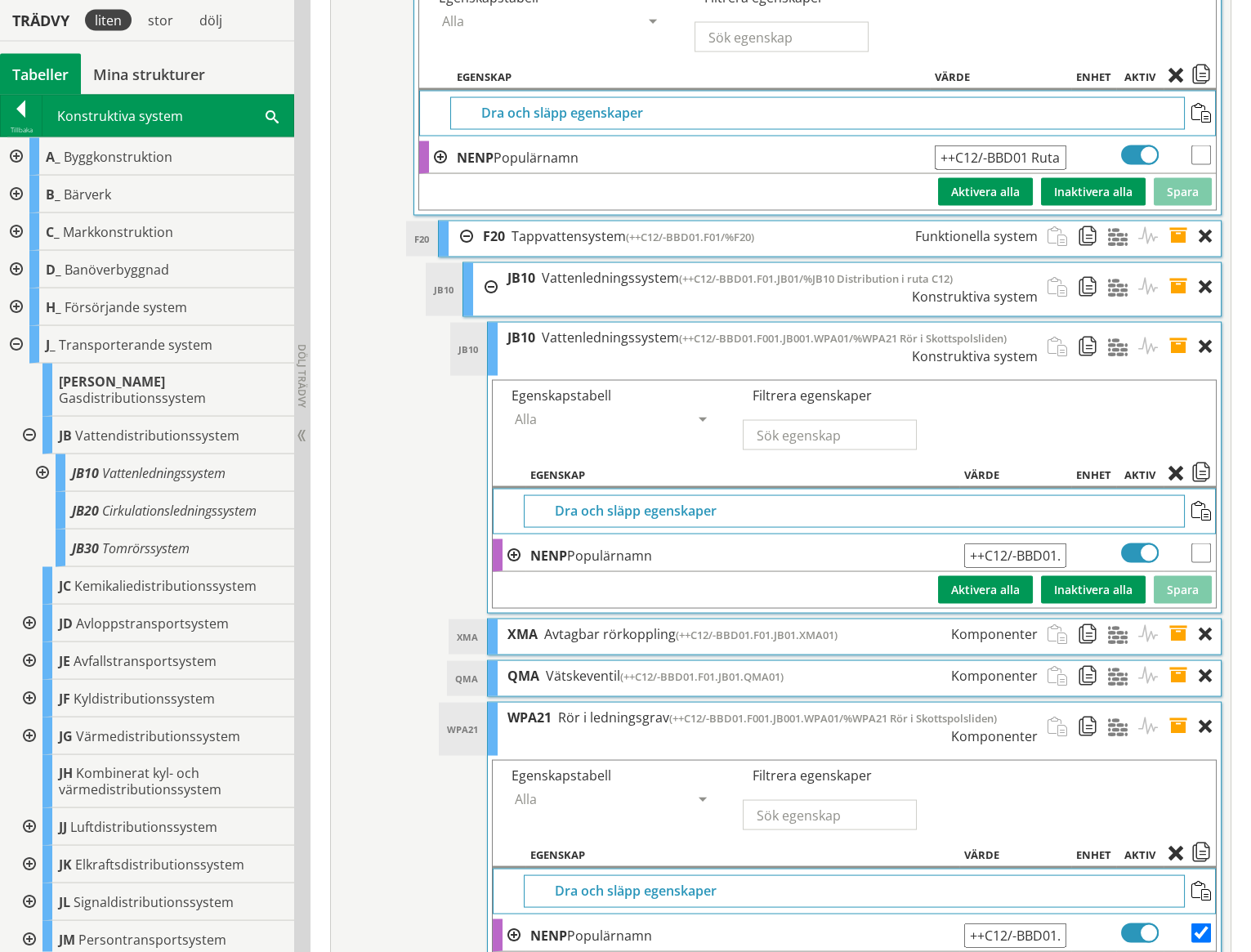
click at [1031, 544] on input "++C12/-BBD01.F001.JB001.WPA01/%WPA21 Rör i Skottspolsliden" at bounding box center [1015, 556] width 102 height 25
type input "++C12/-BBD01.F001.JB01/%JB10 Ledningssystem i Skottspolsliden"
click at [1178, 577] on button "Spara" at bounding box center [1183, 590] width 58 height 27
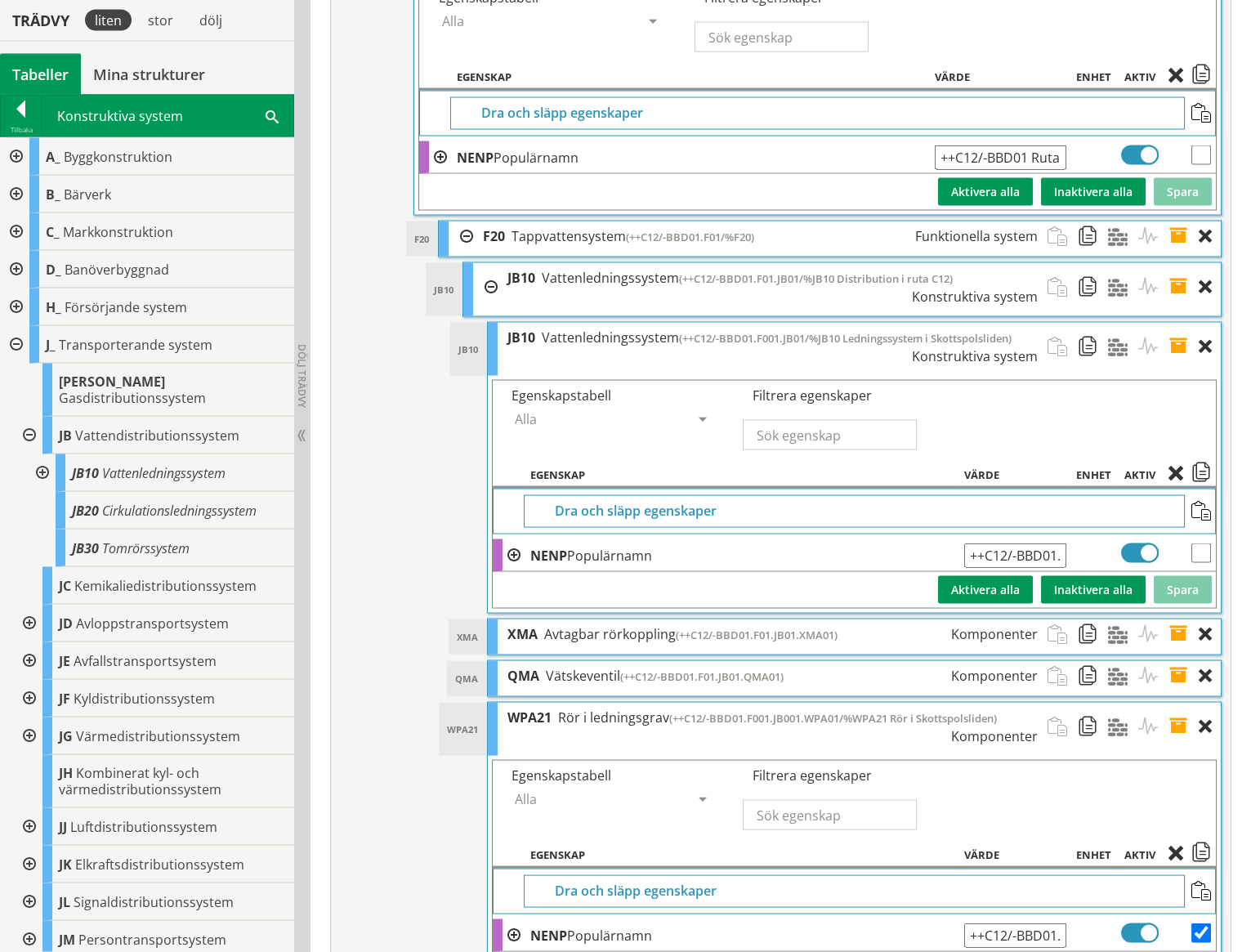
click at [1174, 323] on span at bounding box center [1183, 347] width 30 height 48
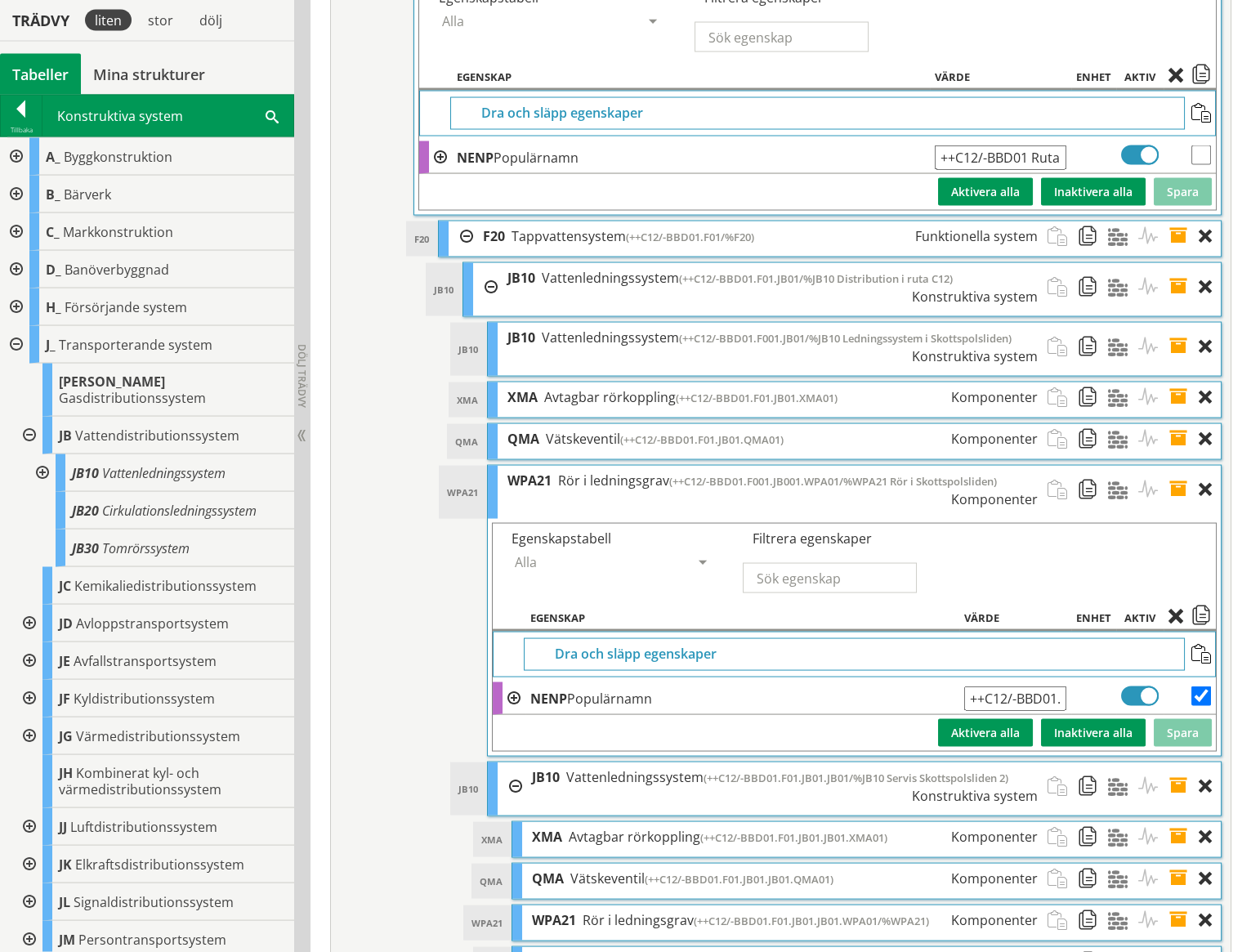
click at [1178, 466] on span at bounding box center [1183, 490] width 30 height 48
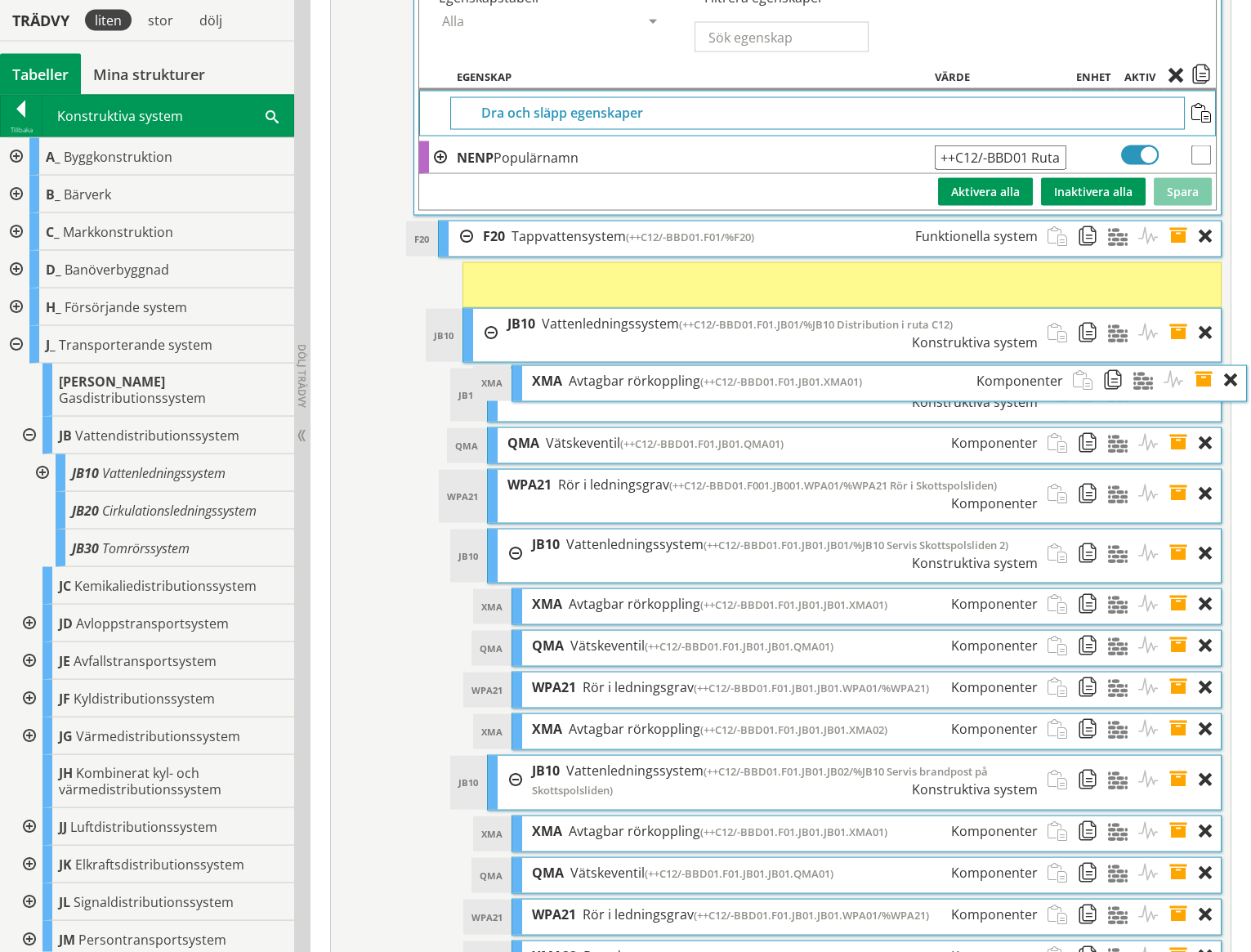
drag, startPoint x: 621, startPoint y: 335, endPoint x: 645, endPoint y: 336, distance: 24.0
click at [645, 366] on div "XMA Avtagbar rörkoppling (++C12/-BBD01.F01.JB01.XMA01) Komponenter" at bounding box center [797, 381] width 551 height 30
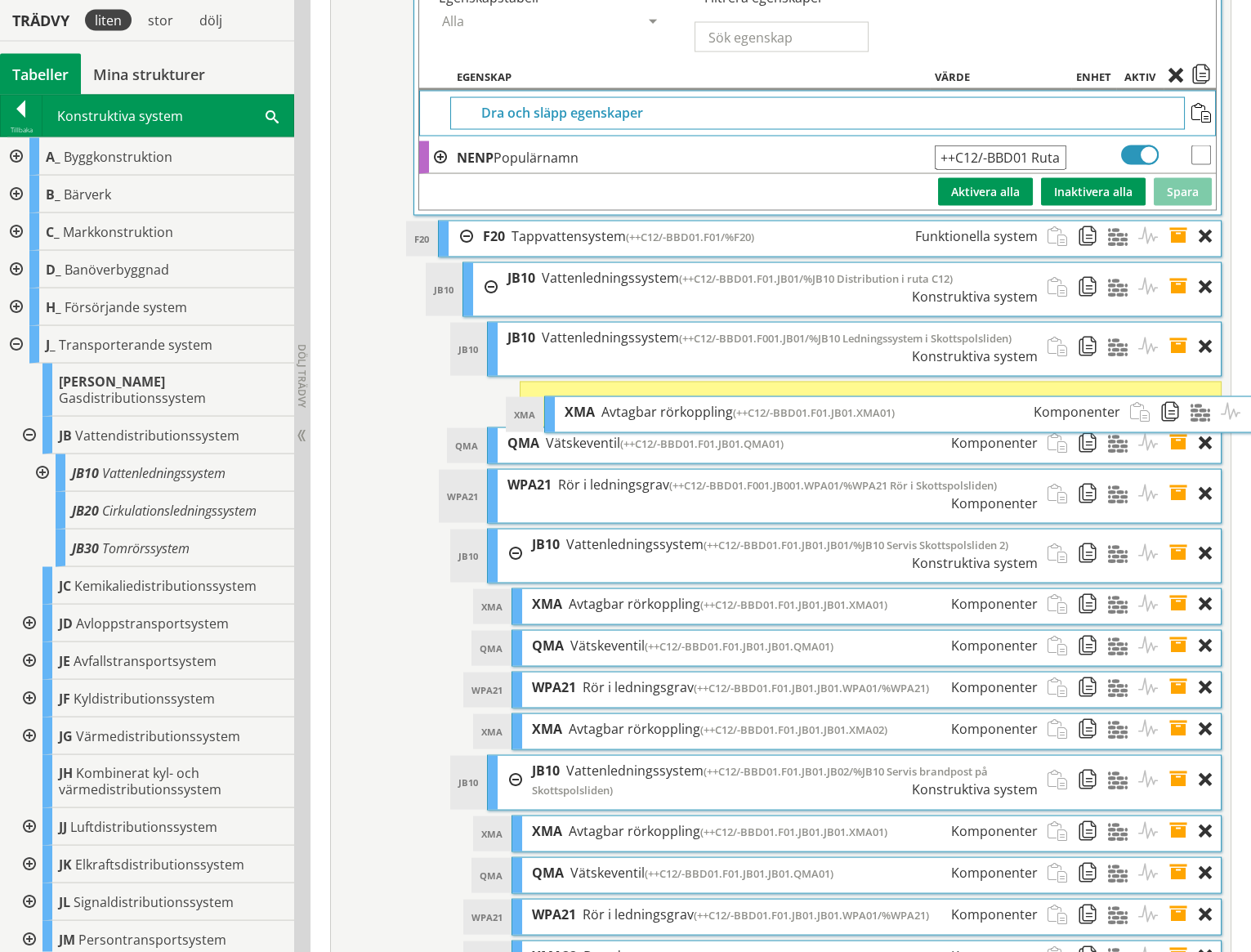
drag, startPoint x: 620, startPoint y: 216, endPoint x: 701, endPoint y: 350, distance: 156.6
click at [701, 403] on span "Avtagbar rörkoppling" at bounding box center [667, 412] width 131 height 18
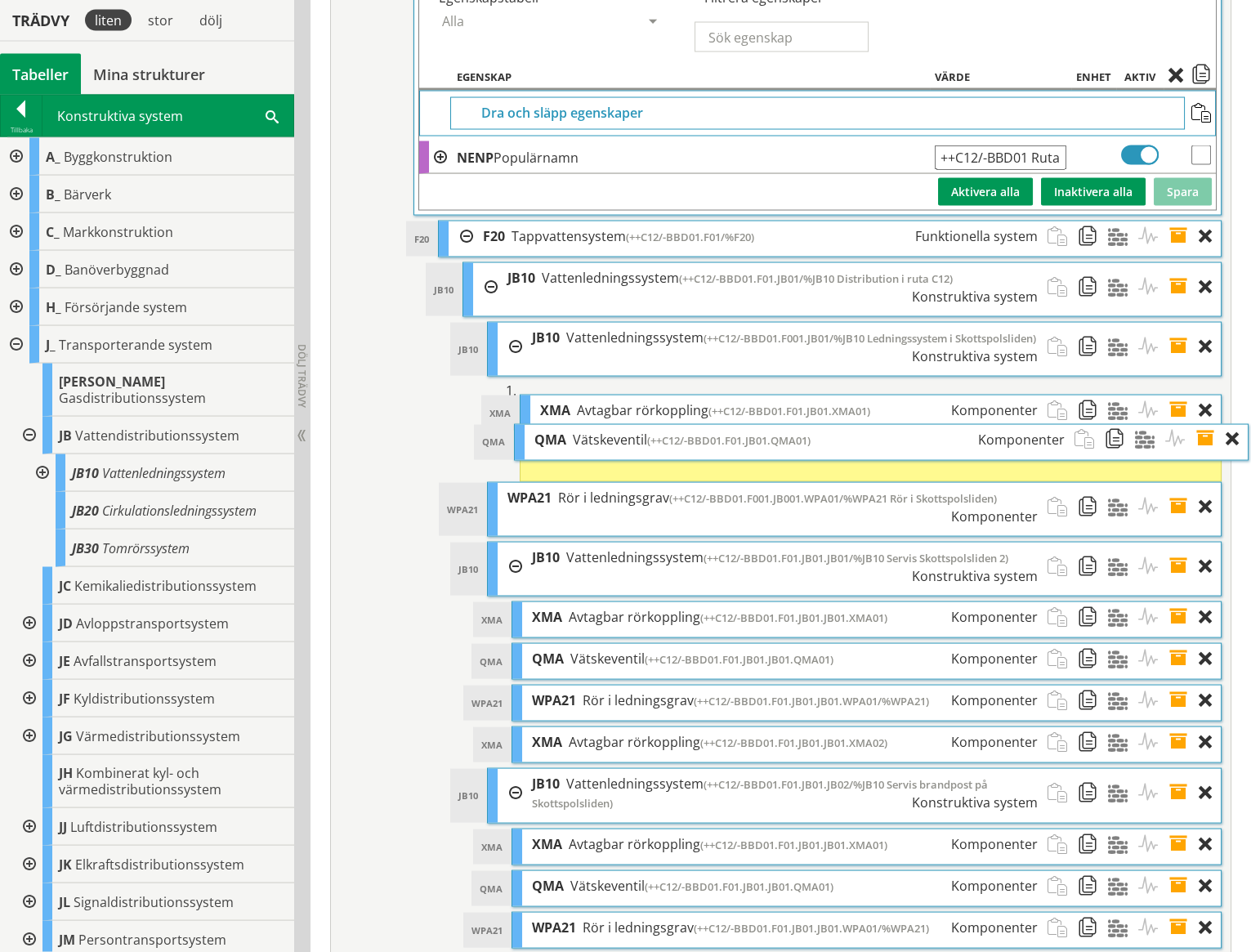
drag, startPoint x: 661, startPoint y: 399, endPoint x: 687, endPoint y: 404, distance: 26.5
click at [687, 404] on ol "JB10 JB10 Vattenledningssystem (++C12/-BBD01.F001.JB01/%JB10 Ledningssystem i S…" at bounding box center [854, 656] width 735 height 668
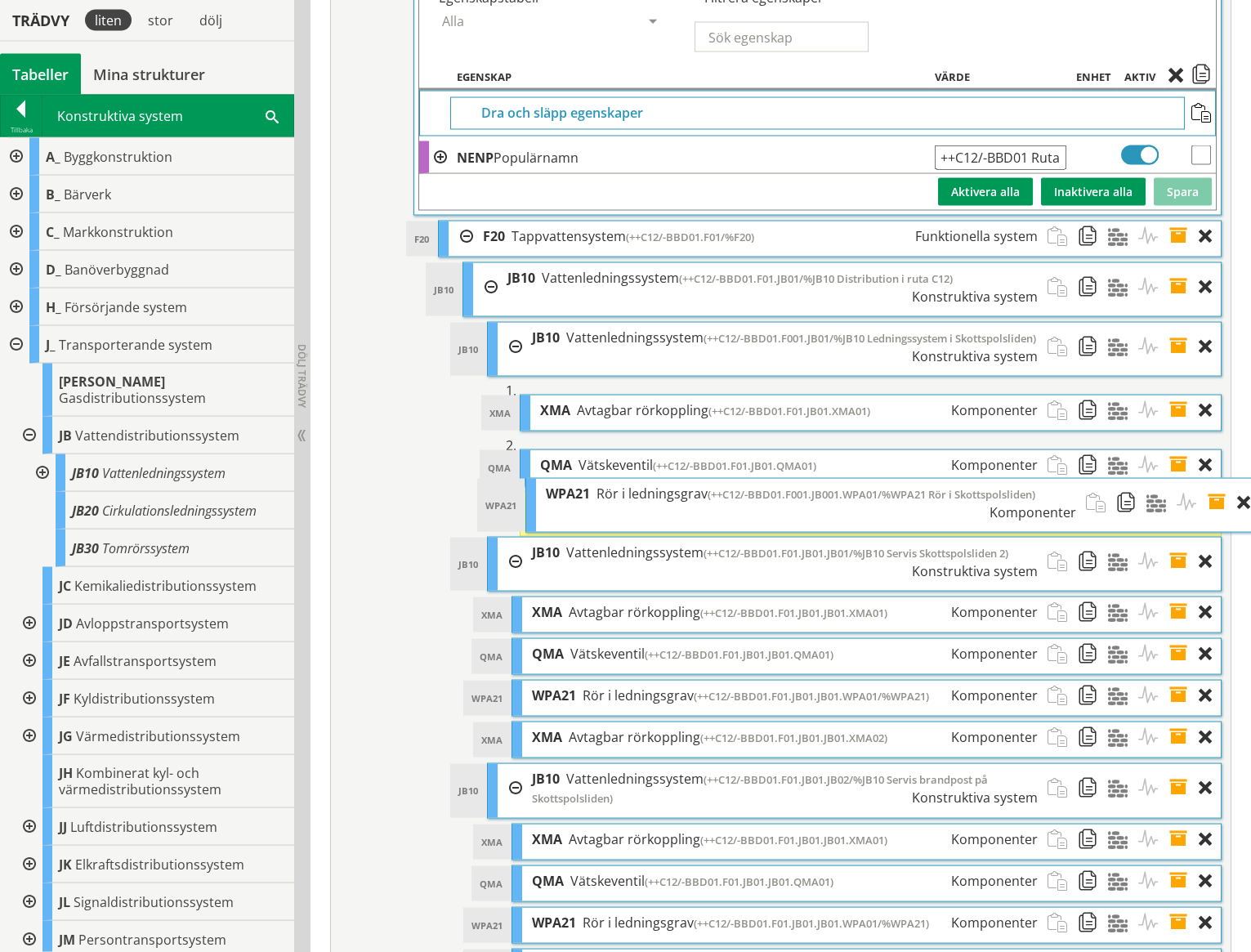
drag, startPoint x: 605, startPoint y: 461, endPoint x: 644, endPoint y: 466, distance: 39.3
click at [644, 479] on div "WPA21 Rör i ledningsgrav (++C12/-BBD01.F001.JB001.WPA01/%WPA21 Rör i Skottspols…" at bounding box center [811, 503] width 551 height 48
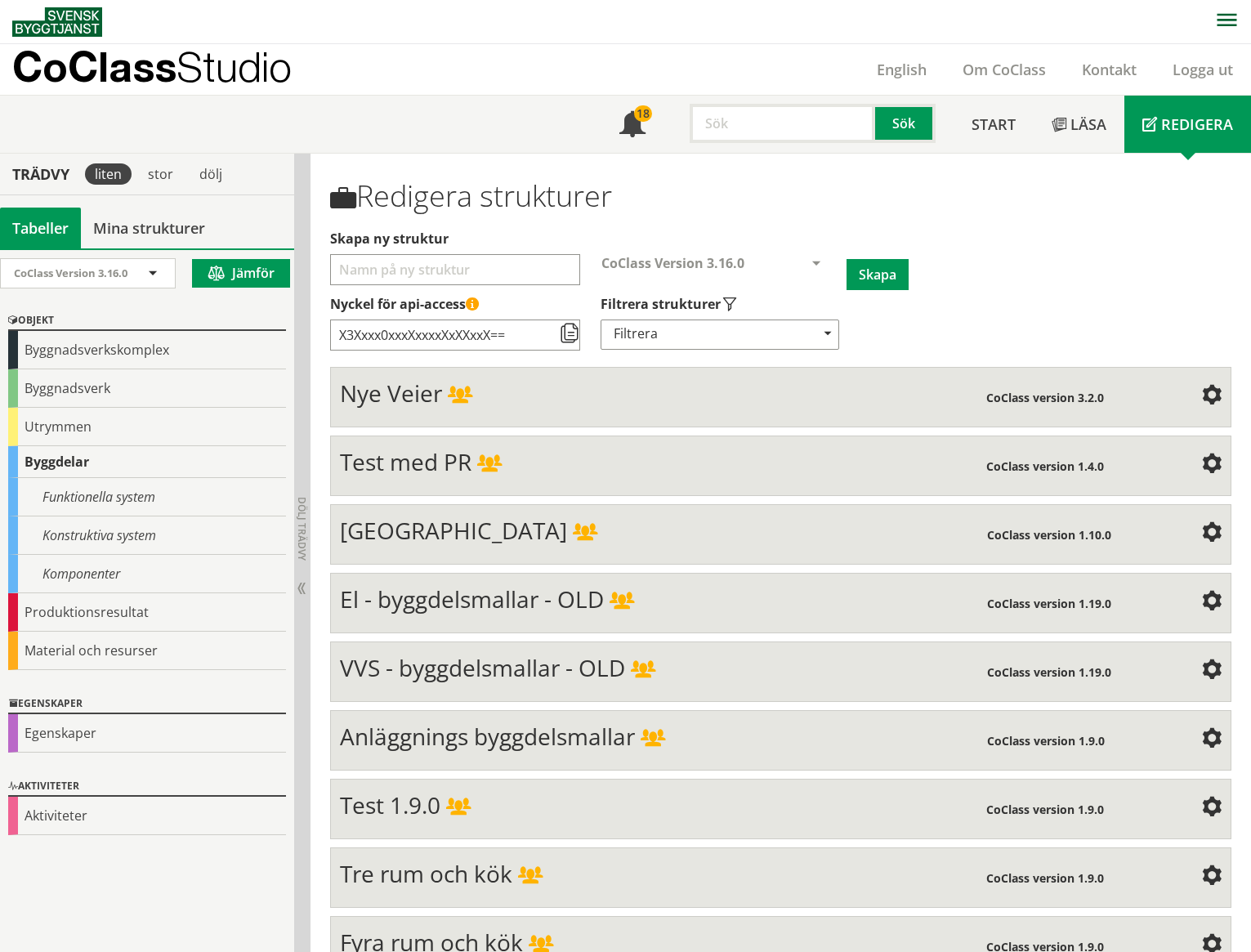
scroll to position [5887, 0]
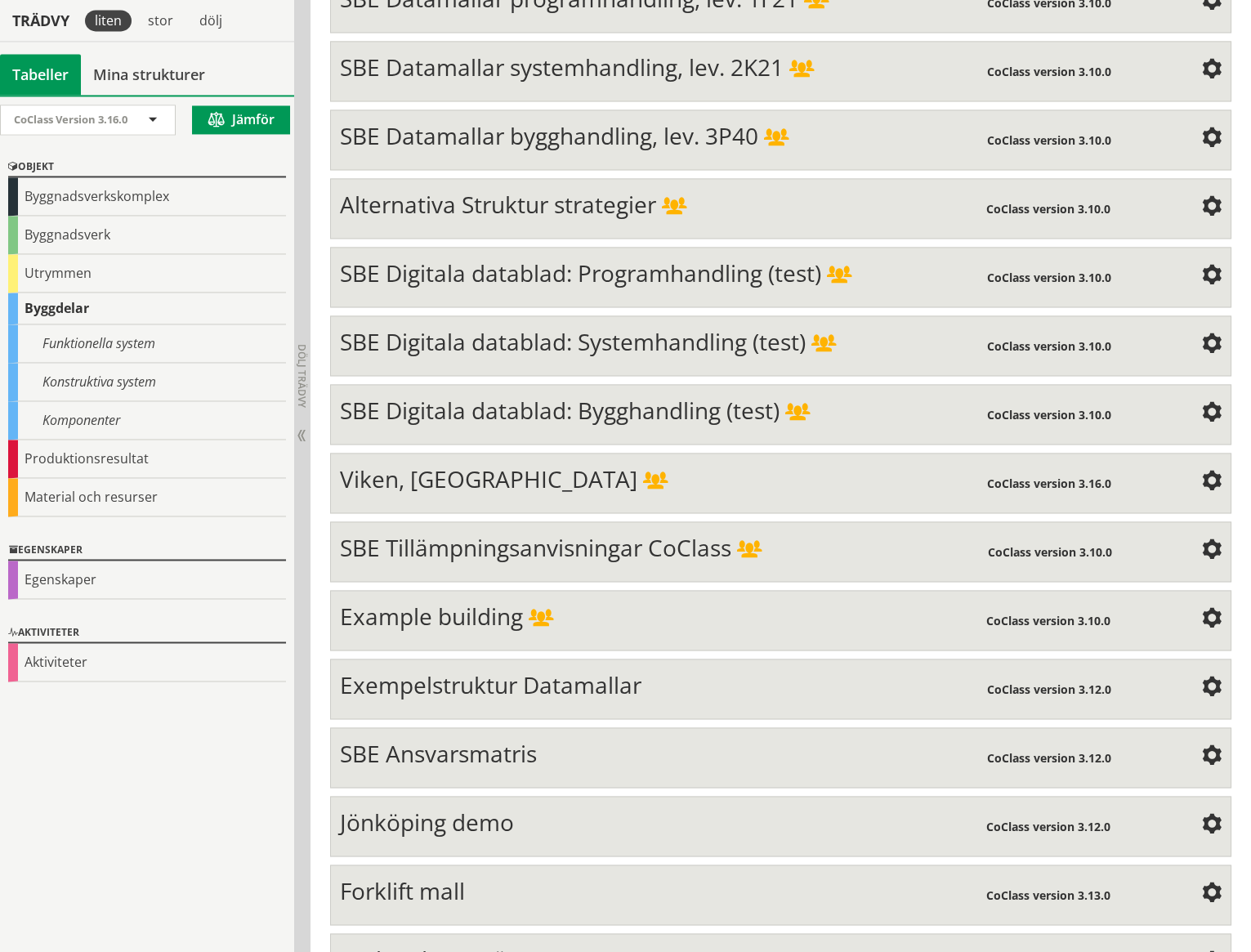
click at [44, 76] on div "Tabeller" at bounding box center [40, 75] width 81 height 41
click at [125, 378] on div "Konstruktiva system" at bounding box center [147, 381] width 278 height 39
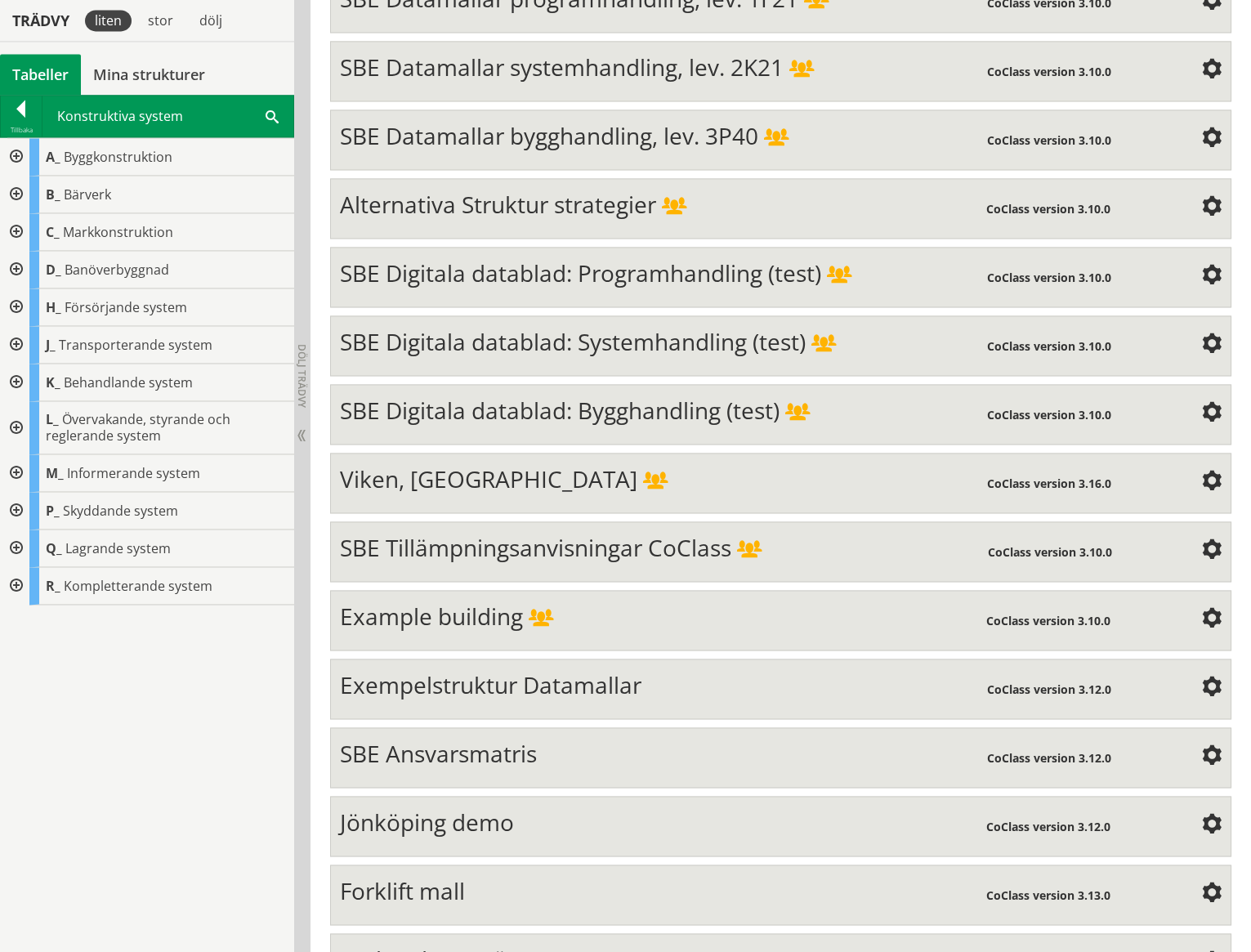
click at [18, 343] on div at bounding box center [15, 345] width 29 height 38
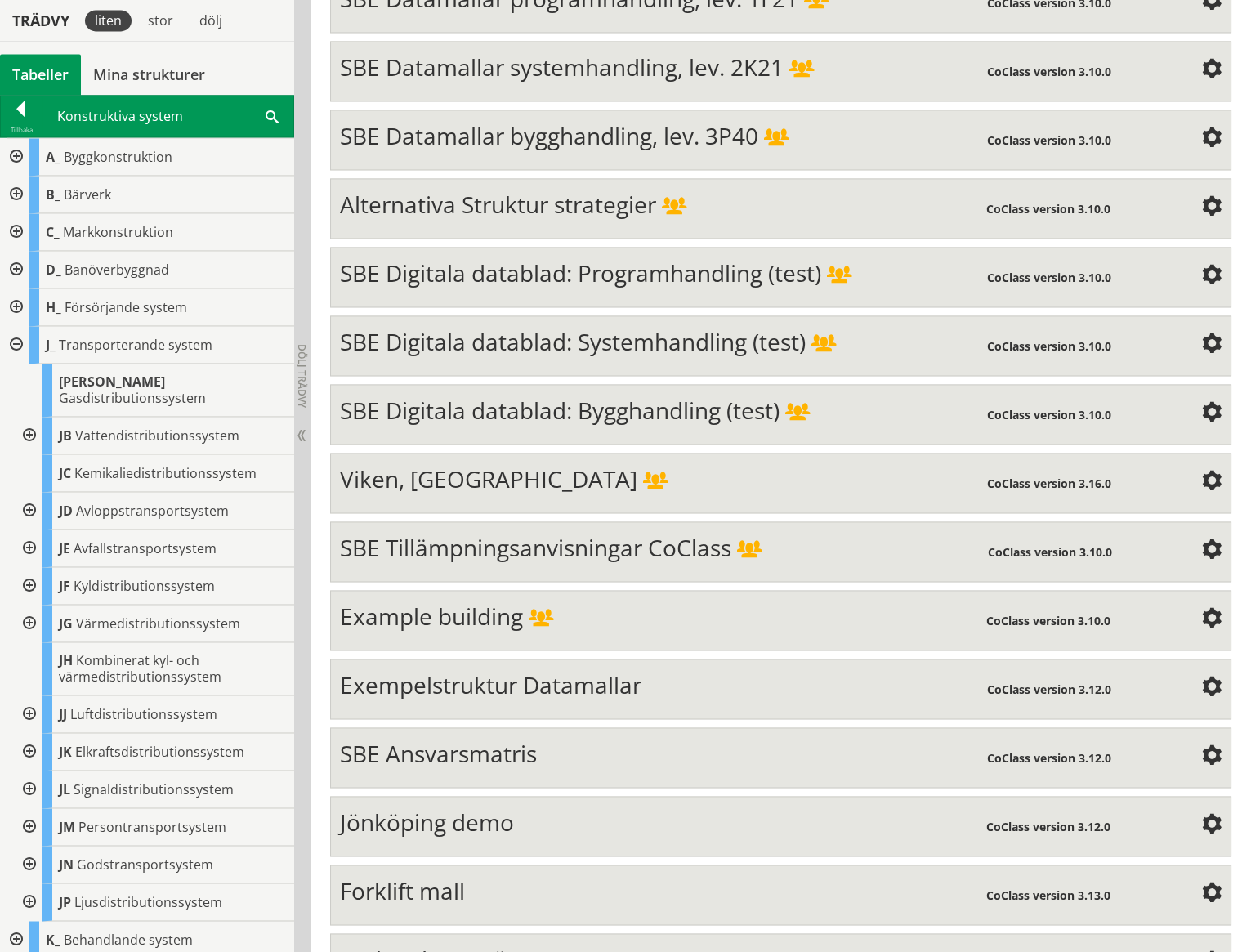
click at [30, 417] on div at bounding box center [27, 436] width 29 height 38
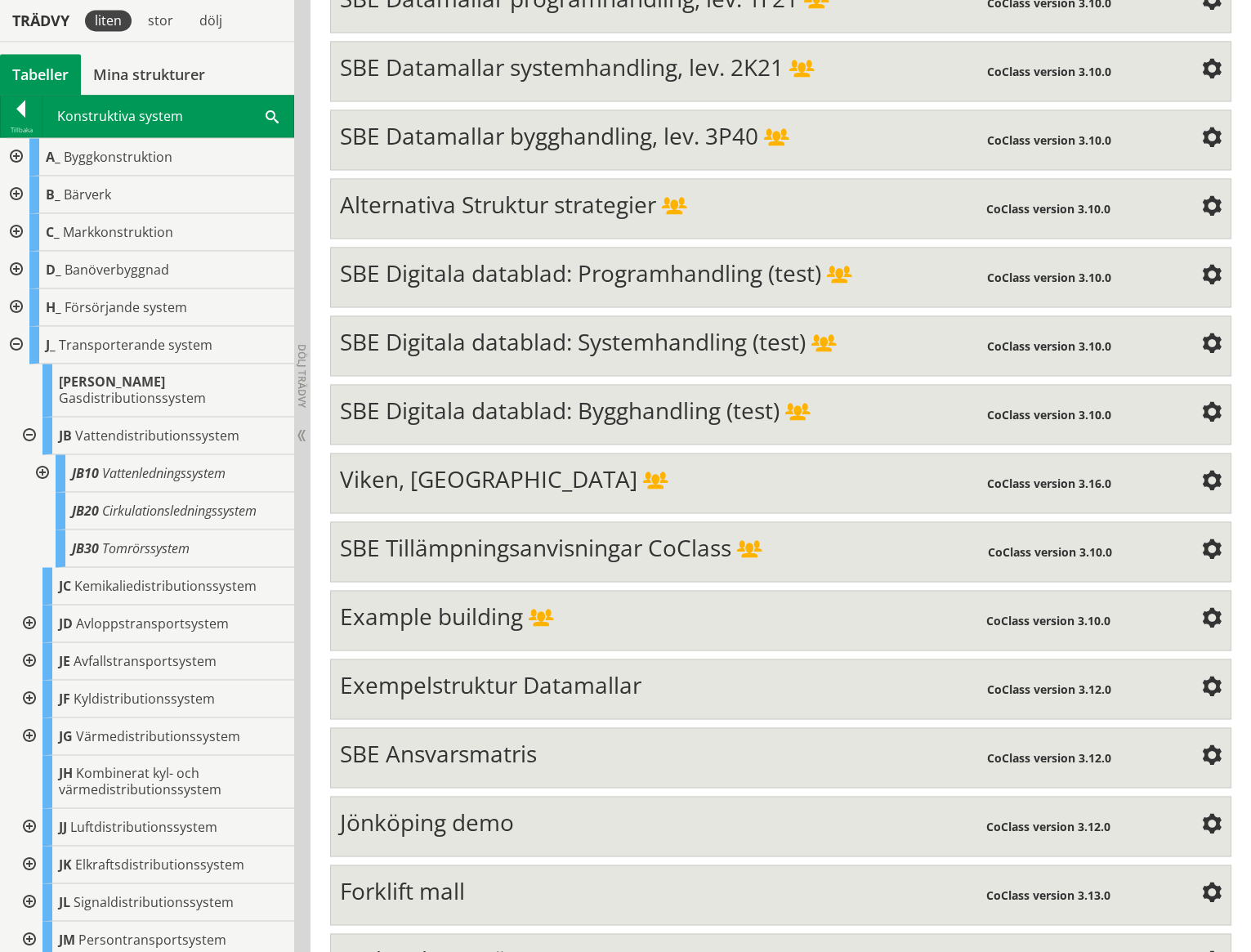
click at [15, 345] on div at bounding box center [15, 345] width 29 height 38
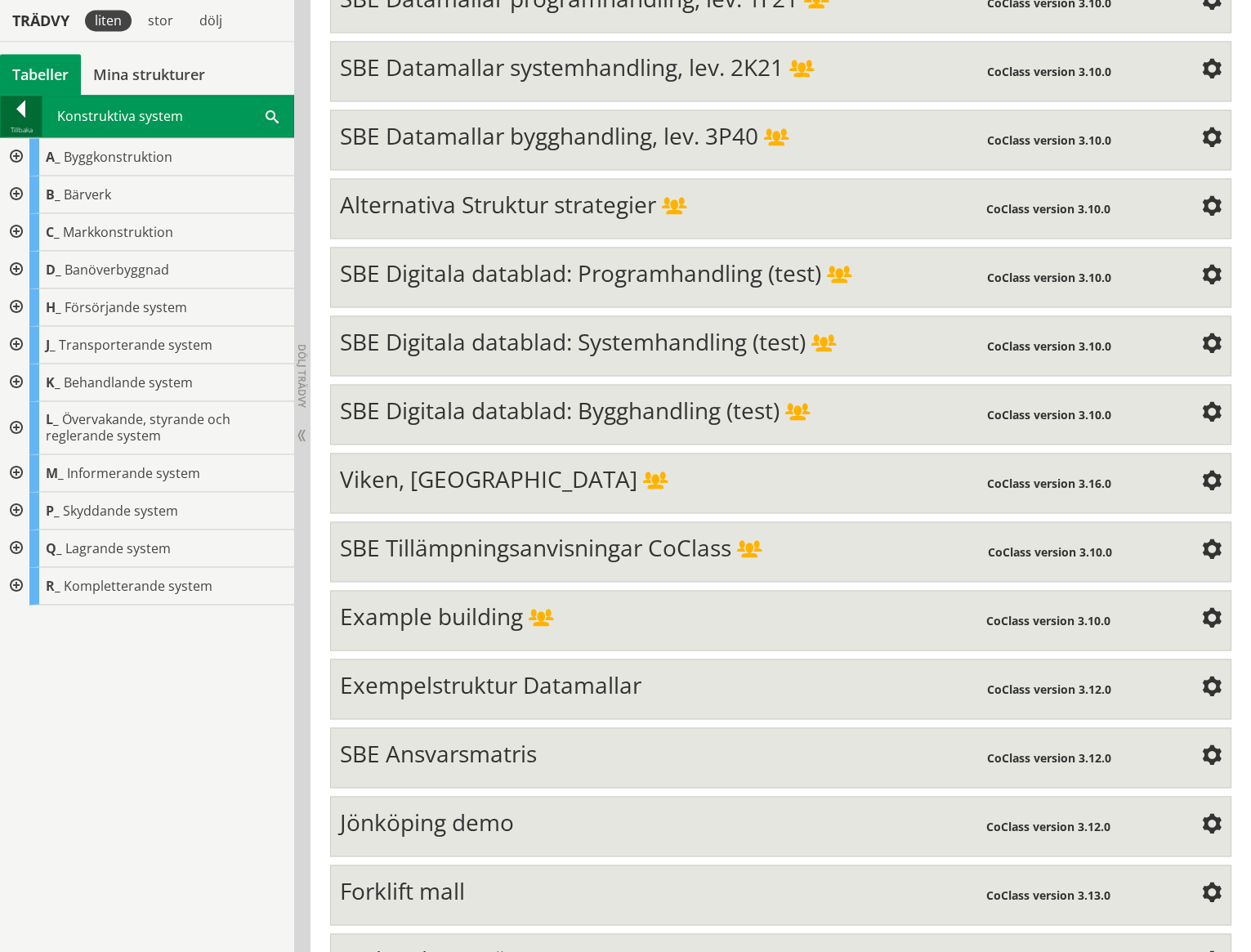
click at [31, 109] on div at bounding box center [21, 112] width 41 height 23
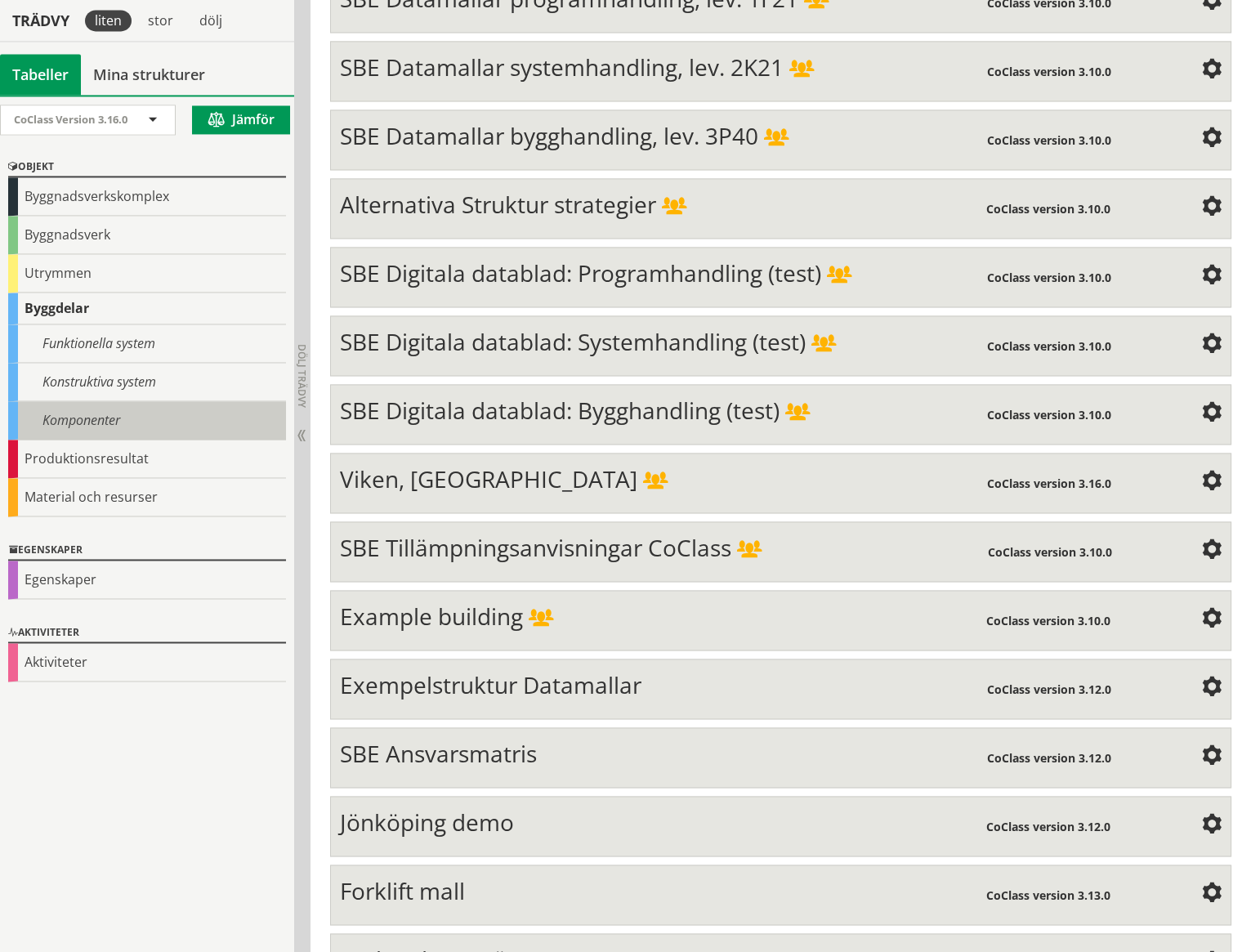
click at [100, 415] on div "Komponenter" at bounding box center [147, 420] width 278 height 39
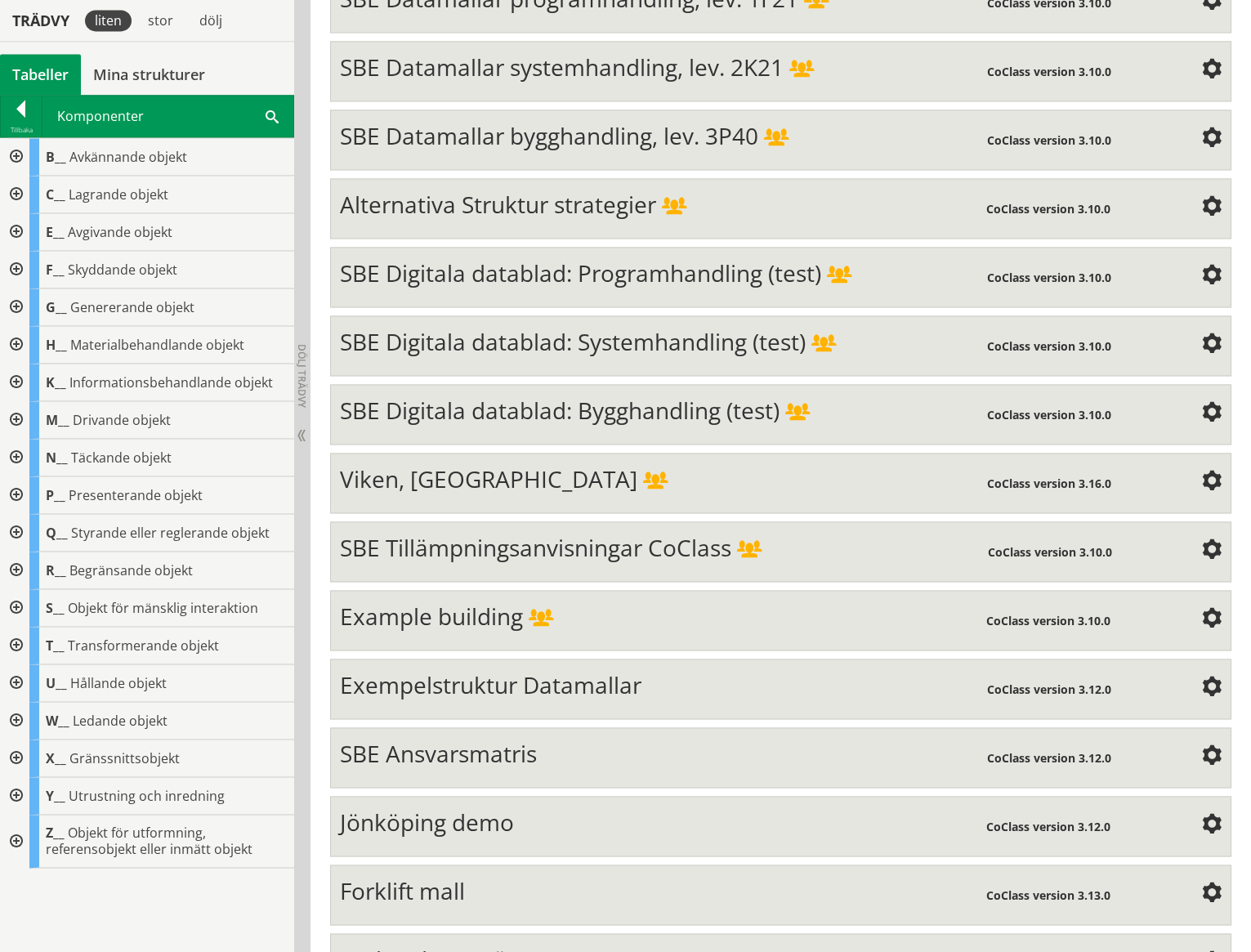
click at [272, 113] on span at bounding box center [272, 116] width 13 height 17
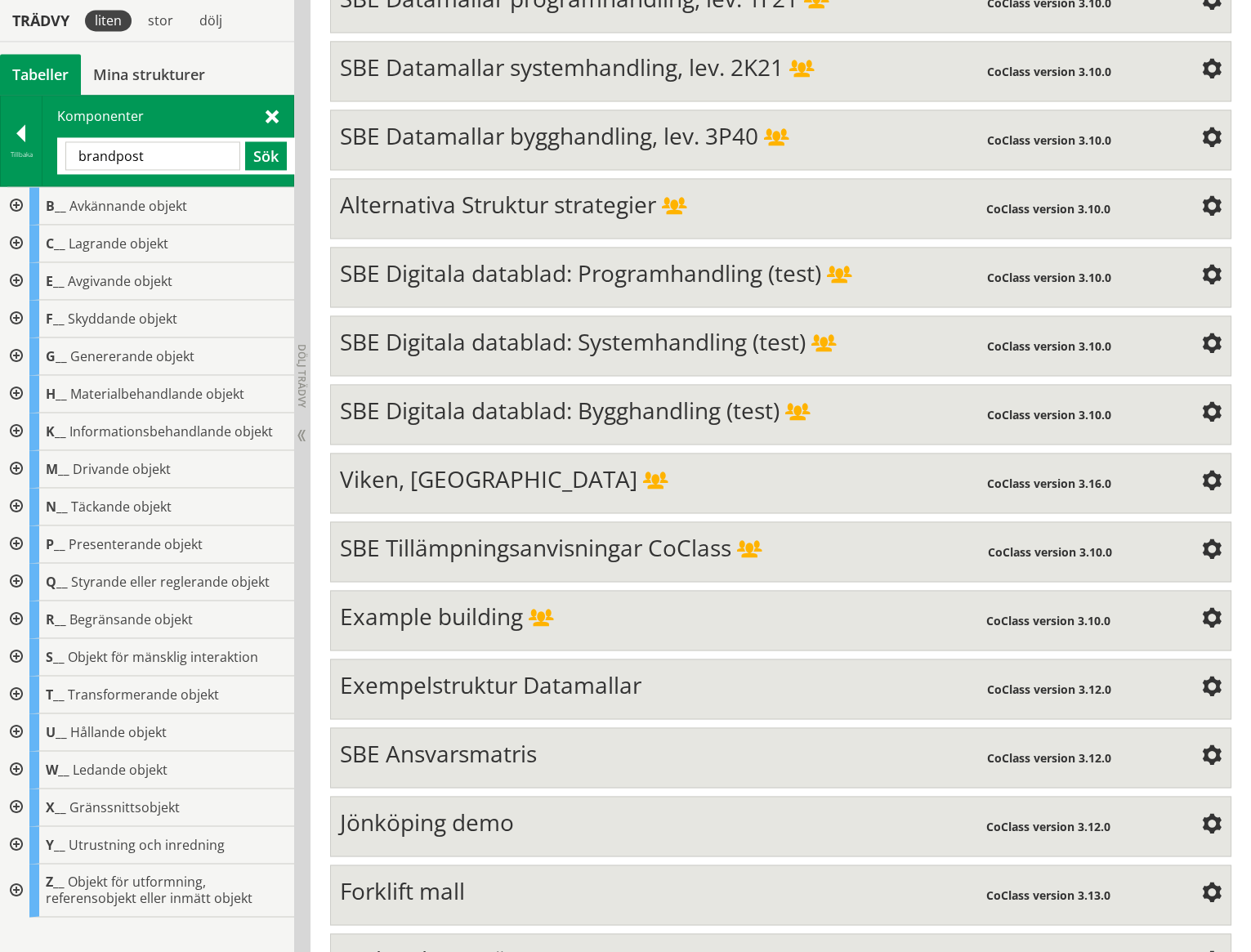
type input "brandpost"
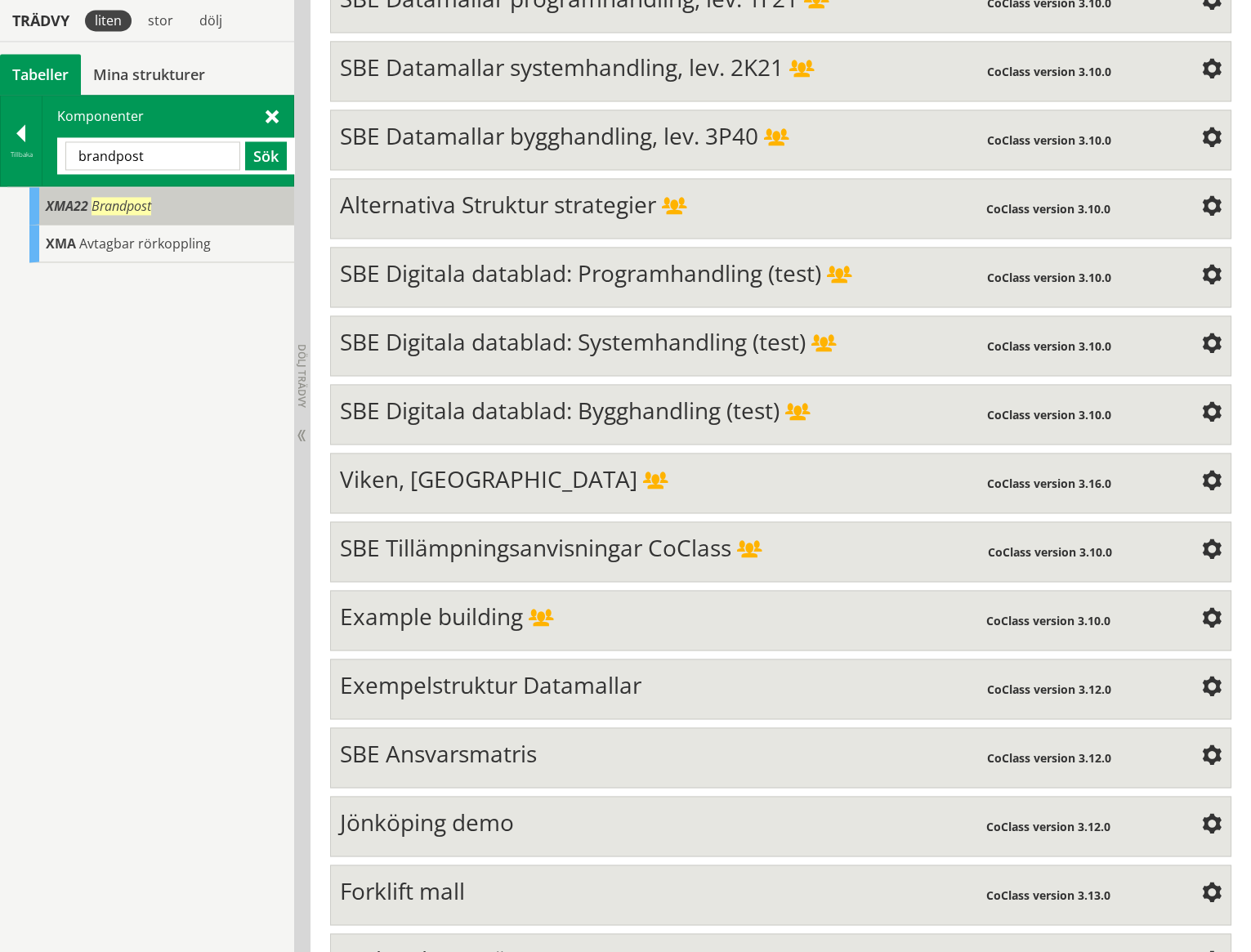
click at [104, 211] on span "Brandpost" at bounding box center [121, 205] width 59 height 18
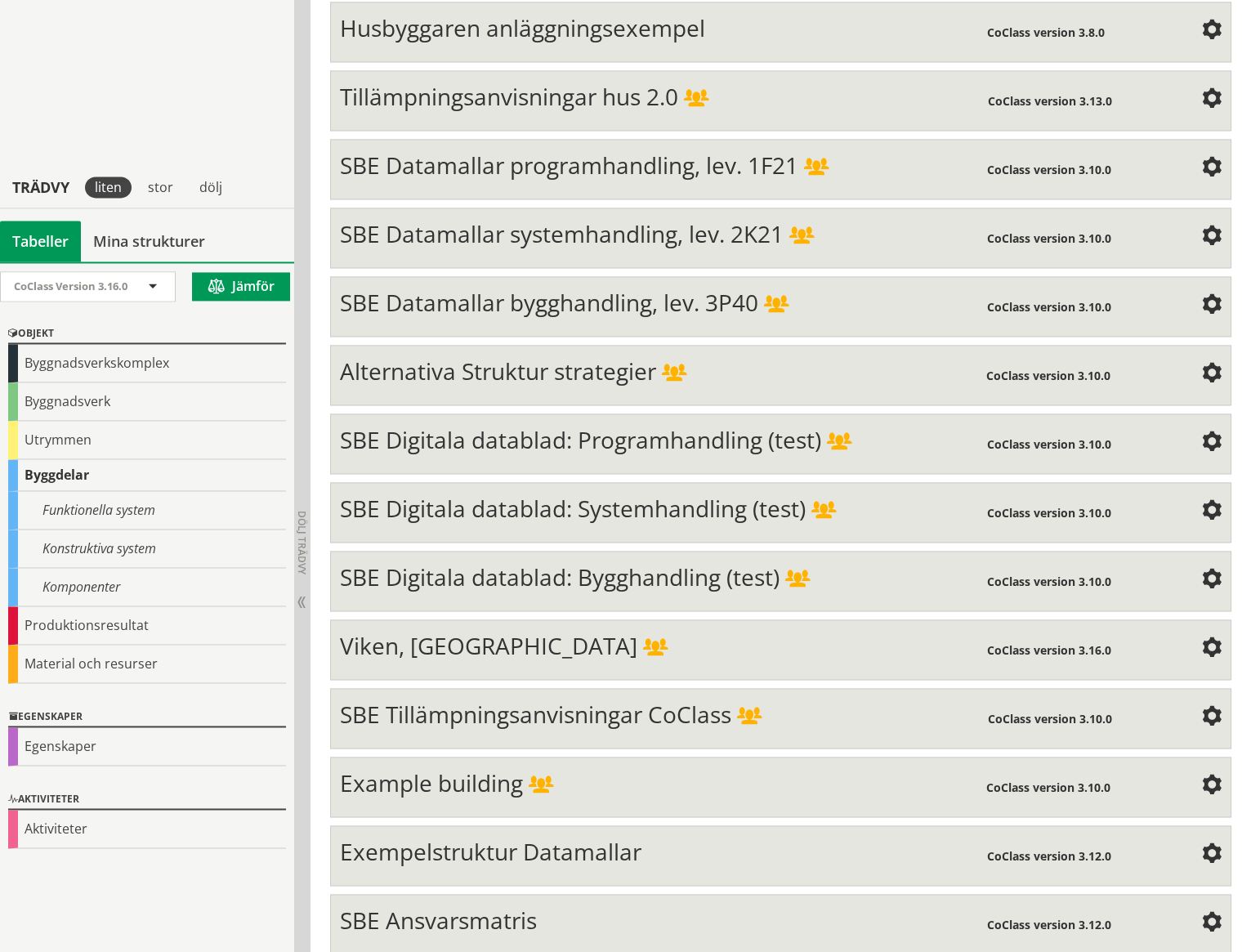
scroll to position [5887, 0]
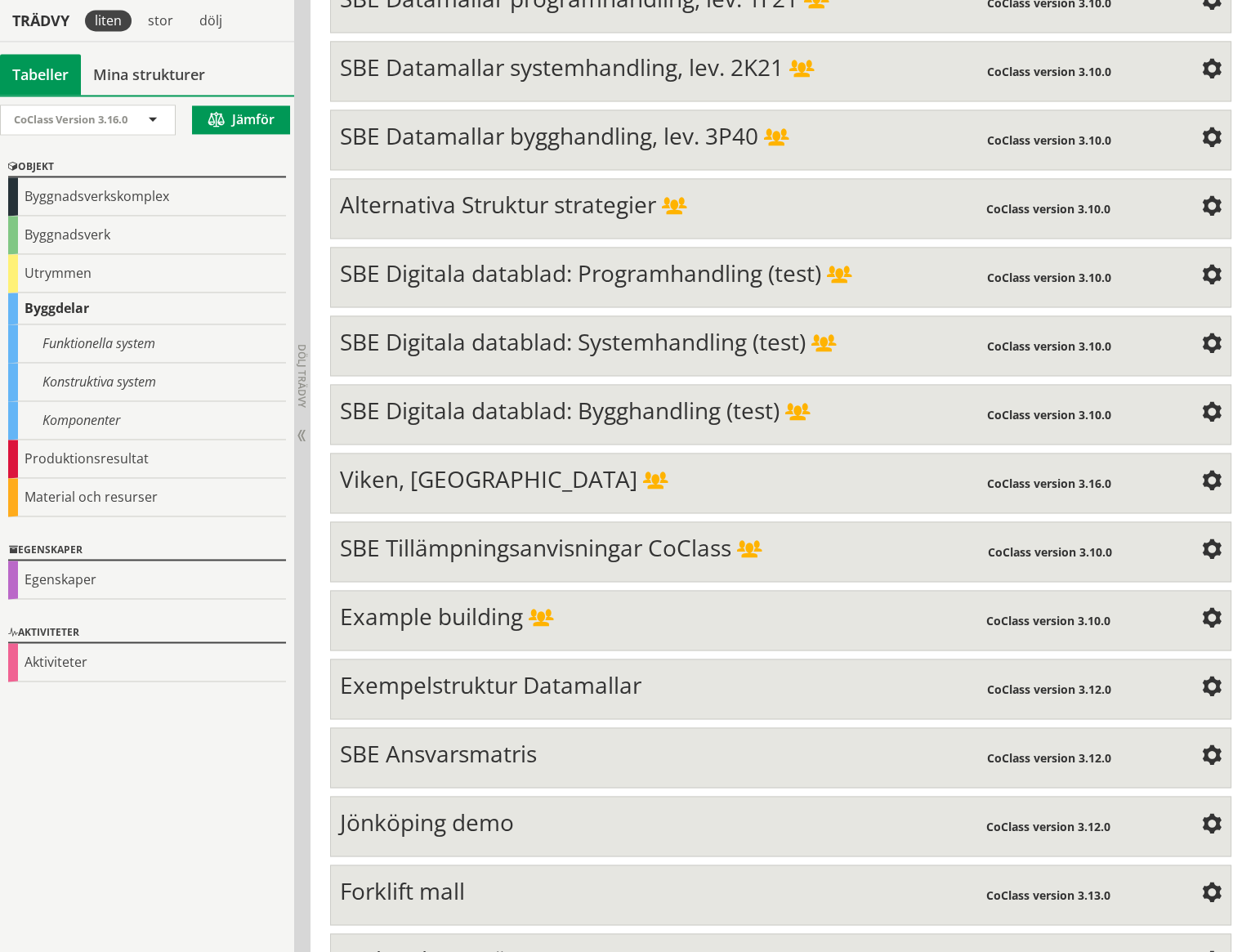
click at [495, 944] on span "Karlstads VA-nät" at bounding box center [428, 960] width 175 height 31
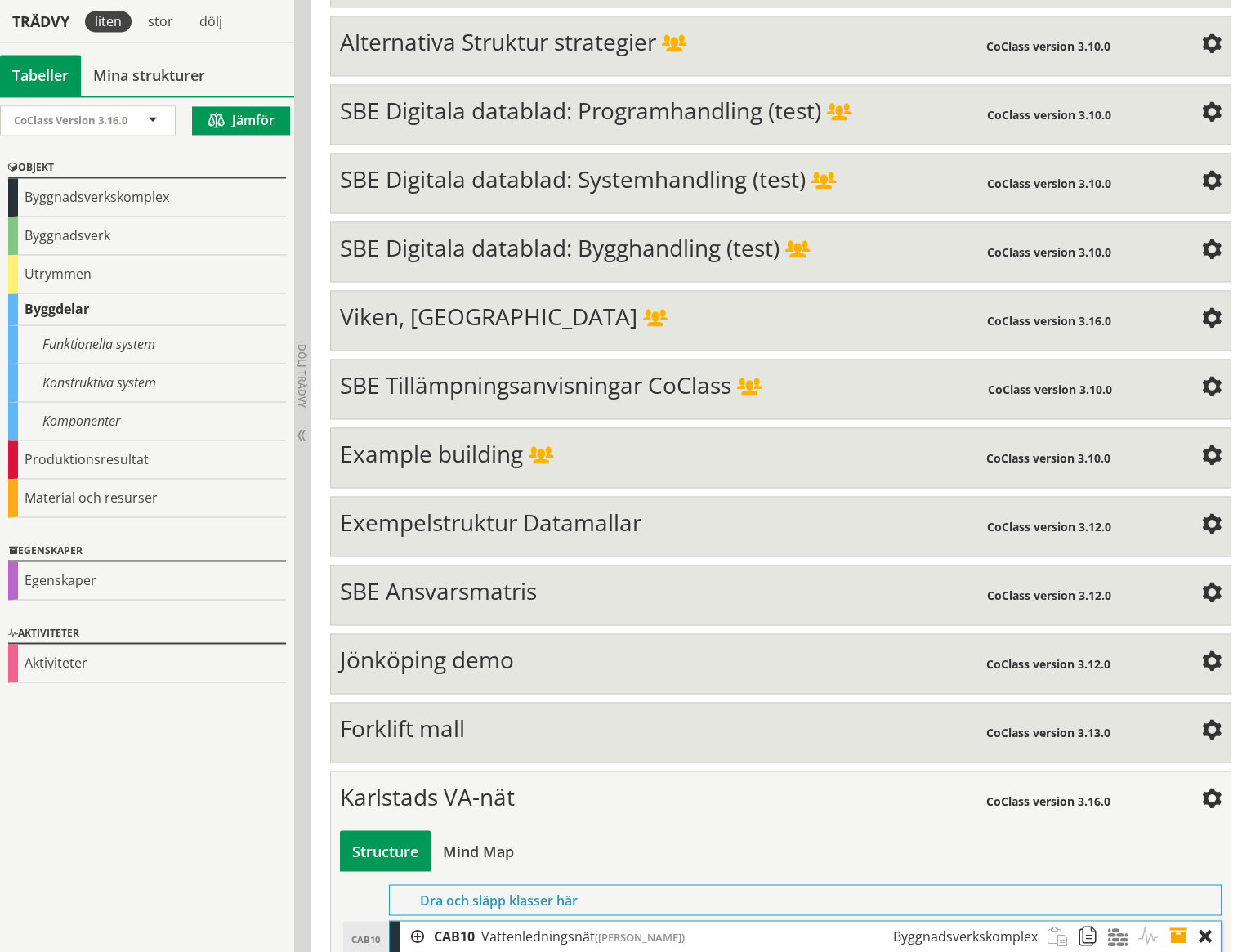
click at [420, 921] on div at bounding box center [412, 936] width 25 height 30
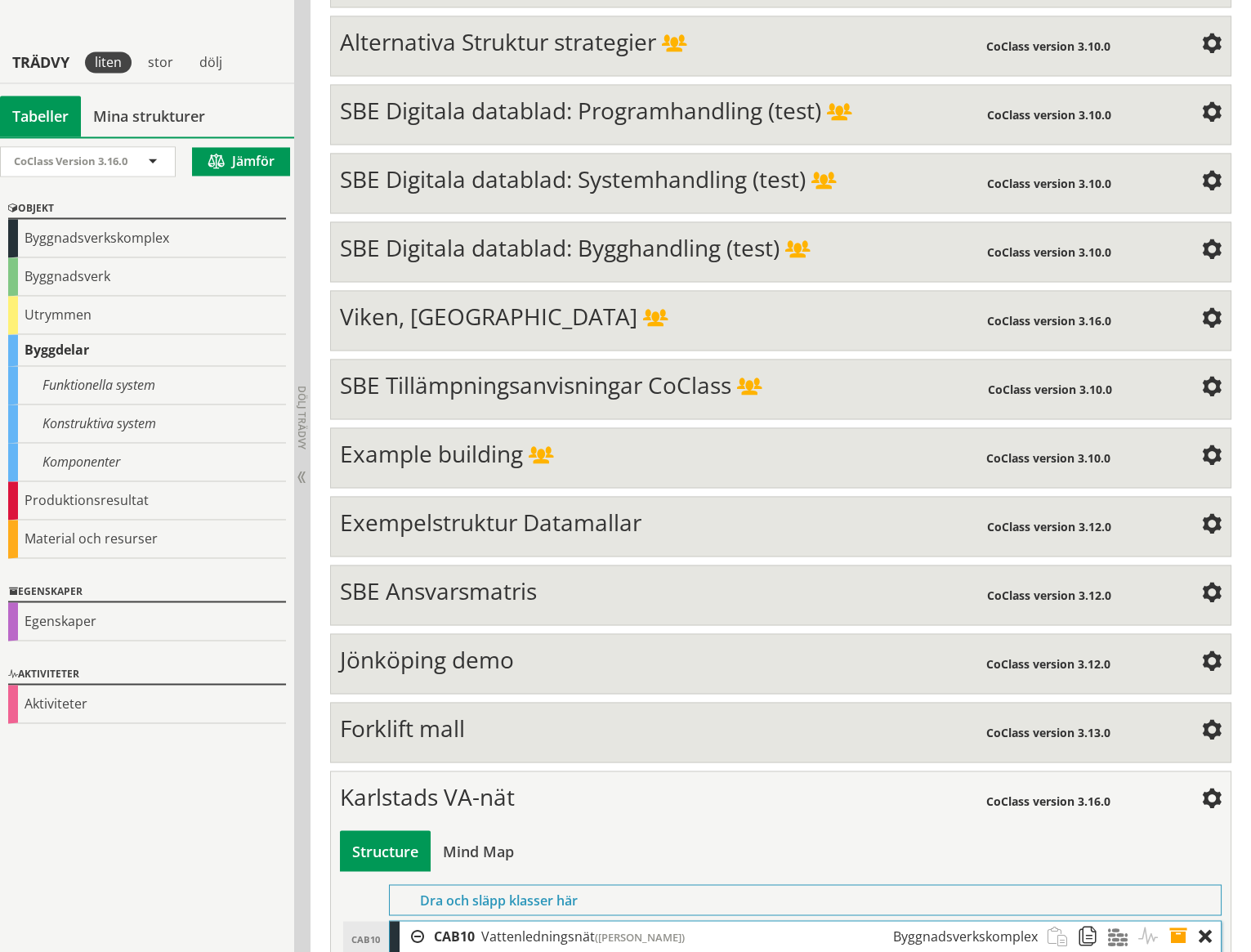
scroll to position [6092, 0]
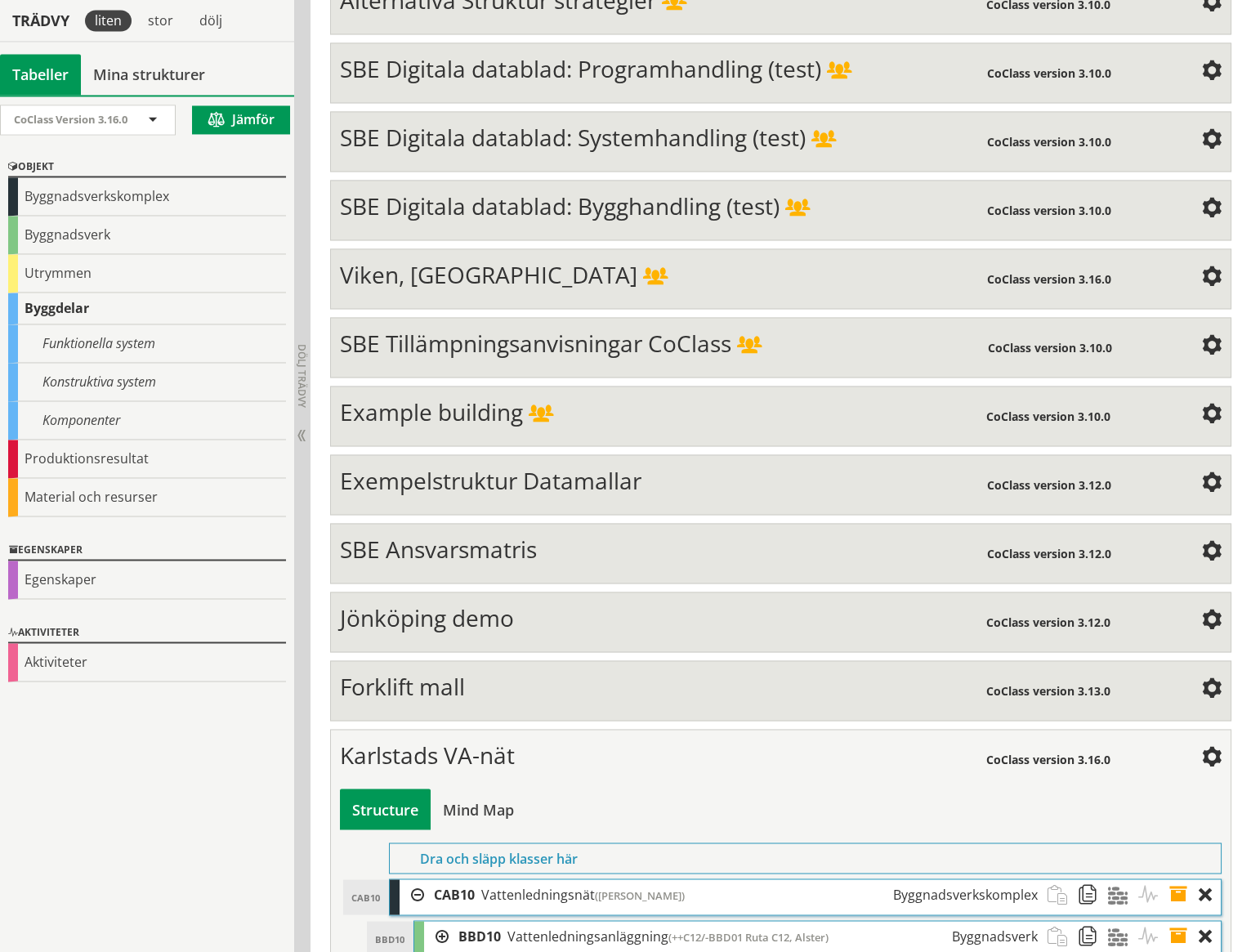
click at [440, 921] on div at bounding box center [436, 936] width 25 height 30
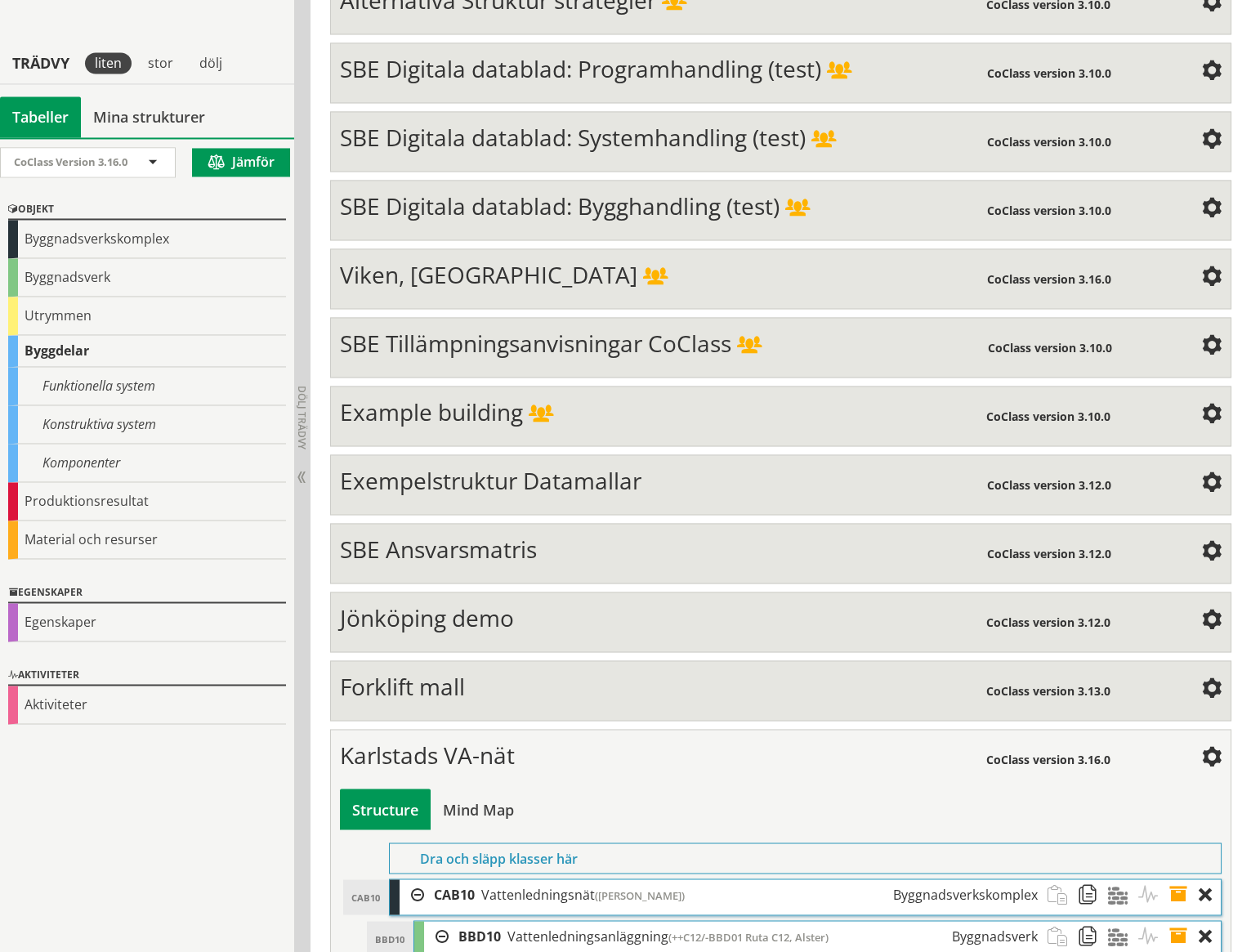
scroll to position [6133, 0]
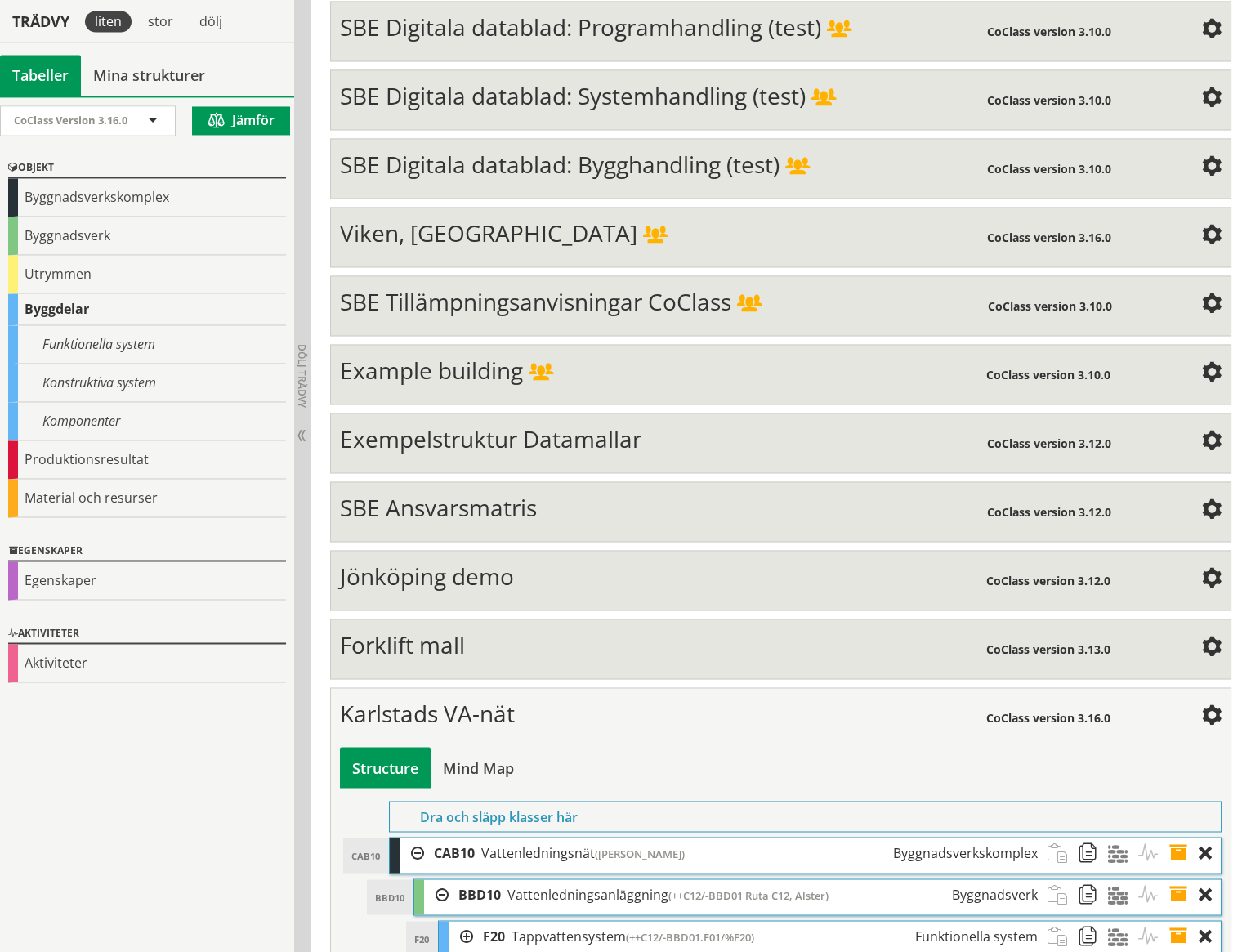
click at [464, 921] on div at bounding box center [461, 936] width 25 height 30
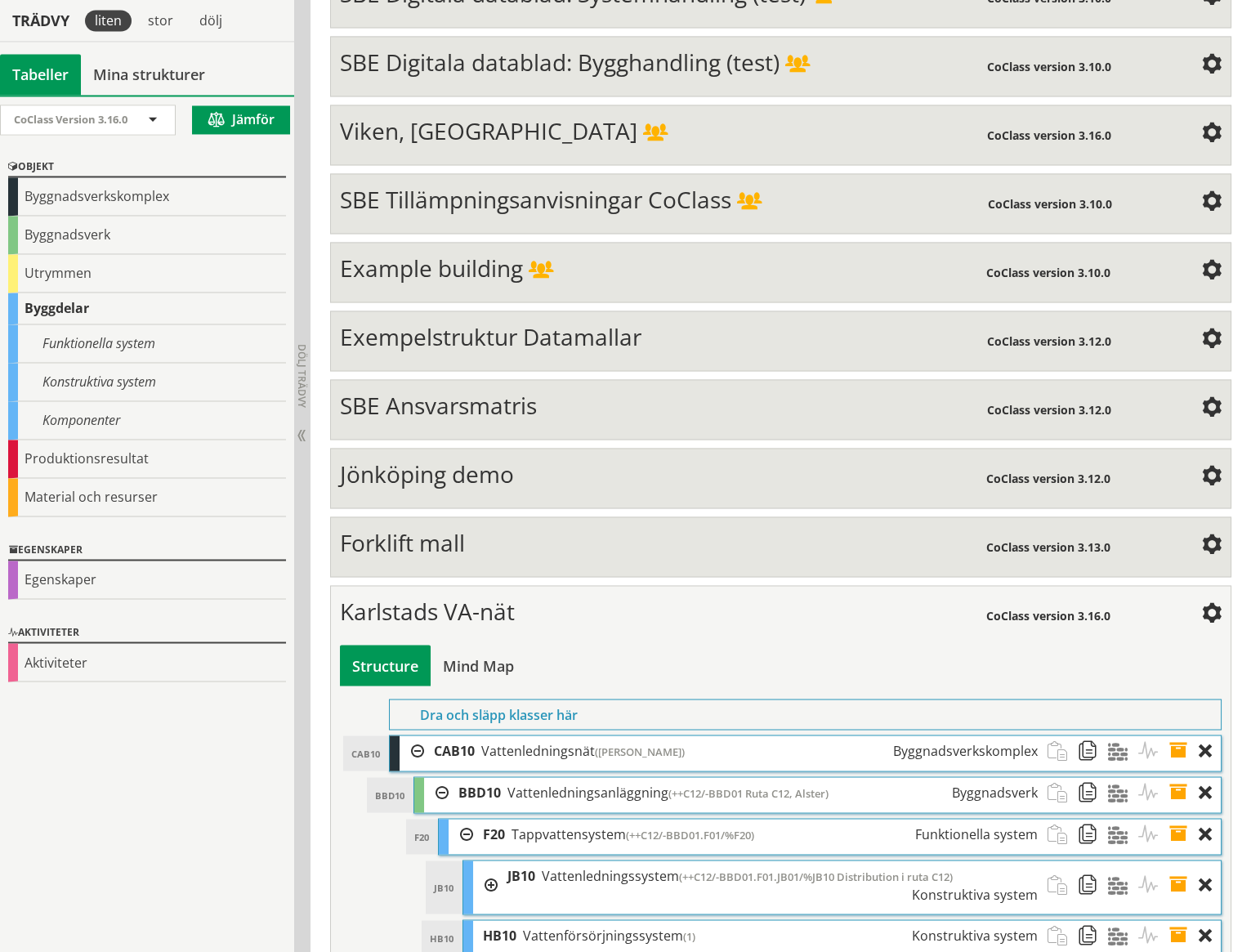
click at [491, 861] on div at bounding box center [485, 885] width 25 height 48
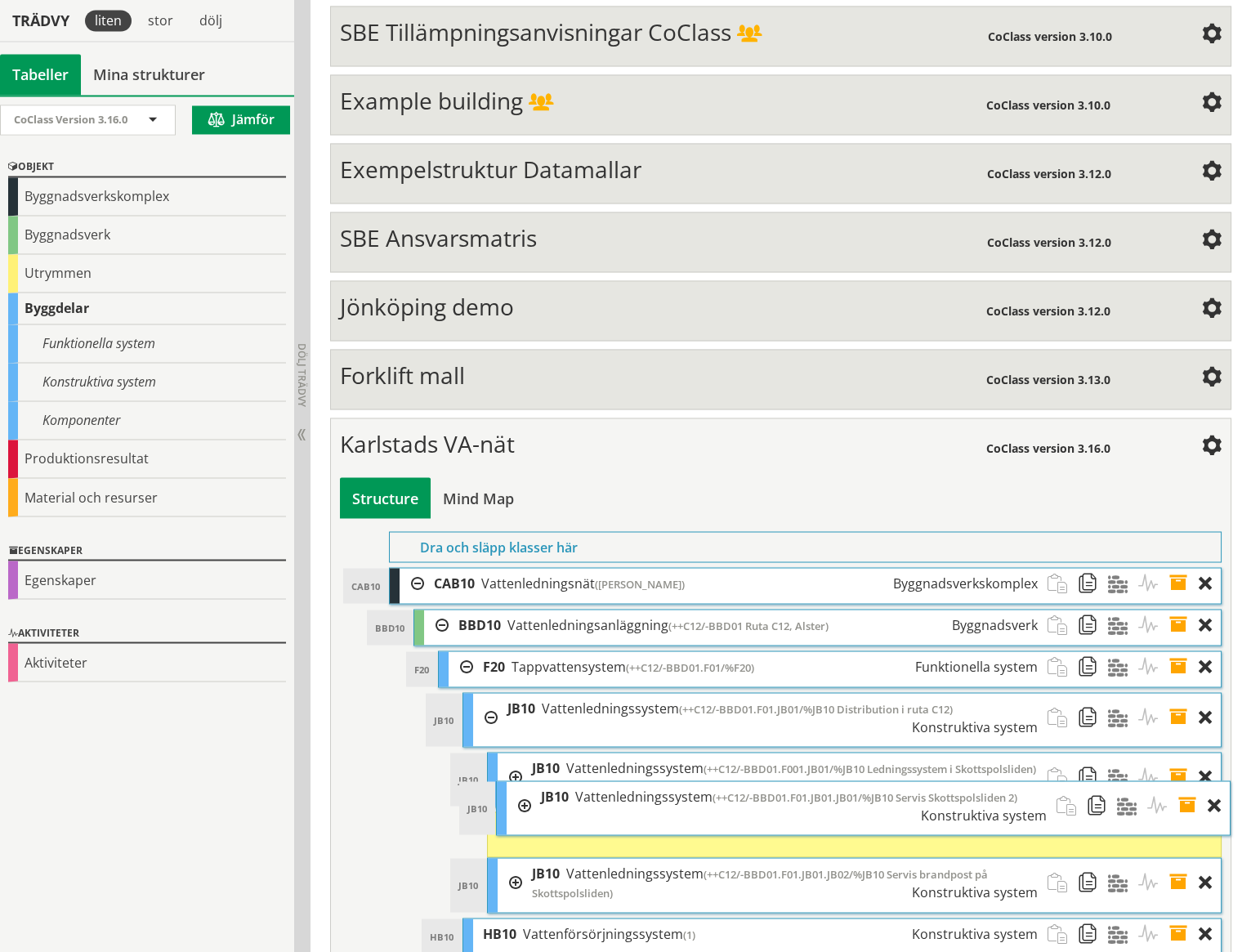
scroll to position [6402, 0]
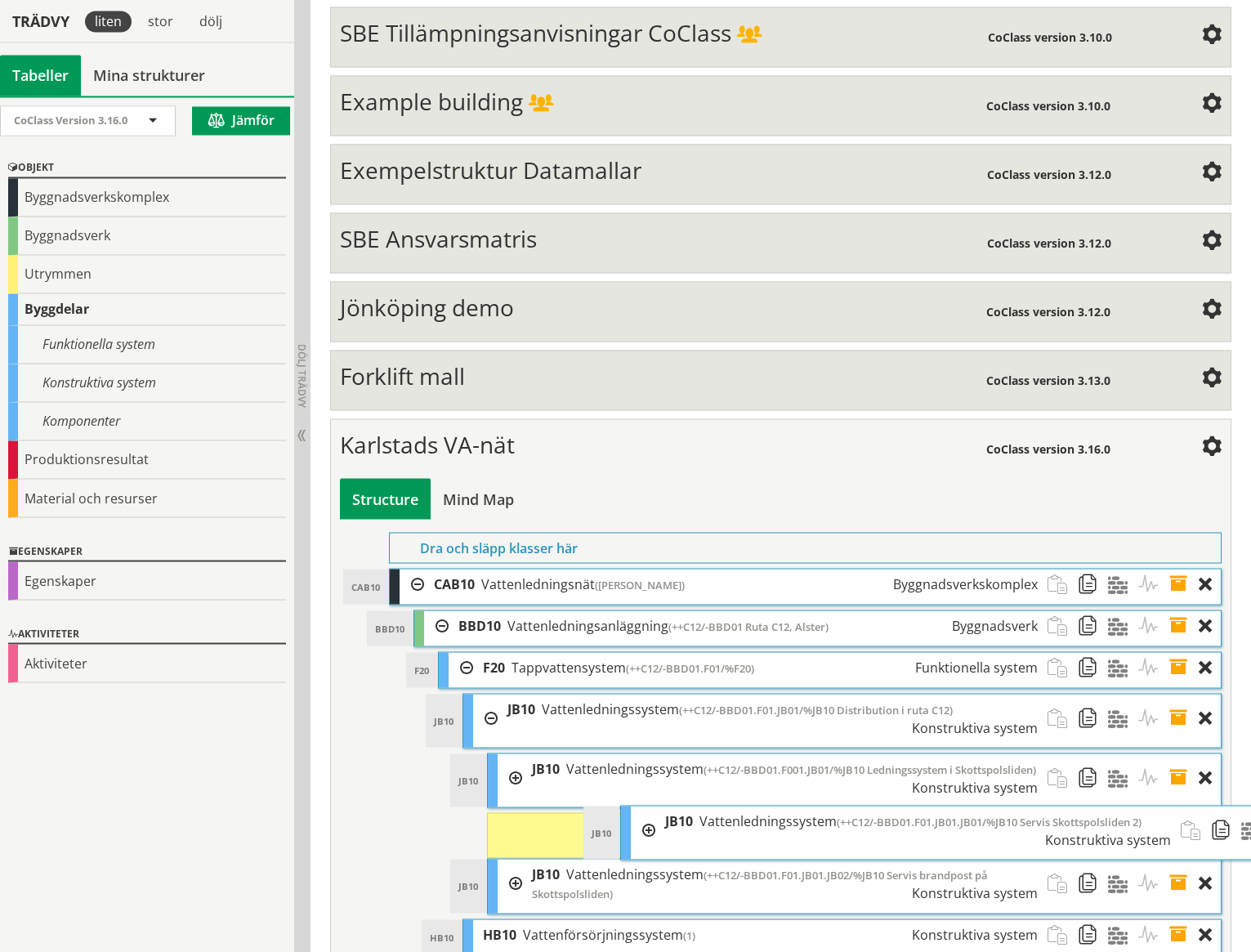
drag, startPoint x: 566, startPoint y: 765, endPoint x: 699, endPoint y: 790, distance: 135.3
click at [699, 806] on div "JB10 Vattenledningssystem (++C12/-BBD01.F01.JB01.JB01/%JB10 Servis Skottspolsli…" at bounding box center [918, 830] width 527 height 48
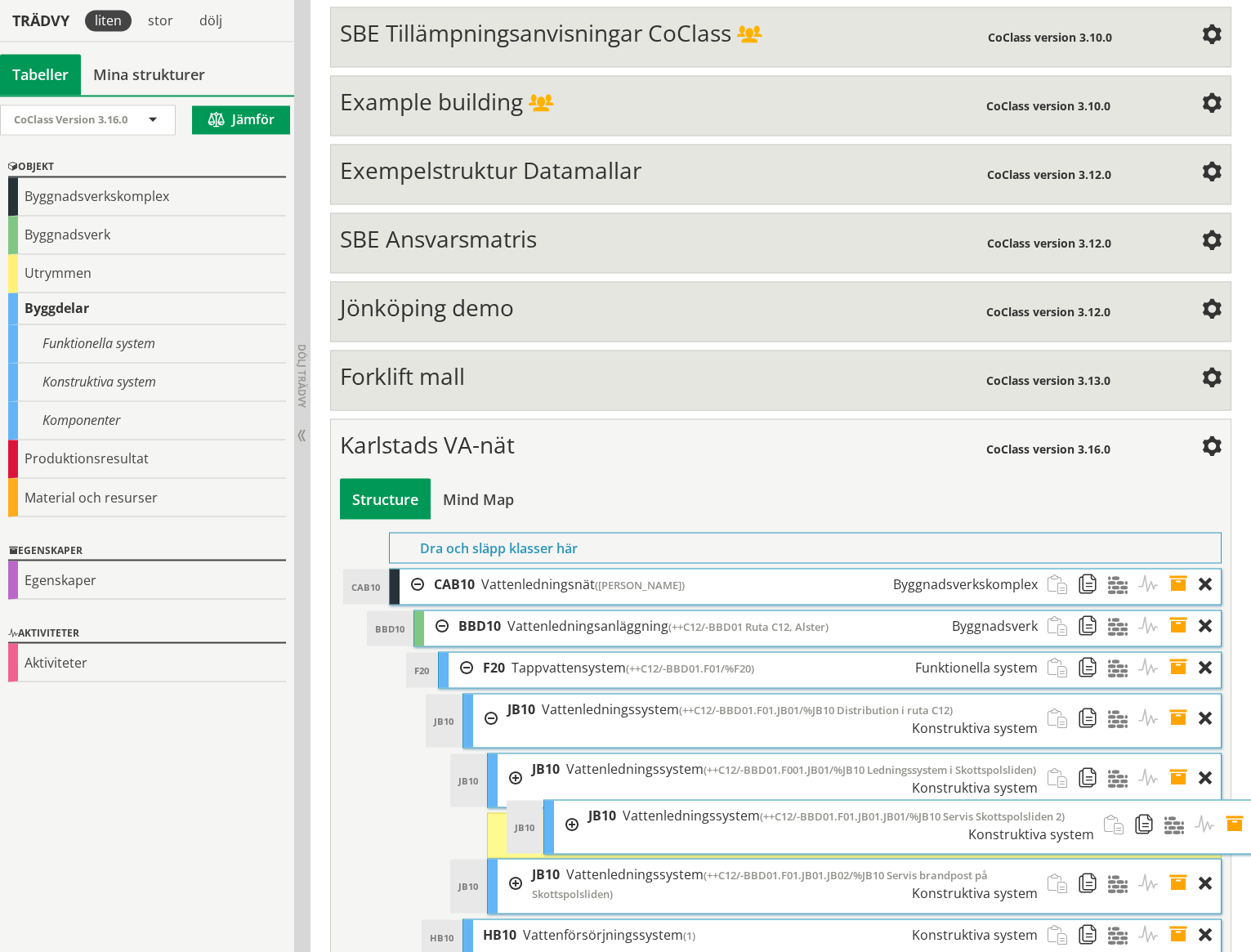
drag, startPoint x: 583, startPoint y: 783, endPoint x: 639, endPoint y: 789, distance: 56.3
click at [639, 800] on div "JB10 Vattenledningssystem (++C12/-BBD01.F01.JB01.JB01/%JB10 Servis Skottspolsli…" at bounding box center [841, 824] width 527 height 48
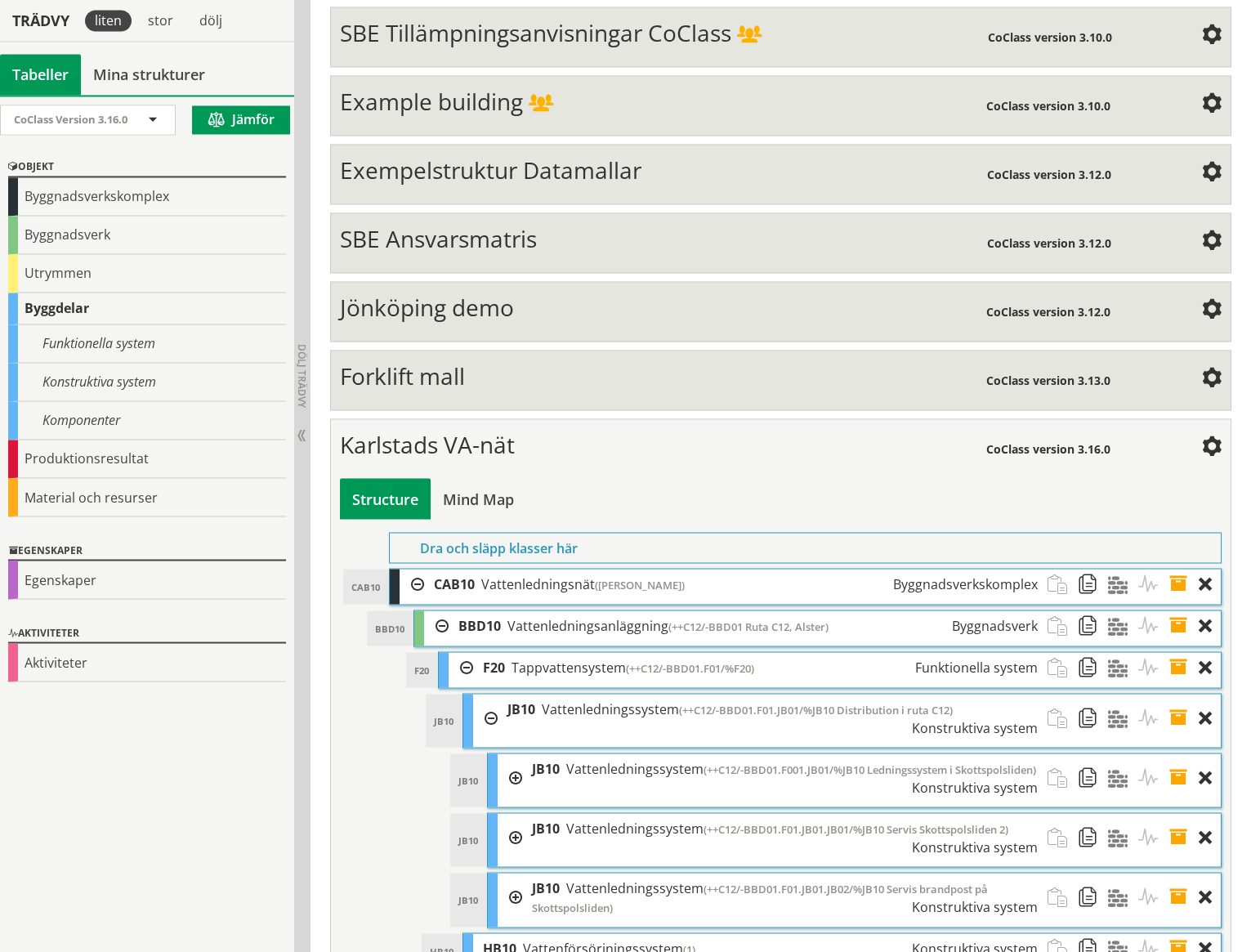
scroll to position [6401, 0]
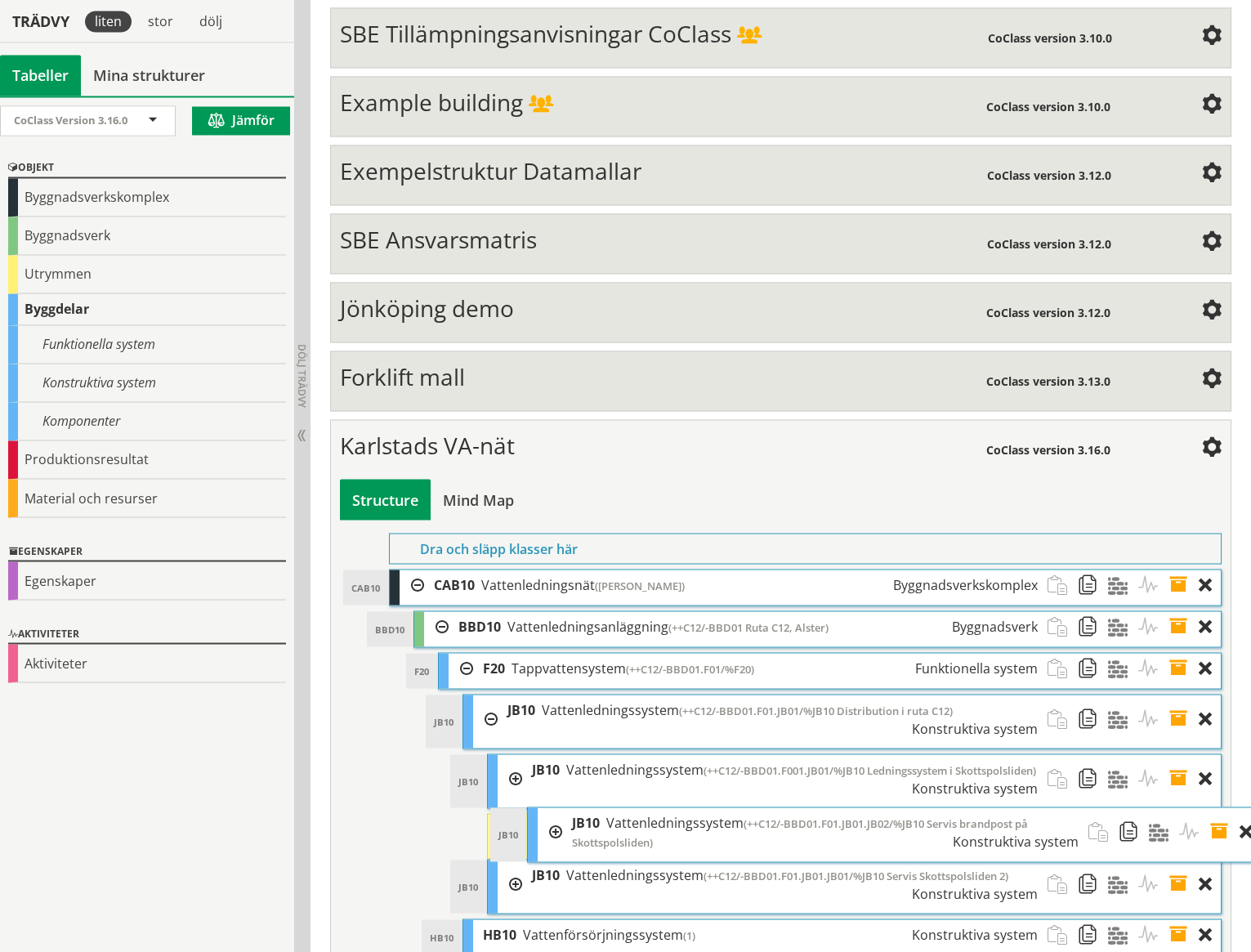
drag, startPoint x: 601, startPoint y: 842, endPoint x: 640, endPoint y: 794, distance: 61.8
click at [640, 808] on div "JB10 Vattenledningssystem (++C12/-BBD01.F01.JB01.JB02/%JB10 Servis brandpost på…" at bounding box center [825, 832] width 527 height 49
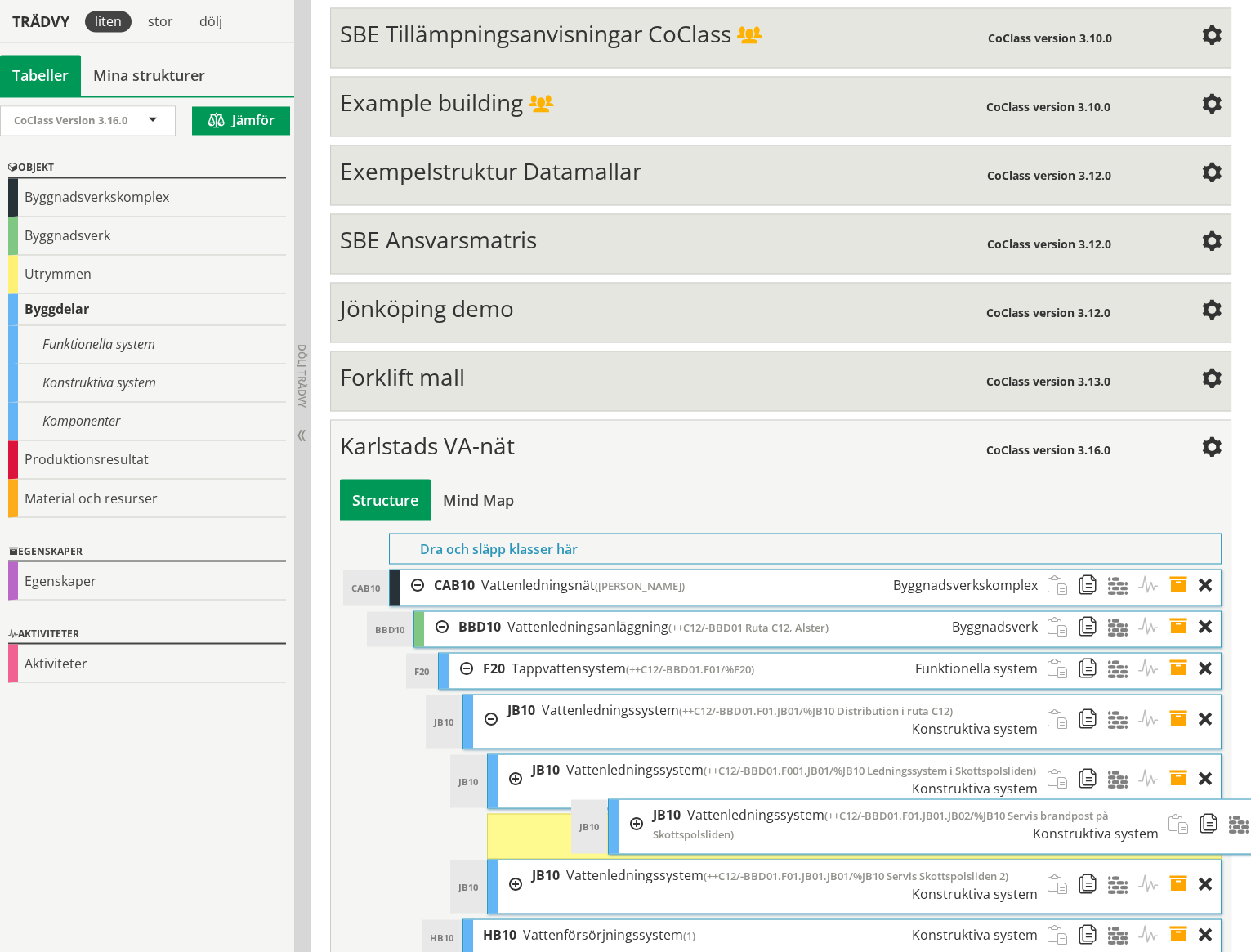
drag, startPoint x: 561, startPoint y: 767, endPoint x: 680, endPoint y: 786, distance: 120.5
click at [680, 799] on div "JB10 Vattenledningssystem (++C12/-BBD01.F01.JB01.JB02/%JB10 Servis brandpost på…" at bounding box center [906, 823] width 527 height 49
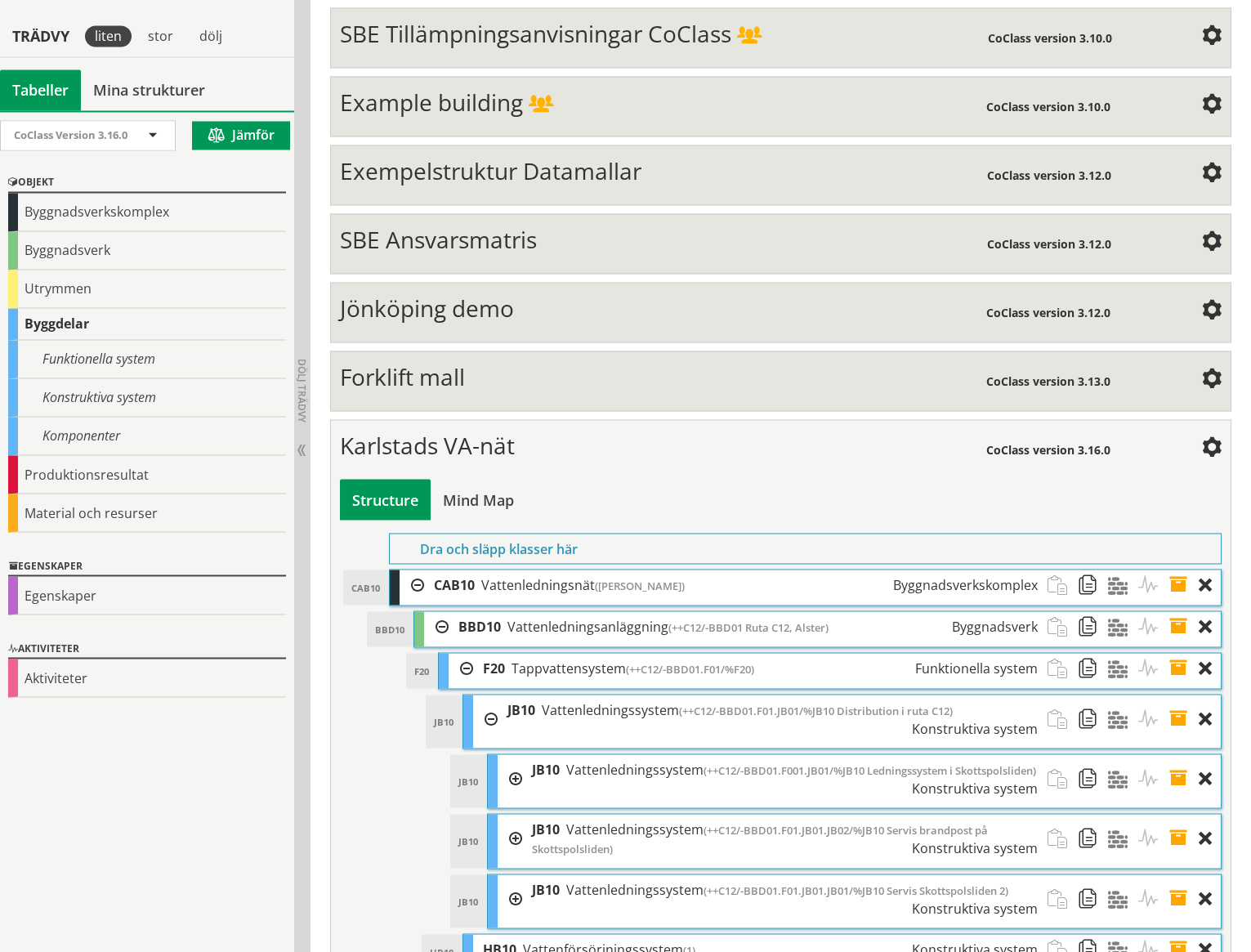
scroll to position [6416, 0]
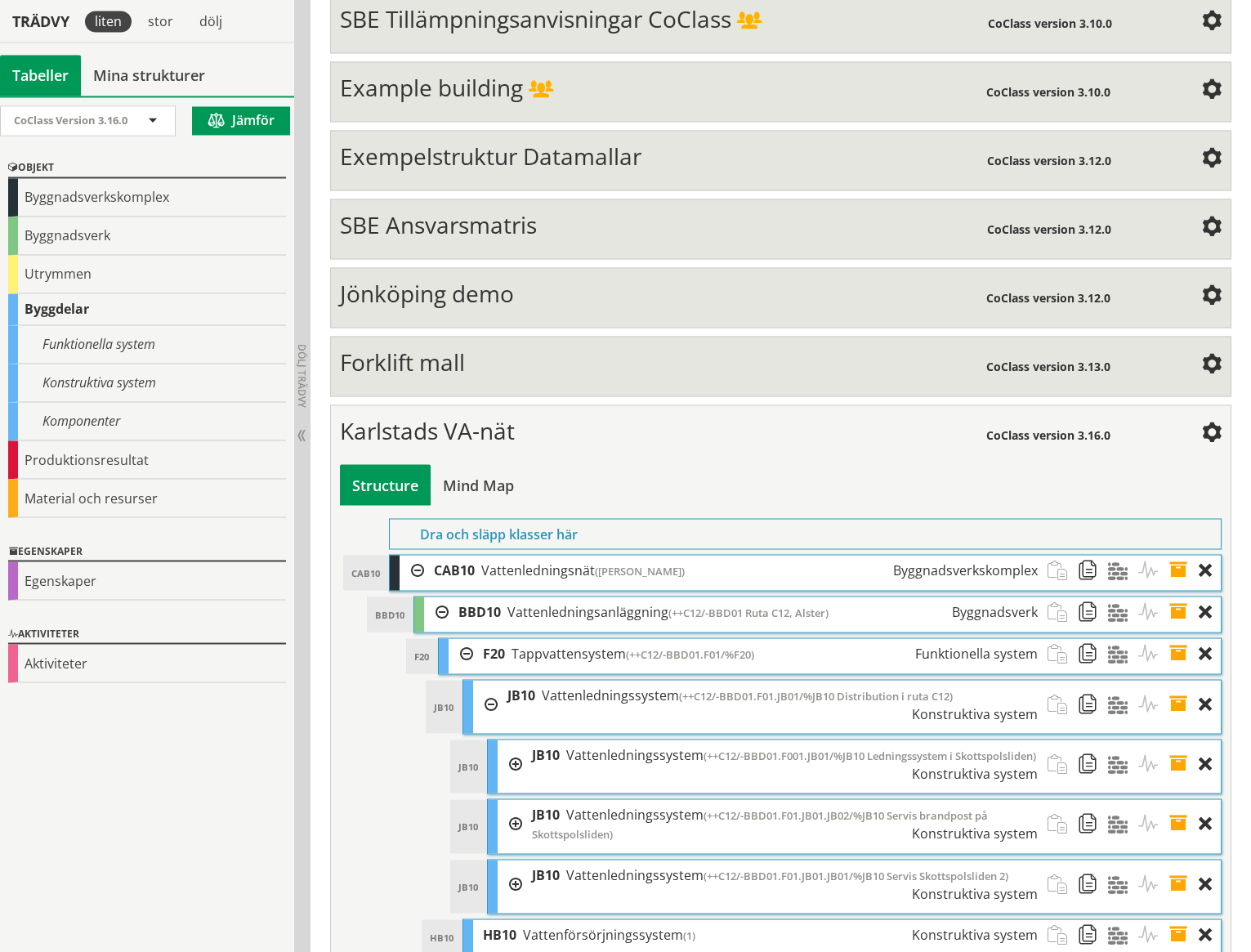
click at [514, 740] on div at bounding box center [510, 764] width 25 height 48
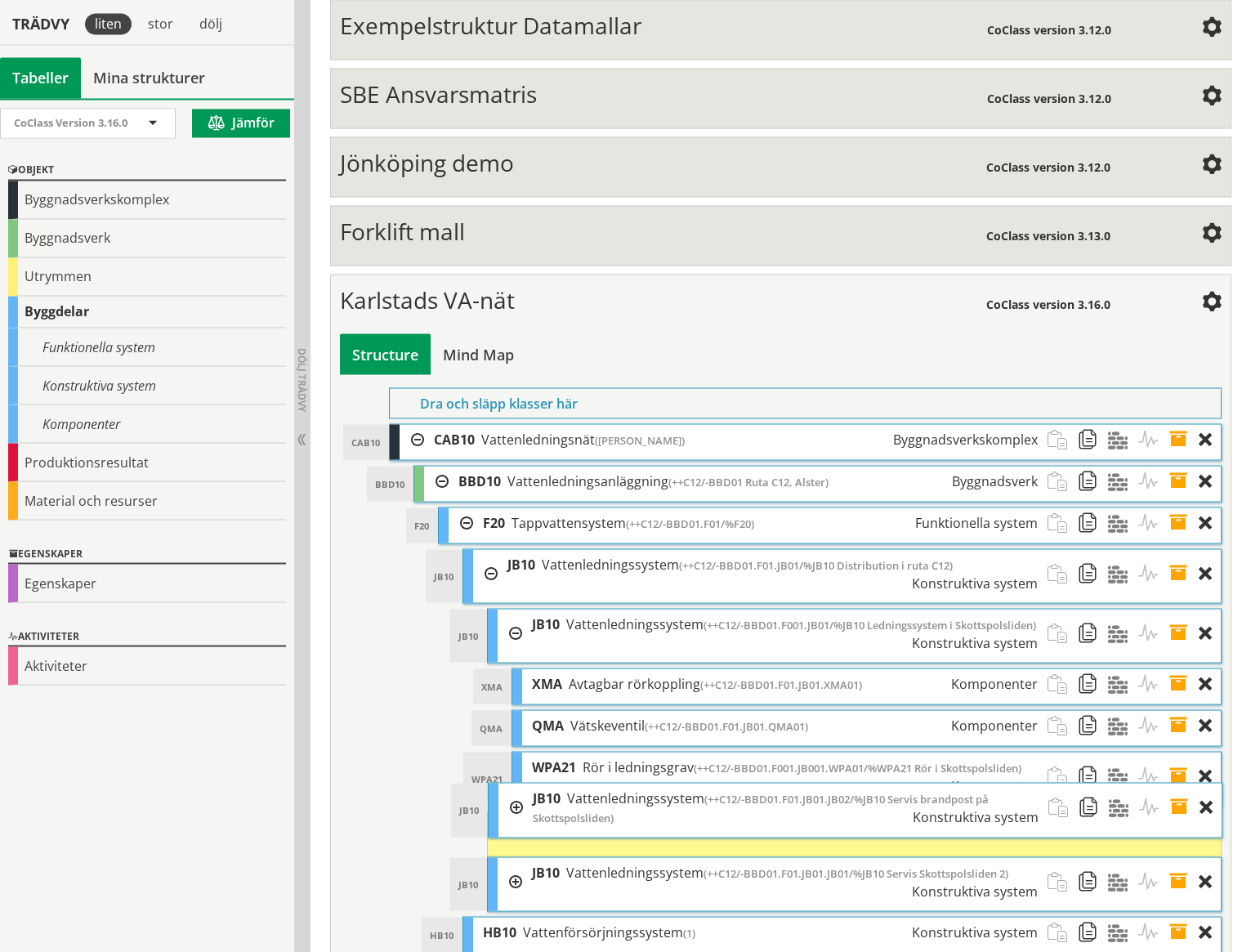
scroll to position [6545, 0]
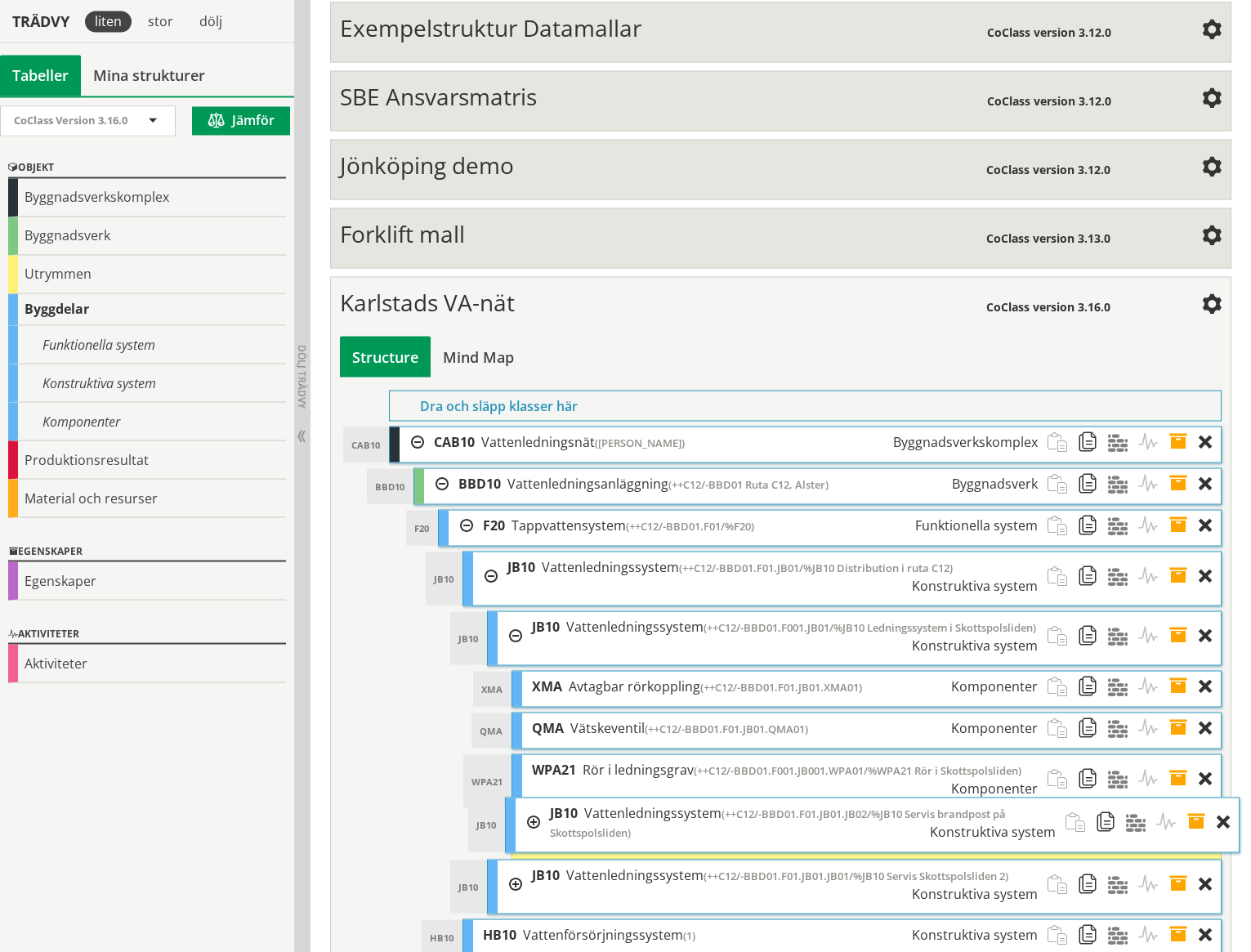
drag, startPoint x: 566, startPoint y: 775, endPoint x: 584, endPoint y: 791, distance: 24.1
click at [584, 797] on div "JB10 JB10 Vattenledningssystem (++C12/-BBD01.F01.JB01.JB02/%JB10 Servis brandpo…" at bounding box center [873, 824] width 734 height 54
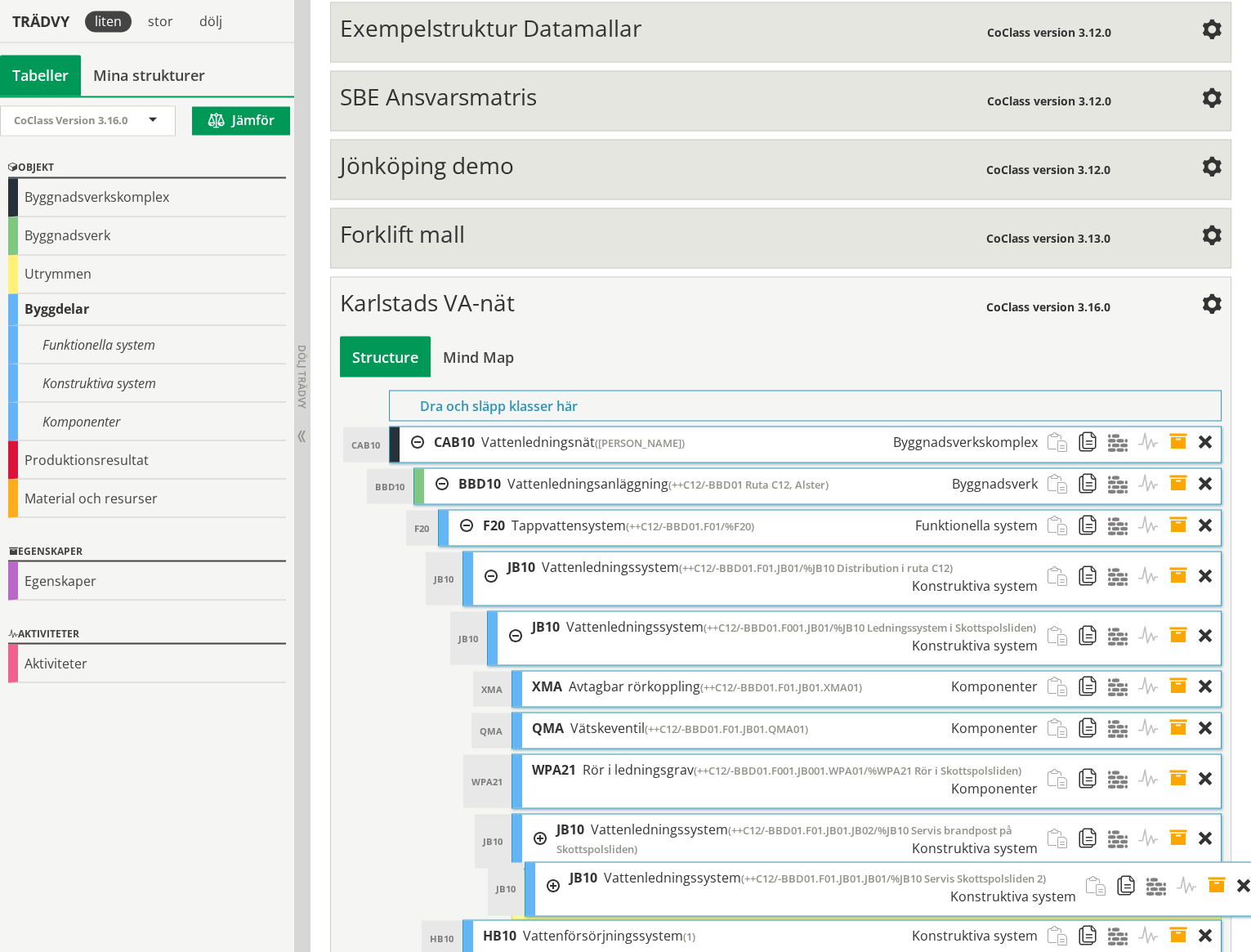
drag, startPoint x: 571, startPoint y: 848, endPoint x: 608, endPoint y: 854, distance: 37.5
click at [608, 863] on div "JB10 JB10 Vattenledningssystem (++C12/-BBD01.F01.JB01.JB01/%JB10 Servis Skottsp…" at bounding box center [893, 889] width 734 height 53
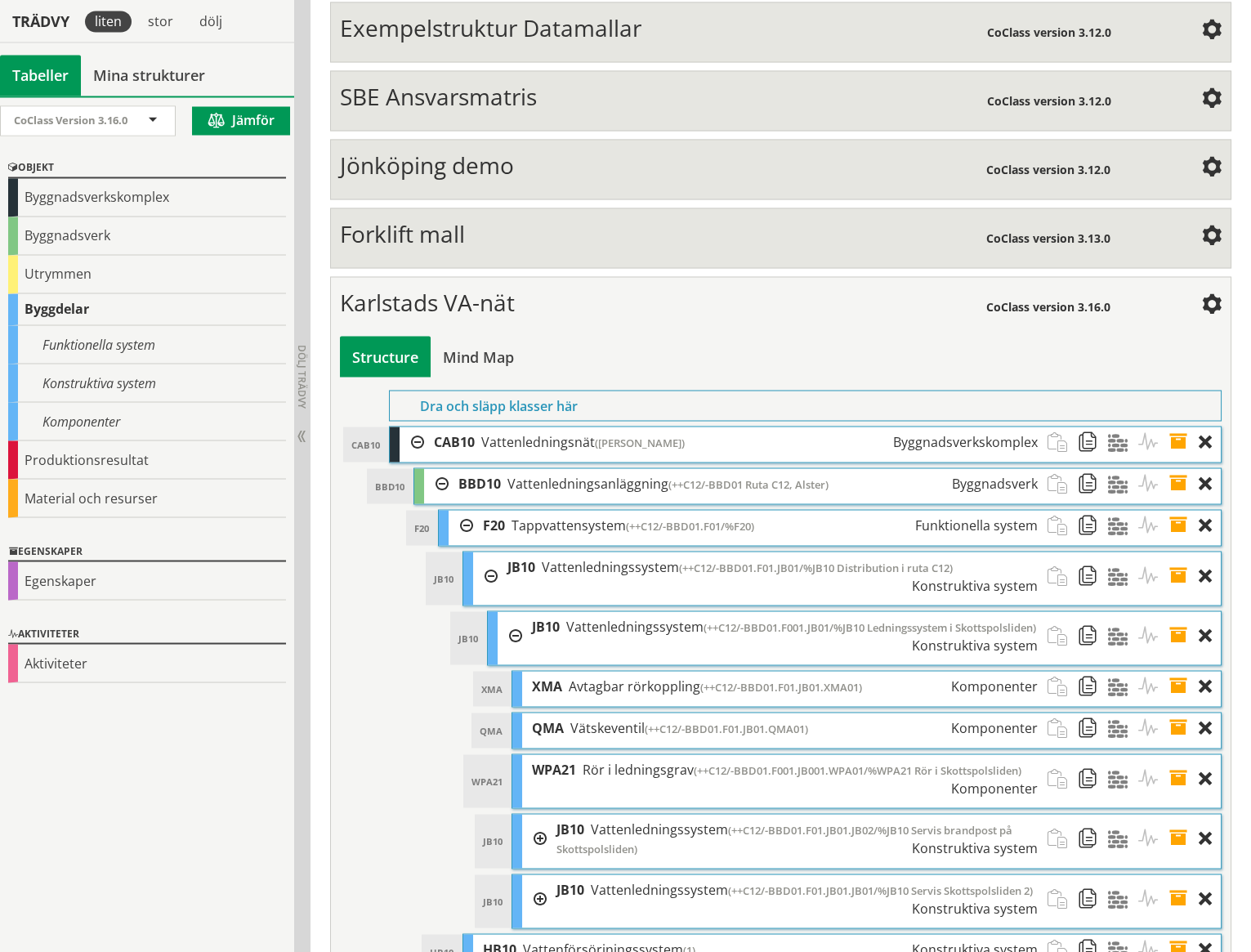
click at [1182, 612] on span at bounding box center [1183, 636] width 30 height 48
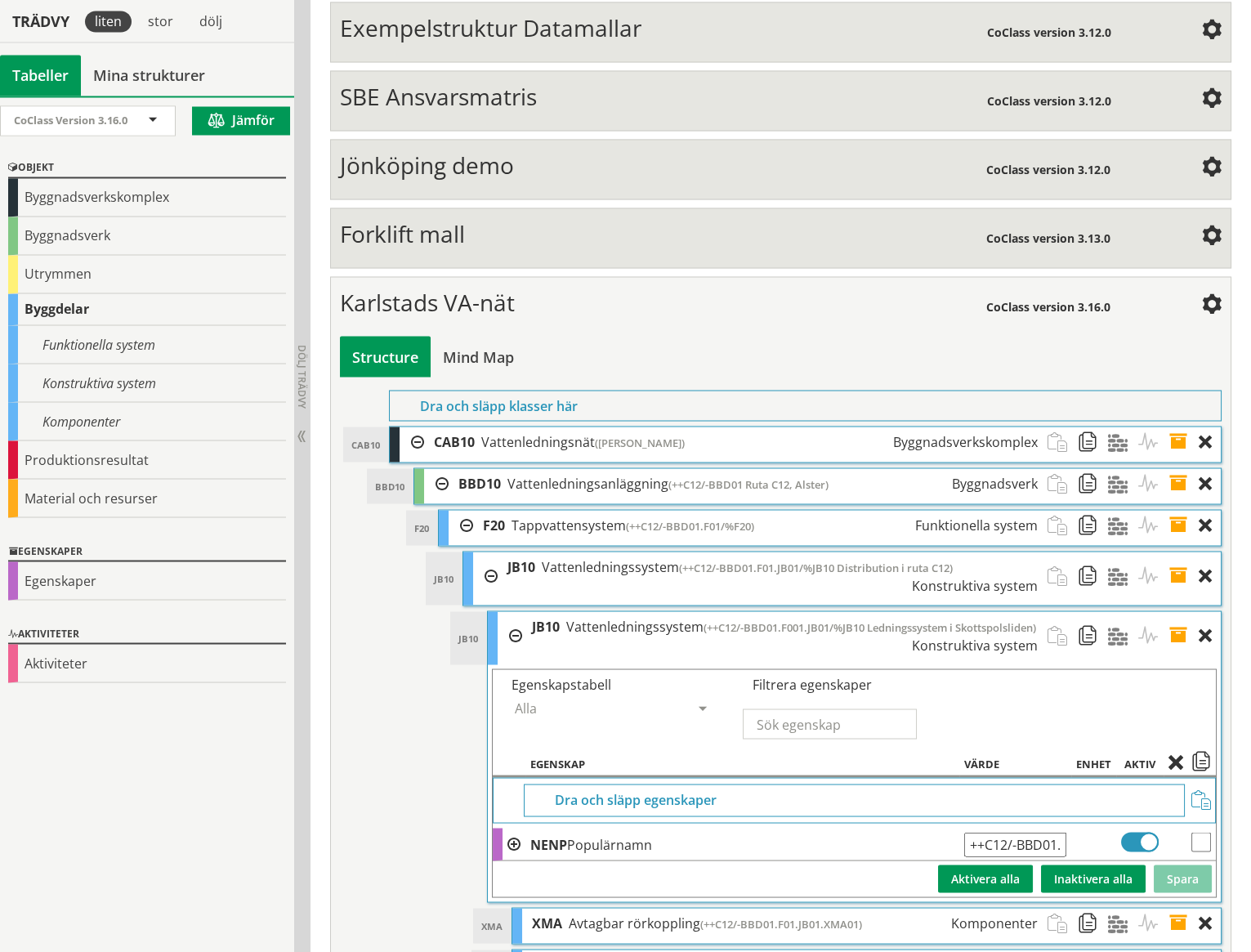
click at [1045, 832] on input "++C12/-BBD01.F001.JB01/%JB10 Ledningssystem i Skottspolsliden" at bounding box center [1015, 844] width 102 height 25
type input "++C12/-BBD01.F01.JB01.JB01/%JB10 Ledningssystem i Skottspolsliden"
click at [1178, 864] on button "Spara" at bounding box center [1183, 878] width 58 height 27
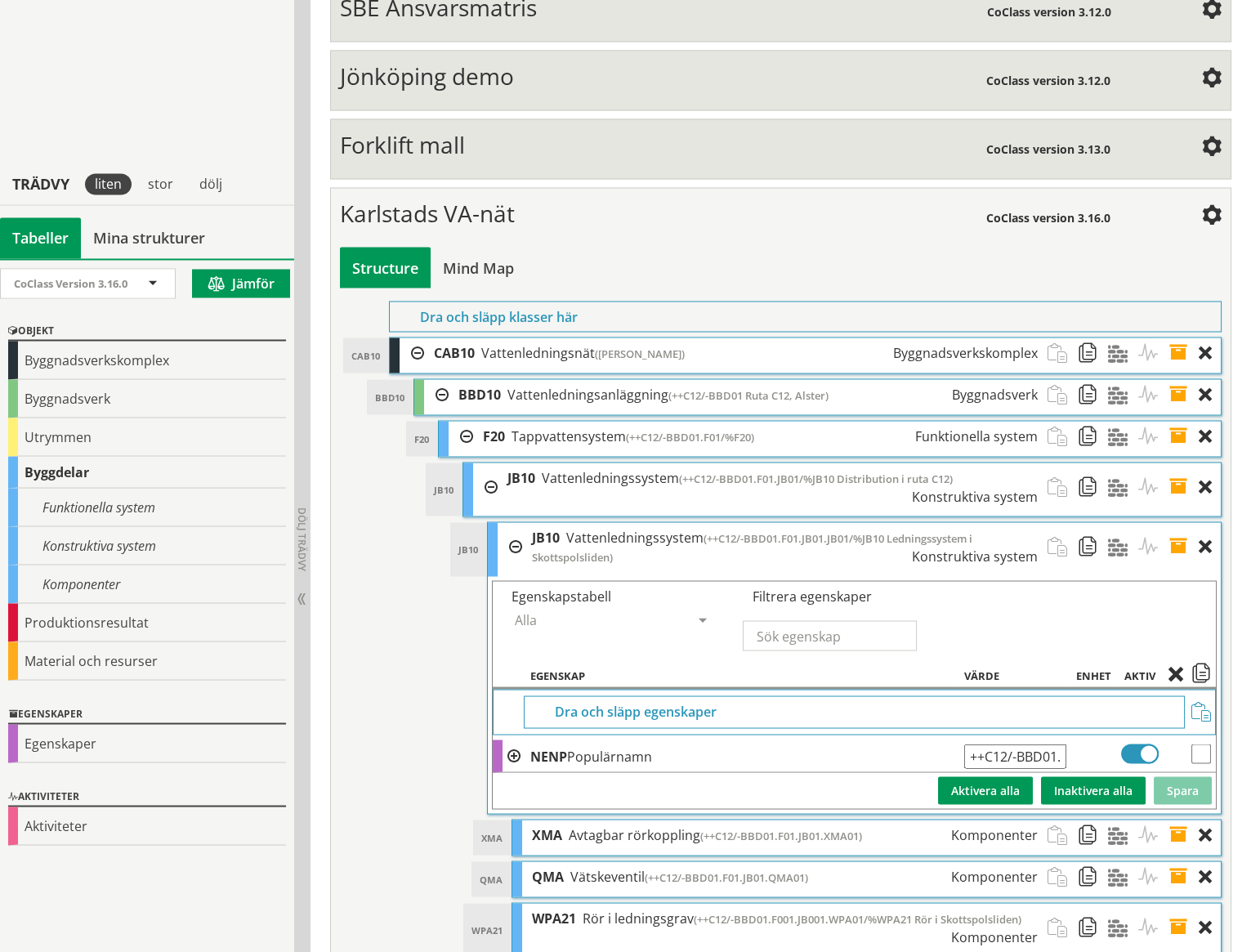
scroll to position [6796, 0]
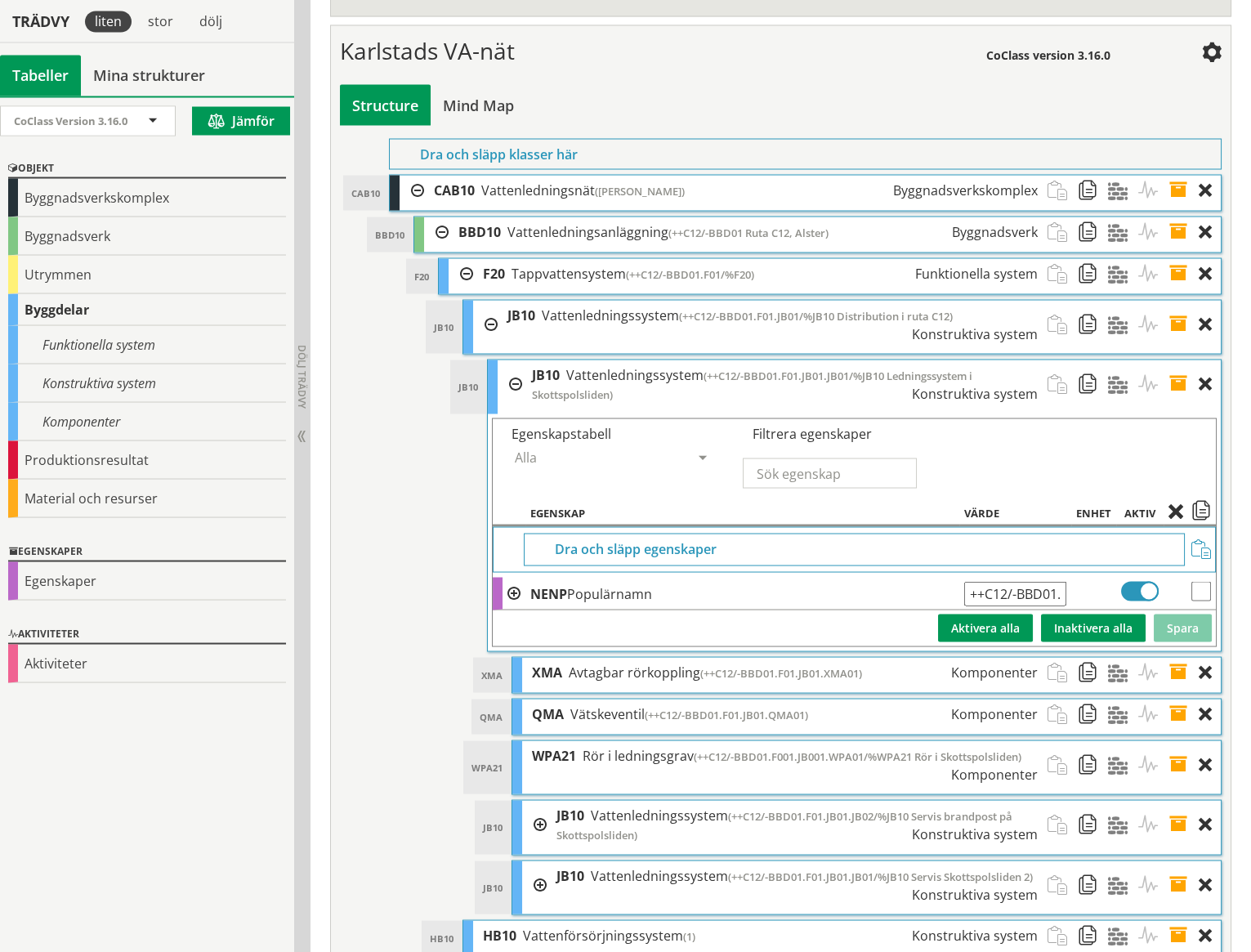
click at [1176, 657] on span at bounding box center [1183, 672] width 30 height 30
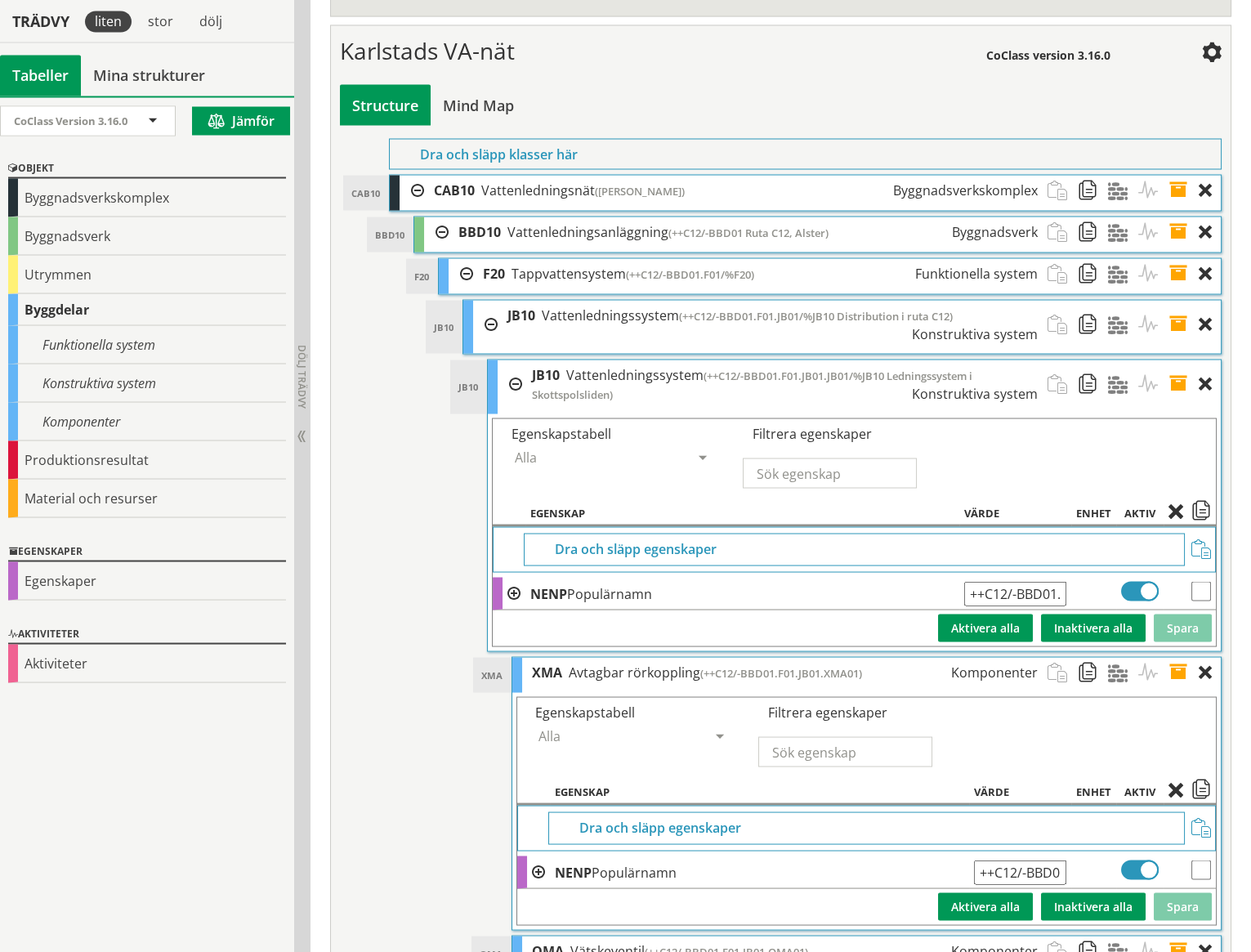
scroll to position [6887, 0]
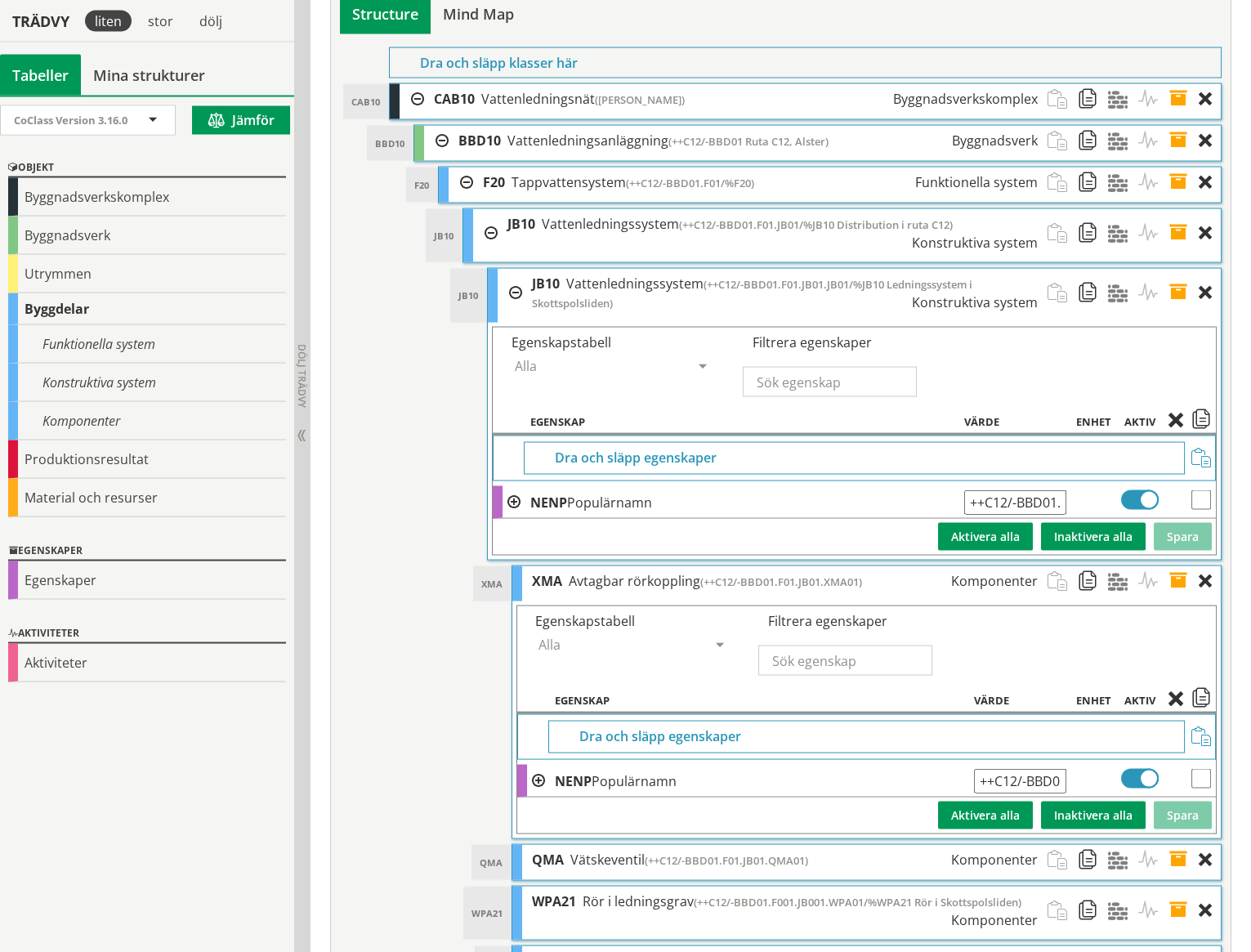
click at [1053, 769] on input "++C12/-BBD01.F01.JB01.XMA01" at bounding box center [1020, 781] width 92 height 25
type input "++C12/-BBD01.F01.JB01.JB01.XMA01"
click at [1182, 802] on button "Spara" at bounding box center [1183, 815] width 58 height 27
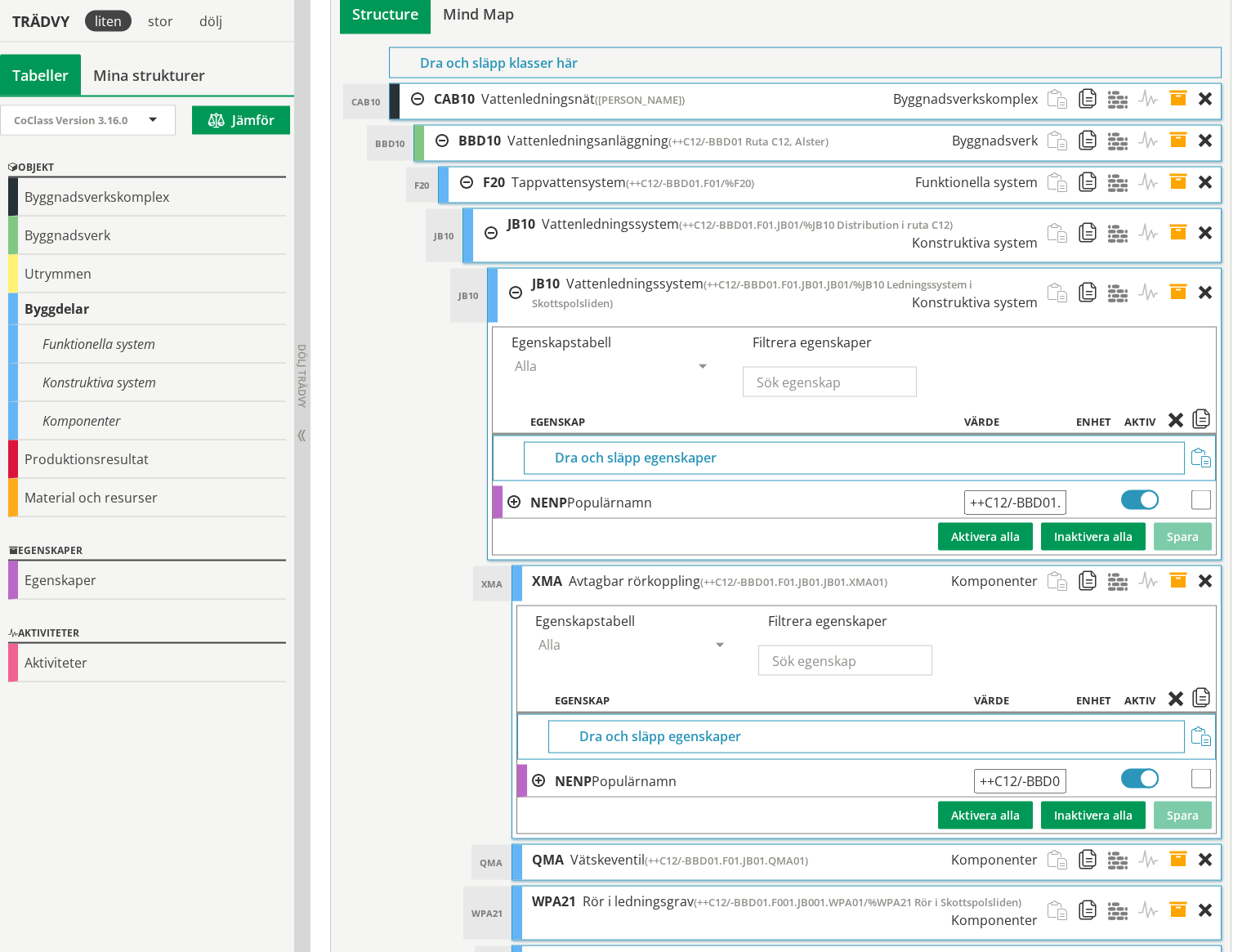
click at [1178, 845] on span at bounding box center [1183, 860] width 30 height 30
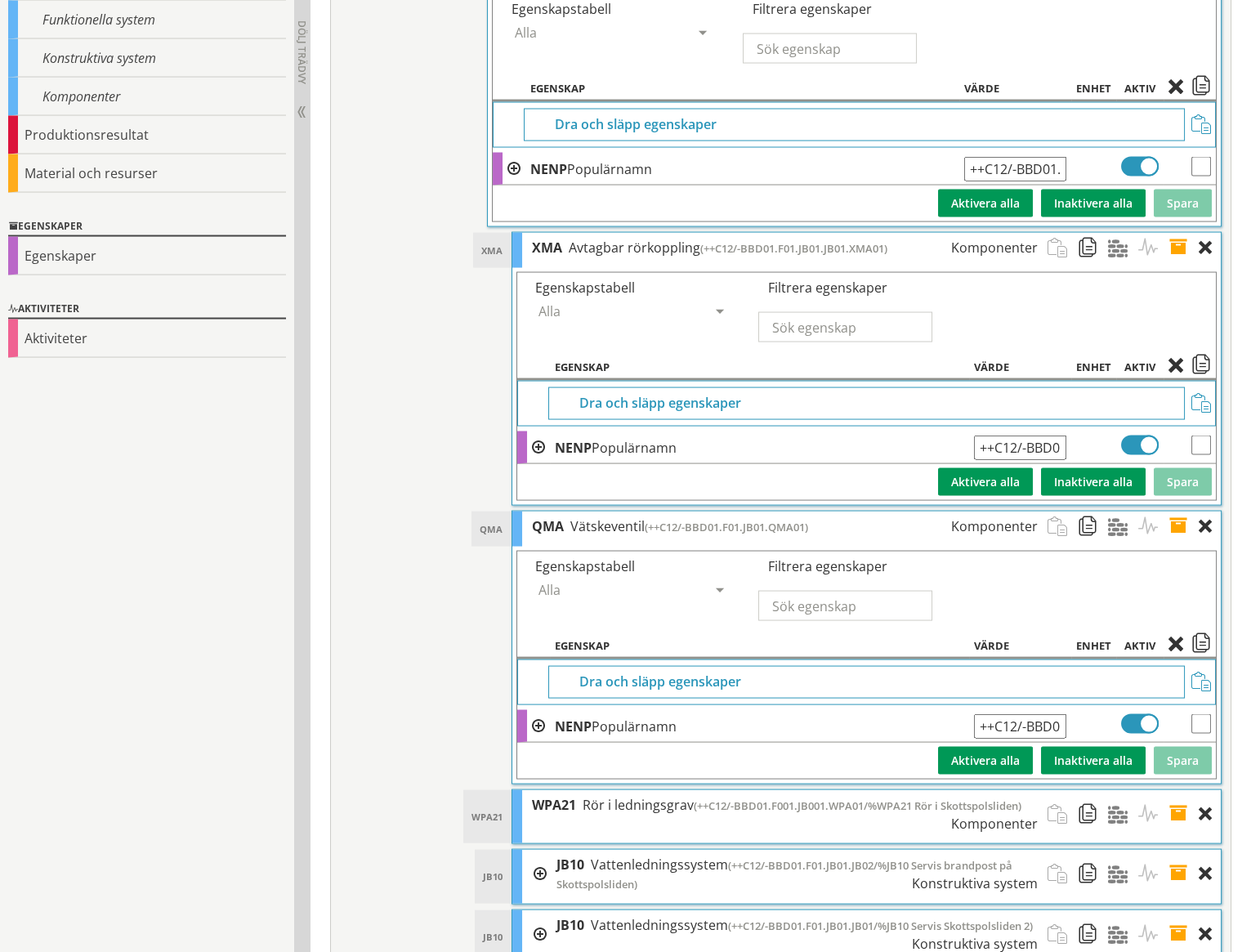
scroll to position [7268, 0]
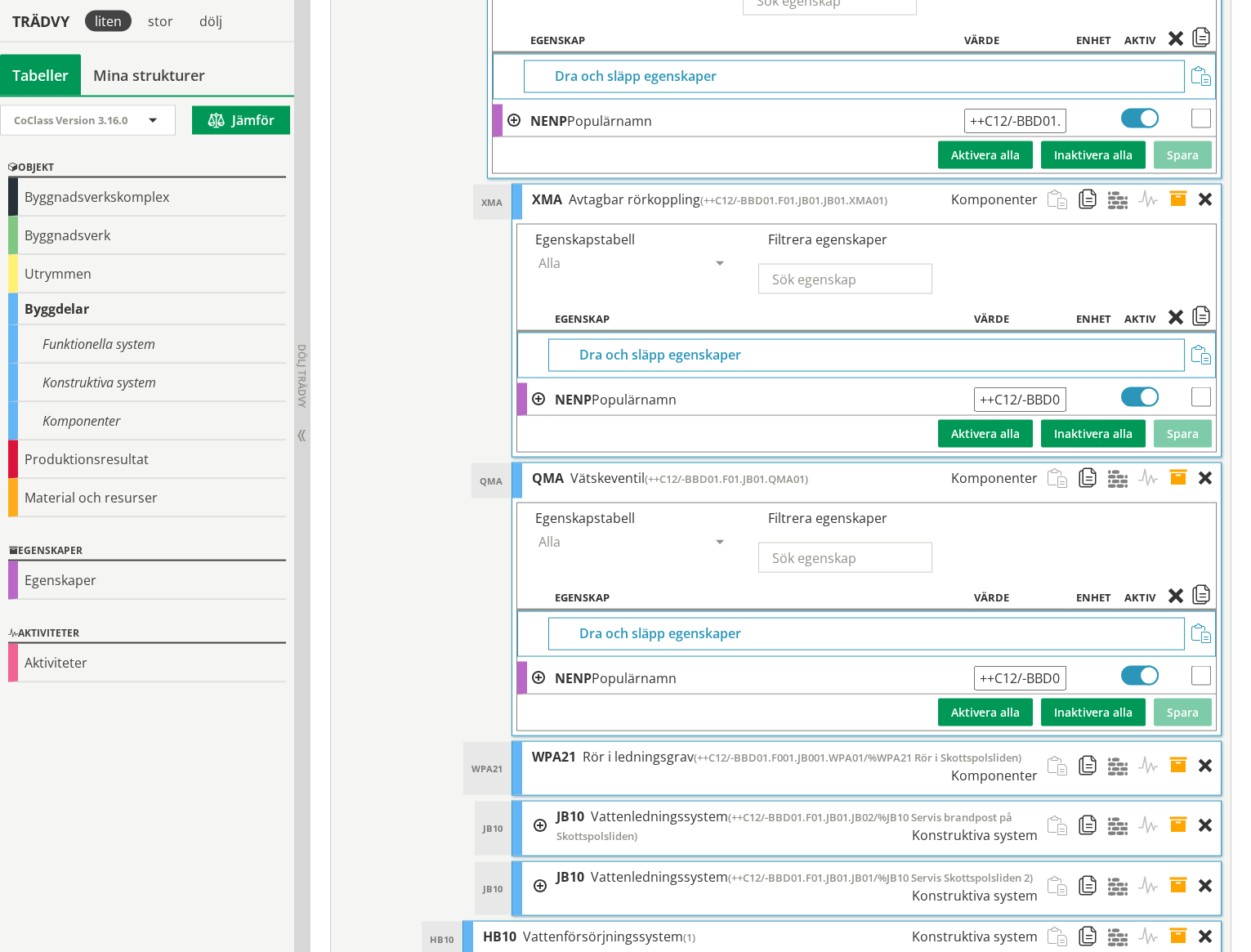
click at [1031, 666] on input "++C12/-BBD01.F01.JB01.QMA01" at bounding box center [1020, 678] width 92 height 25
paste input "JB01."
type input "++C12/-BBD01.F01.JB01.JB01.QMA01"
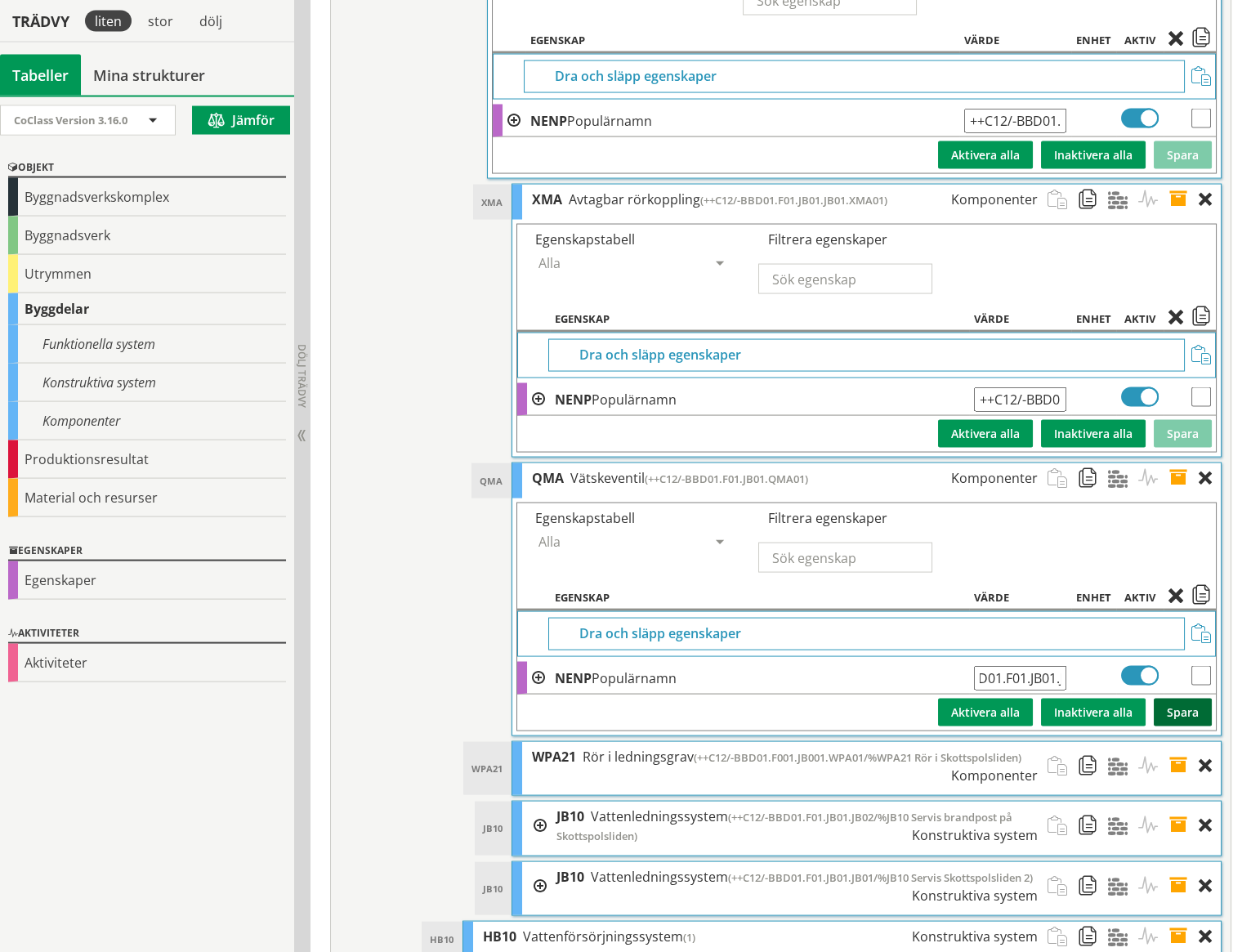
scroll to position [0, 0]
click at [1172, 699] on button "Spara" at bounding box center [1183, 712] width 58 height 27
click at [1181, 742] on span at bounding box center [1183, 766] width 30 height 48
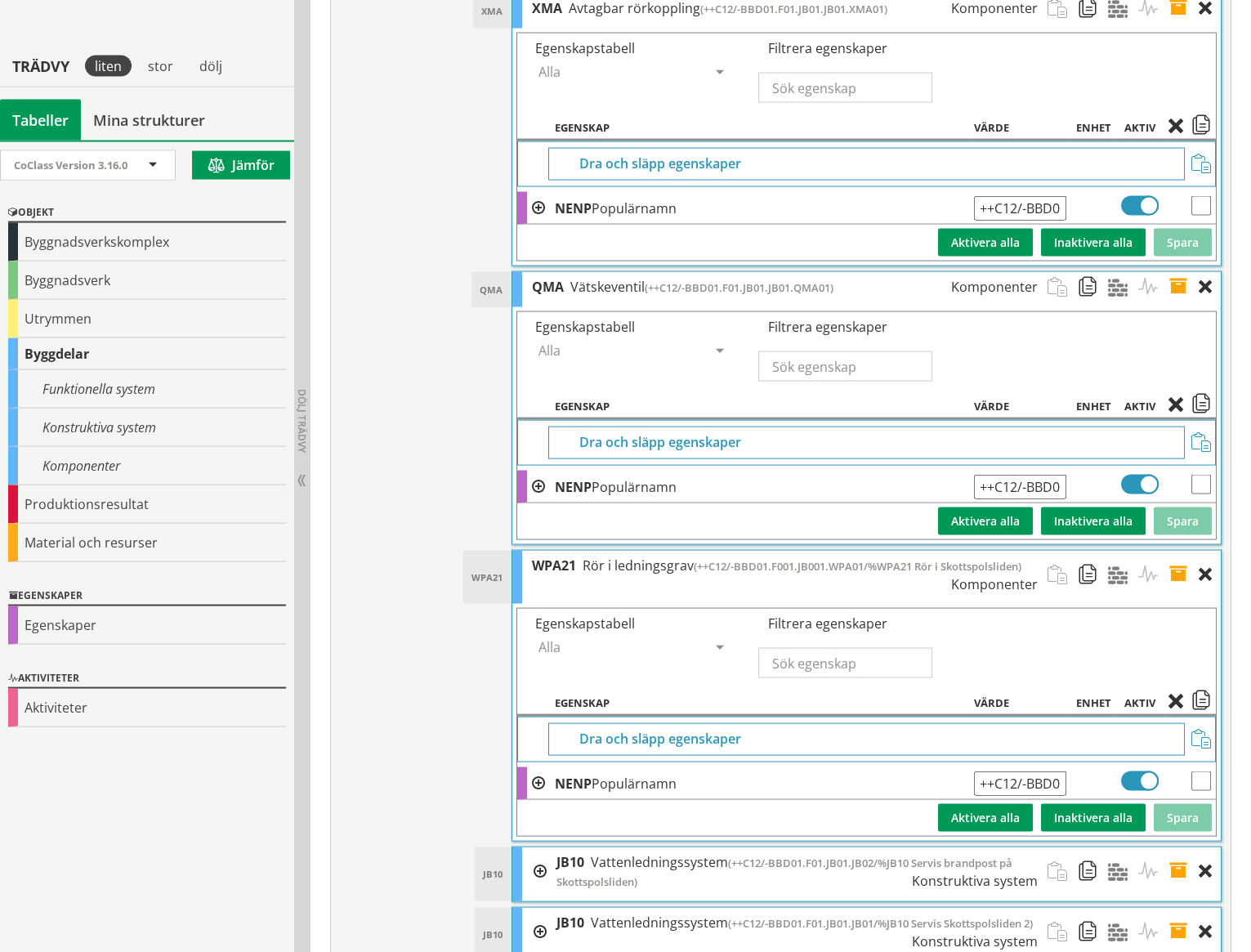
scroll to position [7504, 0]
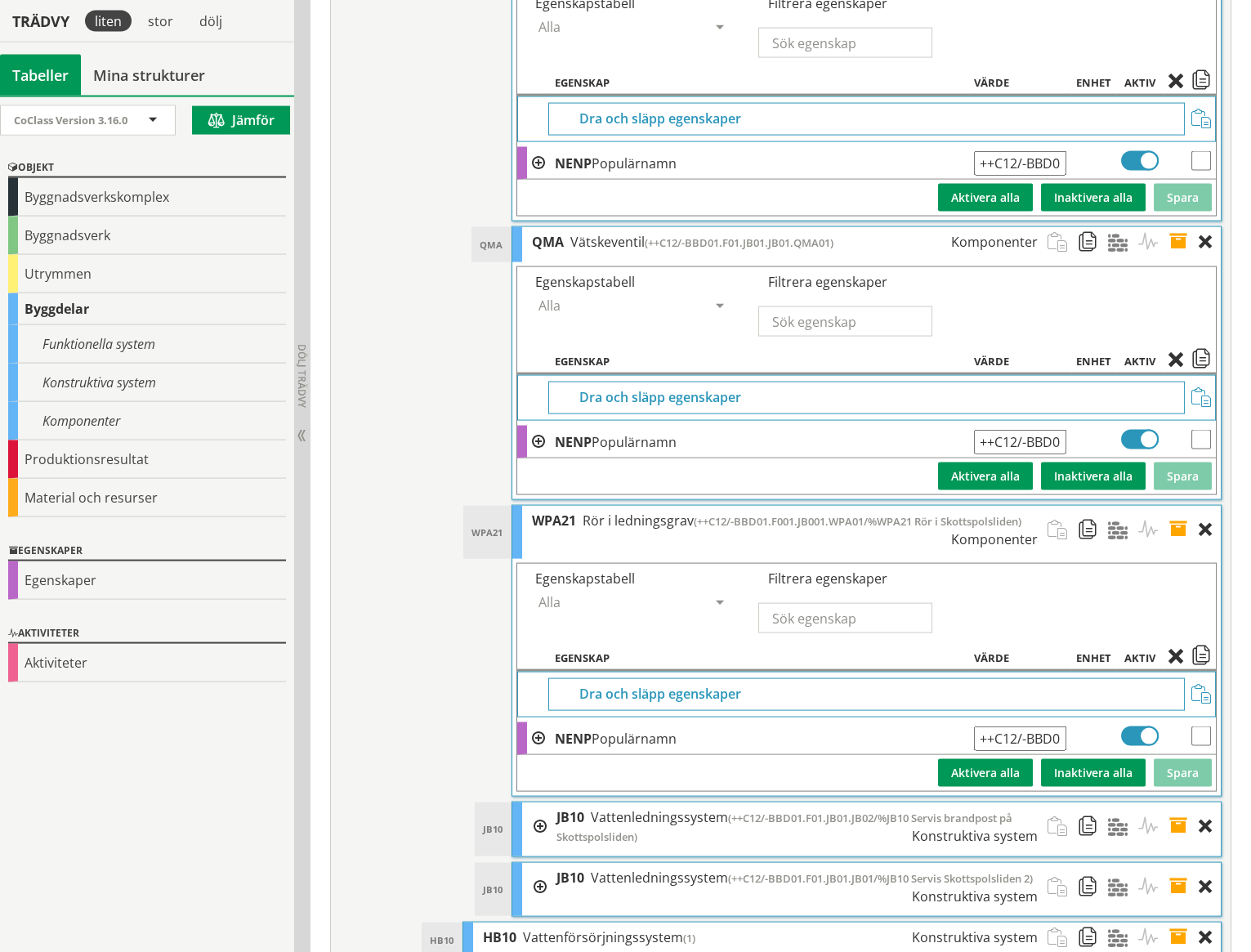
click at [1036, 727] on input "++C12/-BBD01.F001.JB001.WPA01/%WPA21 Rör i Skottspolsliden" at bounding box center [1020, 739] width 92 height 25
paste input "1.JB0"
type input "++C12/-BBD01.F001.JB01.JB001.WPA01/%WPA21 Rör i Skottspolsliden"
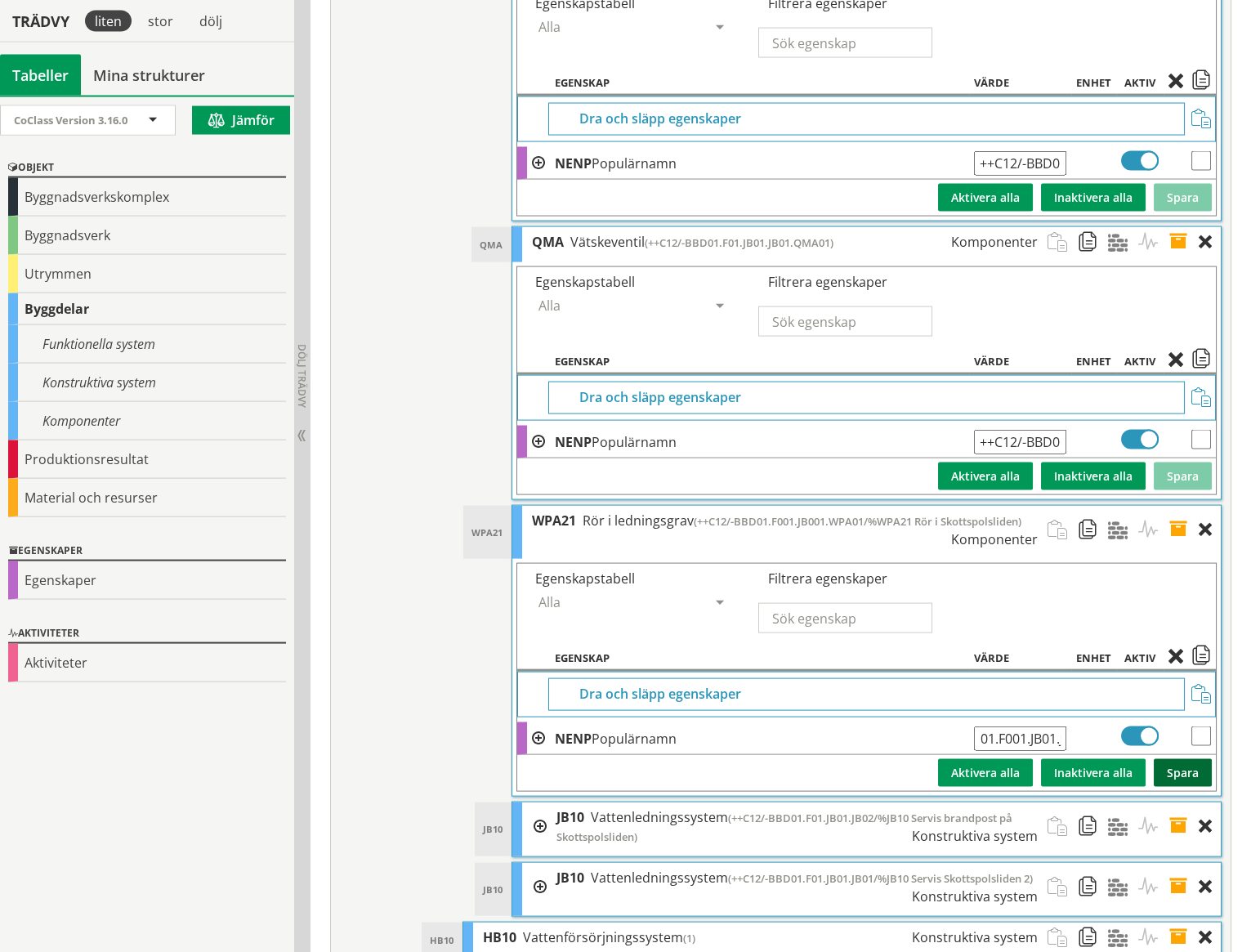
scroll to position [0, 0]
click at [1187, 760] on button "Spara" at bounding box center [1183, 773] width 58 height 27
click at [1180, 803] on span at bounding box center [1183, 827] width 30 height 49
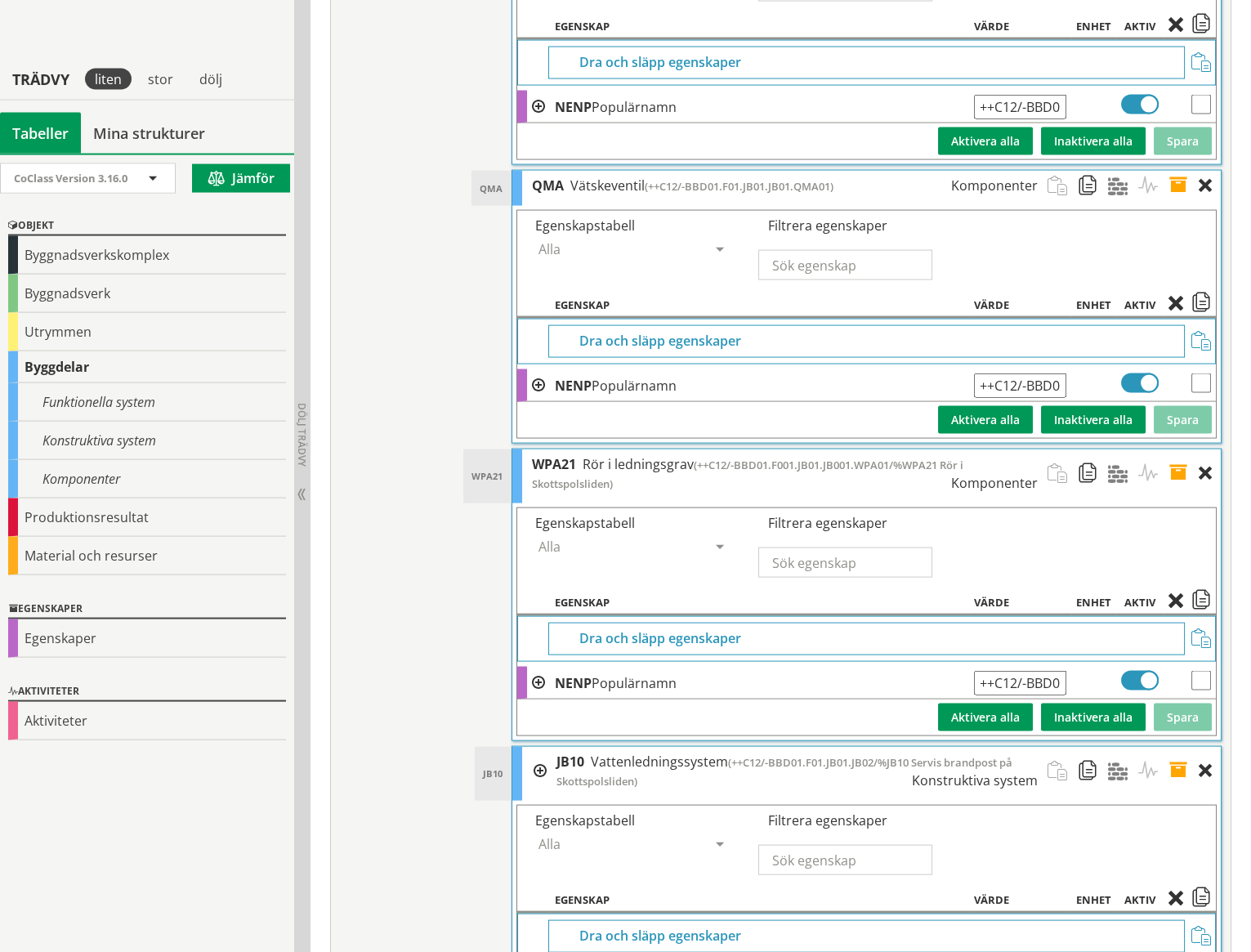
scroll to position [7741, 0]
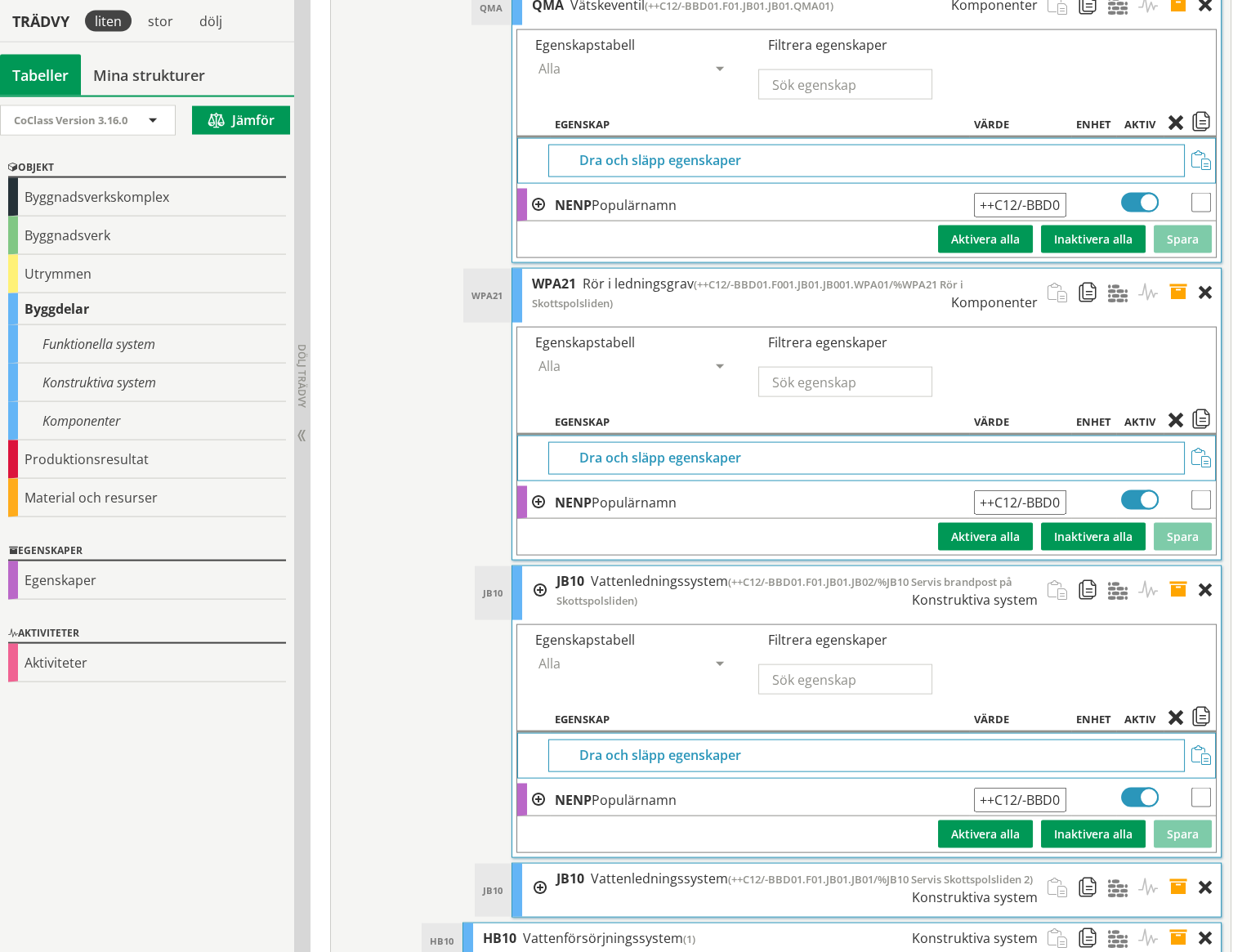
click at [1061, 788] on input "++C12/-BBD01.F01.JB01.JB02/%JB10 Servis brandpost på Skottspolsliden" at bounding box center [1020, 800] width 92 height 25
paste input "1.JB0"
type input "++C12/-BBD01.F01.JB01.JB01.JB02/%JB10 Servis brandpost på Skottspolsliden"
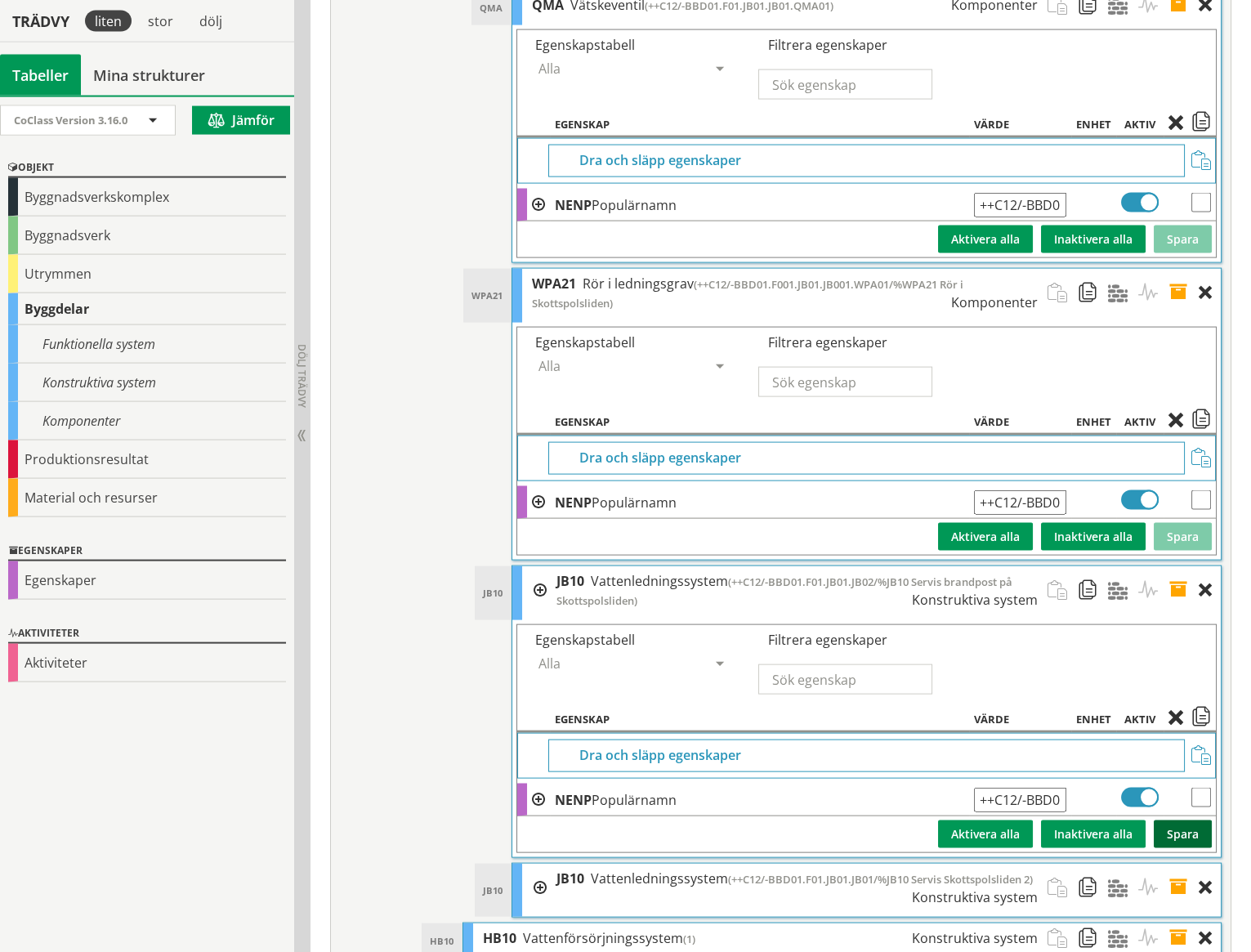
click at [1173, 821] on button "Spara" at bounding box center [1183, 834] width 58 height 27
click at [1177, 864] on span at bounding box center [1183, 888] width 30 height 48
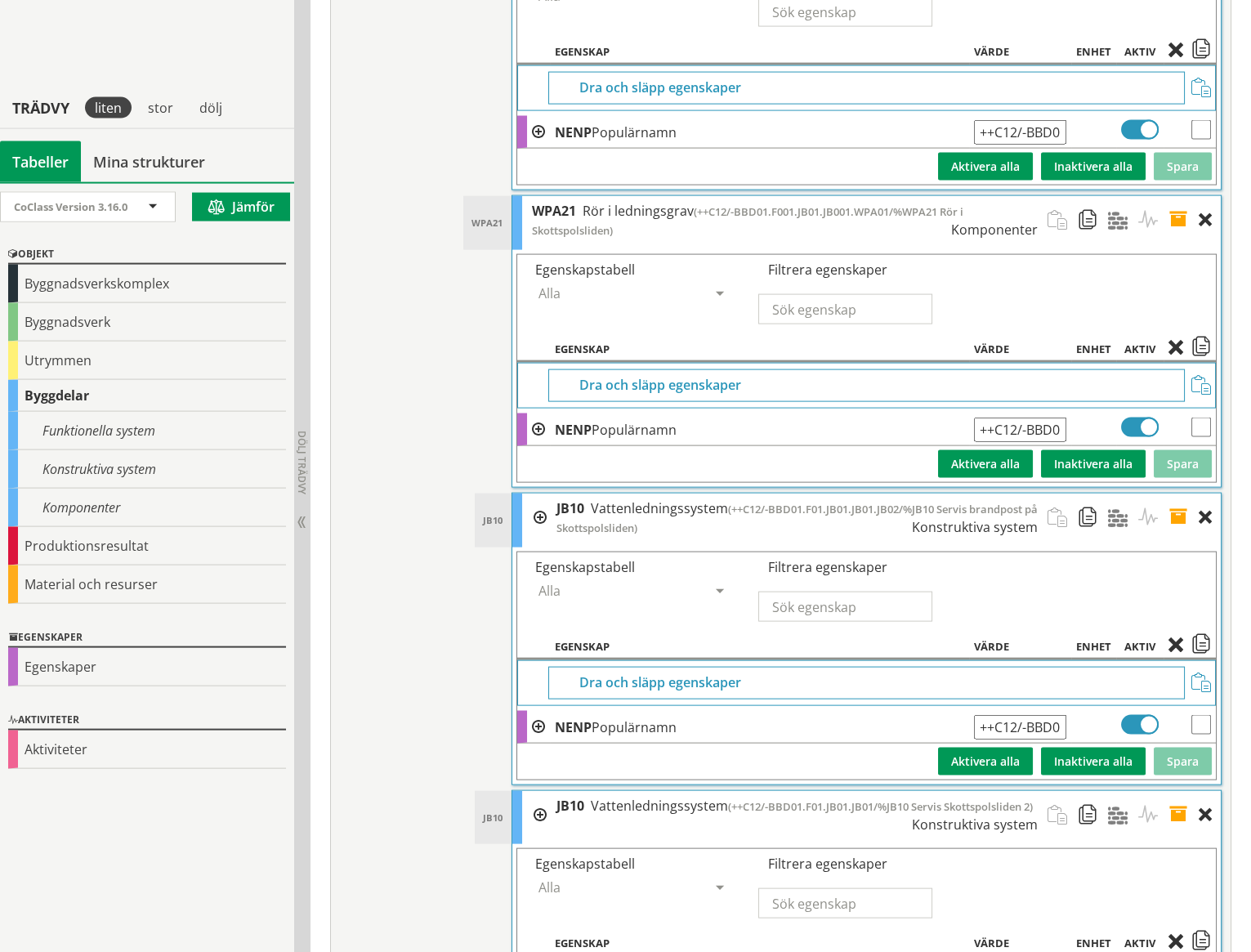
scroll to position [7978, 0]
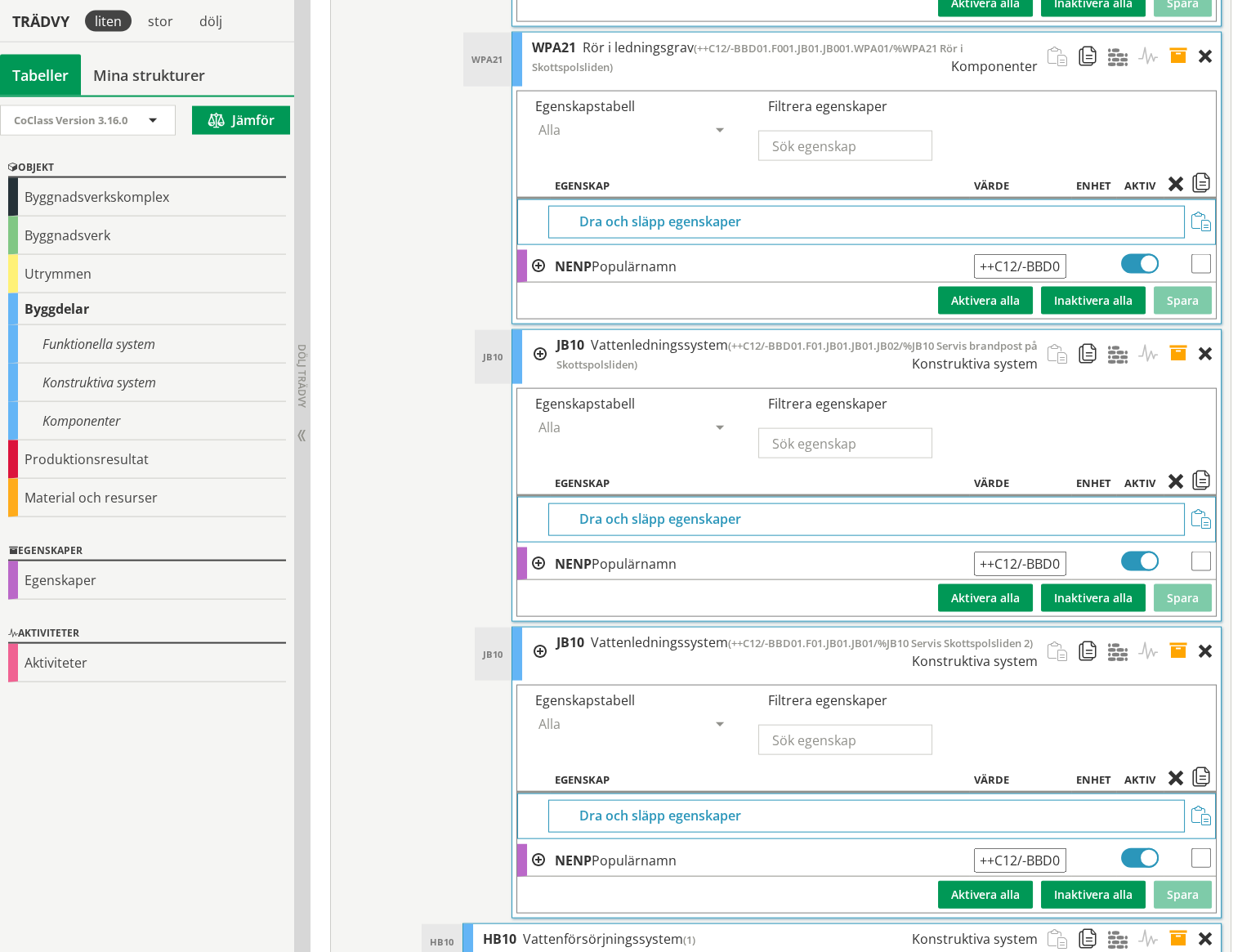
click at [1058, 848] on input "++C12/-BBD01.F01.JB01.JB01/%JB10 Servis Skottspolsliden 2" at bounding box center [1020, 860] width 92 height 25
paste input ".JB01"
type input "++C12/-BBD01.F01.JB01.JB01.JB01/%JB10 Servis Skottspolsliden 2"
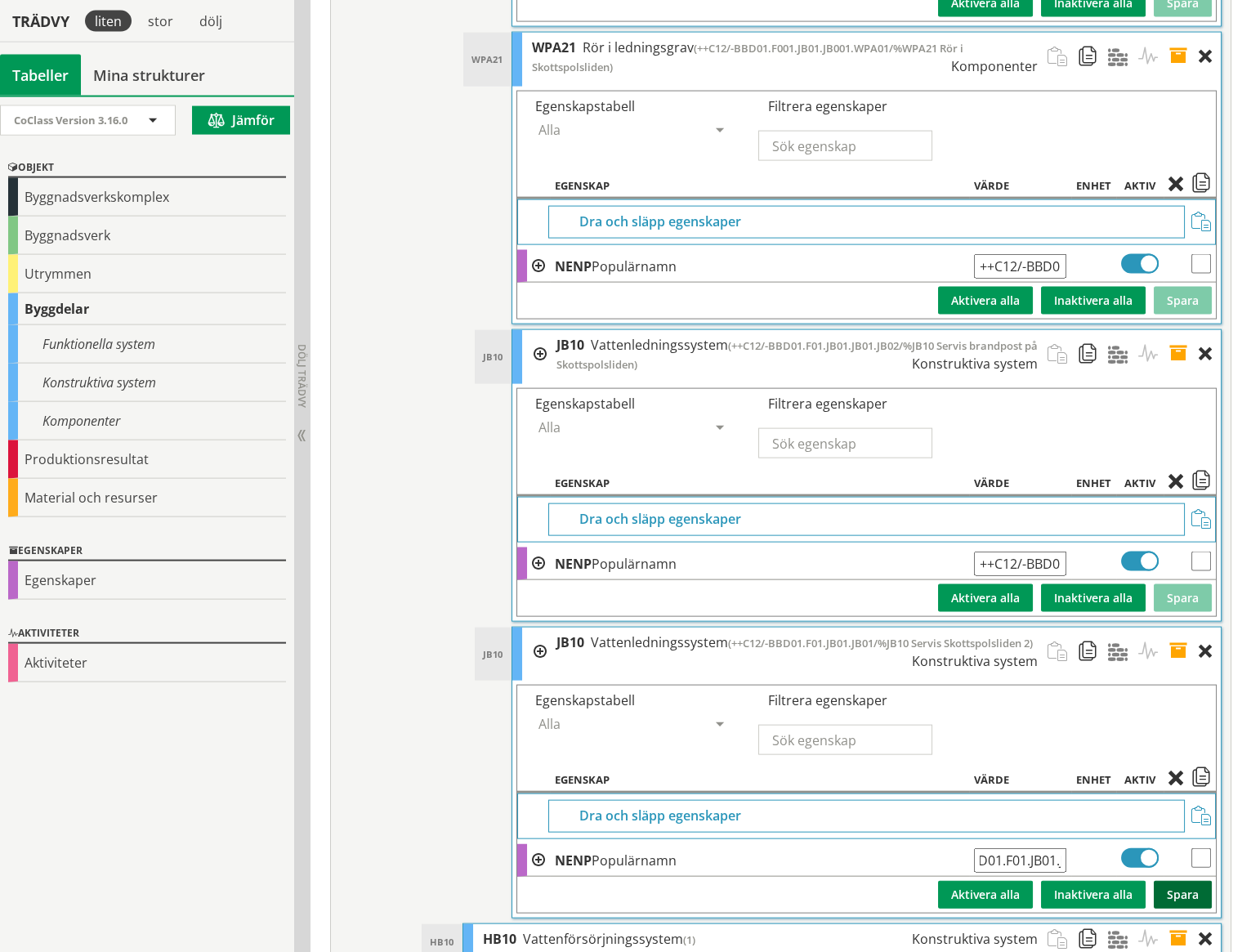
click at [1167, 881] on button "Spara" at bounding box center [1183, 894] width 58 height 27
click at [1181, 628] on span at bounding box center [1183, 652] width 30 height 49
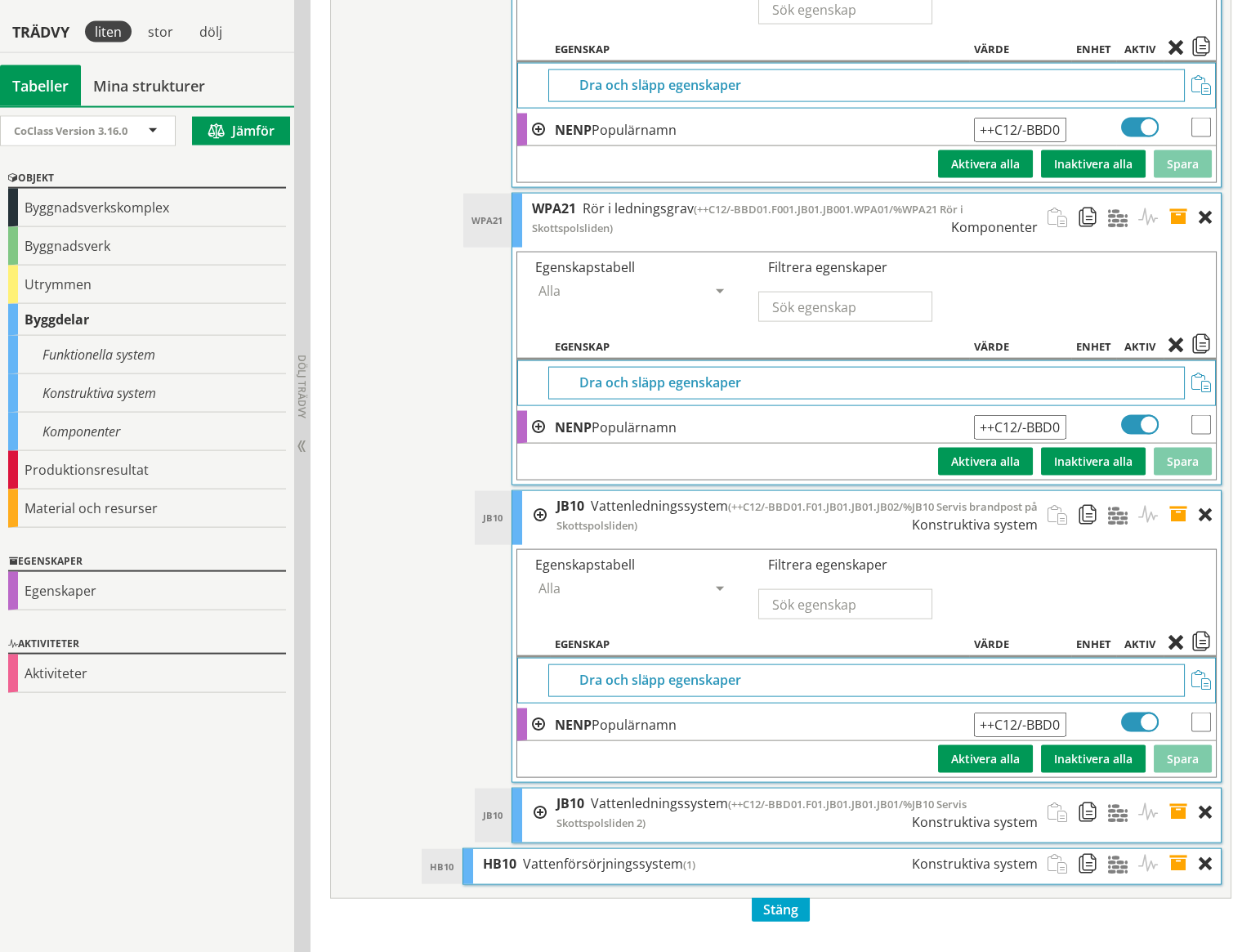
scroll to position [7743, 0]
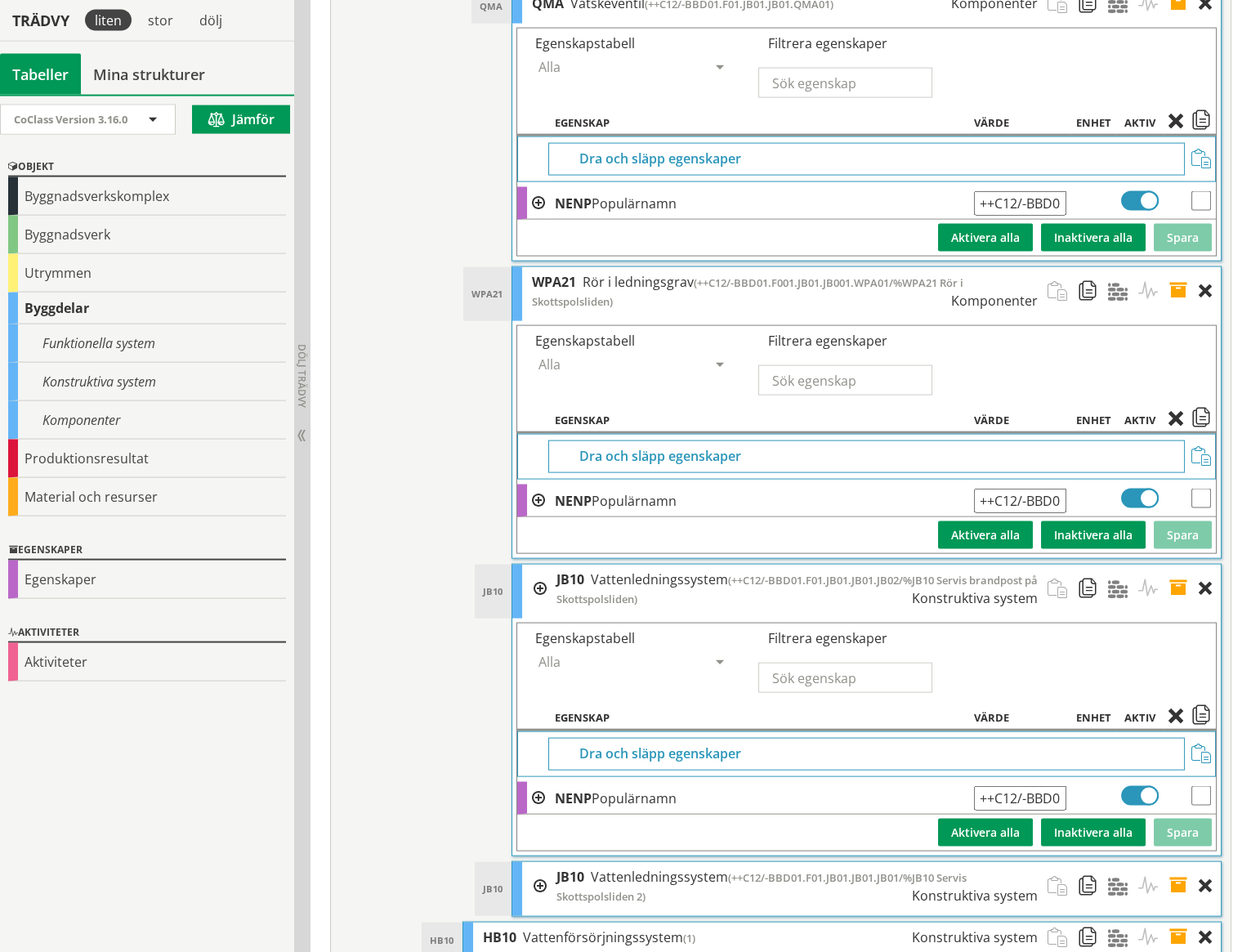
click at [1179, 564] on span at bounding box center [1183, 589] width 30 height 49
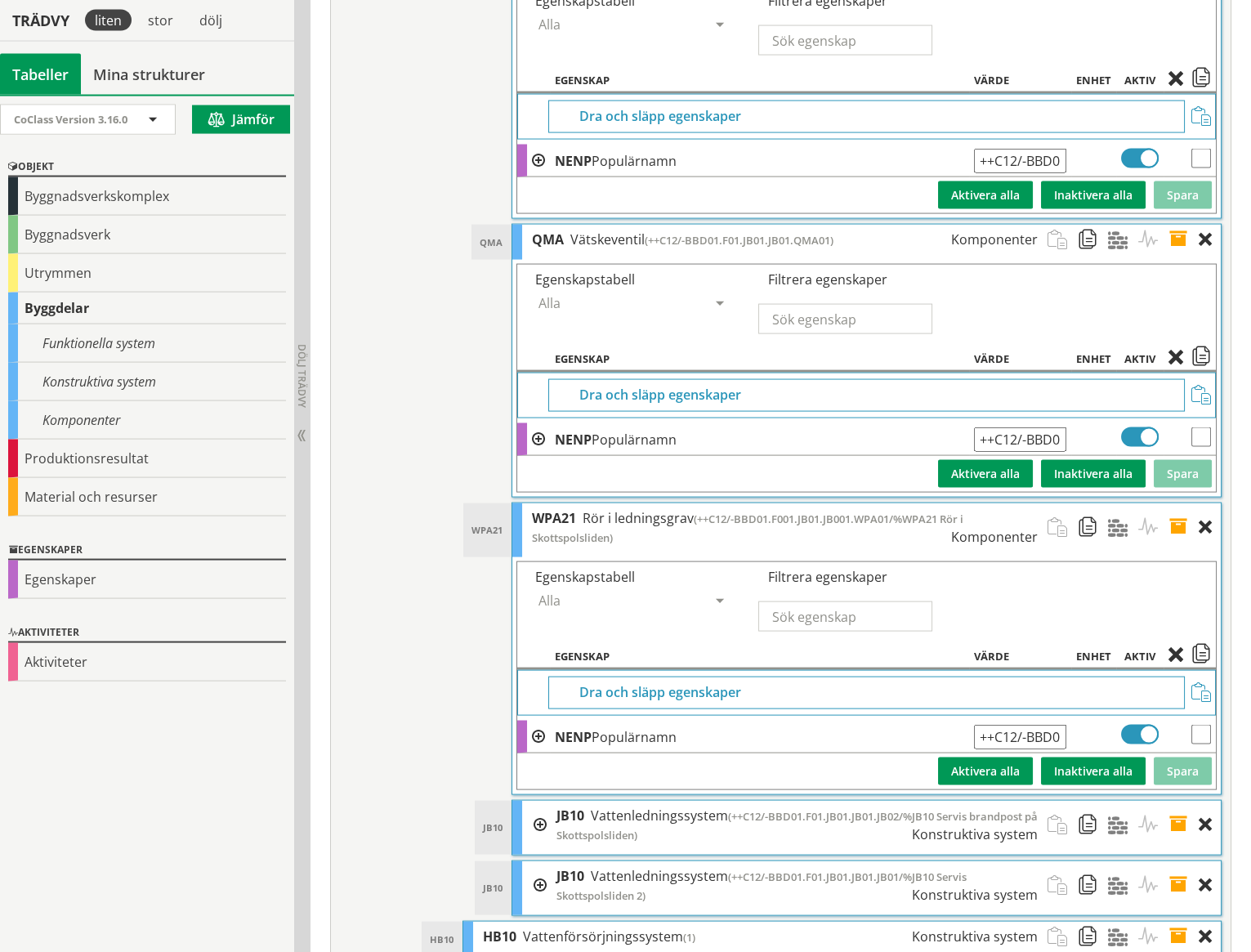
click at [1181, 503] on span at bounding box center [1183, 528] width 30 height 49
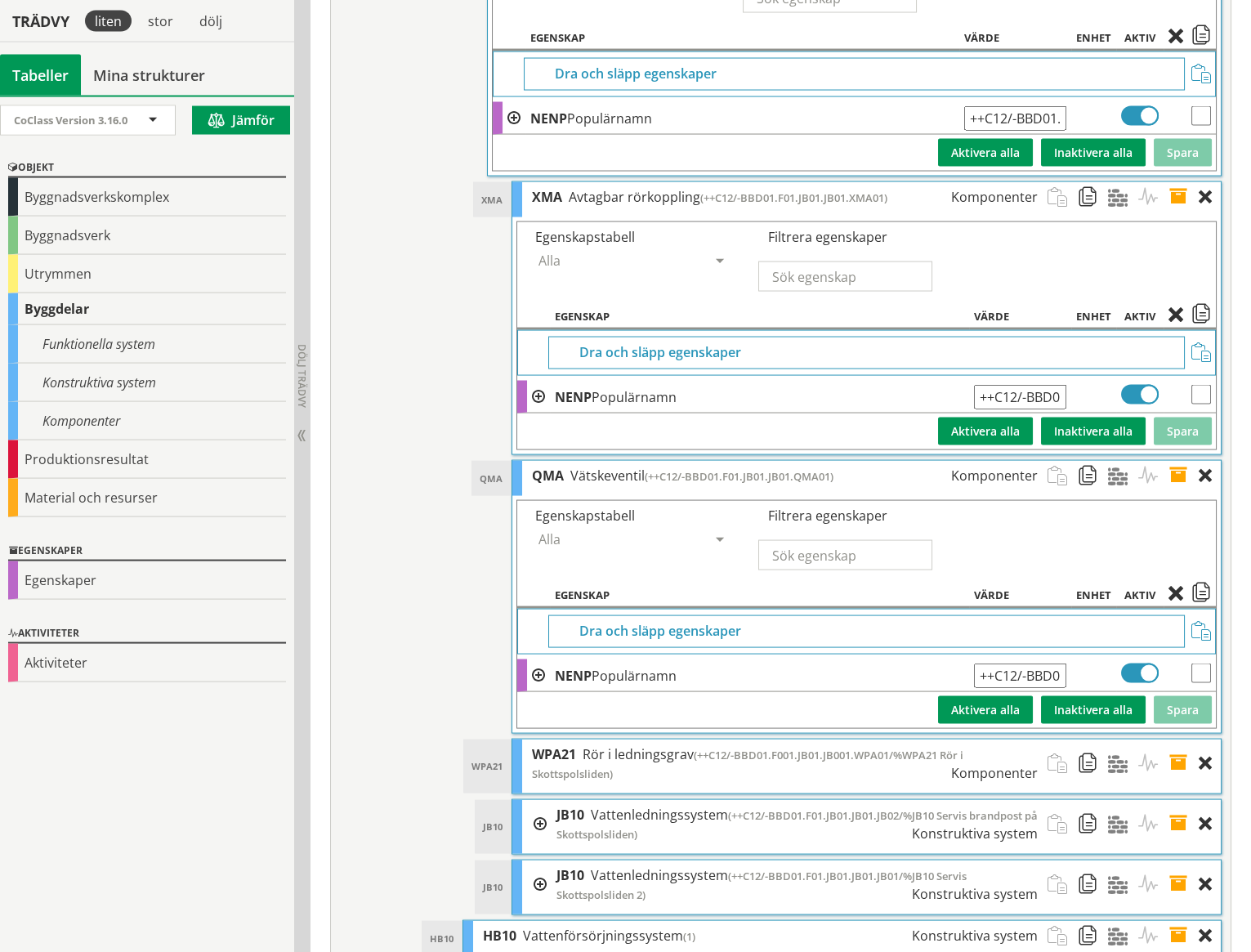
click at [1178, 461] on span at bounding box center [1183, 476] width 30 height 30
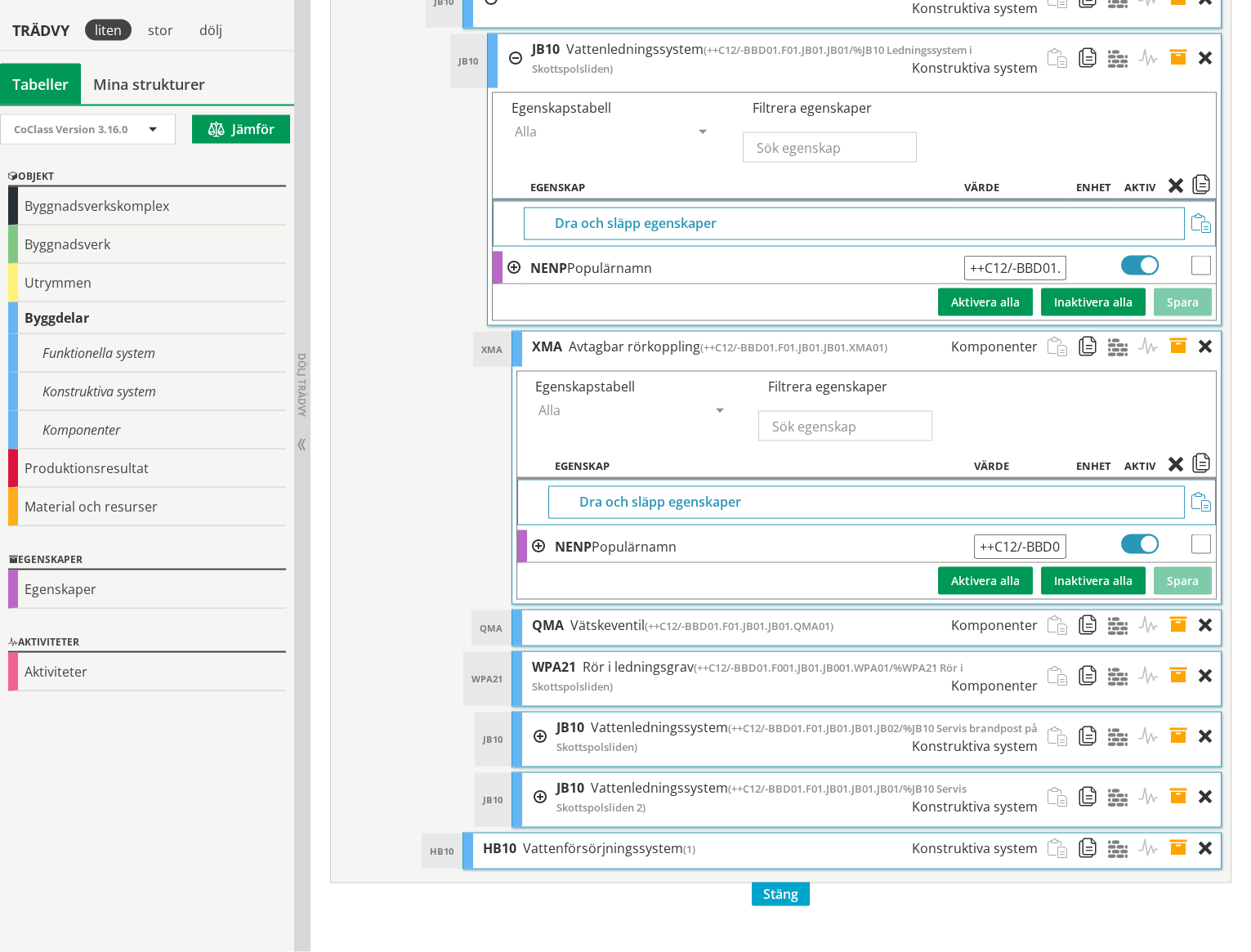
scroll to position [7034, 0]
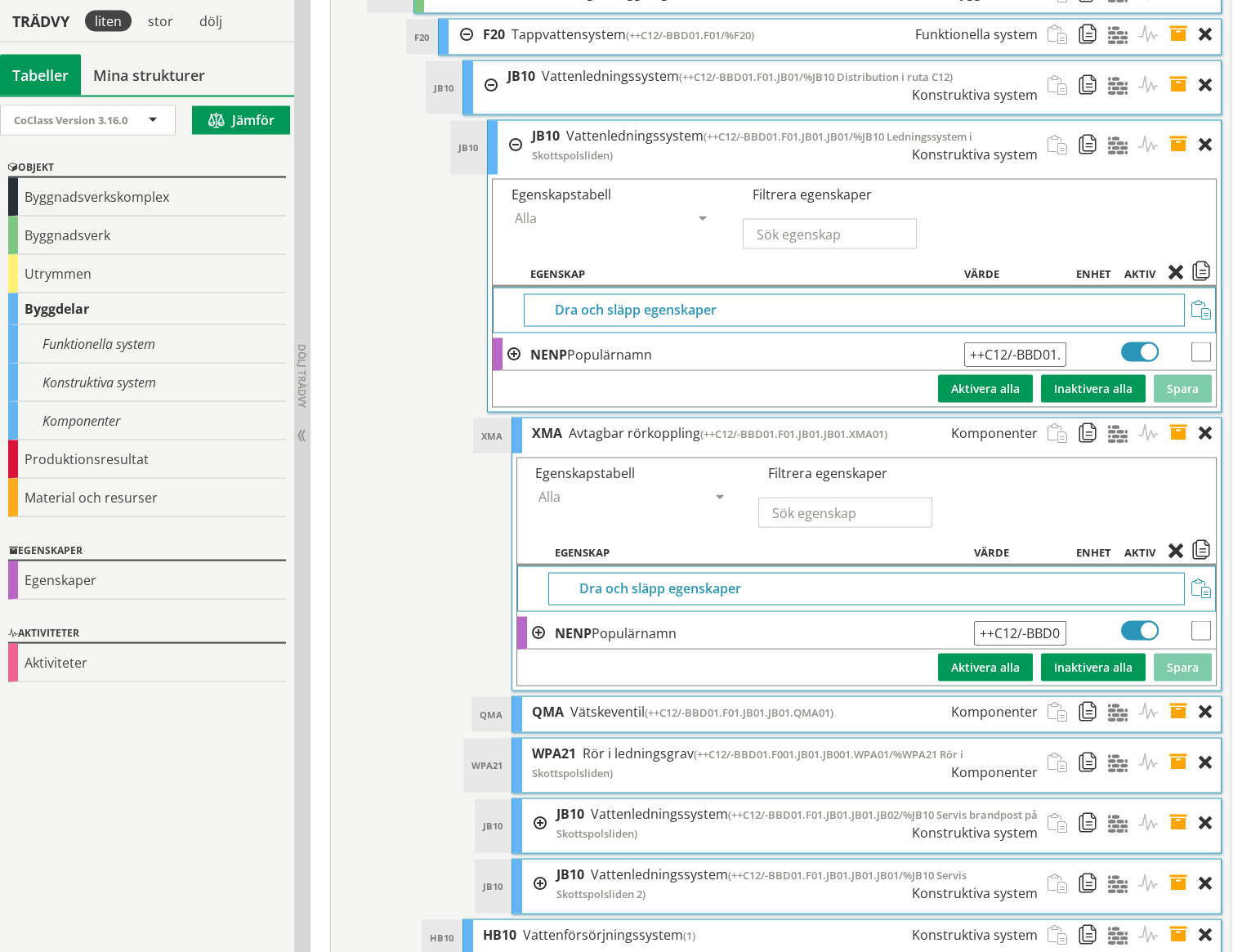
click at [1178, 418] on span at bounding box center [1183, 433] width 30 height 30
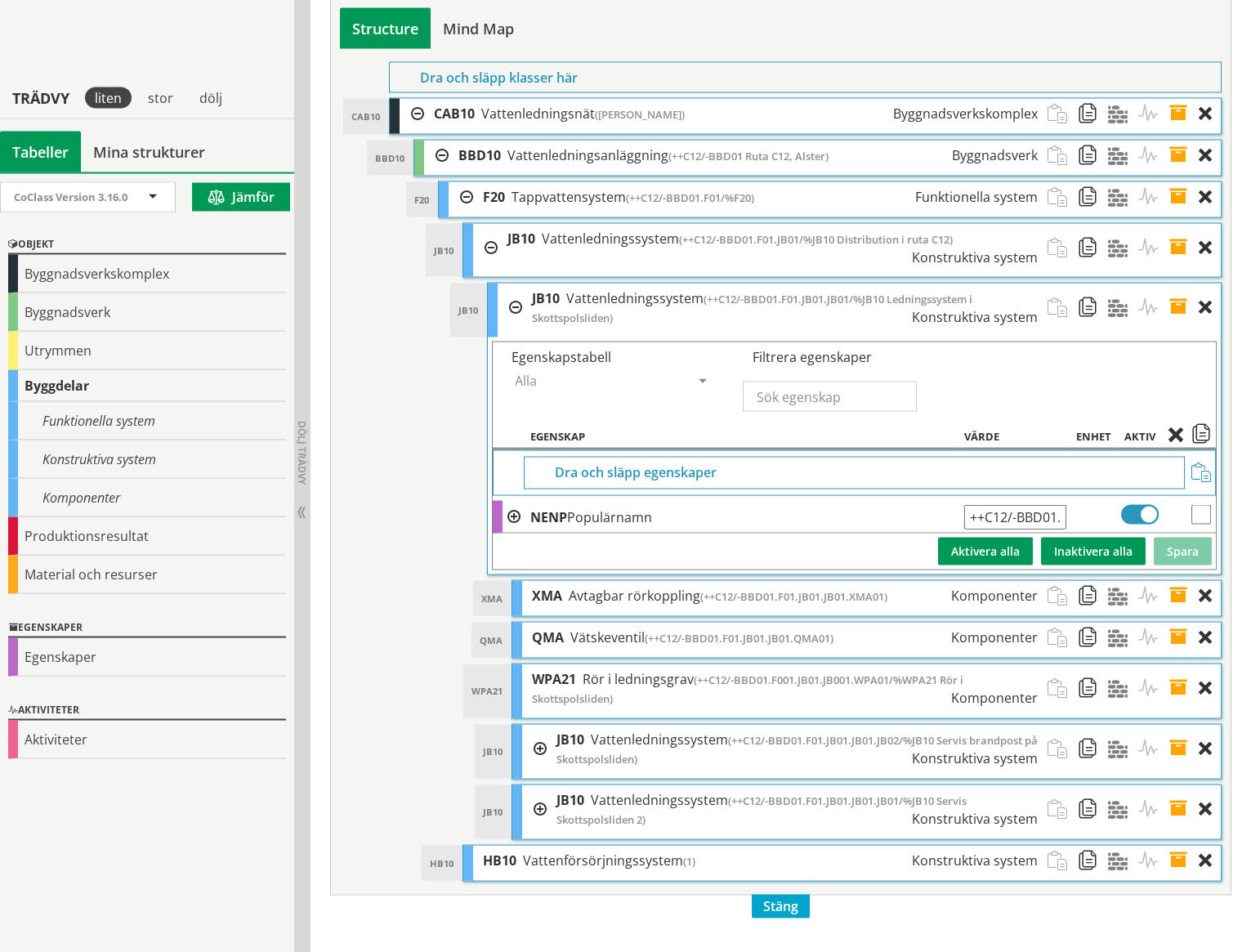
scroll to position [6799, 0]
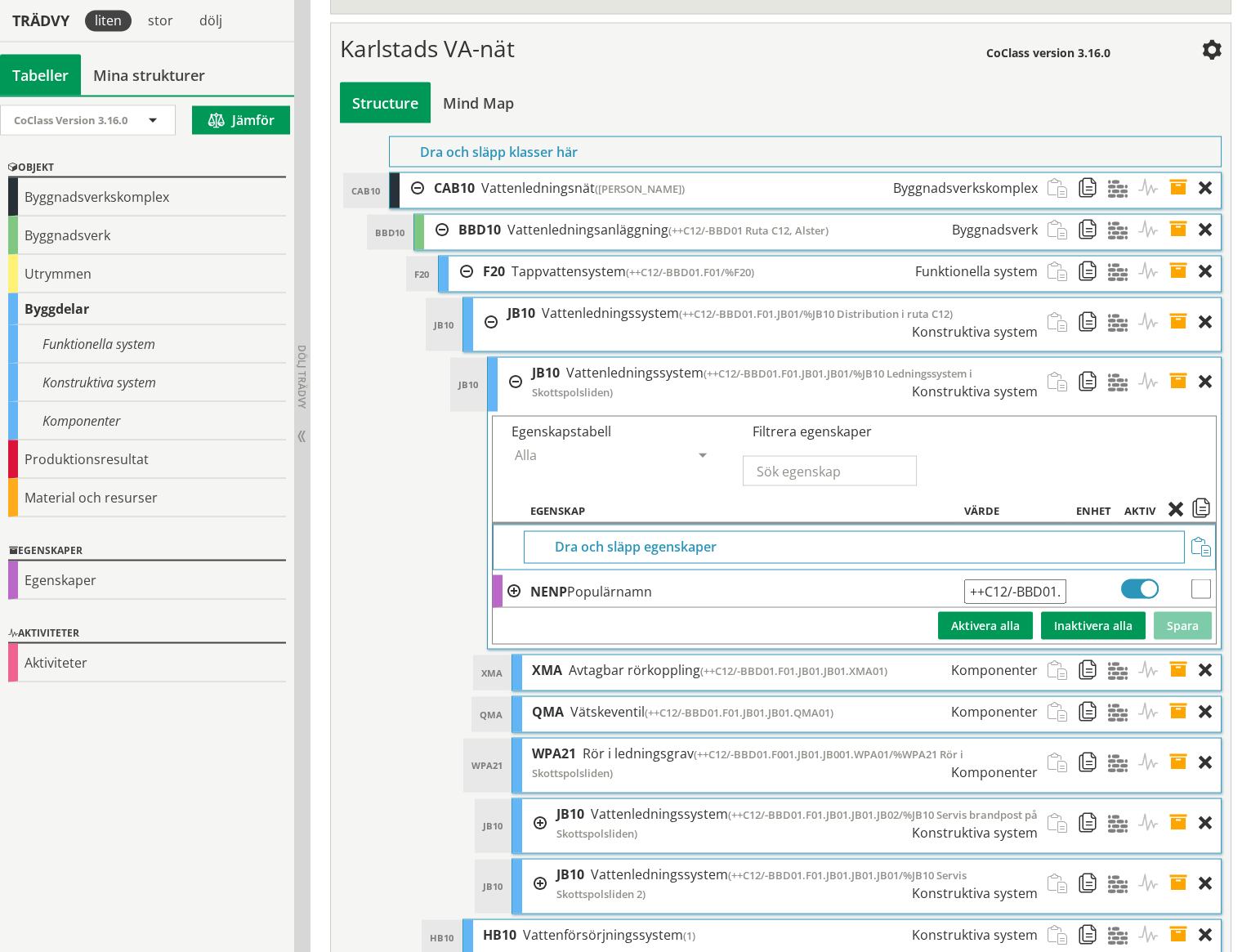
click at [1175, 357] on span at bounding box center [1183, 381] width 30 height 49
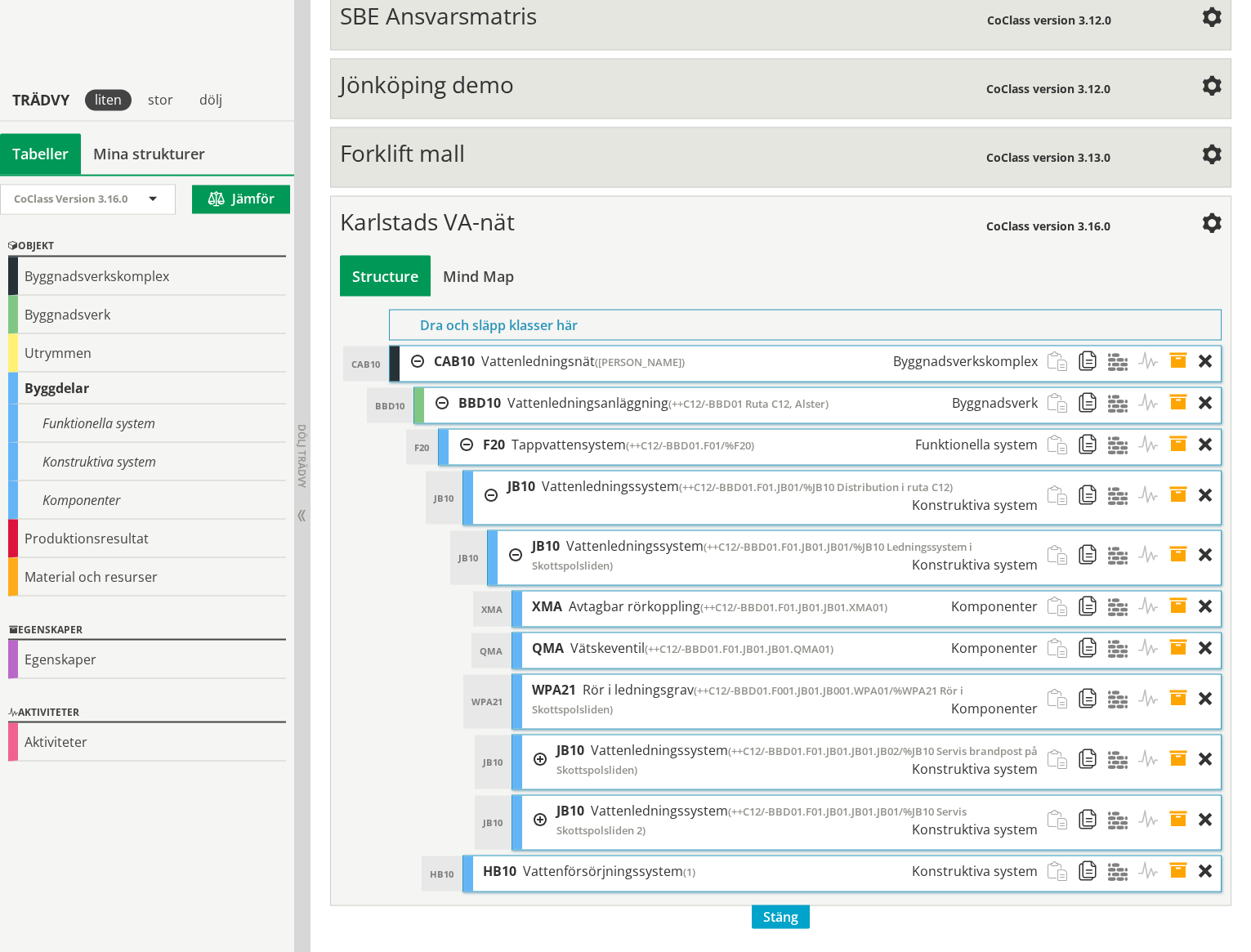
scroll to position [6563, 0]
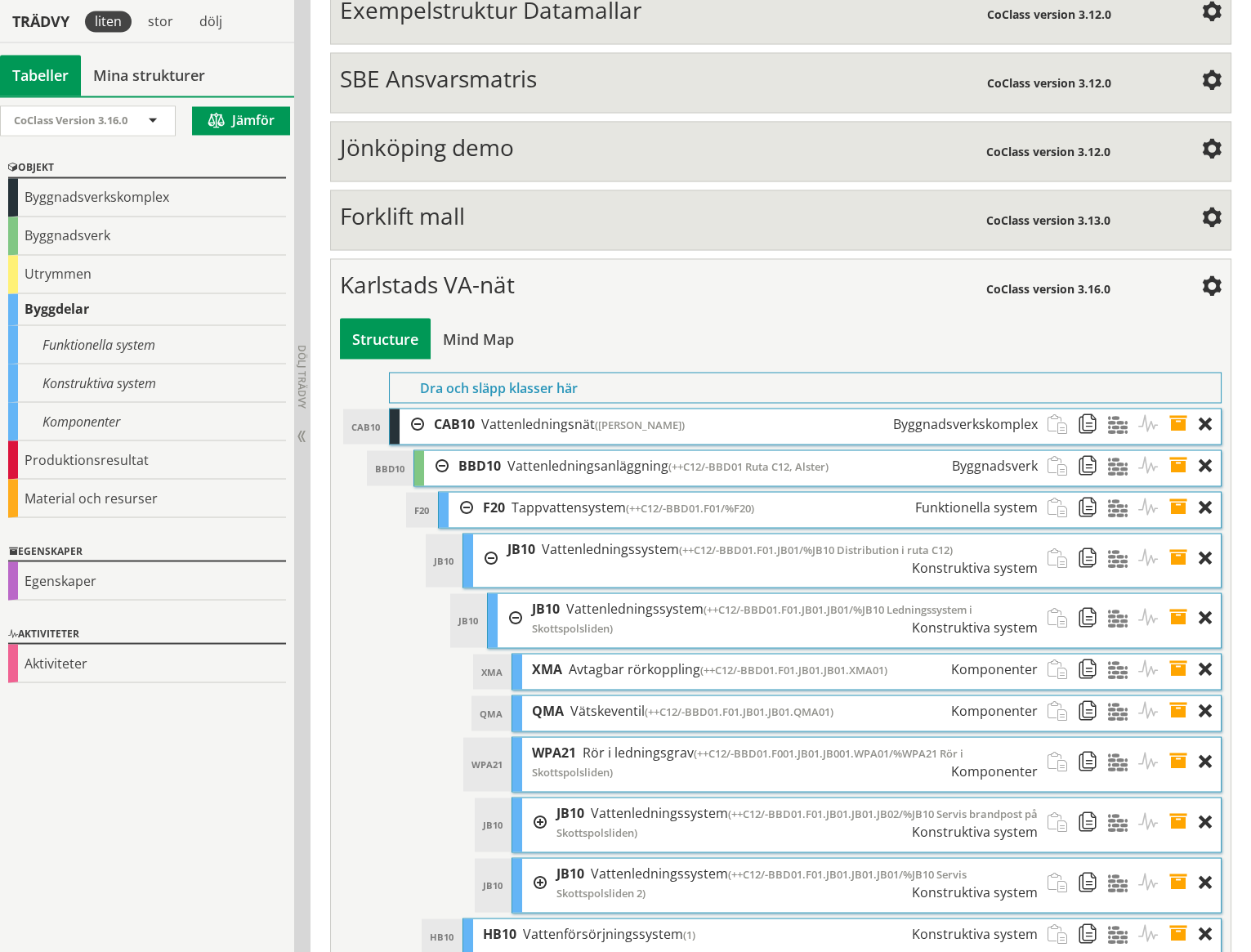
click at [842, 746] on span "(++C12/-BBD01.F001.JB01.JB001.WPA01/%WPA21 Rör i Skottspolsliden)" at bounding box center [748, 762] width 431 height 34
click at [1175, 737] on span at bounding box center [1183, 761] width 30 height 49
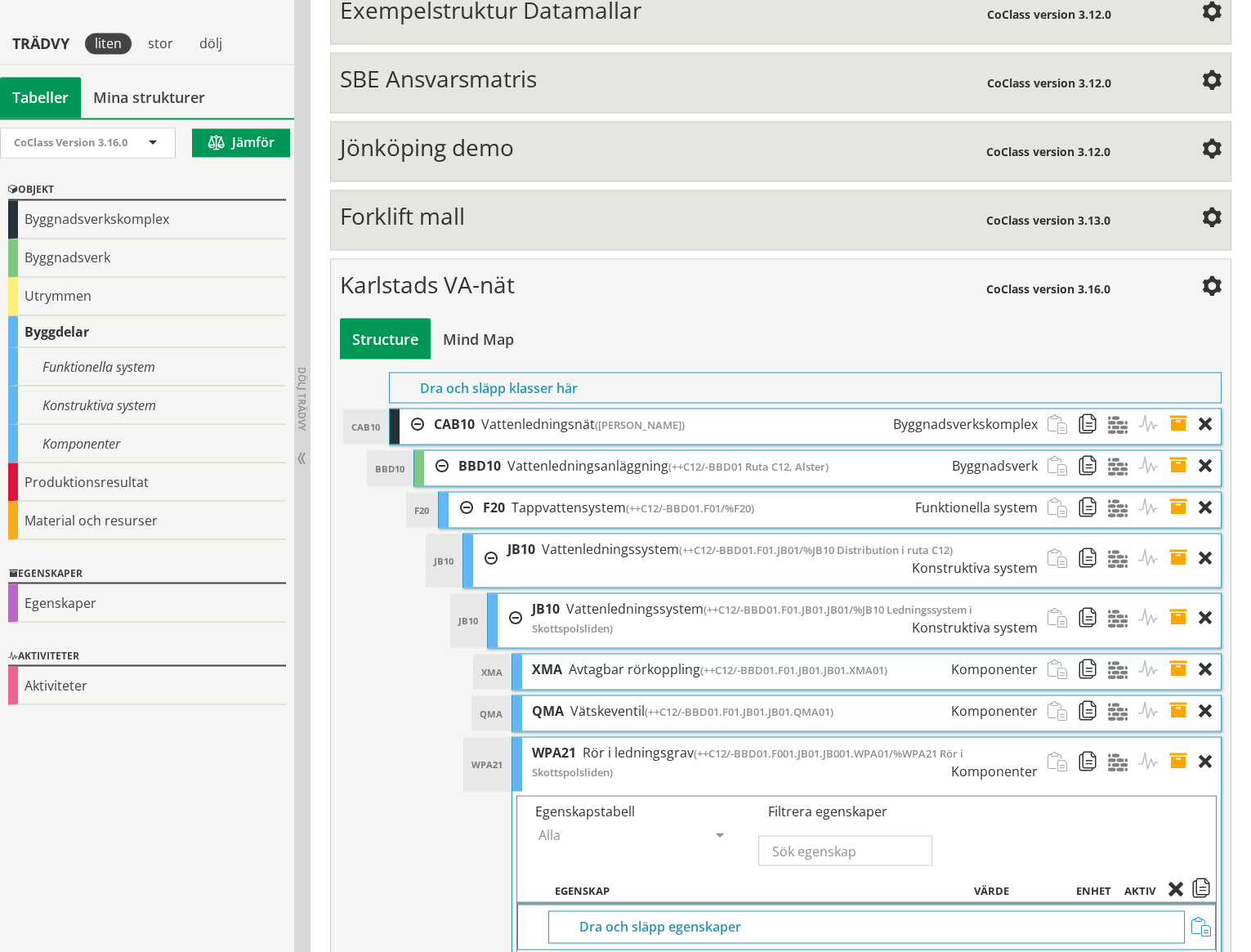
scroll to position [6735, 0]
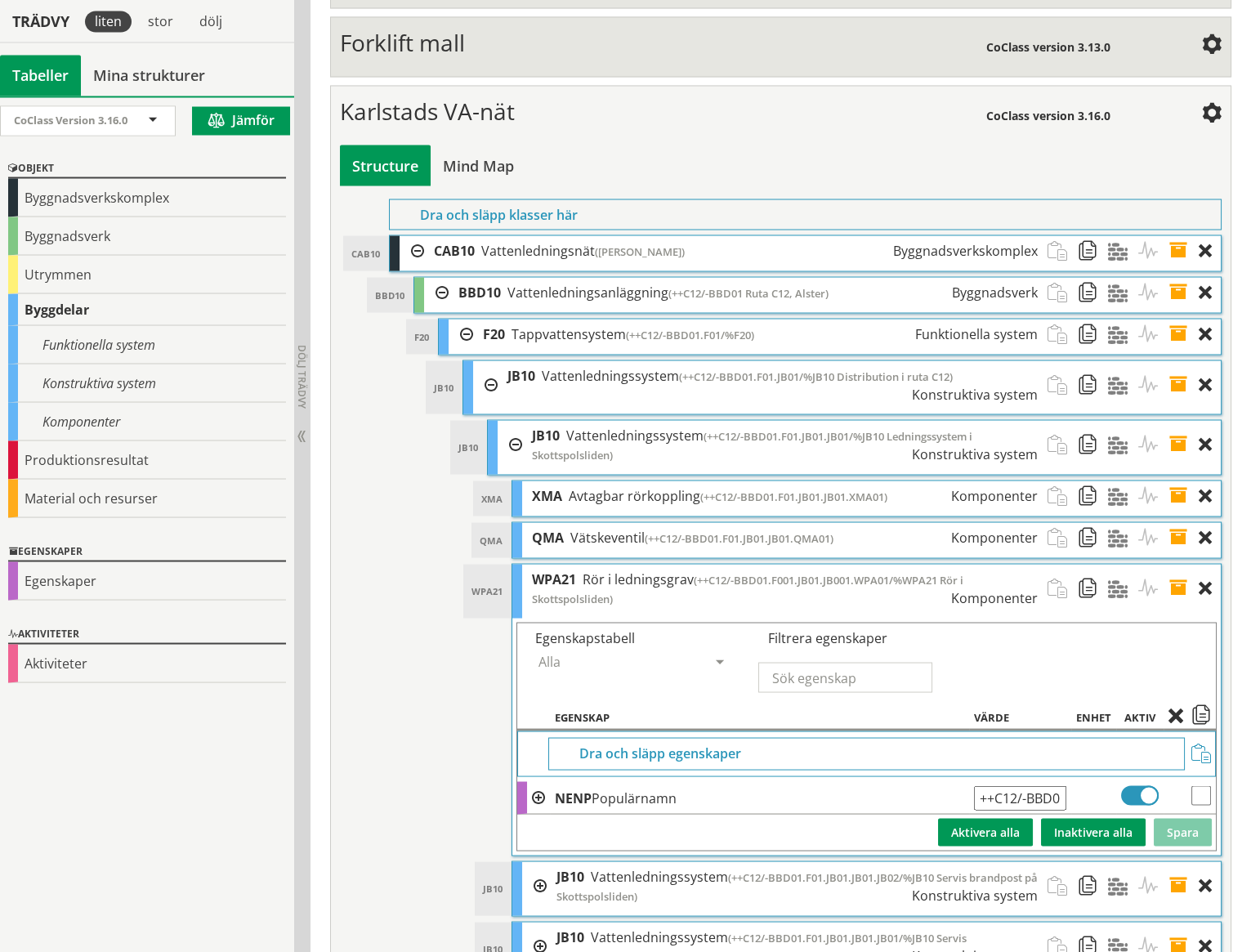
click at [1044, 785] on input "++C12/-BBD01.F001.JB01.JB001.WPA01/%WPA21 Rör i Skottspolsliden" at bounding box center [1020, 797] width 92 height 25
type input "++C12/-BBD01.F01.JB01.JB01.WPA01/%WPA21 Rör i Skottspolsliden"
click at [1177, 818] on button "Spara" at bounding box center [1183, 832] width 58 height 27
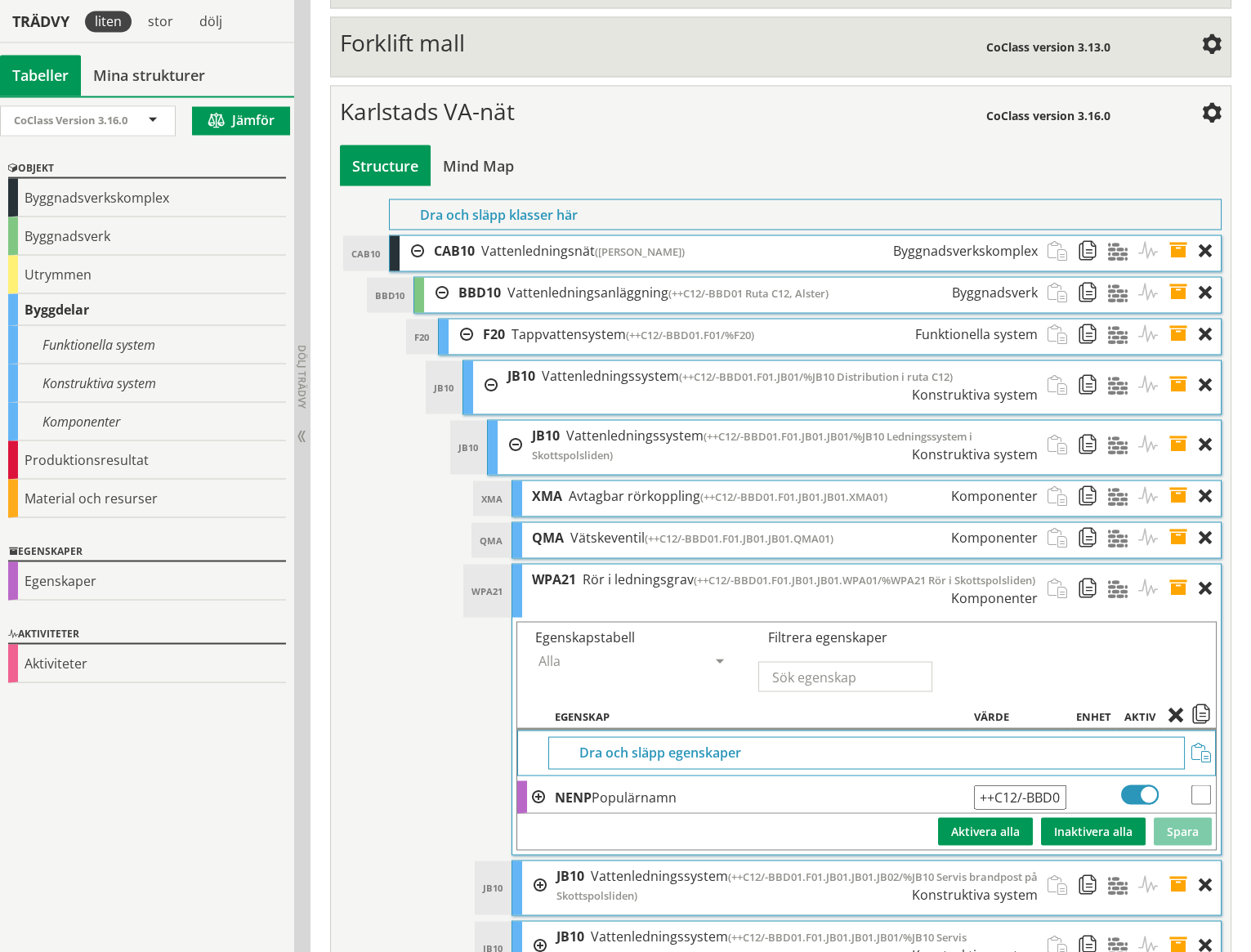
click at [1180, 564] on span at bounding box center [1183, 588] width 30 height 48
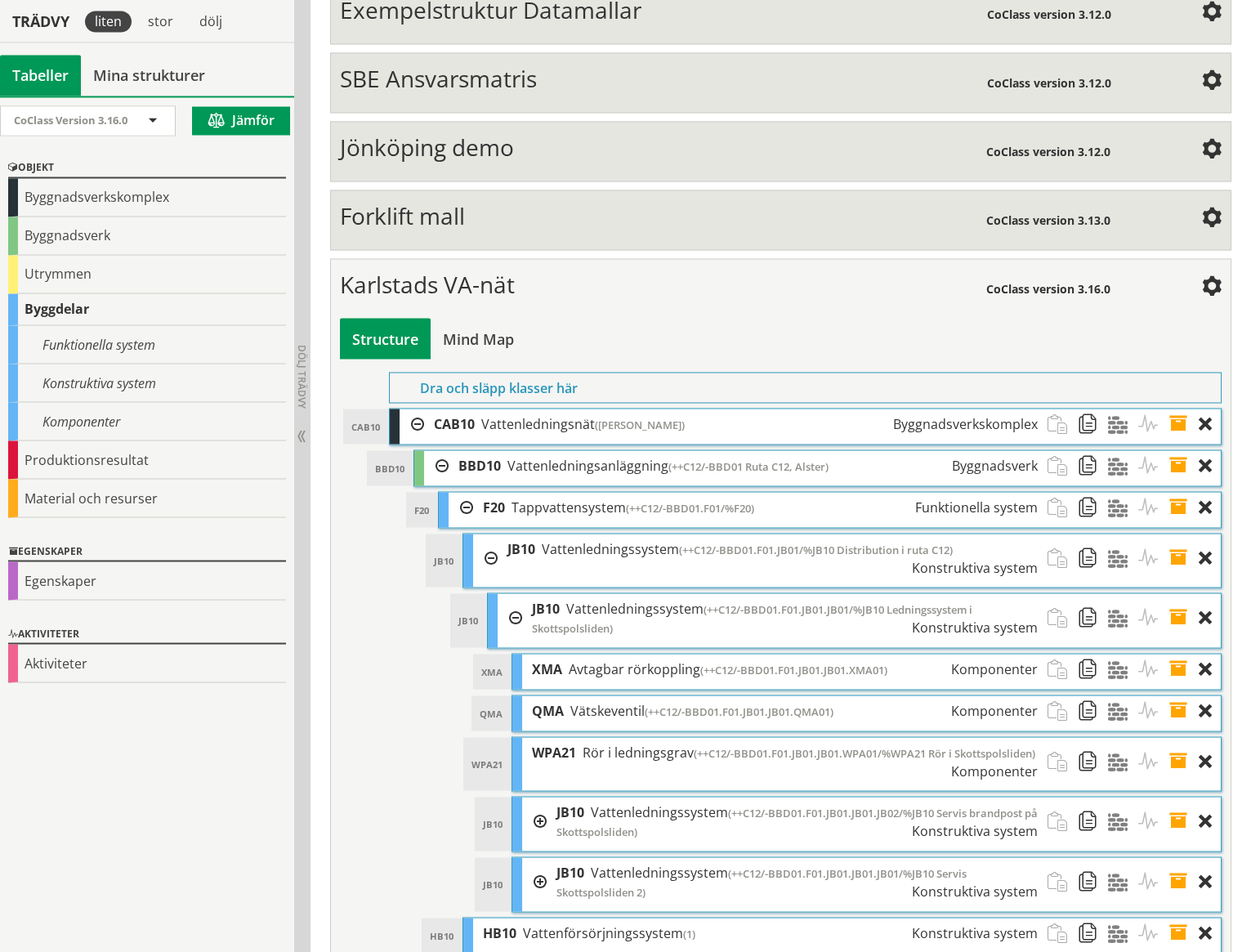
scroll to position [6547, 0]
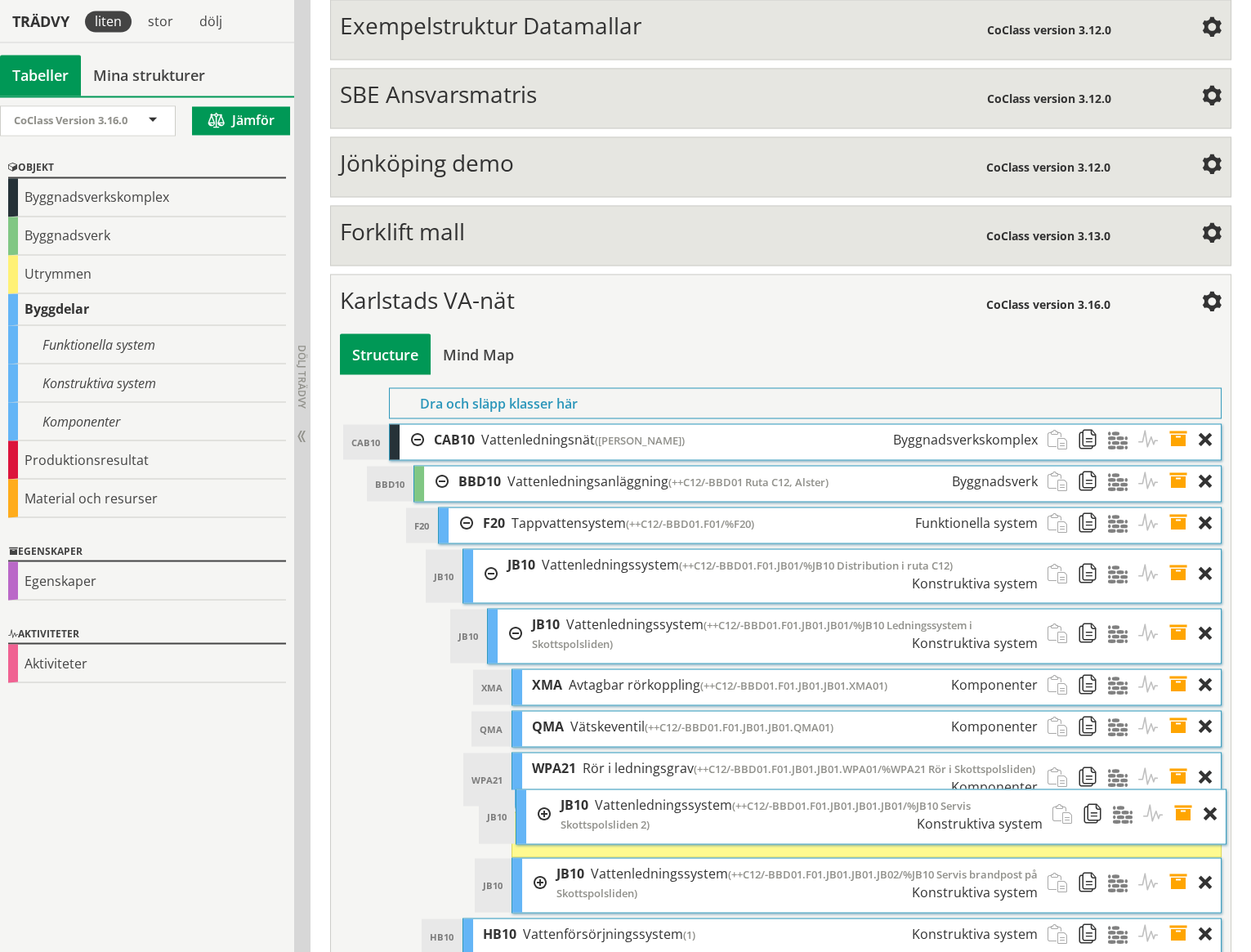
drag, startPoint x: 696, startPoint y: 821, endPoint x: 699, endPoint y: 772, distance: 49.1
click at [699, 790] on div "JB10 Vattenledningssystem (++C12/-BBD01.F01.JB01.JB01.JB01/%JB10 Servis Skottsp…" at bounding box center [802, 814] width 502 height 49
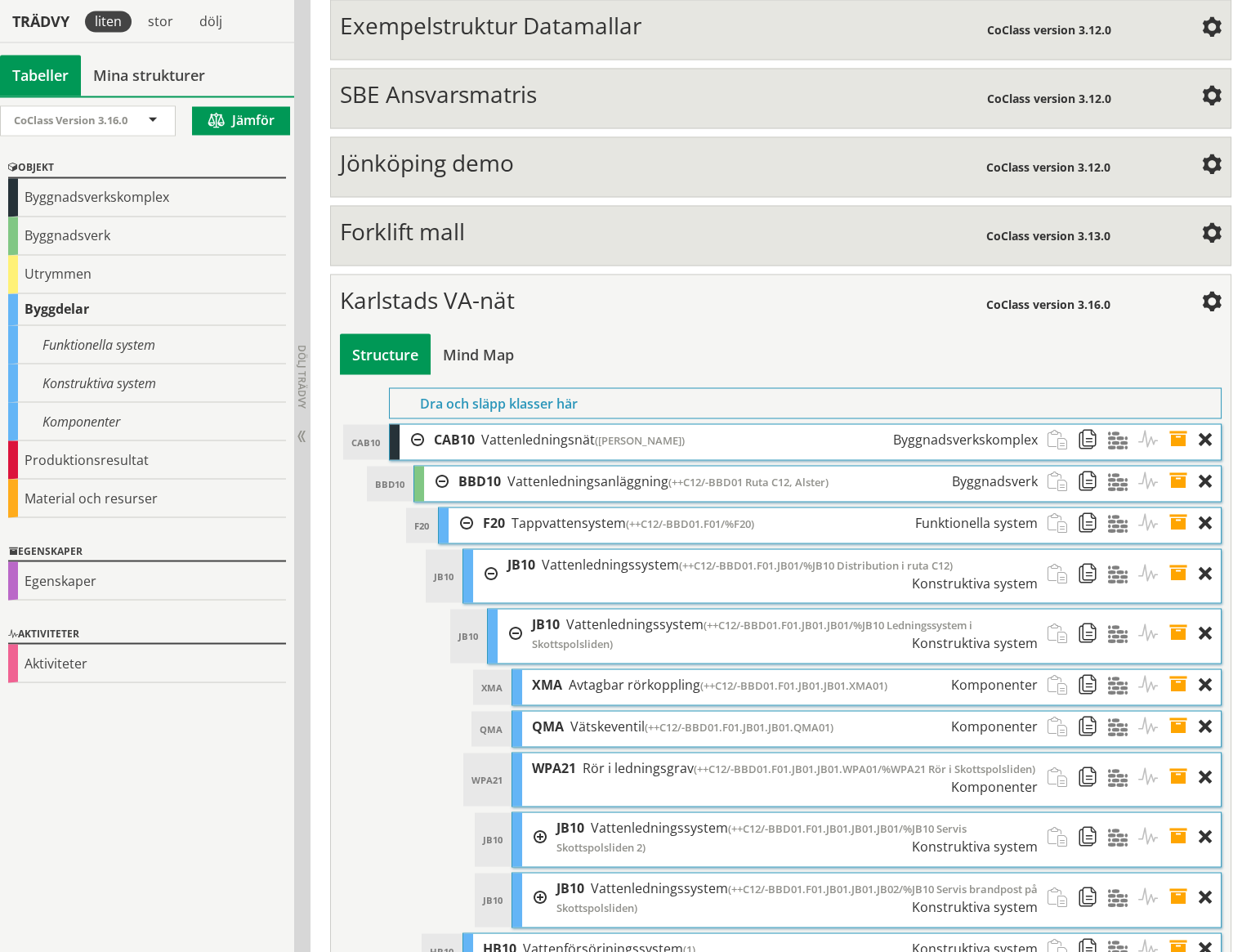
click at [544, 813] on div at bounding box center [534, 837] width 25 height 49
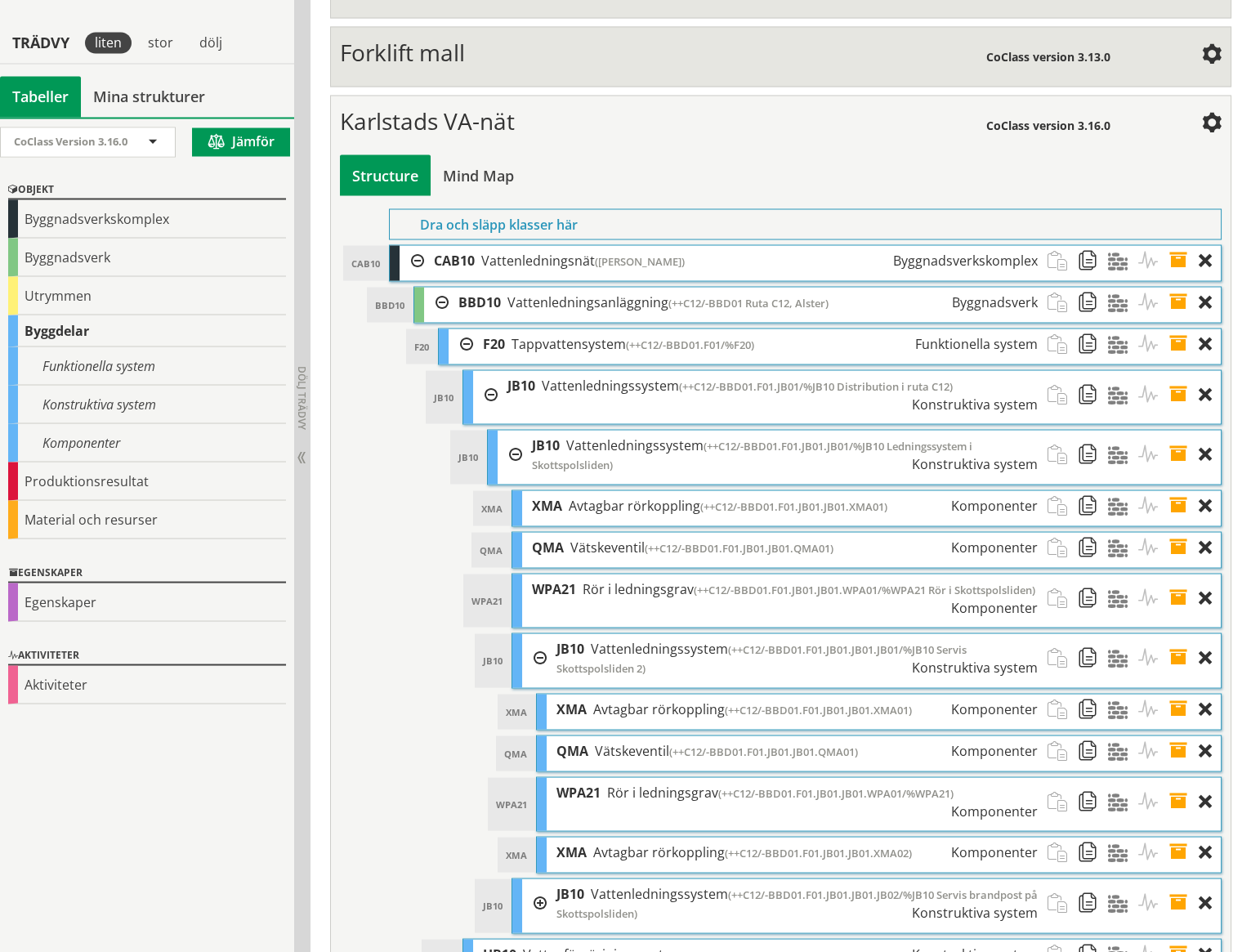
scroll to position [6747, 0]
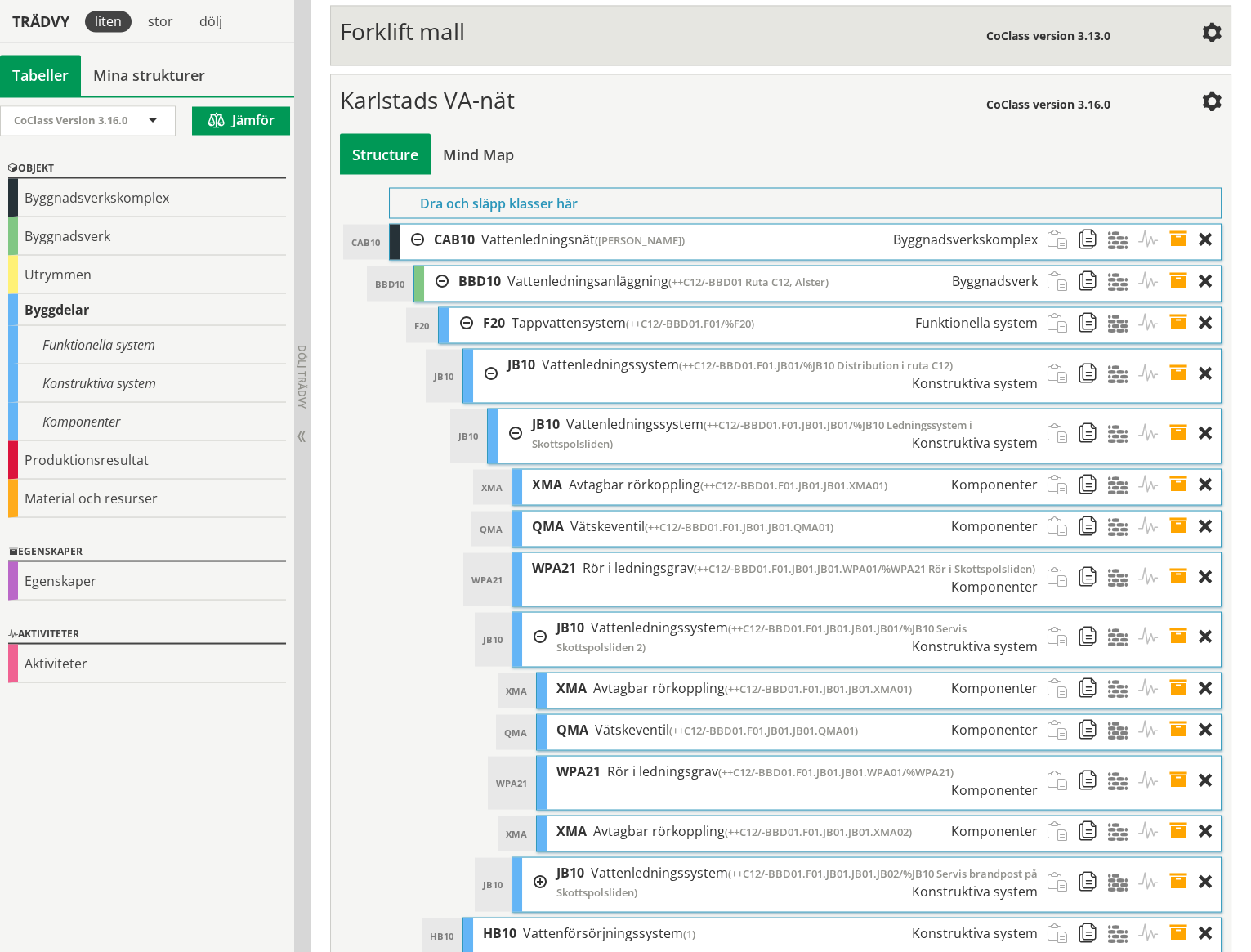
click at [540, 857] on div at bounding box center [534, 882] width 25 height 49
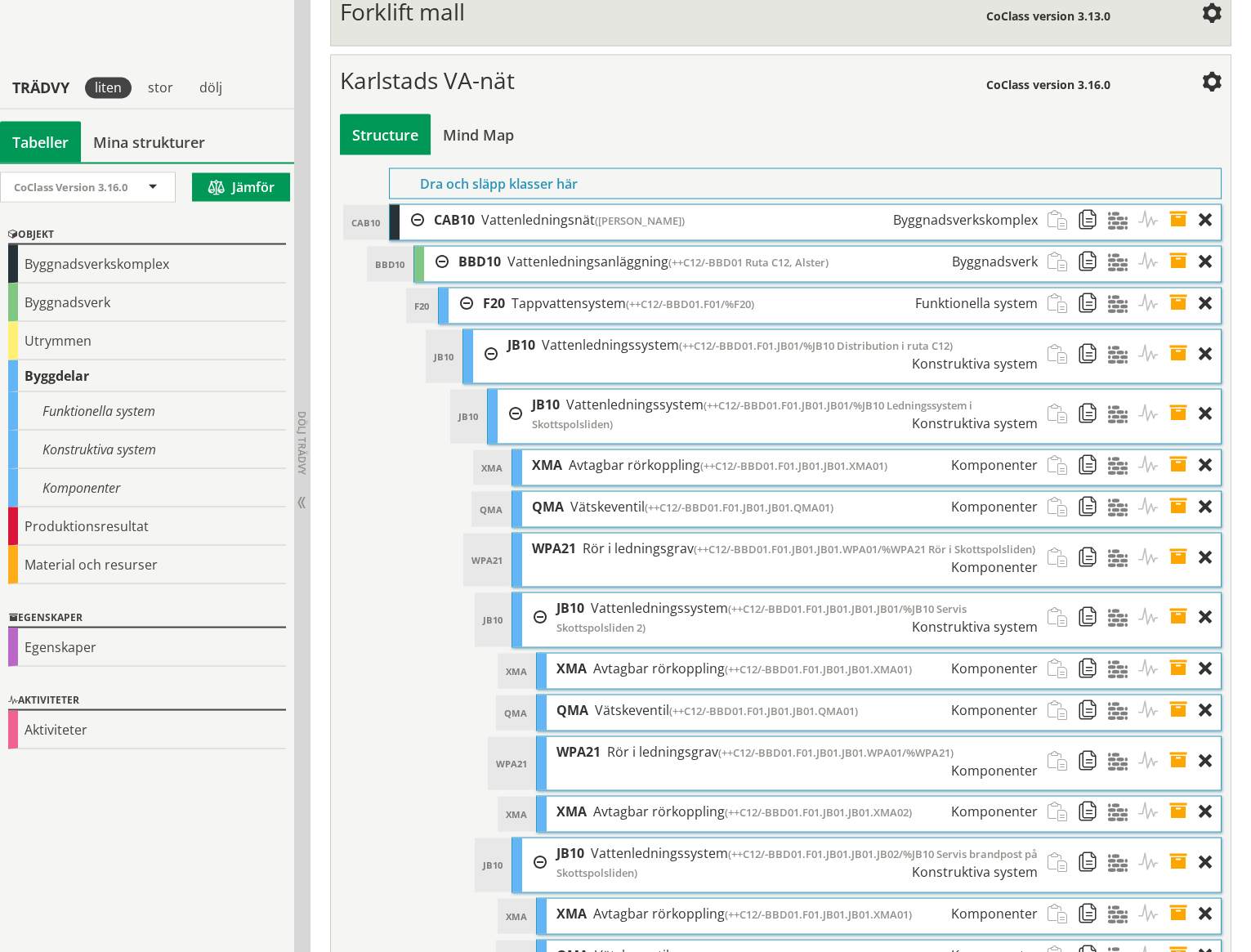
scroll to position [6905, 0]
